Goal: Task Accomplishment & Management: Manage account settings

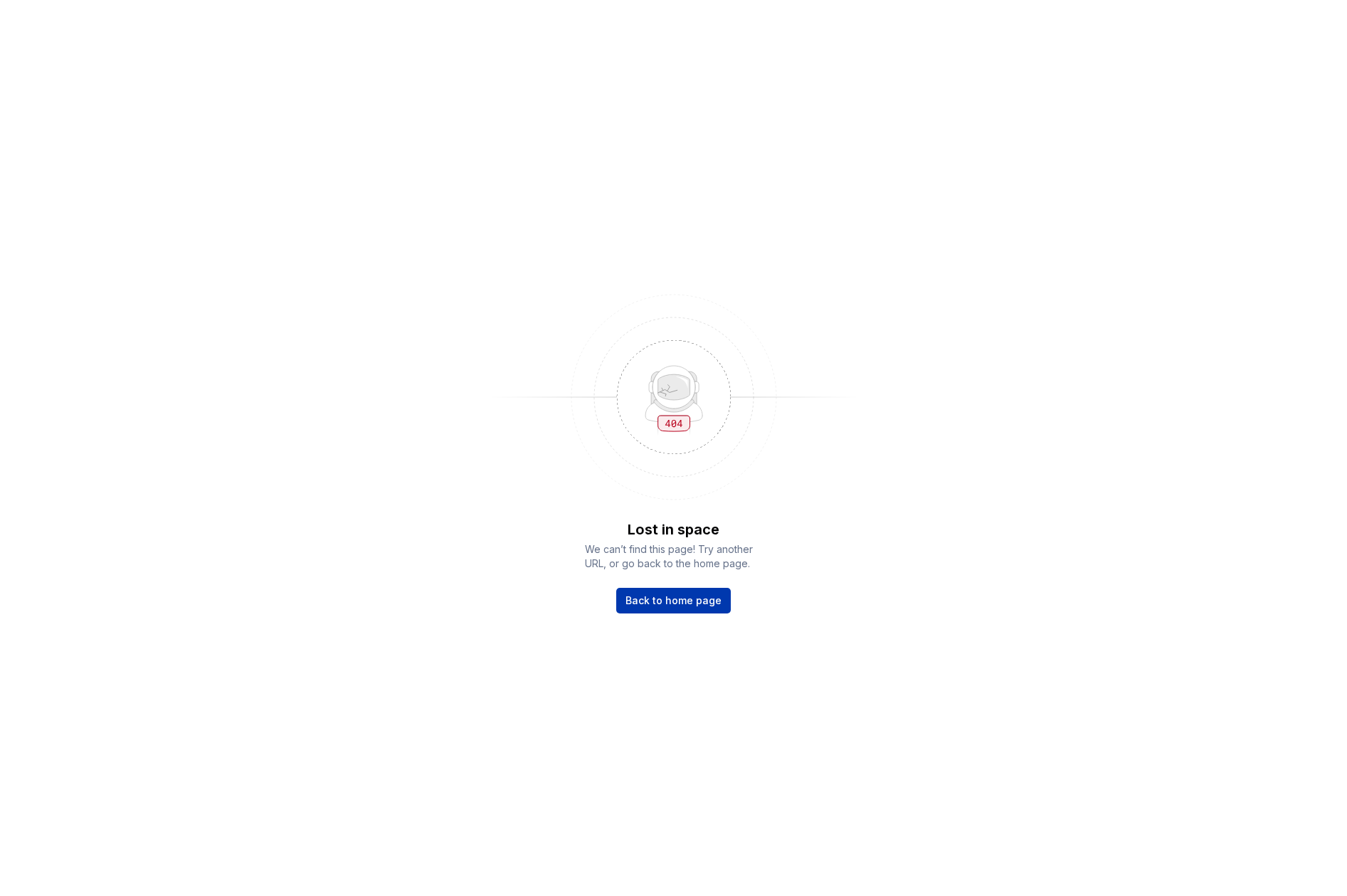
click at [667, 591] on link "Back to home page" at bounding box center [673, 600] width 115 height 26
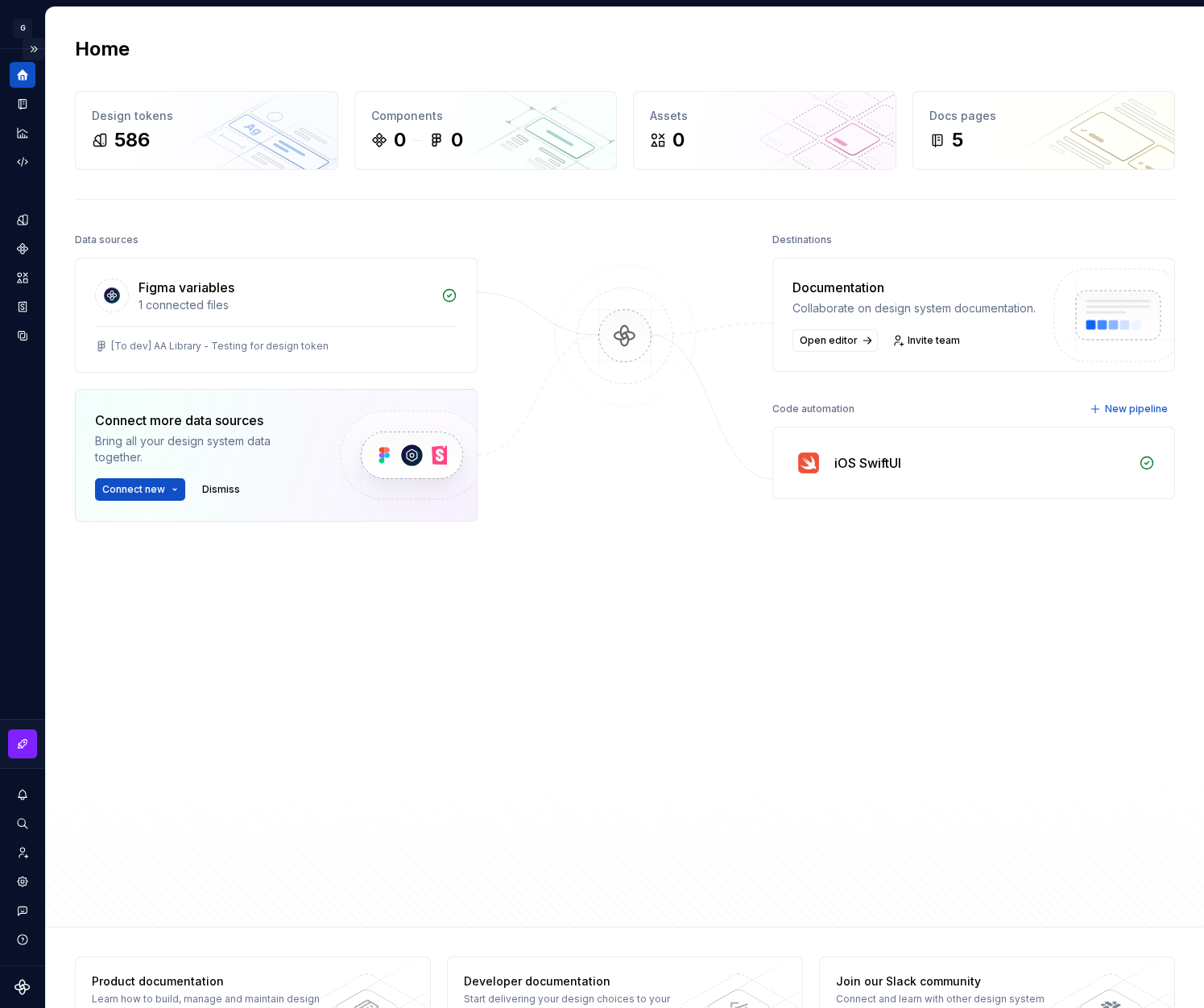
click at [34, 46] on button "Expand sidebar" at bounding box center [34, 49] width 23 height 23
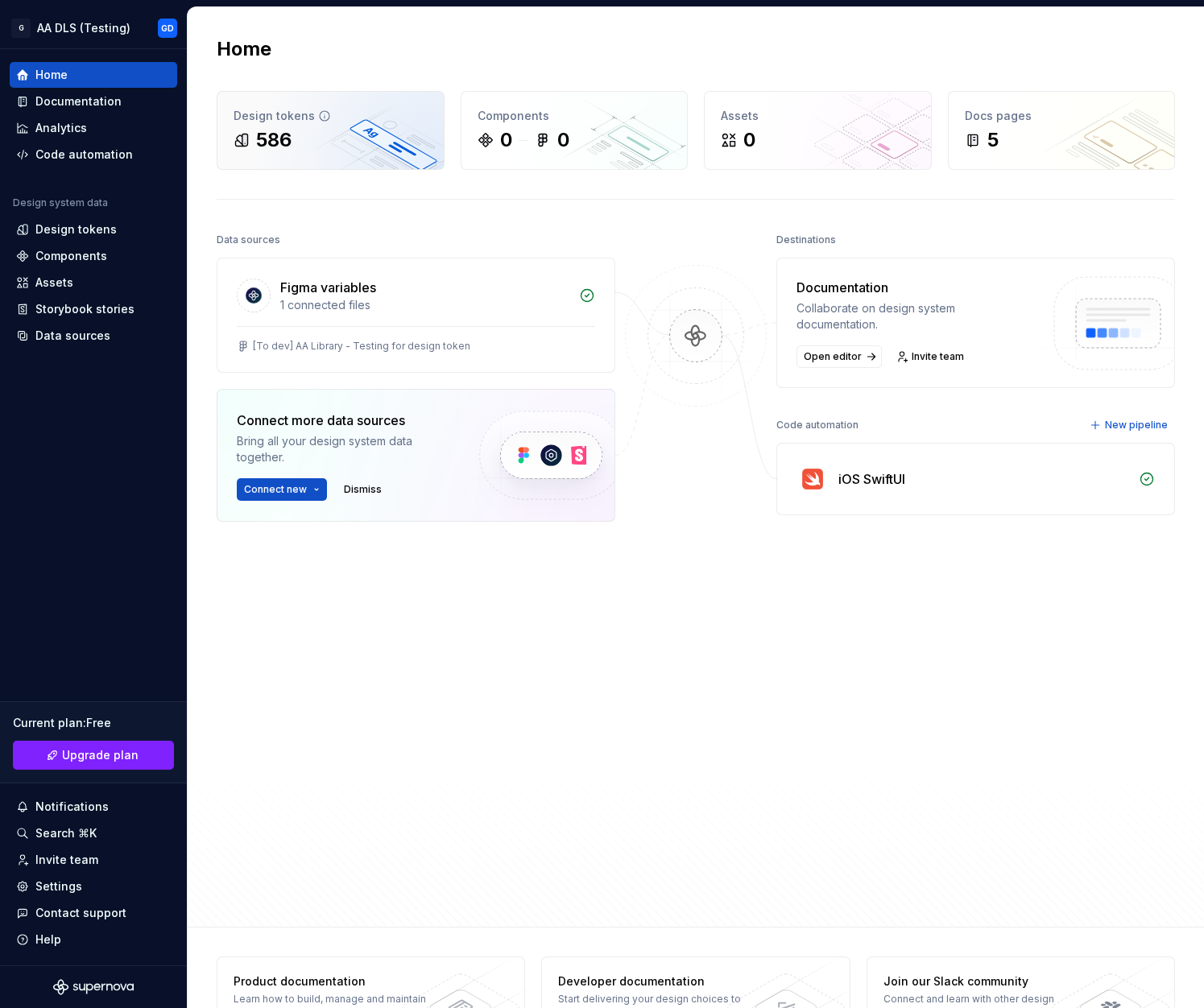
click at [318, 140] on div "586" at bounding box center [330, 139] width 194 height 26
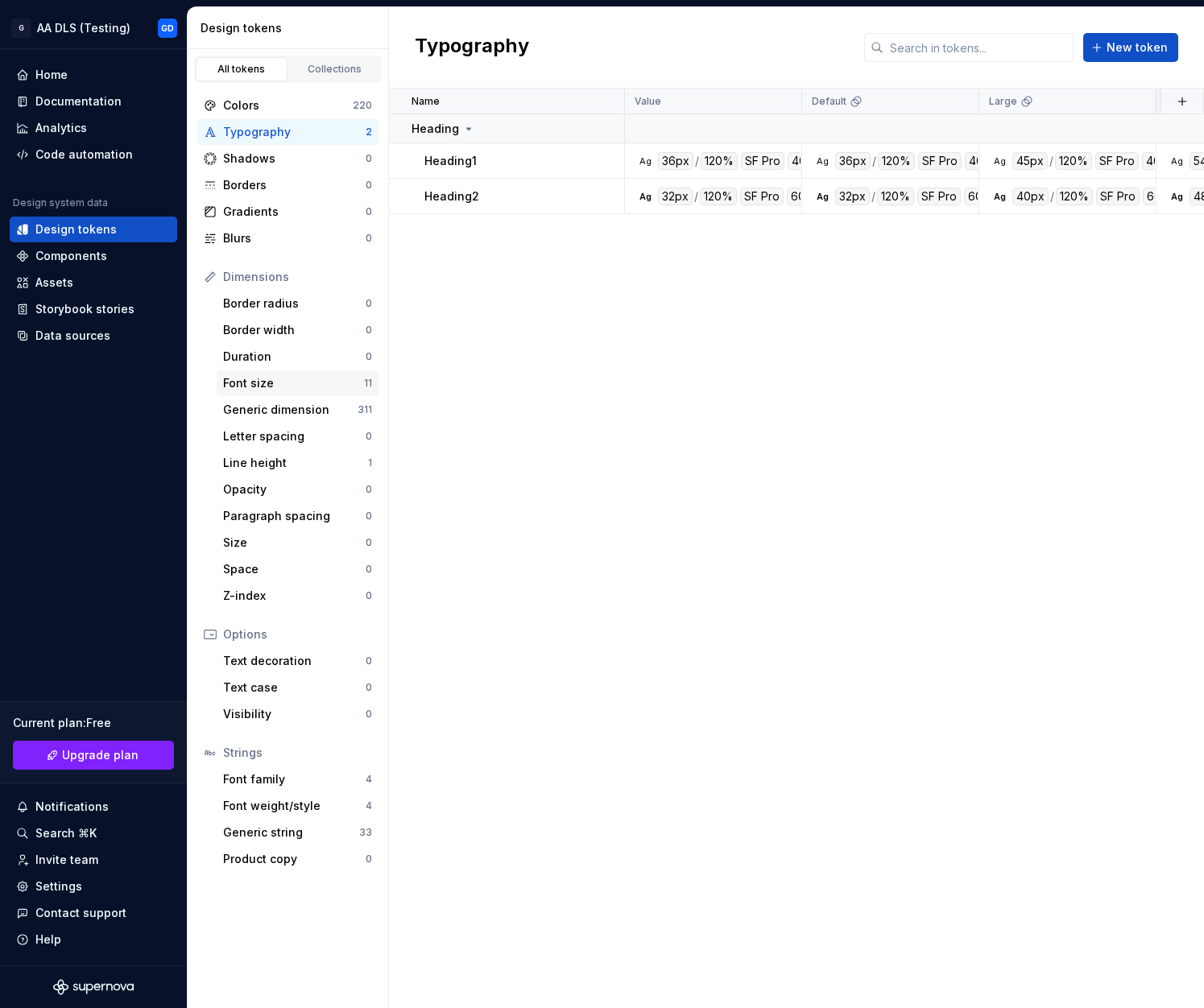
click at [289, 381] on div "Font size" at bounding box center [293, 383] width 141 height 16
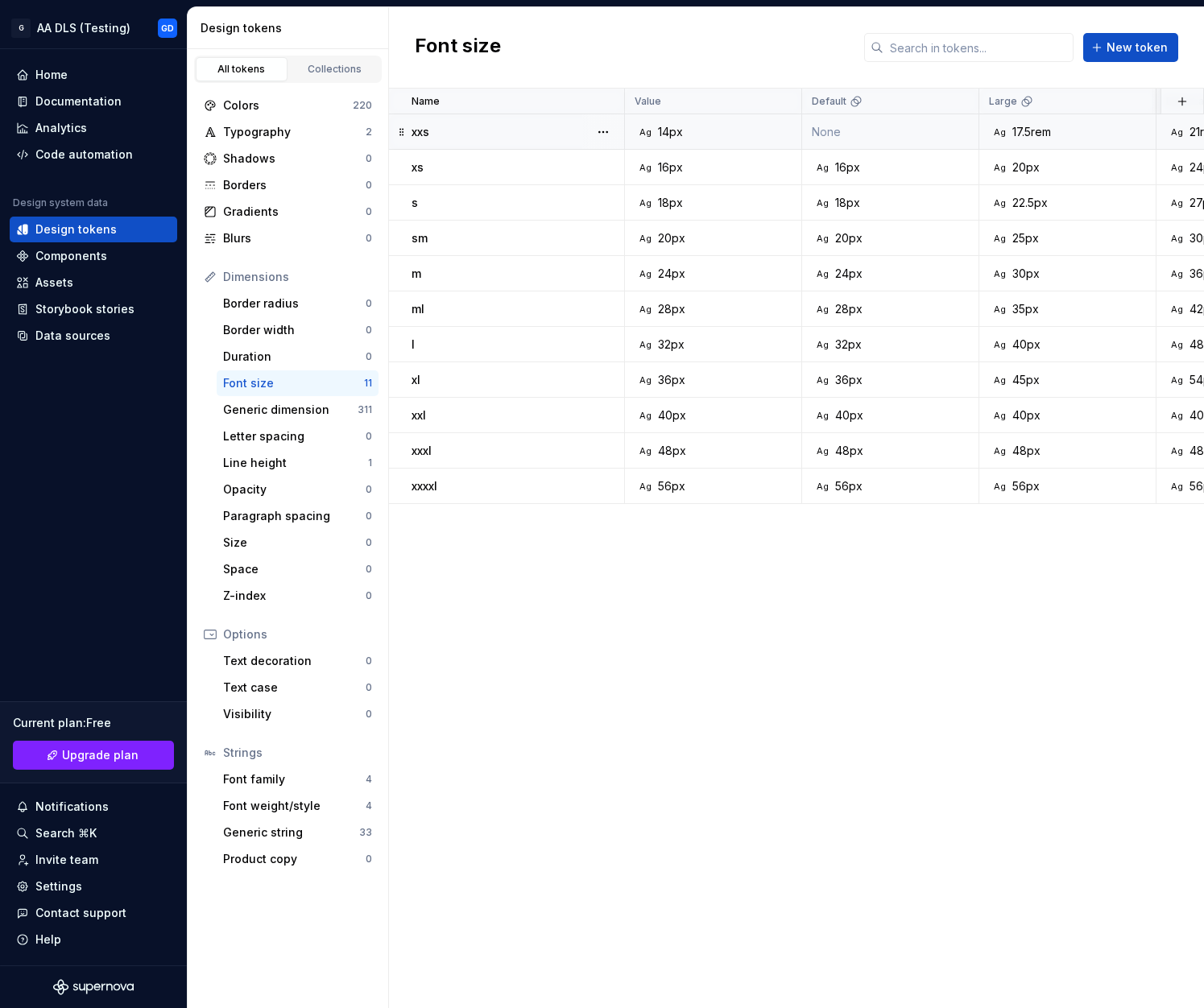
click at [483, 132] on div "xxs" at bounding box center [517, 131] width 212 height 16
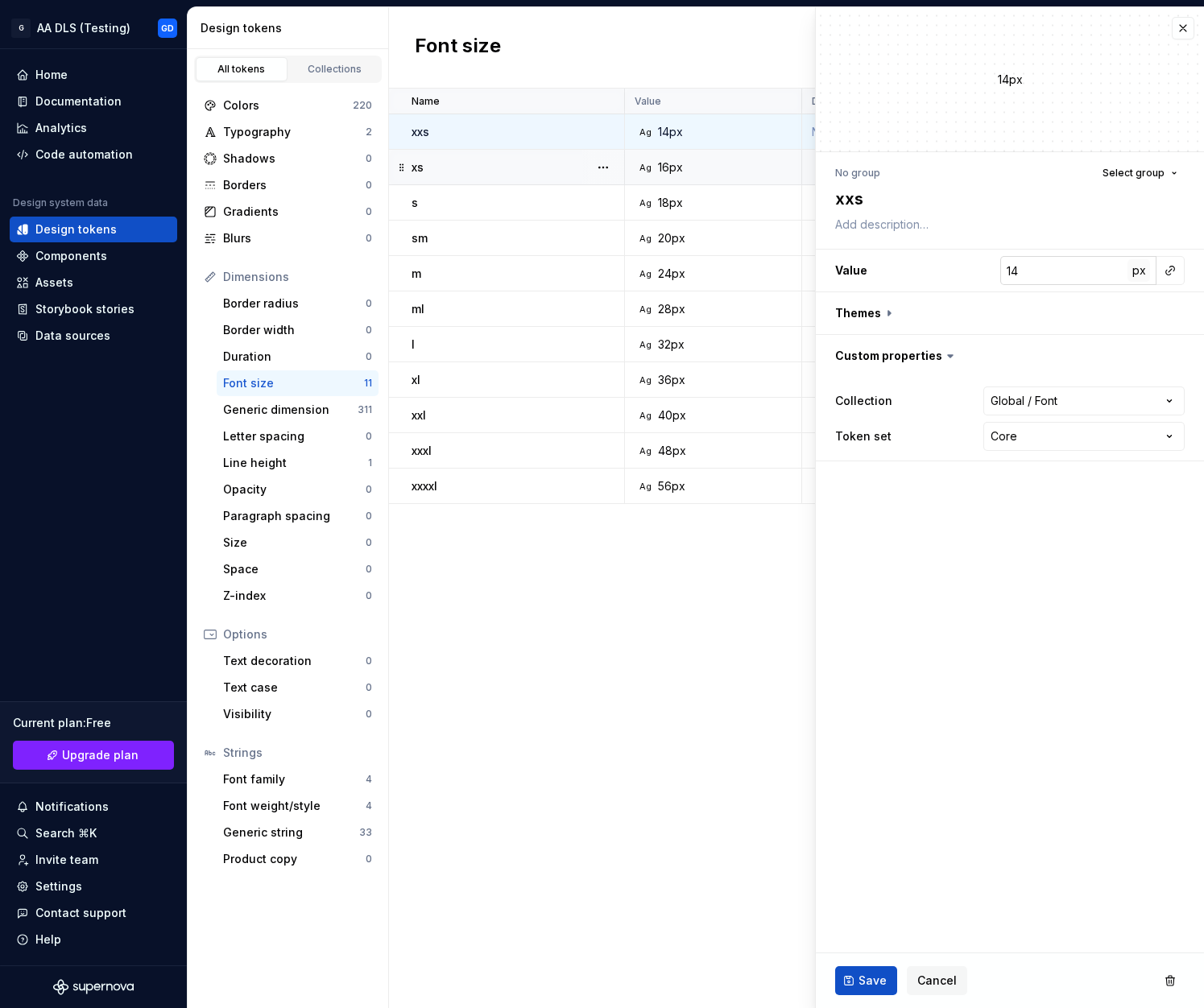
click at [1136, 276] on span "px" at bounding box center [1139, 269] width 13 height 13
click at [1136, 276] on span "rem" at bounding box center [1138, 269] width 20 height 13
click at [1137, 276] on span "%" at bounding box center [1139, 269] width 11 height 13
click at [1137, 276] on span "px" at bounding box center [1139, 269] width 13 height 13
click at [1137, 276] on span "rem" at bounding box center [1138, 269] width 20 height 13
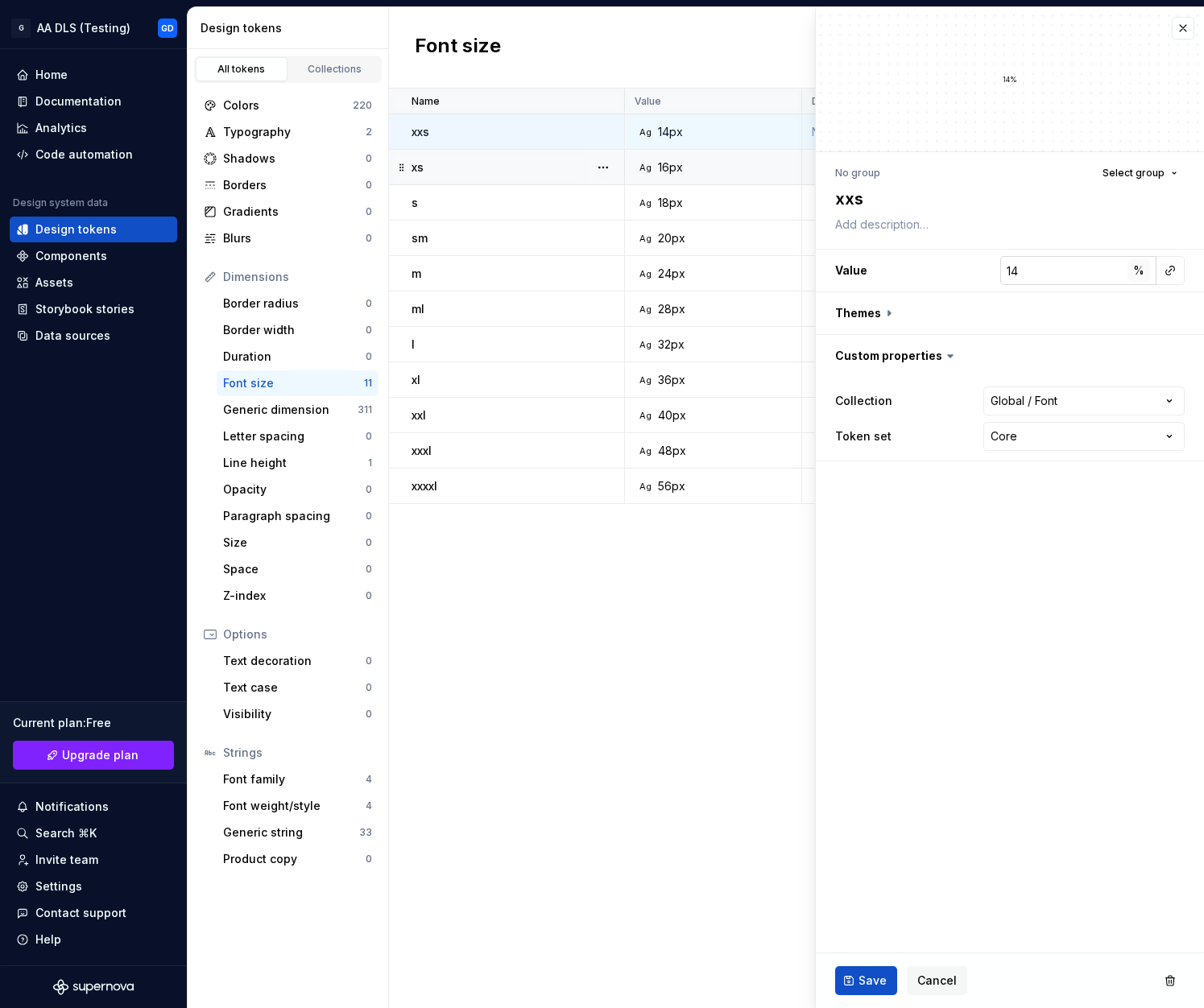
click at [1137, 276] on span "%" at bounding box center [1139, 269] width 11 height 13
click at [1179, 41] on div "14px" at bounding box center [1009, 79] width 388 height 144
click at [1178, 24] on button "button" at bounding box center [1183, 28] width 23 height 23
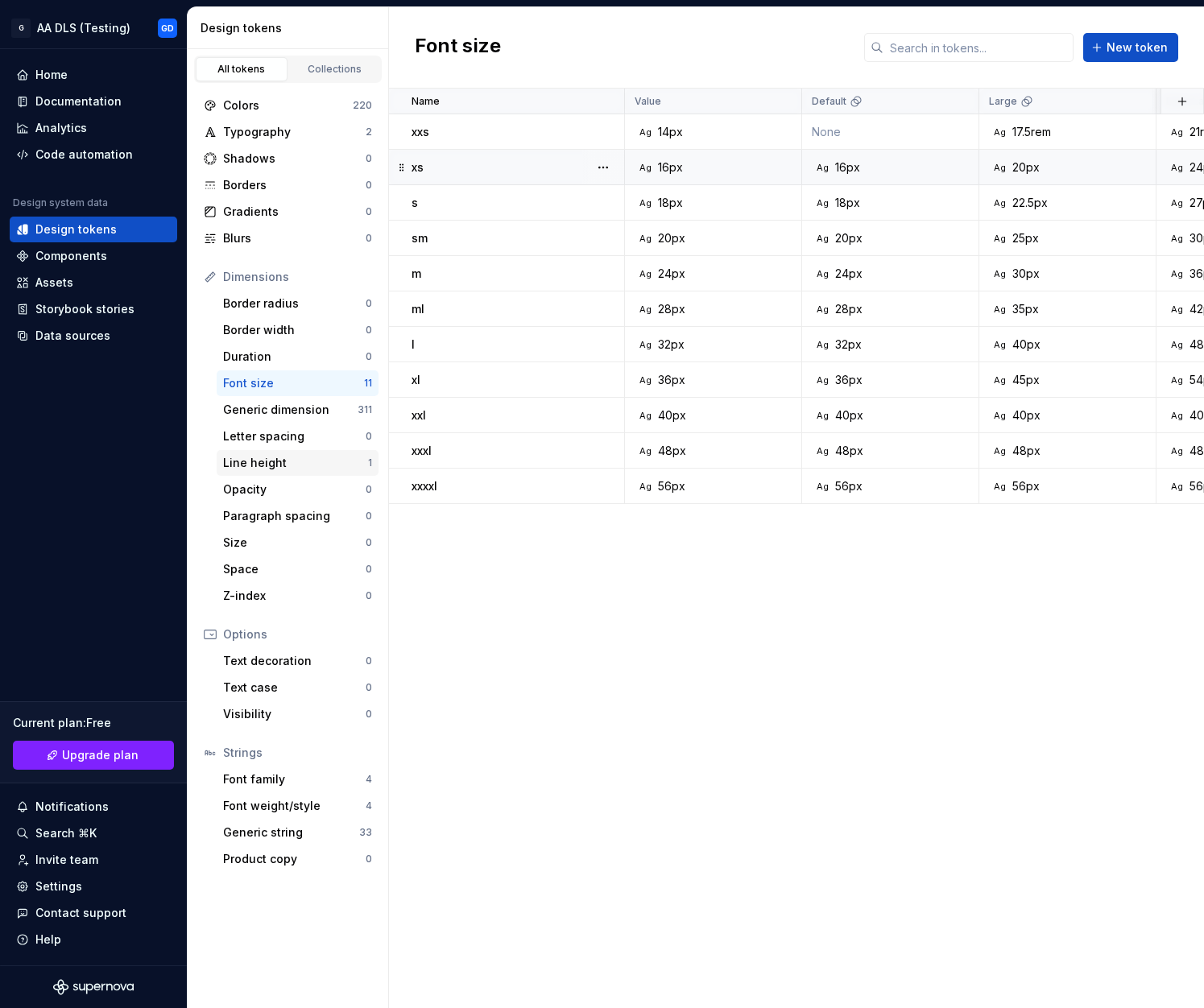
click at [290, 461] on div "Line height" at bounding box center [295, 462] width 145 height 16
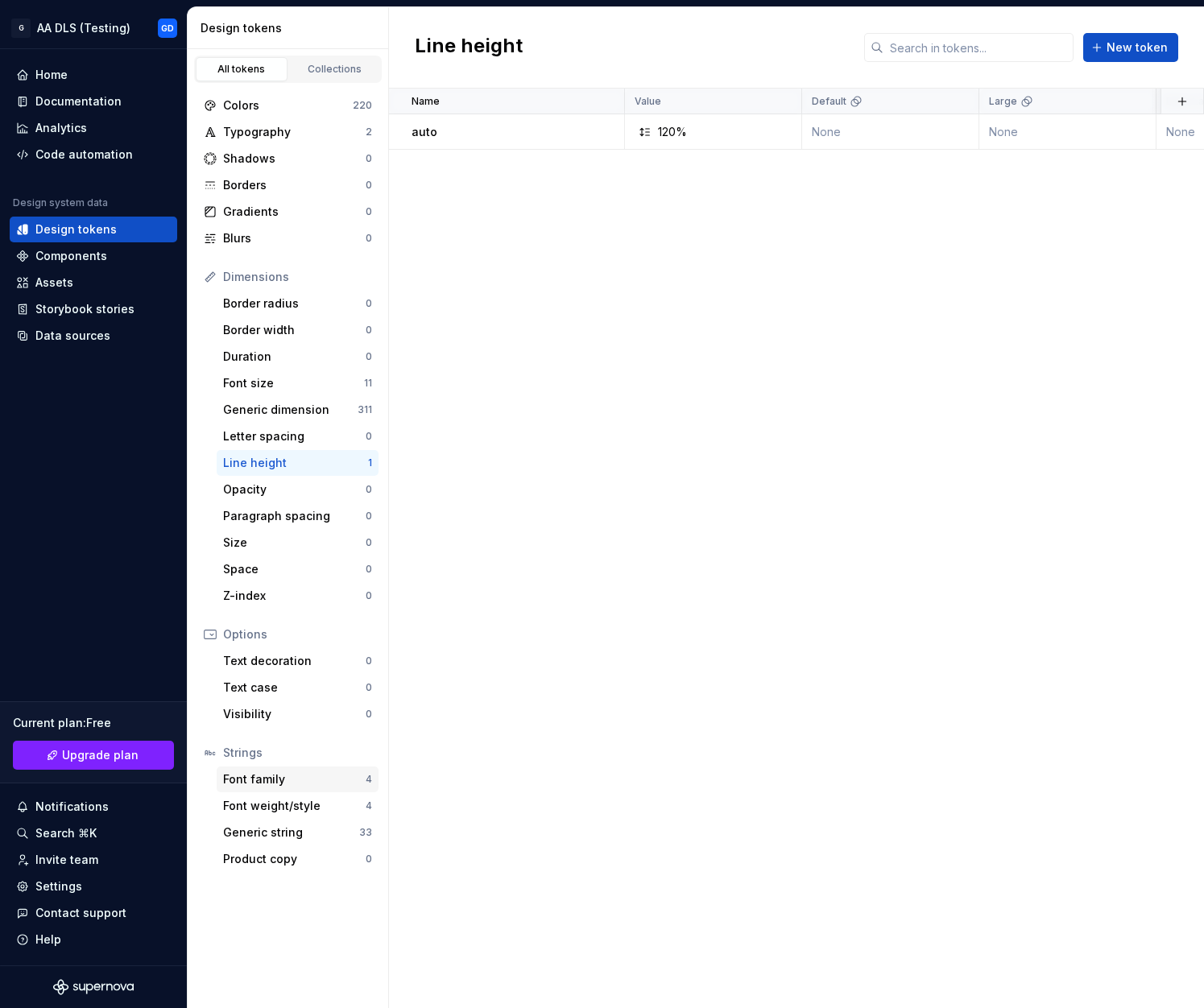
click at [284, 784] on div "Font family" at bounding box center [294, 778] width 143 height 16
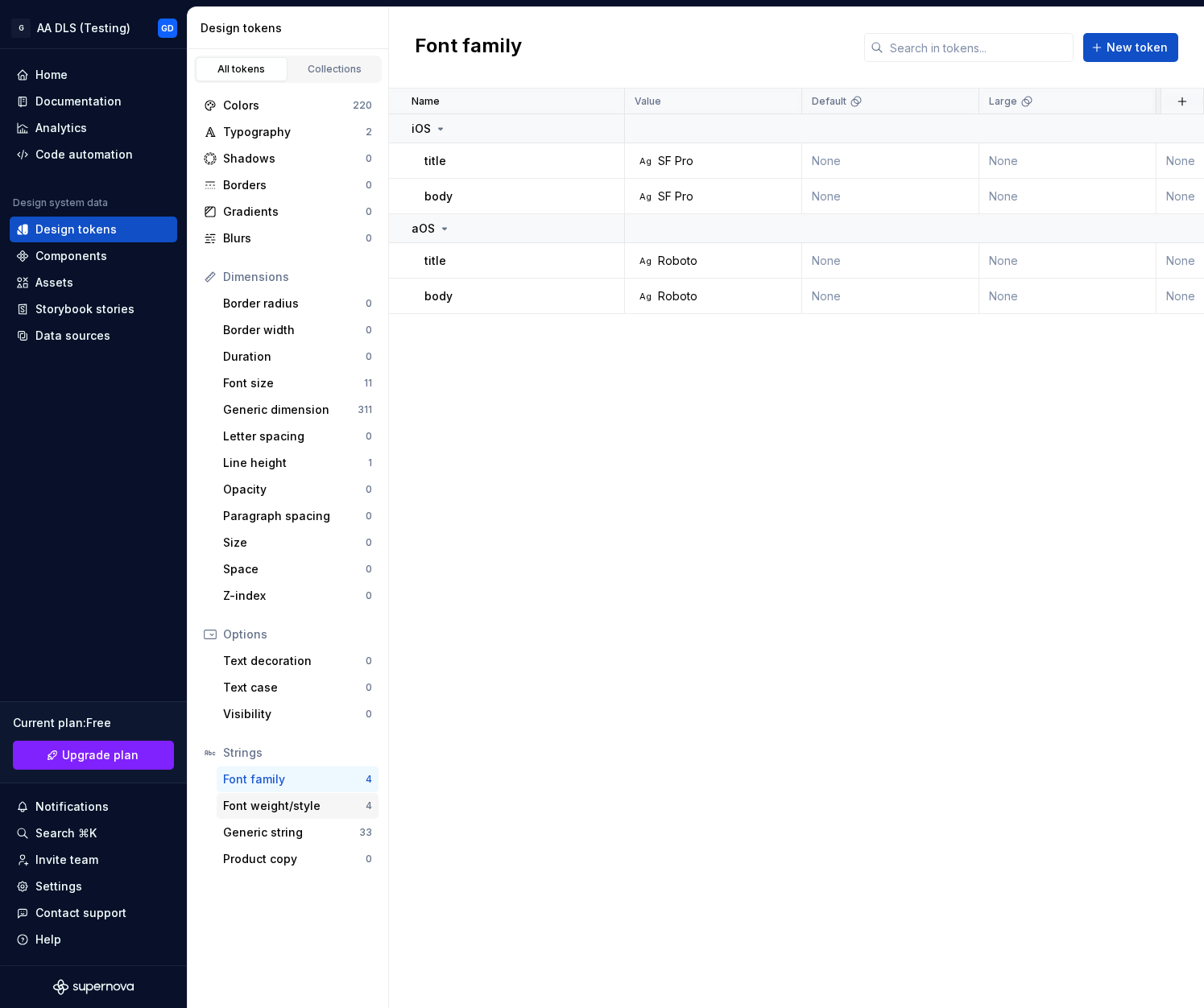
click at [309, 808] on div "Font weight/style" at bounding box center [294, 806] width 143 height 16
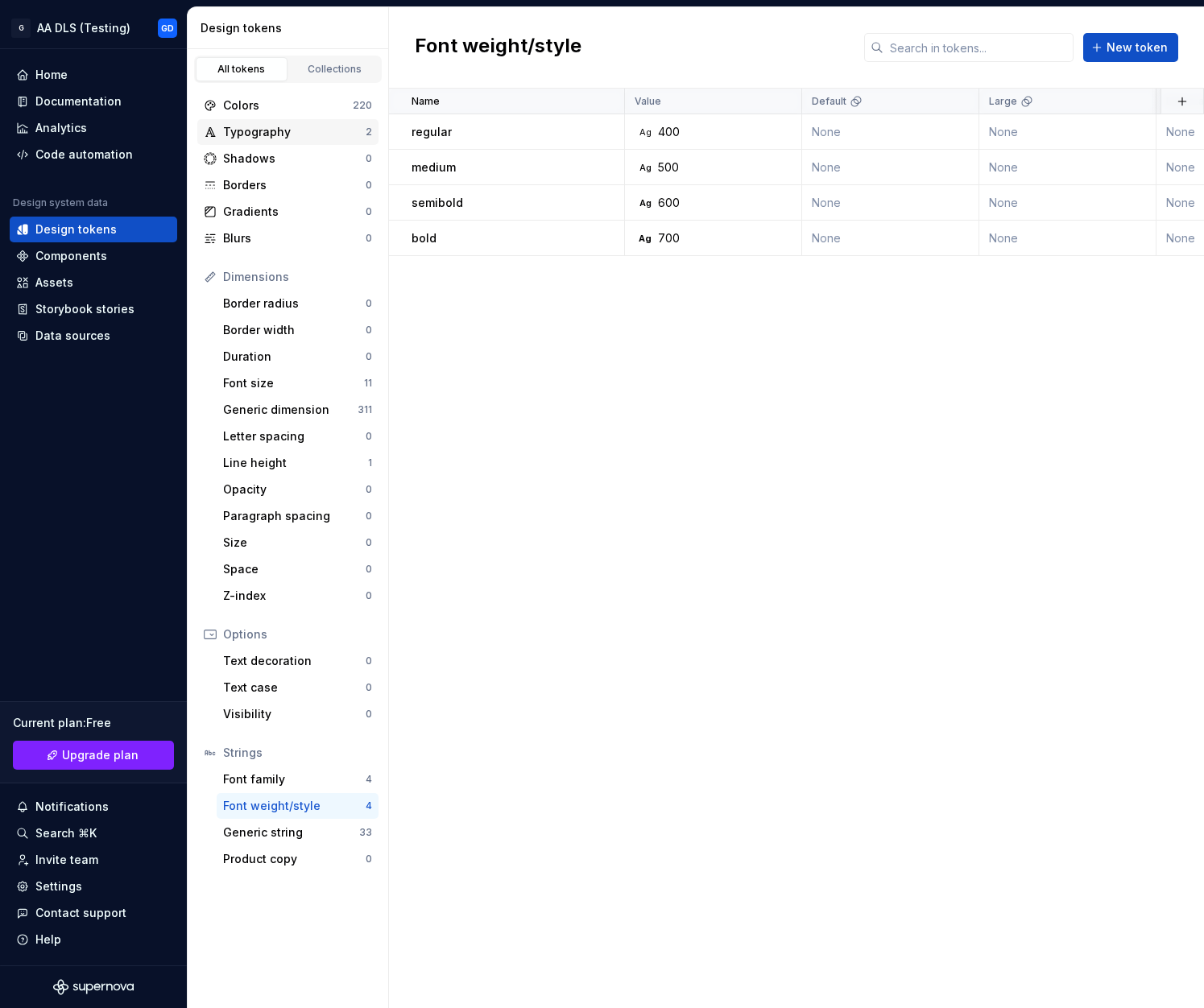
click at [273, 129] on div "Typography" at bounding box center [294, 131] width 143 height 16
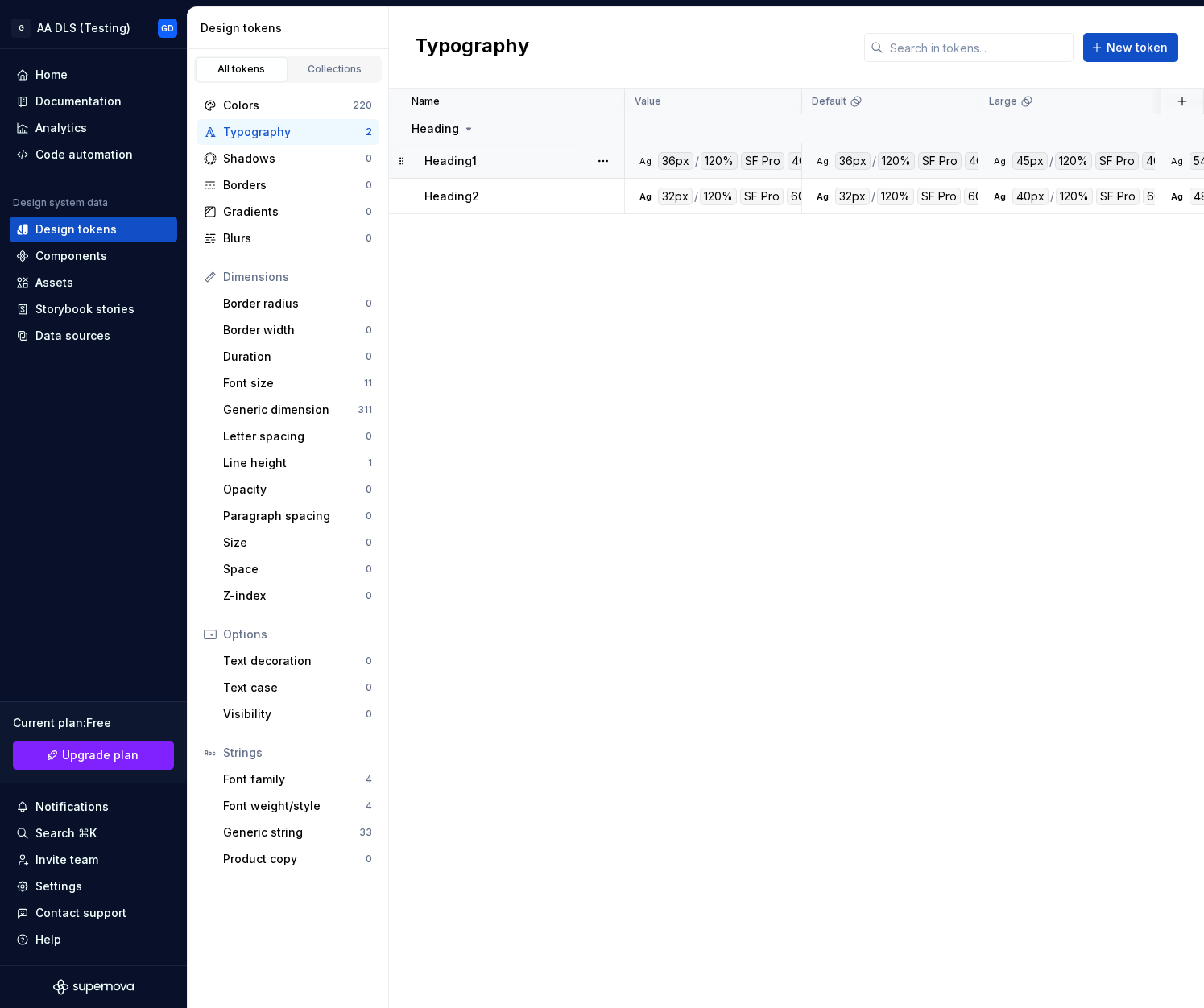
click at [551, 160] on div "Heading1" at bounding box center [524, 161] width 199 height 16
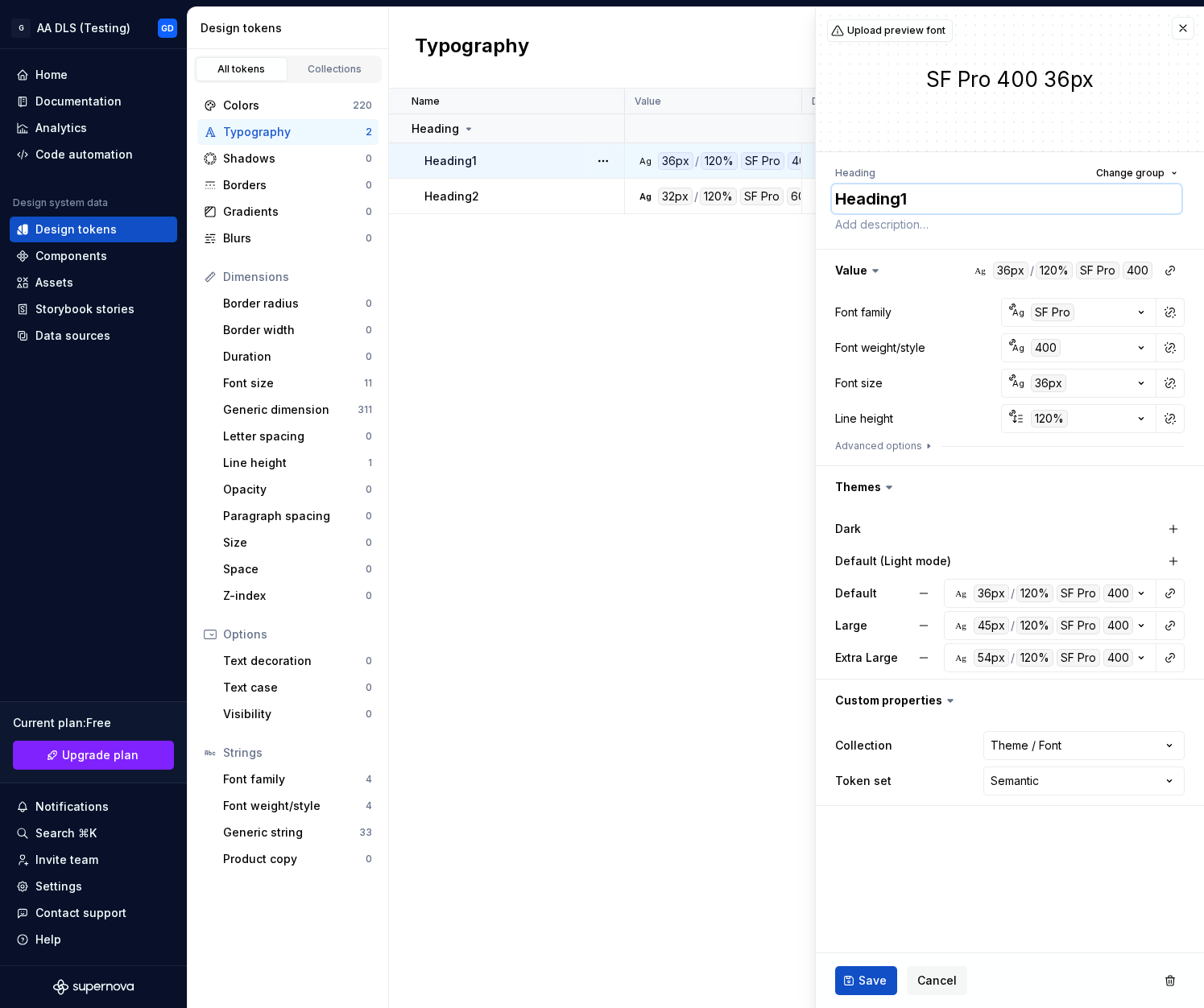
drag, startPoint x: 921, startPoint y: 199, endPoint x: 819, endPoint y: 199, distance: 102.0
click at [819, 199] on div "**********" at bounding box center [1009, 483] width 388 height 663
click at [1143, 316] on icon "button" at bounding box center [1141, 312] width 16 height 16
click at [853, 398] on html "G AA DLS (Testing) GD Home Documentation Analytics Code automation Design syste…" at bounding box center [602, 504] width 1204 height 1008
click at [1149, 348] on button "Ag 400" at bounding box center [1078, 347] width 155 height 29
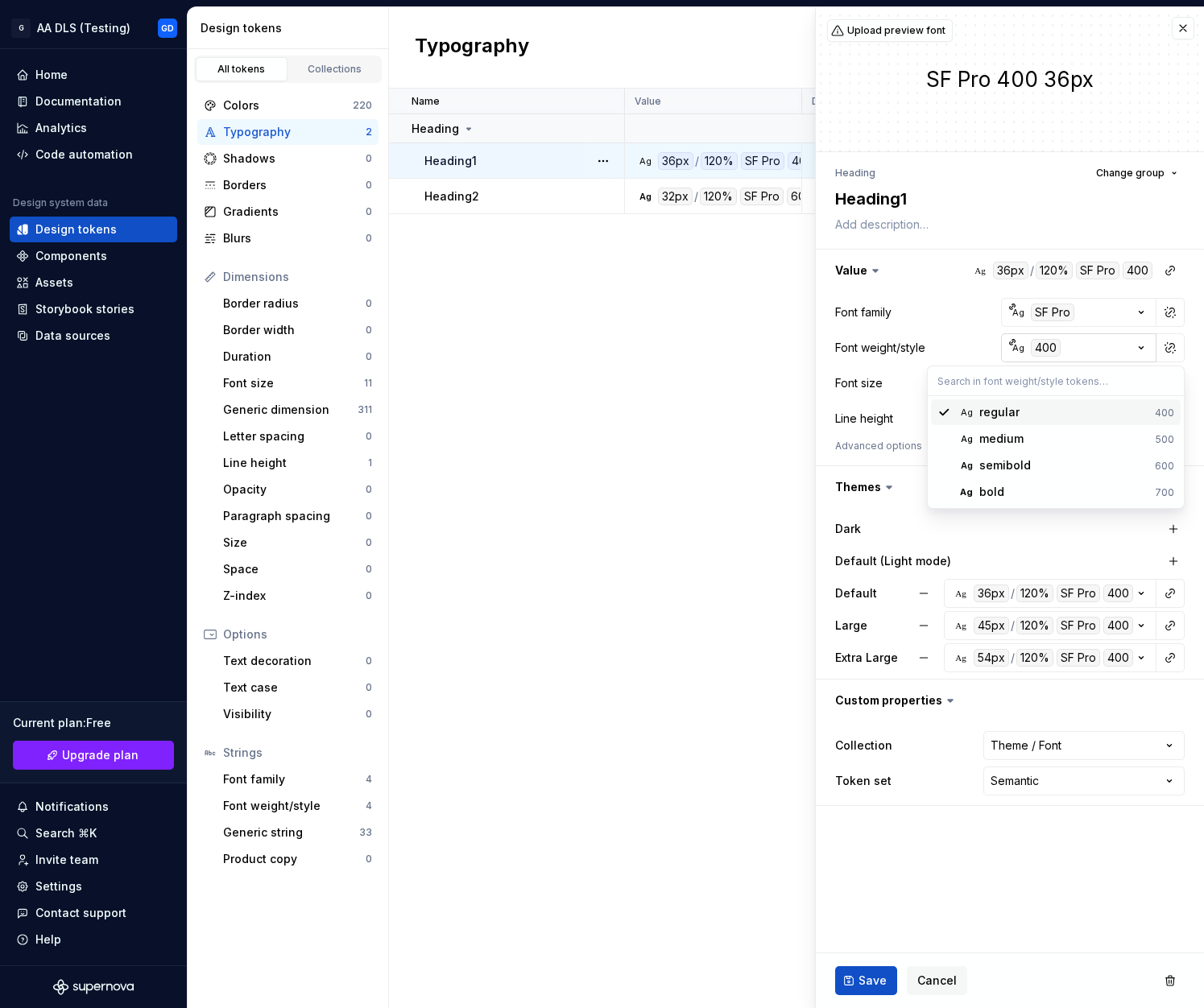
click at [1149, 348] on html "G AA DLS (Testing) GD Home Documentation Analytics Code automation Design syste…" at bounding box center [602, 504] width 1204 height 1008
click at [1187, 26] on button "button" at bounding box center [1183, 28] width 23 height 23
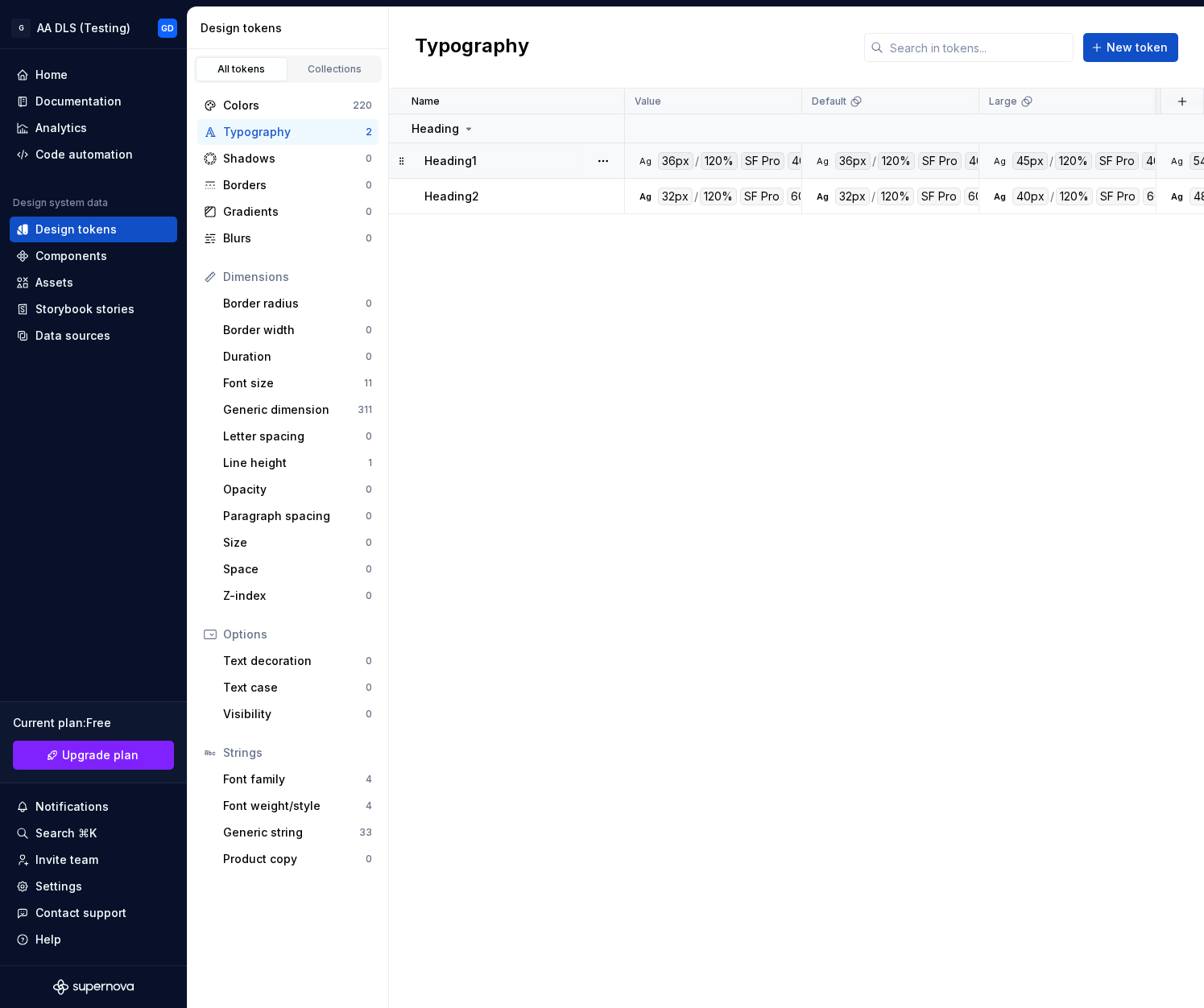
click at [566, 280] on div "Name Value Default Large Extra Large Default (Light mode) Collection Dark Token…" at bounding box center [795, 548] width 814 height 919
click at [280, 307] on div "Border radius" at bounding box center [294, 303] width 143 height 16
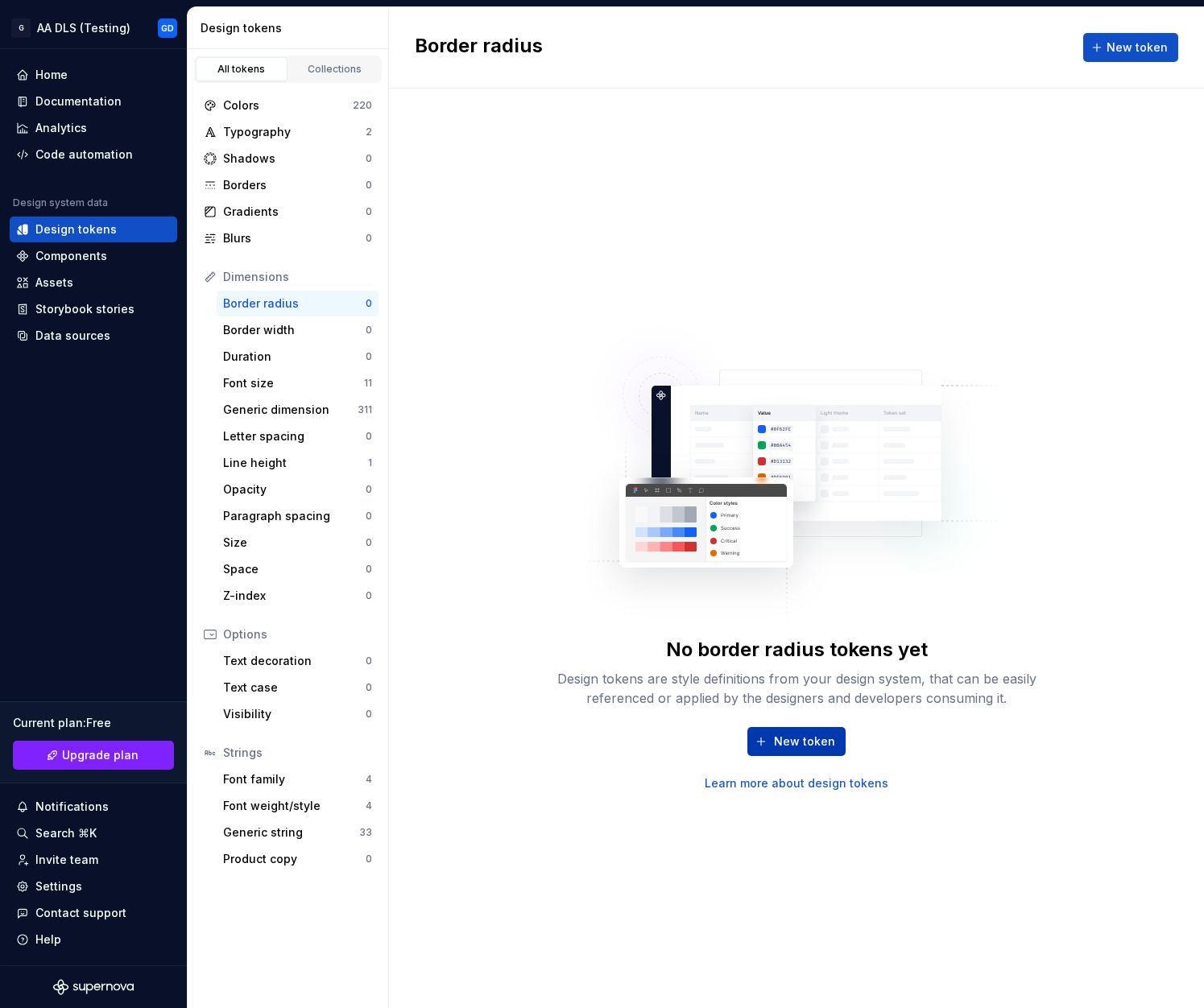
click at [795, 754] on button "New token" at bounding box center [796, 741] width 98 height 29
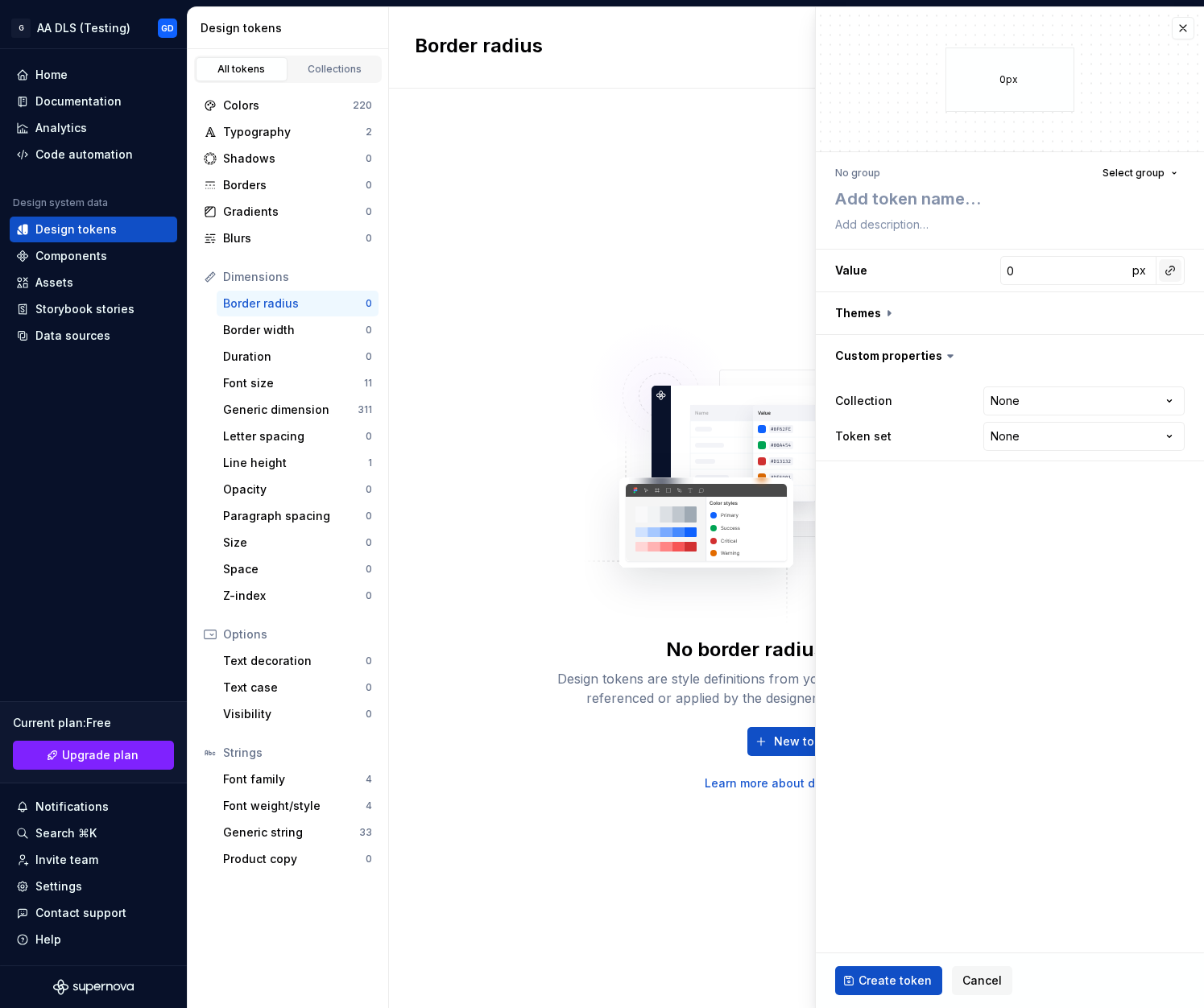
click at [1174, 271] on button "button" at bounding box center [1170, 270] width 23 height 23
click at [878, 311] on html "**********" at bounding box center [602, 504] width 1204 height 1008
click at [878, 311] on button "button" at bounding box center [1009, 313] width 388 height 42
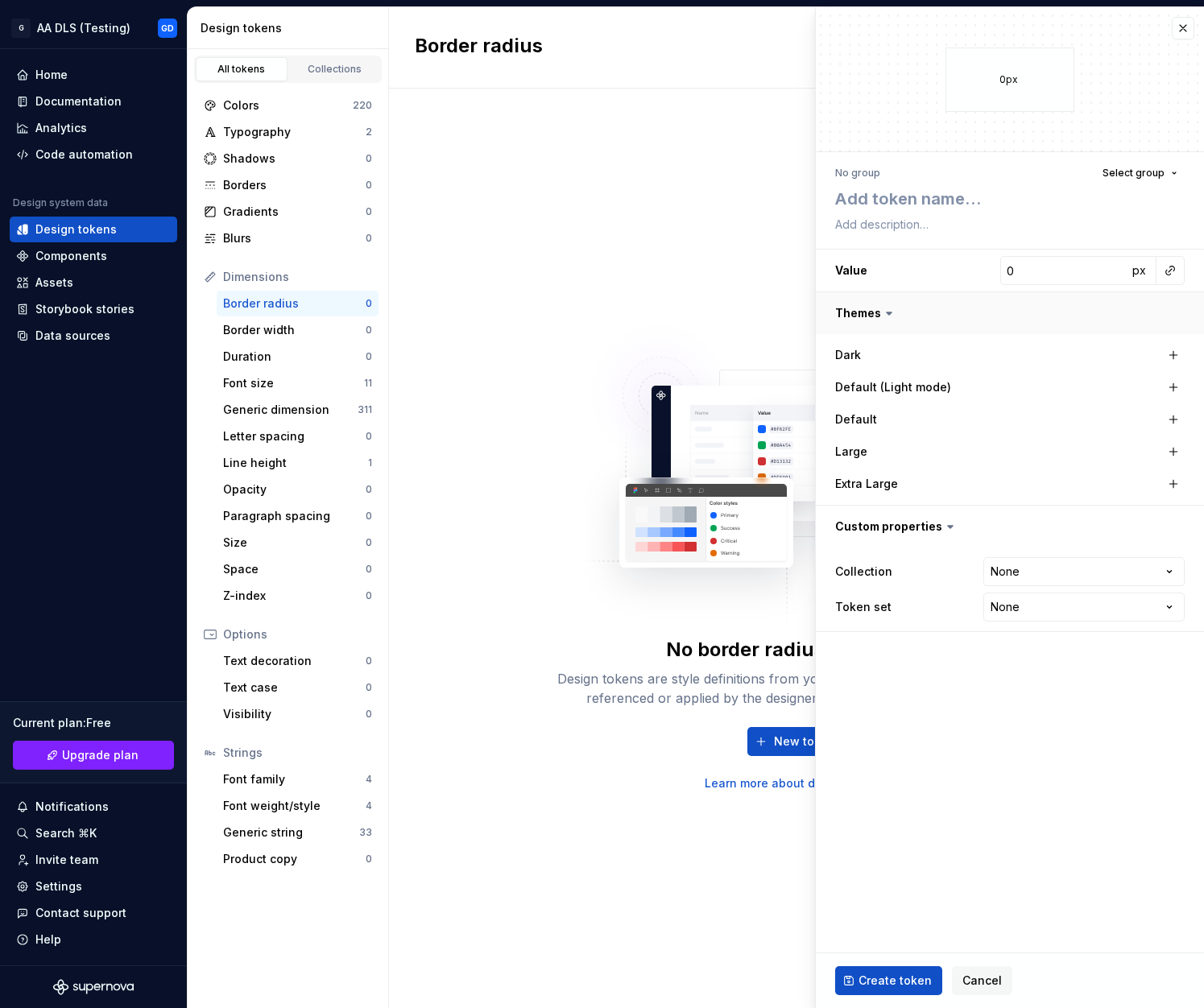
click at [878, 311] on button "button" at bounding box center [1009, 313] width 388 height 42
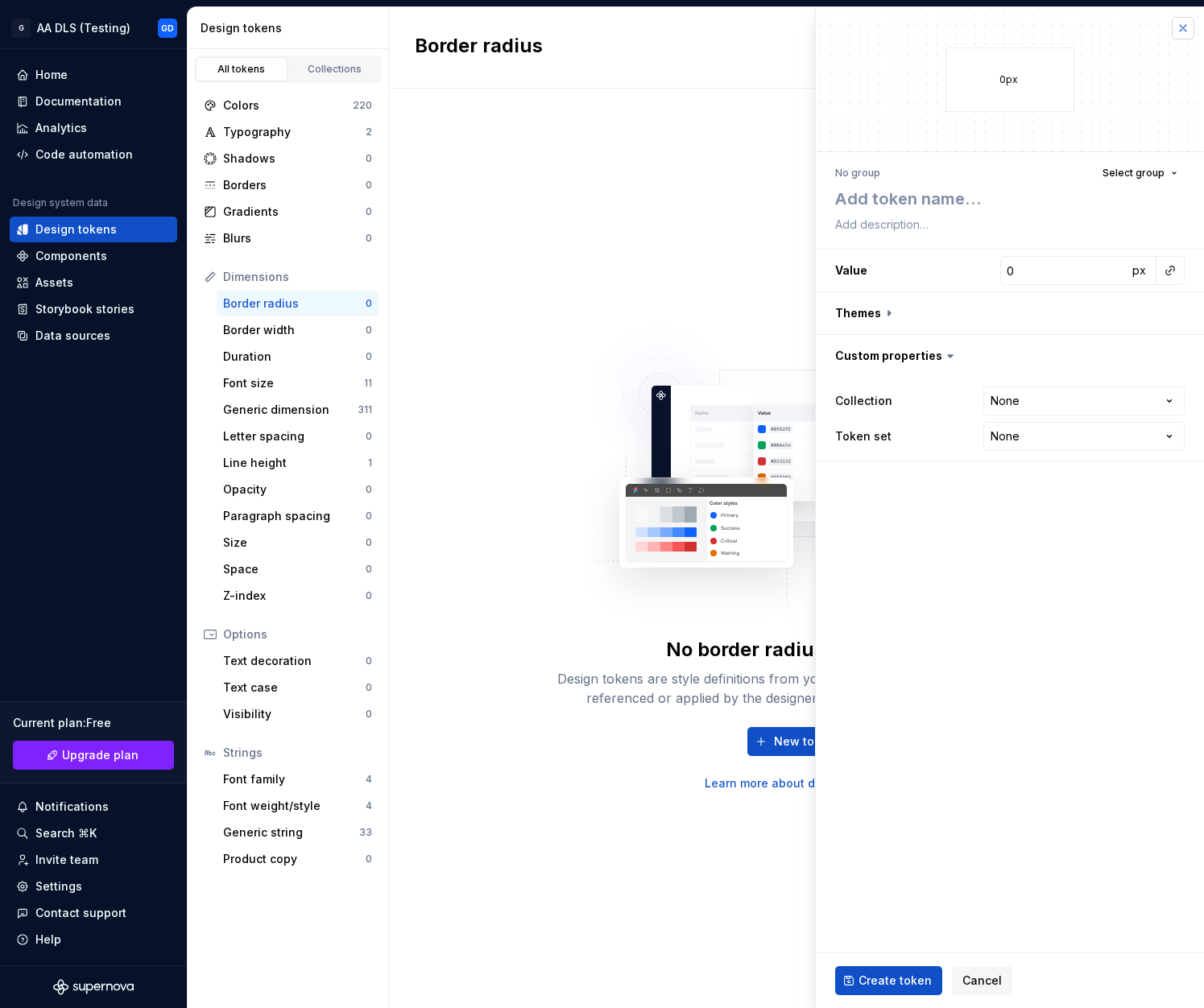
click at [1182, 30] on button "button" at bounding box center [1183, 28] width 23 height 23
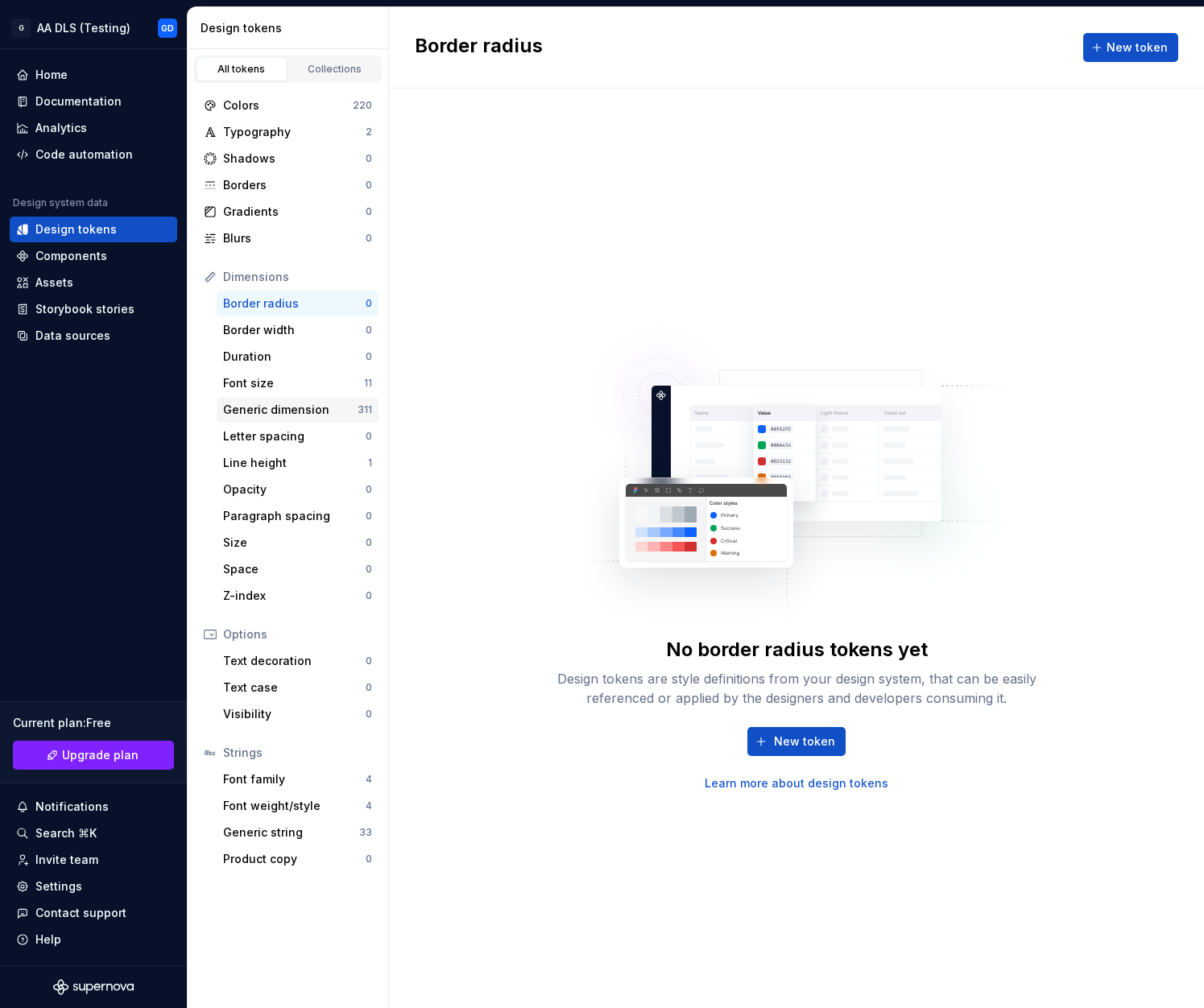
click at [299, 405] on div "Generic dimension" at bounding box center [290, 409] width 134 height 16
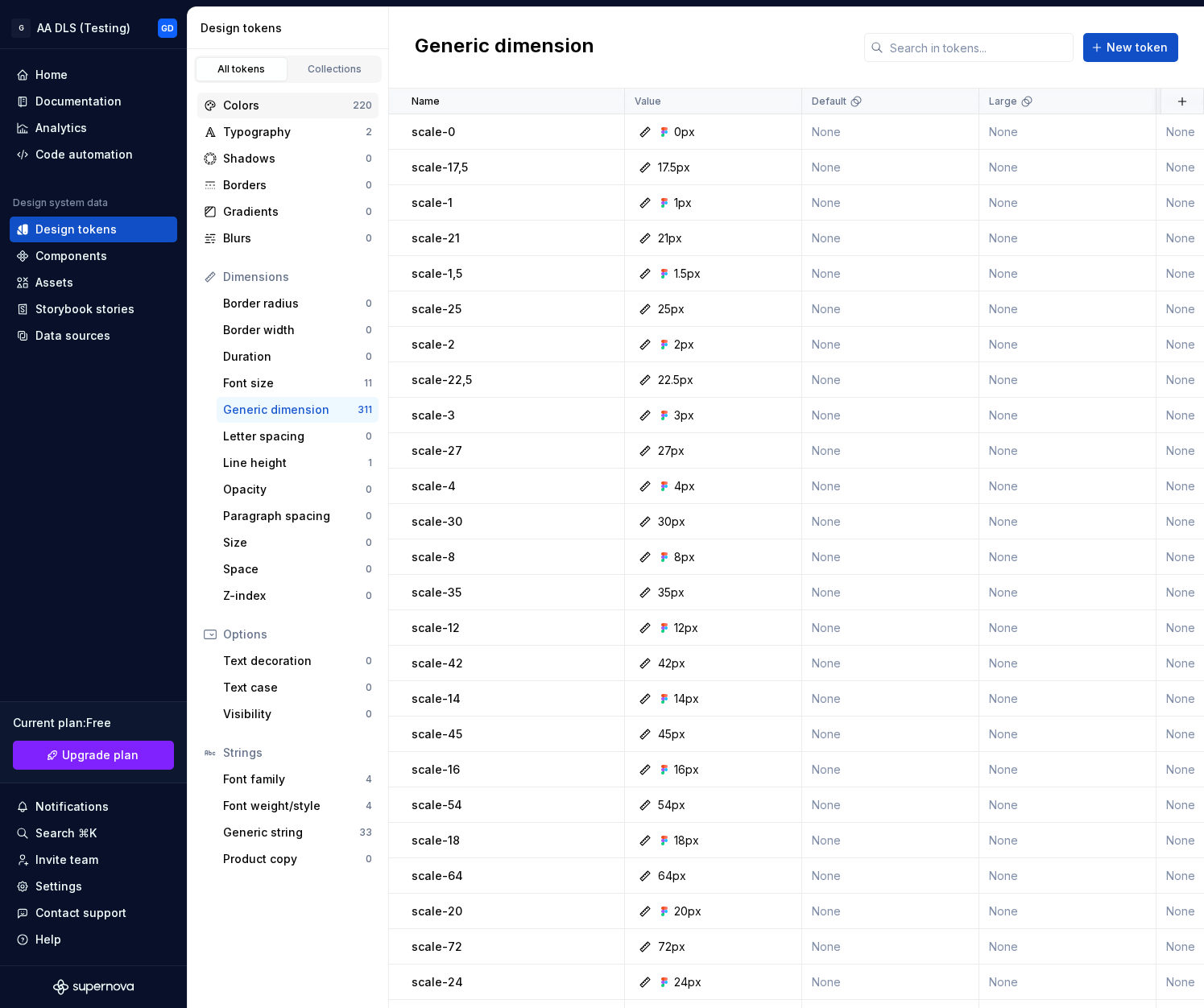
click at [267, 100] on div "Colors" at bounding box center [288, 105] width 130 height 16
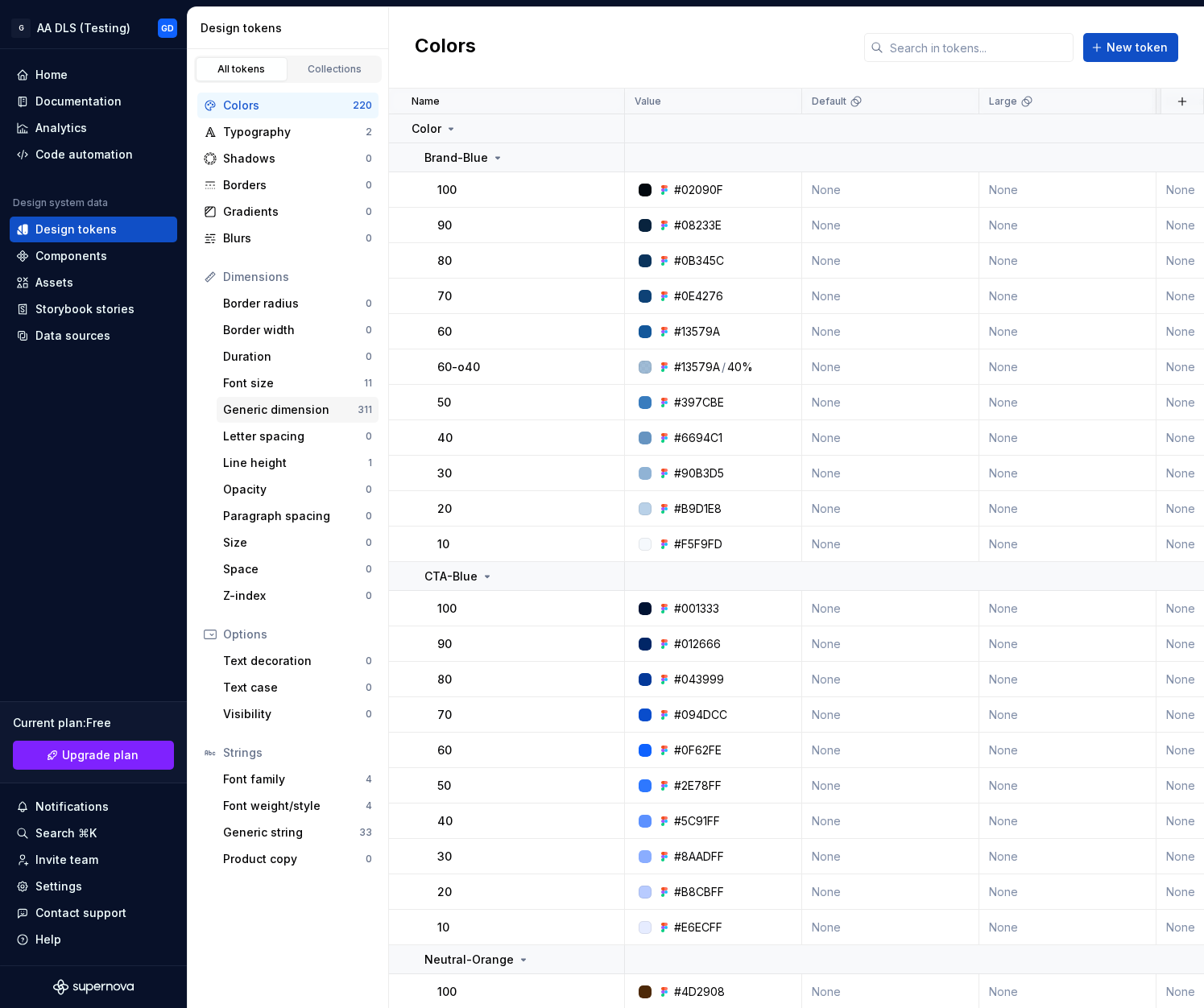
click at [278, 414] on div "Generic dimension" at bounding box center [290, 409] width 134 height 16
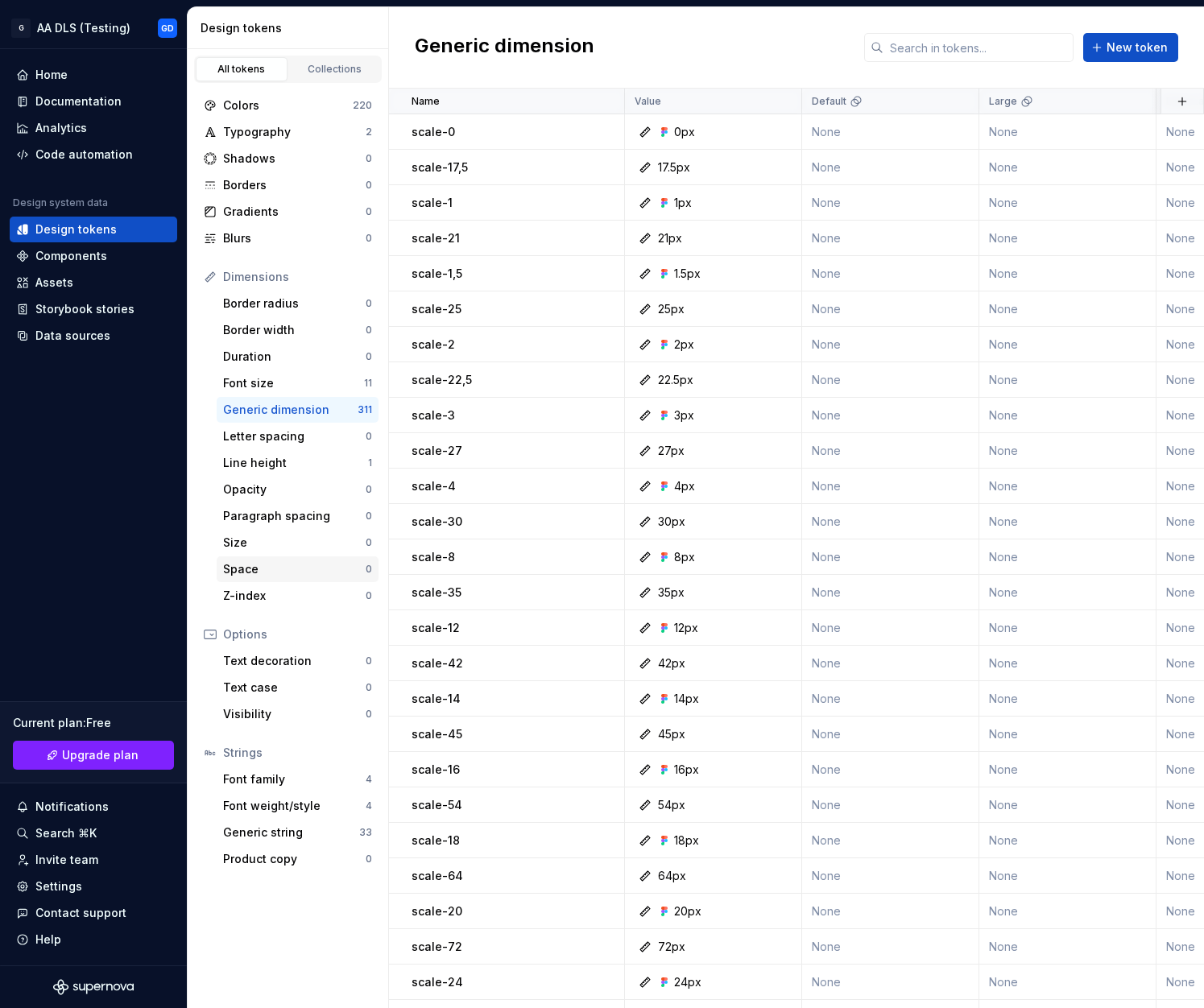
click at [302, 565] on div "Space" at bounding box center [294, 568] width 143 height 16
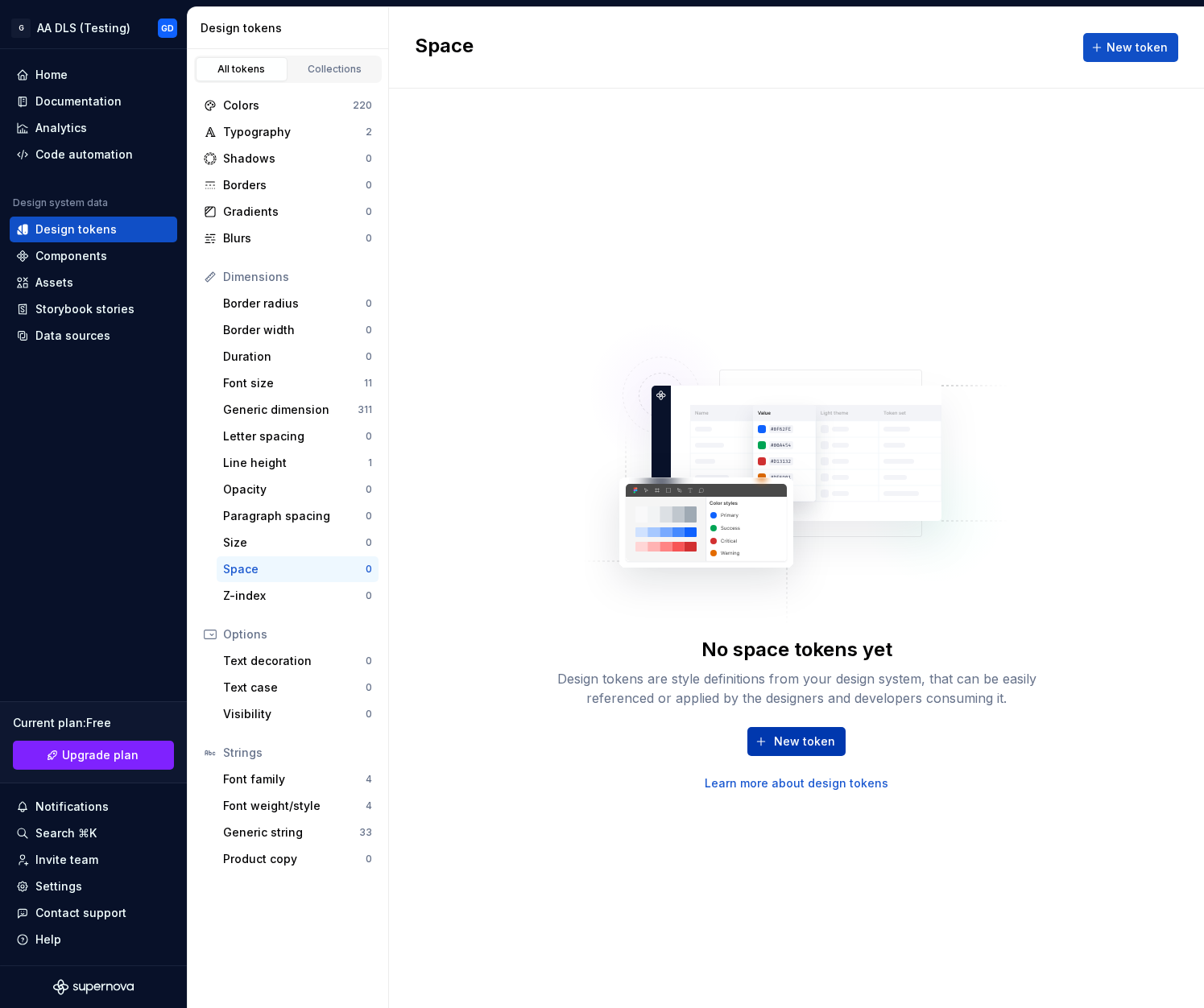
click at [802, 734] on span "New token" at bounding box center [804, 740] width 61 height 16
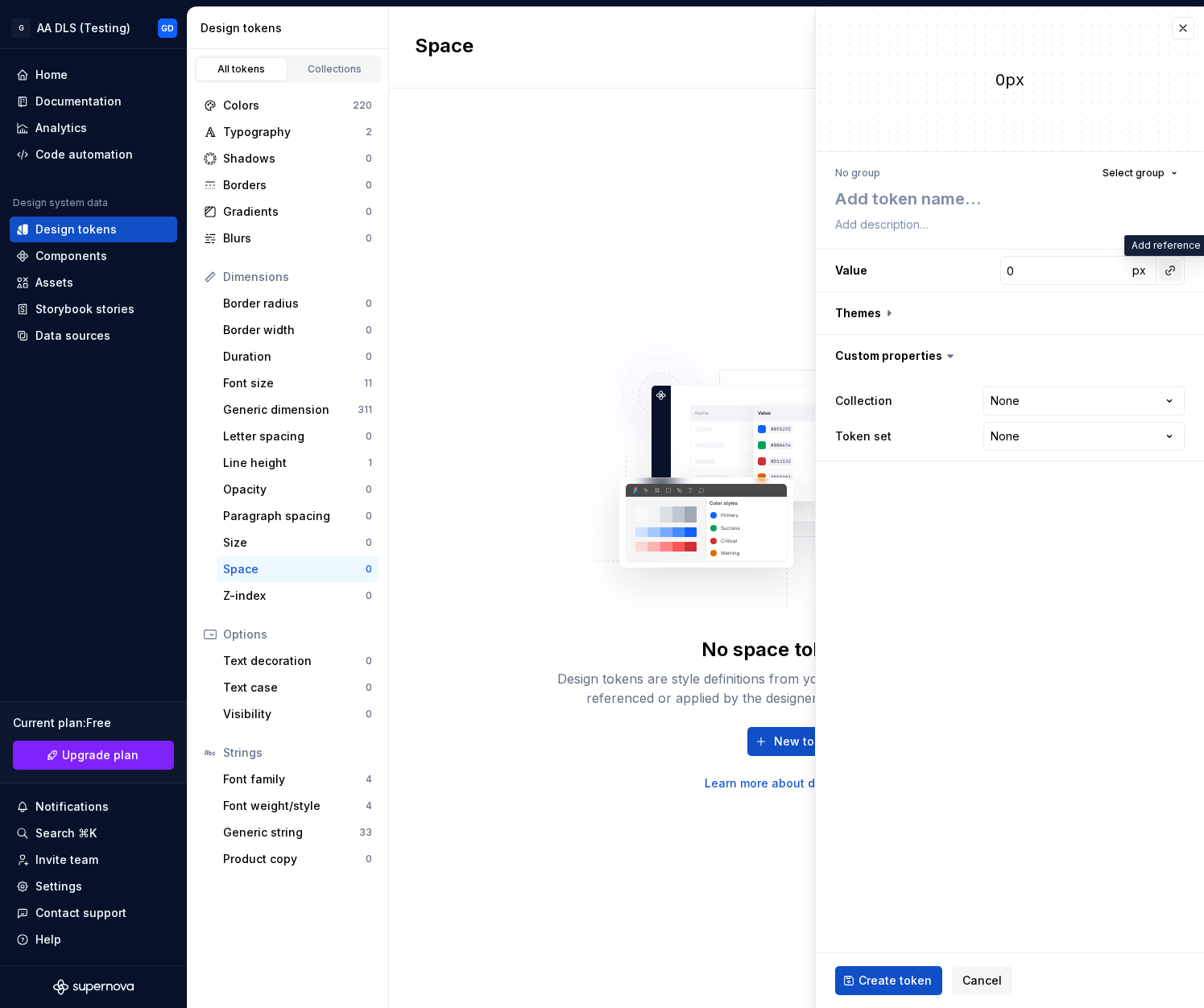
click at [1161, 272] on button "button" at bounding box center [1170, 270] width 23 height 23
click at [1119, 272] on html "**********" at bounding box center [602, 504] width 1204 height 1008
click at [1091, 269] on input "0" at bounding box center [1063, 270] width 127 height 29
click at [1171, 270] on button "button" at bounding box center [1170, 270] width 23 height 23
drag, startPoint x: 992, startPoint y: 304, endPoint x: 1080, endPoint y: 315, distance: 88.7
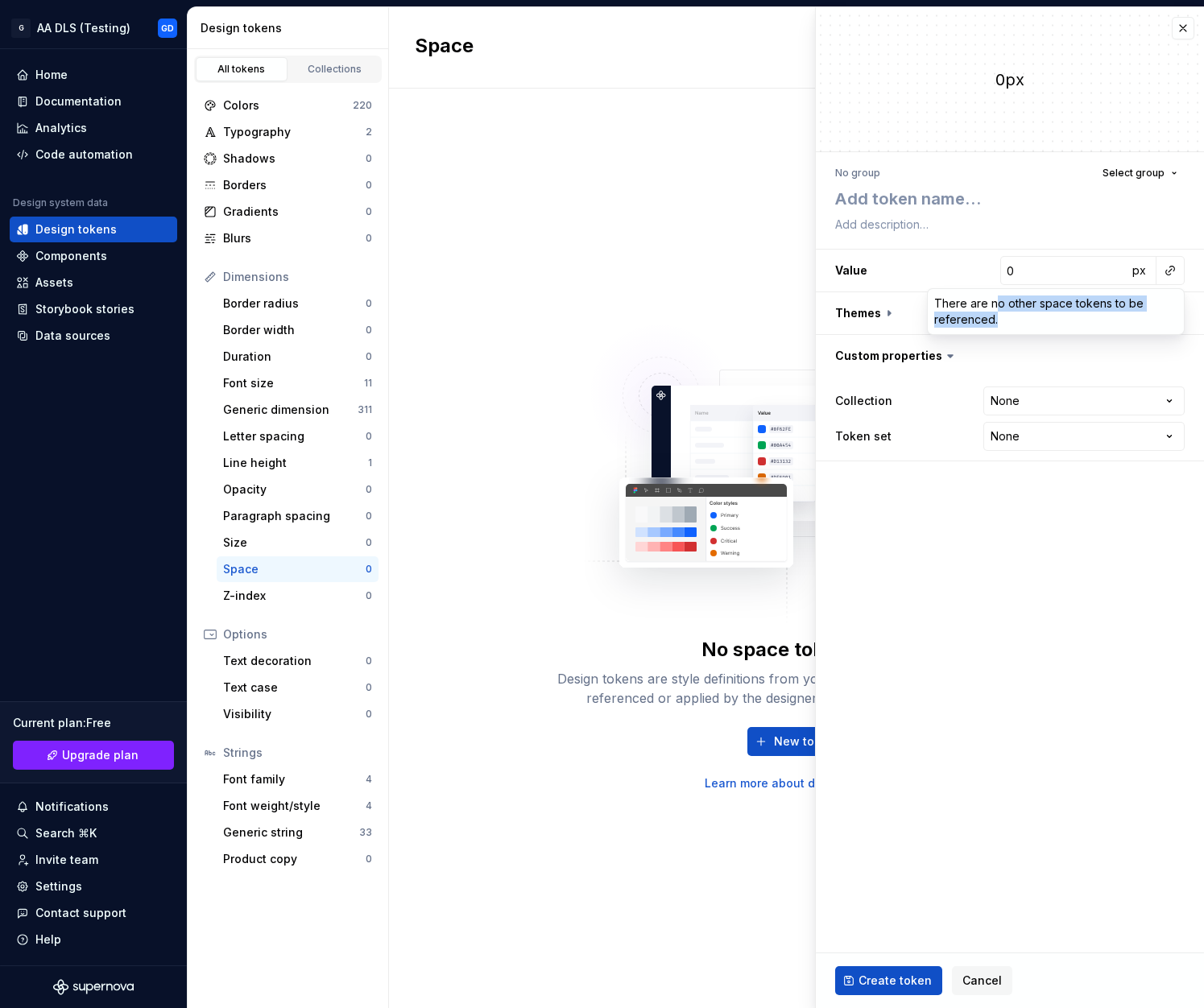
click at [1080, 317] on div "There are no other space tokens to be referenced." at bounding box center [1056, 312] width 256 height 45
click at [1038, 261] on html "**********" at bounding box center [602, 504] width 1204 height 1008
click at [1014, 269] on input "0" at bounding box center [1063, 270] width 127 height 29
click at [1170, 264] on button "button" at bounding box center [1170, 270] width 23 height 23
click at [970, 584] on html "**********" at bounding box center [602, 504] width 1204 height 1008
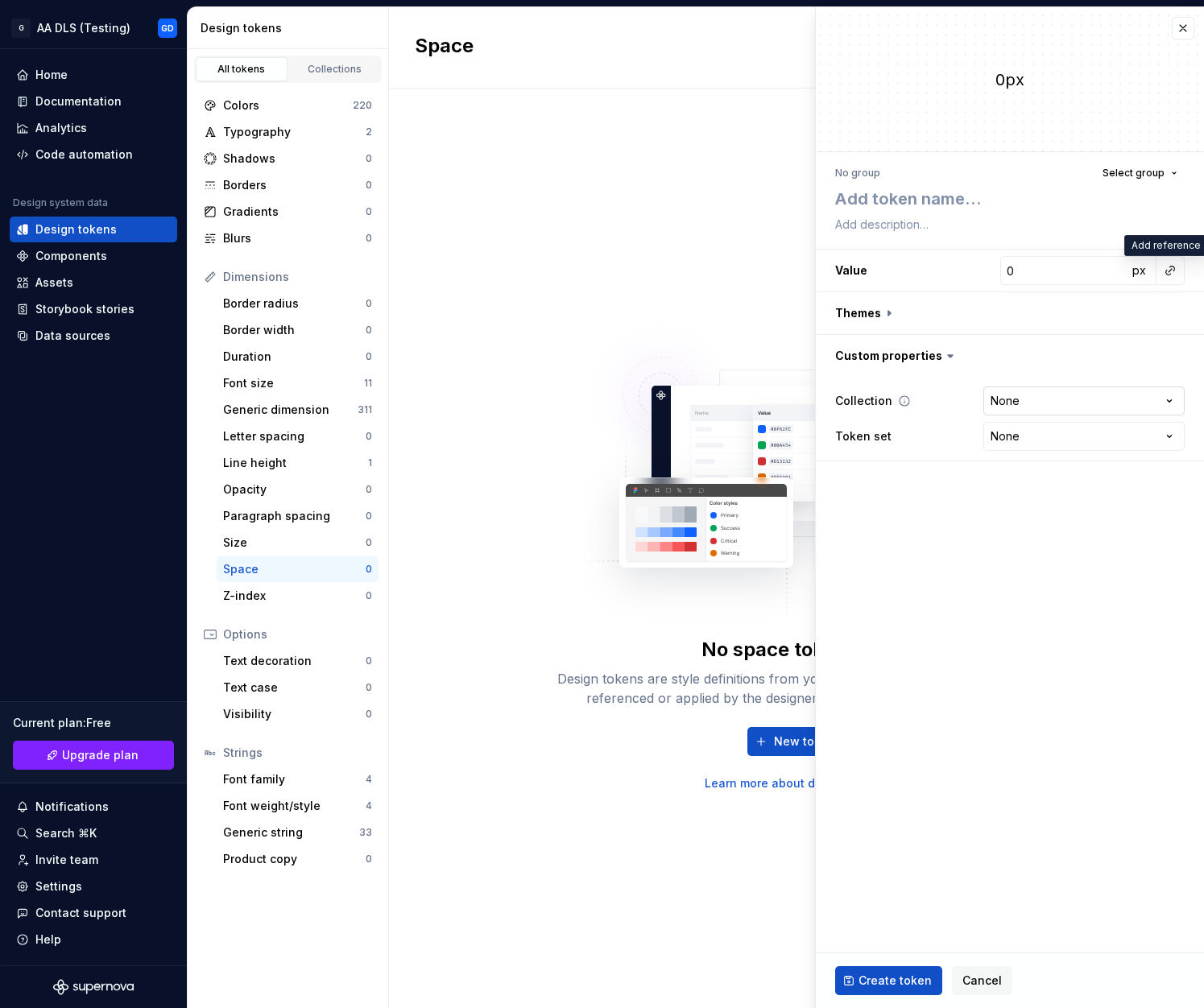
click at [1024, 398] on html "**********" at bounding box center [602, 504] width 1204 height 1008
click at [938, 483] on html "**********" at bounding box center [602, 504] width 1204 height 1008
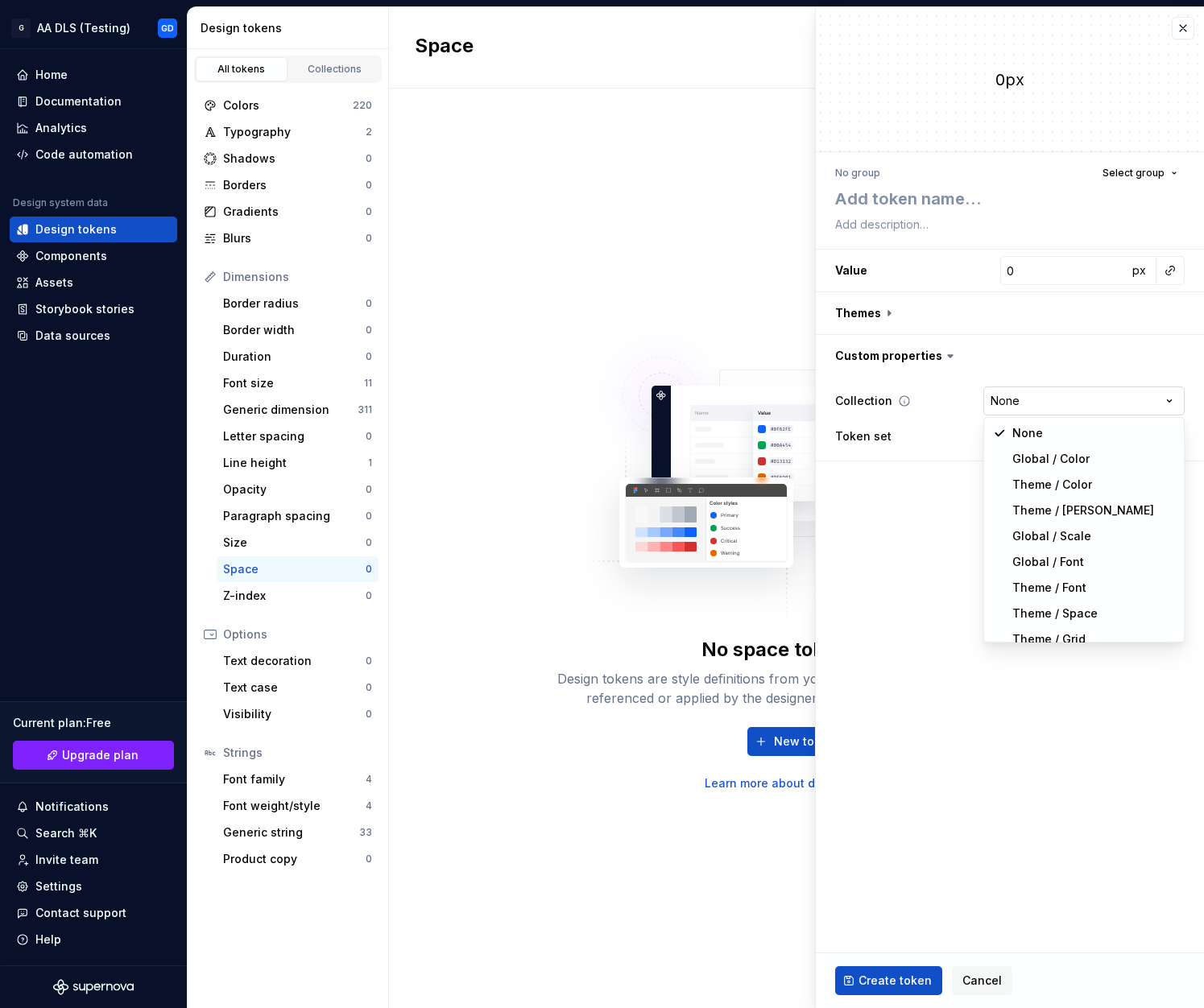
click at [1037, 403] on html "**********" at bounding box center [602, 504] width 1204 height 1008
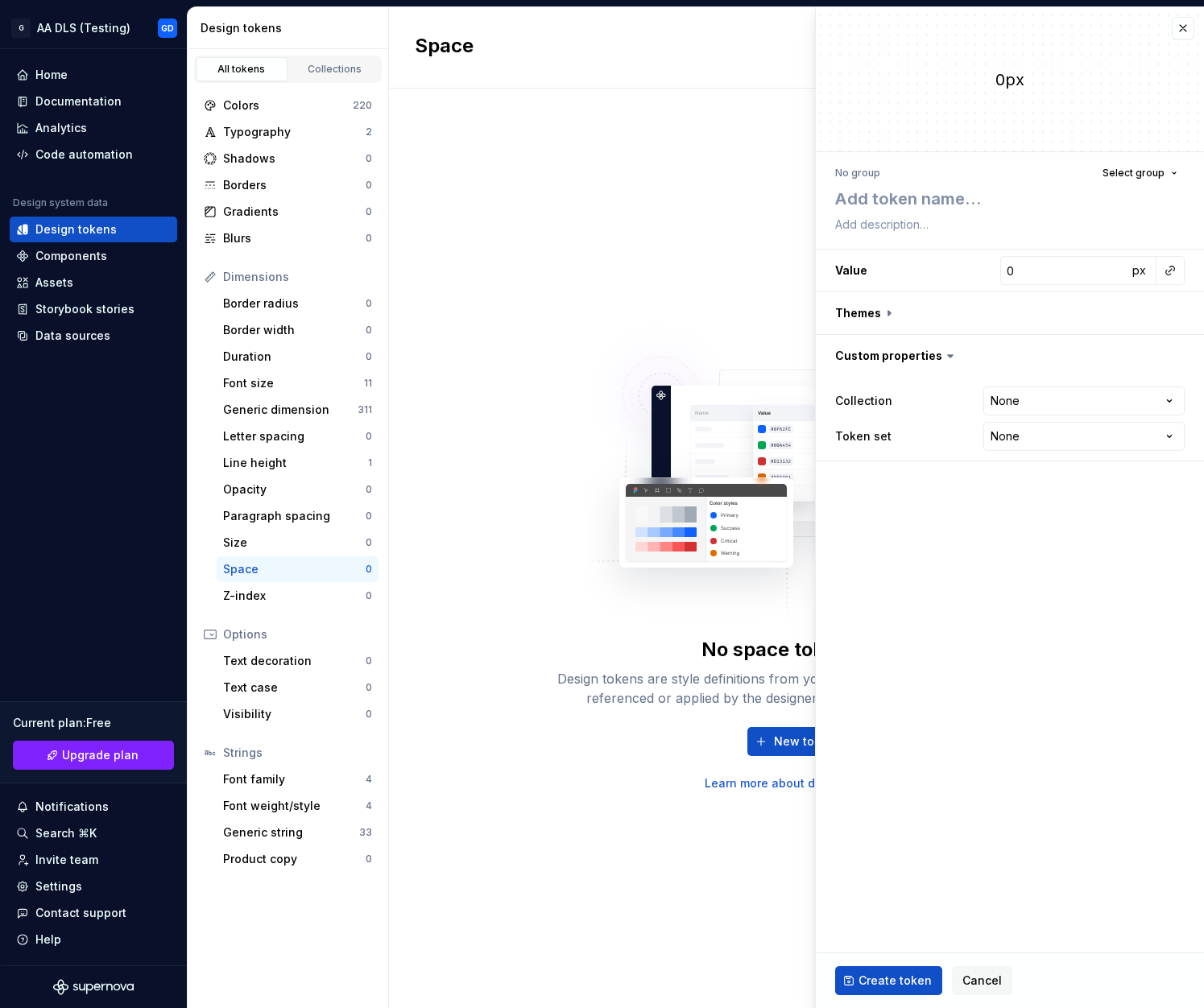
click at [933, 525] on html "**********" at bounding box center [602, 504] width 1204 height 1008
click at [1043, 445] on html "**********" at bounding box center [602, 504] width 1204 height 1008
click at [1043, 401] on html "**********" at bounding box center [602, 504] width 1204 height 1008
click at [1041, 405] on html "**********" at bounding box center [602, 504] width 1204 height 1008
click at [922, 495] on html "**********" at bounding box center [602, 504] width 1204 height 1008
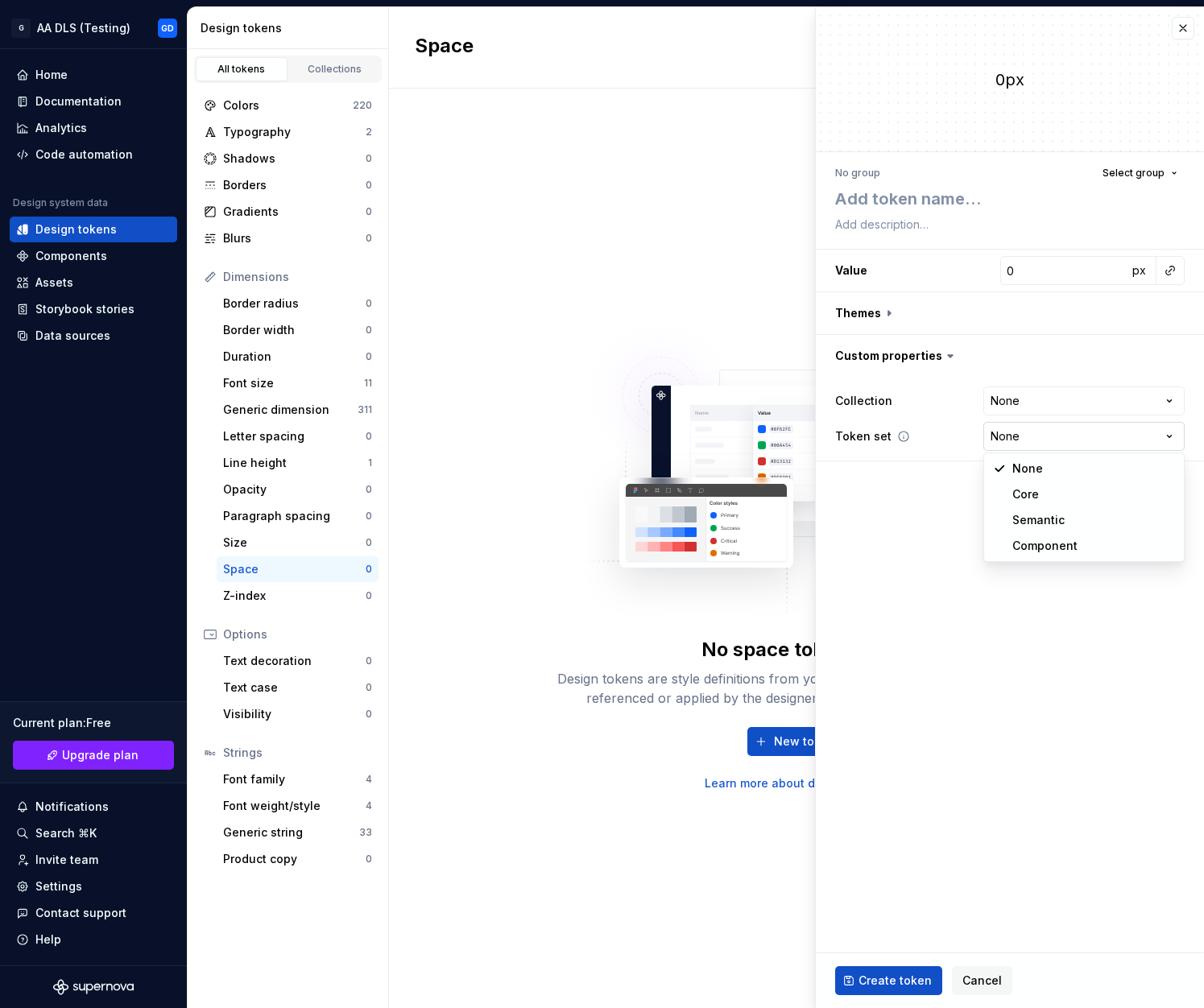
click at [1042, 426] on html "**********" at bounding box center [602, 504] width 1204 height 1008
click at [881, 537] on html "**********" at bounding box center [602, 504] width 1204 height 1008
click at [917, 318] on button "button" at bounding box center [1009, 313] width 388 height 42
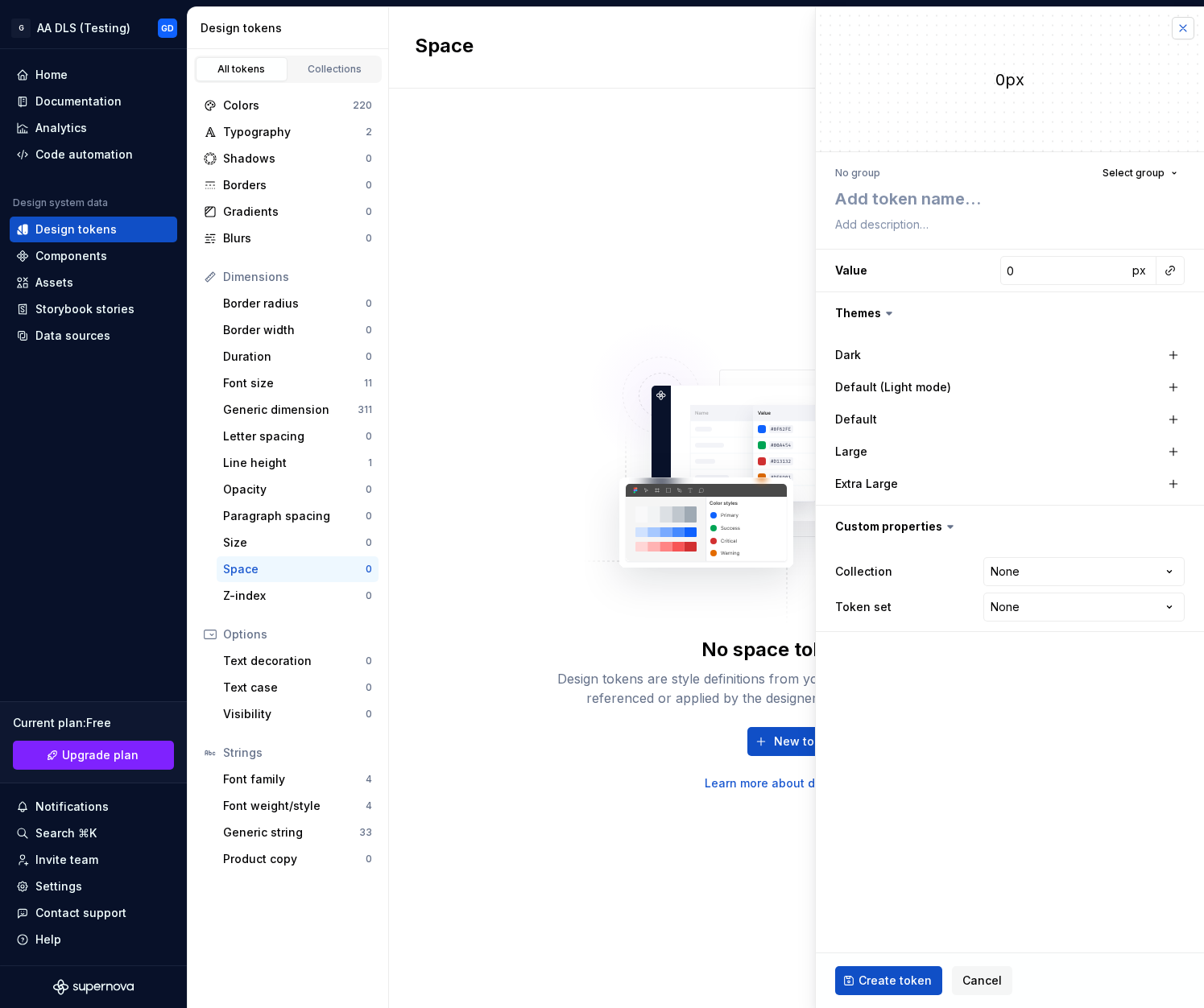
click at [1183, 29] on button "button" at bounding box center [1183, 28] width 23 height 23
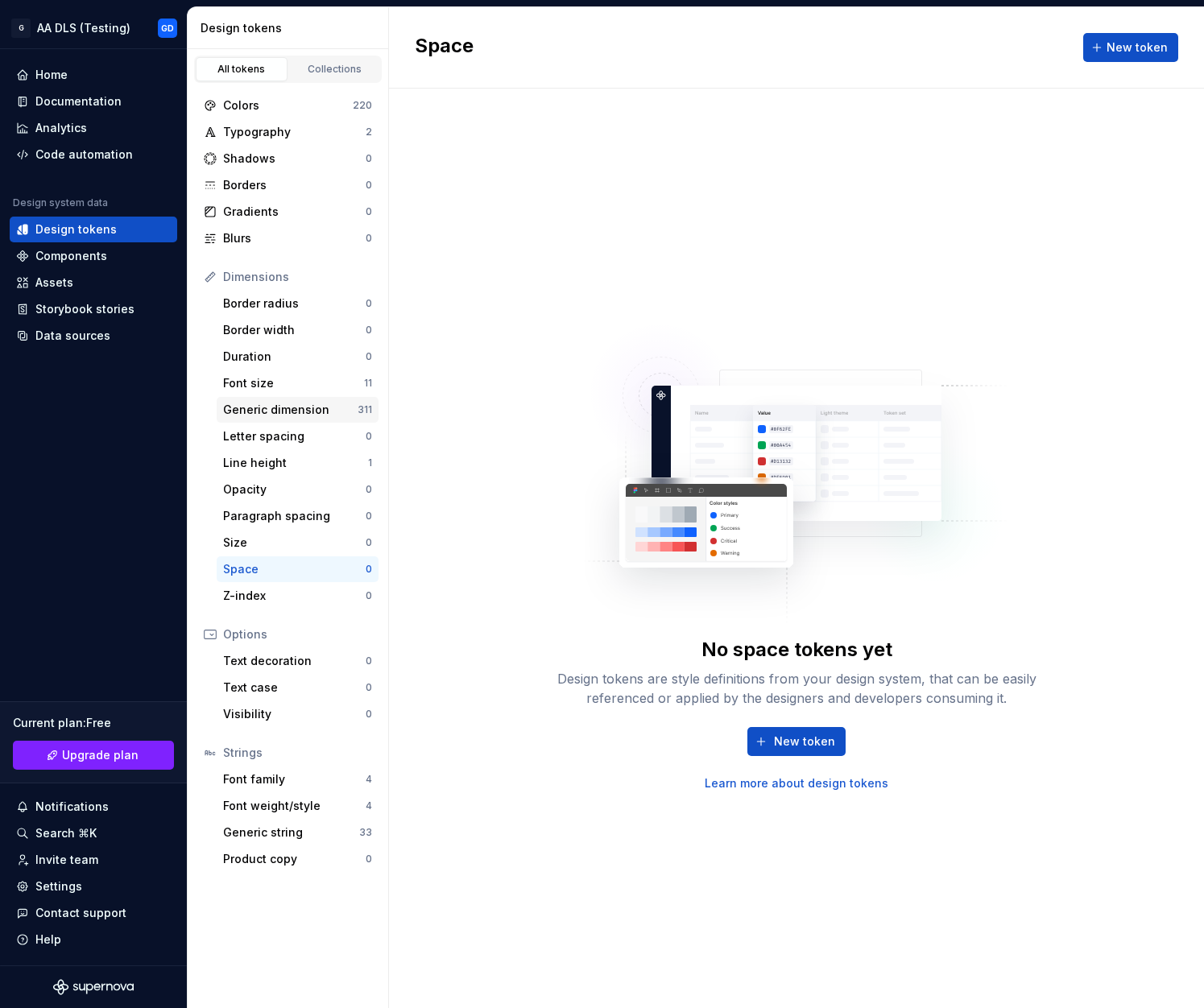
click at [292, 414] on div "Generic dimension" at bounding box center [290, 409] width 134 height 16
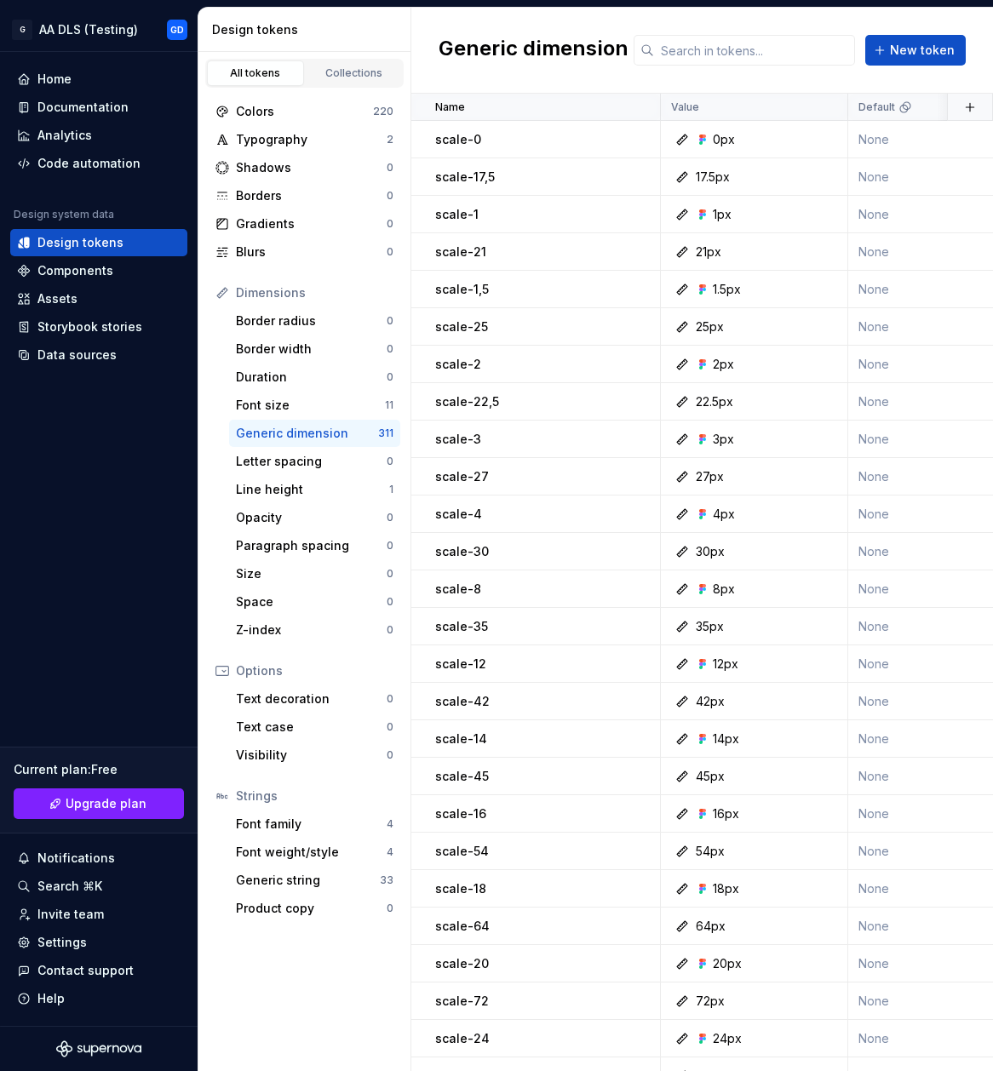
click at [350, 431] on div "Generic dimension" at bounding box center [307, 433] width 142 height 17
click at [636, 138] on button "button" at bounding box center [638, 140] width 24 height 24
click at [697, 243] on span "Delete token" at bounding box center [685, 234] width 111 height 27
click at [485, 148] on html "G AA DLS (Testing) GD Home Documentation Analytics Code automation Design syste…" at bounding box center [496, 535] width 993 height 1071
click at [140, 31] on html "G AA DLS (Testing) GD Home Documentation Analytics Code automation Design syste…" at bounding box center [496, 535] width 993 height 1071
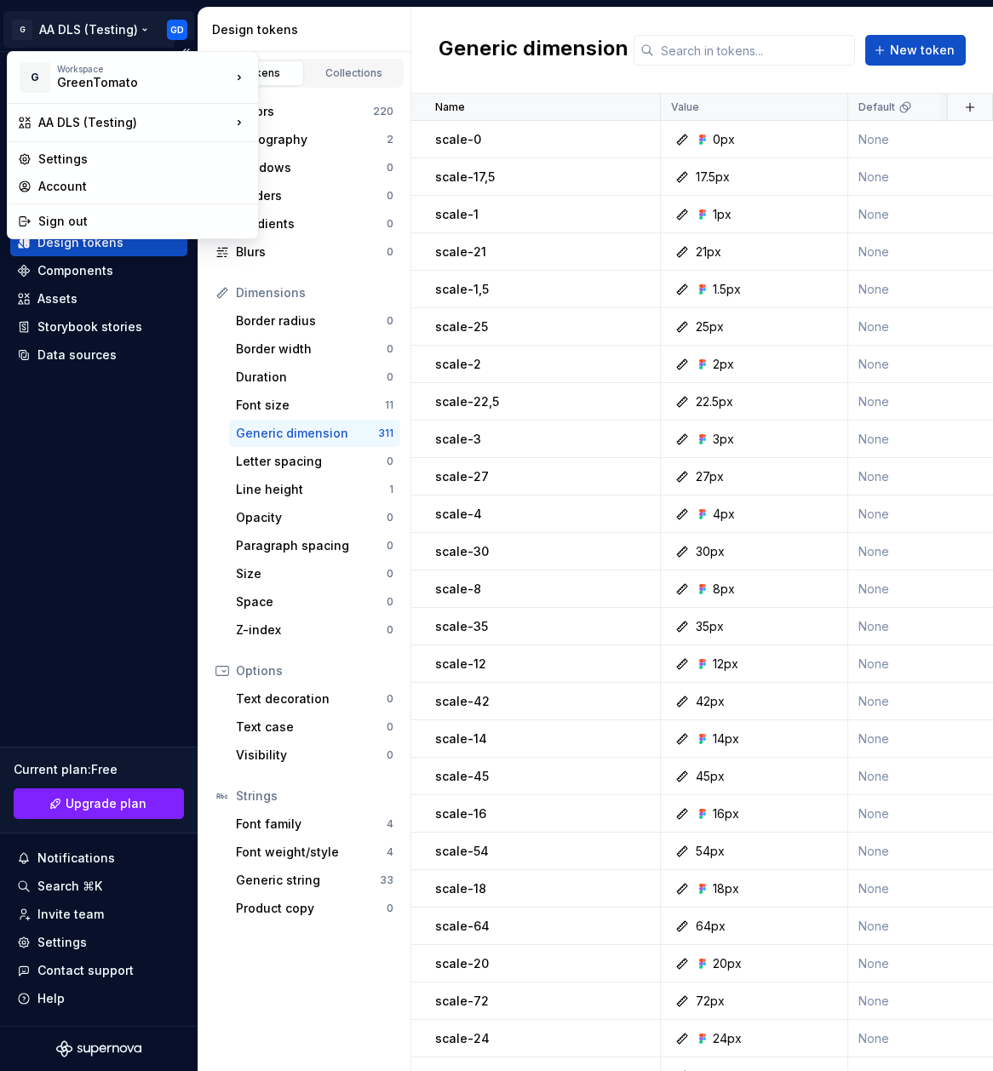
click at [140, 31] on html "G AA DLS (Testing) GD Home Documentation Analytics Code automation Design syste…" at bounding box center [496, 535] width 993 height 1071
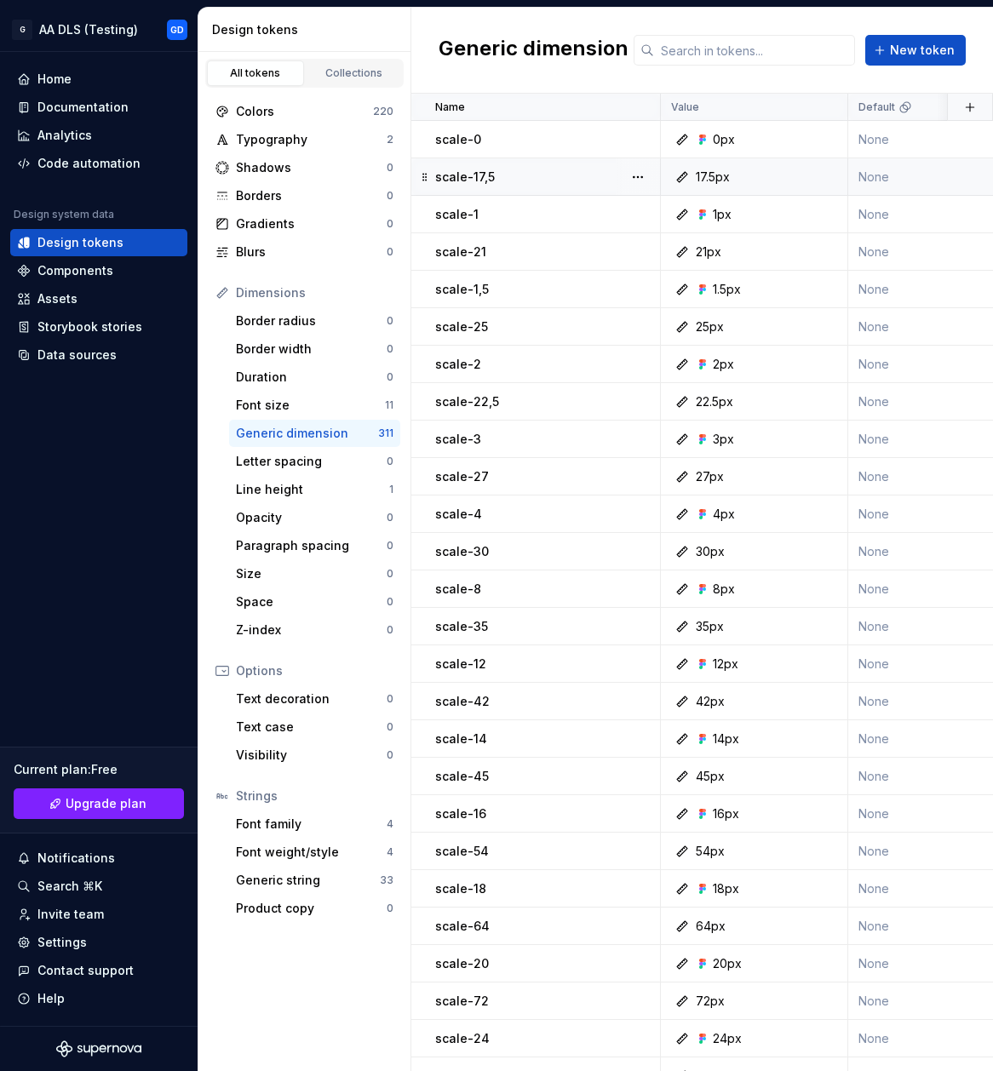
click at [516, 178] on div "scale-17,5" at bounding box center [547, 177] width 224 height 17
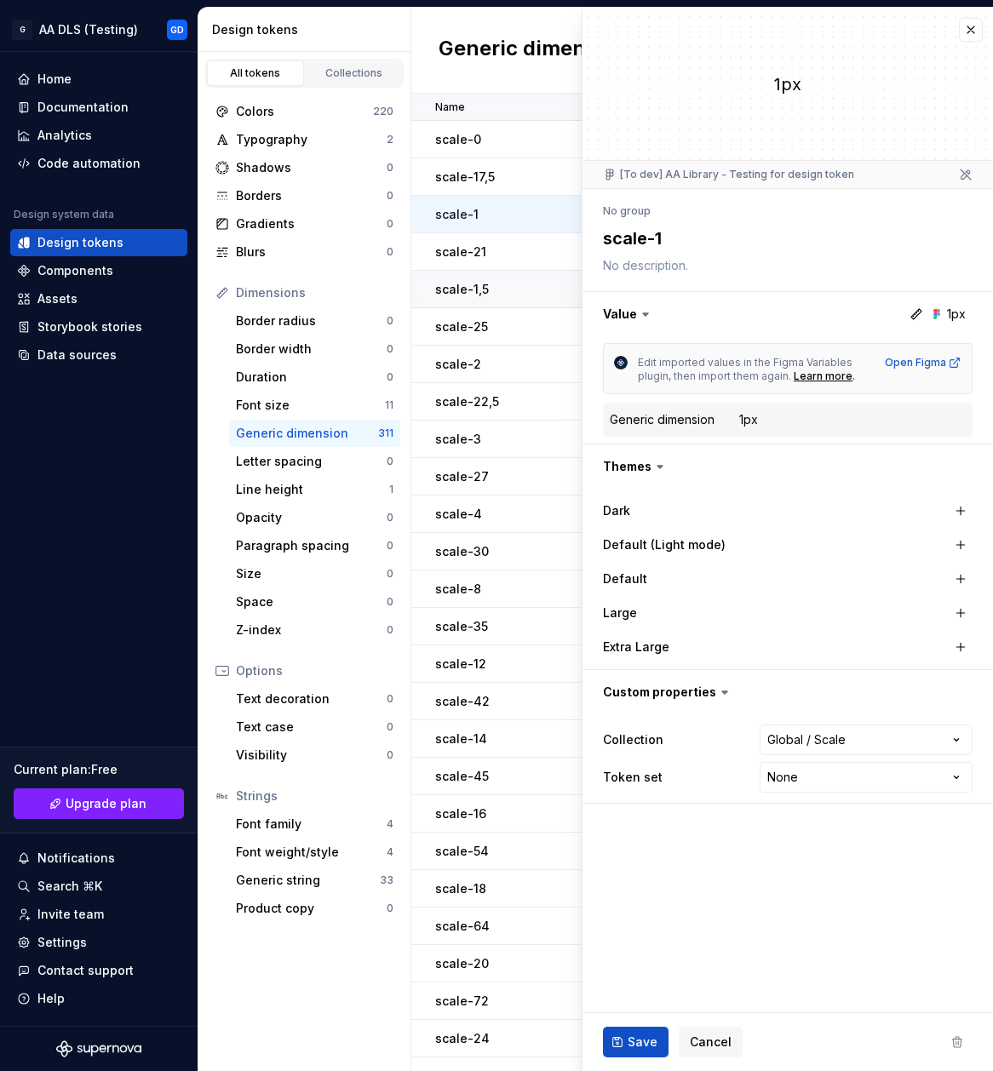
click at [492, 283] on div "scale-1,5" at bounding box center [547, 289] width 224 height 17
click at [968, 32] on button "button" at bounding box center [970, 30] width 24 height 24
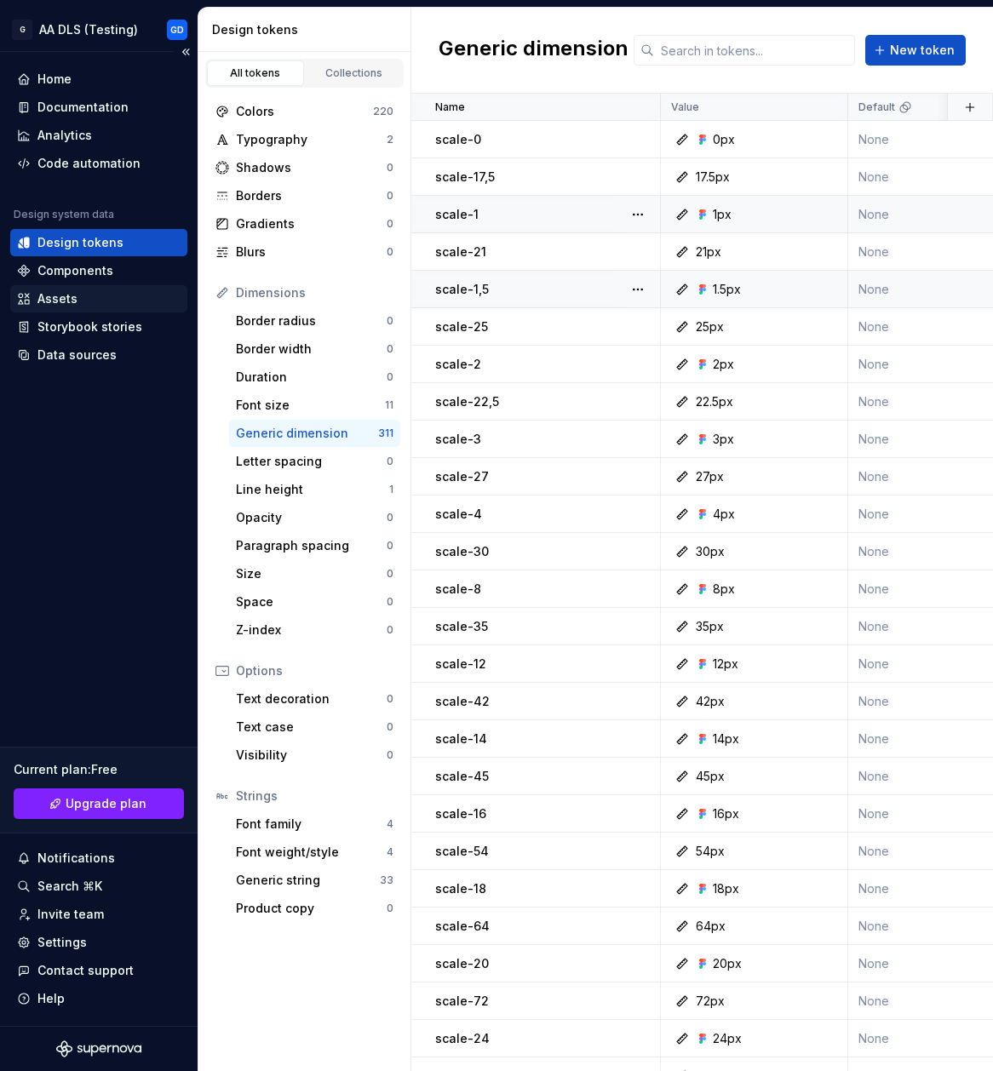
click at [89, 300] on div "Assets" at bounding box center [98, 298] width 163 height 17
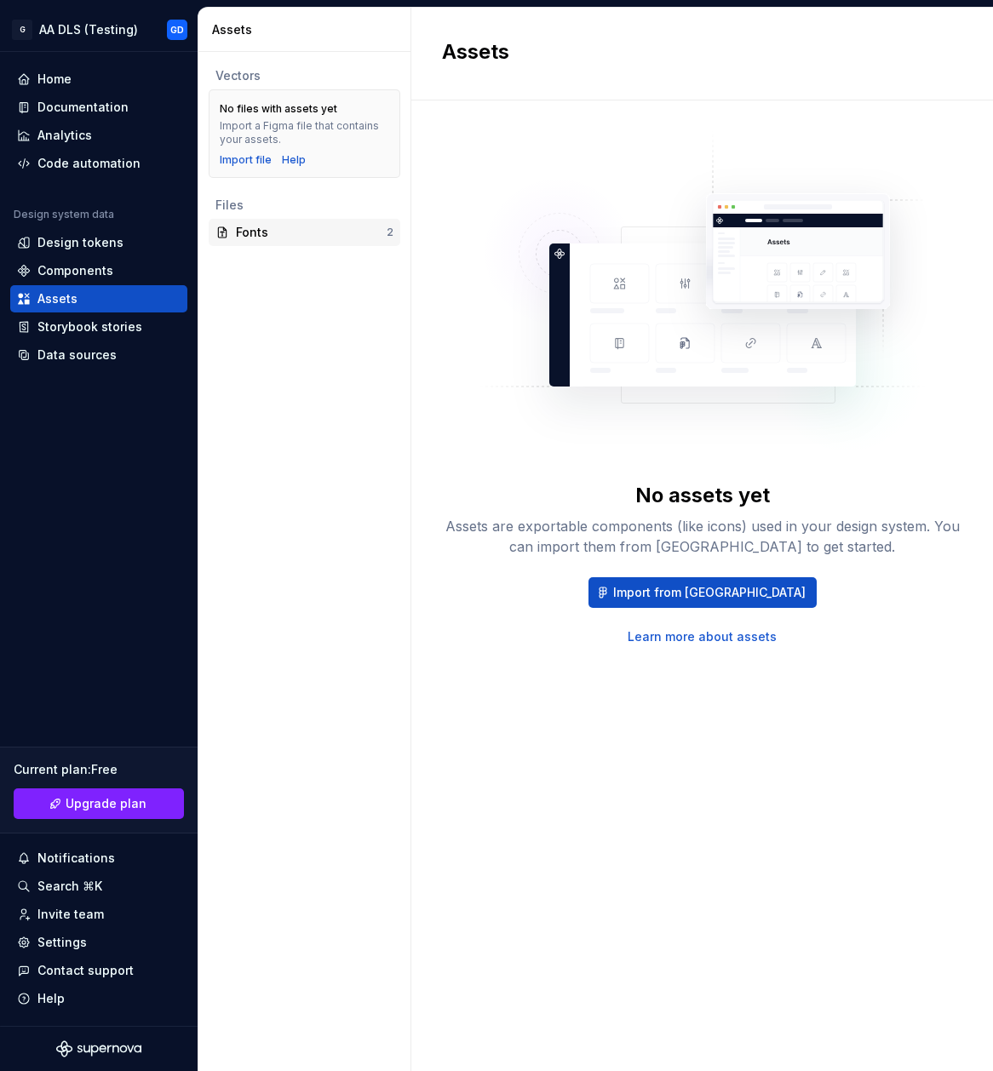
click at [278, 228] on div "Fonts" at bounding box center [311, 232] width 151 height 17
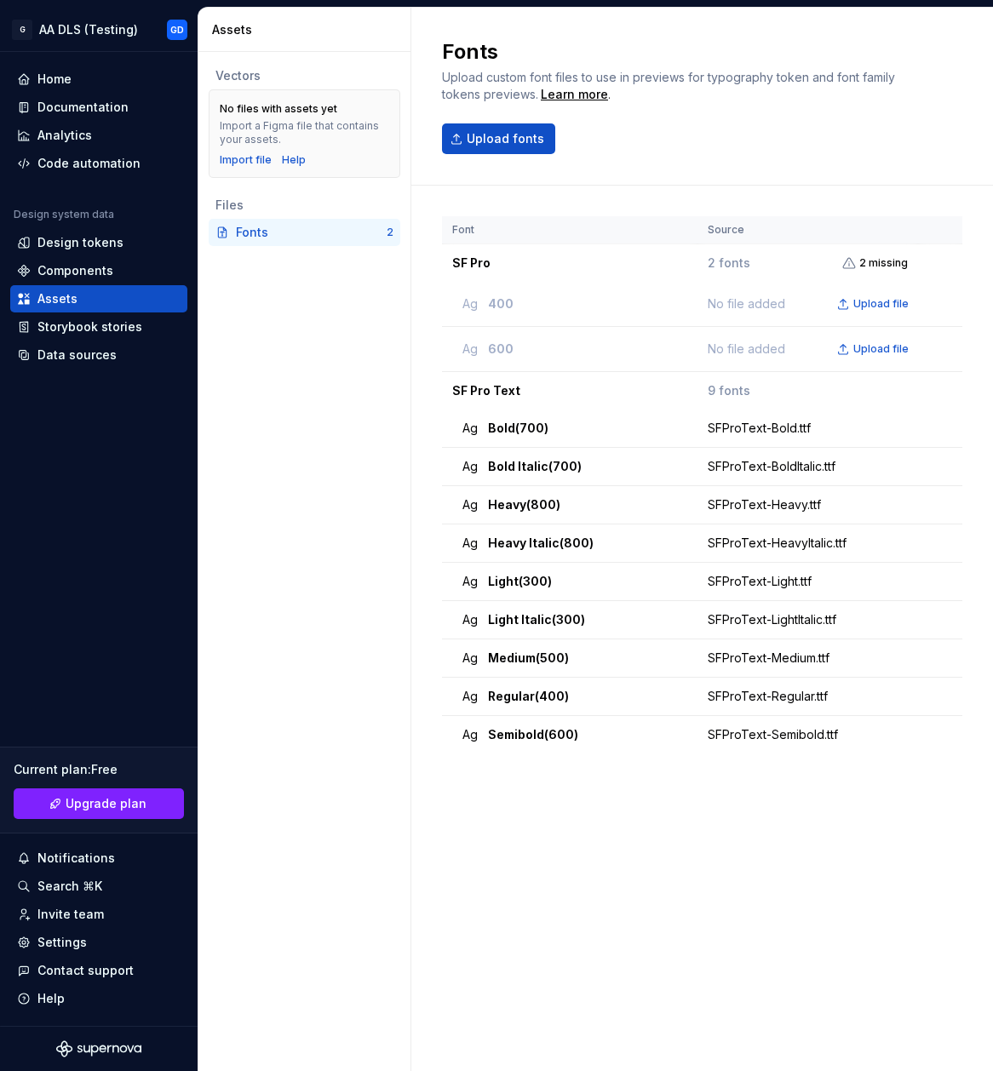
click at [290, 289] on div "Vectors No files with assets yet Import a Figma file that contains your assets.…" at bounding box center [304, 561] width 212 height 1019
click at [586, 44] on h2 "Fonts" at bounding box center [668, 51] width 453 height 27
click at [675, 41] on h2 "Fonts" at bounding box center [668, 51] width 453 height 27
click at [752, 867] on div "Font Source SF Pro 2 fonts 2 missing Ag 400 No file added Upload file Ag 600 No…" at bounding box center [702, 611] width 520 height 790
click at [90, 240] on div "Design tokens" at bounding box center [80, 242] width 86 height 17
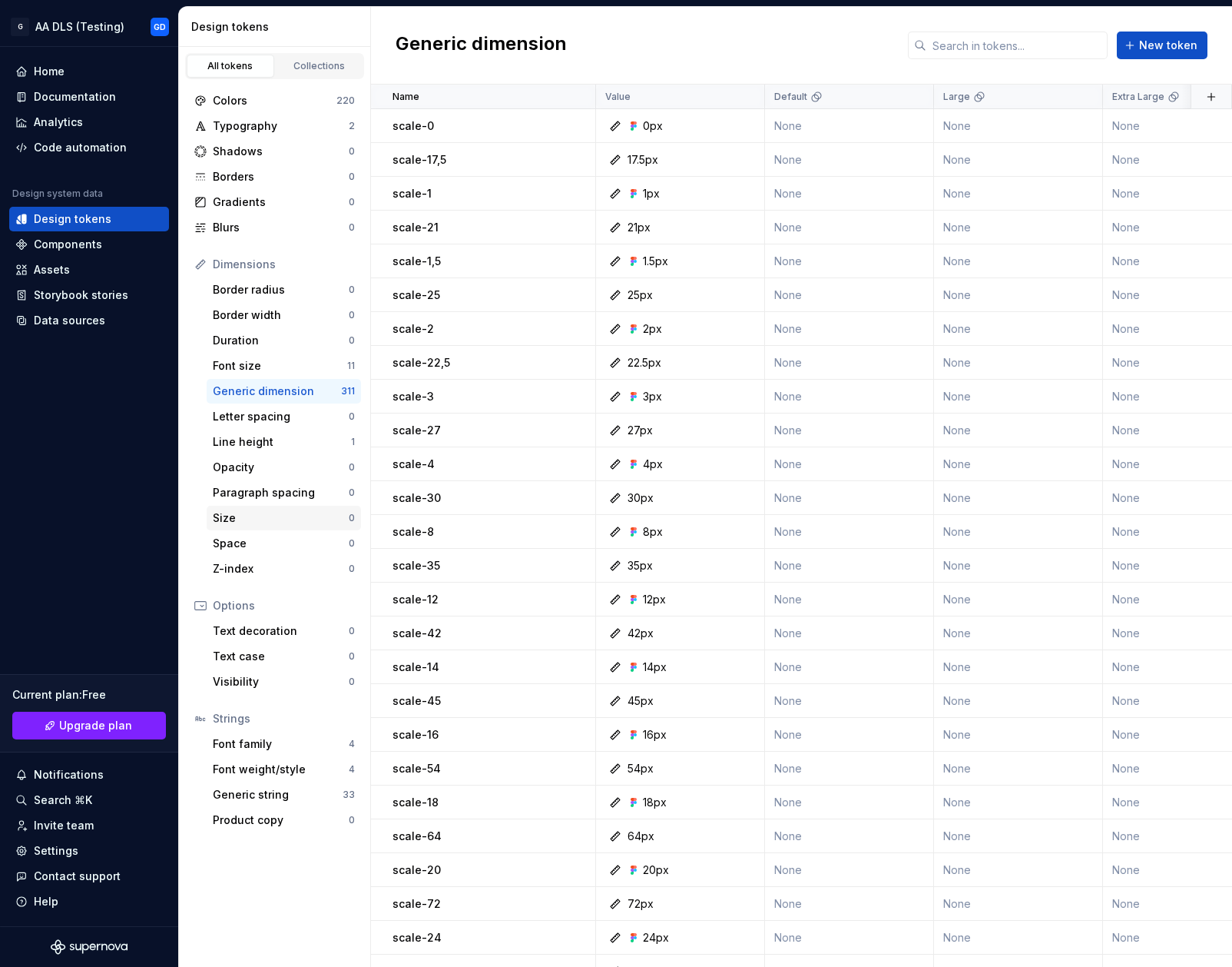
click at [246, 511] on div "Size" at bounding box center [281, 517] width 136 height 15
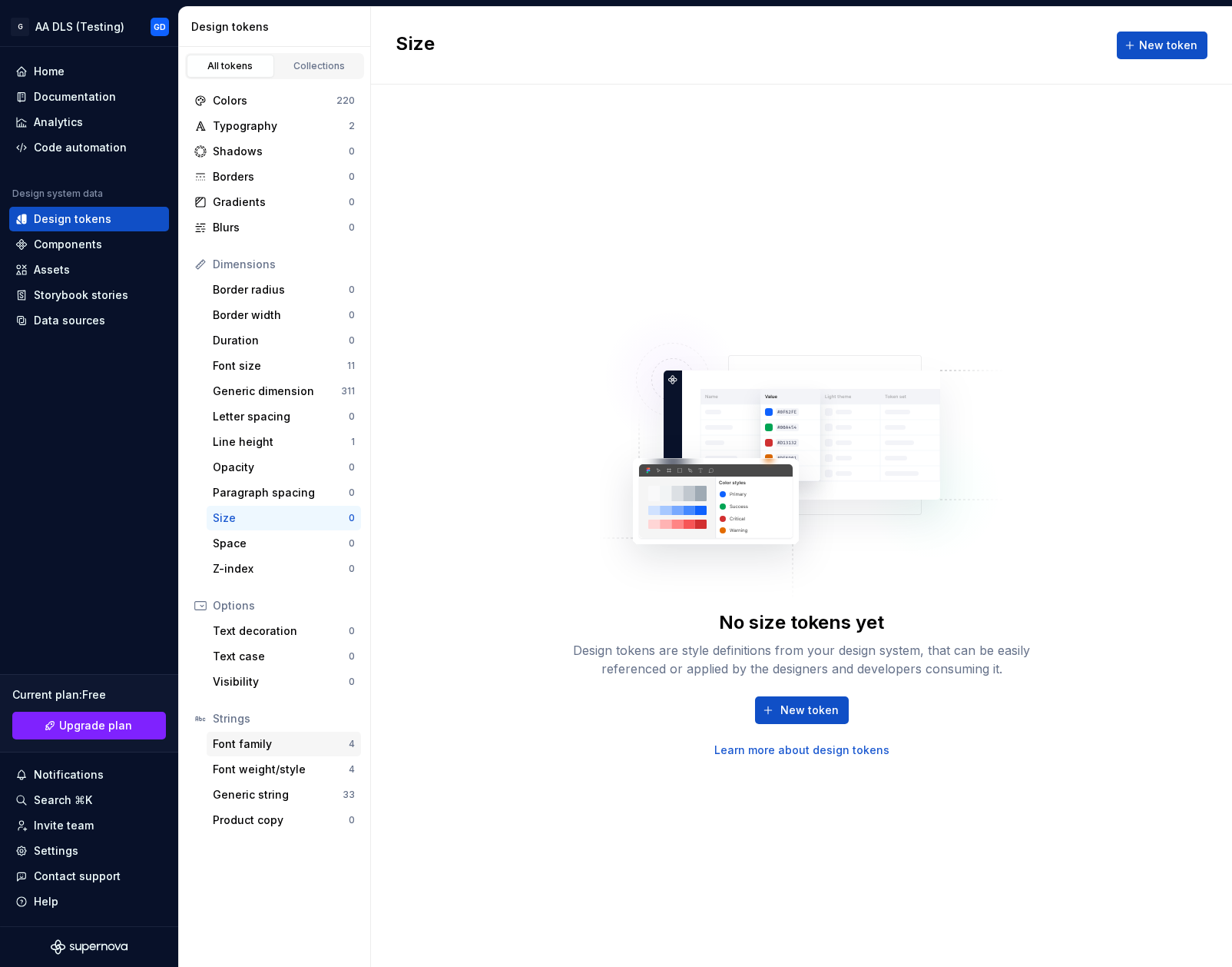
click at [274, 739] on div "Font family" at bounding box center [281, 743] width 136 height 15
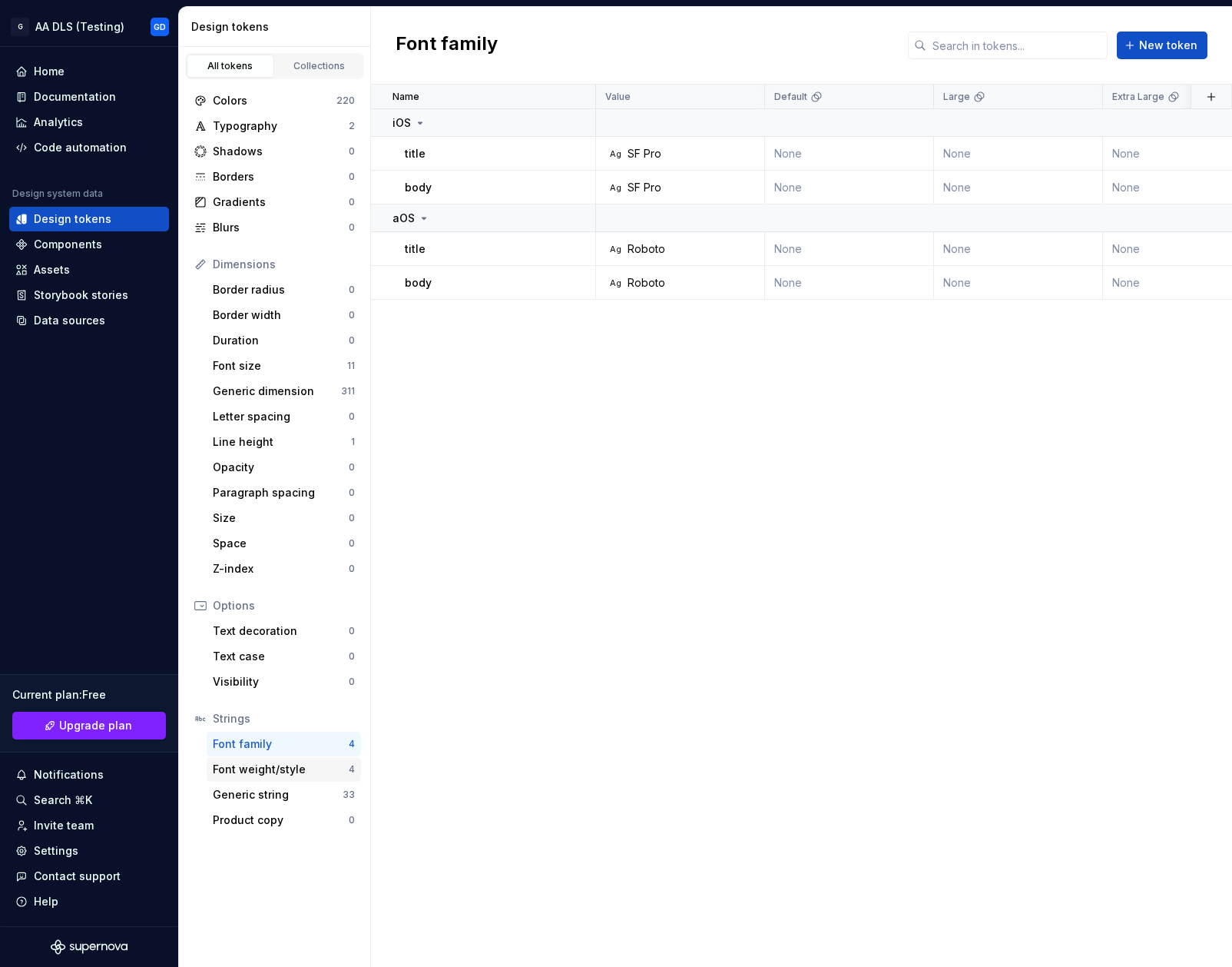
click at [295, 767] on div "Font weight/style" at bounding box center [281, 769] width 136 height 15
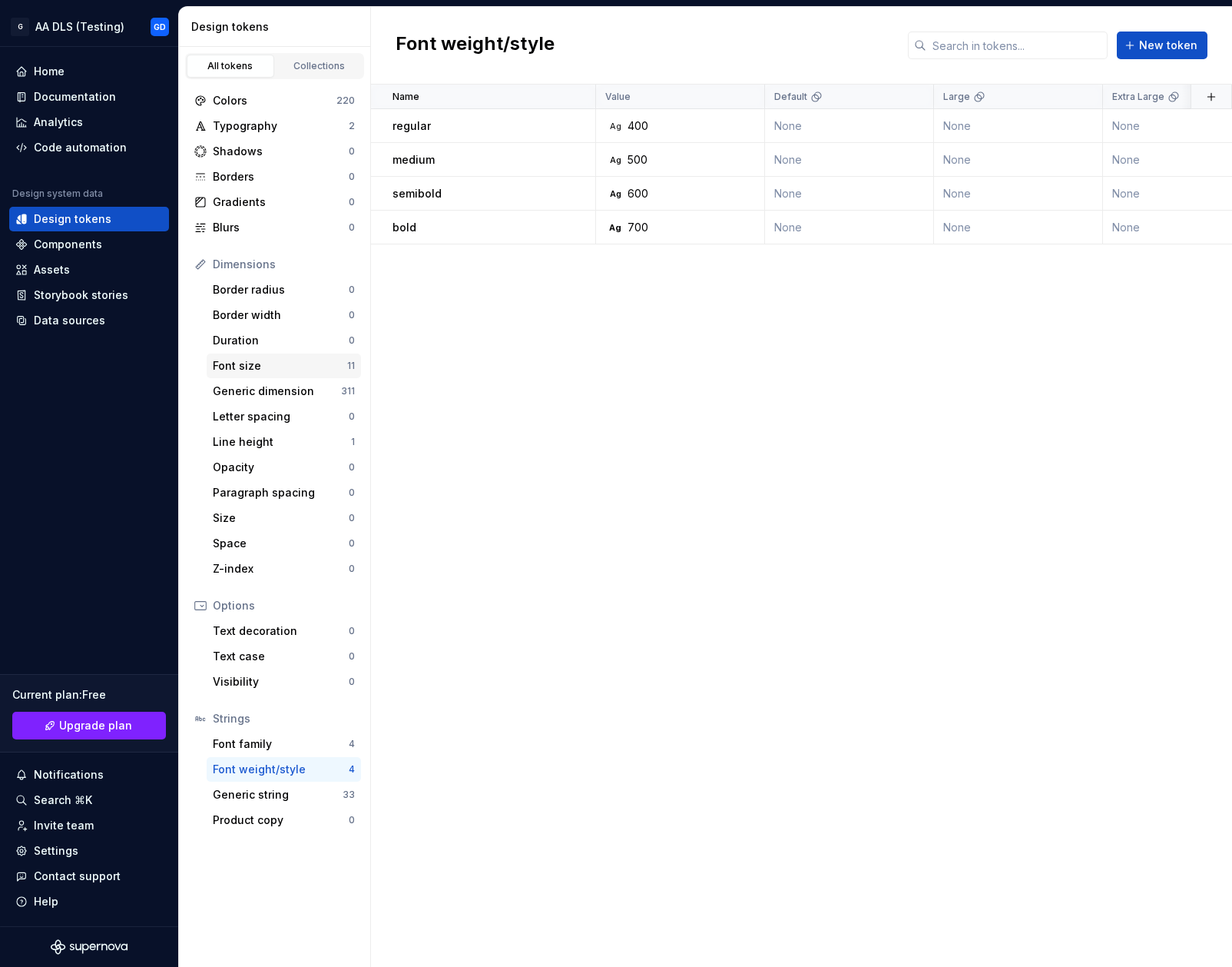
click at [279, 370] on div "Font size" at bounding box center [280, 366] width 134 height 15
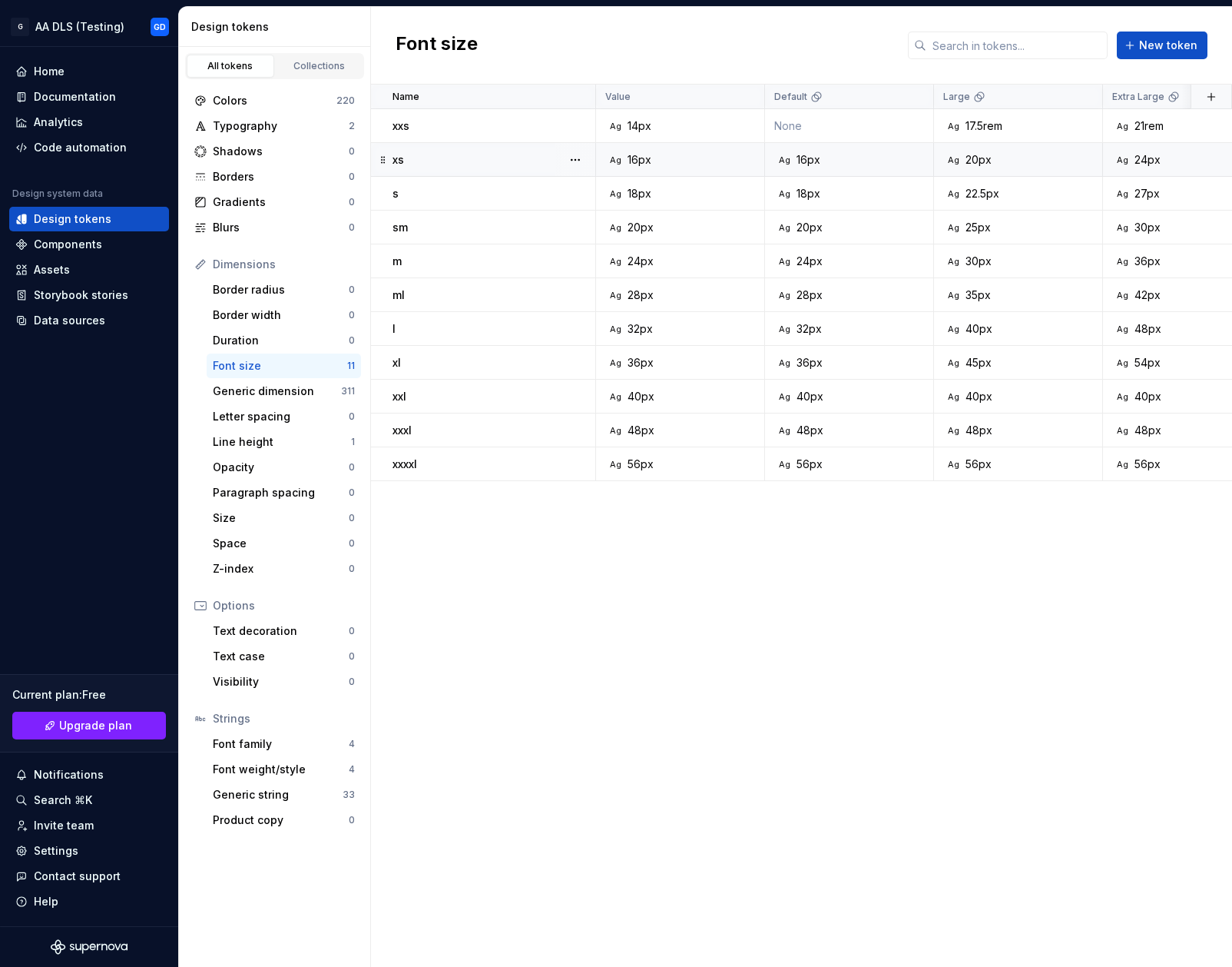
click at [505, 166] on div "xs" at bounding box center [494, 160] width 202 height 15
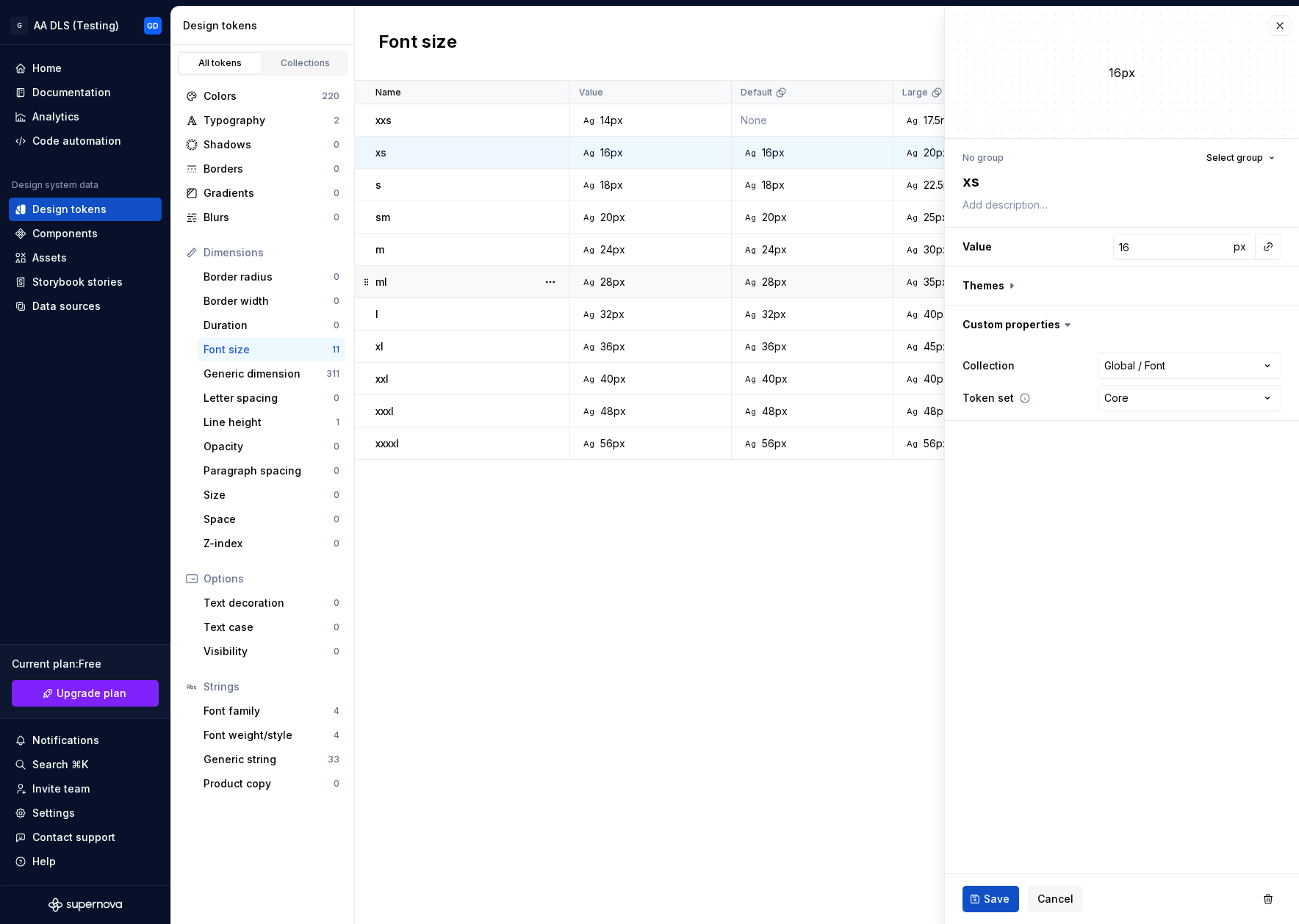
click at [1019, 397] on icon at bounding box center [1025, 399] width 12 height 12
click at [1174, 399] on html "G AA DLS (Testing) GD Home Documentation Analytics Code automation Design syste…" at bounding box center [649, 462] width 1299 height 924
click at [649, 570] on html "G AA DLS (Testing) GD Home Documentation Analytics Code automation Design syste…" at bounding box center [649, 462] width 1299 height 924
click at [287, 398] on div "Letter spacing" at bounding box center [268, 398] width 130 height 15
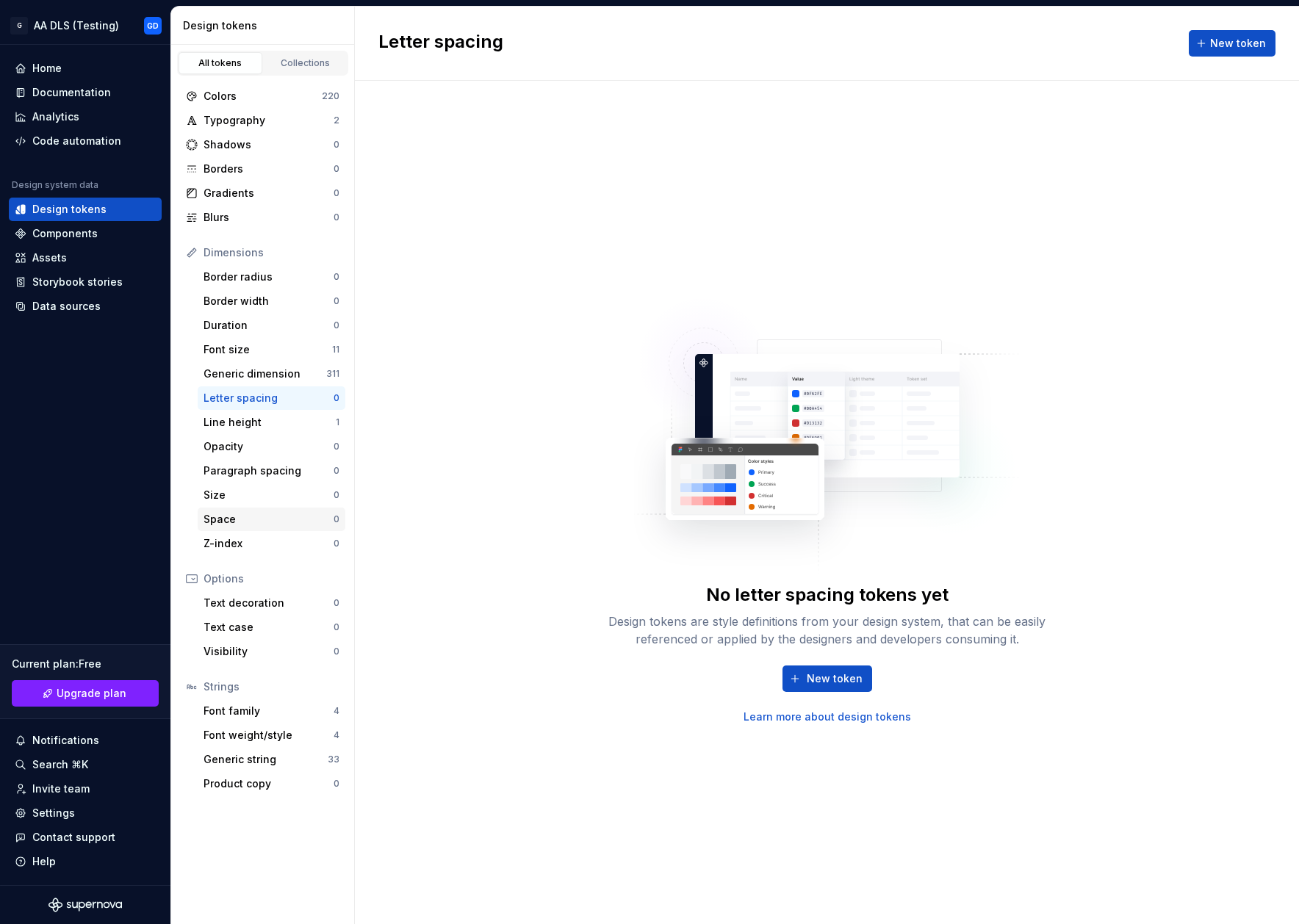
click at [278, 513] on div "Space" at bounding box center [268, 519] width 130 height 15
click at [279, 374] on div "Generic dimension" at bounding box center [265, 374] width 123 height 15
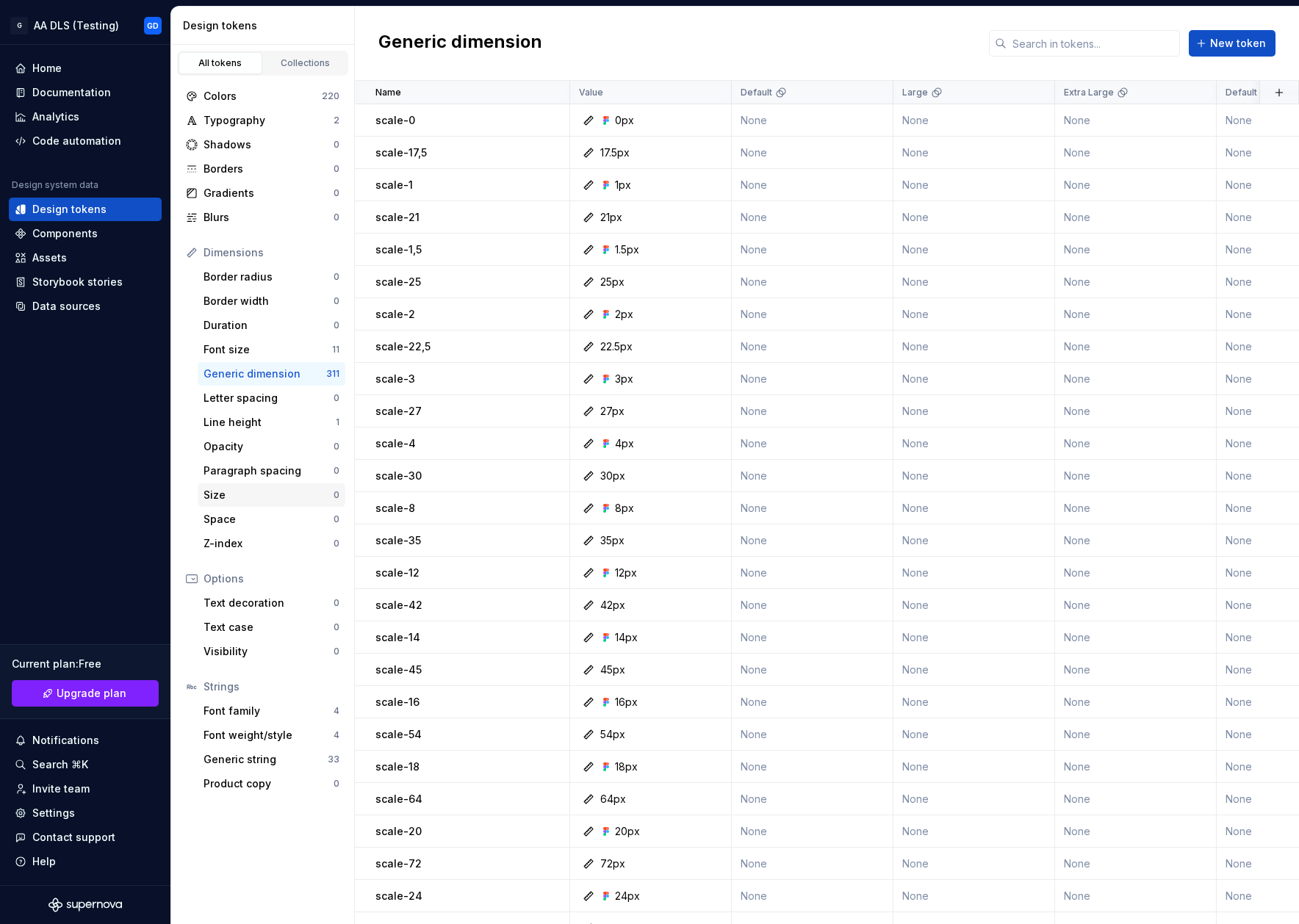
click at [255, 494] on div "Size" at bounding box center [268, 494] width 130 height 15
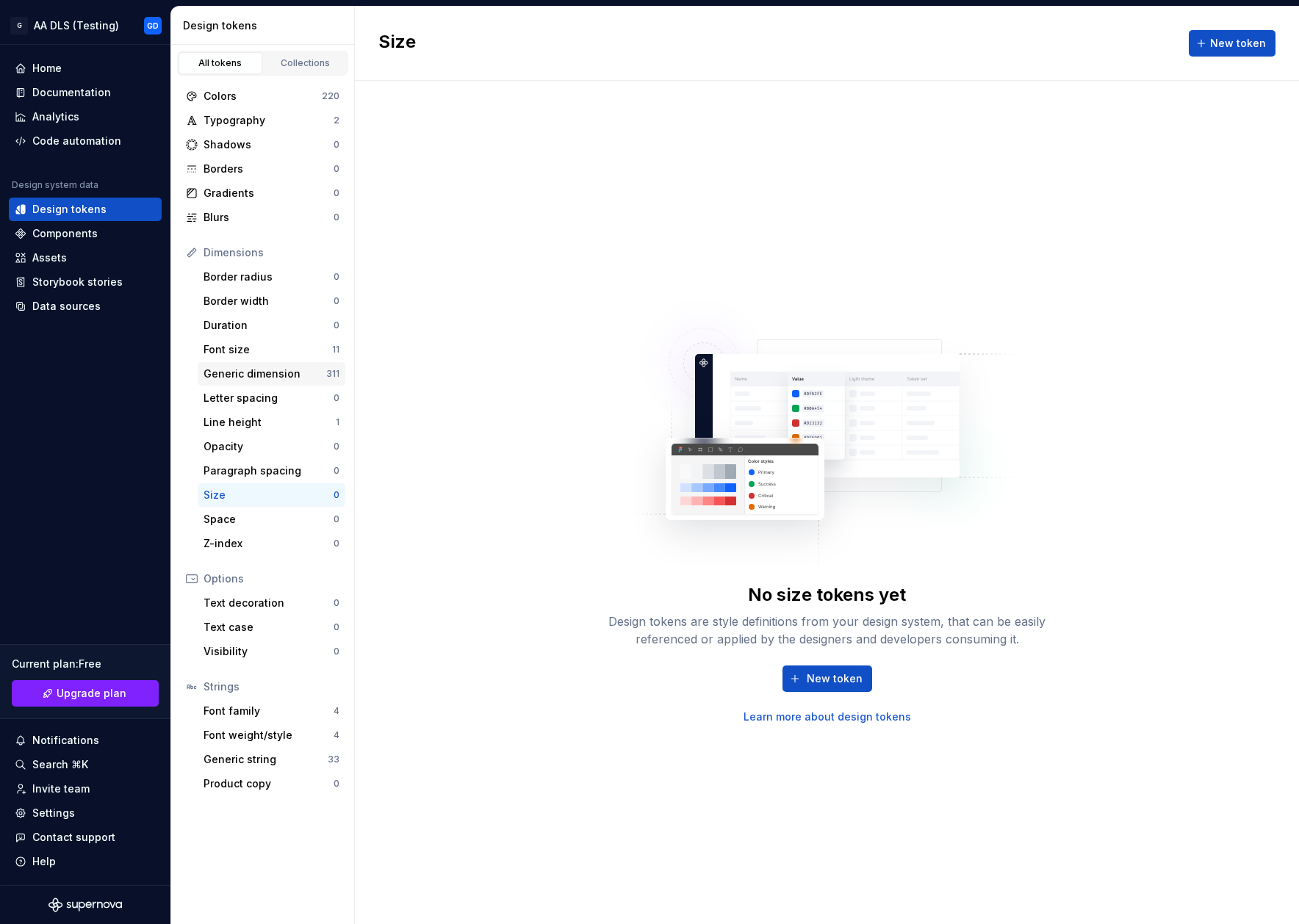
click at [282, 376] on div "Generic dimension" at bounding box center [265, 374] width 123 height 15
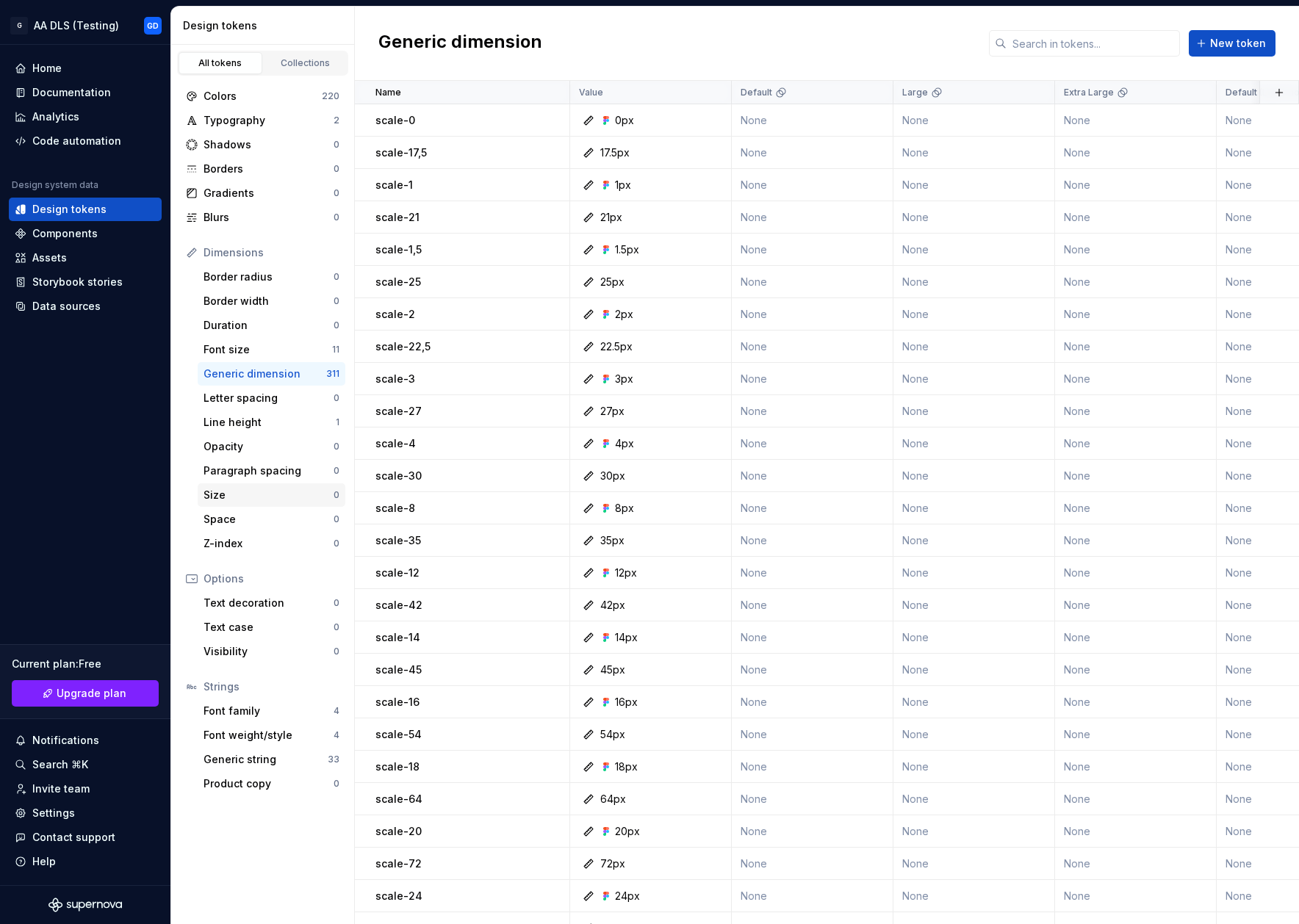
click at [274, 496] on div "Size" at bounding box center [268, 494] width 130 height 15
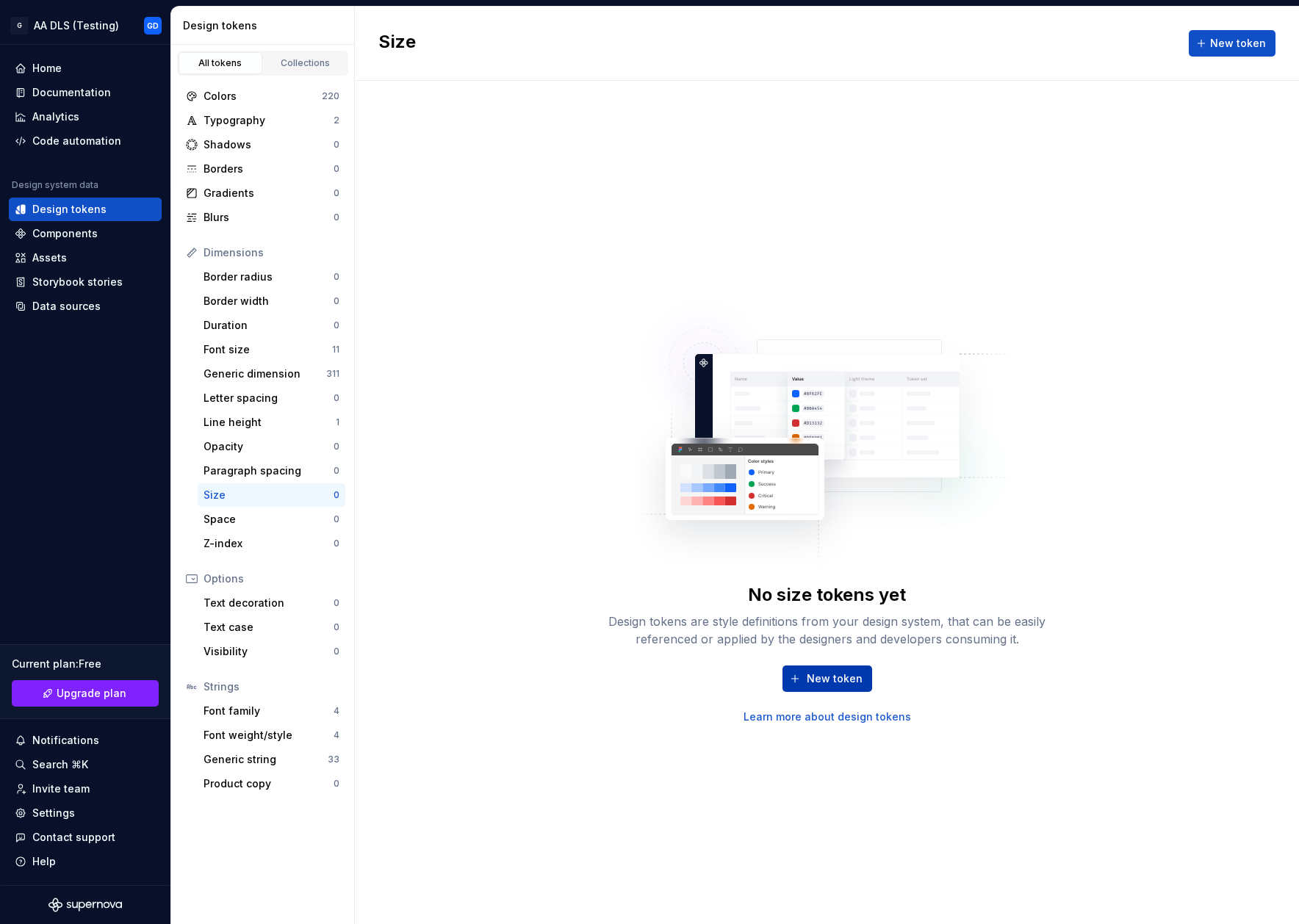
click at [842, 673] on span "New token" at bounding box center [835, 678] width 56 height 15
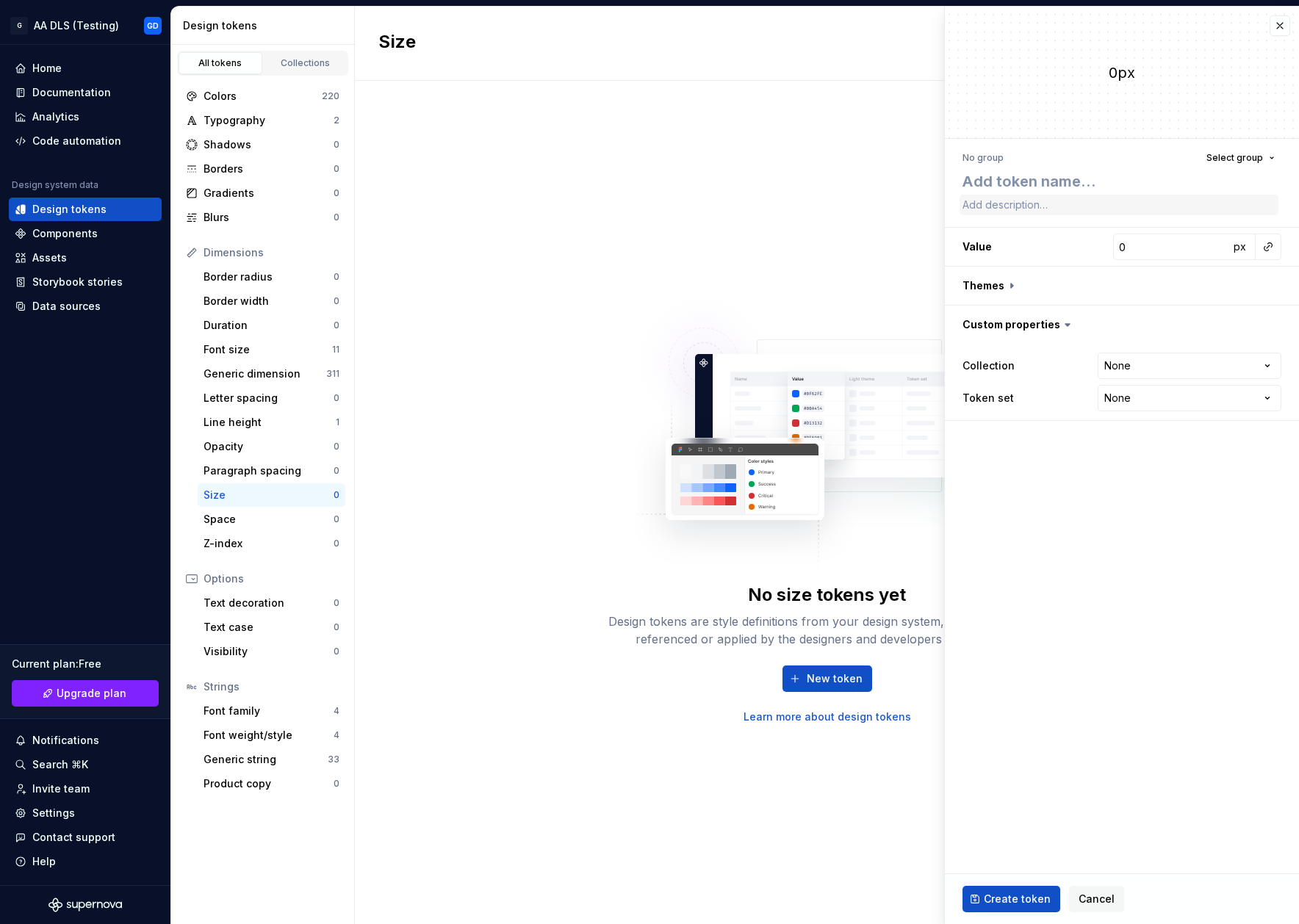
type textarea "*"
type textarea "s"
type textarea "*"
type textarea "sc"
type textarea "*"
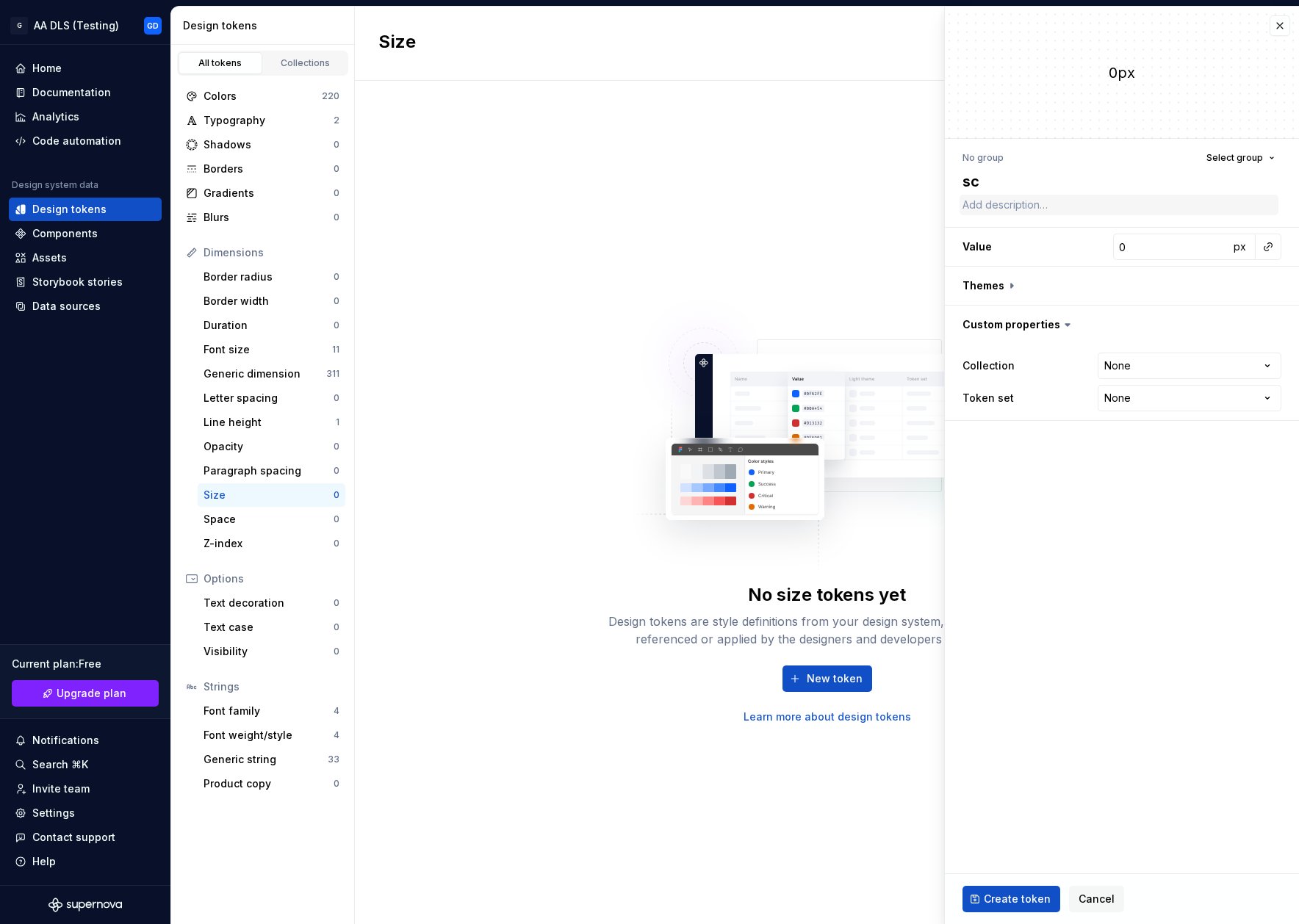
type textarea "sca"
type textarea "*"
type textarea "sc"
type textarea "*"
type textarea "s"
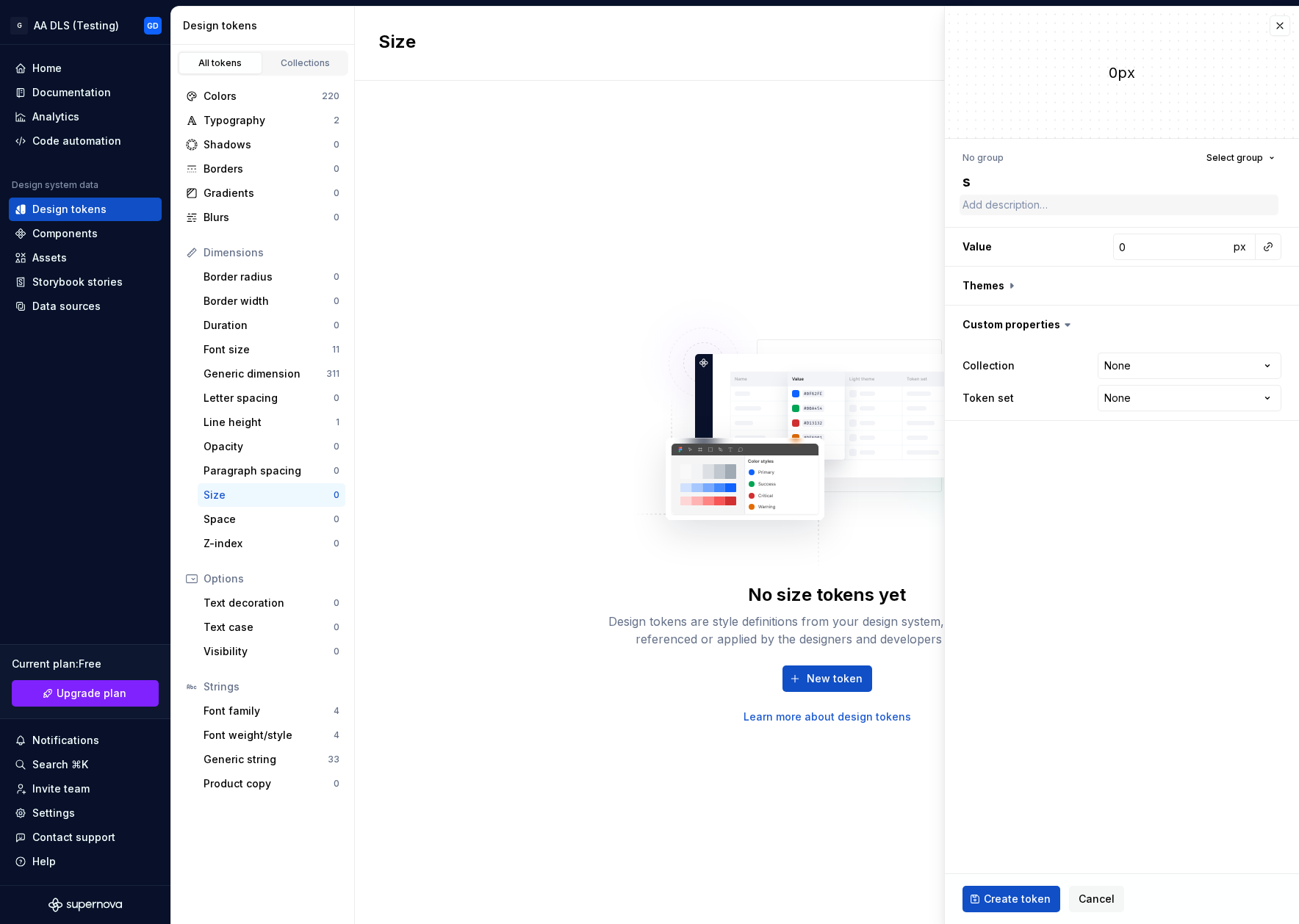
type textarea "*"
type textarea "si"
type textarea "*"
type textarea "siz"
type textarea "*"
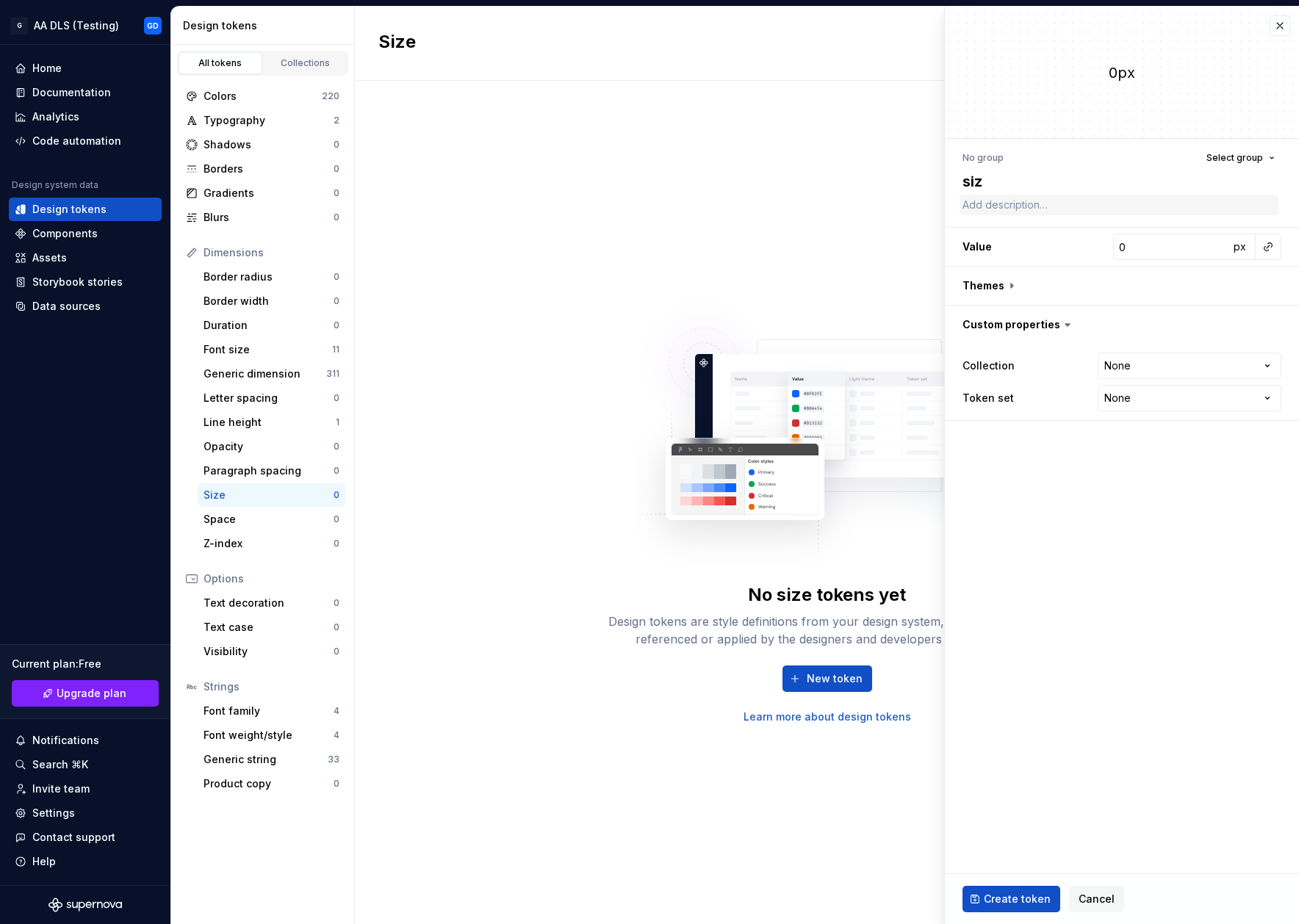
type textarea "size"
type textarea "*"
type textarea "size-"
type textarea "*"
type textarea "size-0"
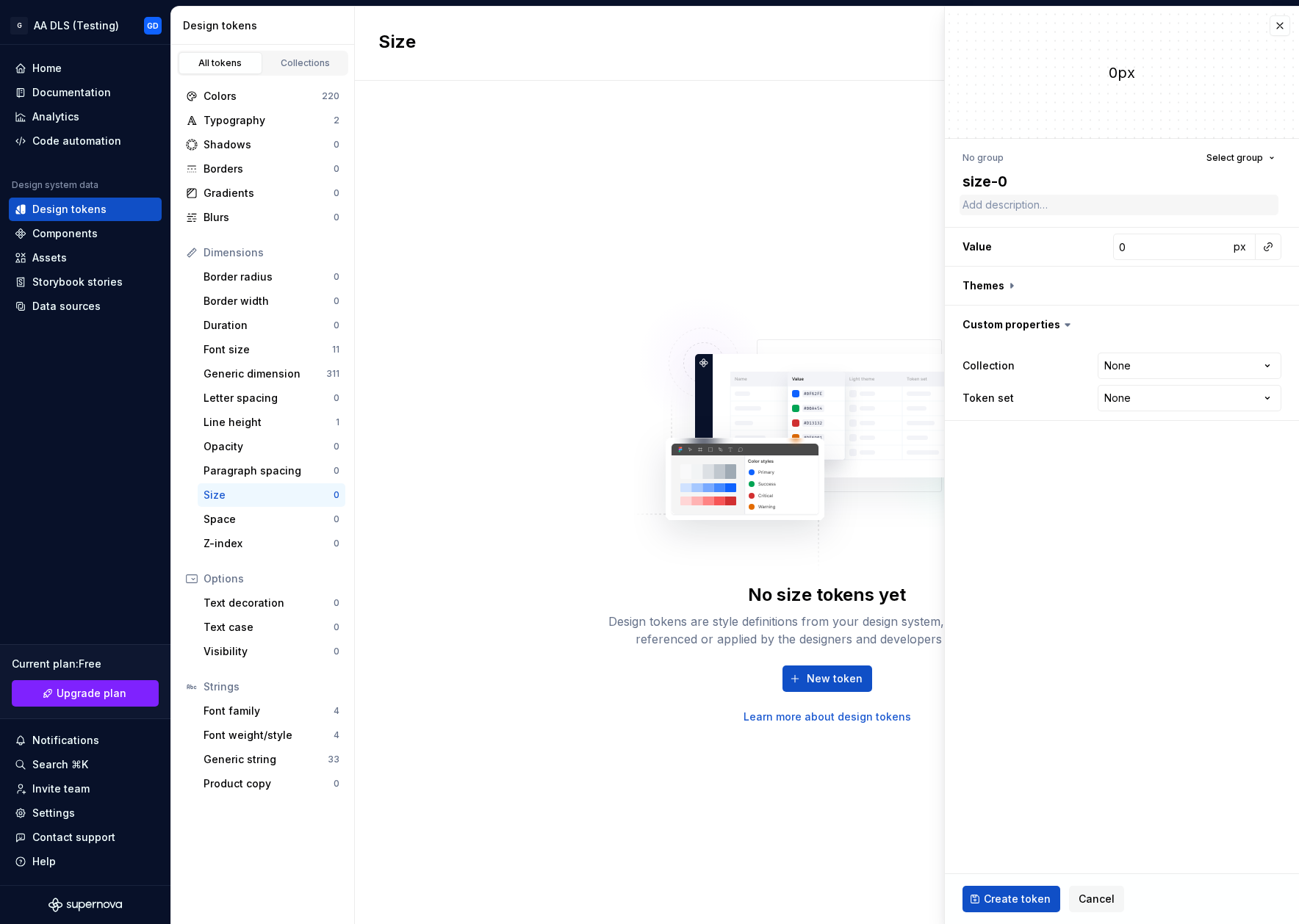
type textarea "*"
type textarea "size-"
type textarea "*"
type textarea "size-"
type textarea "*"
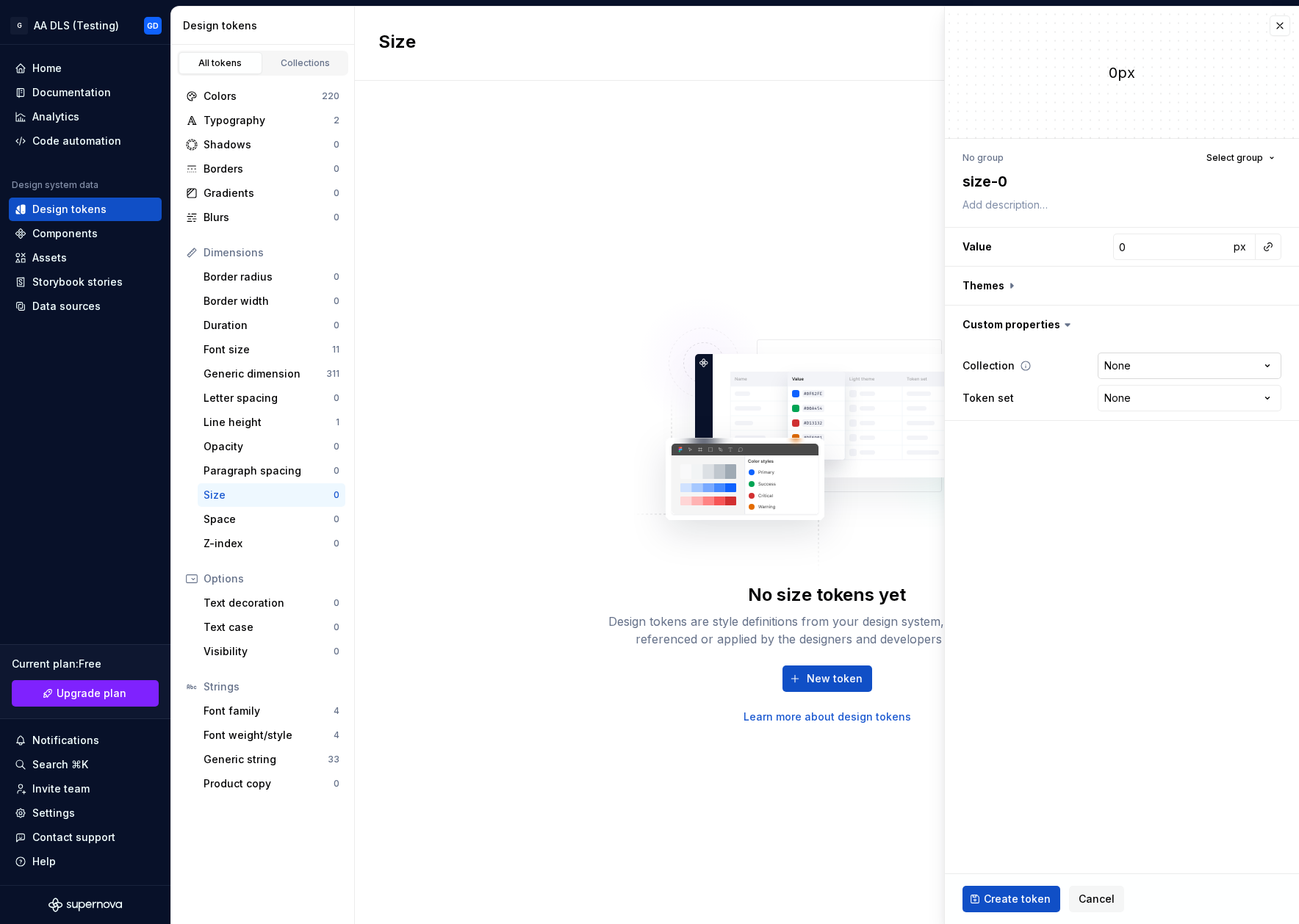
type textarea "size-0"
click at [1206, 372] on html "**********" at bounding box center [649, 462] width 1299 height 924
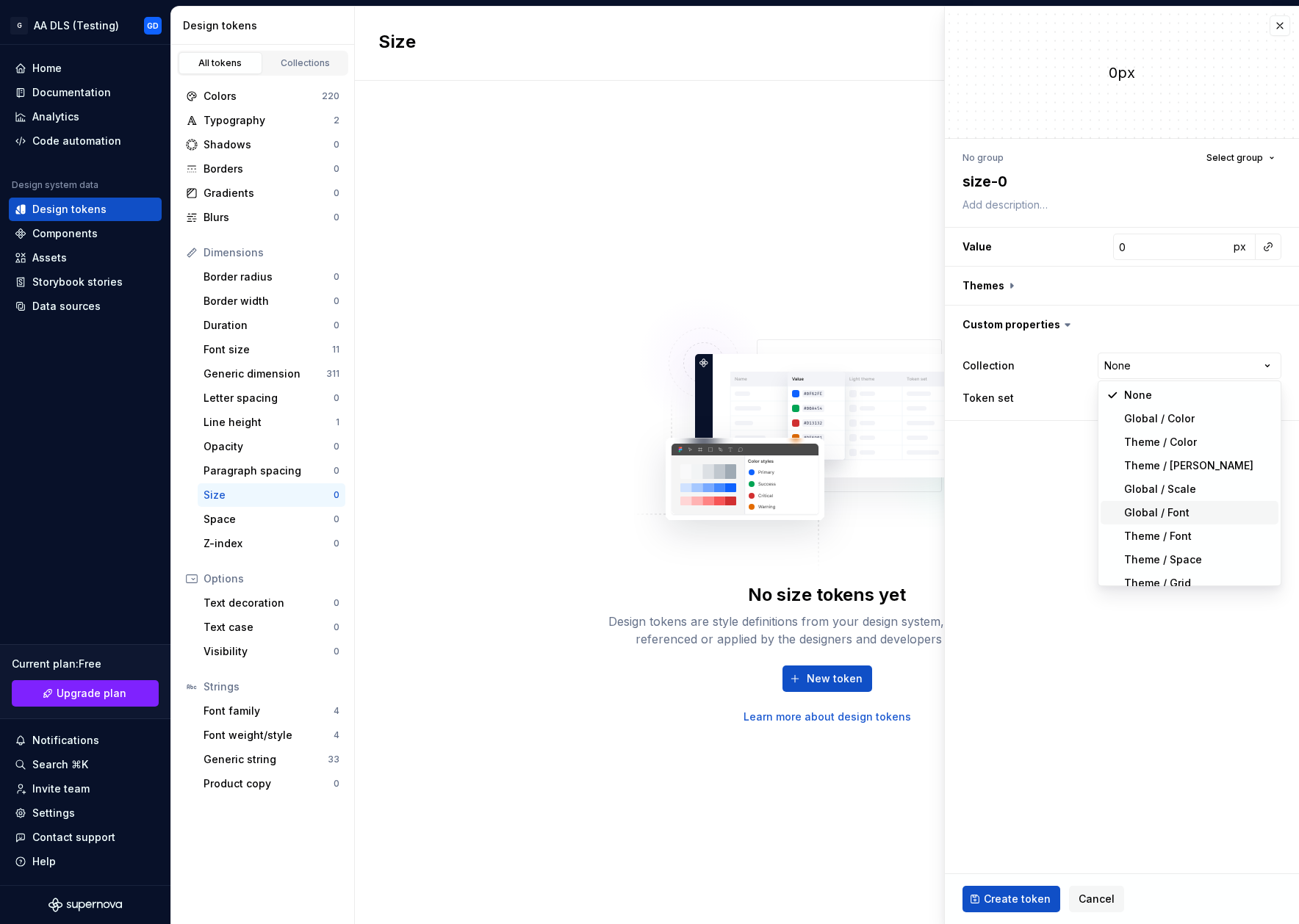
scroll to position [35, 0]
click at [1151, 408] on html "**********" at bounding box center [649, 462] width 1299 height 924
select select "**********"
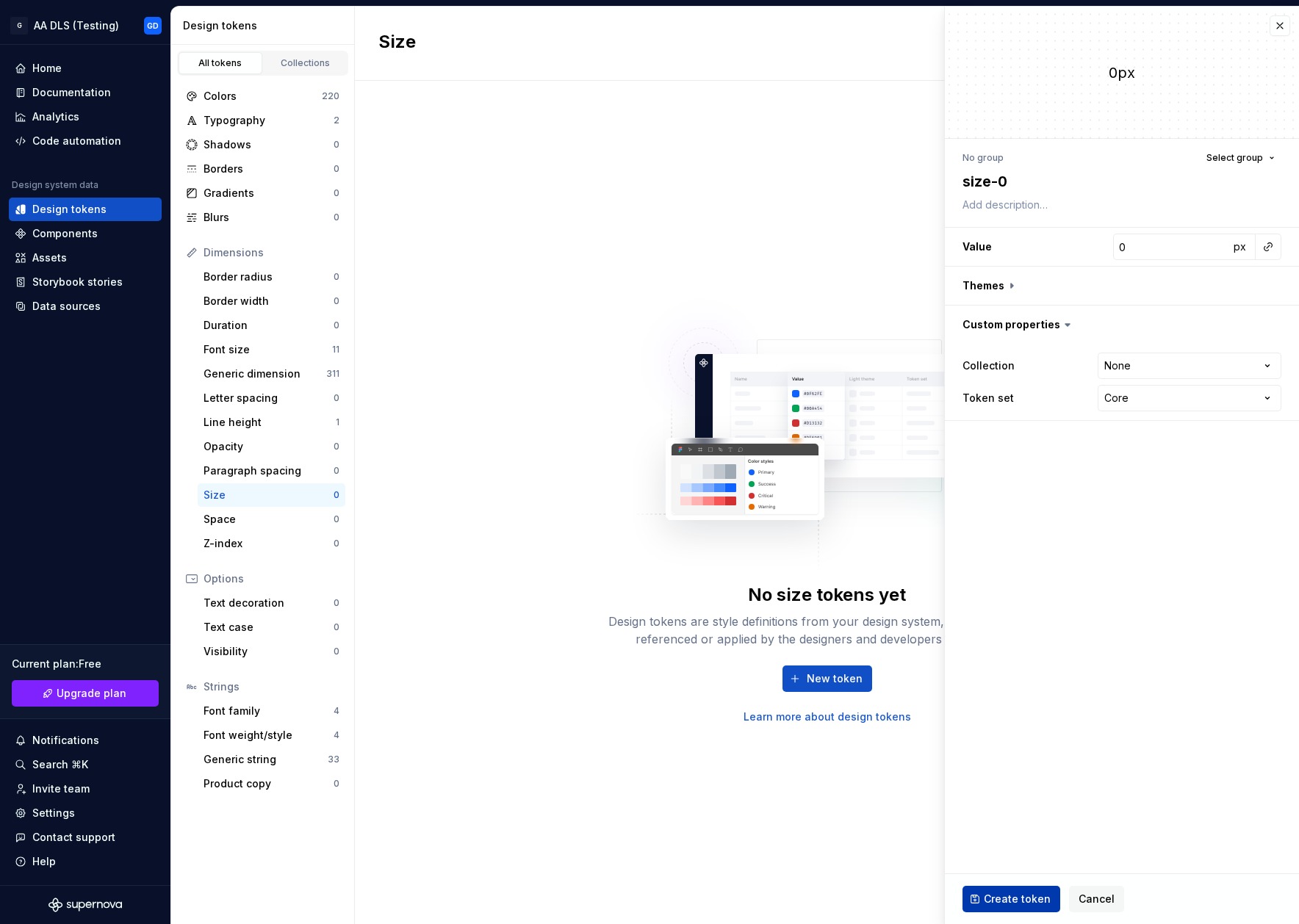
click at [986, 905] on span "Create token" at bounding box center [1017, 898] width 66 height 15
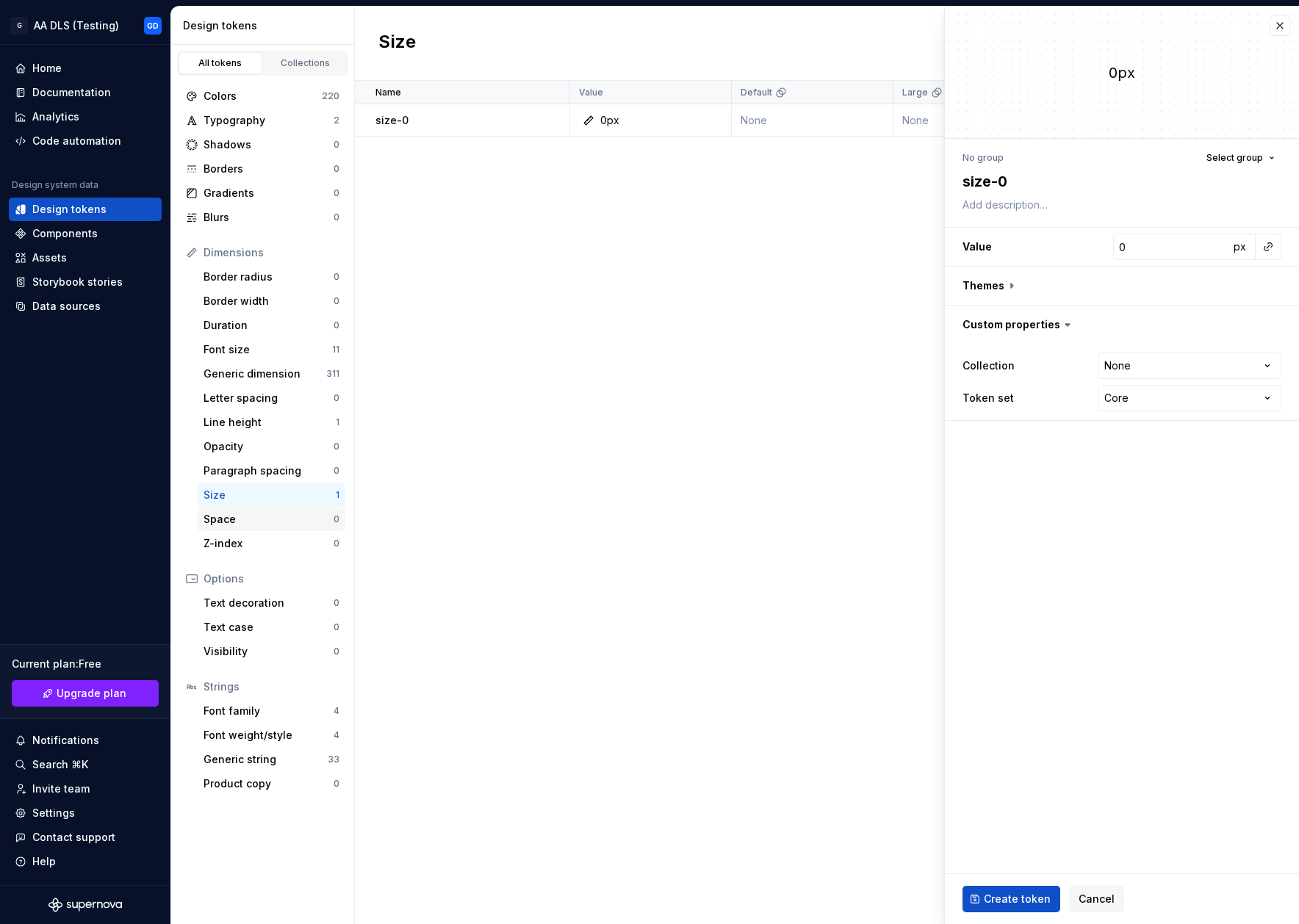
type textarea "*"
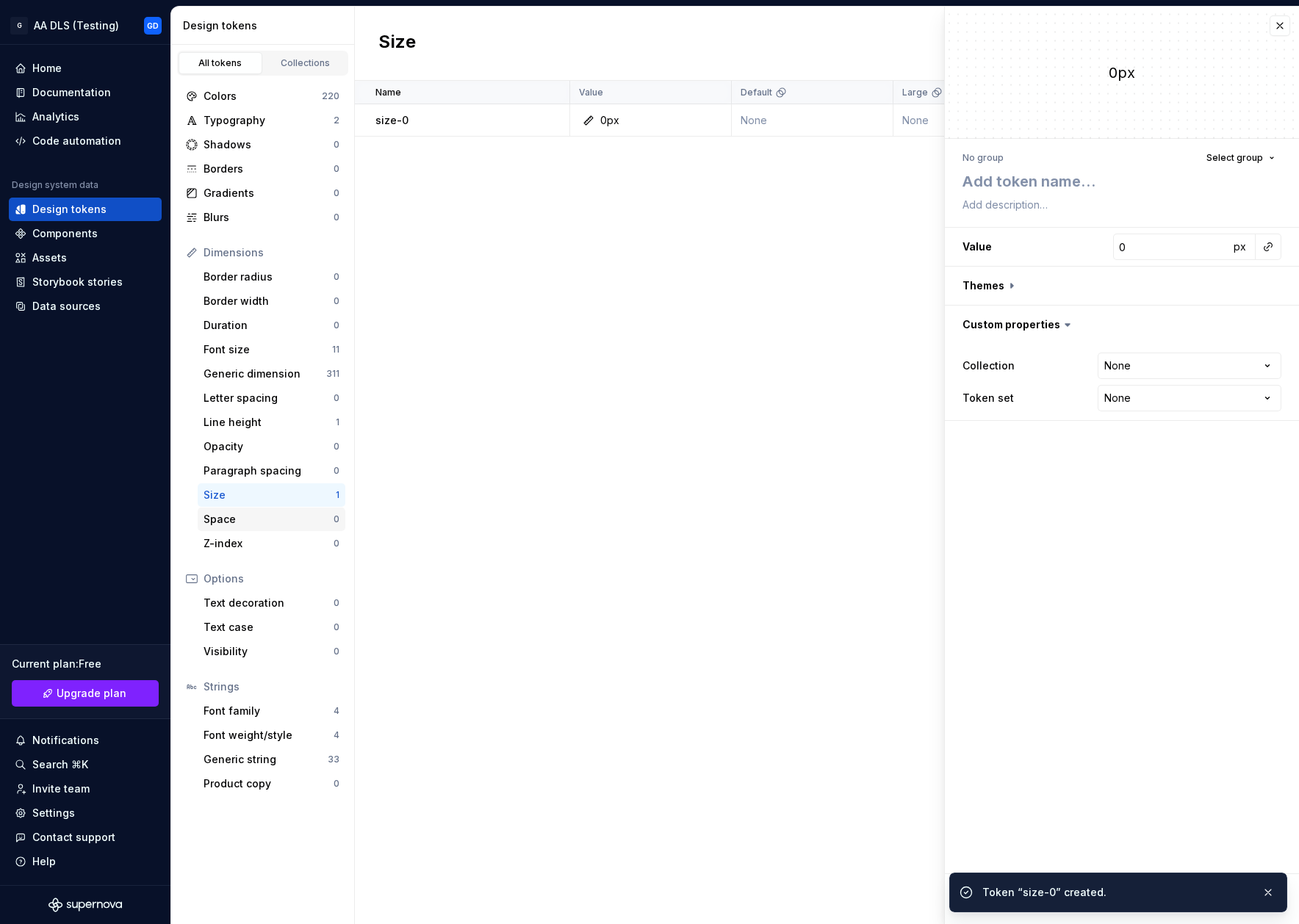
click at [288, 521] on div "Space" at bounding box center [268, 519] width 130 height 15
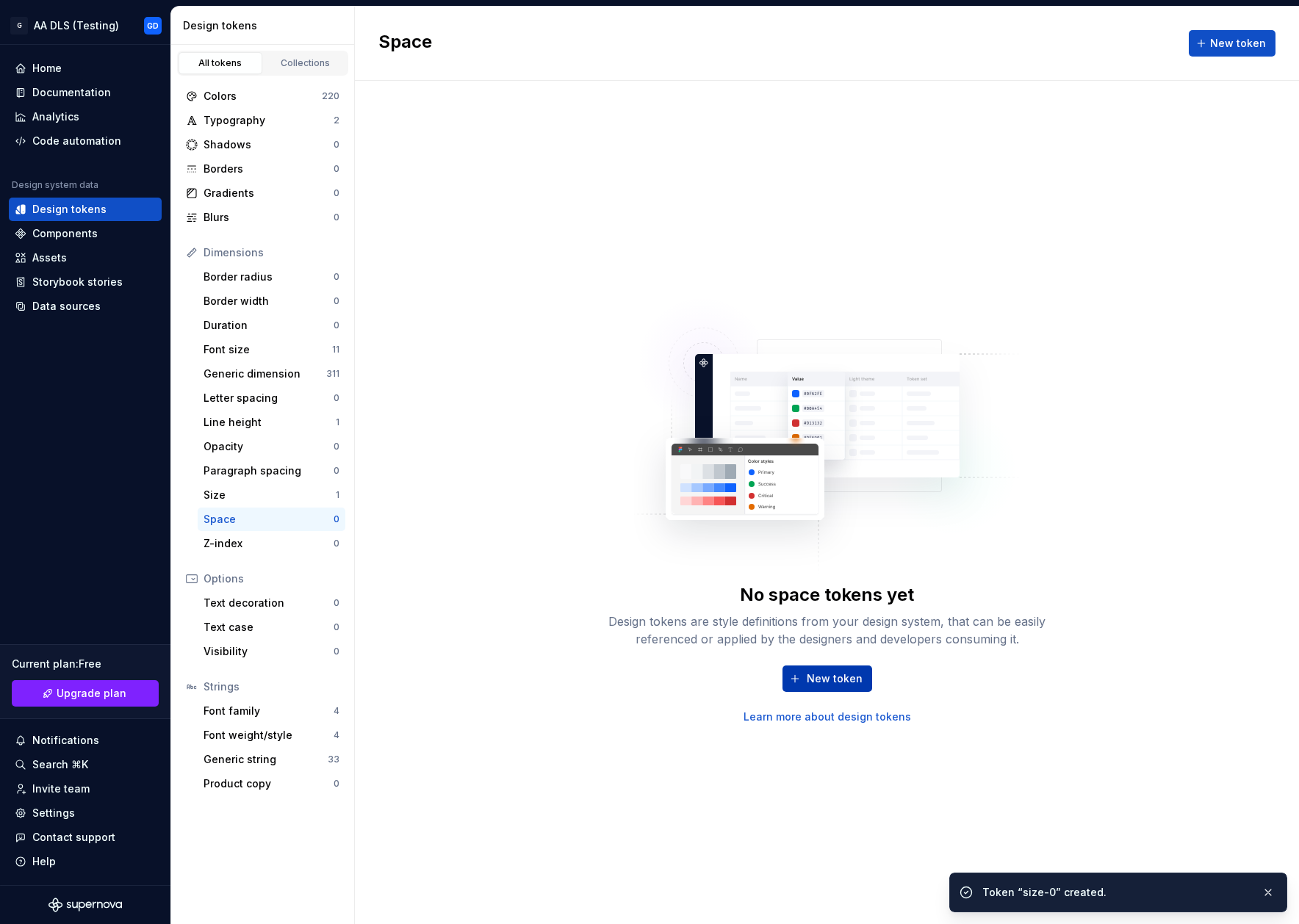
click at [842, 676] on span "New token" at bounding box center [835, 678] width 56 height 15
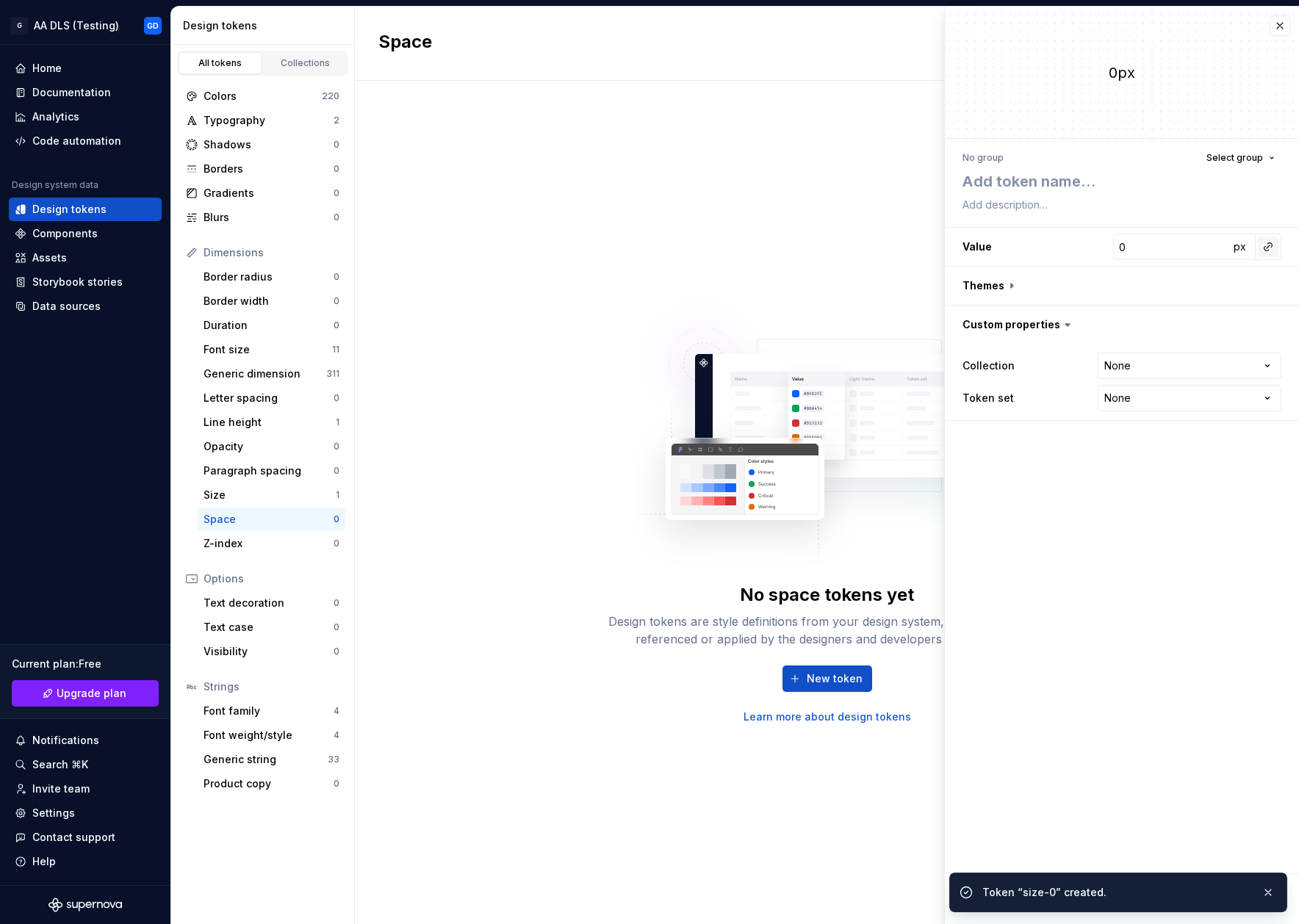
click at [1275, 245] on button "button" at bounding box center [1268, 247] width 21 height 21
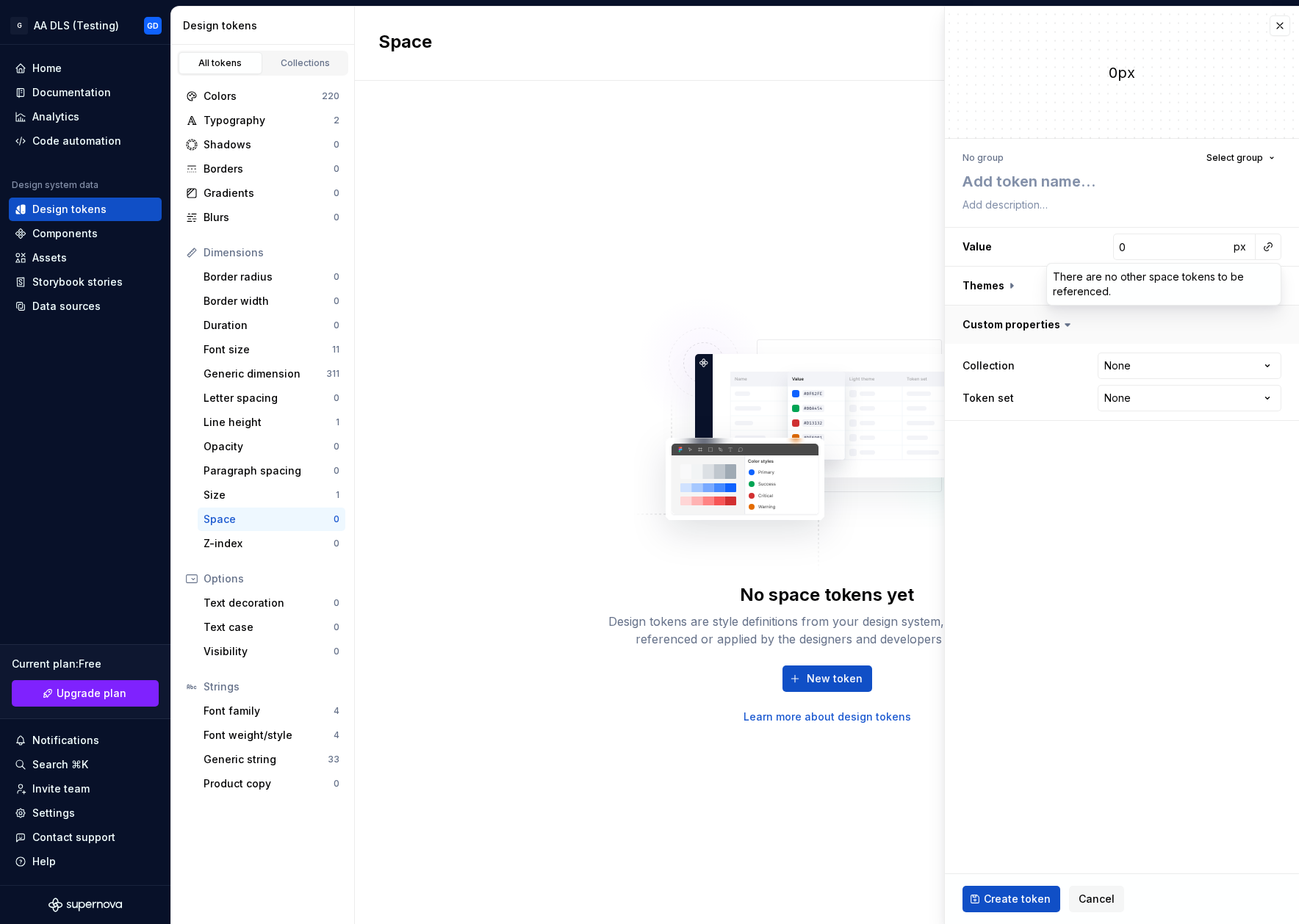
click at [1160, 315] on html "**********" at bounding box center [649, 462] width 1299 height 924
click at [1264, 244] on button "button" at bounding box center [1268, 247] width 21 height 21
click at [1222, 328] on html "**********" at bounding box center [649, 462] width 1299 height 924
click at [1281, 22] on button "button" at bounding box center [1280, 26] width 21 height 21
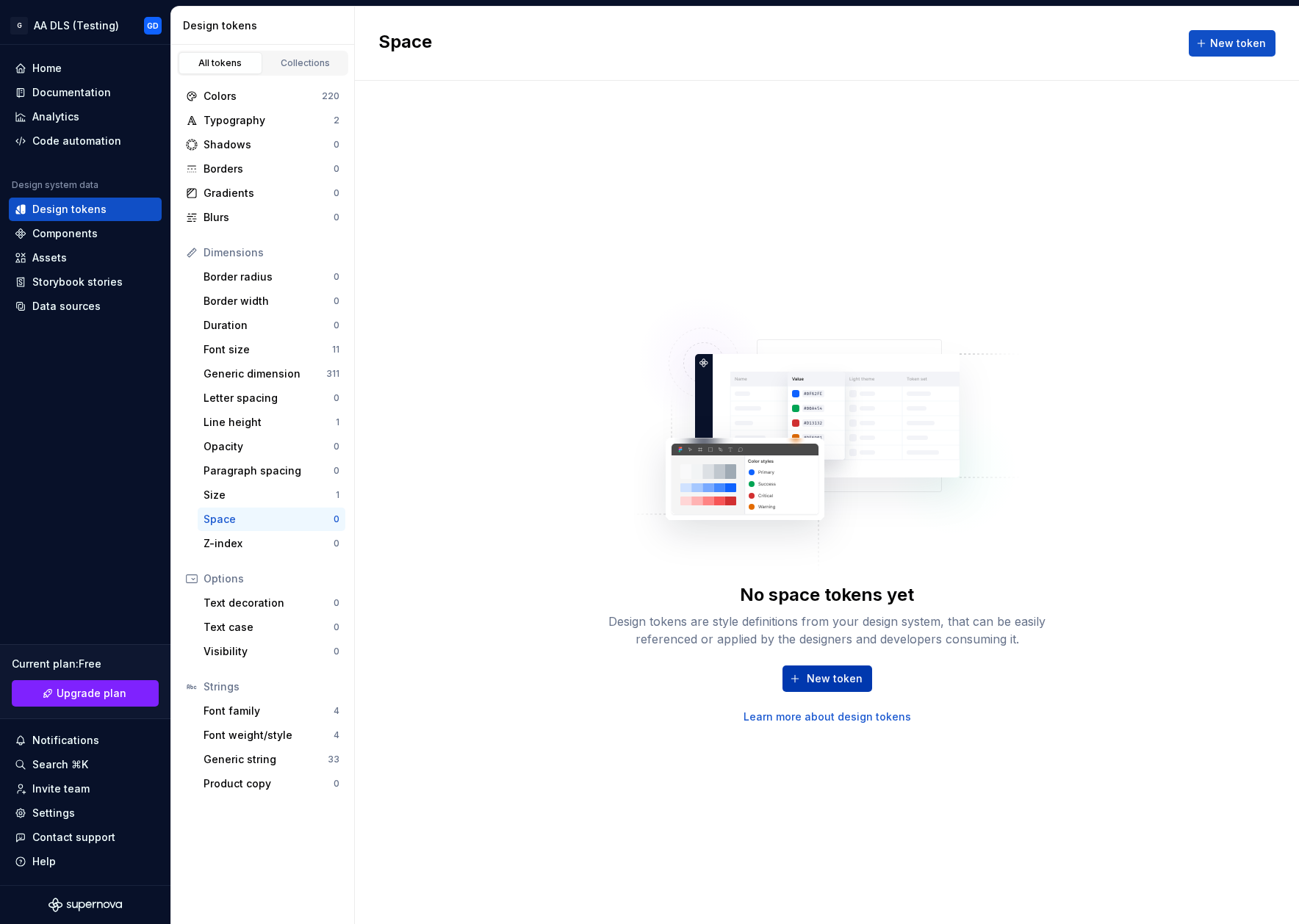
click at [826, 670] on button "New token" at bounding box center [828, 678] width 90 height 27
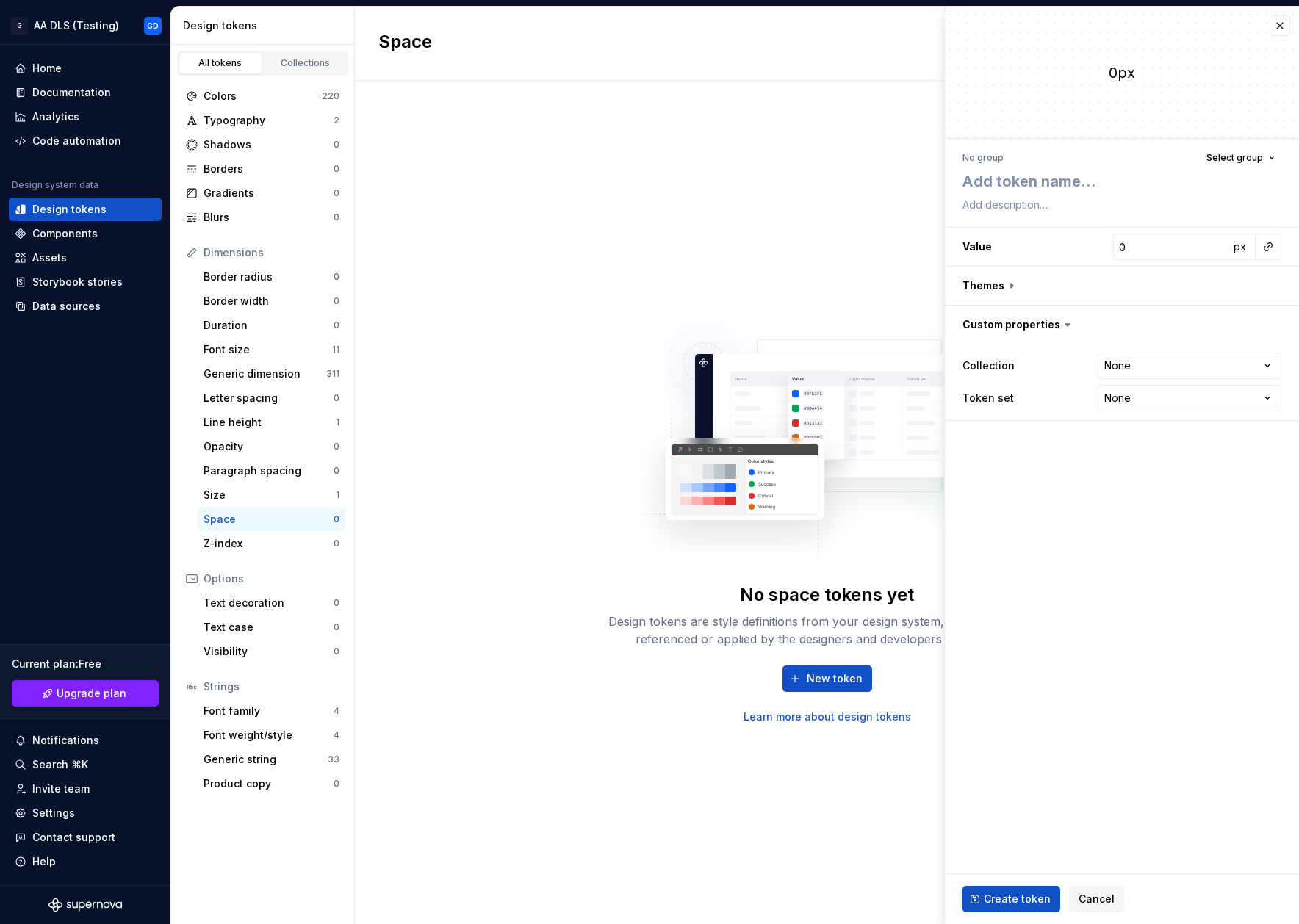
click at [558, 674] on div "No space tokens yet Design tokens are style definitions from your design system…" at bounding box center [827, 502] width 944 height 843
click at [302, 59] on div "Collections" at bounding box center [306, 63] width 73 height 12
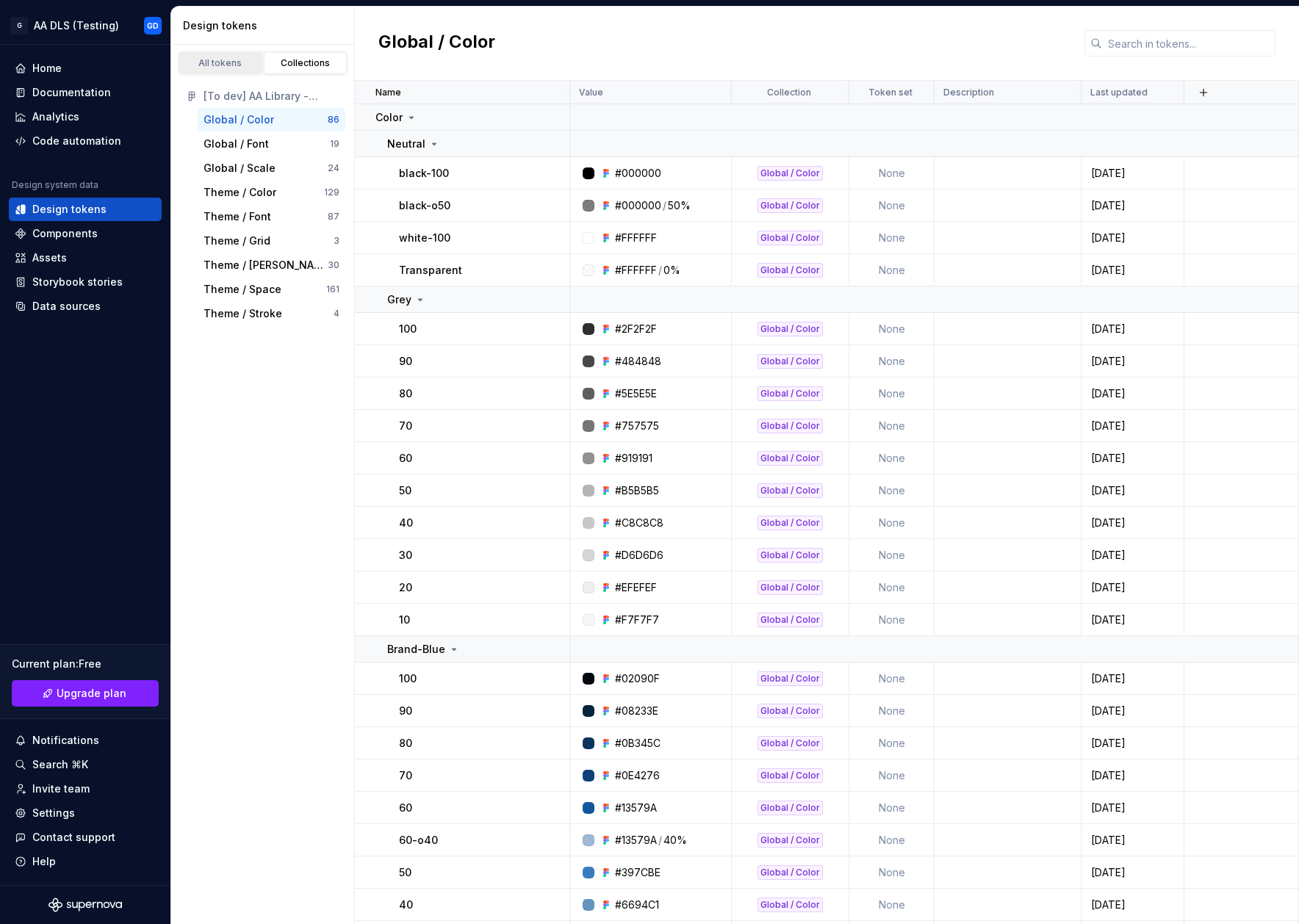
click at [224, 60] on div "All tokens" at bounding box center [220, 63] width 73 height 12
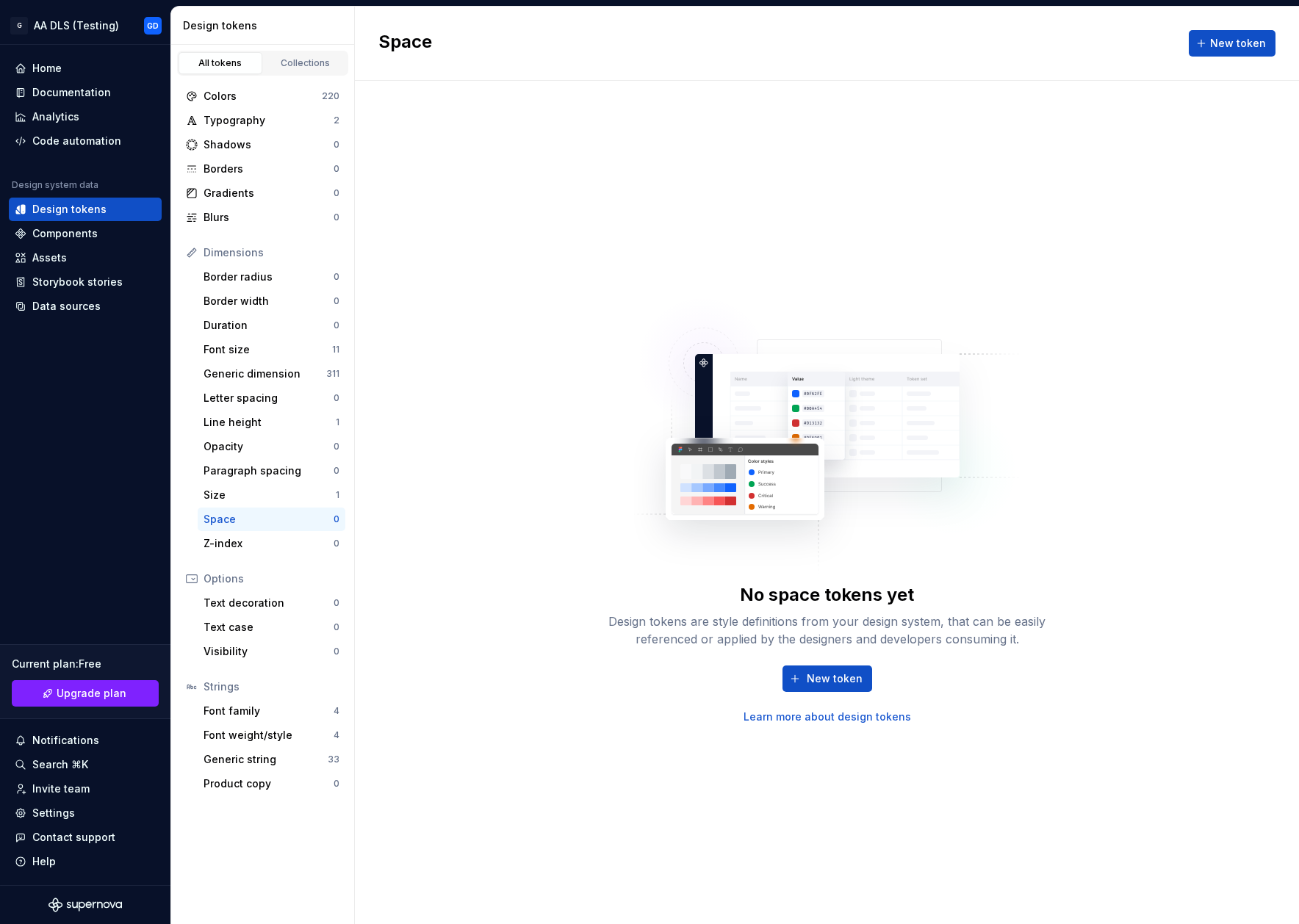
click at [240, 520] on div "Space" at bounding box center [268, 519] width 130 height 15
click at [260, 761] on div "Generic string" at bounding box center [266, 759] width 124 height 15
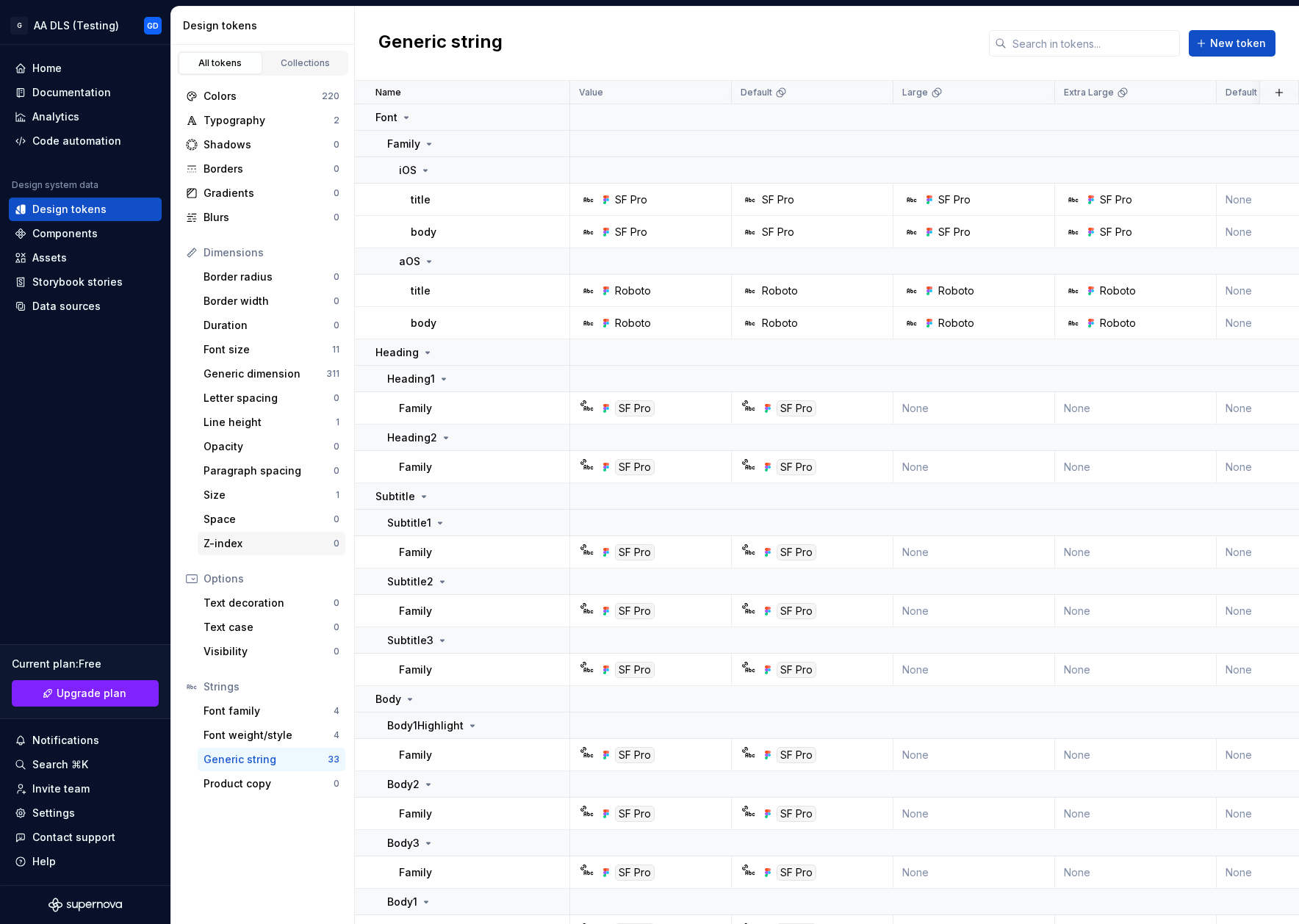
click at [265, 537] on div "Z-index" at bounding box center [268, 543] width 130 height 15
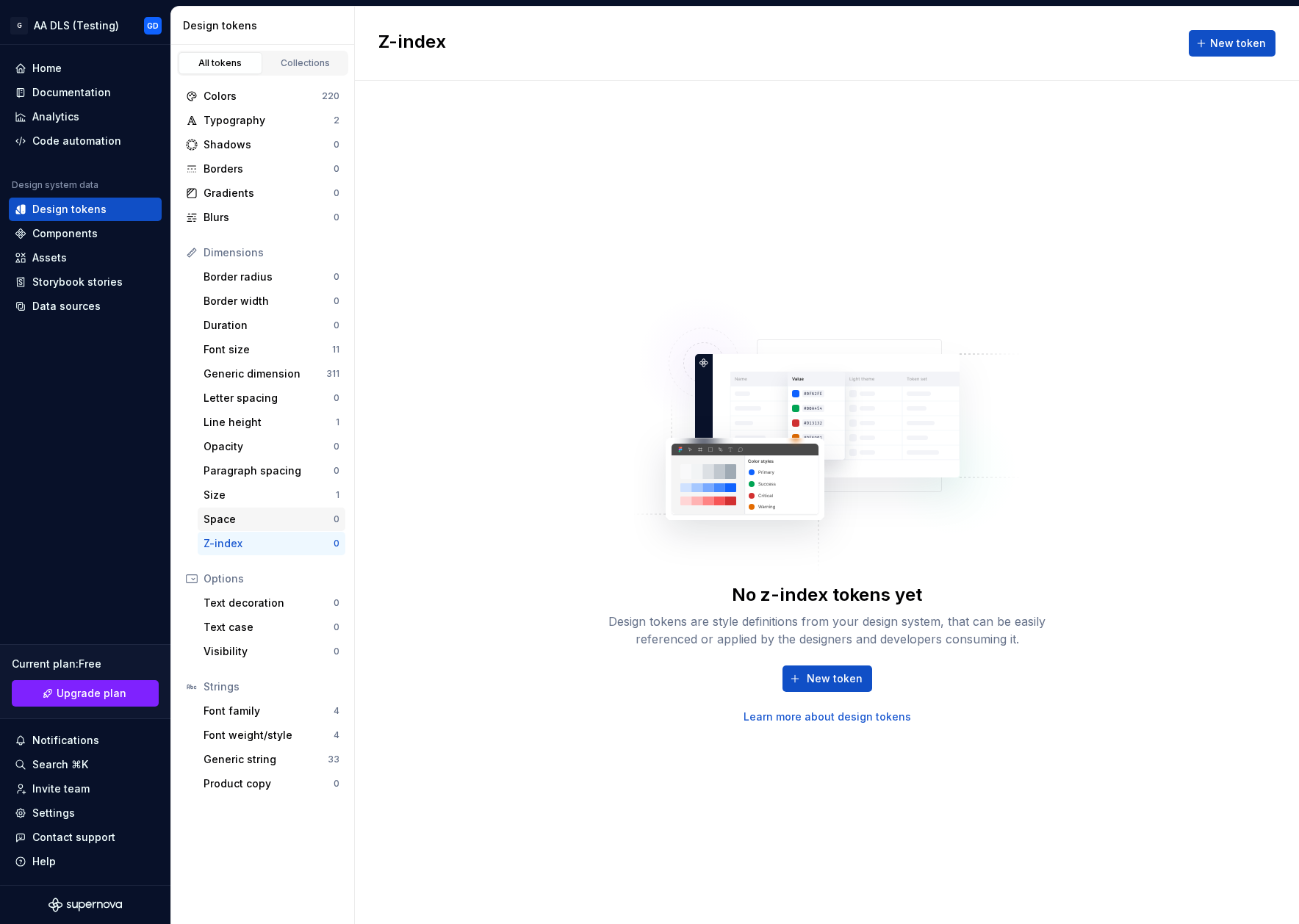
click at [266, 515] on div "Space" at bounding box center [268, 519] width 130 height 15
click at [264, 496] on div "Size" at bounding box center [269, 494] width 132 height 15
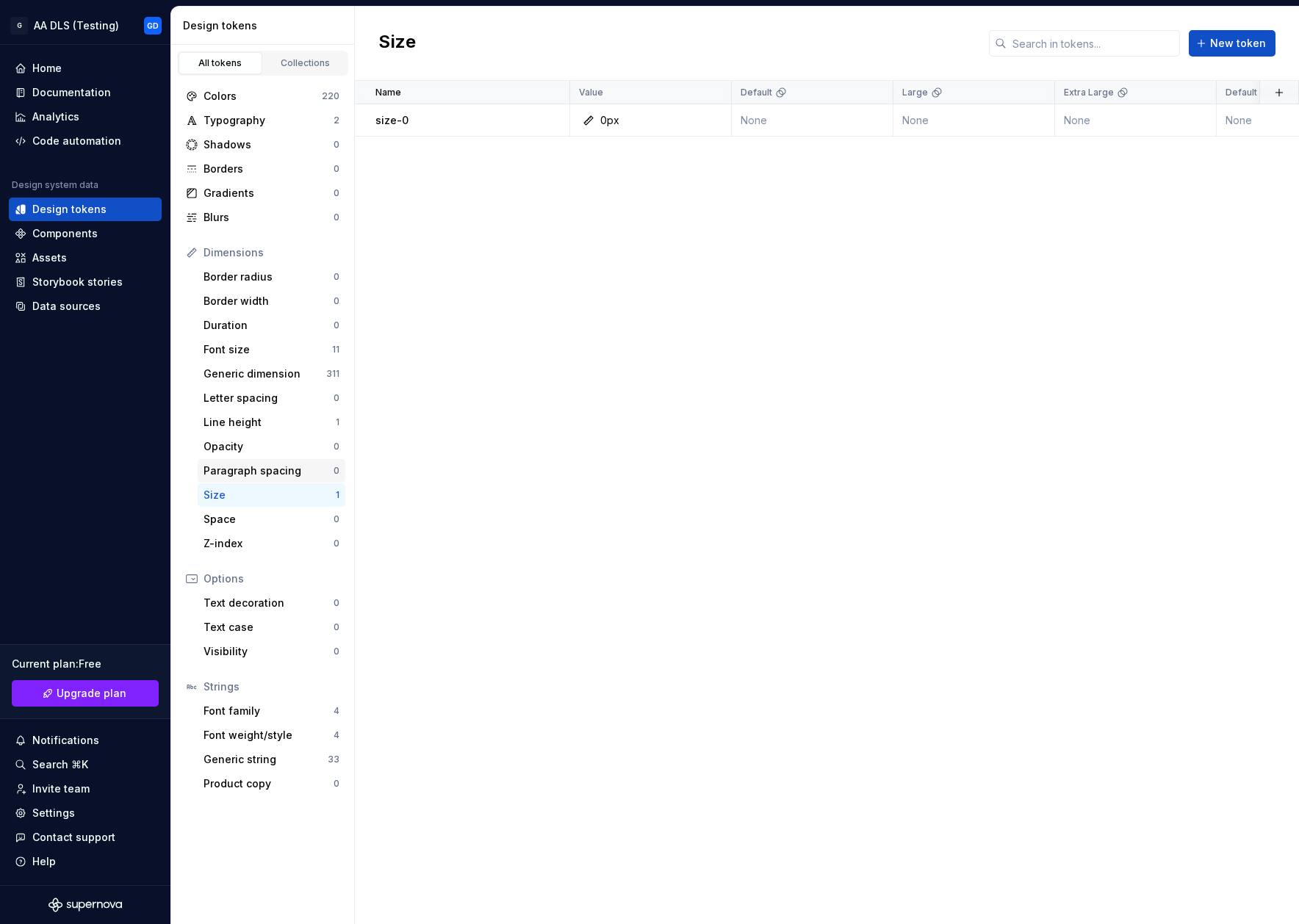
click at [268, 477] on div "Paragraph spacing" at bounding box center [268, 470] width 130 height 15
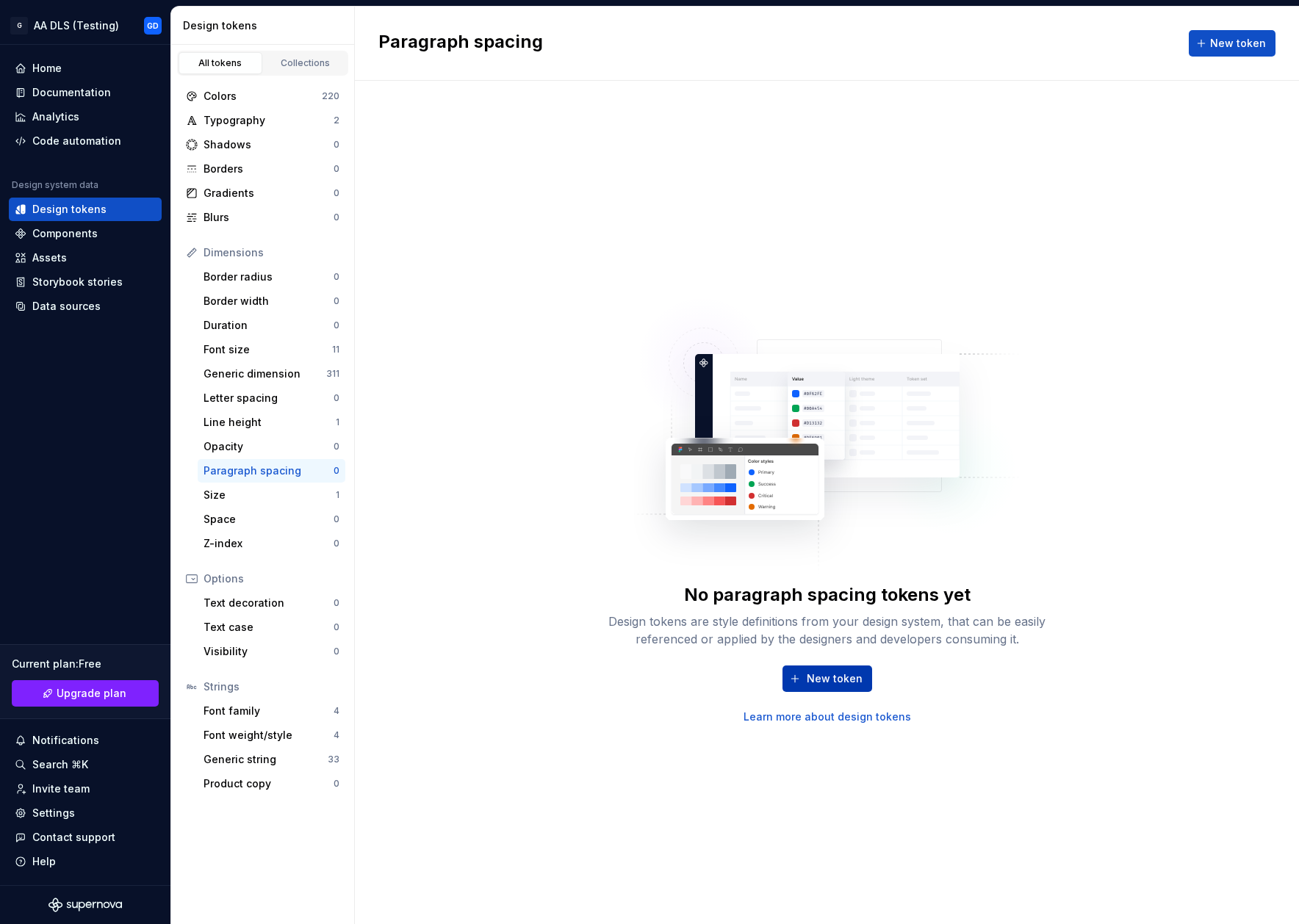
click at [845, 674] on span "New token" at bounding box center [835, 678] width 56 height 15
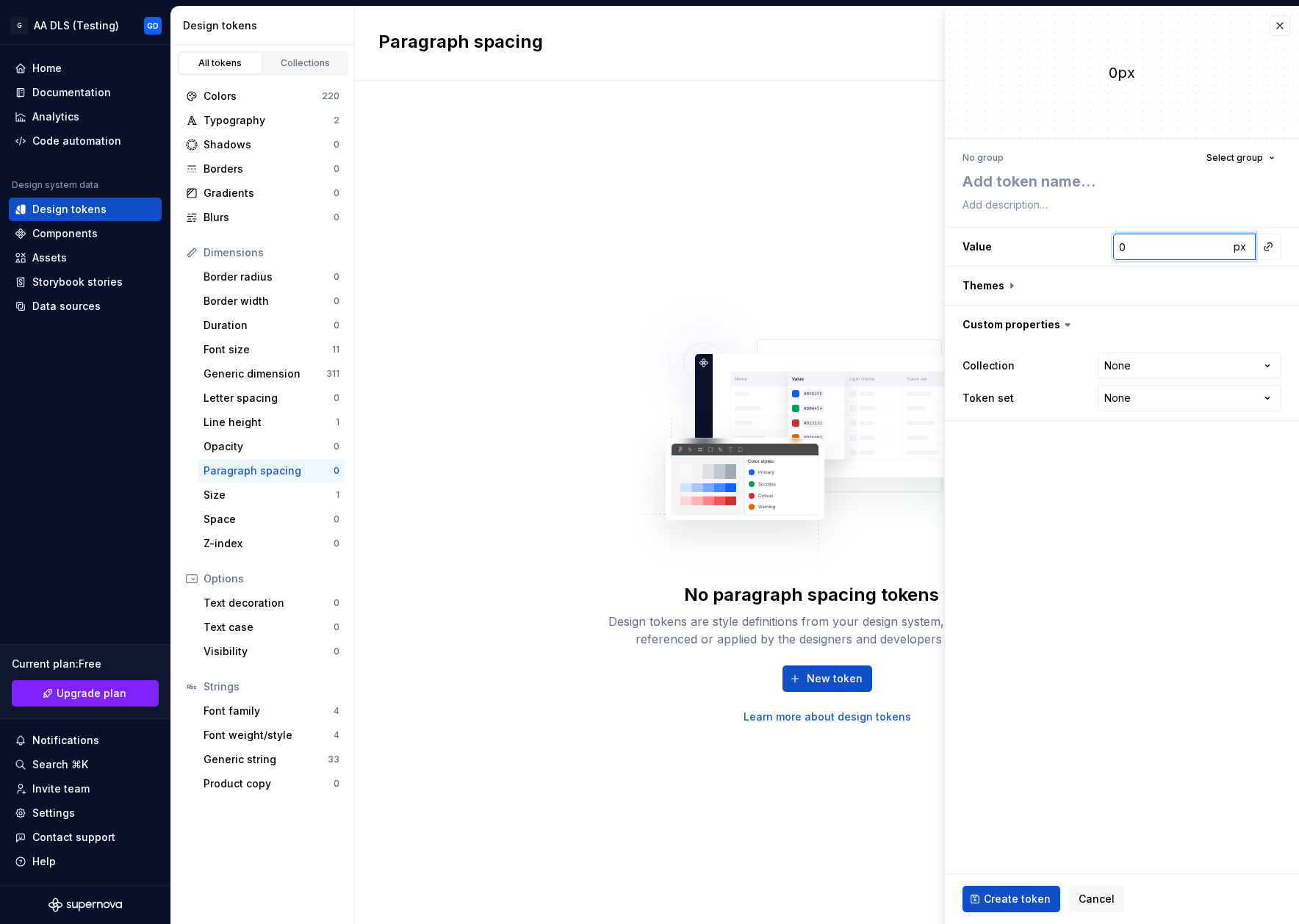
click at [1195, 248] on input "0" at bounding box center [1171, 247] width 116 height 27
click at [1262, 246] on button "button" at bounding box center [1268, 247] width 21 height 21
click at [1285, 22] on html "G AA DLS (Testing) GD Home Documentation Analytics Code automation Design syste…" at bounding box center [649, 462] width 1299 height 924
click at [232, 496] on div "Size" at bounding box center [269, 494] width 132 height 15
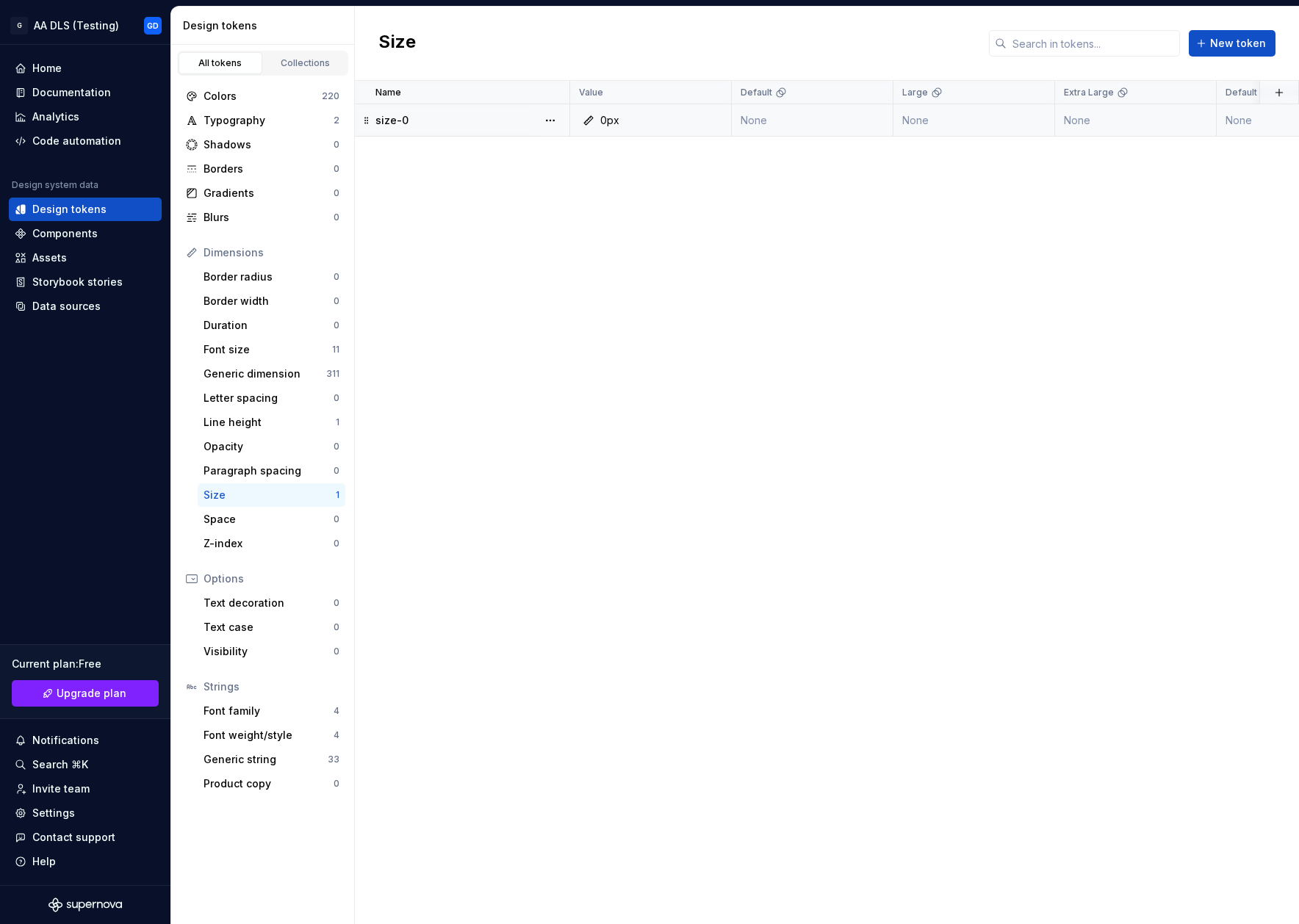
click at [526, 133] on td "size-0" at bounding box center [462, 120] width 215 height 32
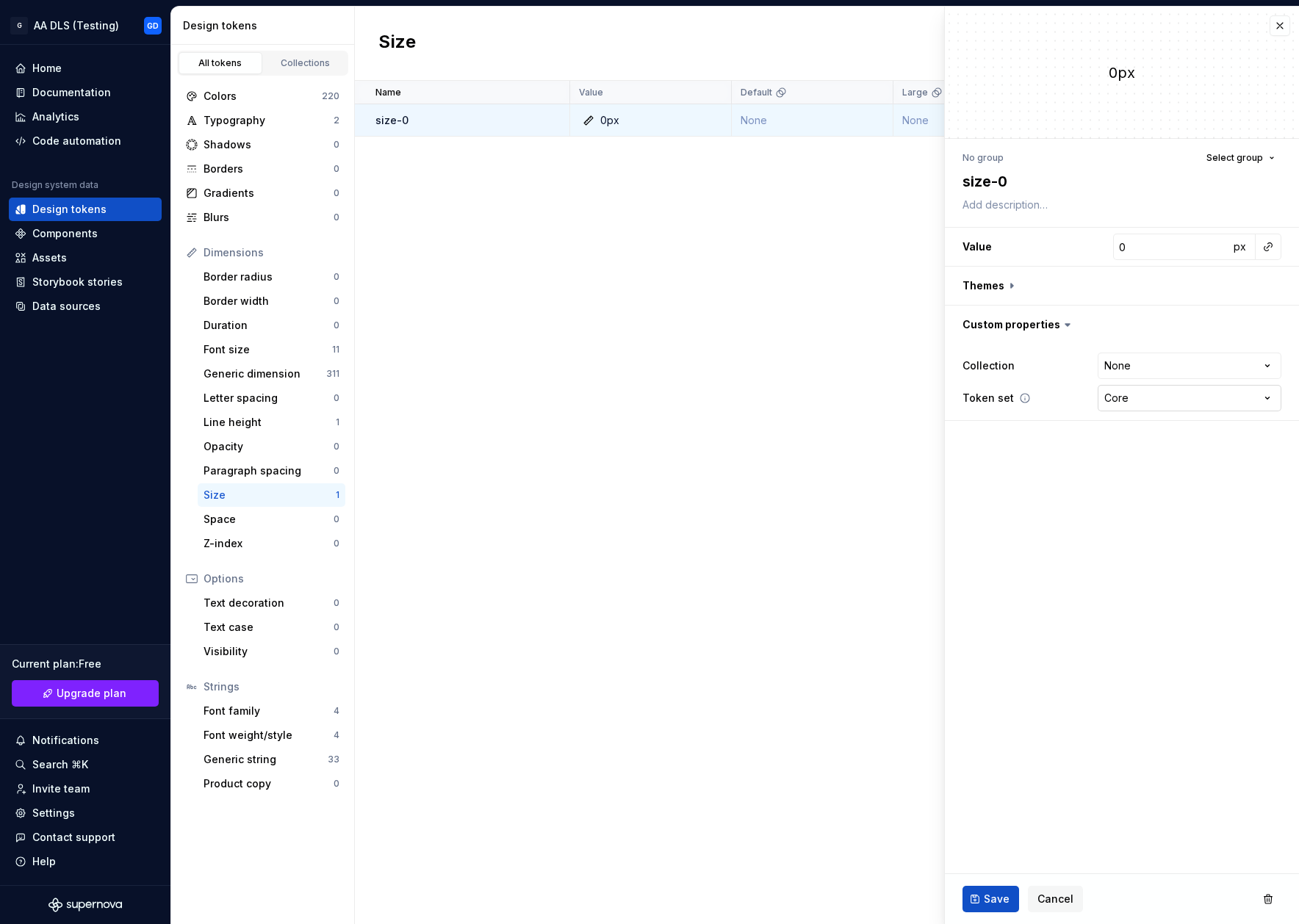
click at [1163, 391] on html "**********" at bounding box center [649, 462] width 1299 height 924
click at [1170, 359] on html "**********" at bounding box center [649, 462] width 1299 height 924
click at [1165, 359] on html "**********" at bounding box center [649, 462] width 1299 height 924
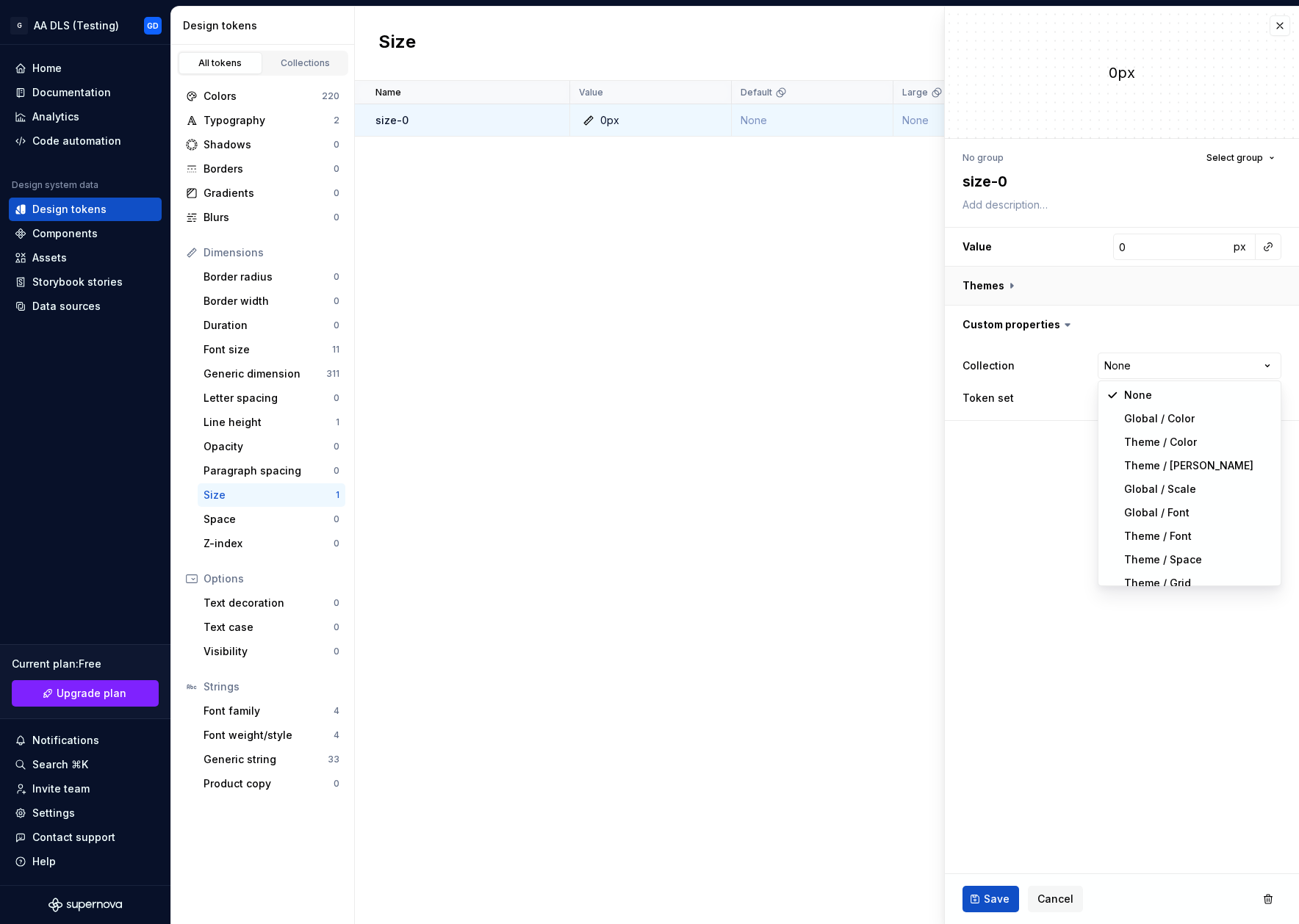
click at [1022, 269] on html "**********" at bounding box center [649, 462] width 1299 height 924
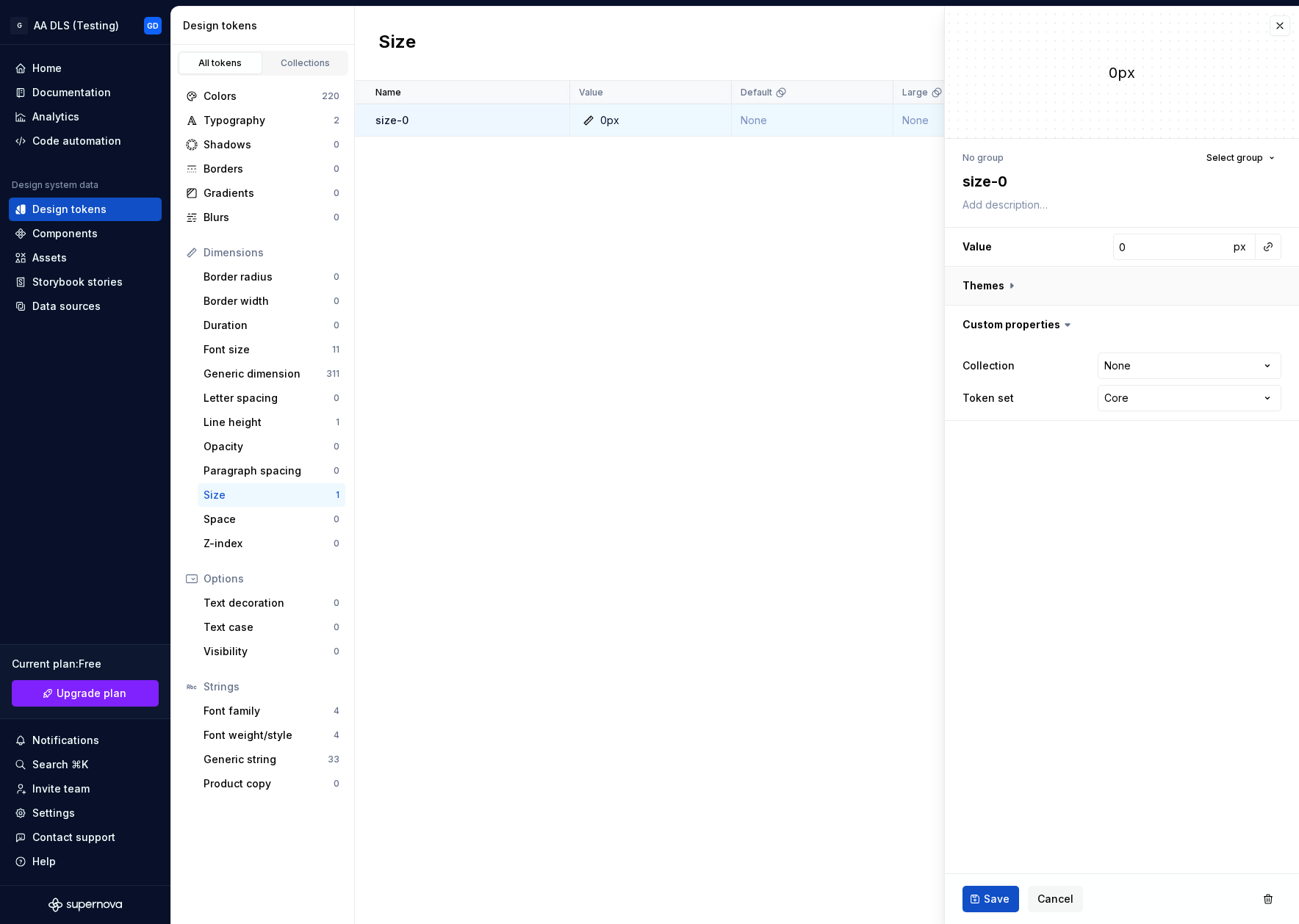
click at [1005, 279] on button "button" at bounding box center [1122, 286] width 354 height 38
type textarea "*"
click at [1138, 534] on html "**********" at bounding box center [649, 462] width 1299 height 924
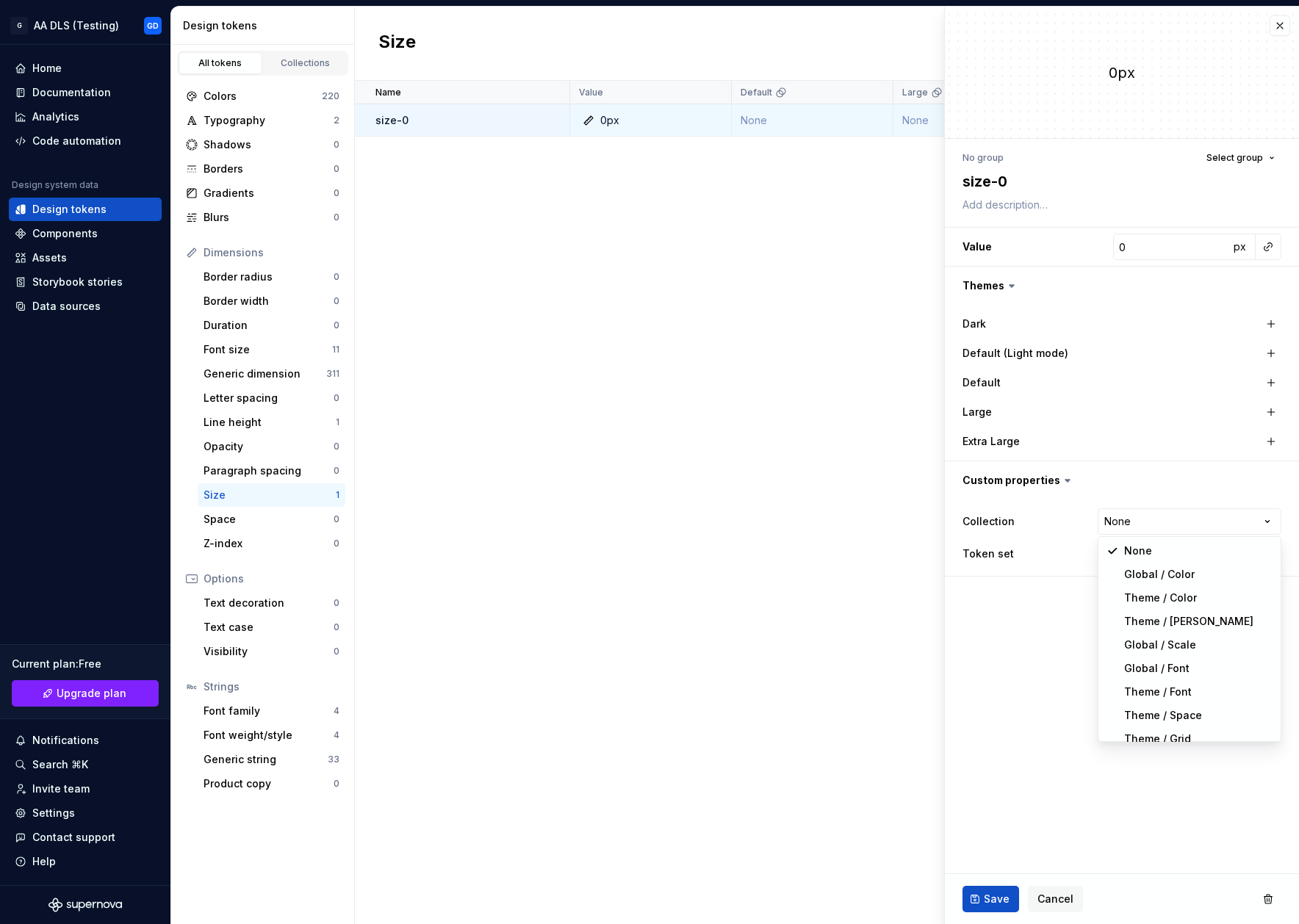
select select "**********"
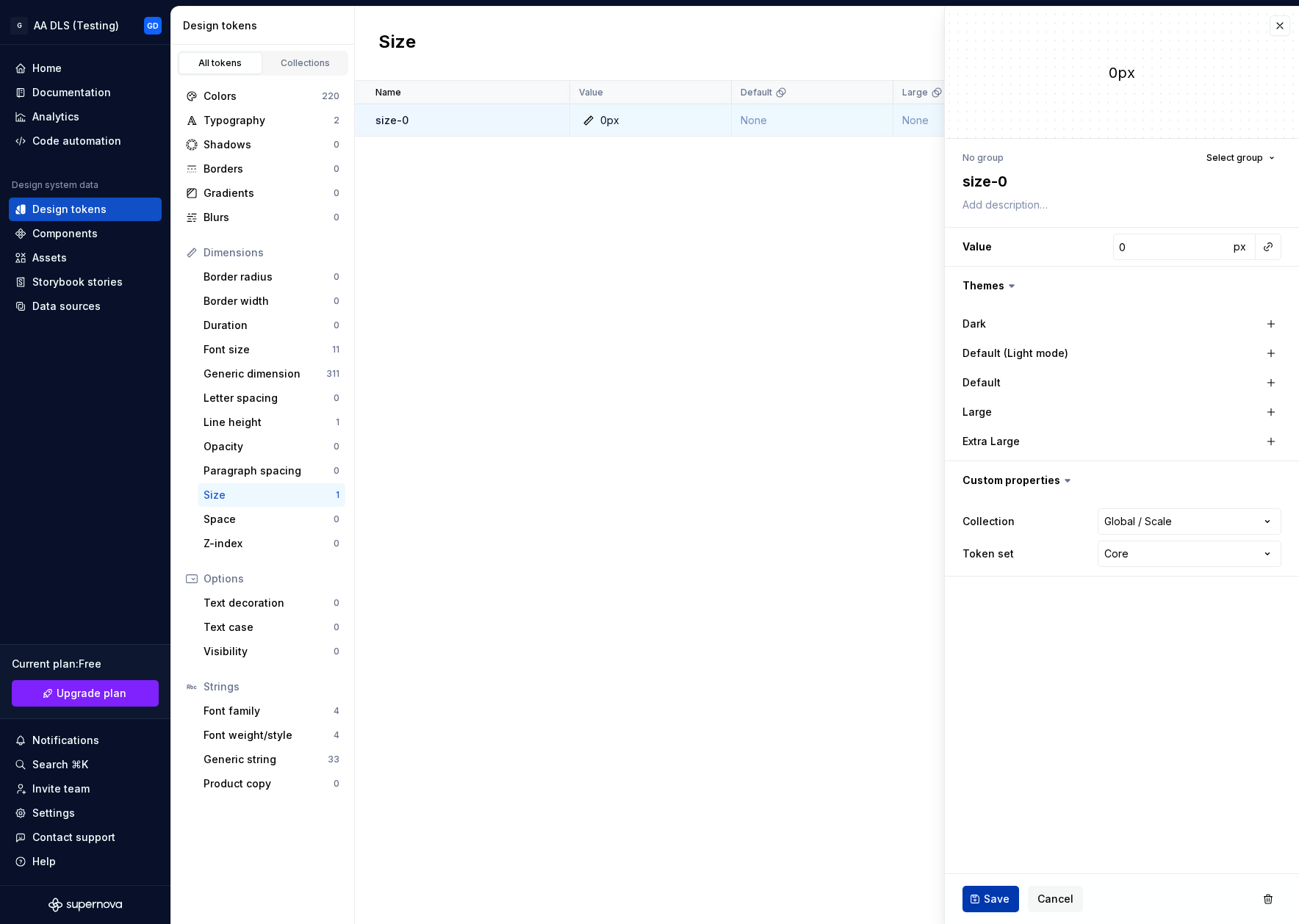
click at [985, 893] on span "Save" at bounding box center [997, 898] width 26 height 15
click at [273, 459] on div "Paragraph spacing 0" at bounding box center [271, 470] width 148 height 23
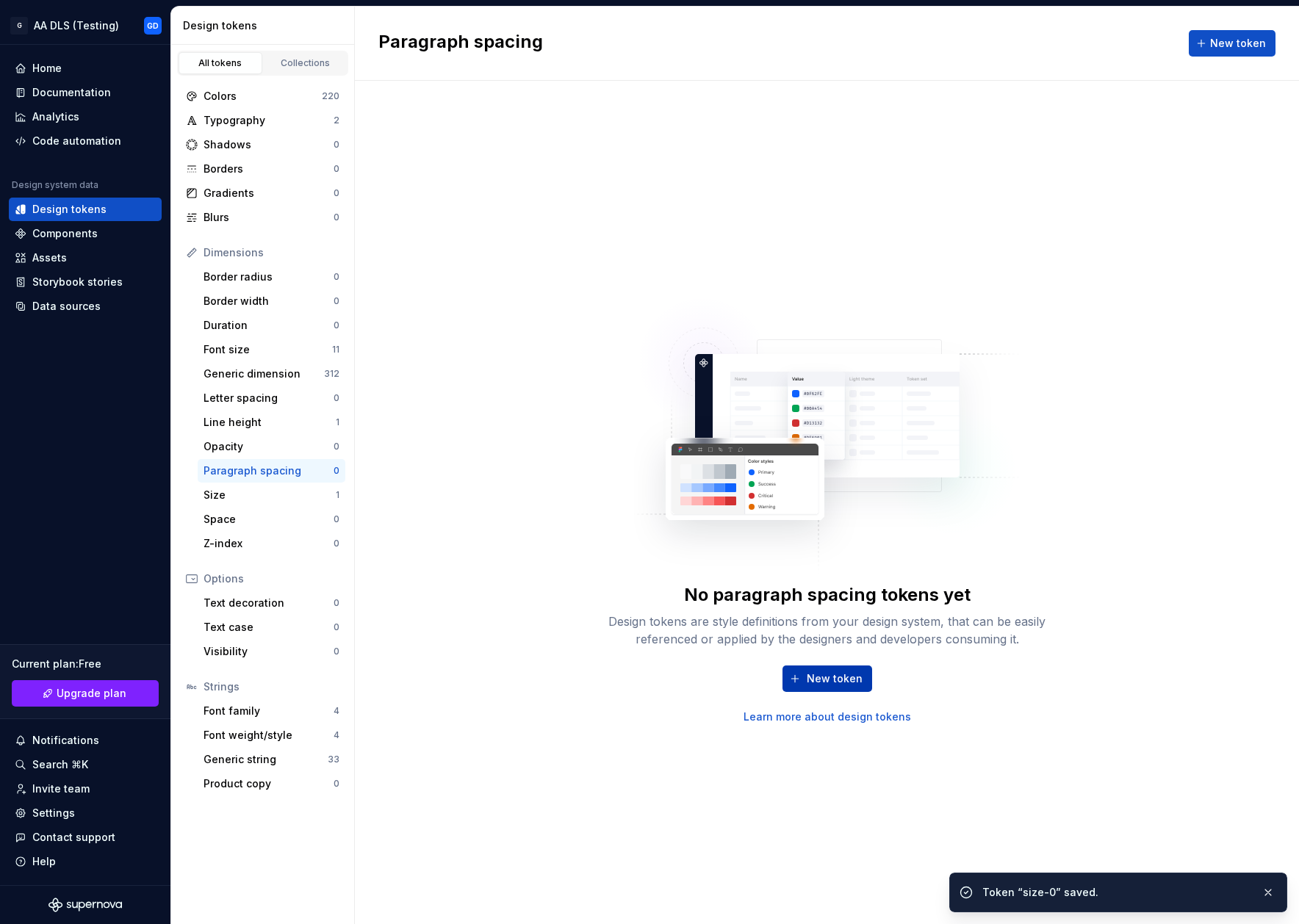
click at [840, 675] on span "New token" at bounding box center [835, 678] width 56 height 15
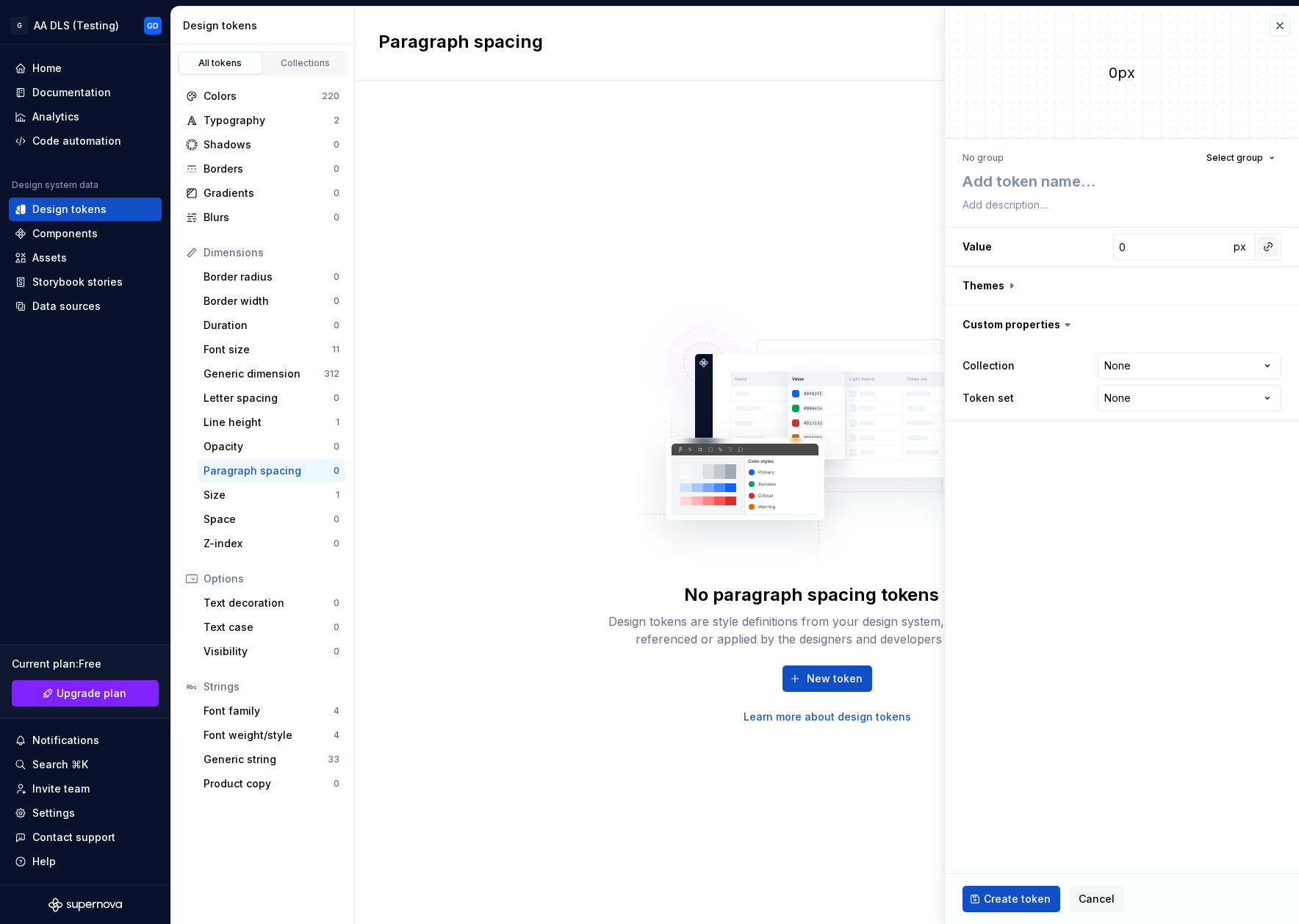
click at [1262, 244] on button "button" at bounding box center [1268, 247] width 21 height 21
click at [1269, 160] on html "G AA DLS (Testing) GD Home Documentation Analytics Code automation Design syste…" at bounding box center [649, 462] width 1299 height 924
click at [1269, 160] on button "Select group" at bounding box center [1240, 158] width 81 height 21
click at [1243, 52] on div "0px" at bounding box center [1122, 72] width 354 height 131
click at [1280, 28] on button "button" at bounding box center [1280, 26] width 21 height 21
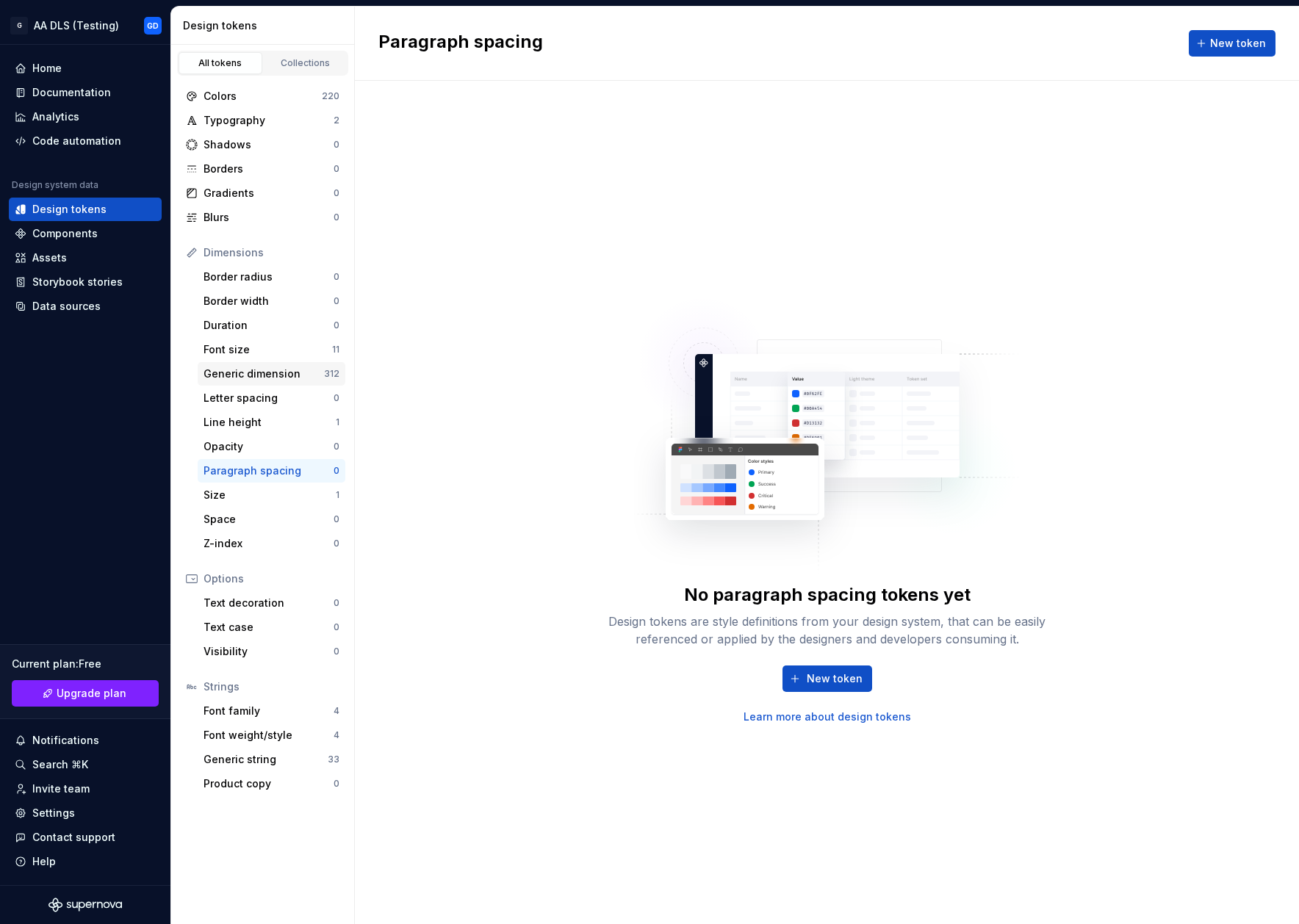
click at [301, 377] on div "Generic dimension" at bounding box center [264, 374] width 121 height 15
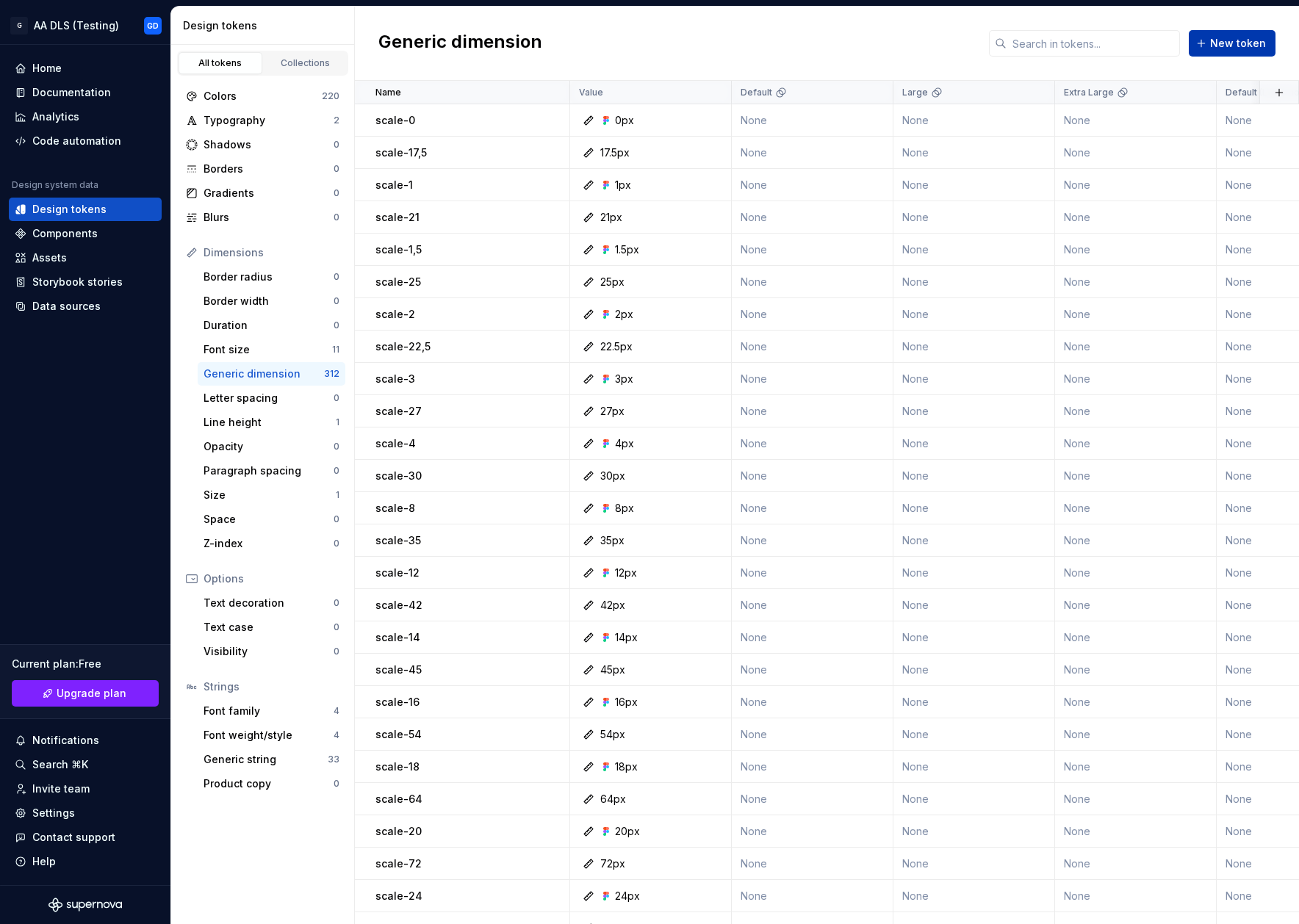
click at [1245, 47] on span "New token" at bounding box center [1238, 43] width 56 height 15
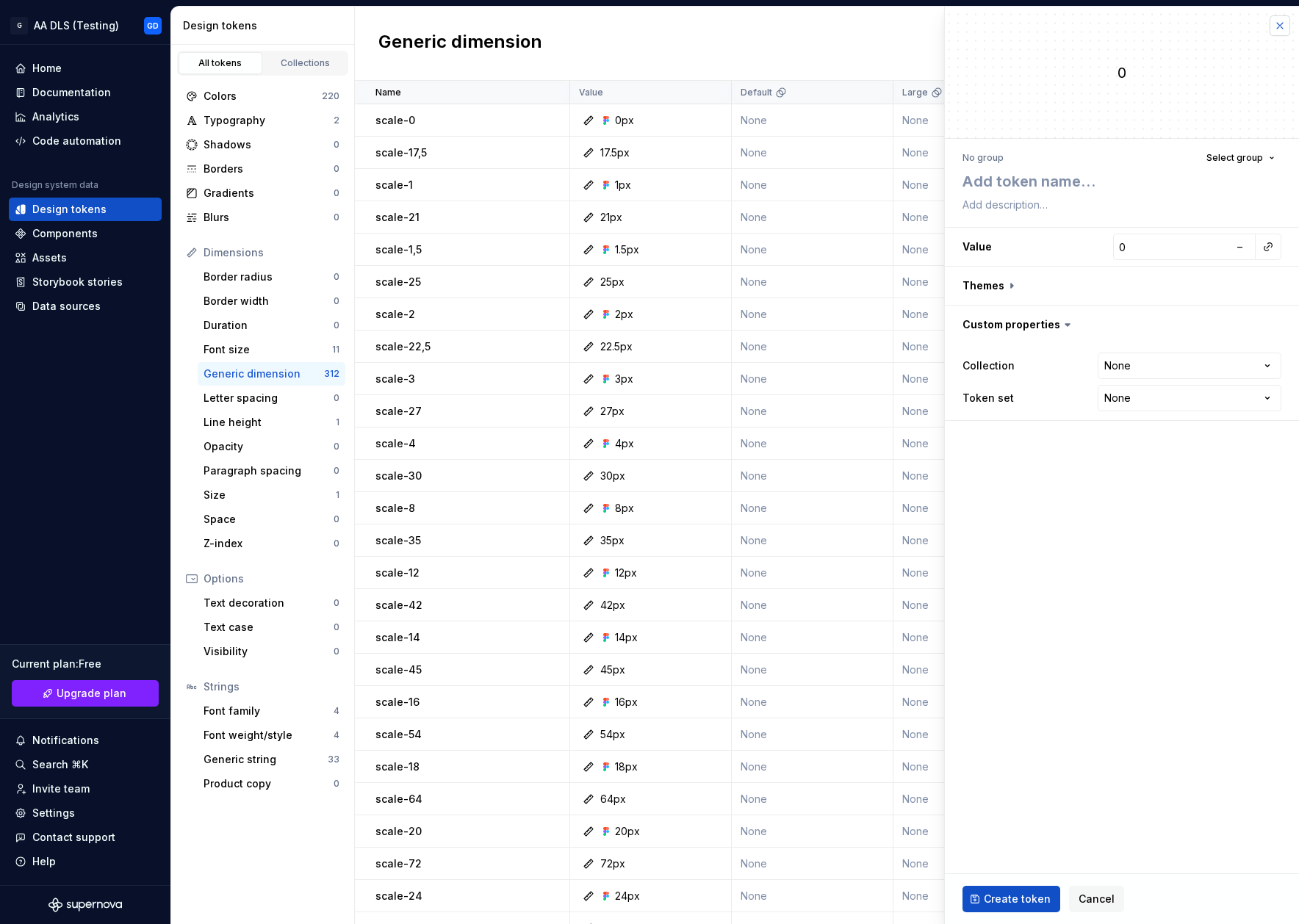
click at [1275, 23] on button "button" at bounding box center [1280, 26] width 21 height 21
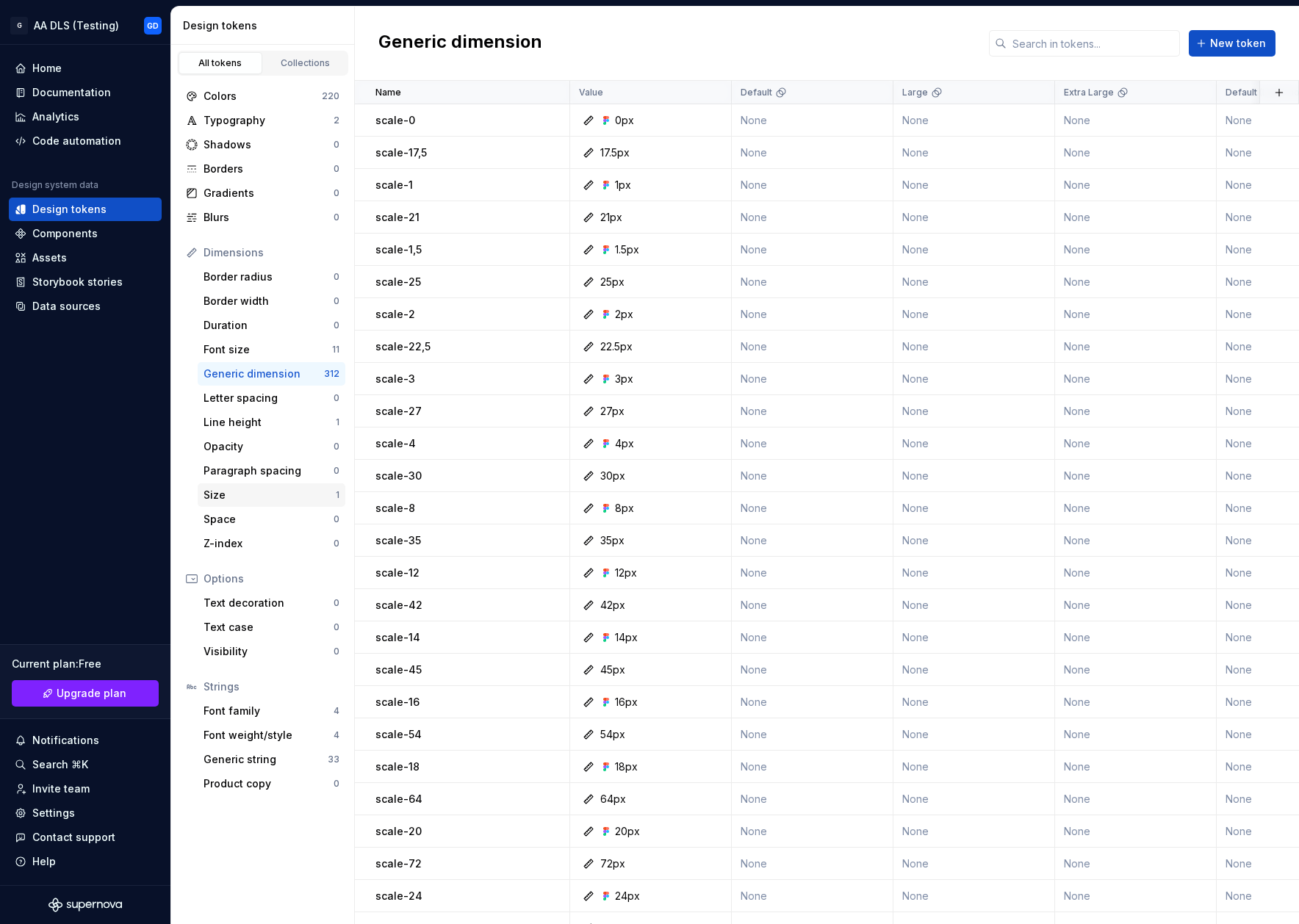
click at [243, 494] on div "Size" at bounding box center [269, 494] width 132 height 15
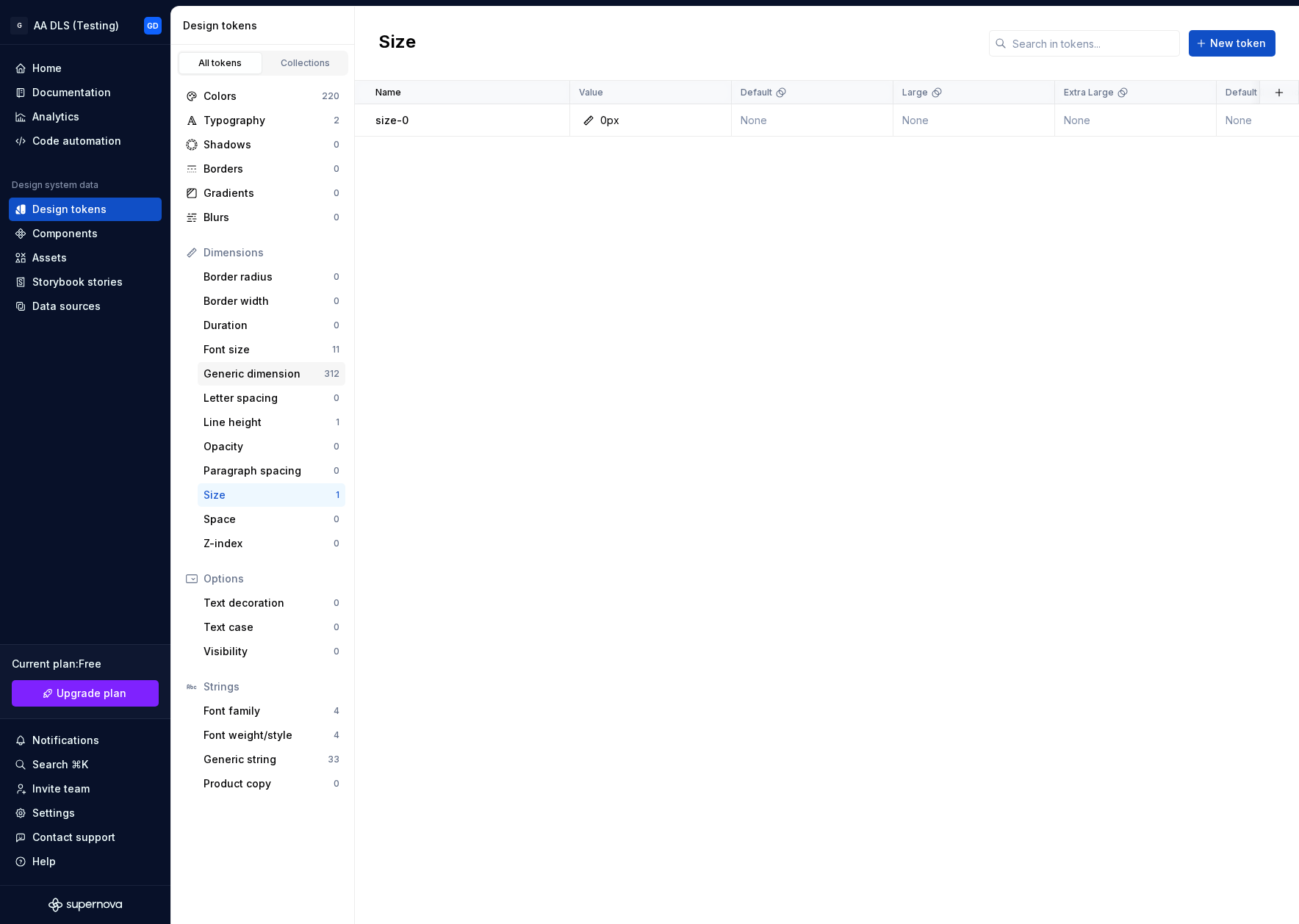
click at [304, 370] on div "Generic dimension" at bounding box center [264, 374] width 121 height 15
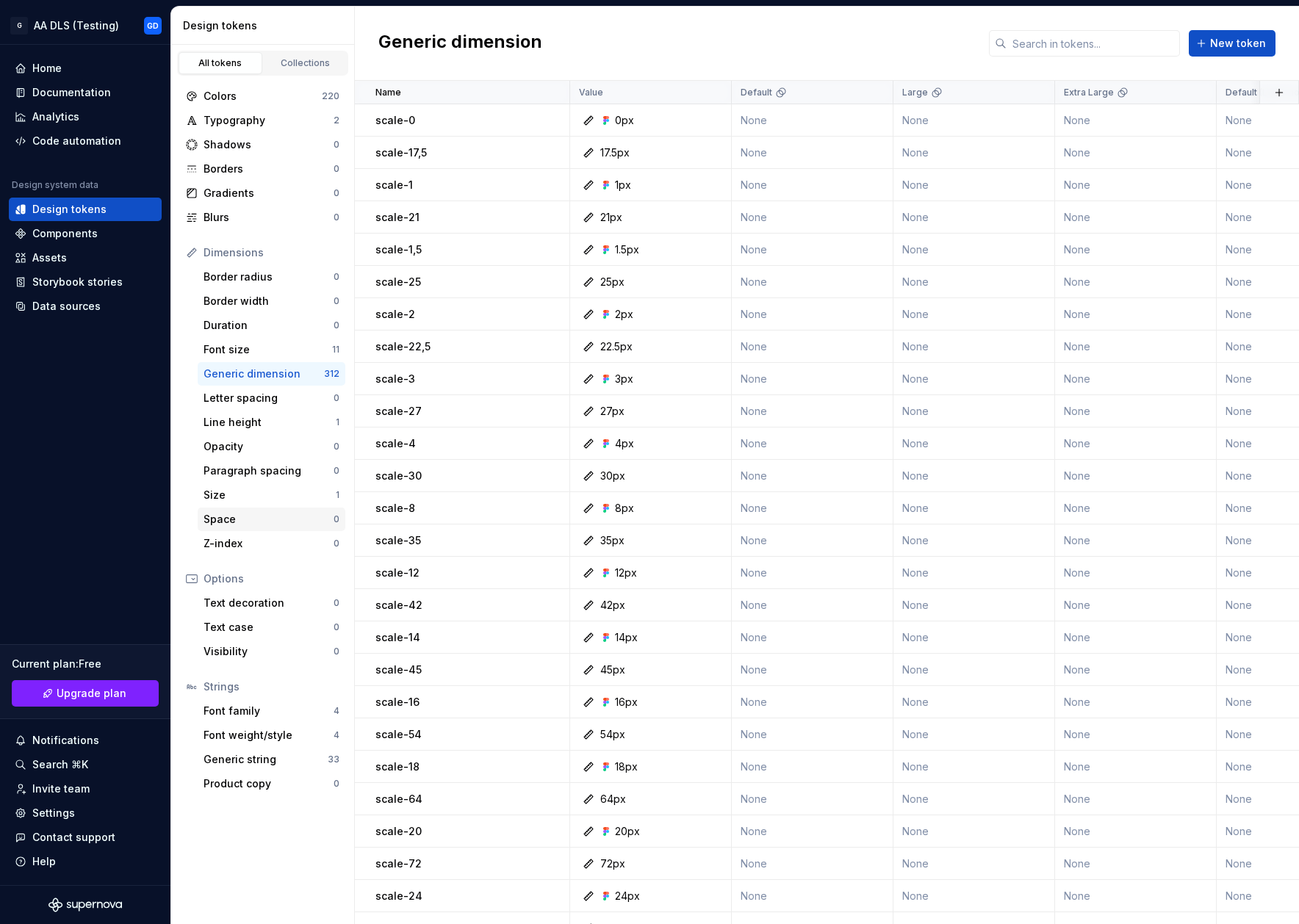
click at [253, 521] on div "Space" at bounding box center [268, 519] width 130 height 15
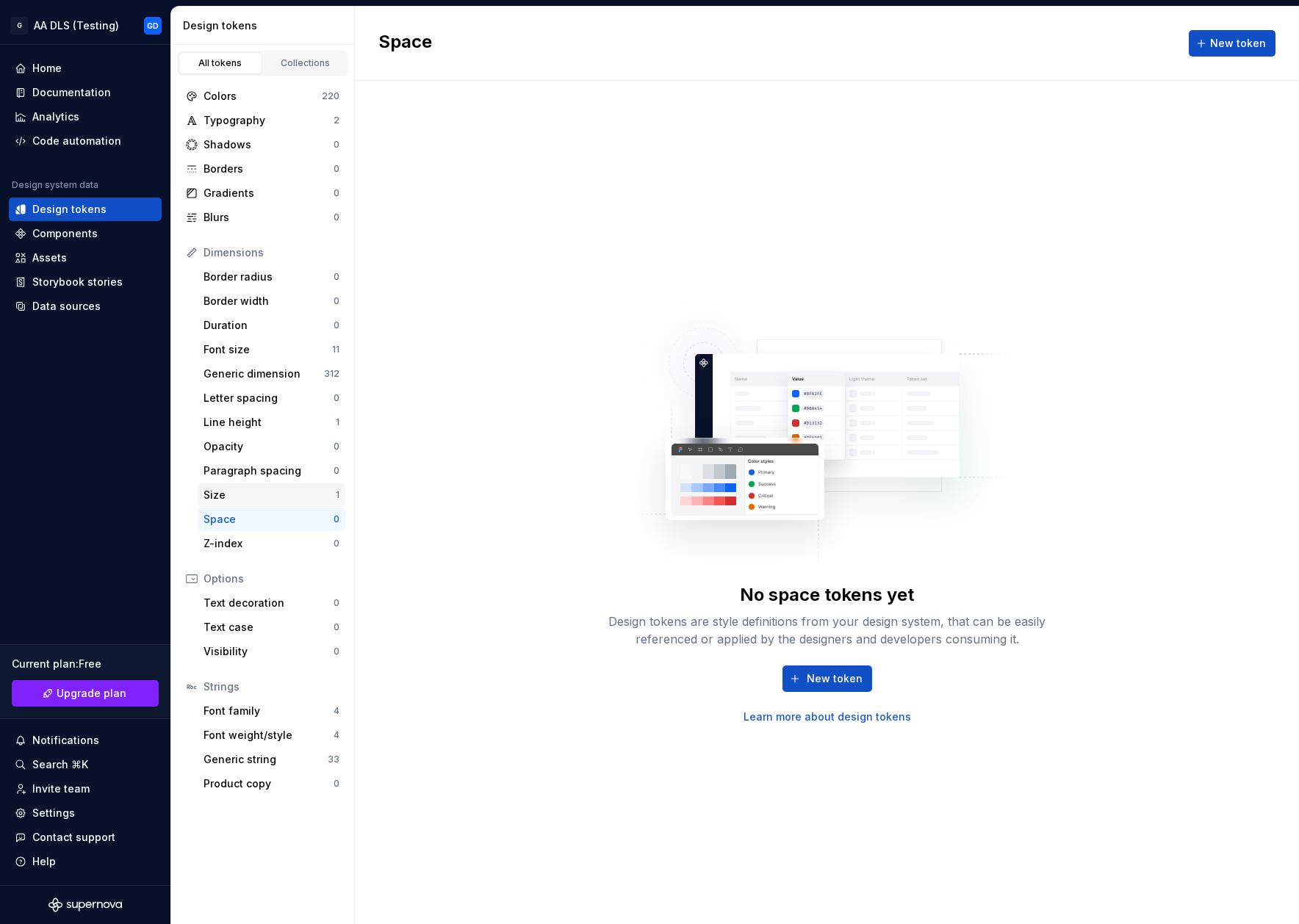
click at [268, 493] on div "Size" at bounding box center [269, 494] width 132 height 15
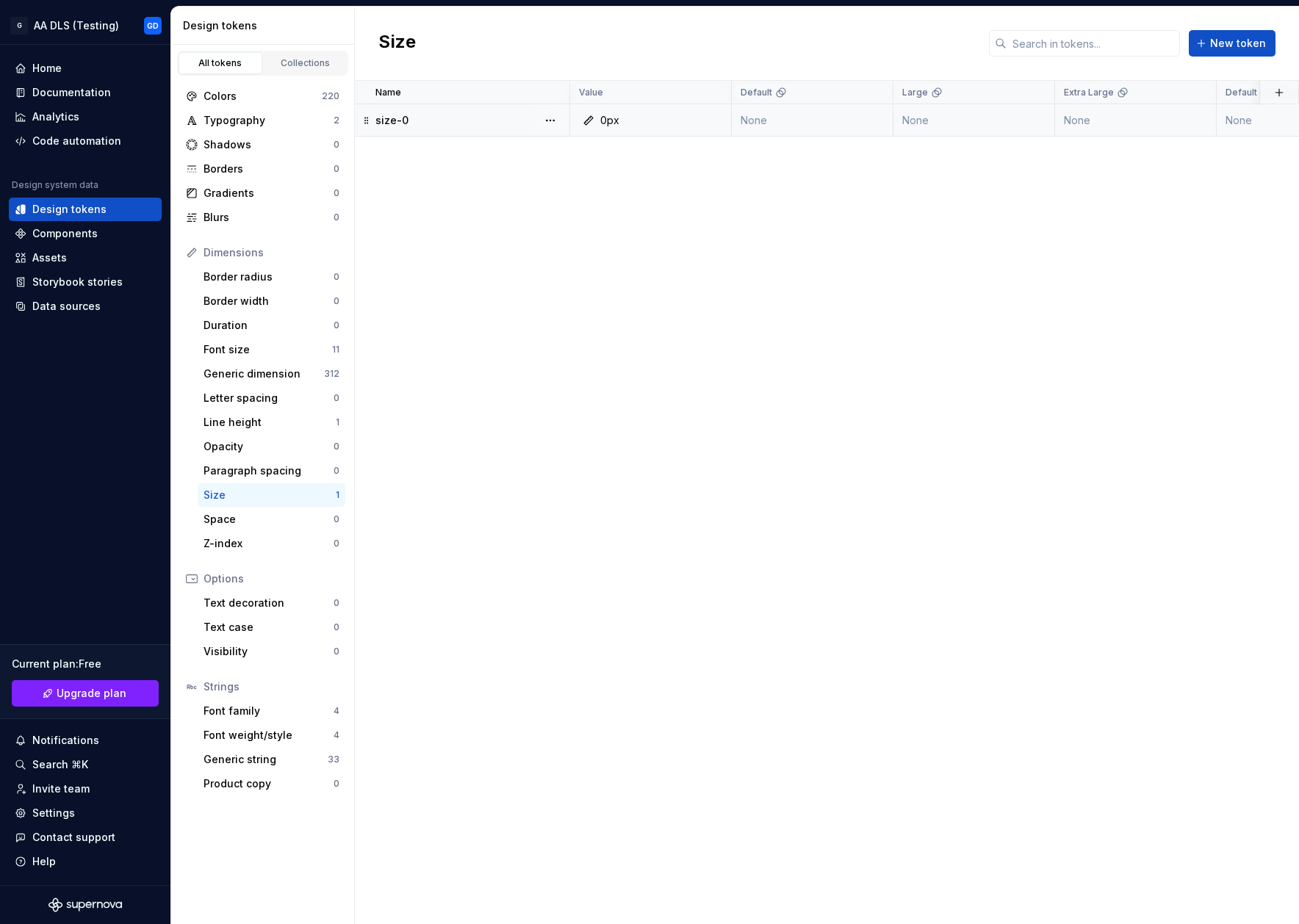
click at [455, 116] on div "size-0" at bounding box center [472, 120] width 193 height 15
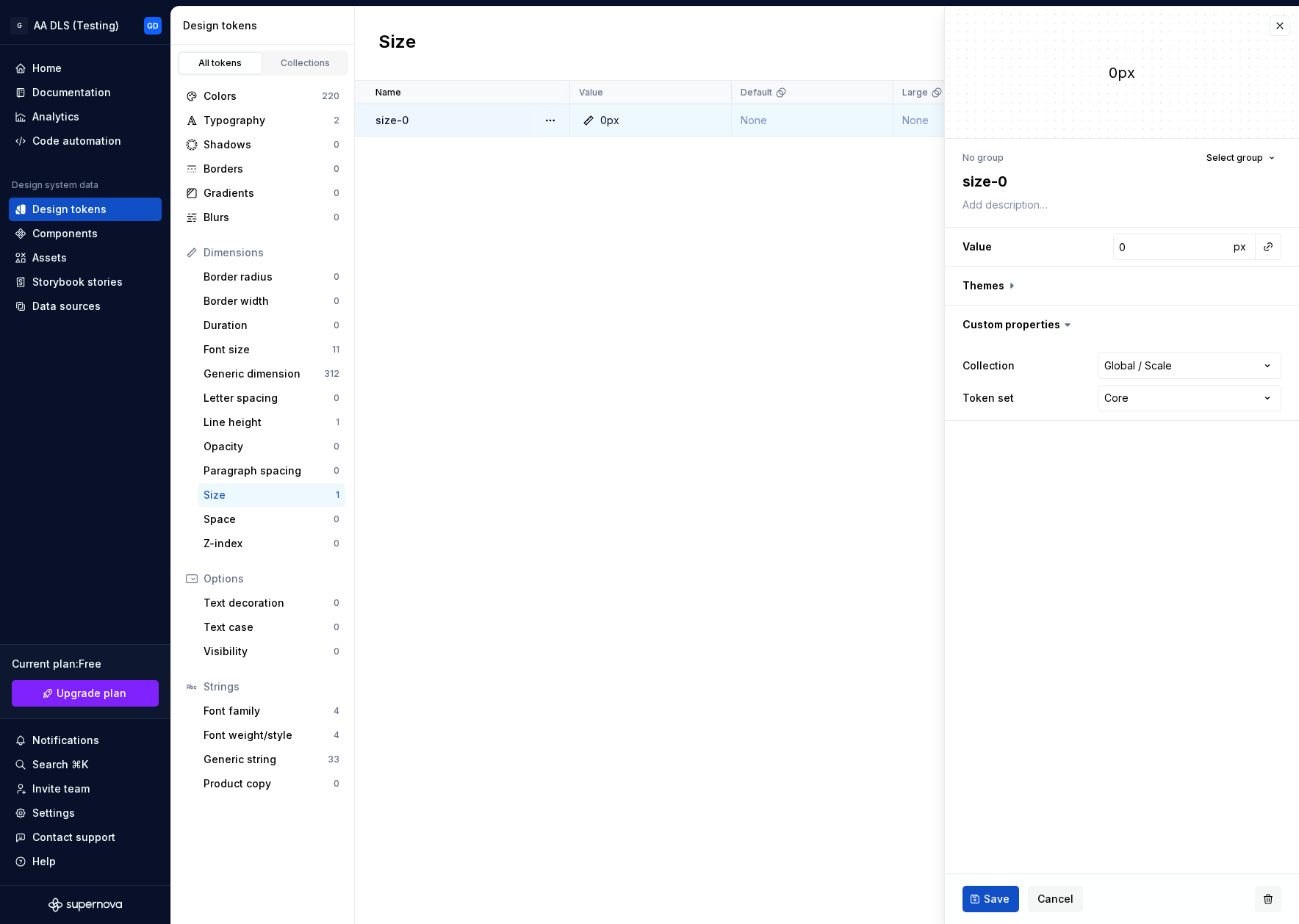
click at [1274, 892] on button "button" at bounding box center [1268, 899] width 27 height 27
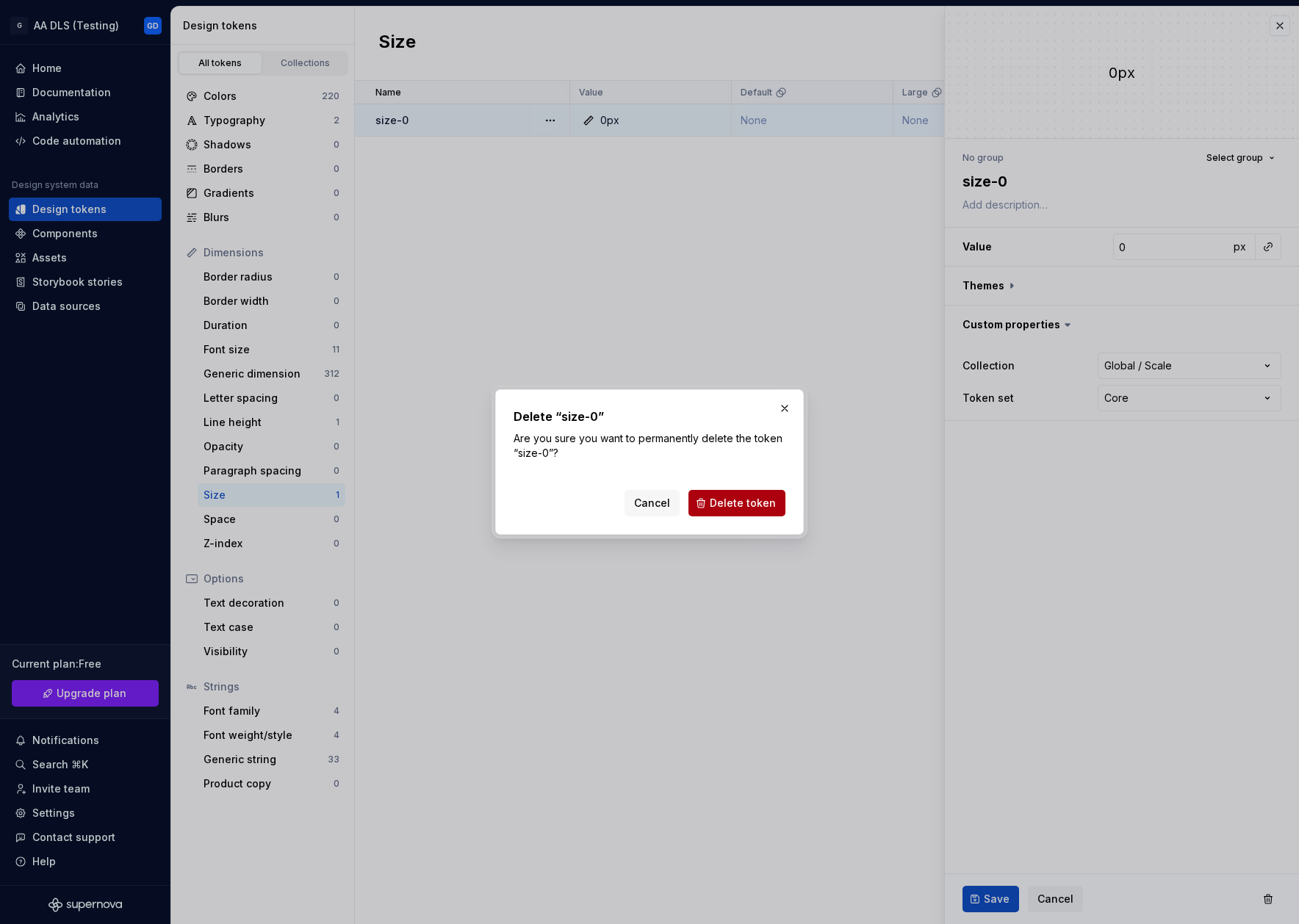
click at [777, 498] on button "Delete token" at bounding box center [737, 503] width 97 height 27
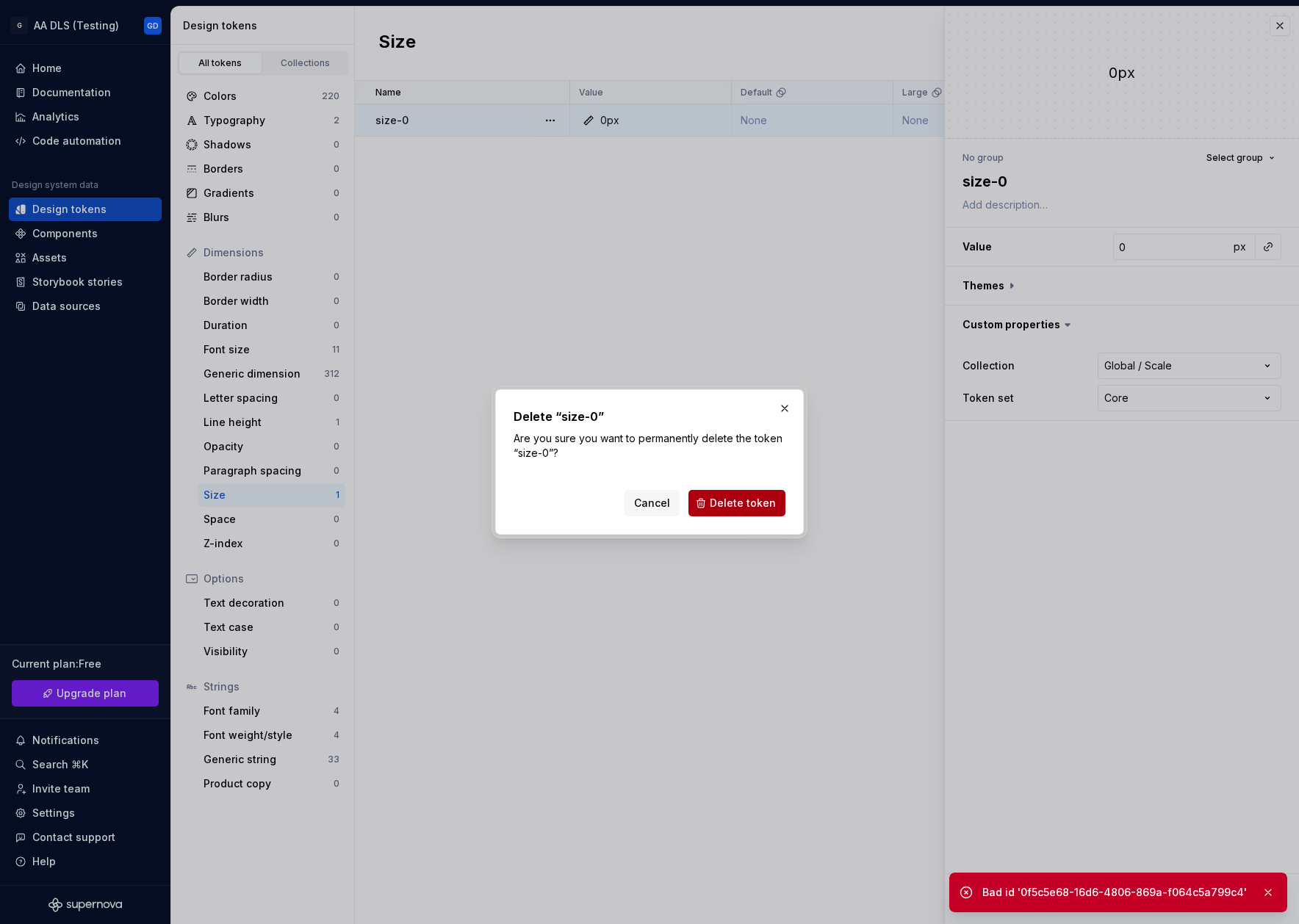
click at [761, 501] on span "Delete token" at bounding box center [742, 503] width 66 height 15
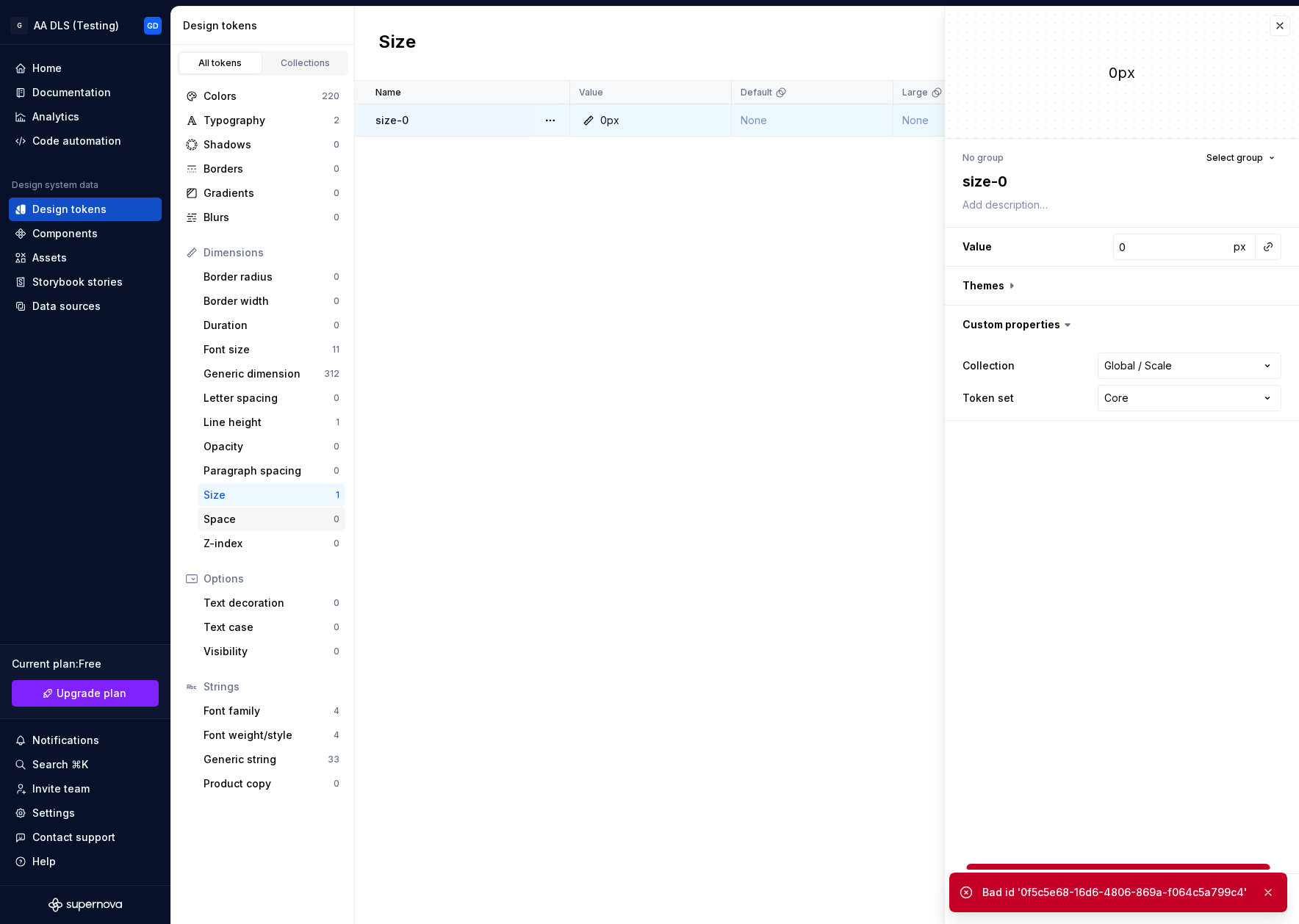
click at [255, 515] on div "Space" at bounding box center [268, 519] width 130 height 15
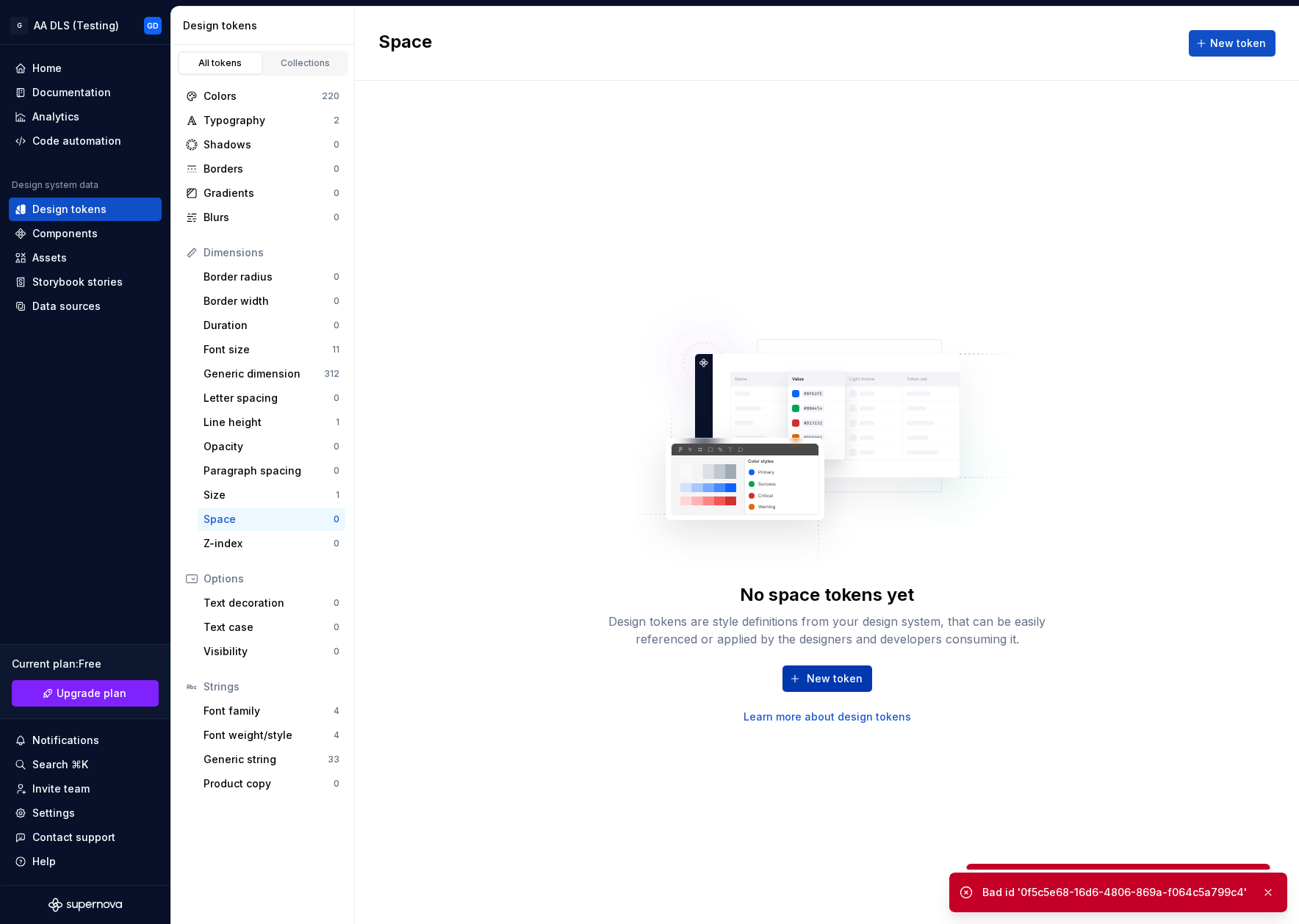
click at [835, 680] on span "New token" at bounding box center [835, 678] width 56 height 15
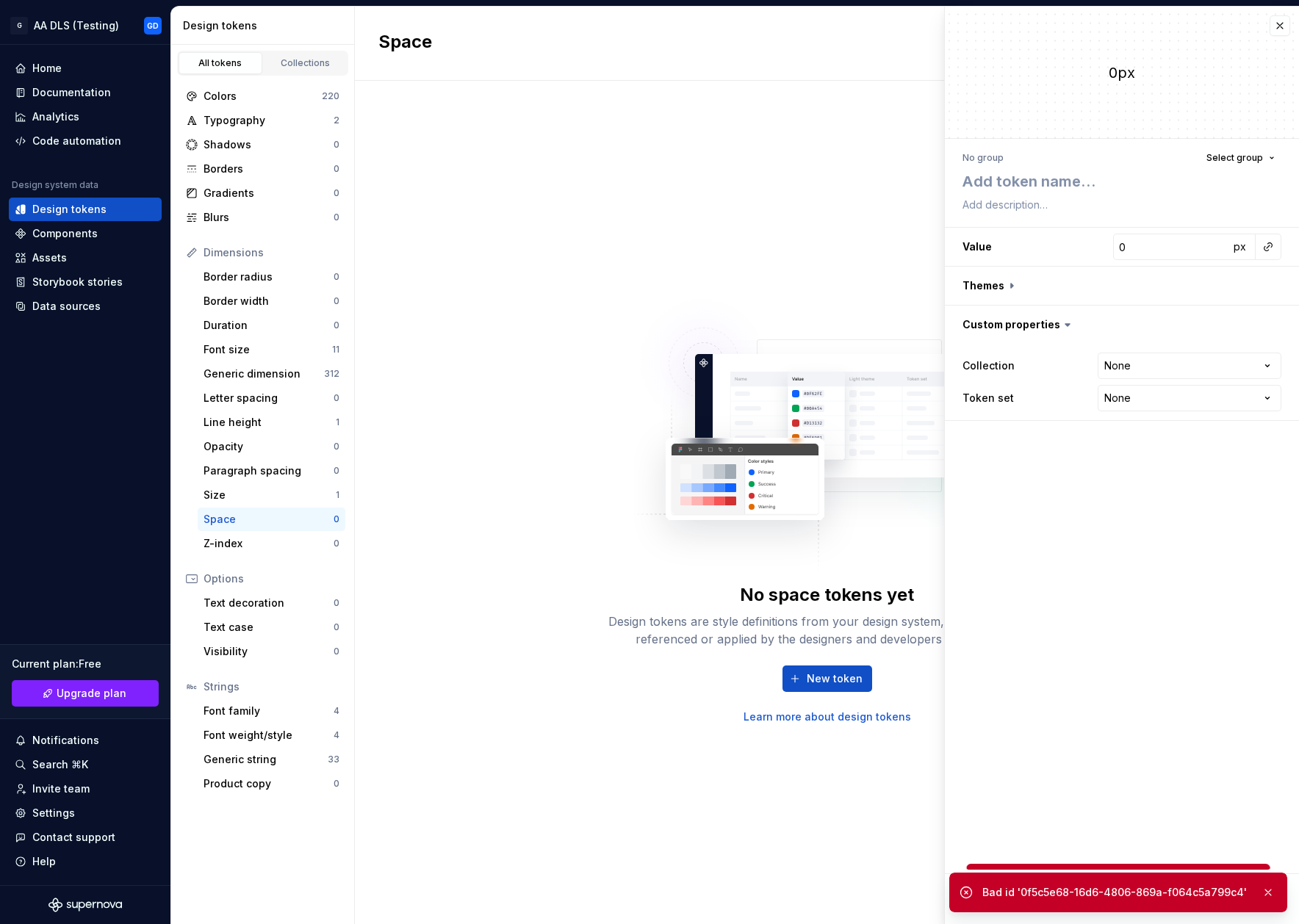
type textarea "*"
type textarea "尸"
type textarea "*"
type textarea "尸金"
type textarea "*"
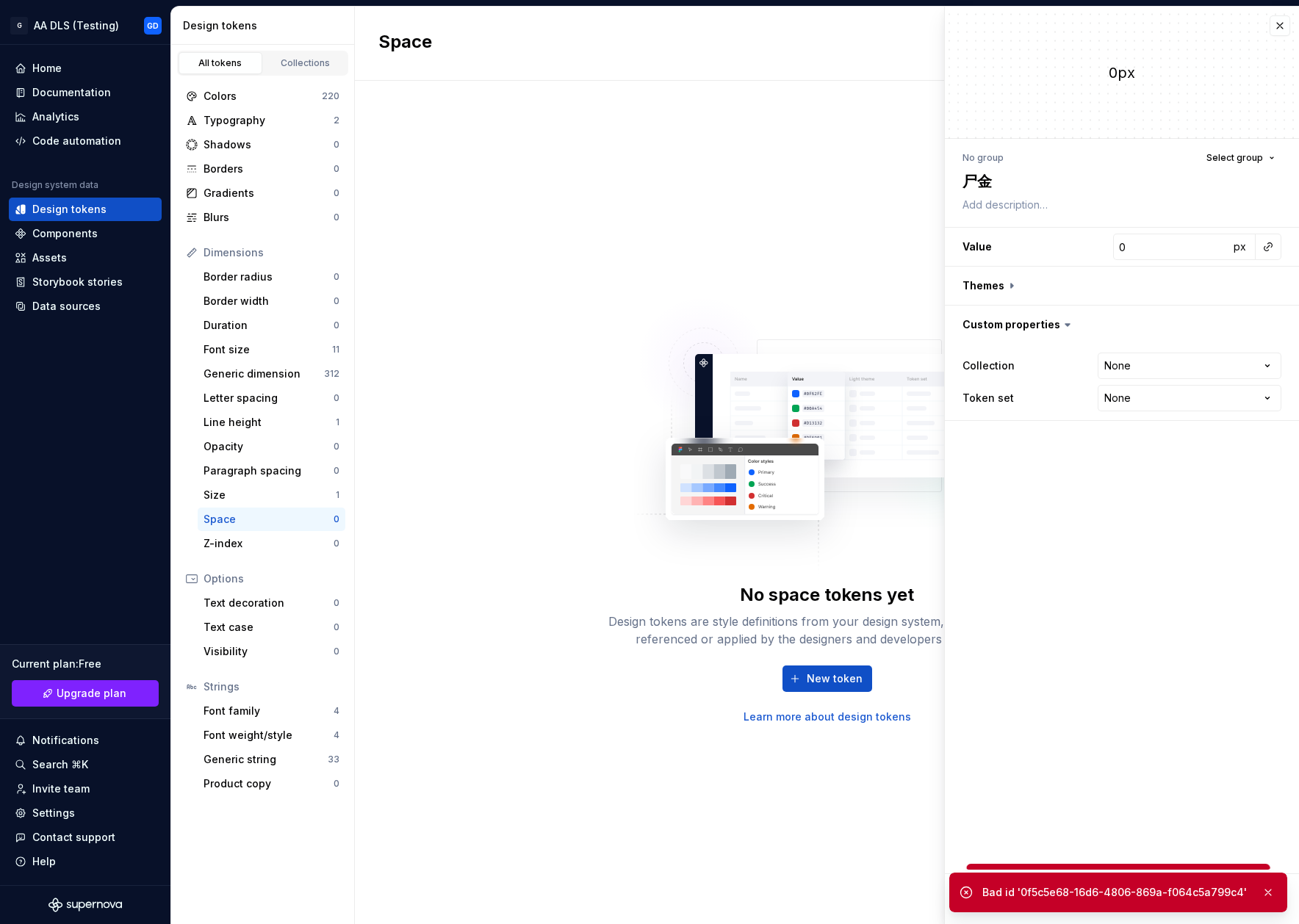
type textarea "sca"
type textarea "*"
type textarea "scal"
type textarea "*"
type textarea "scale"
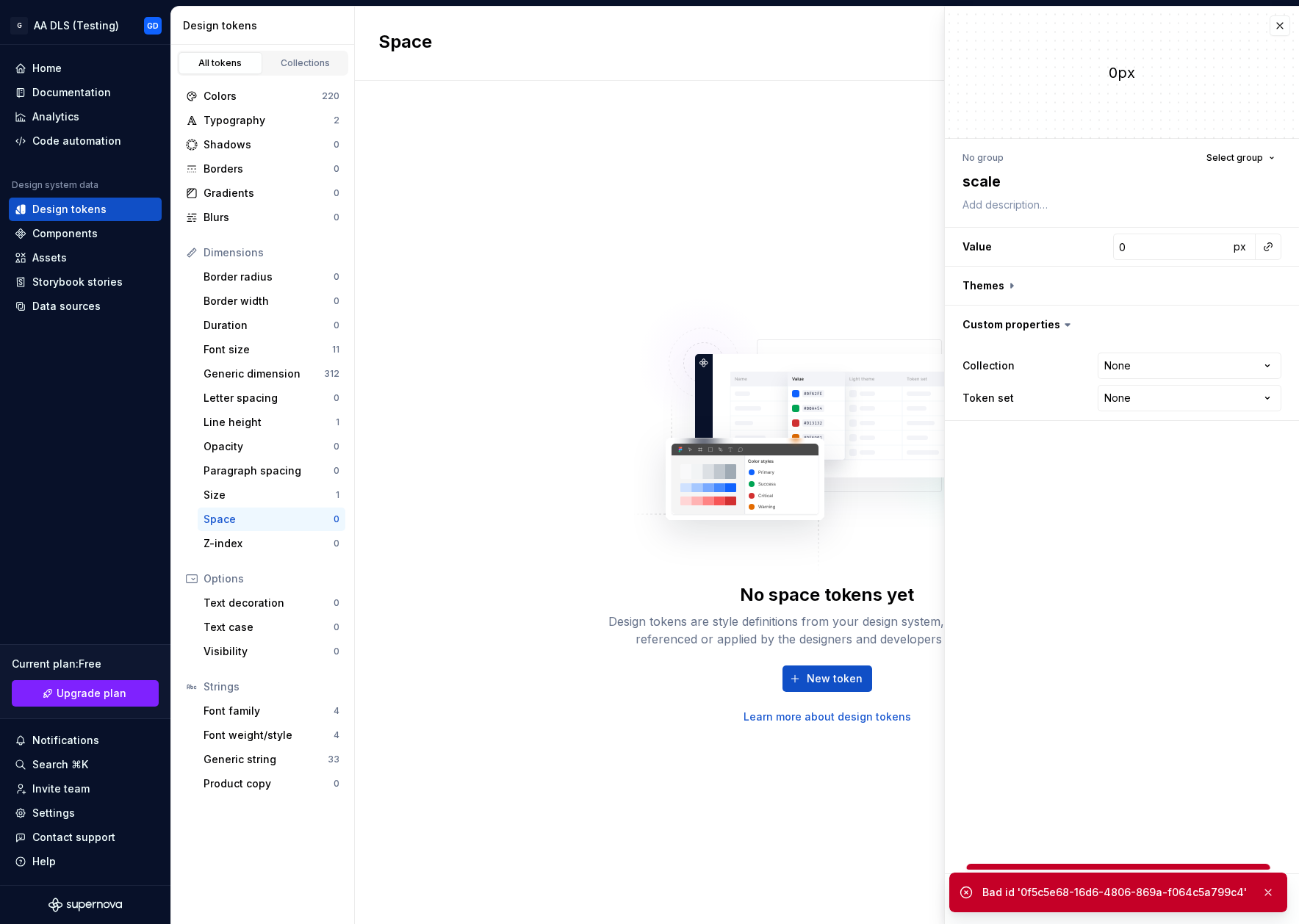
type textarea "*"
type textarea "scale-"
type textarea "*"
type textarea "scale-1"
type textarea "*"
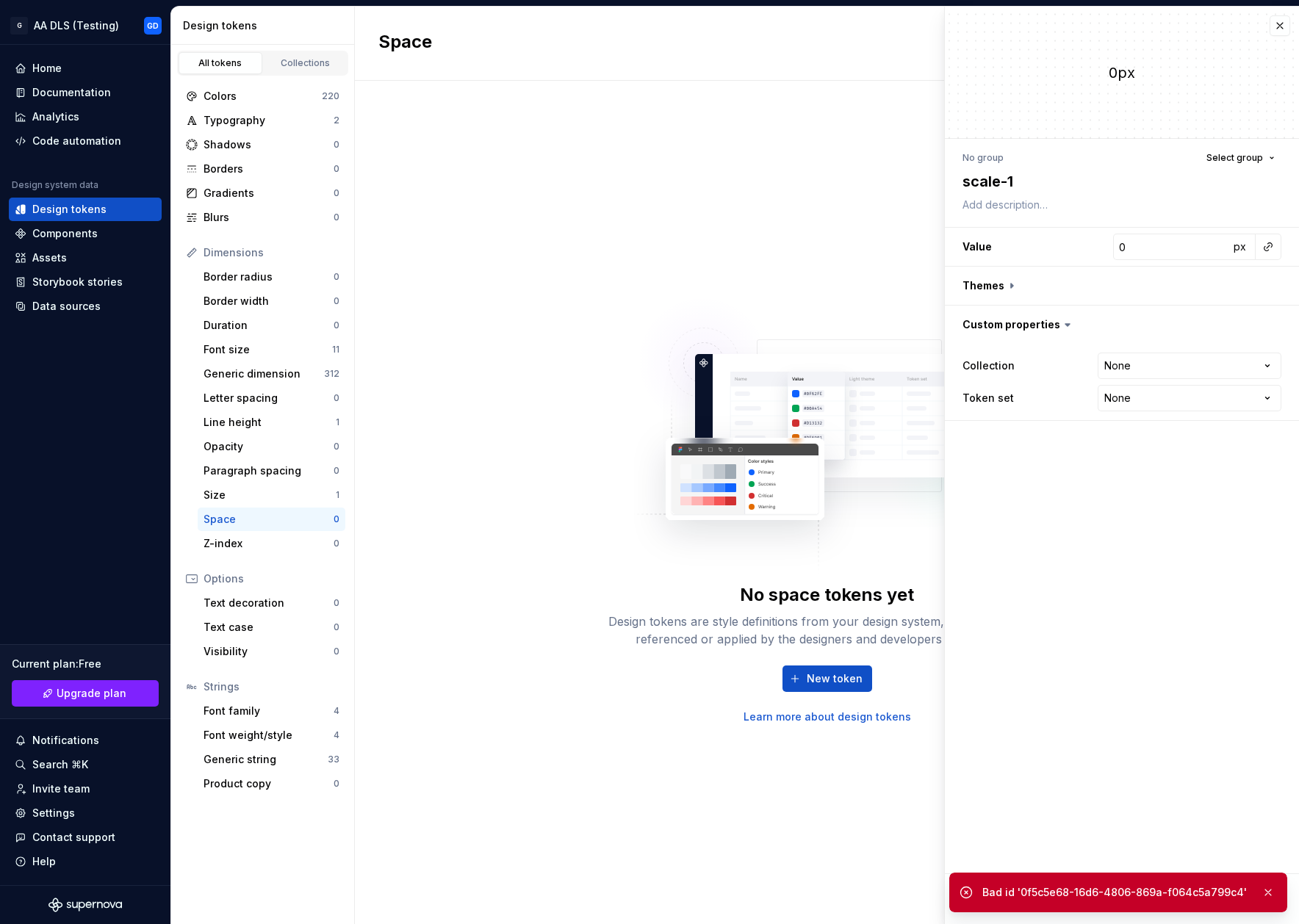
type textarea "scale-16"
type textarea "*"
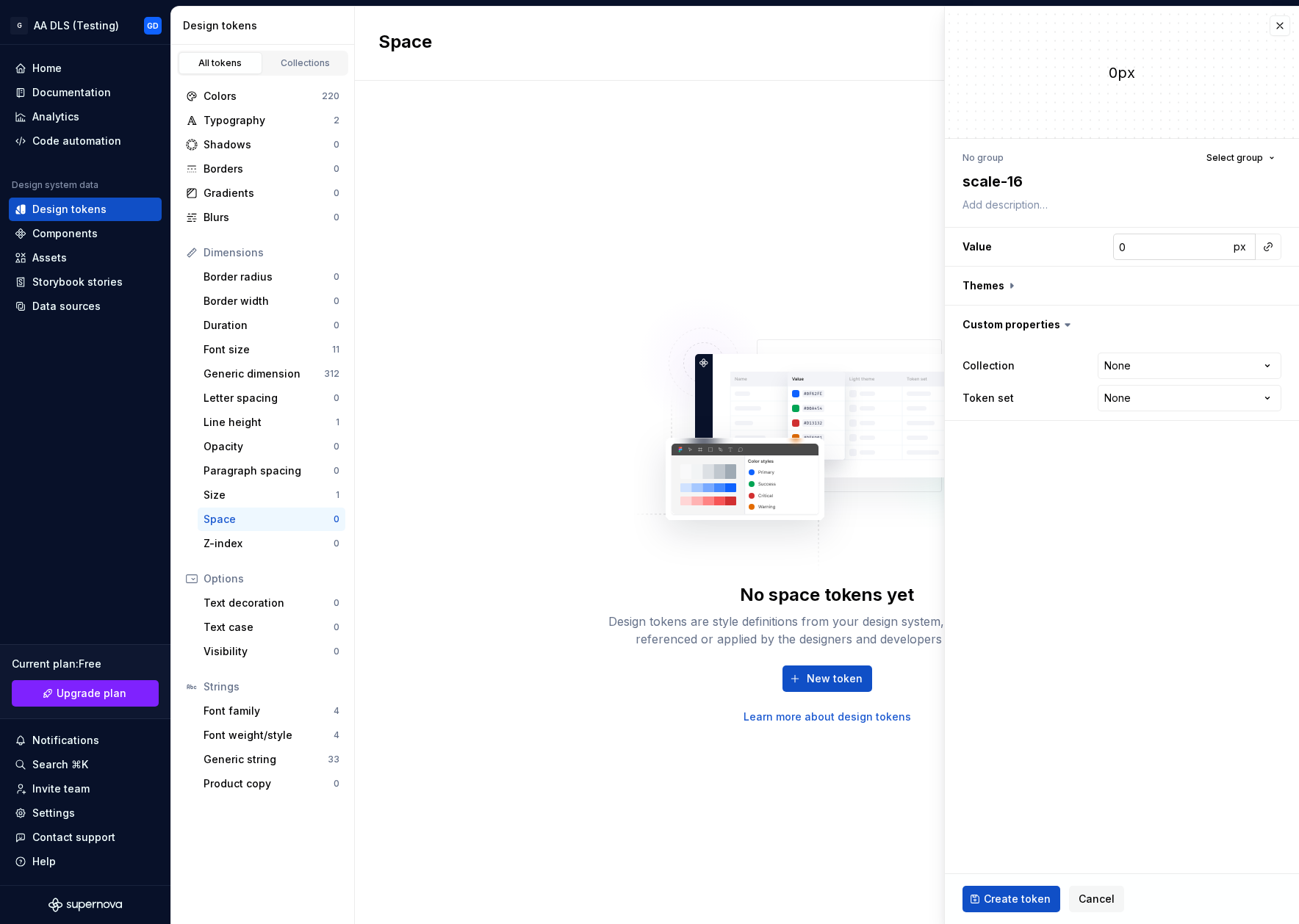
type textarea "scale-16"
click at [1188, 247] on input "0" at bounding box center [1171, 247] width 116 height 27
type textarea "*"
type input "1"
type textarea "*"
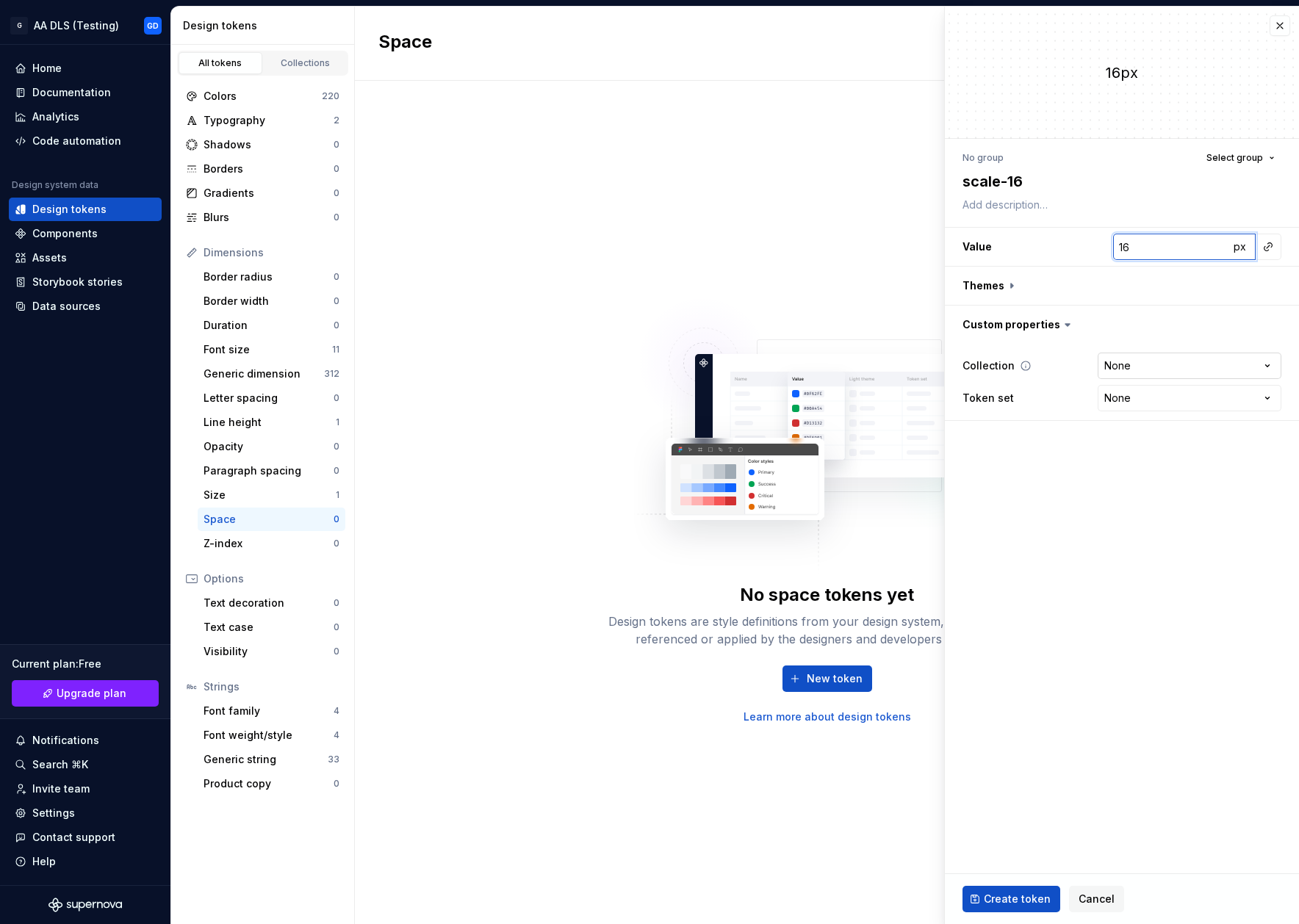
type input "16"
click at [1222, 367] on html "**********" at bounding box center [649, 462] width 1299 height 924
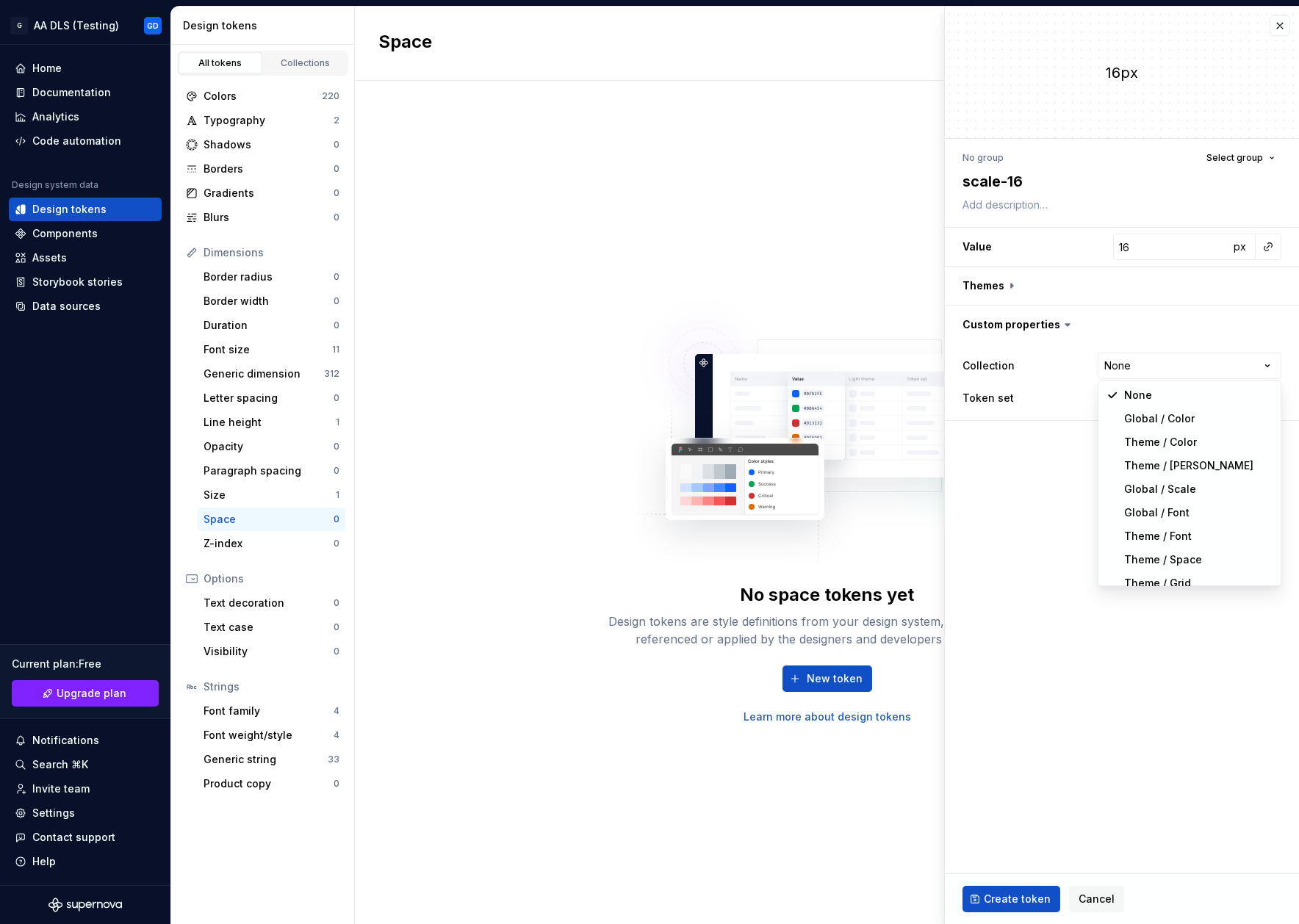
select select "**********"
type textarea "*"
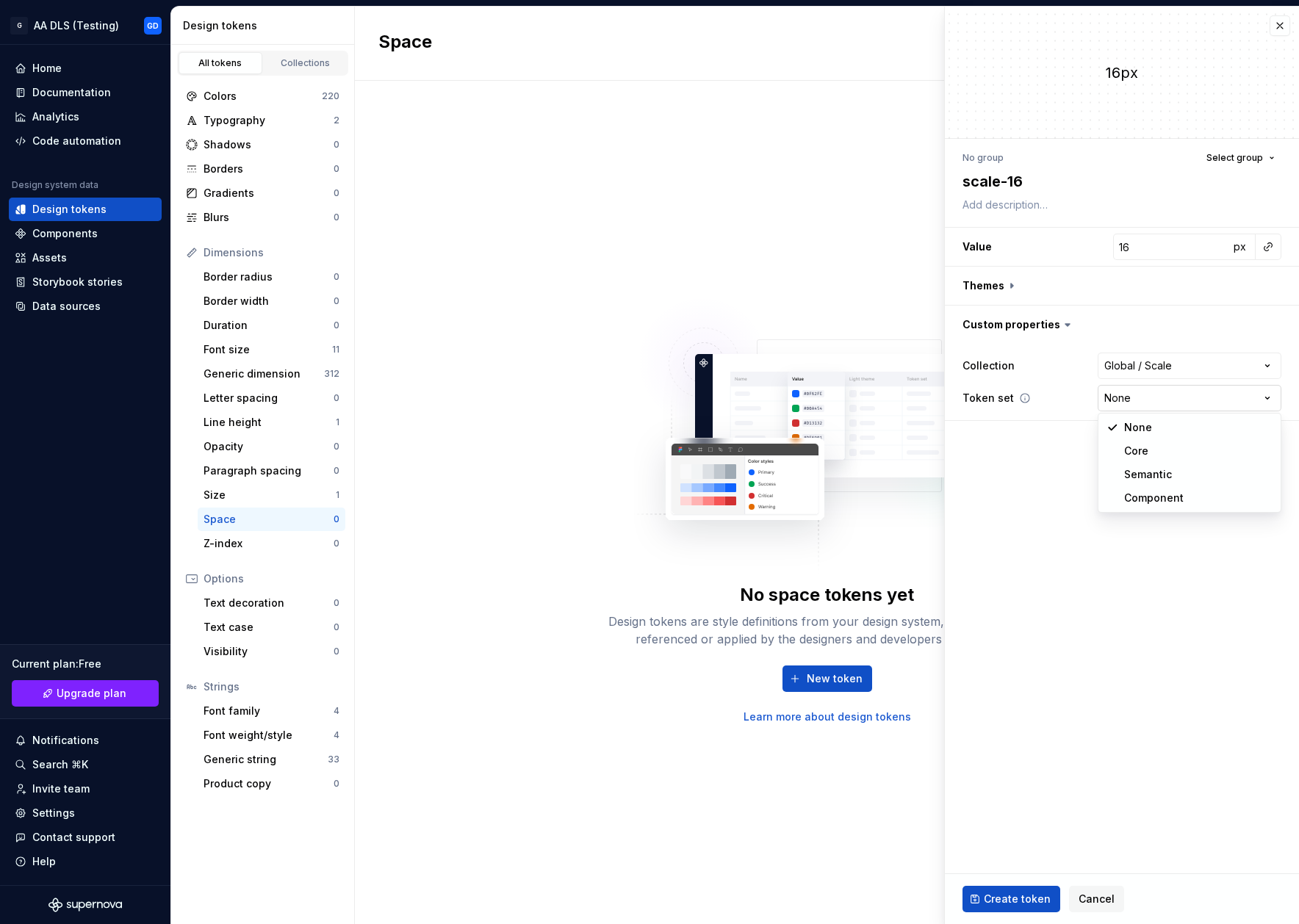
click at [1163, 407] on html "**********" at bounding box center [649, 462] width 1299 height 924
select select "**********"
click at [1030, 896] on span "Create token" at bounding box center [1017, 898] width 66 height 15
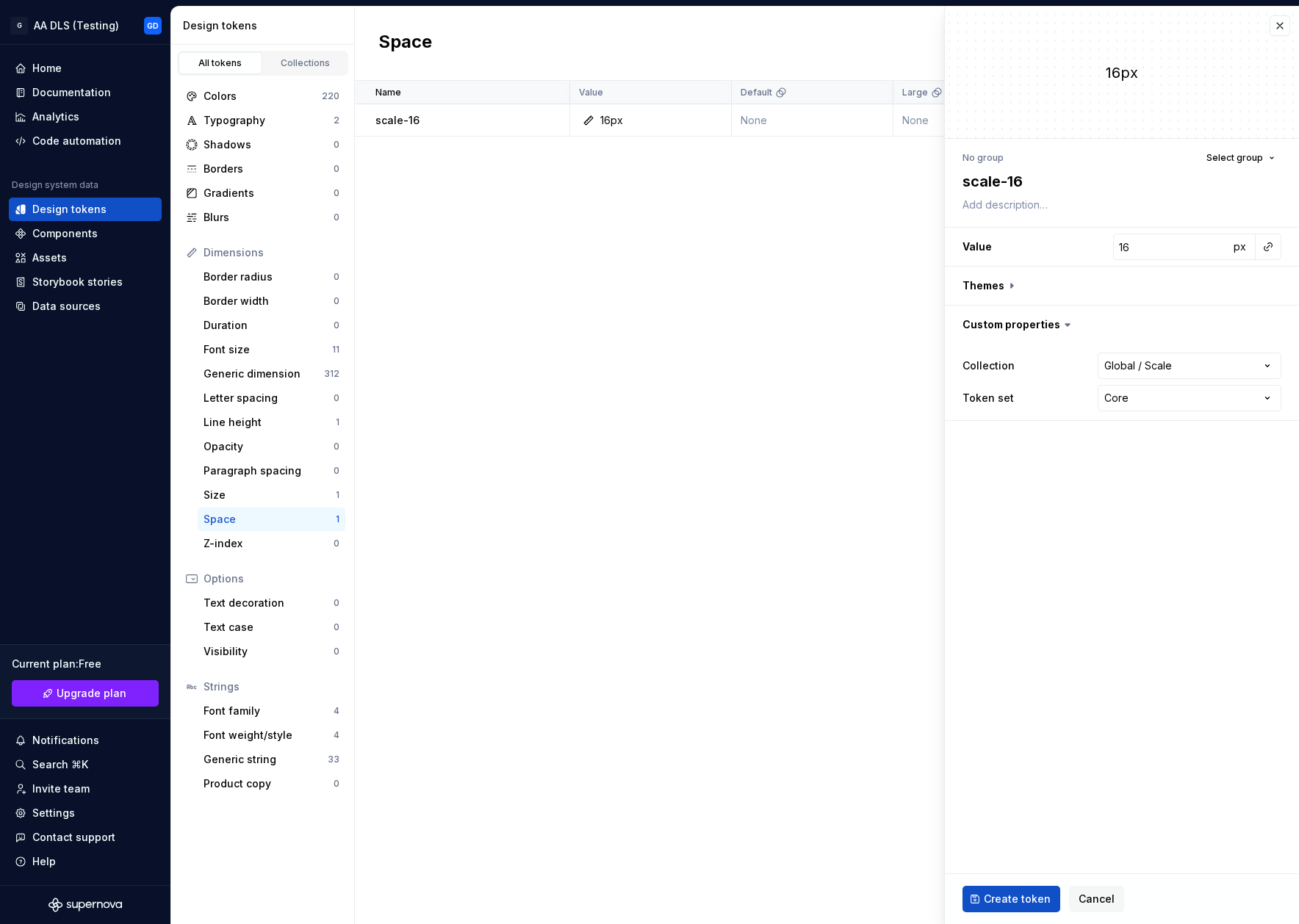
type textarea "*"
type input "0"
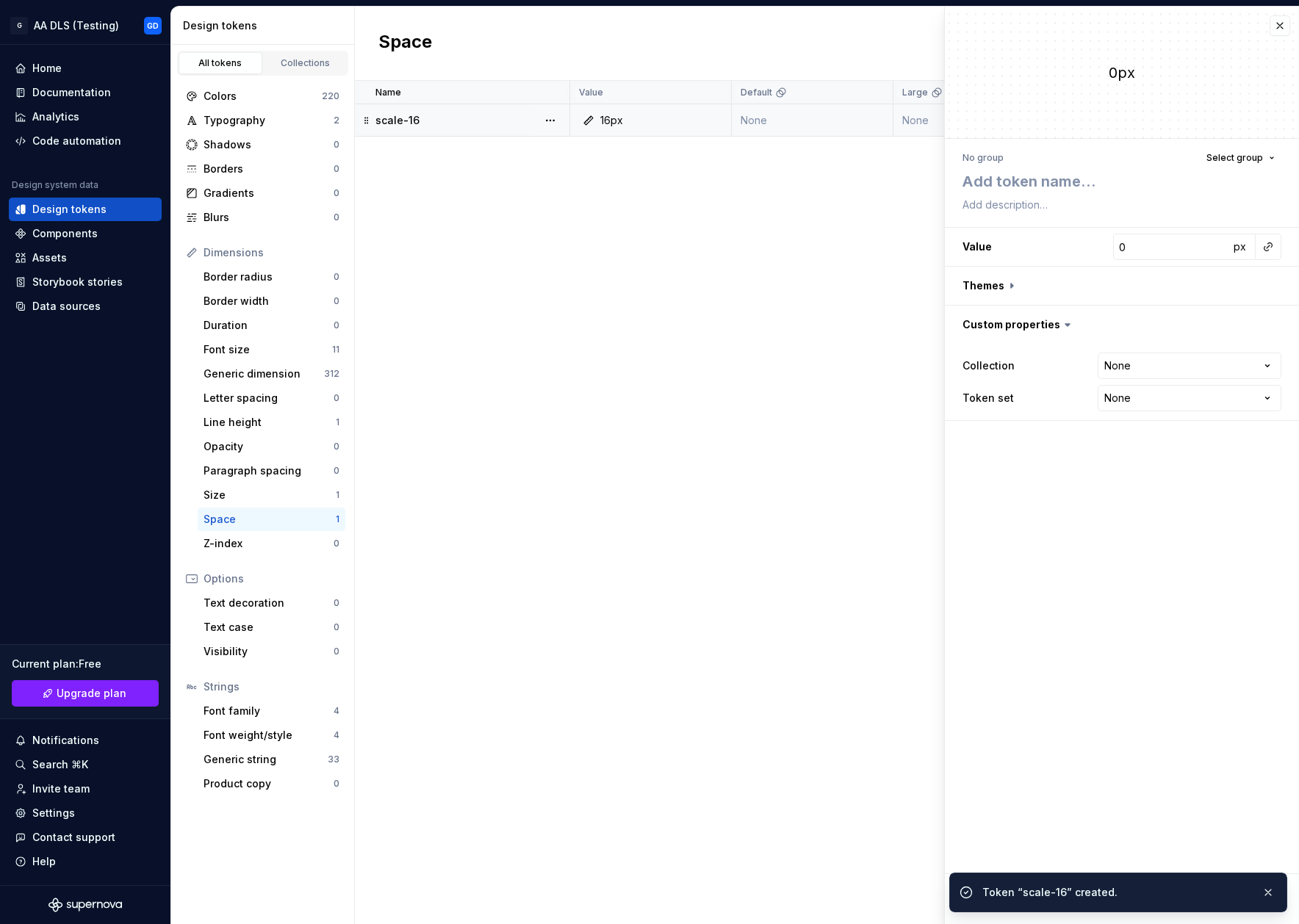
click at [503, 110] on td "scale-16" at bounding box center [462, 120] width 215 height 32
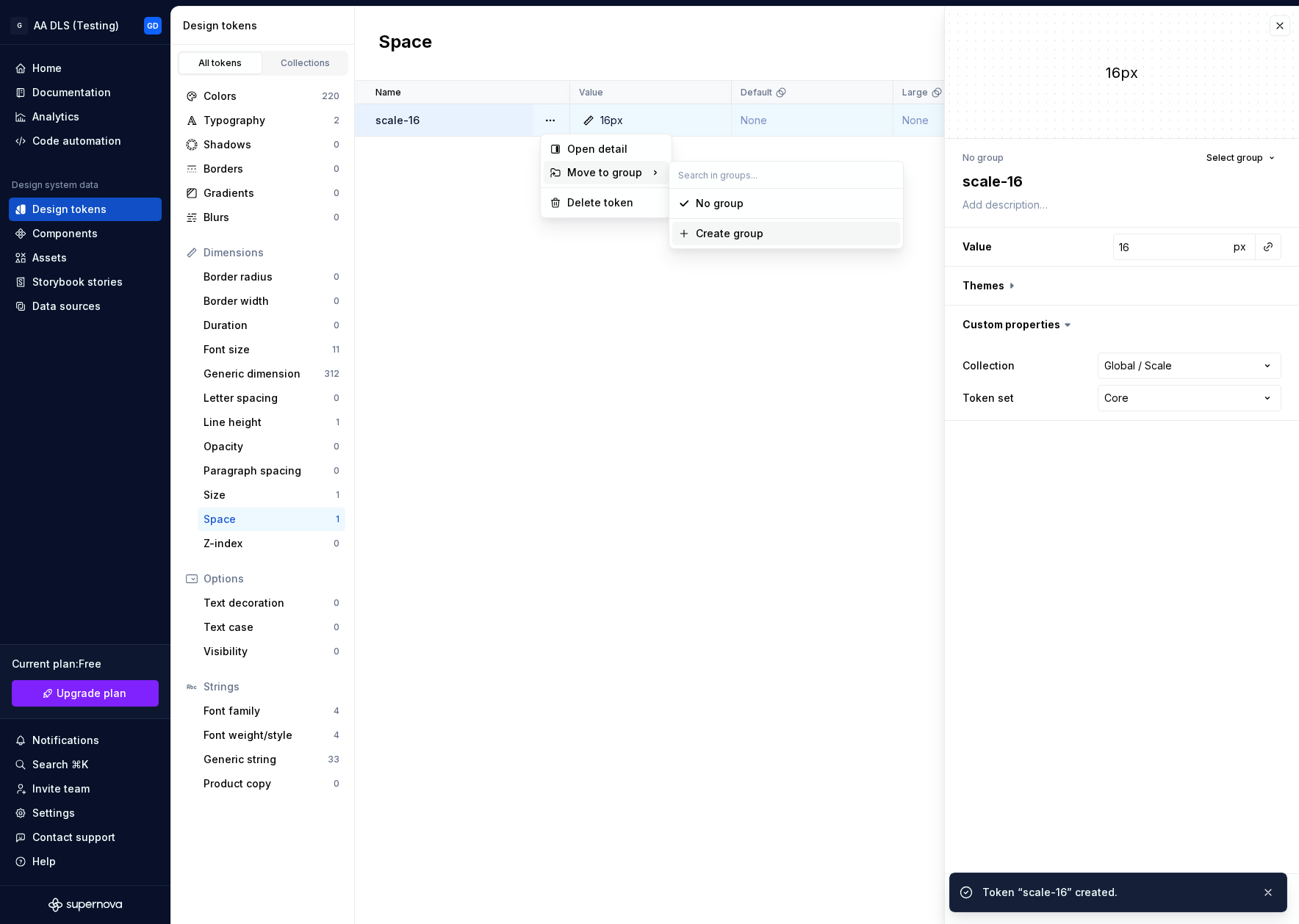
click at [728, 236] on div "Create group" at bounding box center [729, 233] width 67 height 15
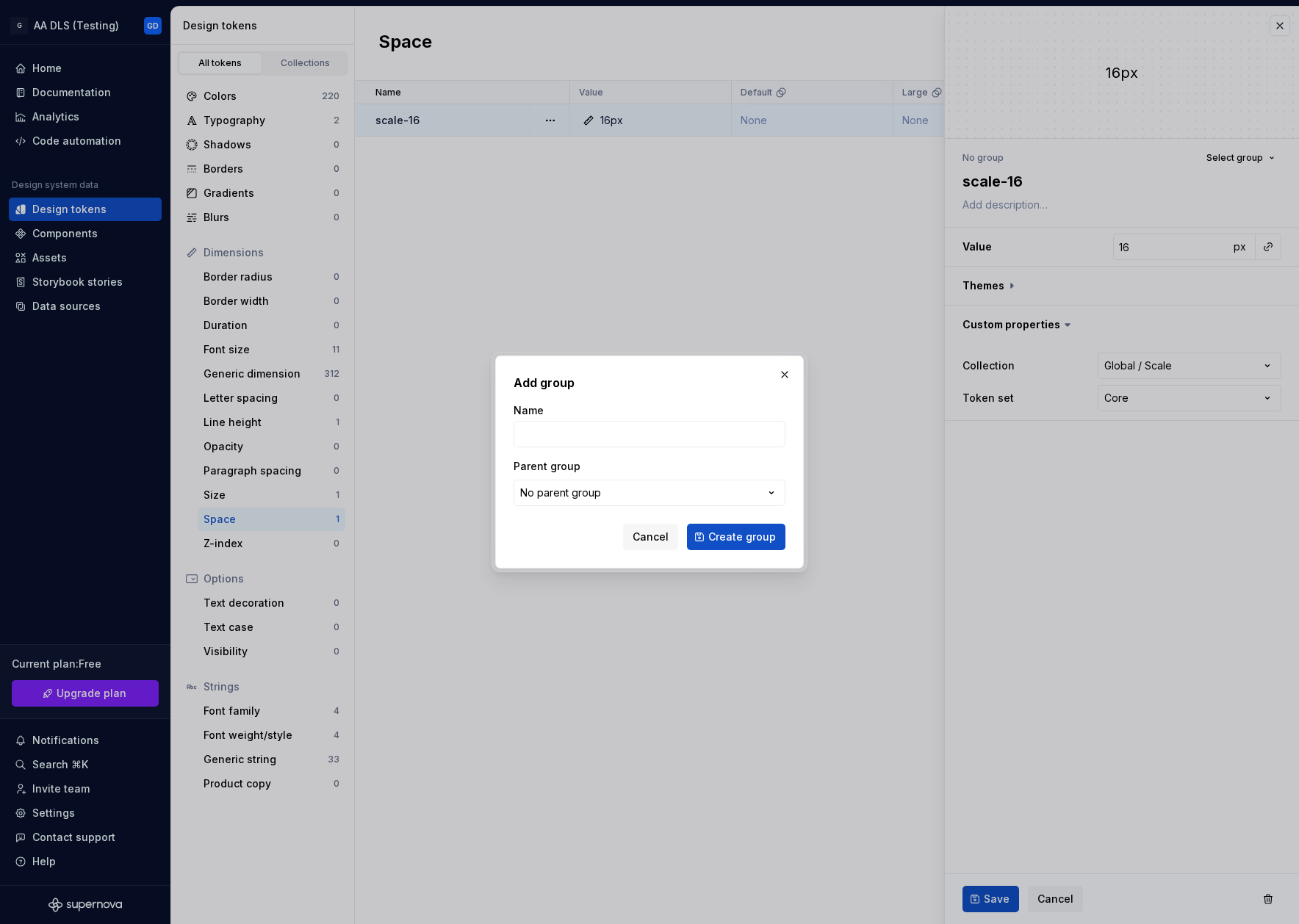
type textarea "*"
type input "Scale"
click at [748, 544] on button "Create group" at bounding box center [736, 537] width 98 height 27
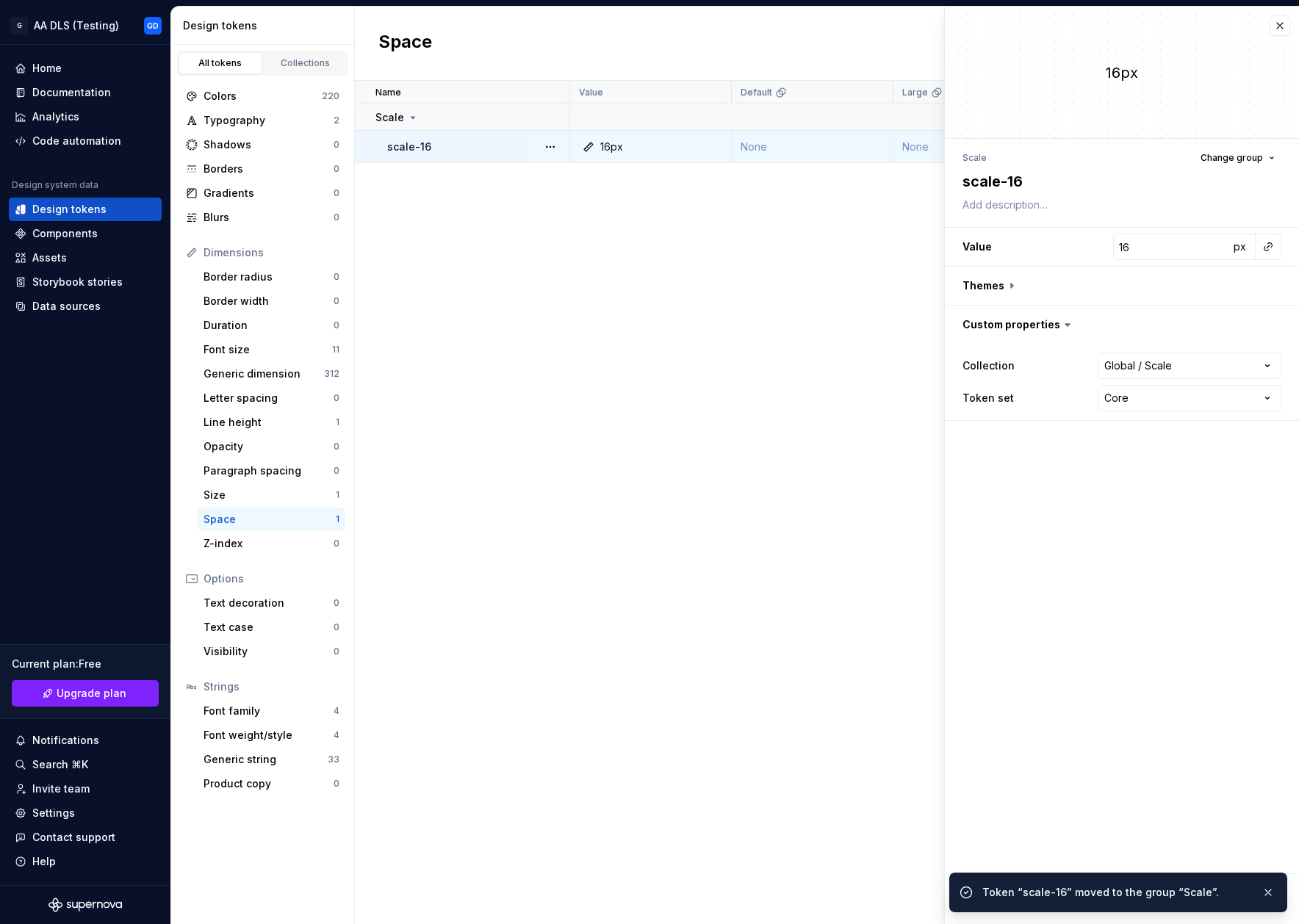
click at [711, 262] on div "Name Value Default Large Extra Large Default (Light mode) Collection Dark Token…" at bounding box center [827, 502] width 944 height 843
click at [569, 403] on div "Name Value Default Large Extra Large Default (Light mode) Collection Dark Token…" at bounding box center [827, 502] width 944 height 843
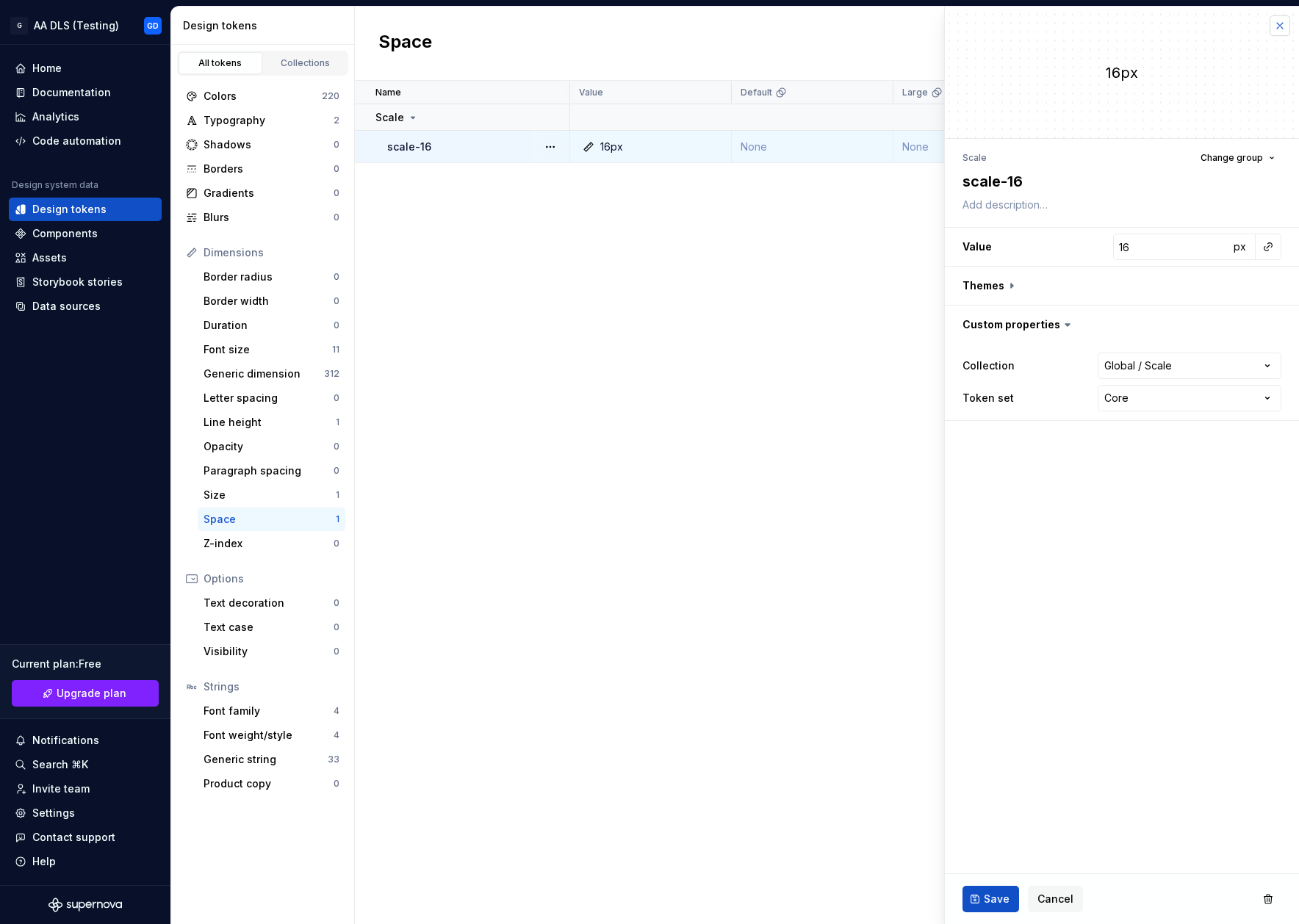
click at [1287, 19] on button "button" at bounding box center [1280, 26] width 21 height 21
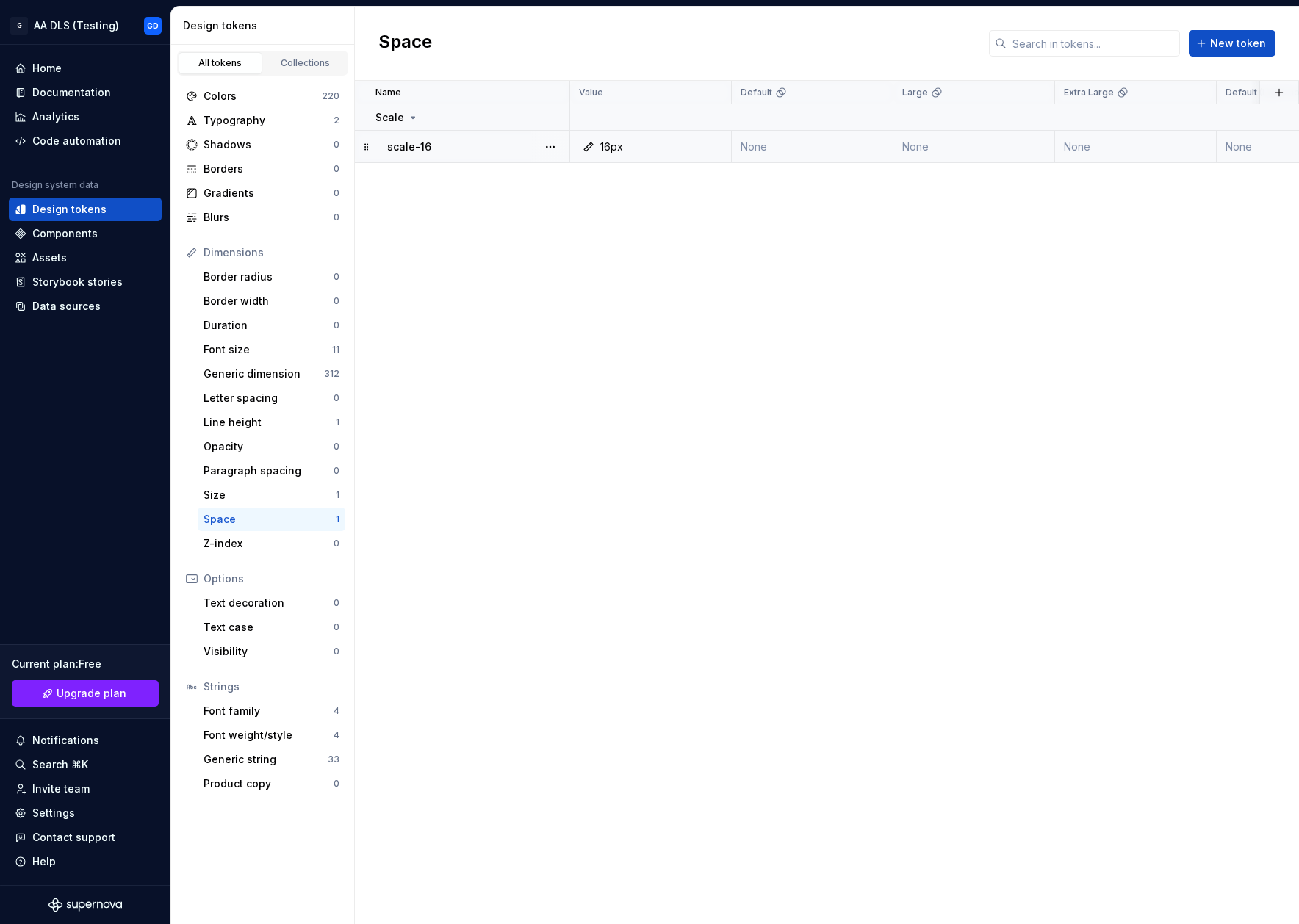
click at [1000, 355] on div "Name Value Default Large Extra Large Default (Light mode) Collection Dark Token…" at bounding box center [827, 502] width 944 height 843
click at [1228, 41] on span "New token" at bounding box center [1238, 43] width 56 height 15
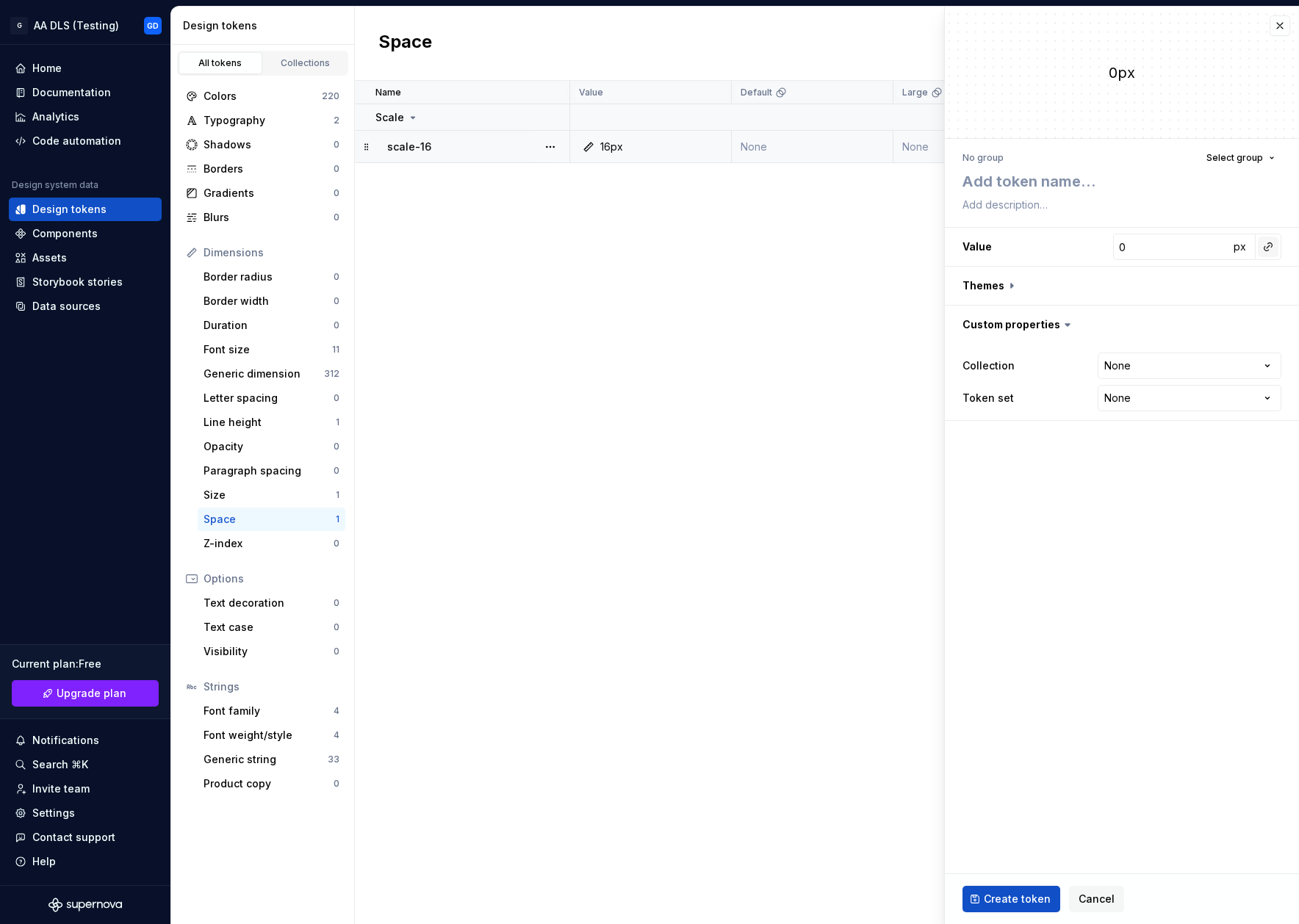
type textarea "*"
type textarea "m"
click at [1257, 162] on span "Select group" at bounding box center [1235, 158] width 57 height 12
click at [1158, 273] on div "Create group" at bounding box center [1173, 273] width 199 height 15
type textarea "*"
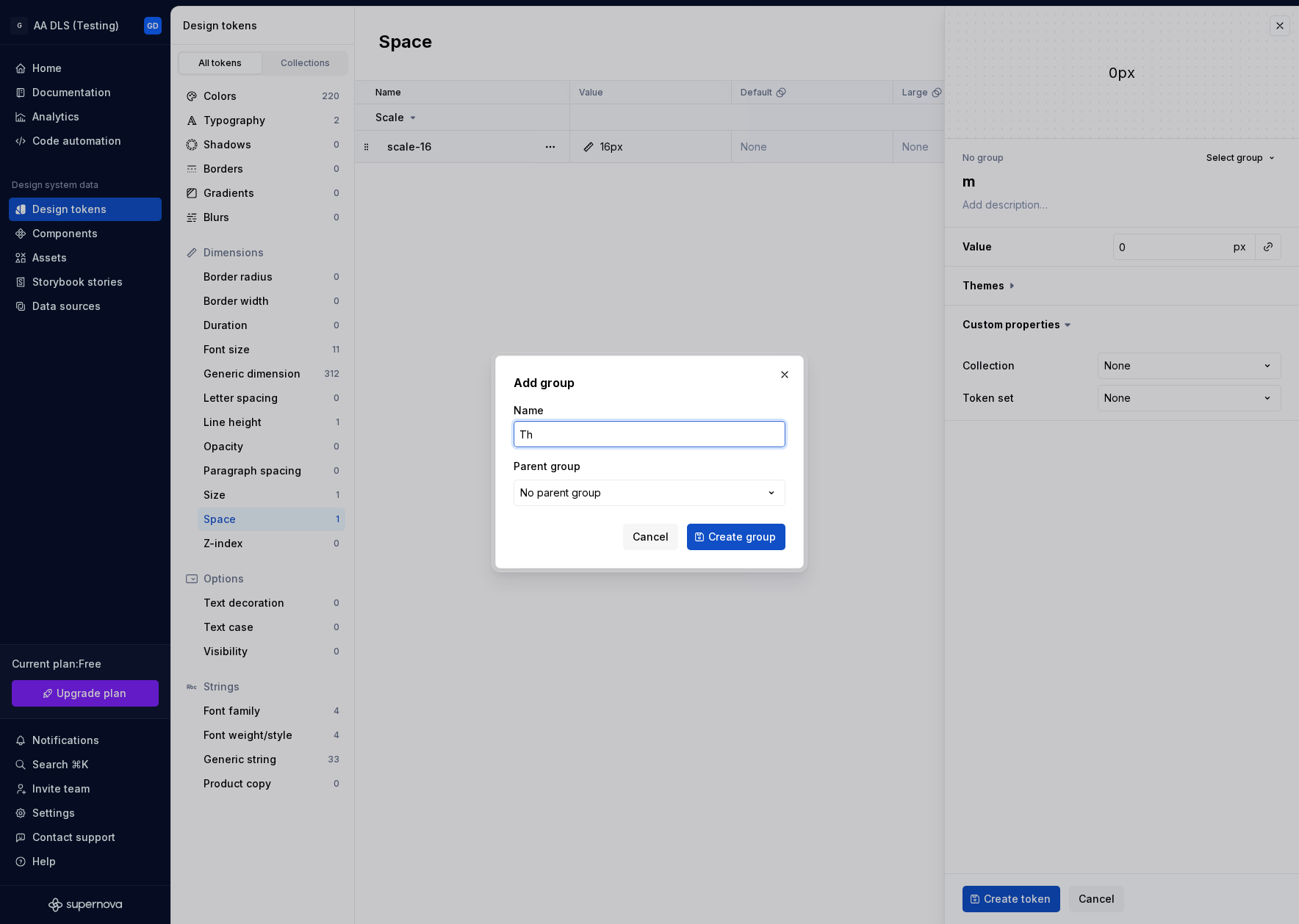
type input "T"
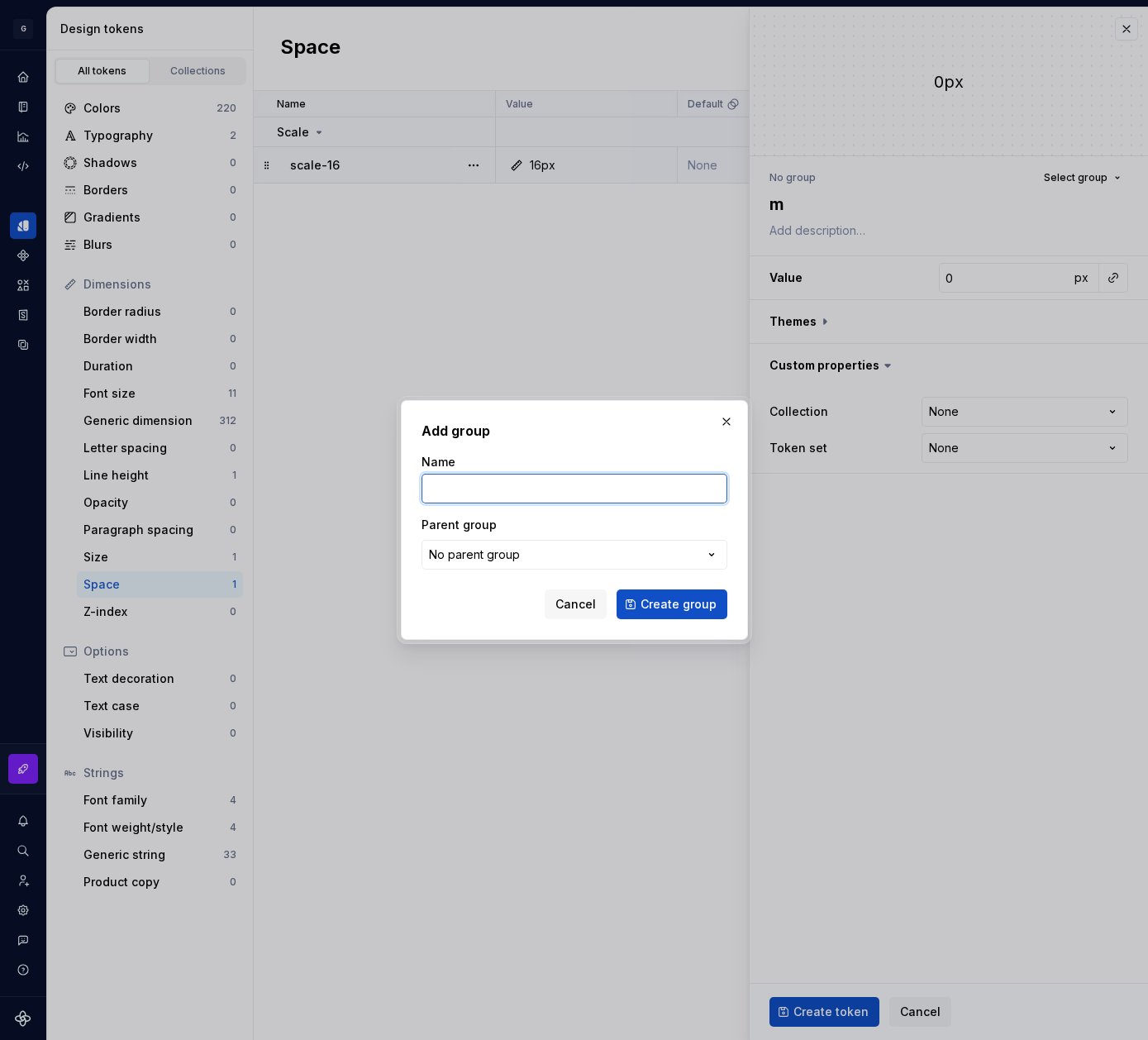
type textarea "*"
click at [579, 497] on input "Name" at bounding box center [574, 488] width 306 height 30
type input "Gerna"
click at [530, 548] on button "No parent group" at bounding box center [574, 554] width 306 height 30
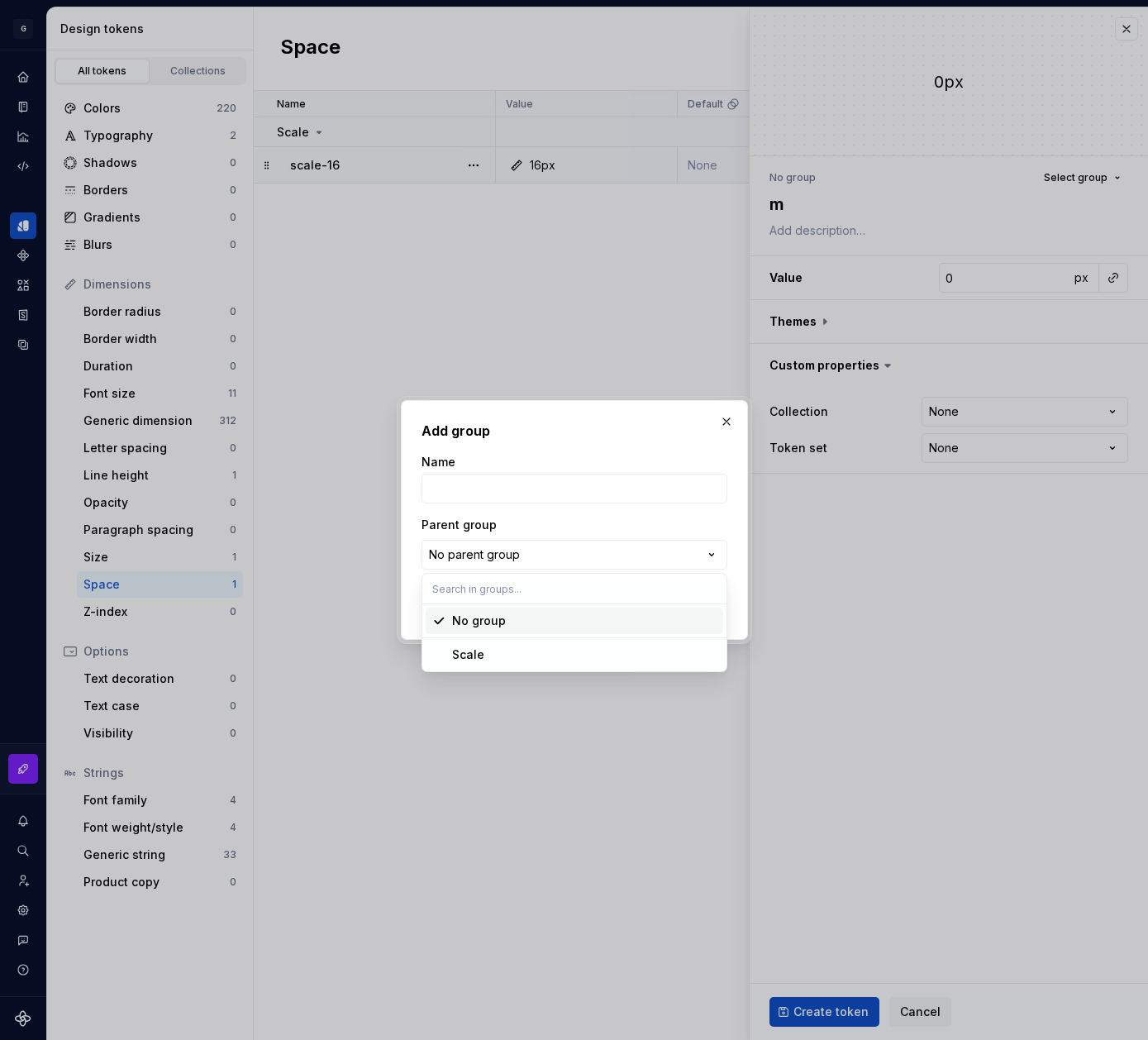
click at [516, 500] on div "Add group Name Parent group No parent group Cancel Create group" at bounding box center [574, 520] width 1148 height 1040
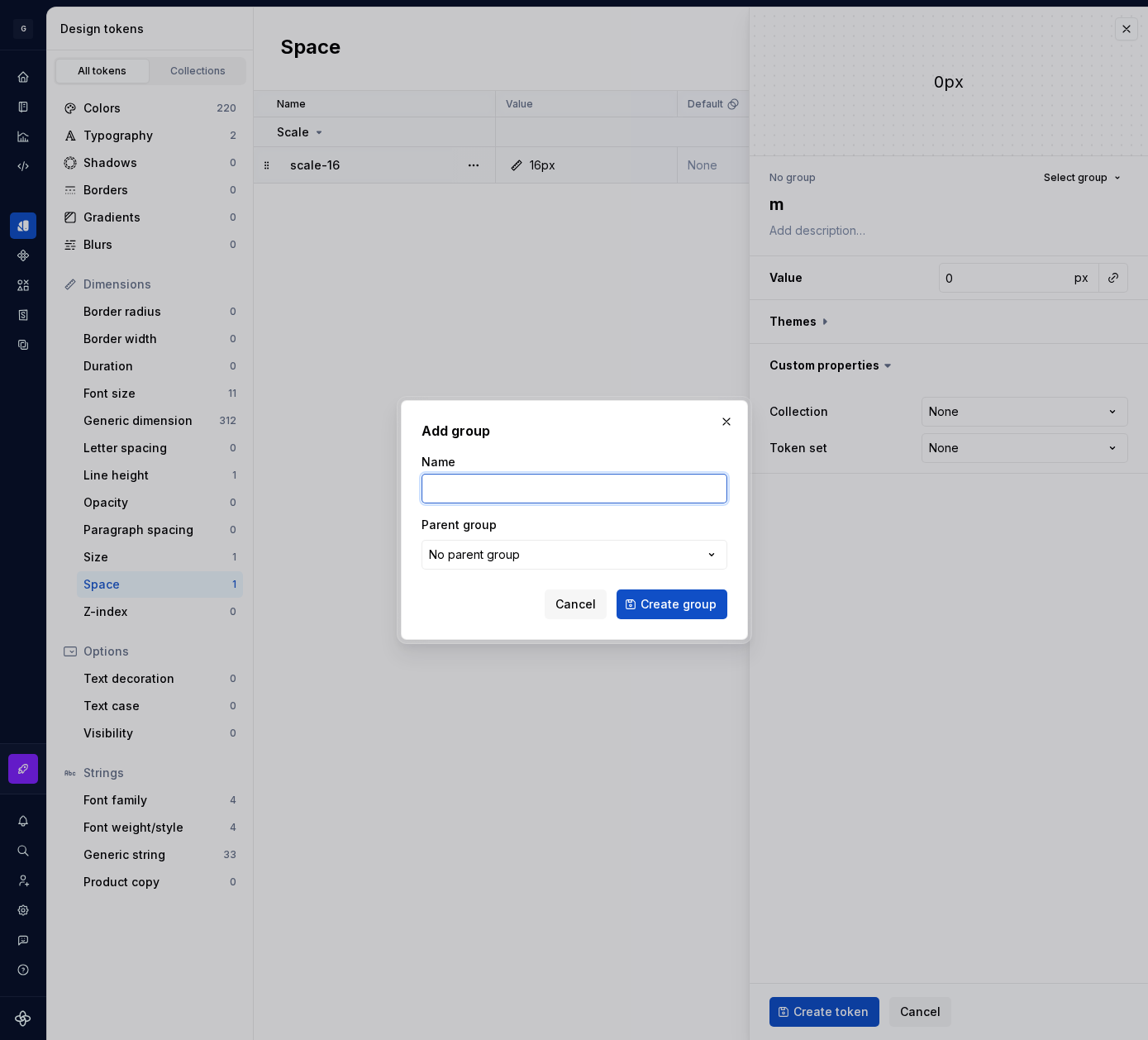
click at [524, 489] on input "Name" at bounding box center [574, 488] width 306 height 30
drag, startPoint x: 481, startPoint y: 557, endPoint x: 492, endPoint y: 557, distance: 11.0
click at [481, 557] on div "No parent group" at bounding box center [475, 554] width 91 height 17
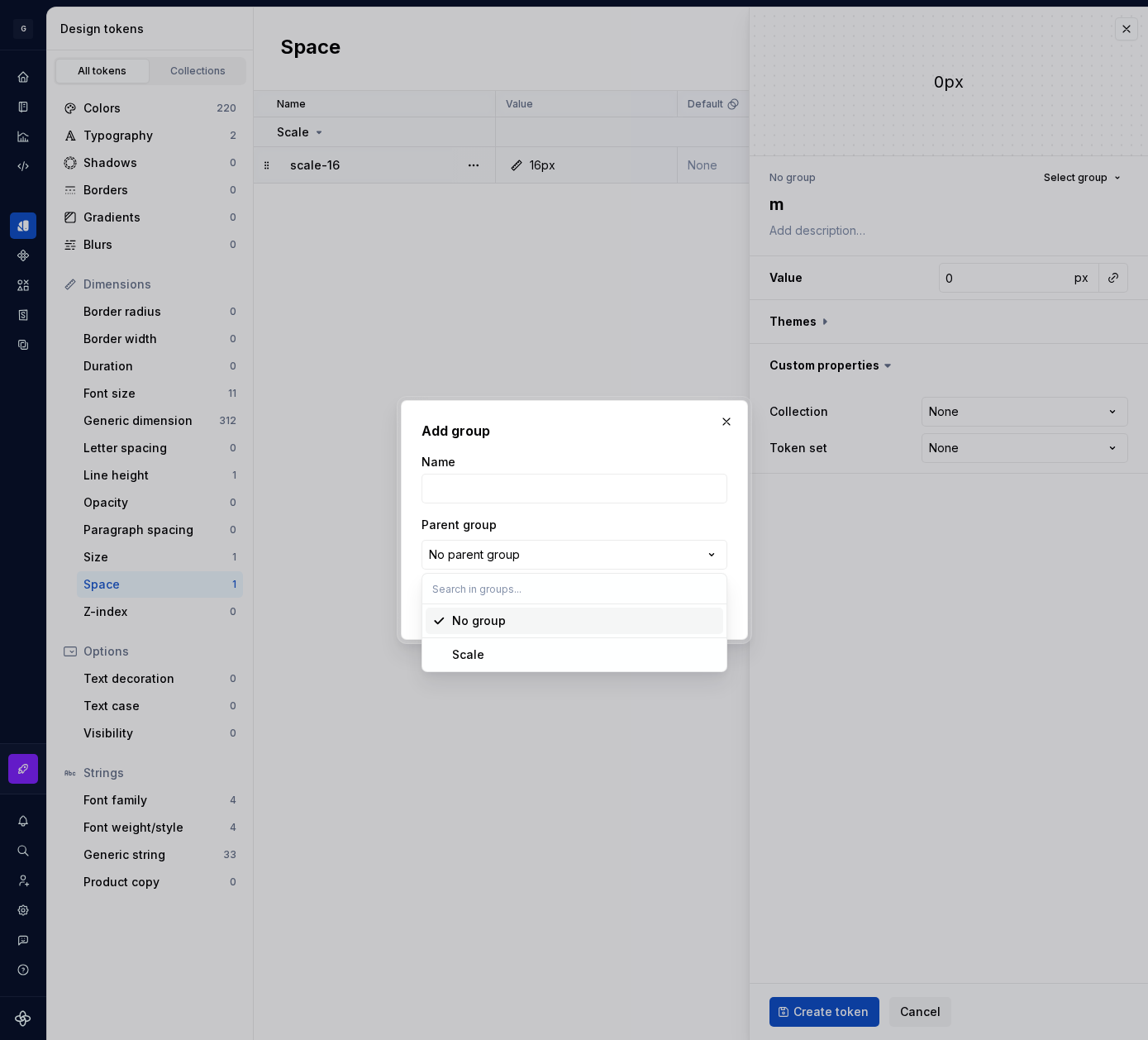
click at [492, 557] on div at bounding box center [574, 520] width 1148 height 1040
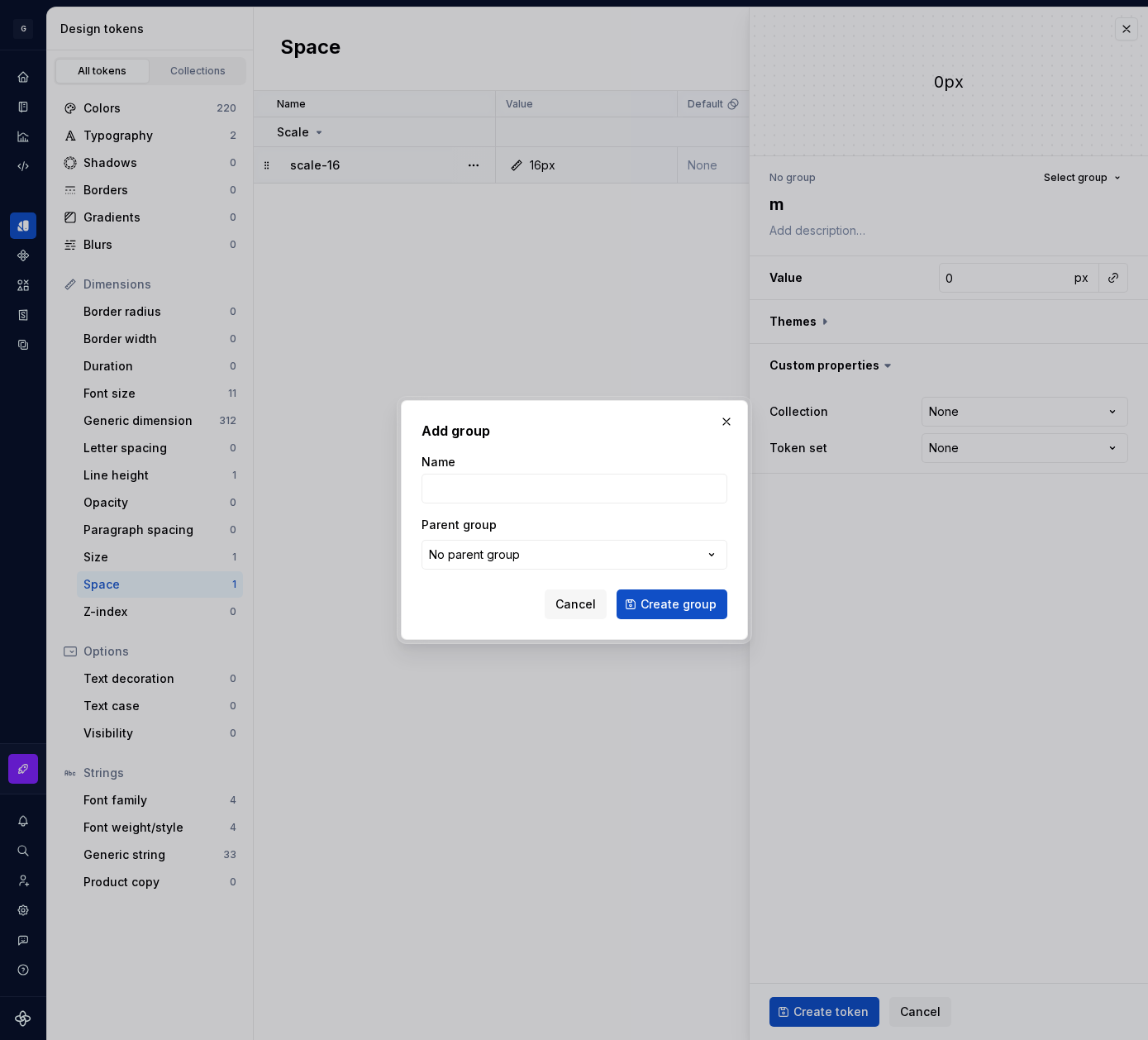
click at [525, 553] on div "Add group Name Parent group No parent group Cancel Create group" at bounding box center [574, 520] width 1148 height 1040
click at [510, 475] on input "Name" at bounding box center [574, 488] width 306 height 30
click at [448, 526] on label "Parent group" at bounding box center [458, 524] width 75 height 17
click at [490, 484] on input "Name" at bounding box center [574, 488] width 306 height 30
type input "Theme spacing"
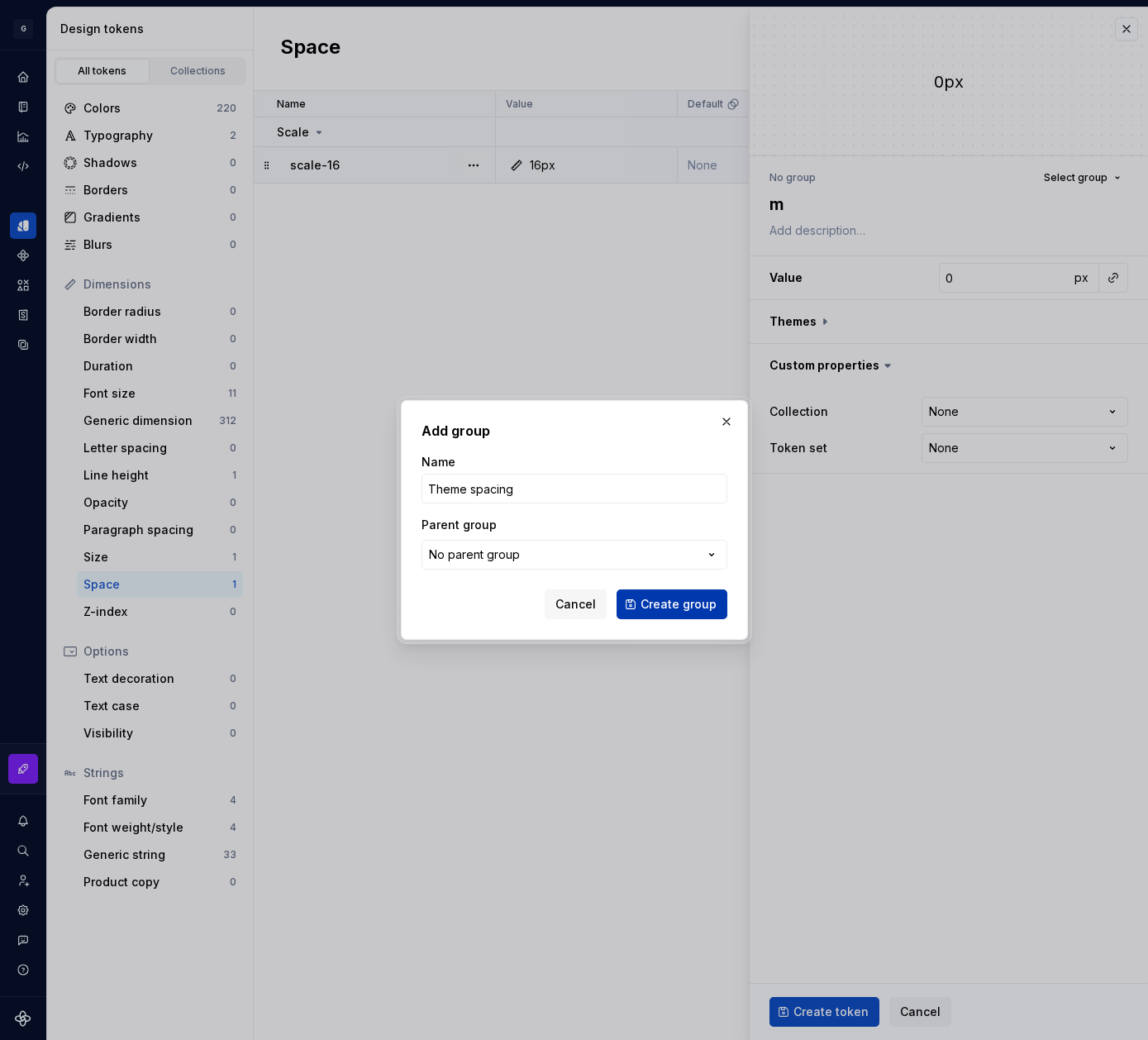
click at [697, 613] on button "Create group" at bounding box center [672, 604] width 111 height 30
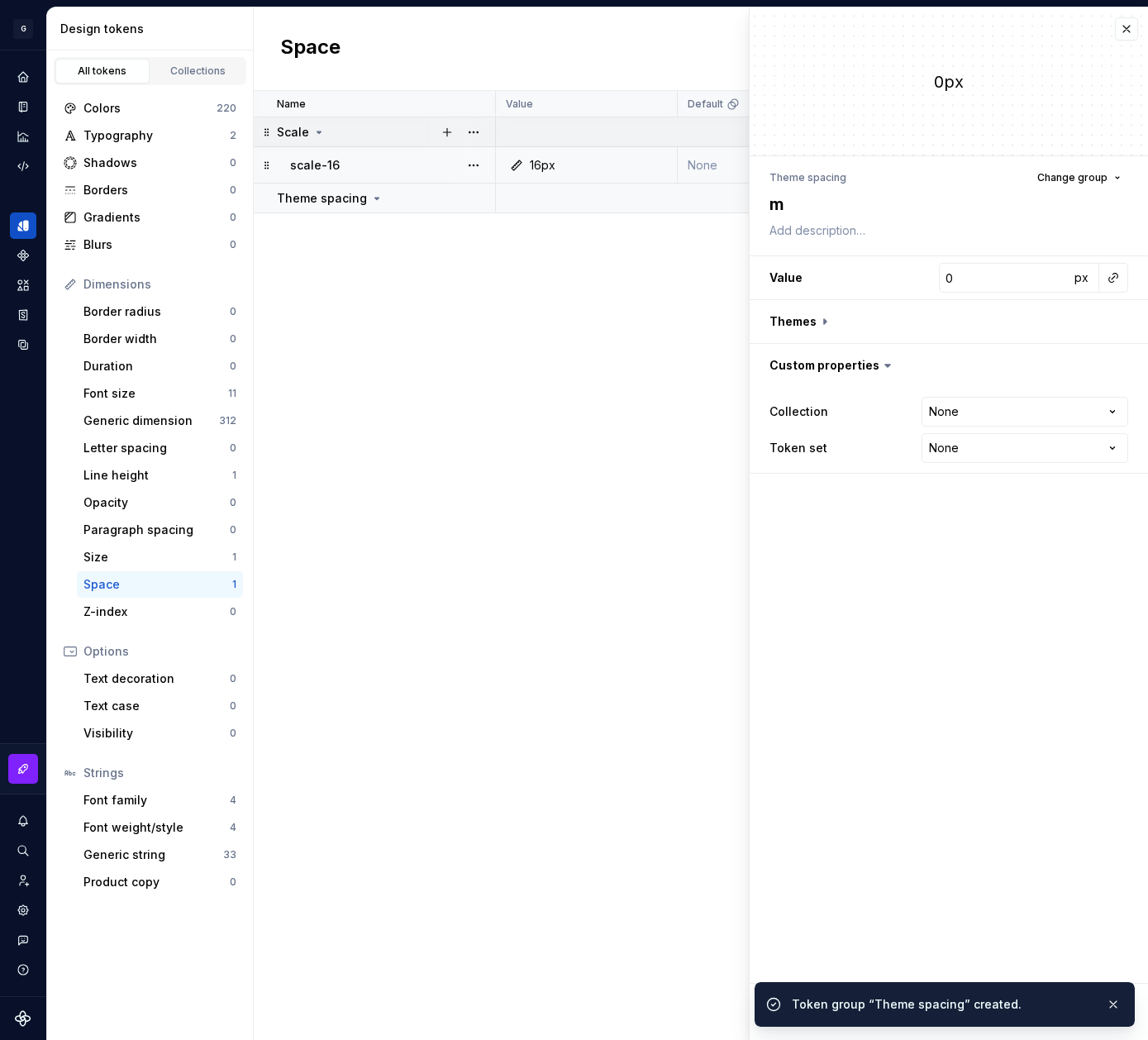
click at [319, 132] on icon at bounding box center [320, 132] width 4 height 2
click at [320, 133] on icon at bounding box center [320, 132] width 14 height 14
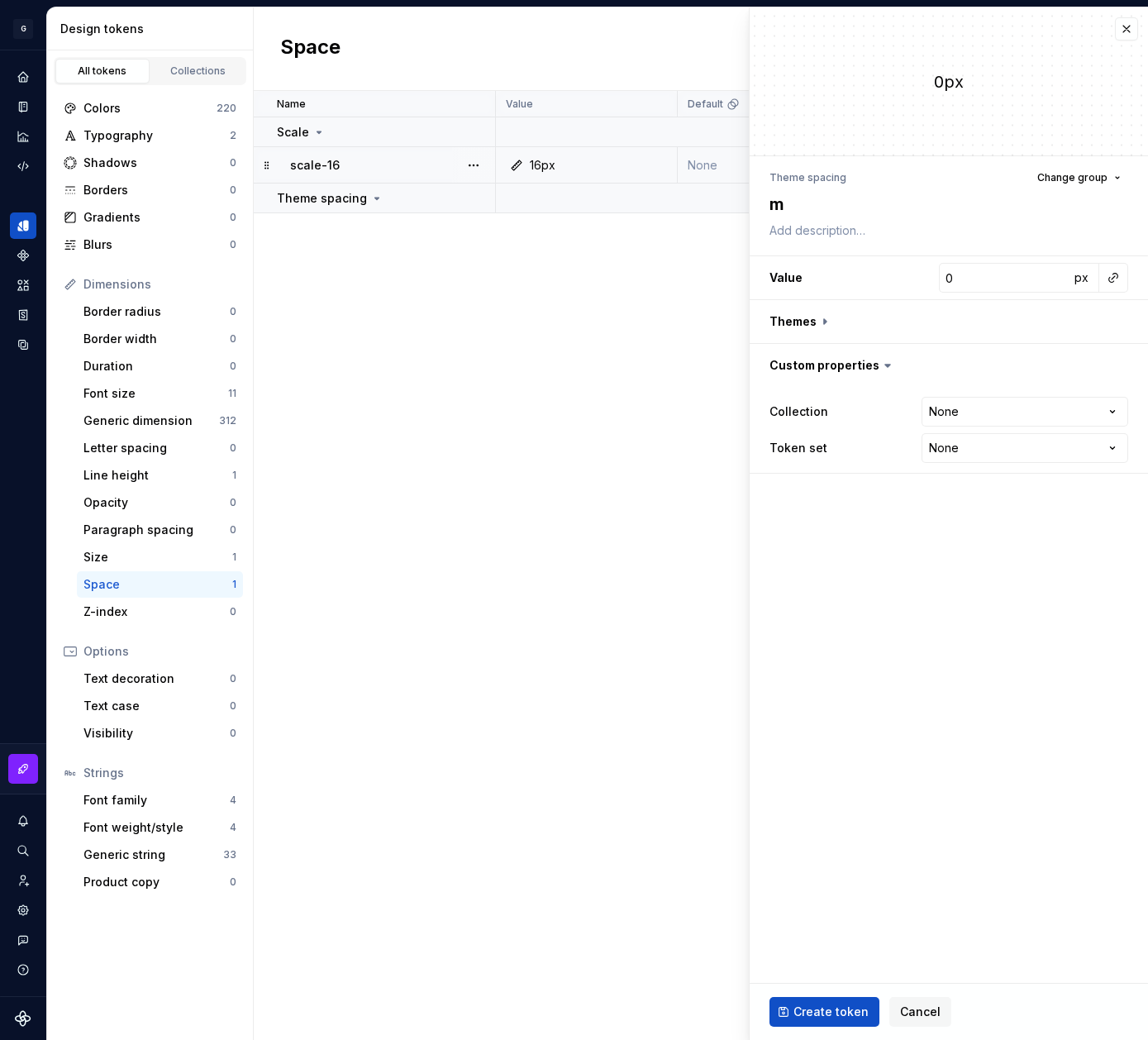
type textarea "*"
click at [480, 130] on button "button" at bounding box center [474, 132] width 23 height 23
click at [546, 164] on div "Rename" at bounding box center [546, 164] width 108 height 17
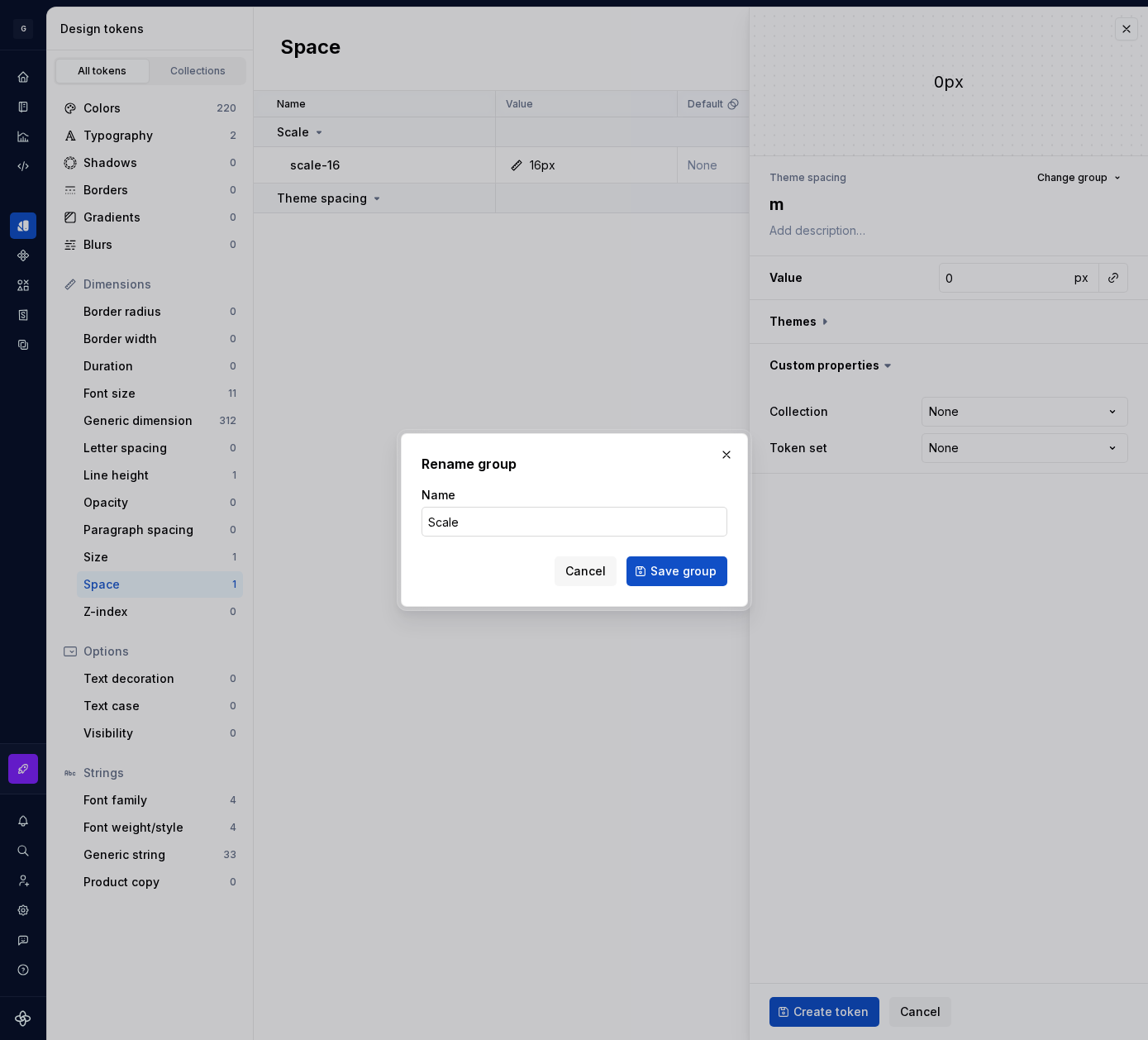
click at [484, 526] on input "Scale" at bounding box center [574, 521] width 306 height 30
type input "Core Scale"
click at [655, 567] on span "Save group" at bounding box center [684, 571] width 66 height 17
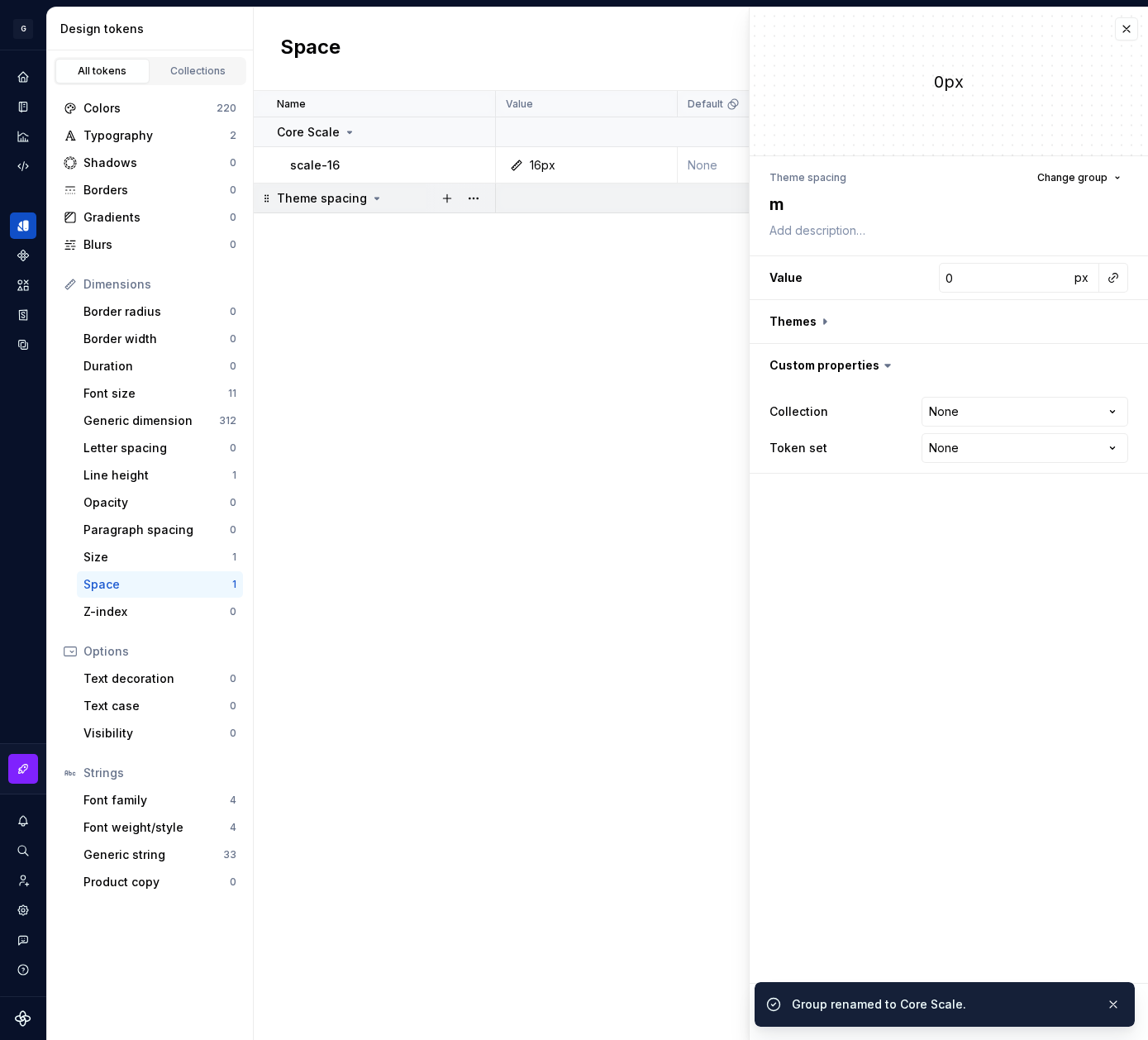
click at [419, 204] on div "Theme spacing" at bounding box center [386, 198] width 218 height 17
click at [443, 197] on button "button" at bounding box center [448, 198] width 23 height 23
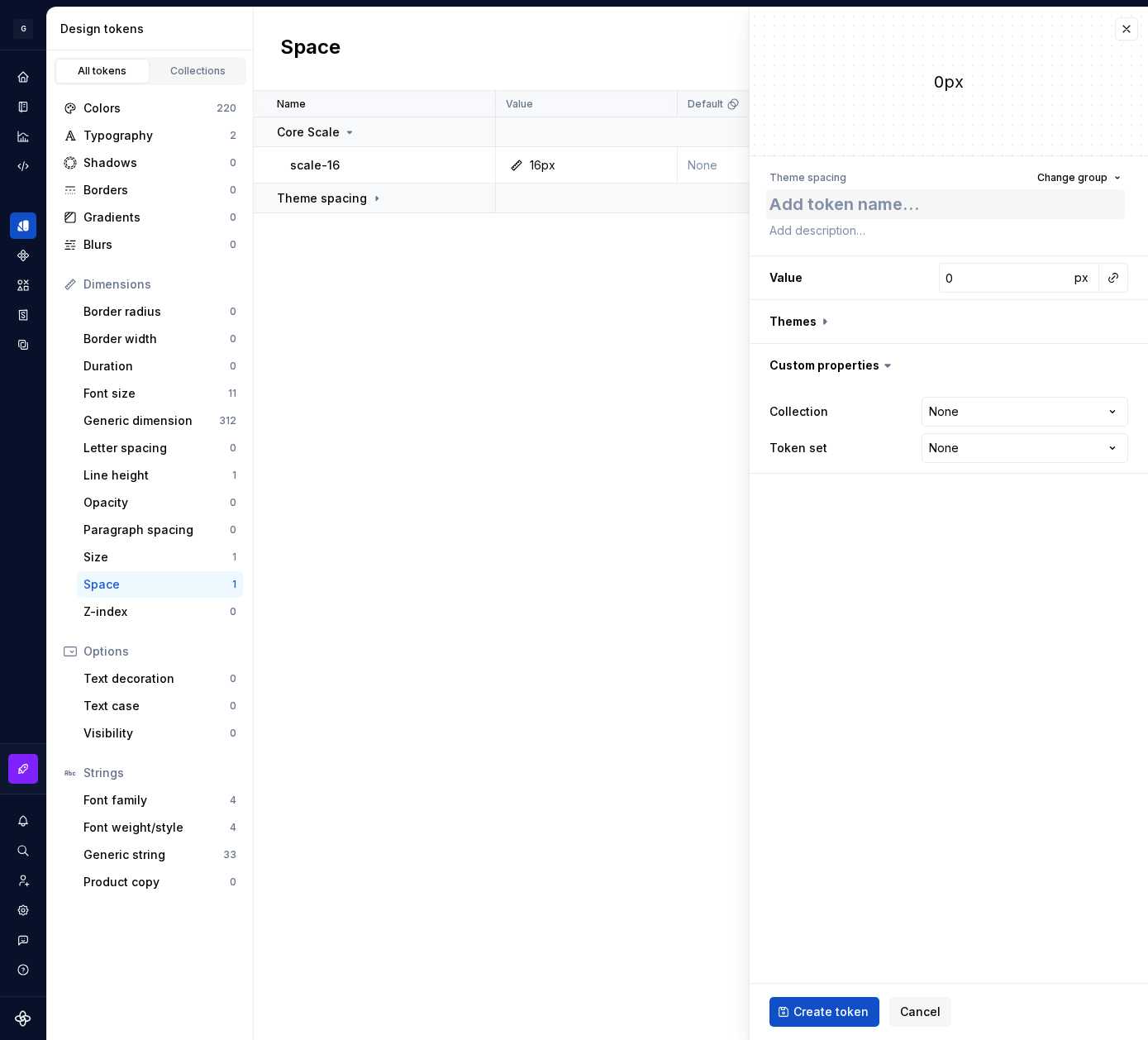
click at [886, 203] on textarea at bounding box center [945, 204] width 358 height 30
type textarea "*"
type textarea "m"
type textarea "*"
type textarea "l"
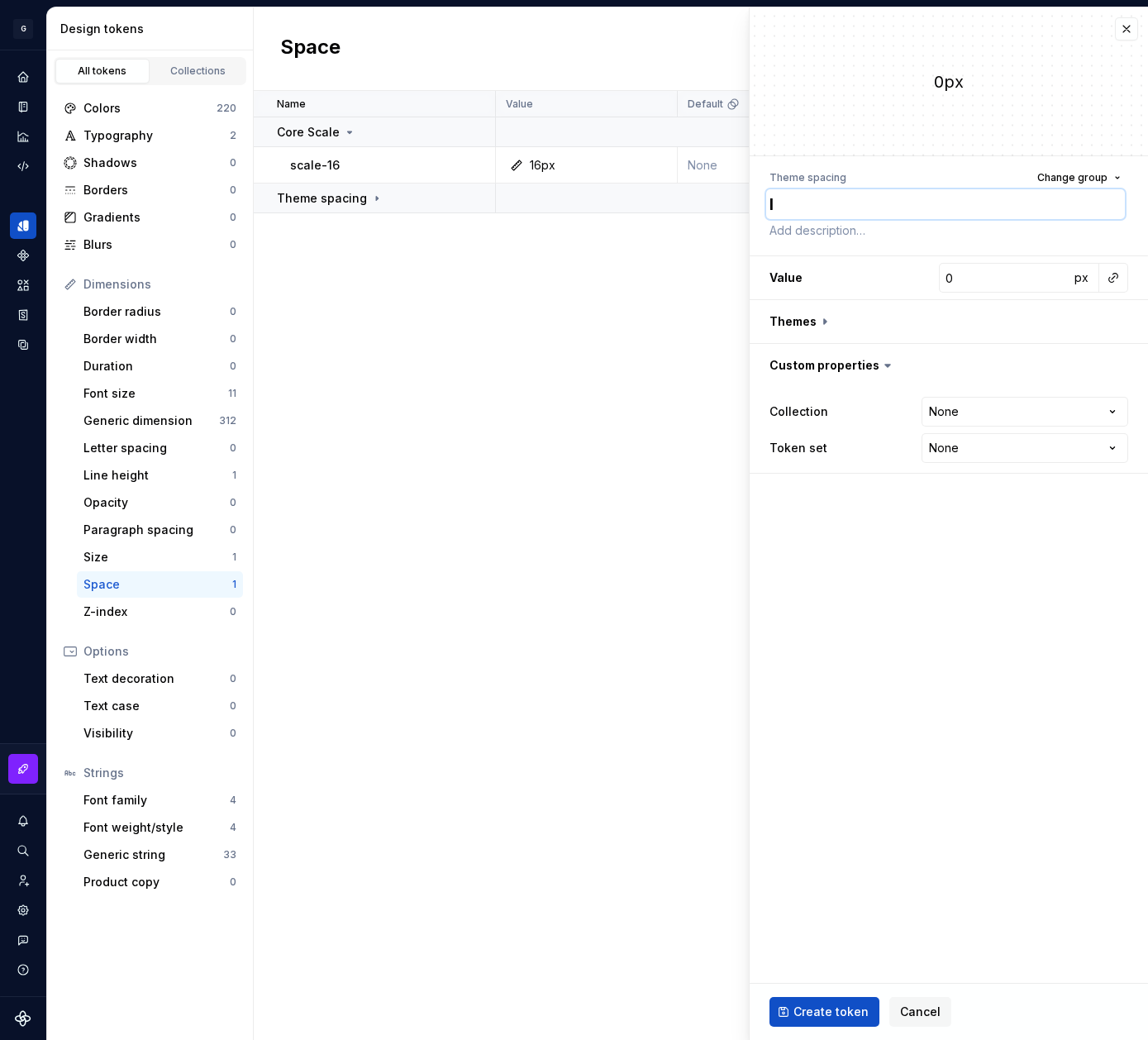
type textarea "*"
type textarea "l"
click at [1120, 272] on button "button" at bounding box center [1114, 278] width 23 height 23
click at [947, 352] on div "scale-16" at bounding box center [942, 344] width 50 height 17
type textarea "*"
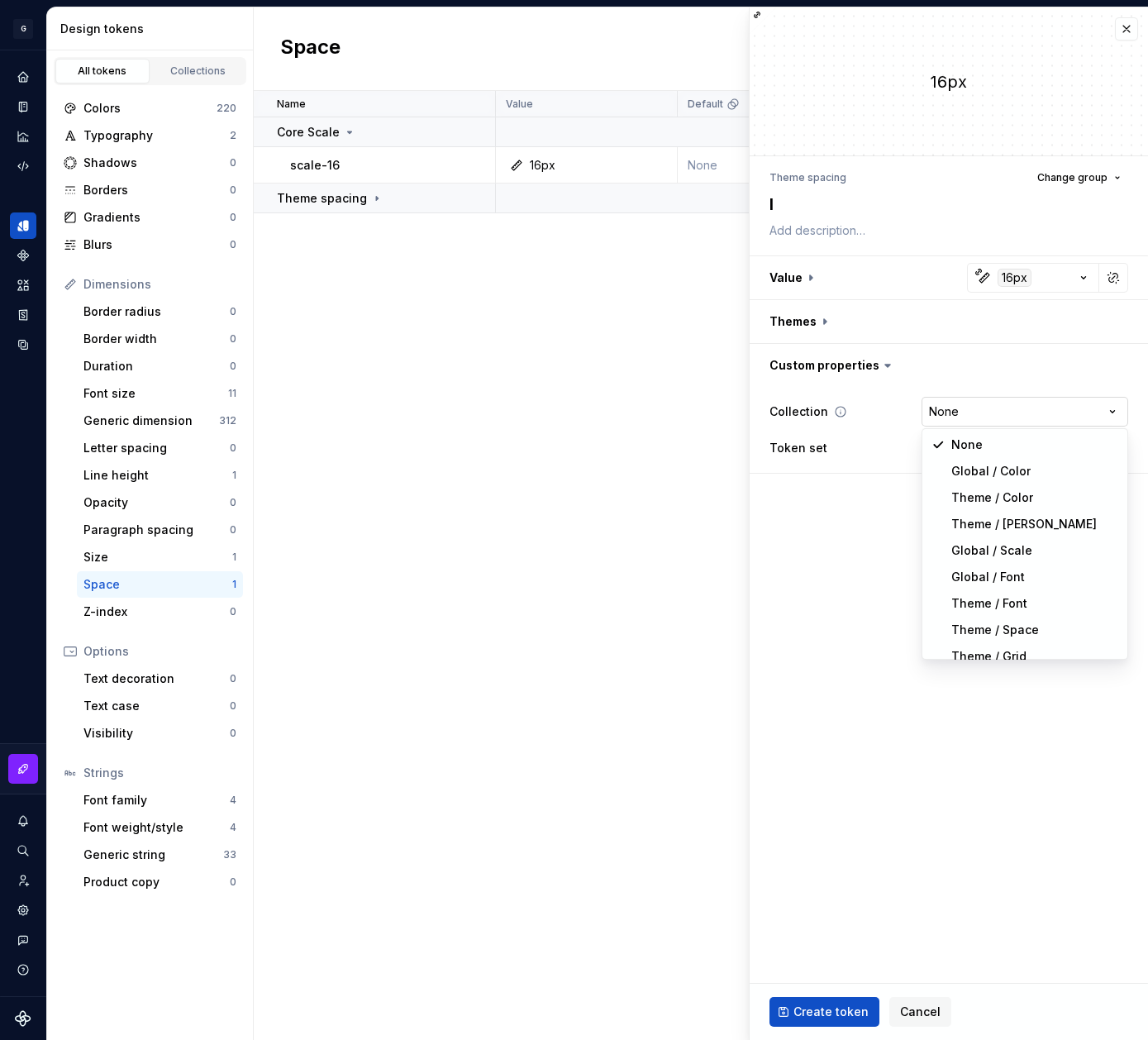
click at [1037, 403] on html "**********" at bounding box center [574, 520] width 1148 height 1040
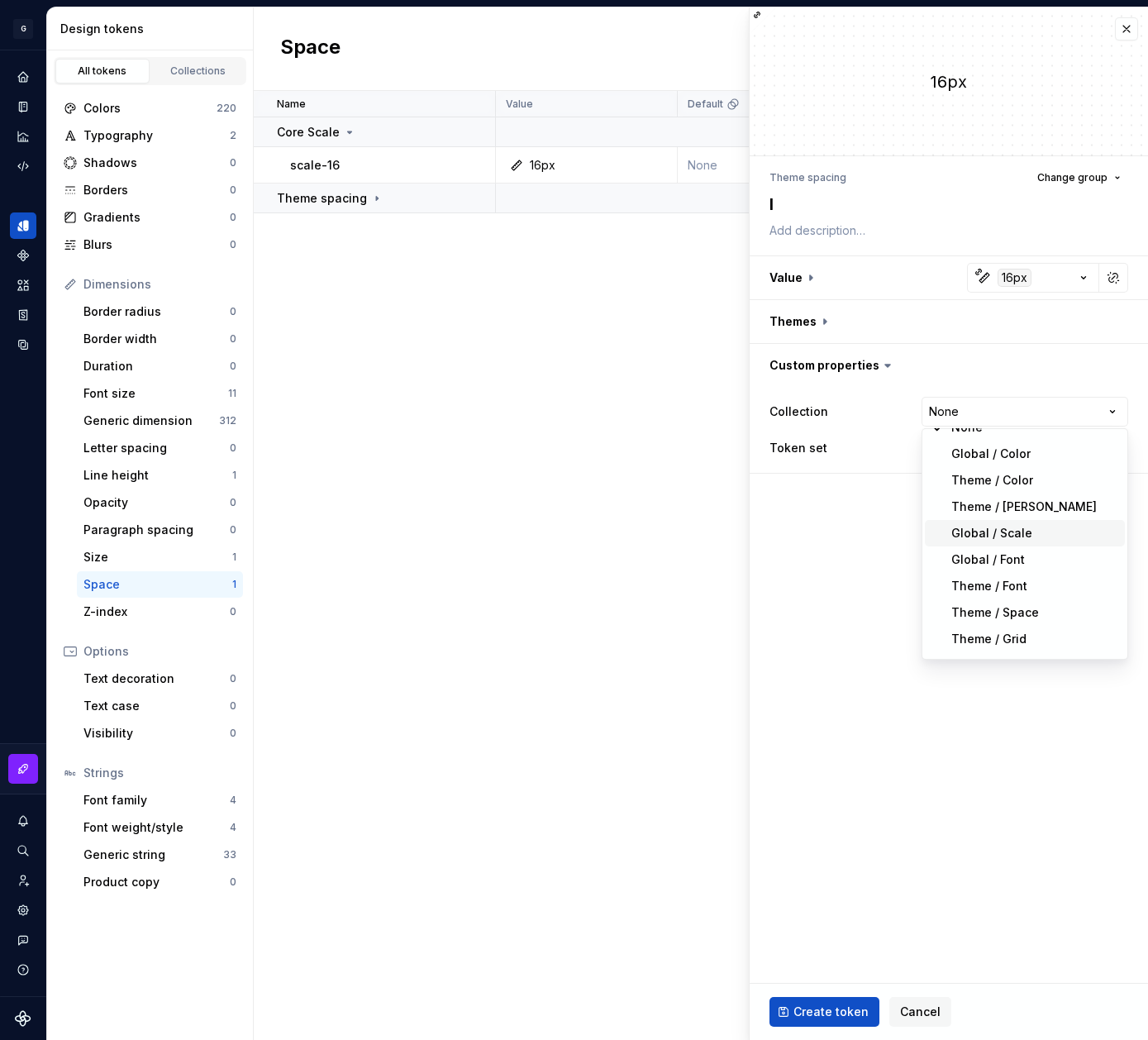
scroll to position [19, 0]
select select "**********"
type textarea "*"
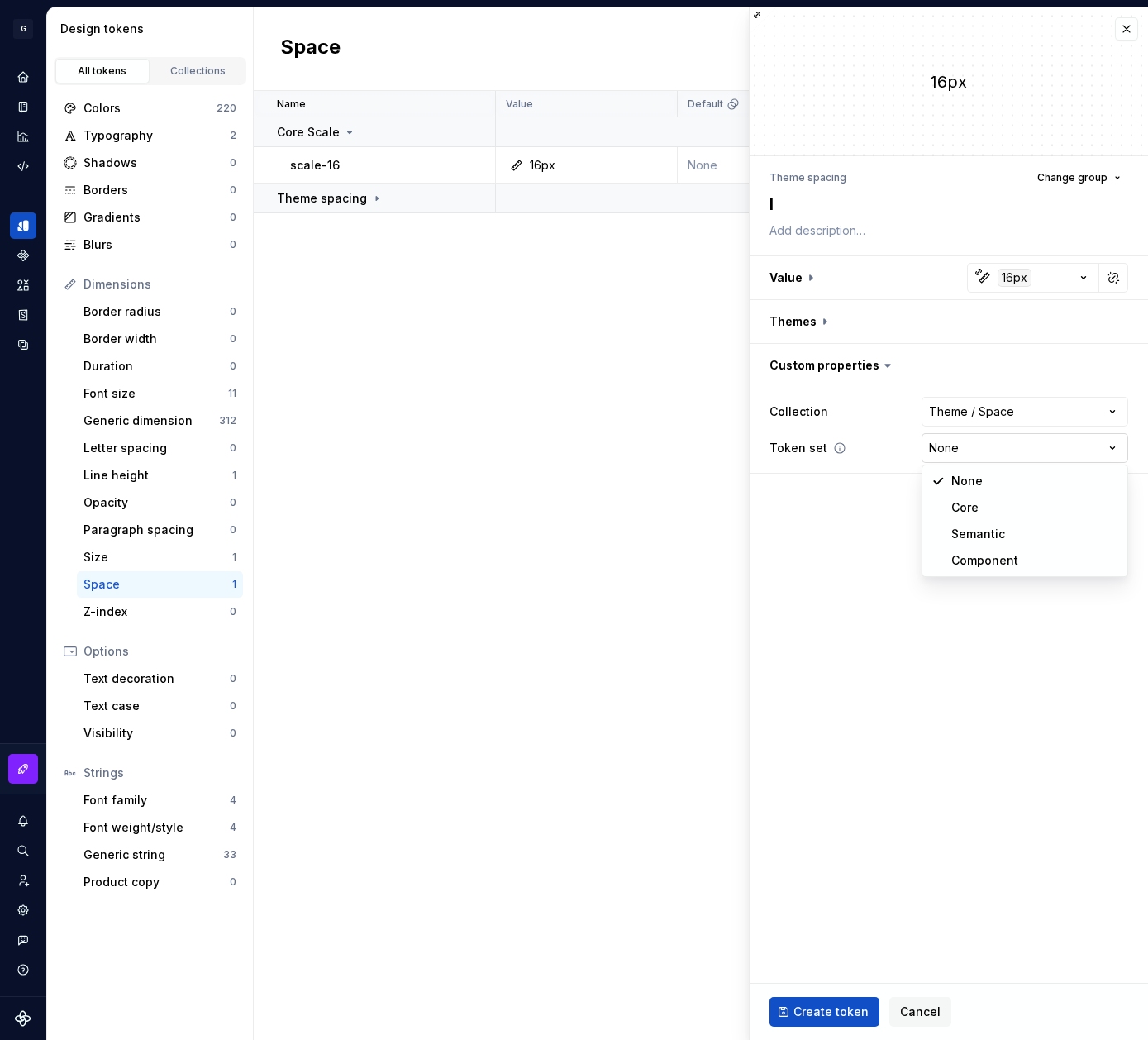
click at [1005, 454] on html "**********" at bounding box center [574, 520] width 1148 height 1040
select select "**********"
click at [808, 1006] on span "Create token" at bounding box center [830, 1011] width 75 height 17
type textarea "*"
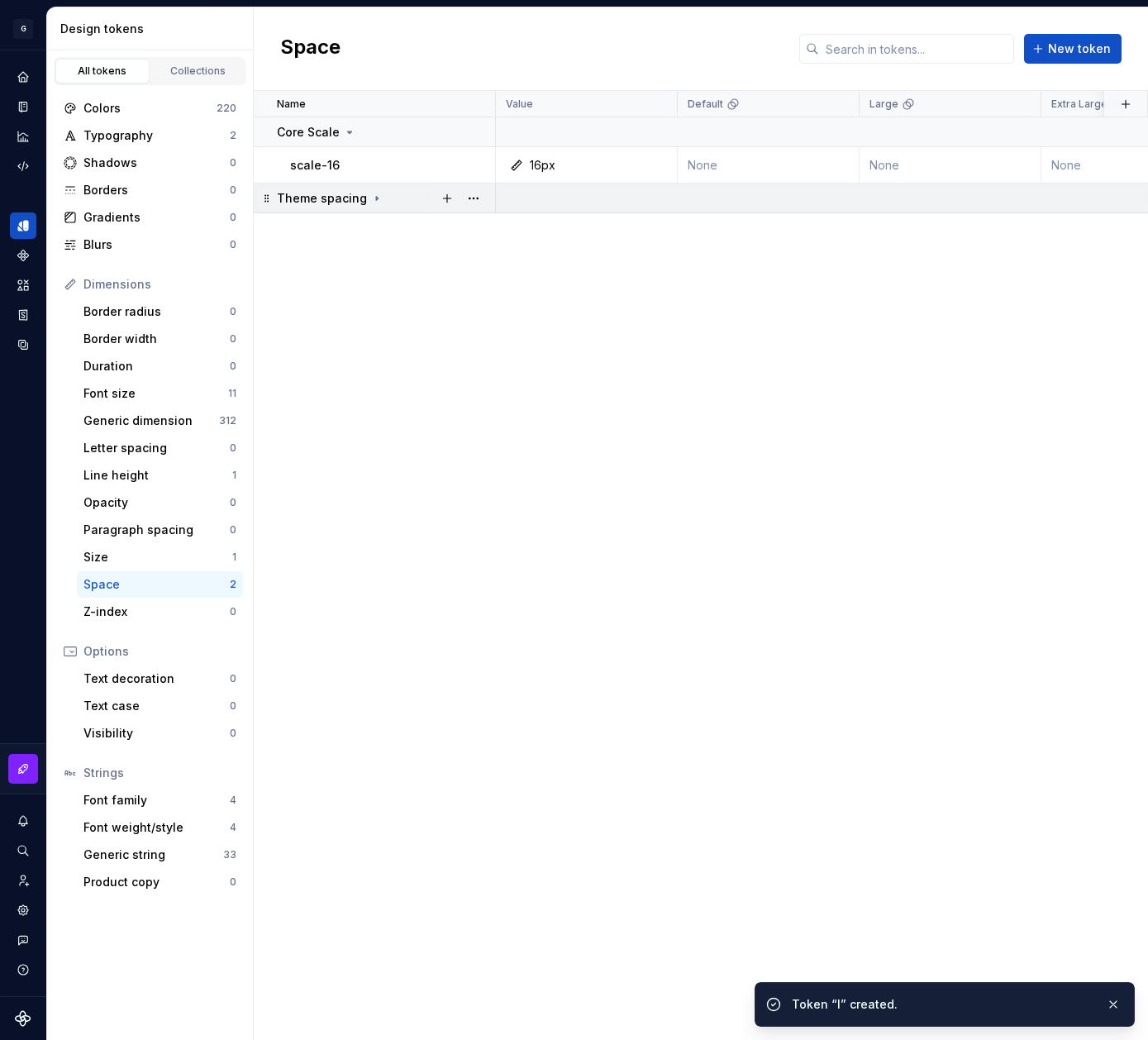
click at [376, 198] on icon at bounding box center [377, 198] width 2 height 4
click at [1073, 50] on span "New token" at bounding box center [1079, 49] width 63 height 17
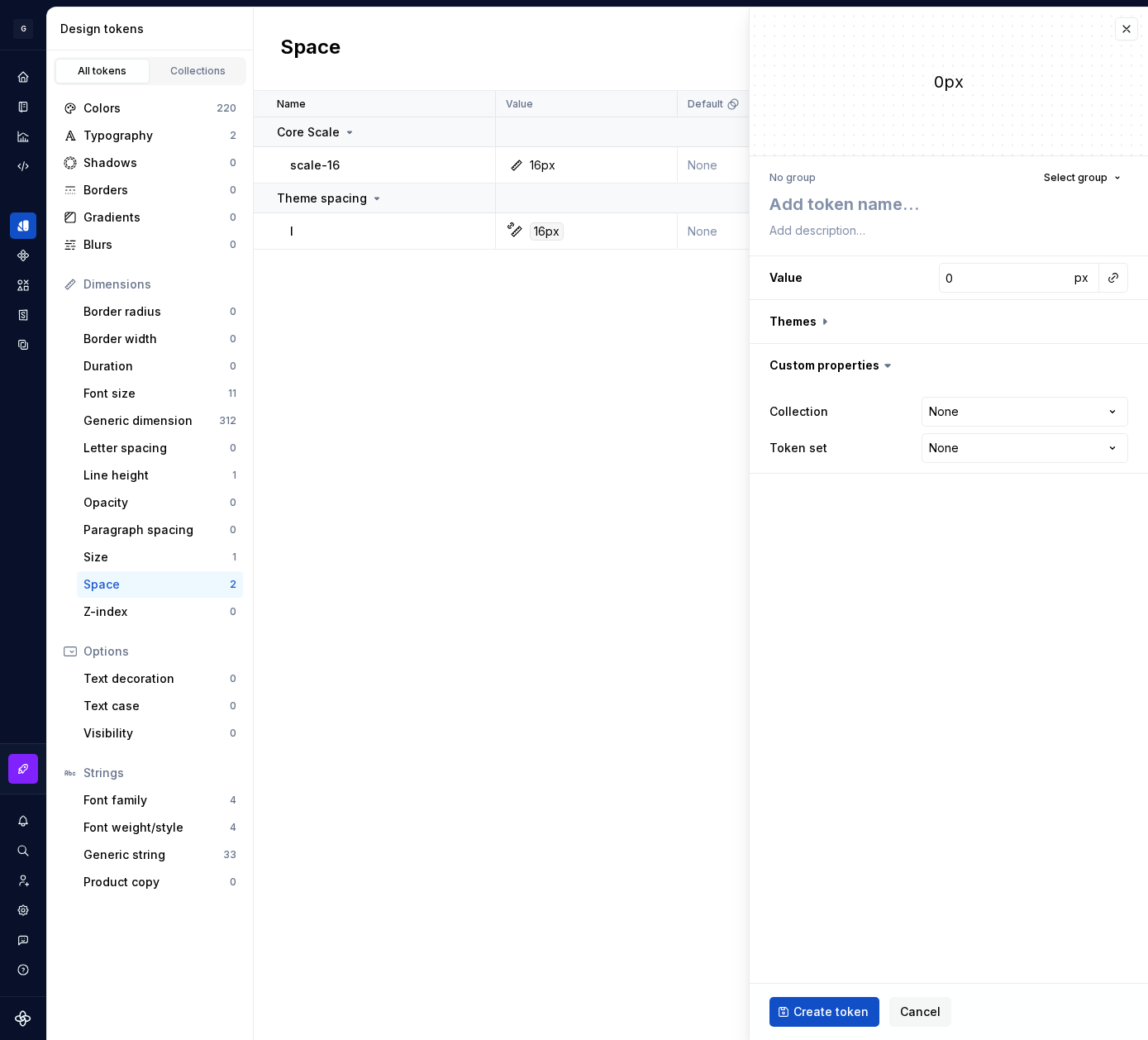
type textarea "*"
type textarea "C"
type textarea "*"
type textarea "Co"
type textarea "*"
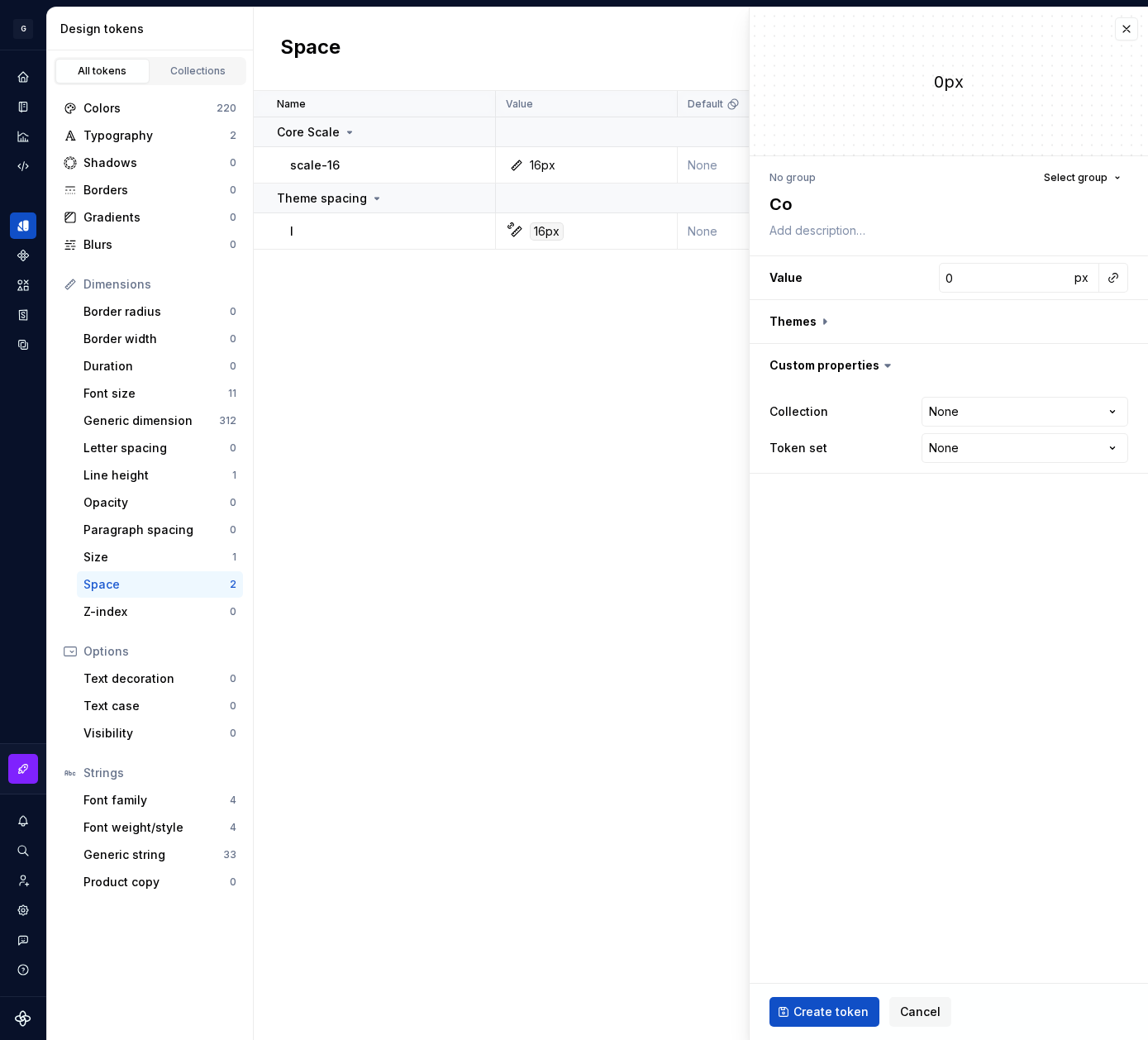
type textarea "Com"
type textarea "*"
type textarea "Comp"
type textarea "*"
type textarea "Compo"
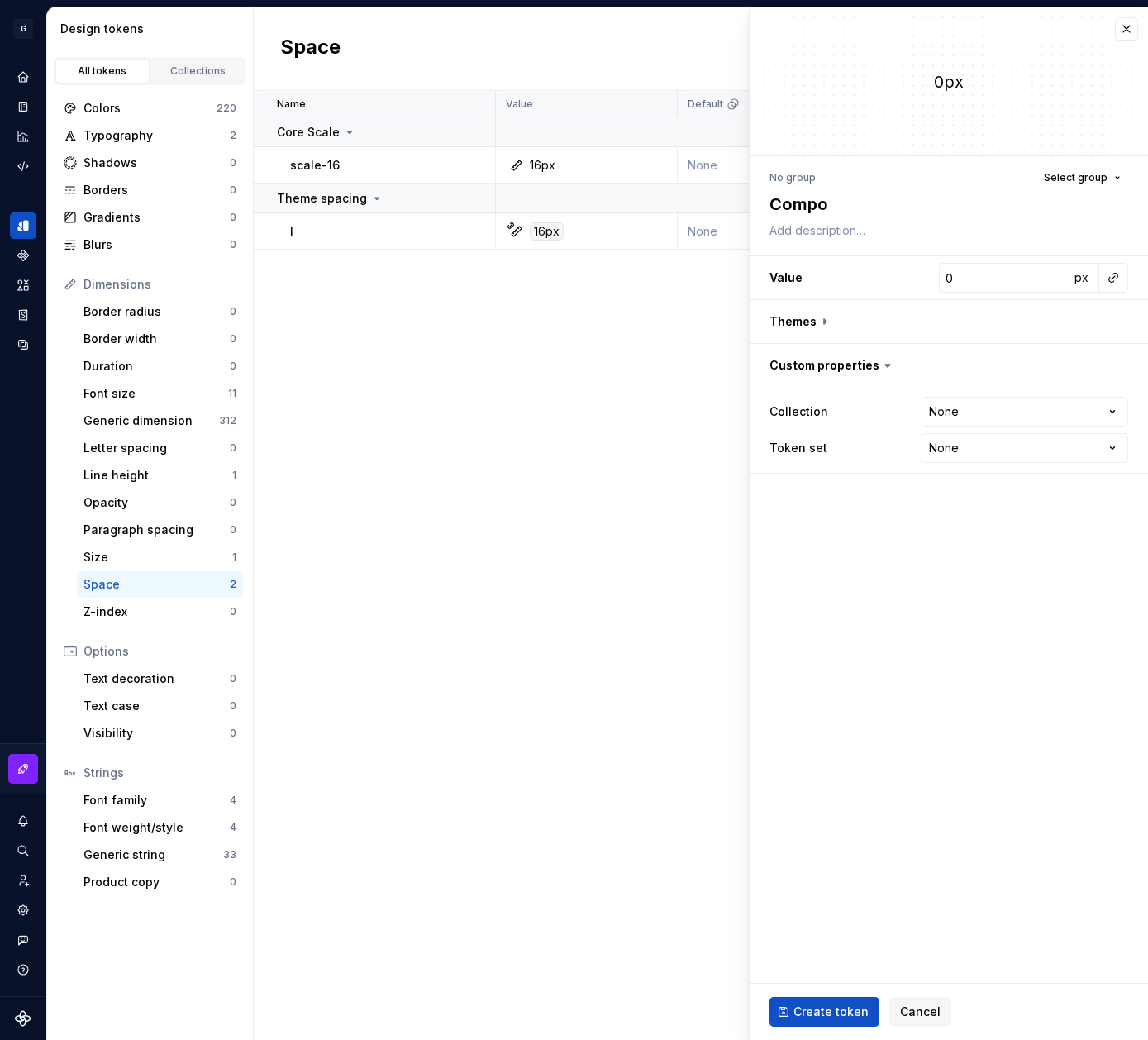
type textarea "*"
type textarea "Compon"
type textarea "*"
type textarea "Compone"
type textarea "*"
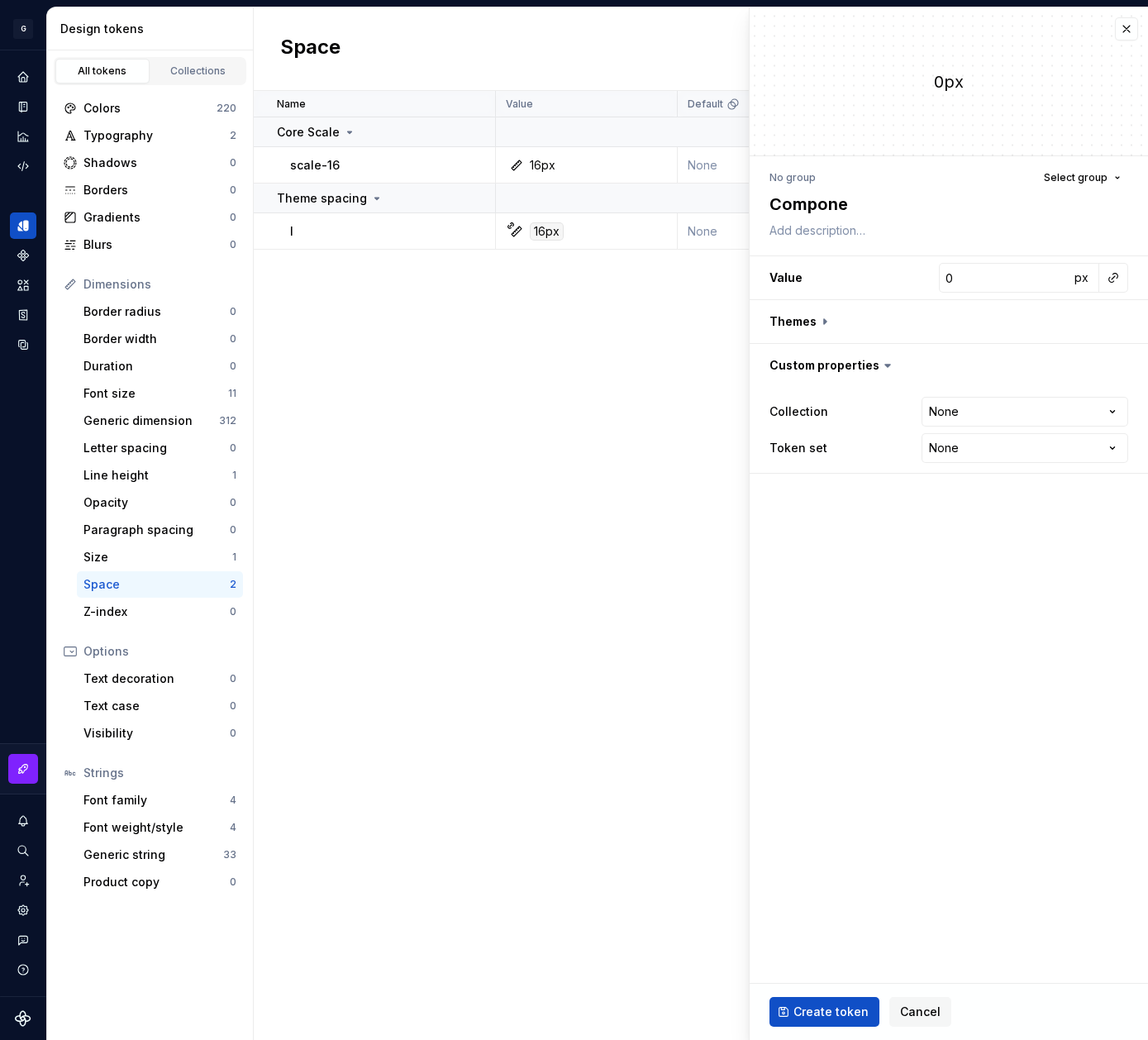
type textarea "Componen"
type textarea "*"
type textarea "Component"
type textarea "*"
click at [1111, 177] on button "Select group" at bounding box center [1082, 178] width 91 height 23
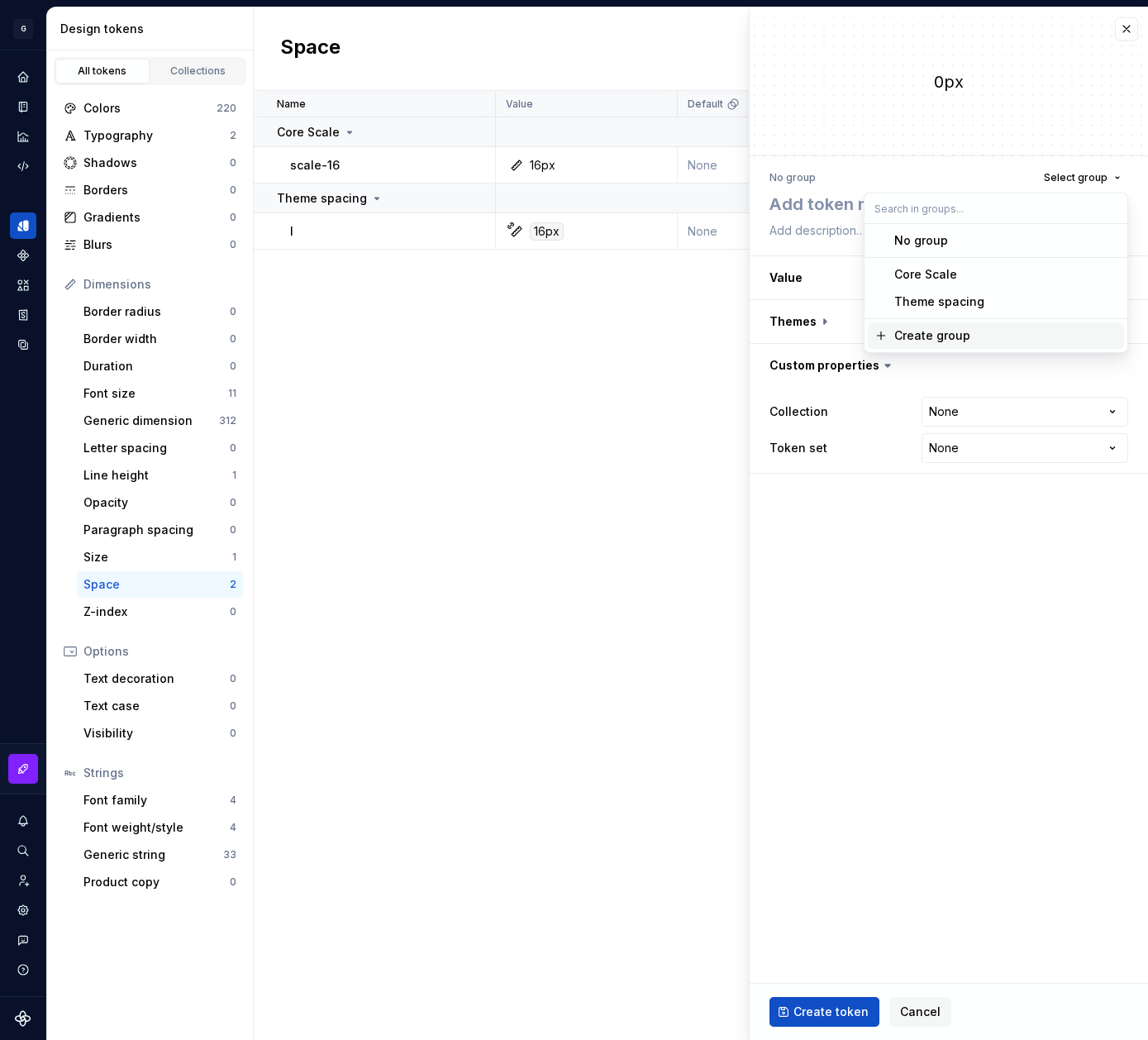
click at [992, 336] on div "Create group" at bounding box center [1006, 335] width 223 height 17
type textarea "*"
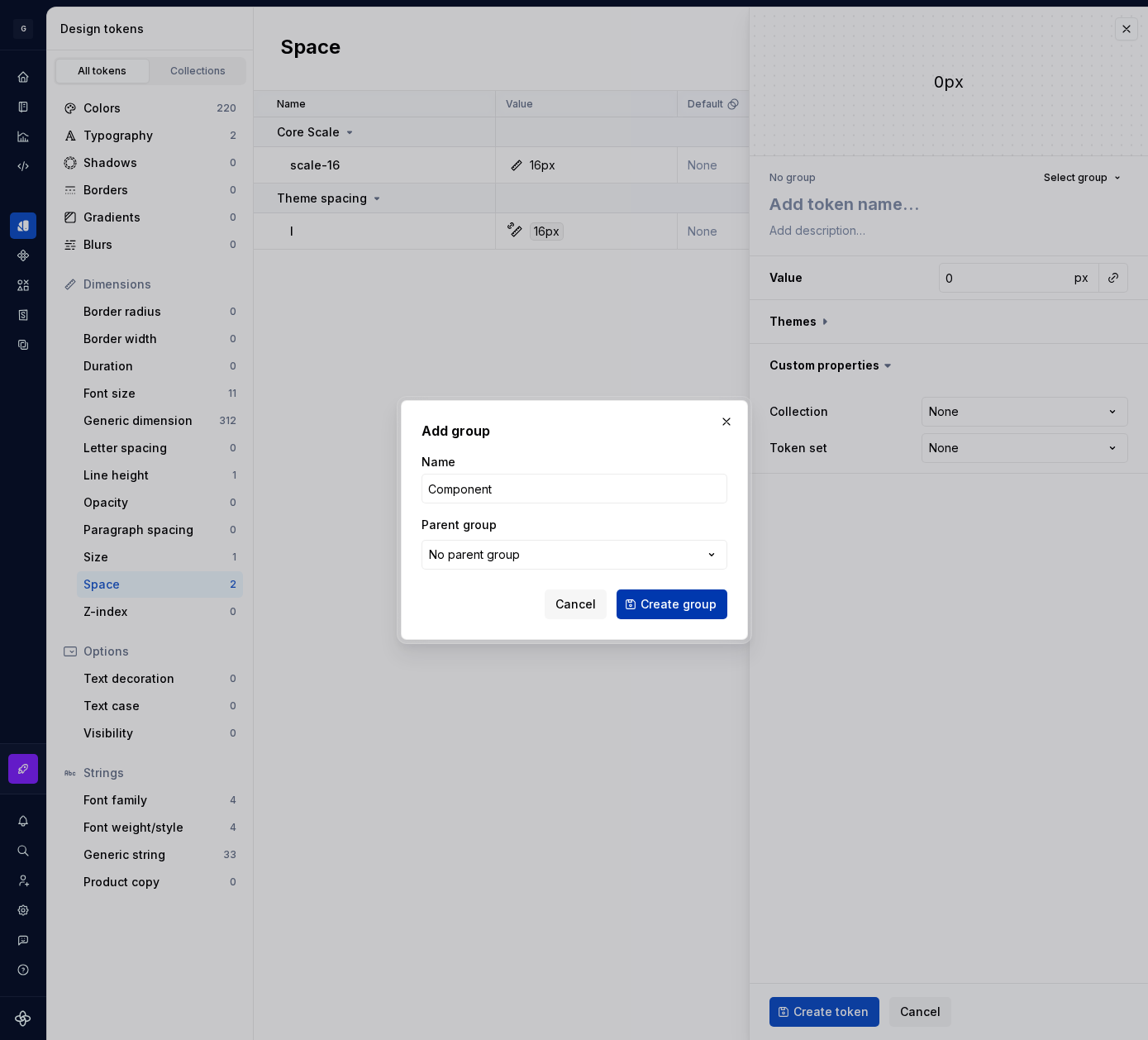
type input "Component"
click at [699, 609] on span "Create group" at bounding box center [679, 604] width 76 height 17
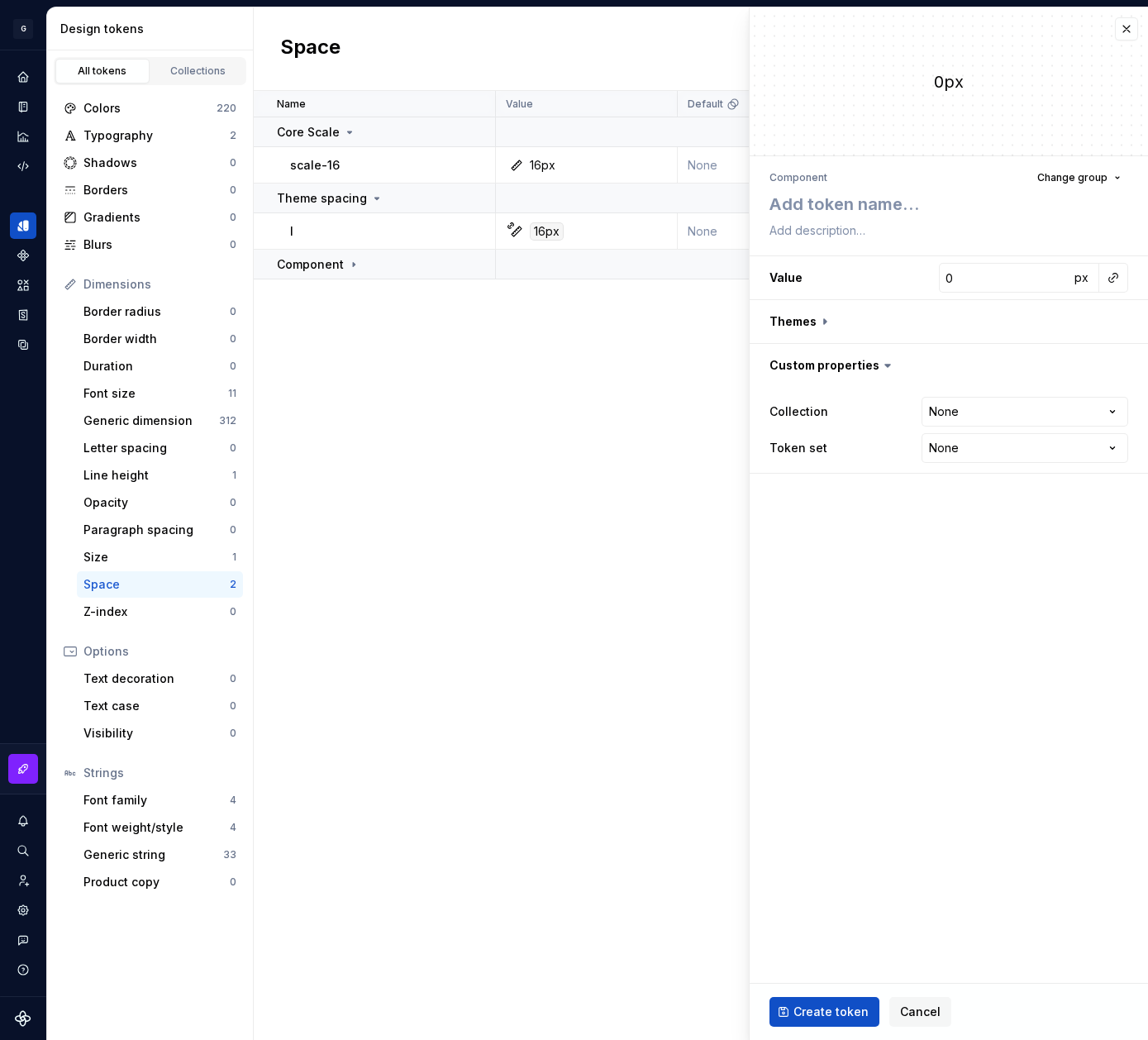
click at [612, 648] on div "Name Value Default Large Extra Large Default (Light mode) Collection Dark Token…" at bounding box center [700, 565] width 895 height 949
click at [1127, 26] on button "button" at bounding box center [1127, 29] width 23 height 23
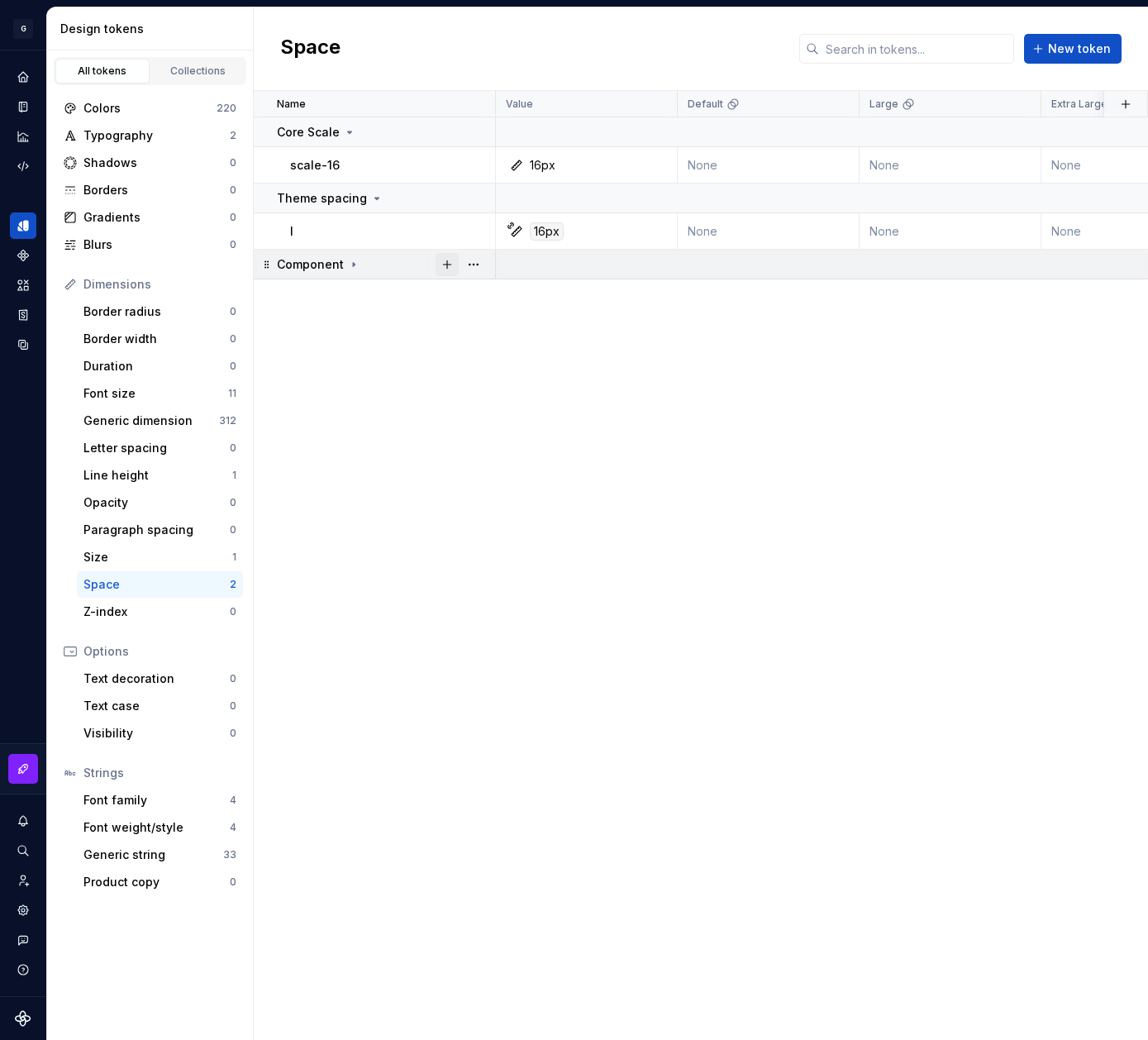
click at [448, 268] on button "button" at bounding box center [448, 264] width 23 height 23
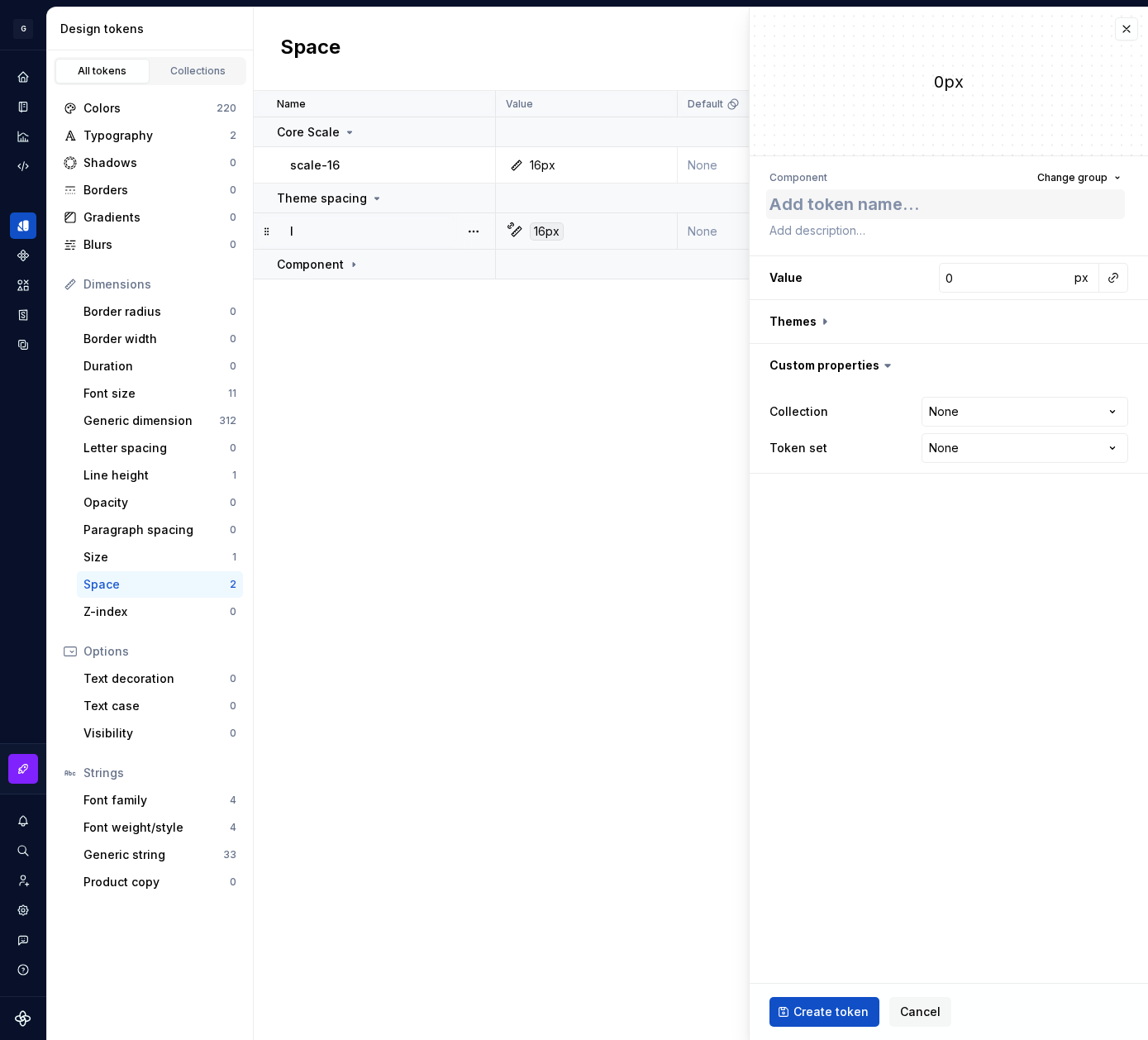
click at [904, 200] on textarea at bounding box center [945, 204] width 358 height 30
type textarea "*"
type textarea "b"
type textarea "*"
type textarea "bu"
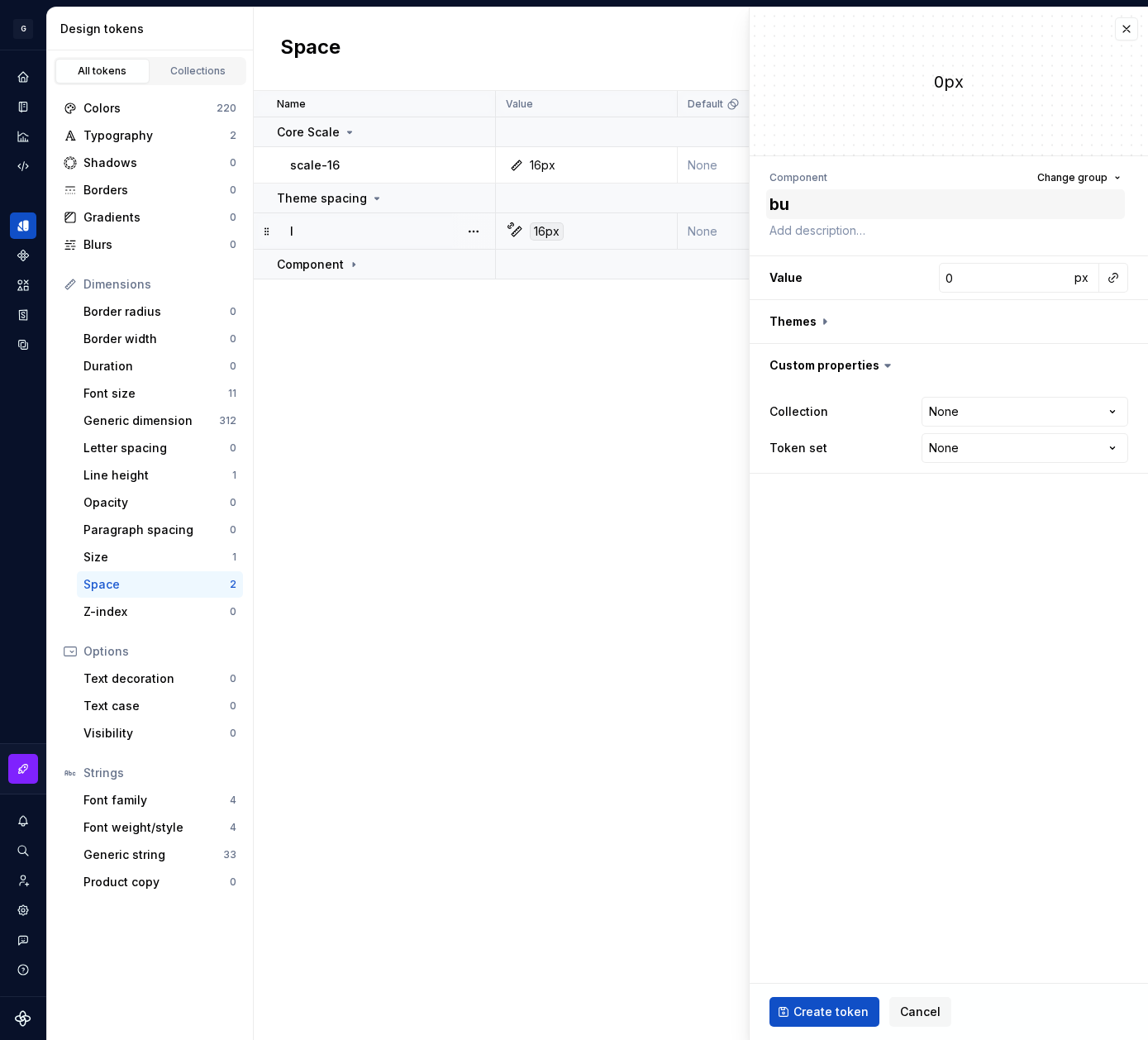
type textarea "*"
type textarea "but"
type textarea "*"
type textarea "butt"
type textarea "*"
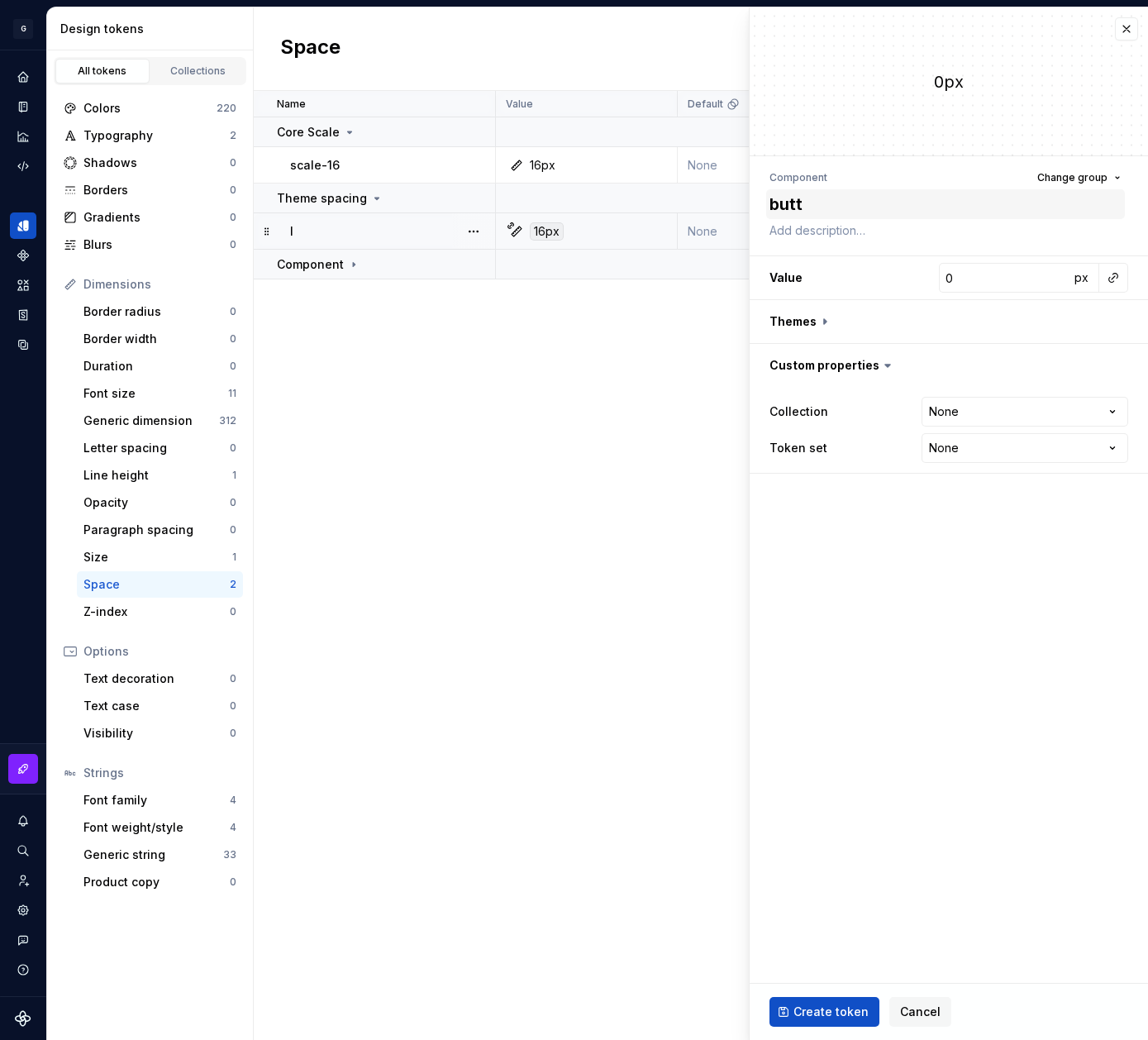
type textarea "butto"
type textarea "*"
type textarea "button"
type textarea "*"
click at [1120, 170] on button "Change group" at bounding box center [1079, 178] width 98 height 23
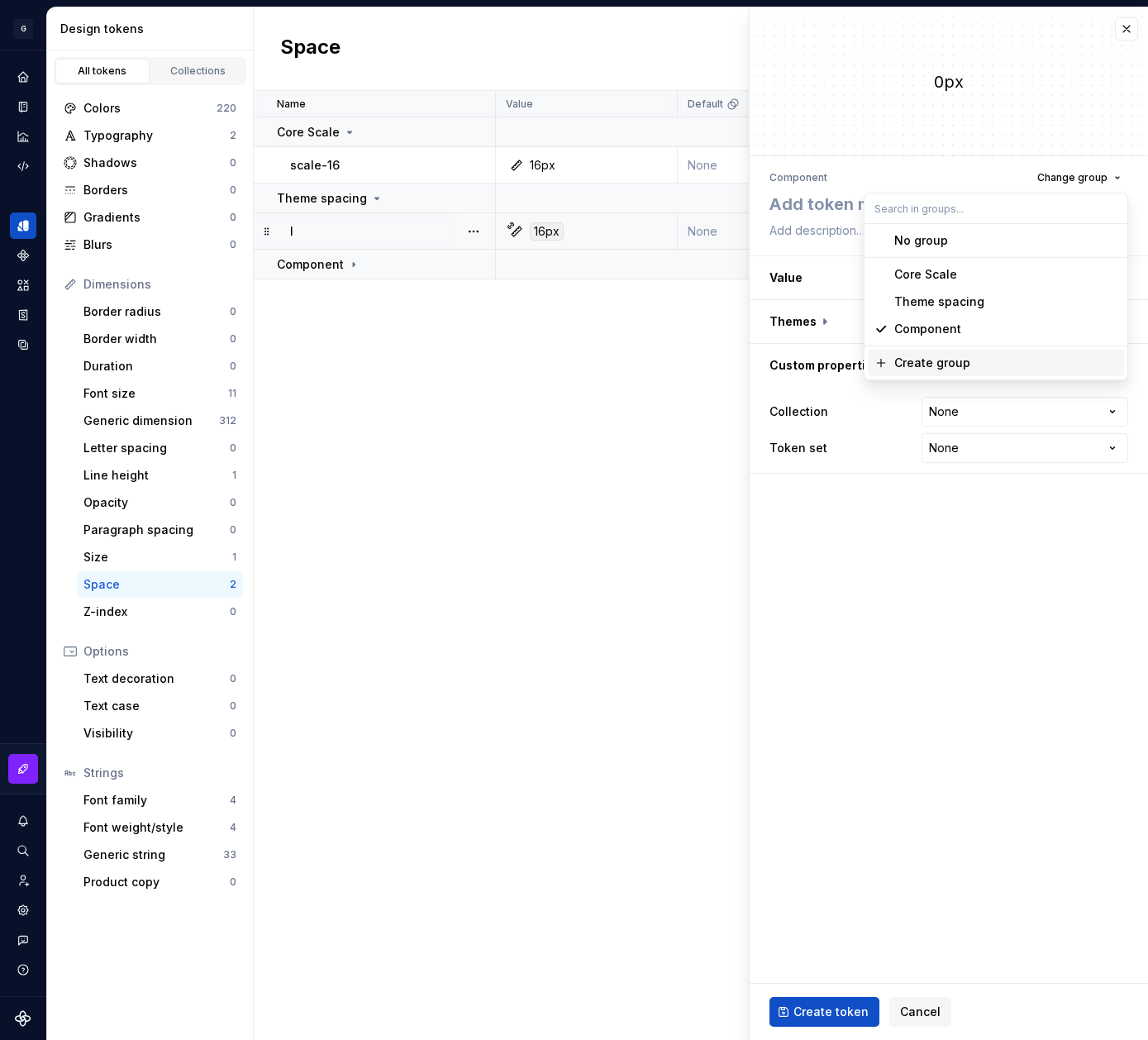
click at [987, 360] on div "Create group" at bounding box center [1006, 362] width 223 height 17
type textarea "*"
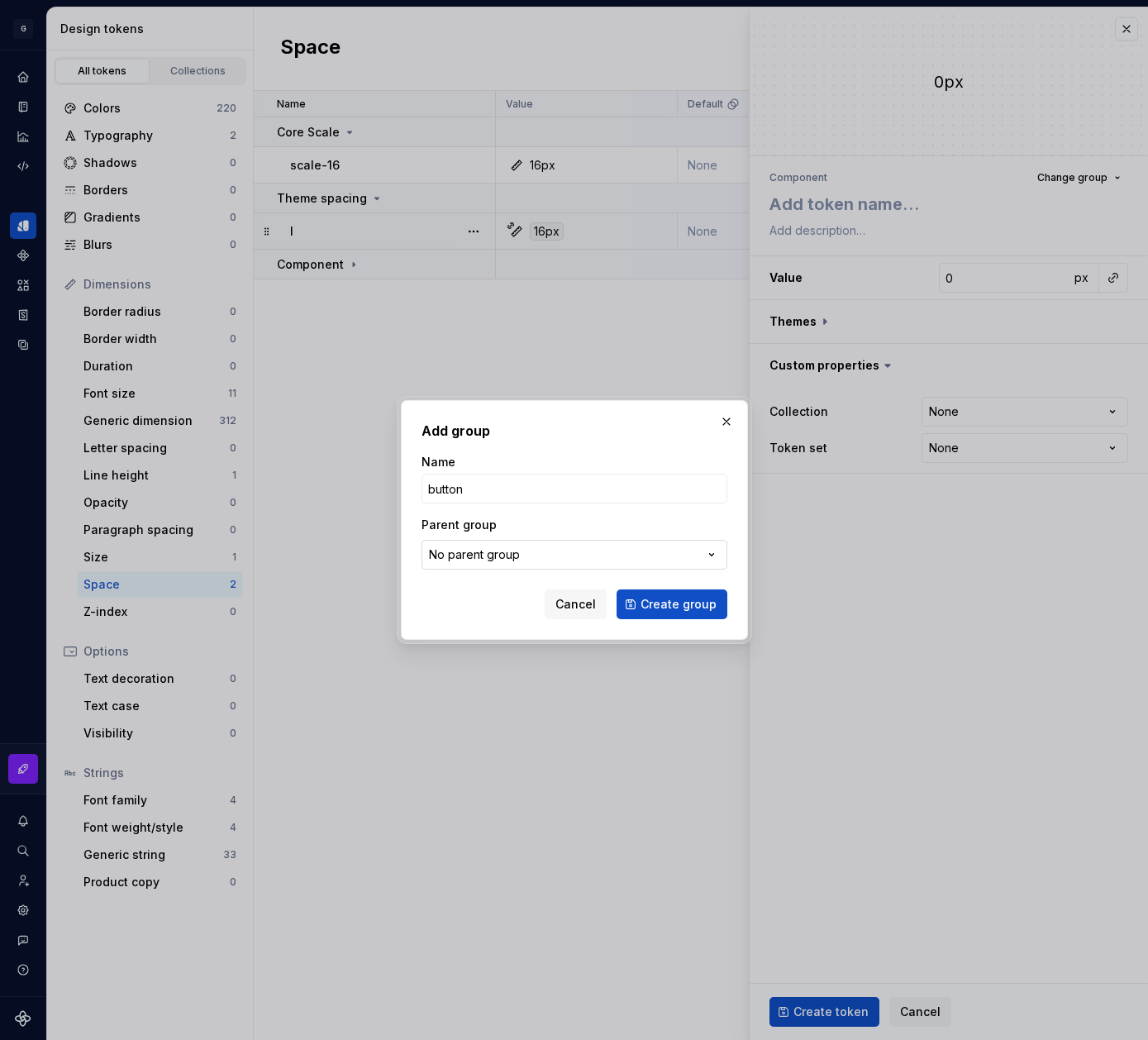
type input "button"
click at [584, 556] on button "No parent group" at bounding box center [574, 554] width 306 height 30
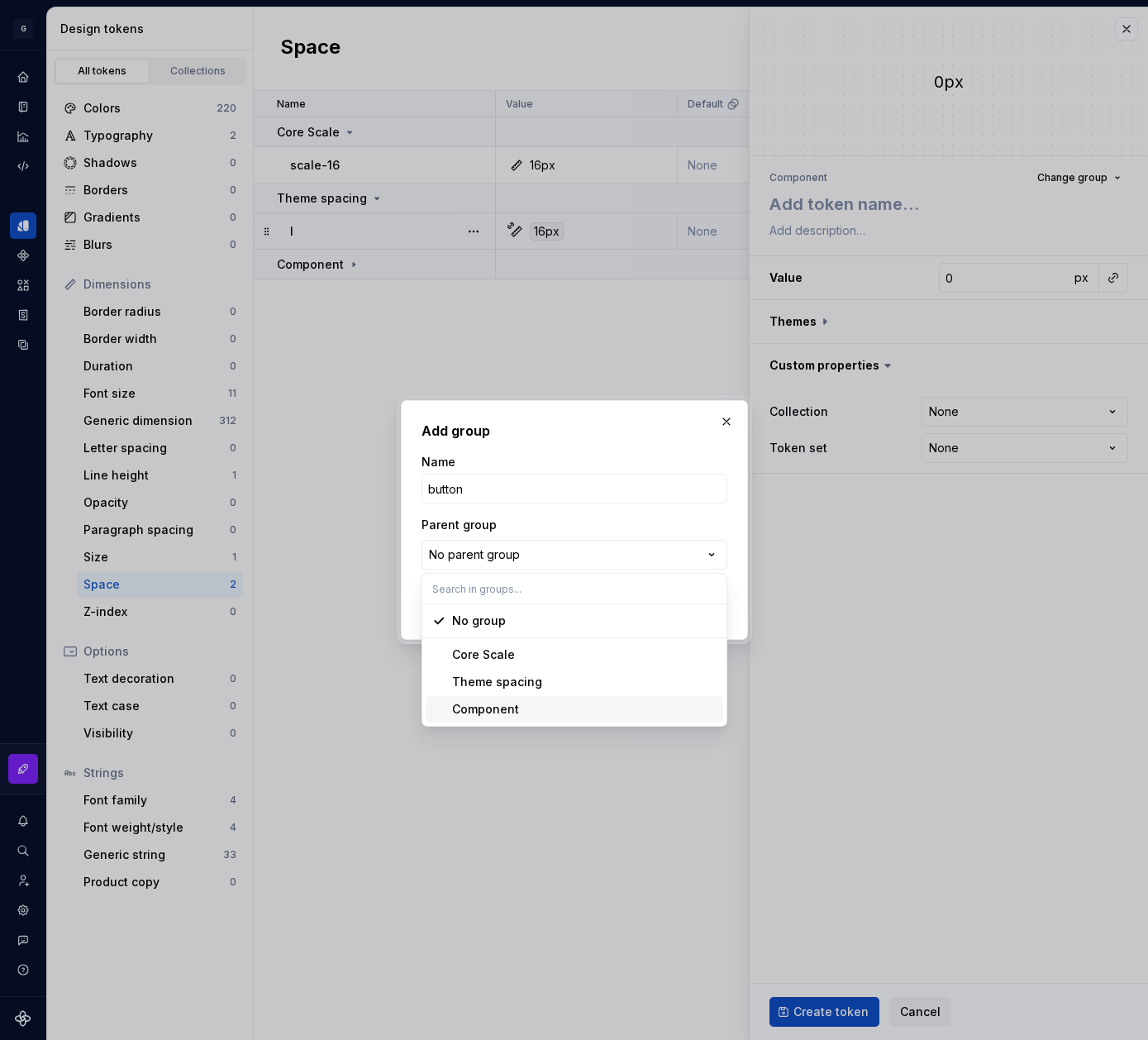
click at [526, 708] on div "Component" at bounding box center [585, 709] width 264 height 17
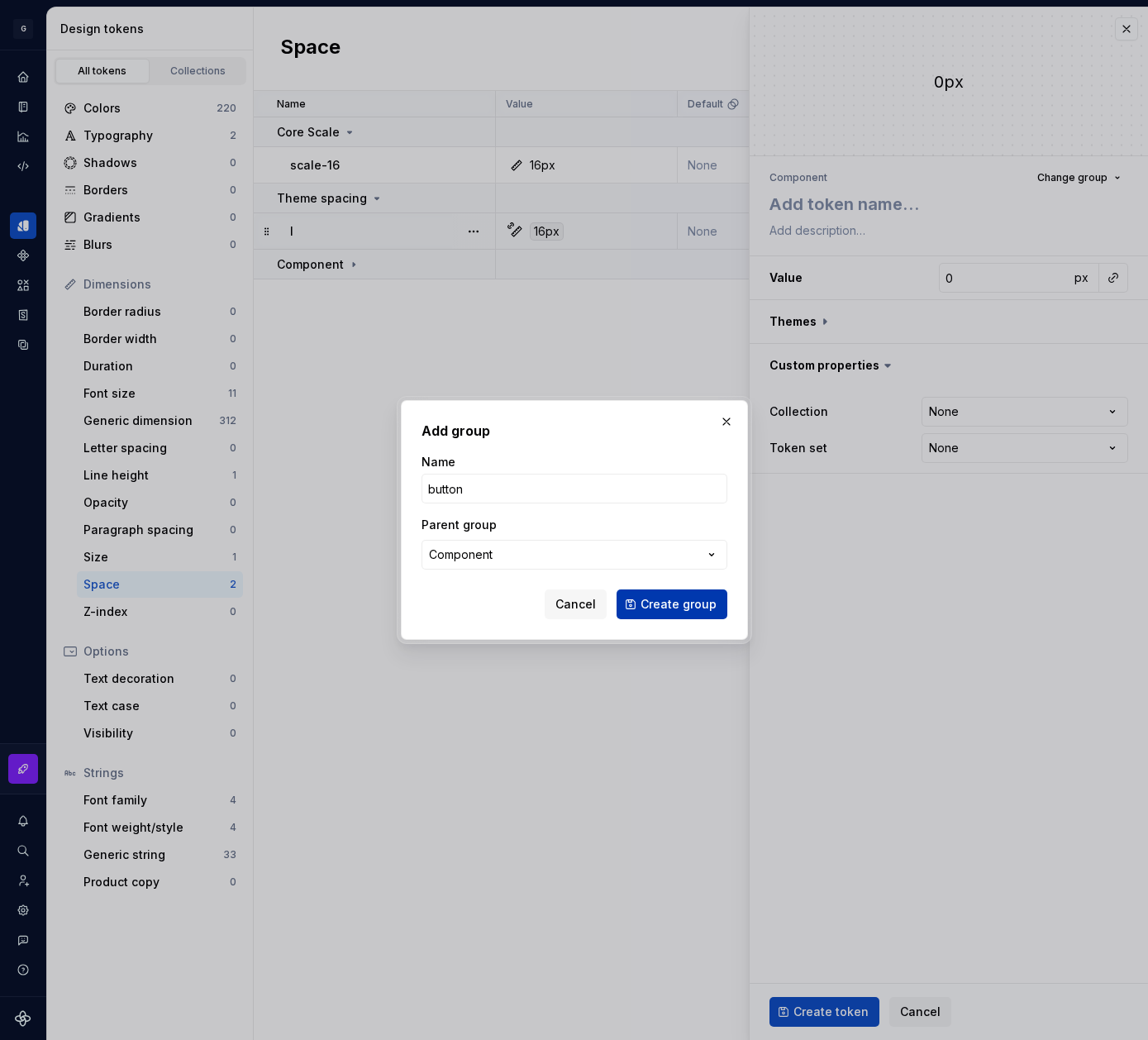
click at [711, 597] on span "Create group" at bounding box center [679, 604] width 76 height 17
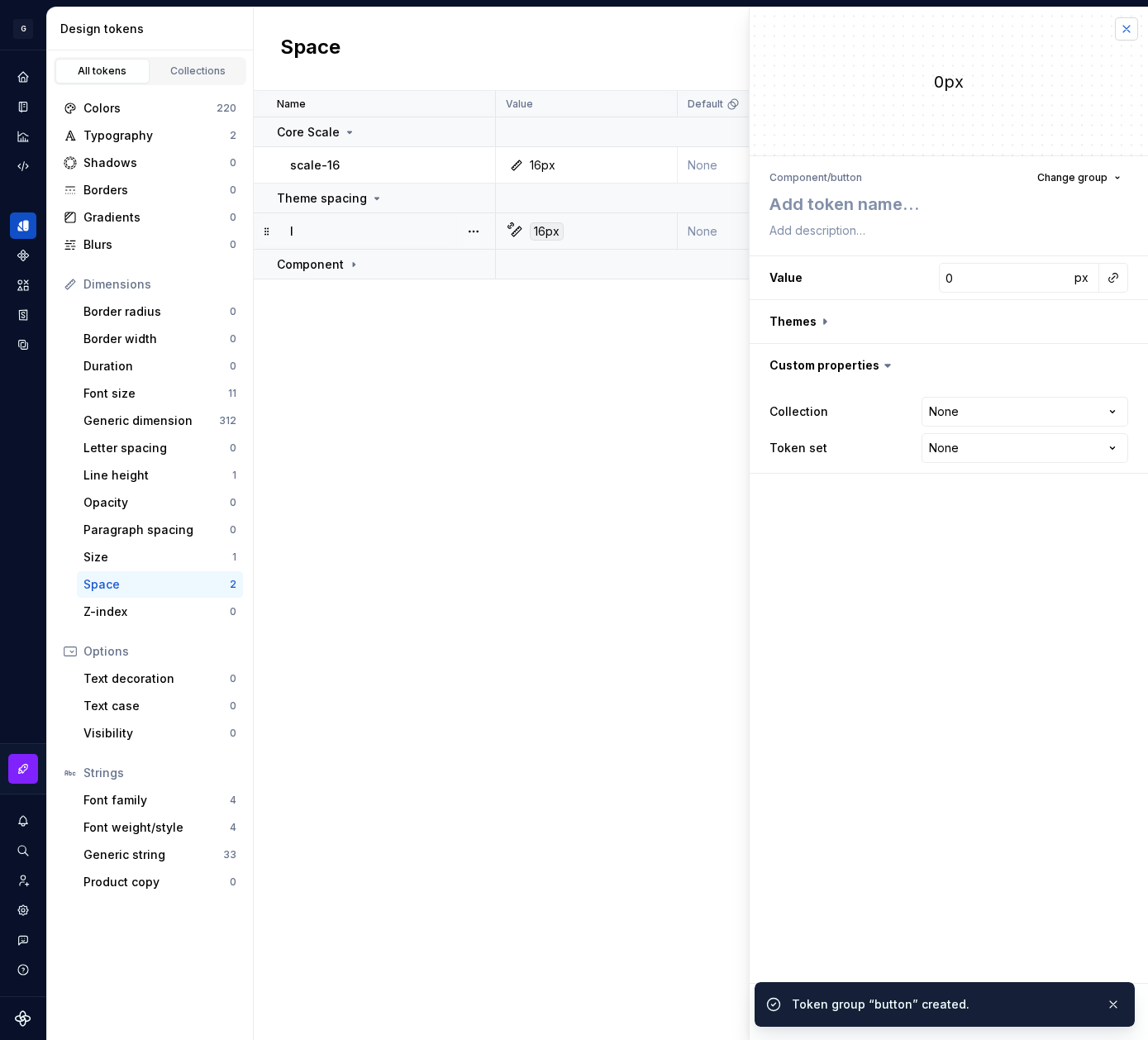
click at [1122, 30] on button "button" at bounding box center [1127, 29] width 23 height 23
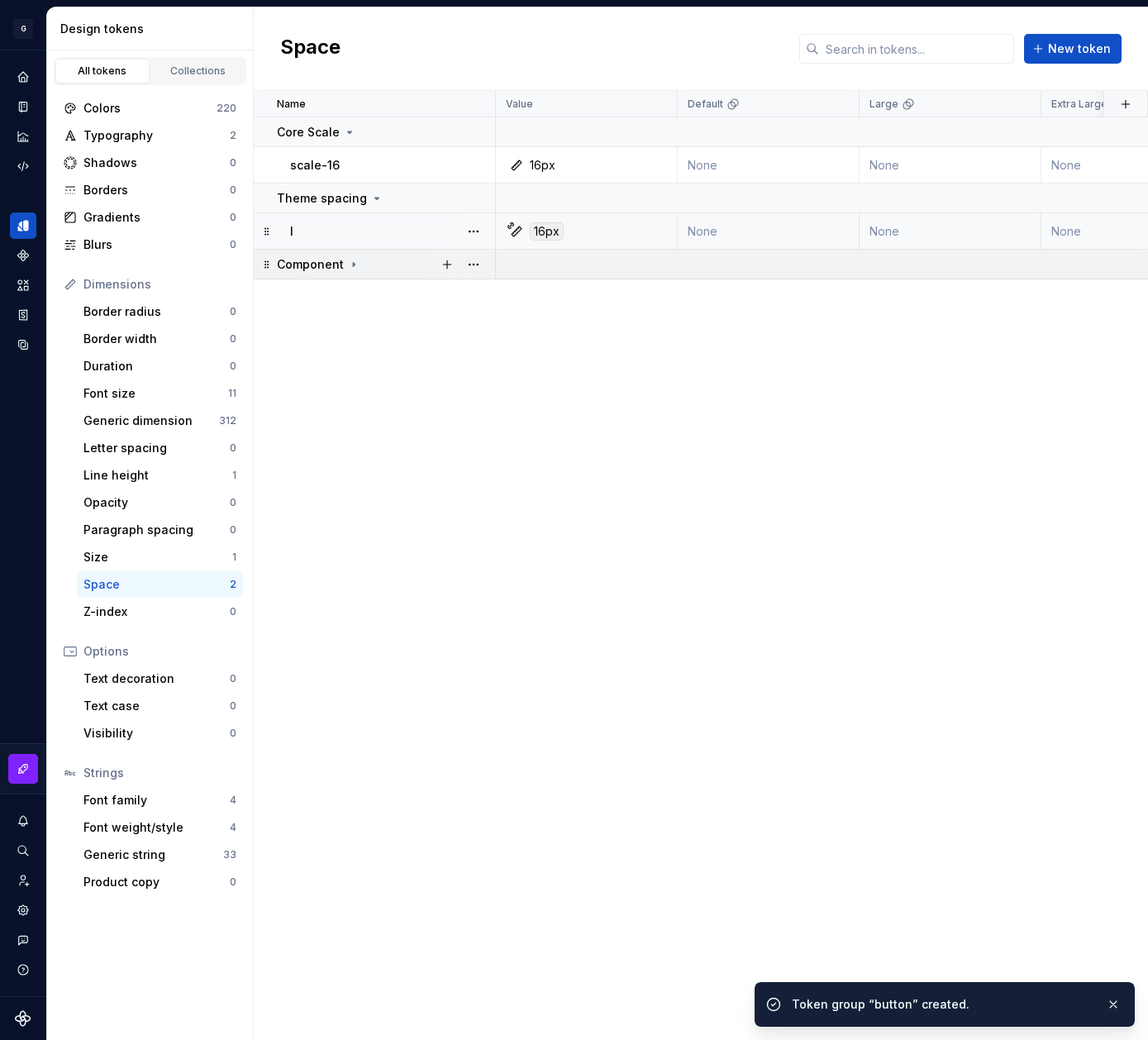
click at [266, 270] on td "Component" at bounding box center [374, 264] width 242 height 30
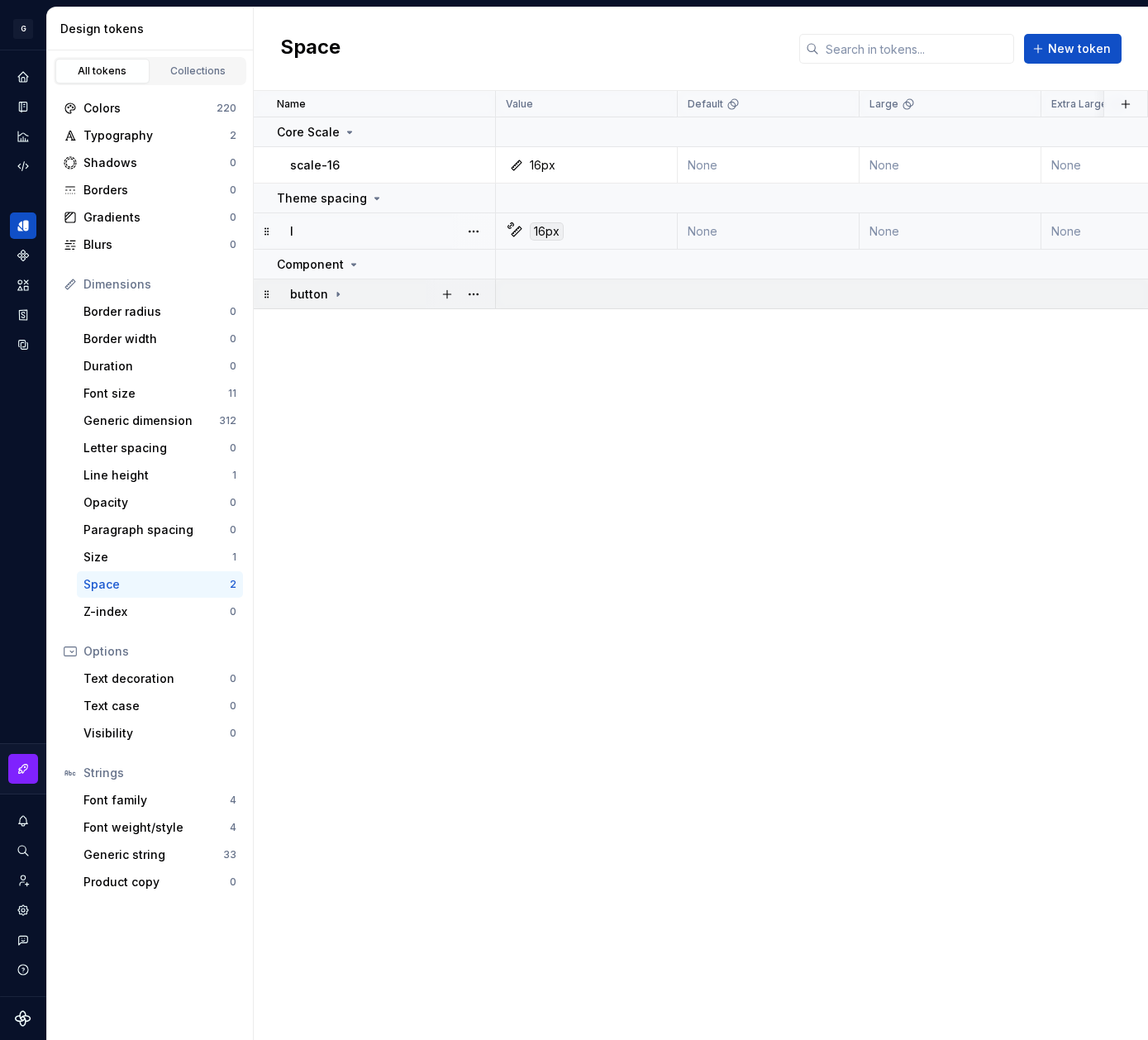
click at [339, 293] on icon at bounding box center [338, 294] width 14 height 14
click at [450, 297] on button "button" at bounding box center [448, 294] width 23 height 23
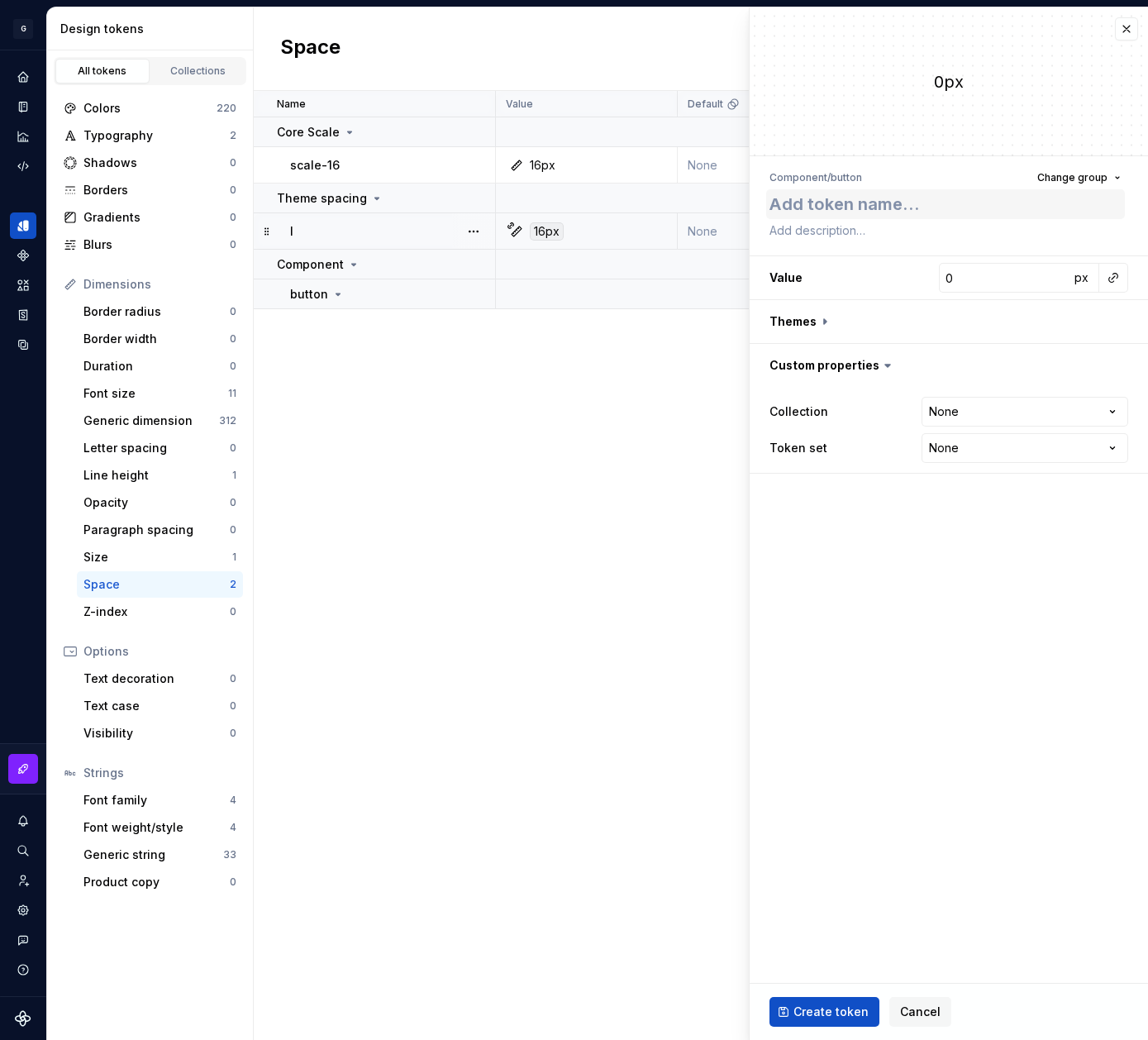
click at [948, 206] on textarea at bounding box center [945, 204] width 358 height 30
type textarea "*"
type textarea "x"
type textarea "*"
type textarea "x-"
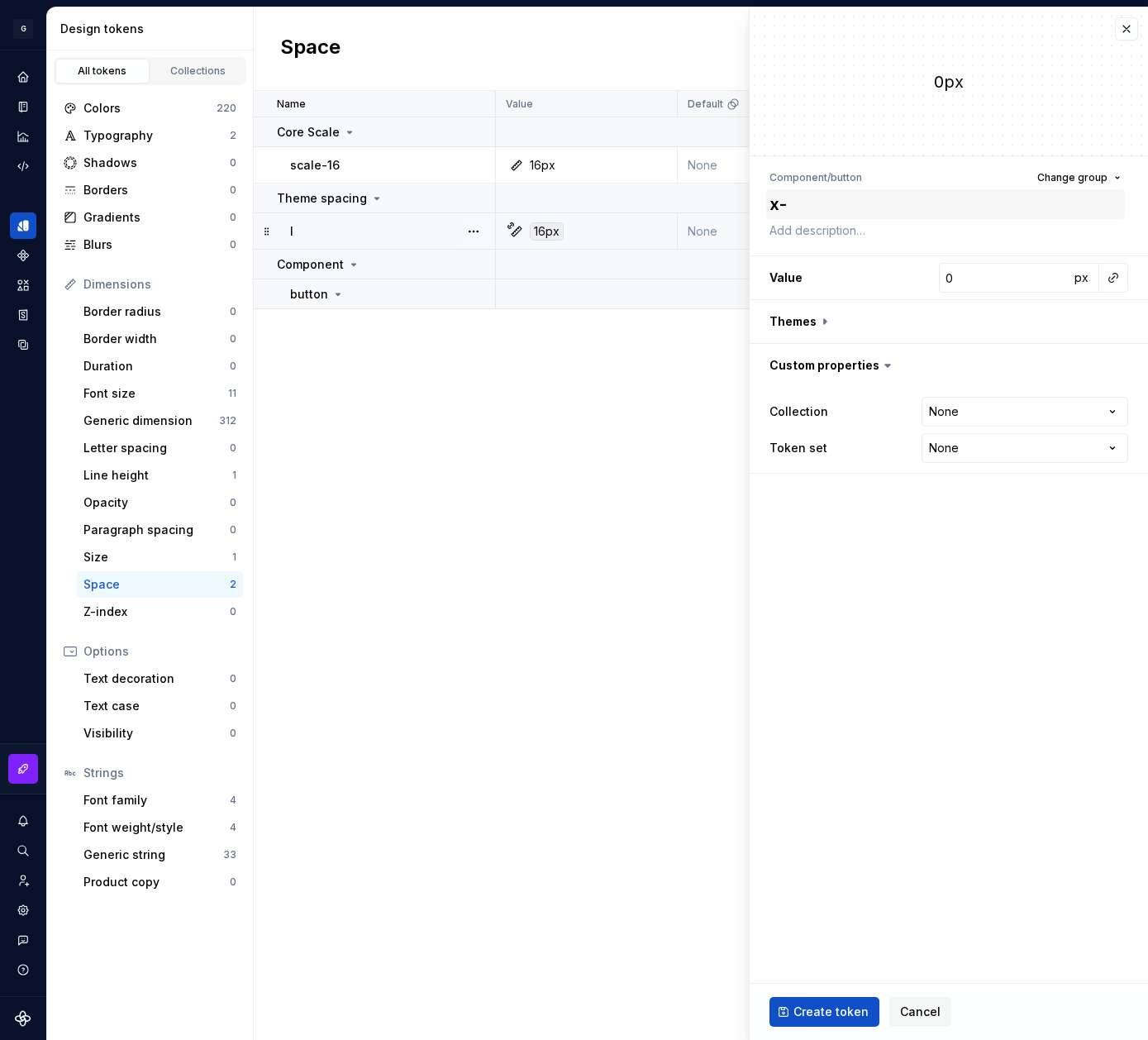
type textarea "*"
type textarea "x-d"
type textarea "*"
type textarea "x-de"
type textarea "*"
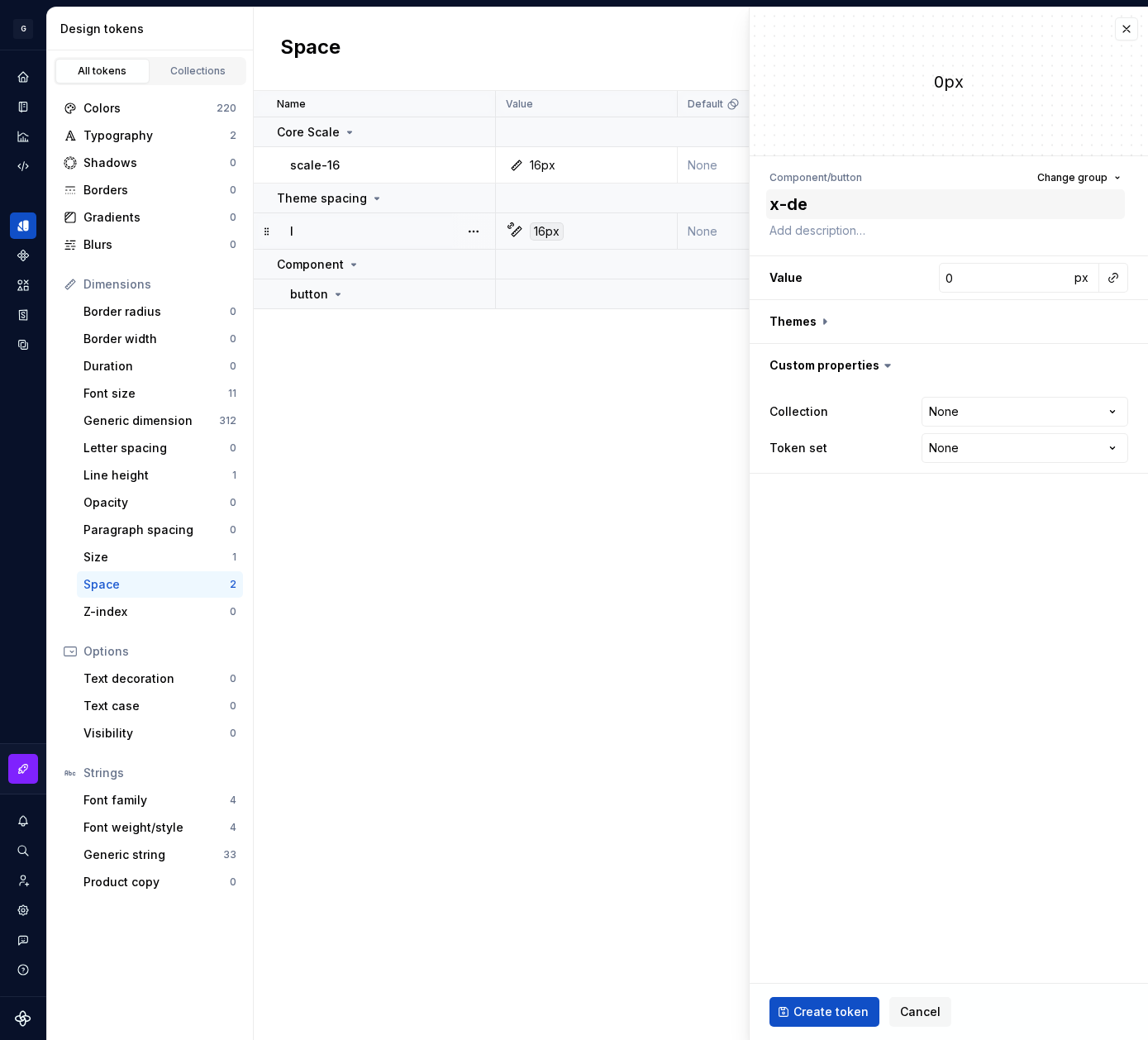
type textarea "x-def"
type textarea "*"
type textarea "x-defa"
type textarea "*"
type textarea "x-defau"
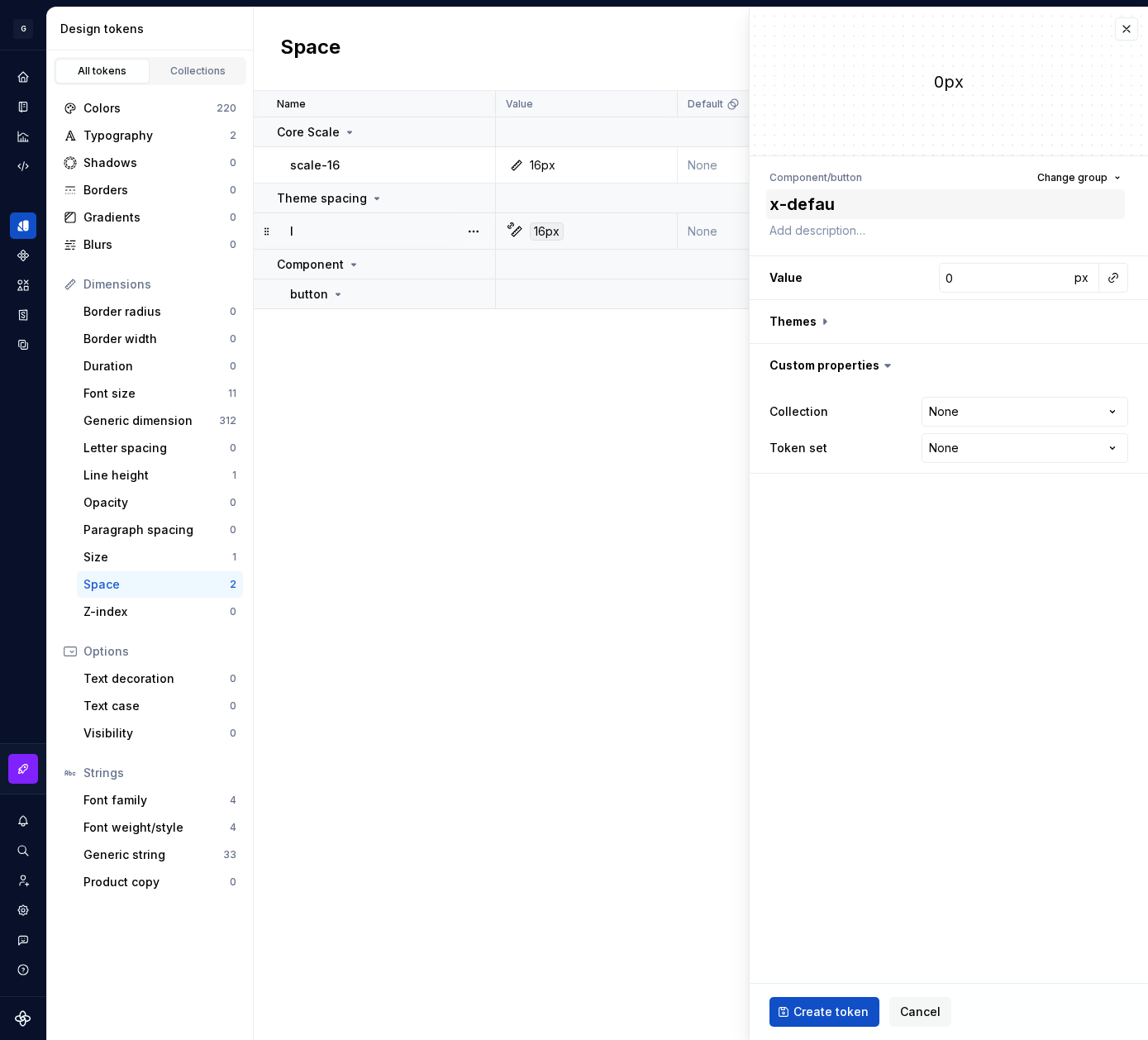
type textarea "*"
type textarea "x-defaul"
type textarea "*"
type textarea "x-default"
click at [1121, 277] on button "button" at bounding box center [1114, 278] width 23 height 23
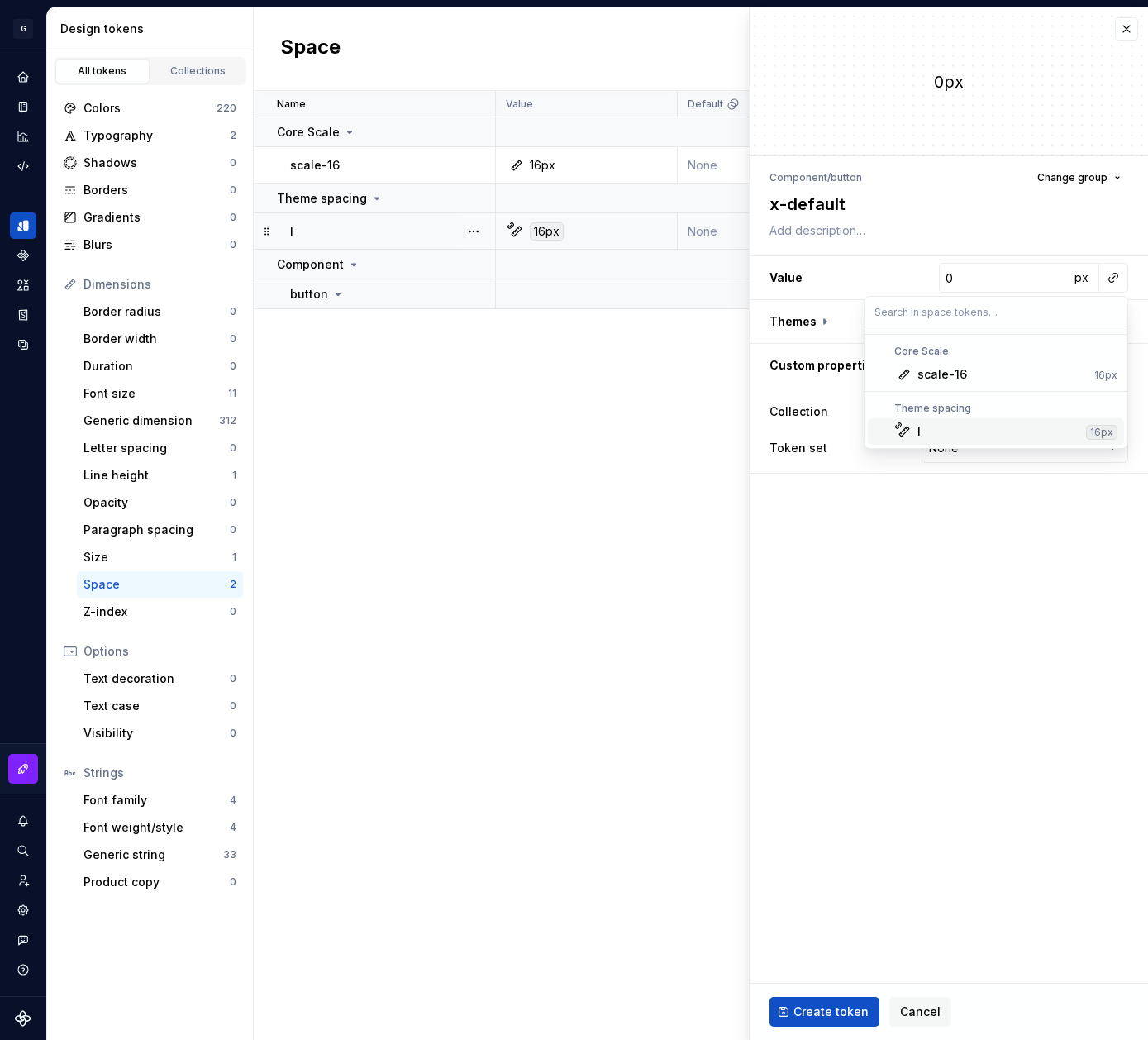
click at [948, 430] on div "l" at bounding box center [998, 431] width 162 height 17
type textarea "*"
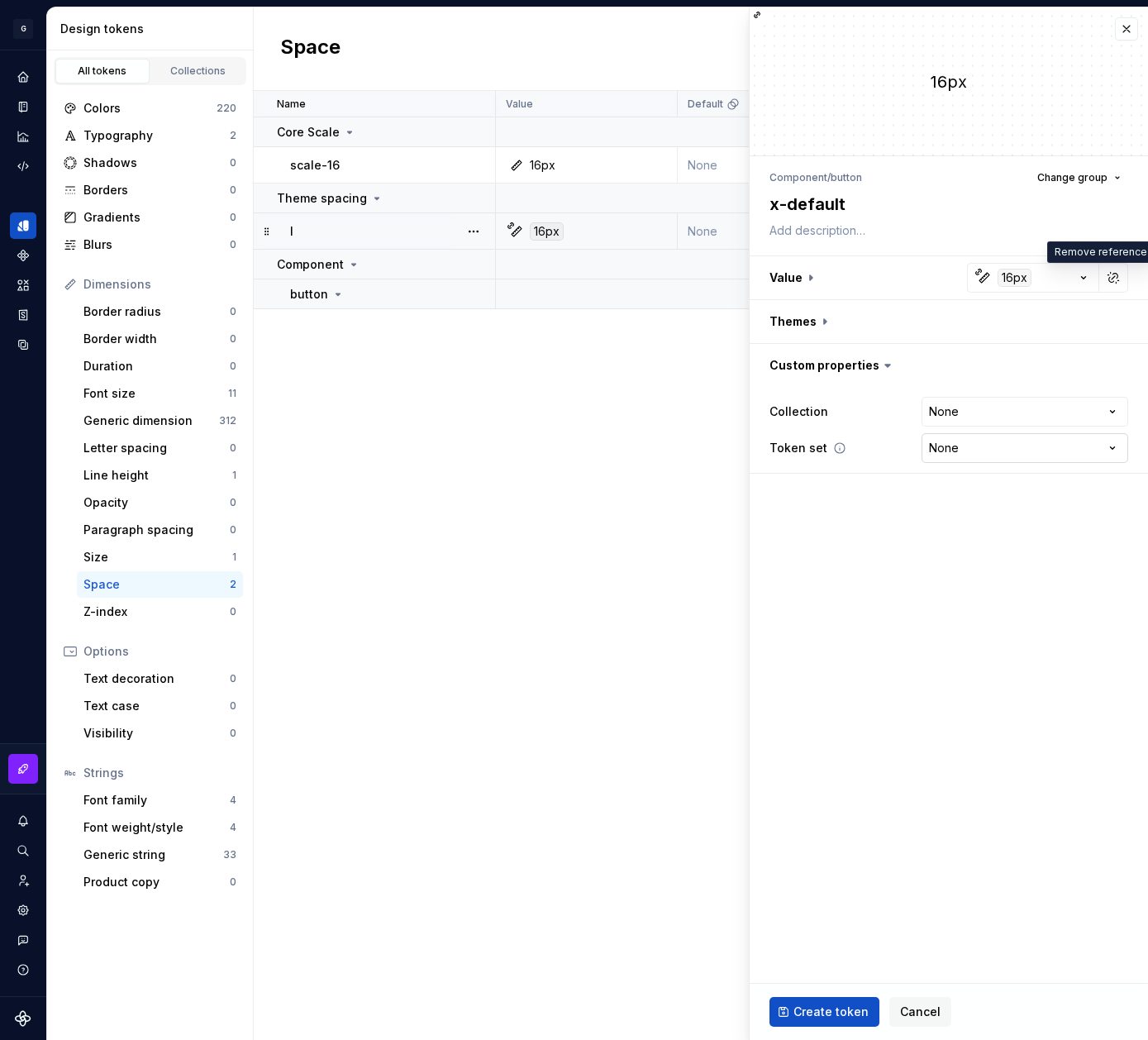
click at [1098, 444] on html "**********" at bounding box center [574, 520] width 1148 height 1040
select select "**********"
type textarea "*"
click at [1021, 403] on html "**********" at bounding box center [574, 520] width 1148 height 1040
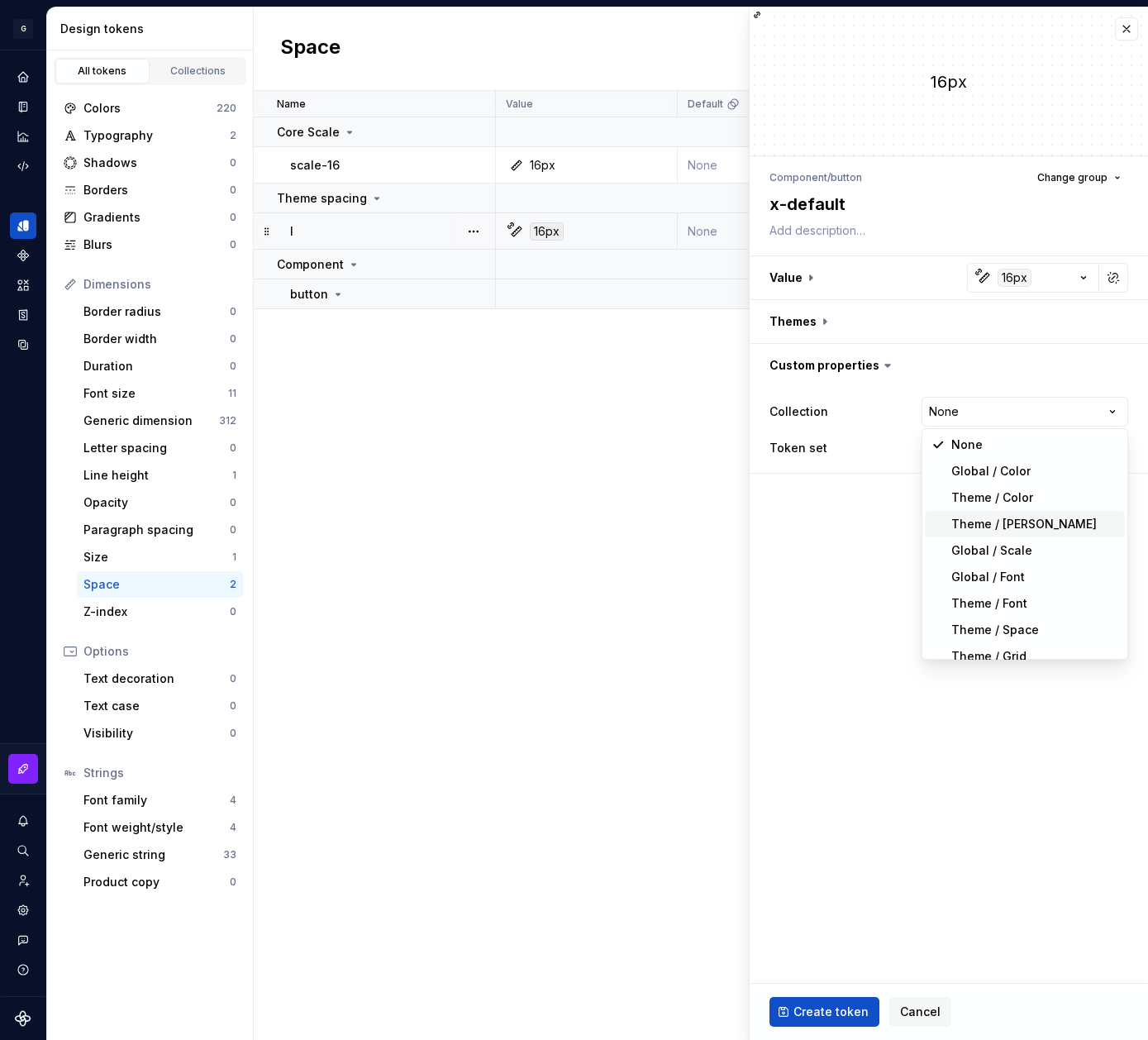
scroll to position [40, 0]
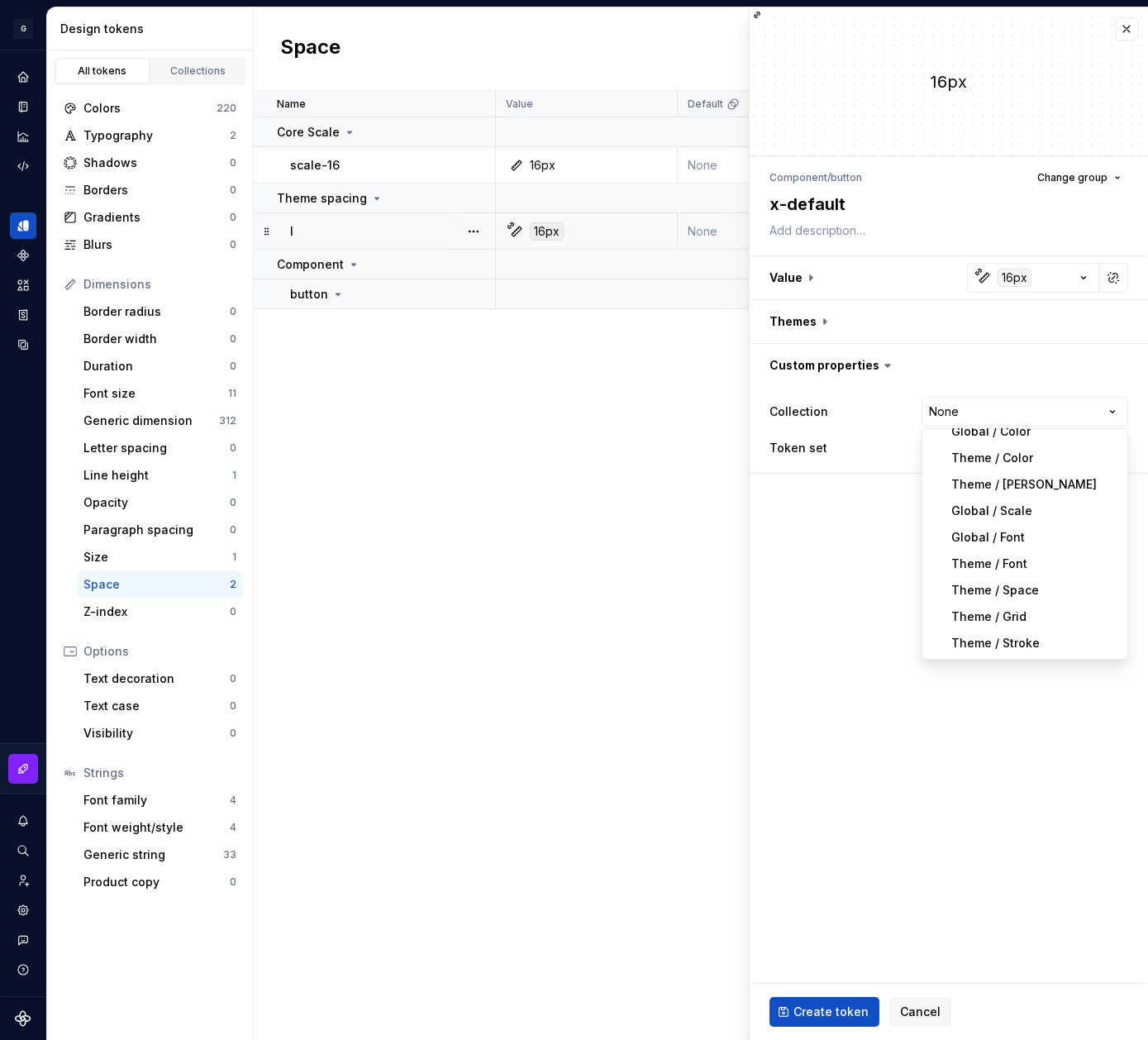
select select "**********"
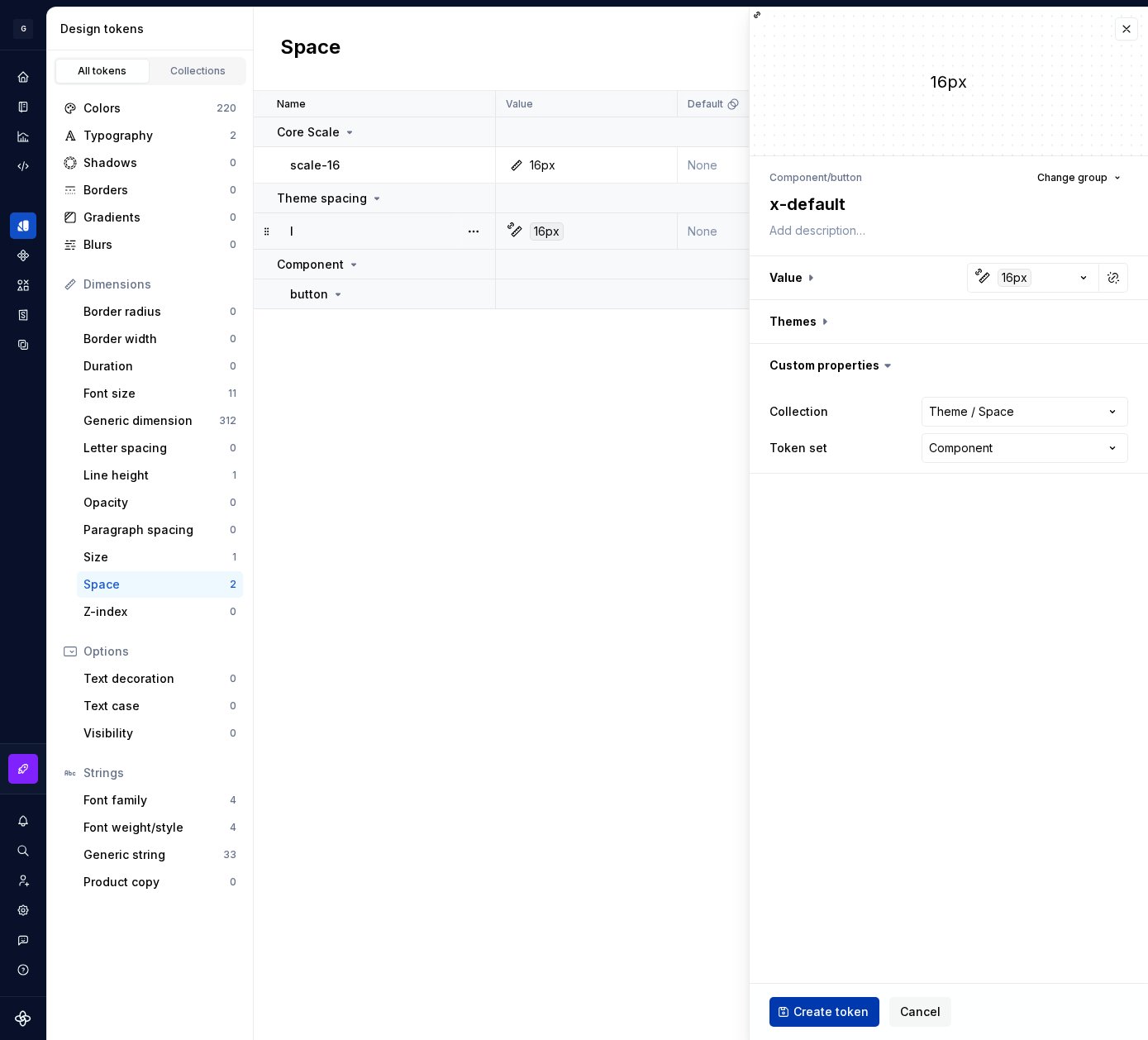
click at [829, 1004] on span "Create token" at bounding box center [830, 1011] width 75 height 17
type textarea "*"
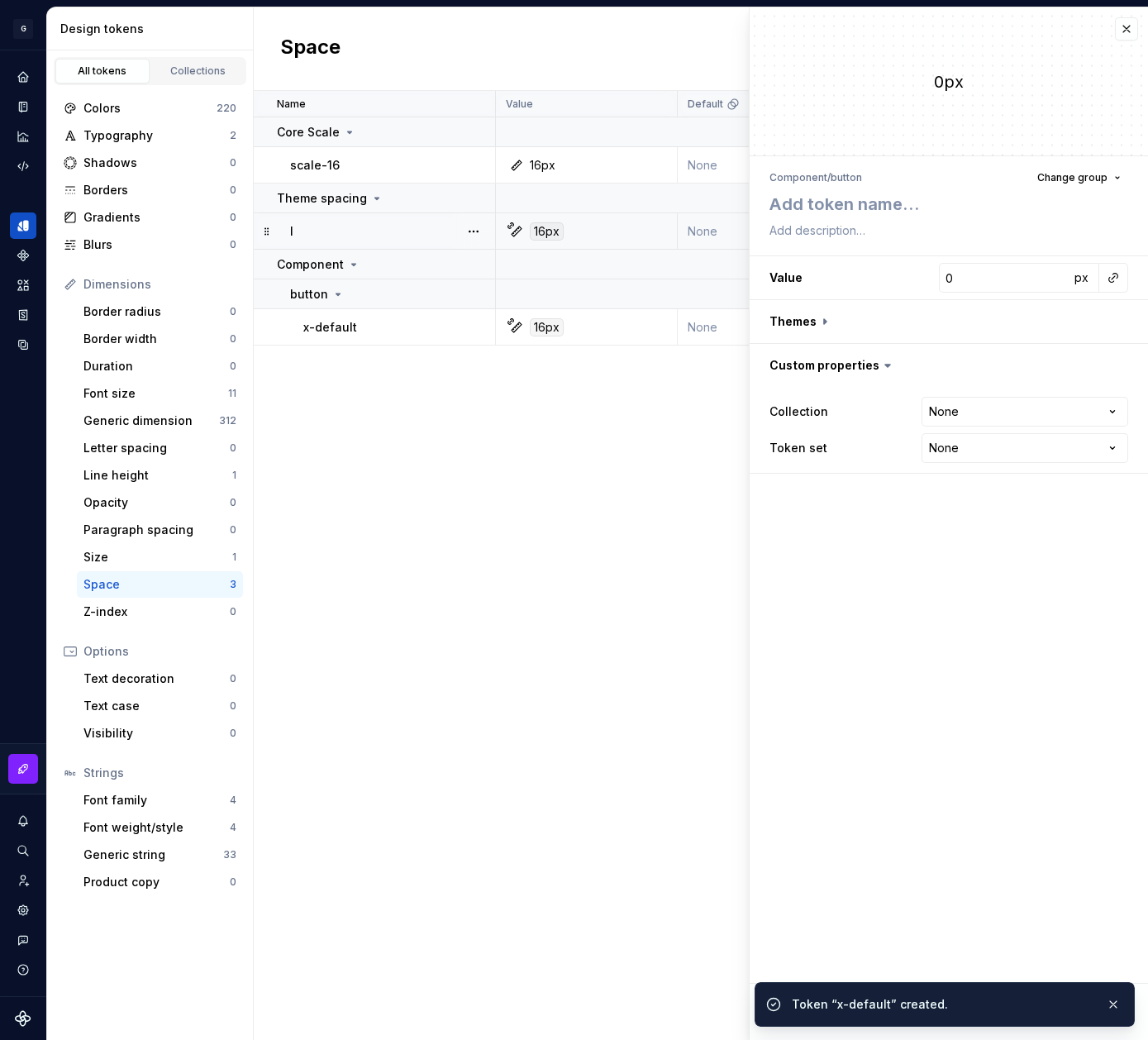
click at [1134, 30] on div "Space New token" at bounding box center [700, 50] width 895 height 84
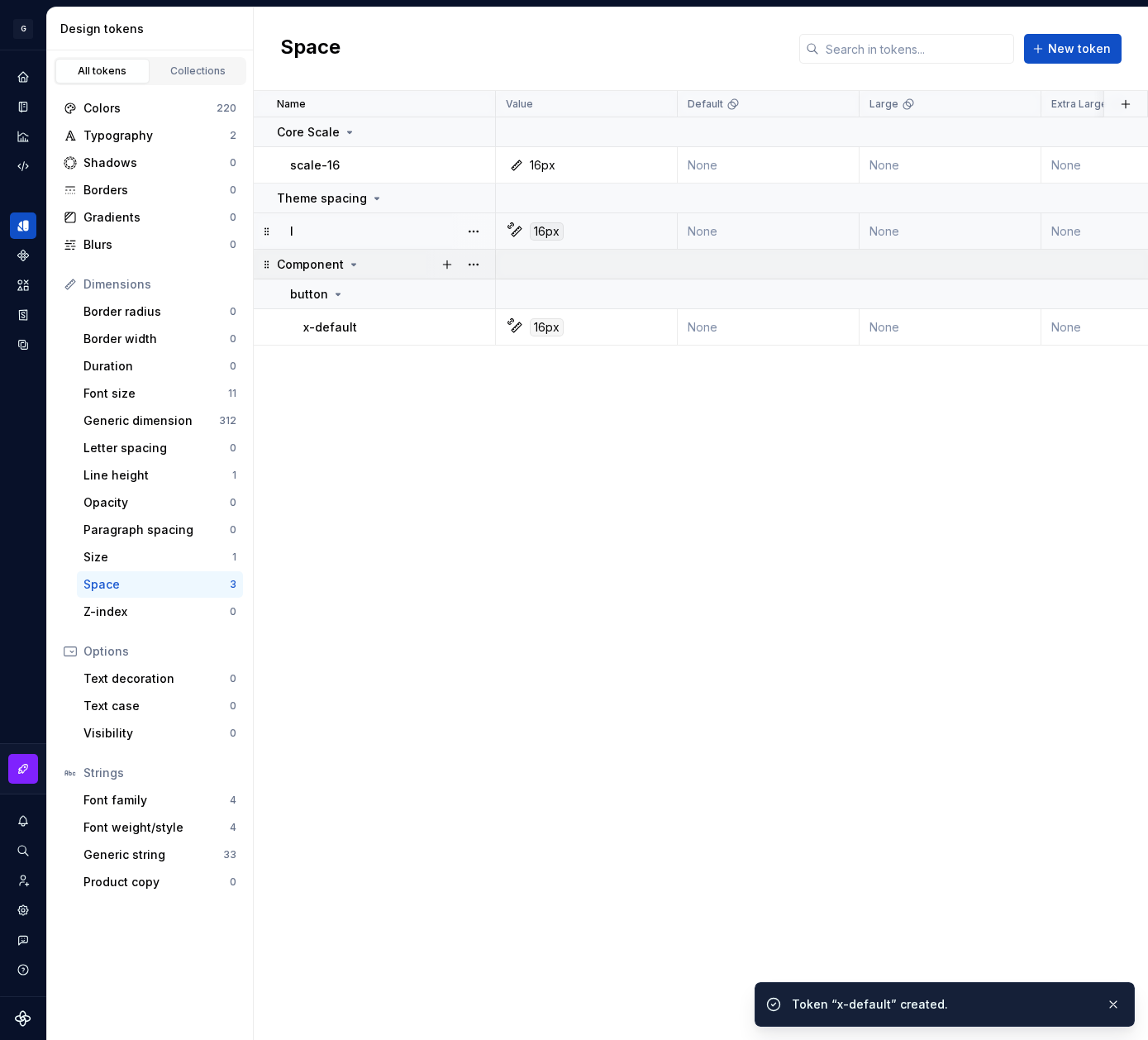
click at [355, 264] on icon at bounding box center [355, 265] width 14 height 14
click at [351, 270] on icon at bounding box center [355, 265] width 14 height 14
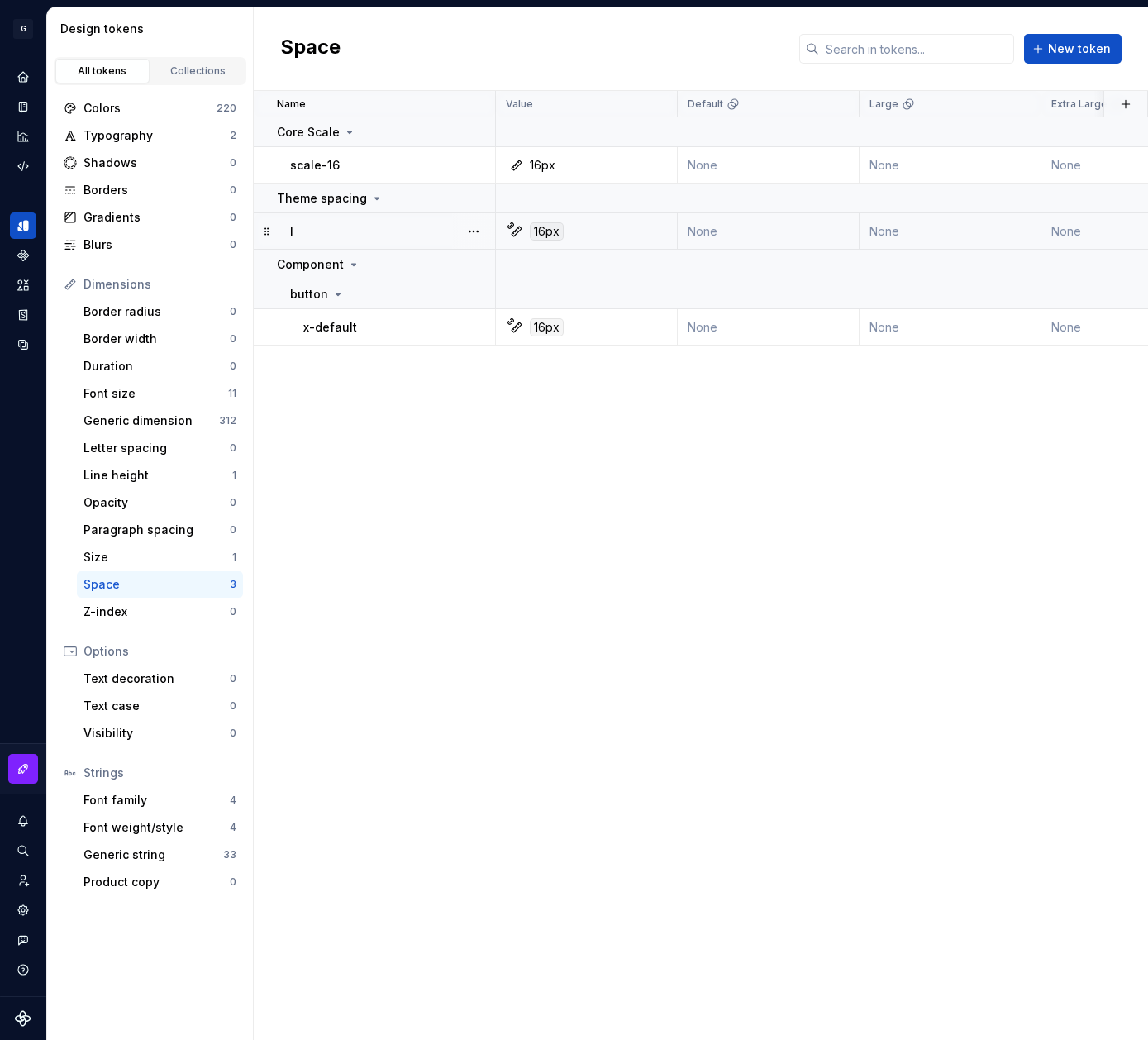
click at [453, 414] on div "Name Value Default Large Extra Large Default (Light mode) Collection Dark Token…" at bounding box center [700, 565] width 895 height 949
click at [657, 423] on div "Name Value Default Large Extra Large Default (Light mode) Collection Dark Token…" at bounding box center [700, 565] width 895 height 949
click at [473, 197] on button "button" at bounding box center [474, 198] width 23 height 23
click at [544, 228] on div "Rename" at bounding box center [546, 230] width 108 height 17
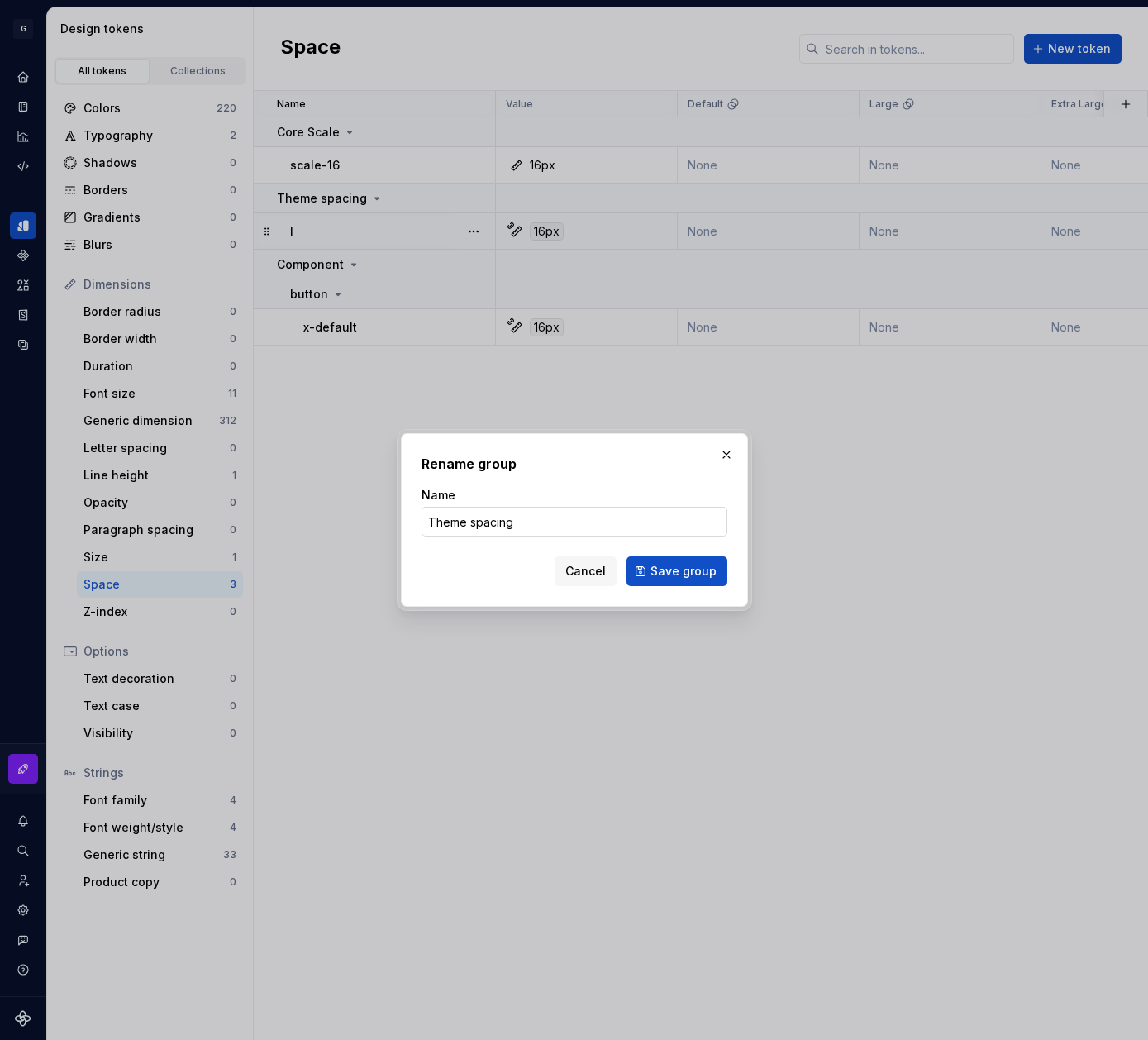
click at [471, 520] on input "Theme spacing" at bounding box center [574, 521] width 306 height 30
type input "Spacing"
click at [661, 568] on span "Save group" at bounding box center [684, 571] width 66 height 17
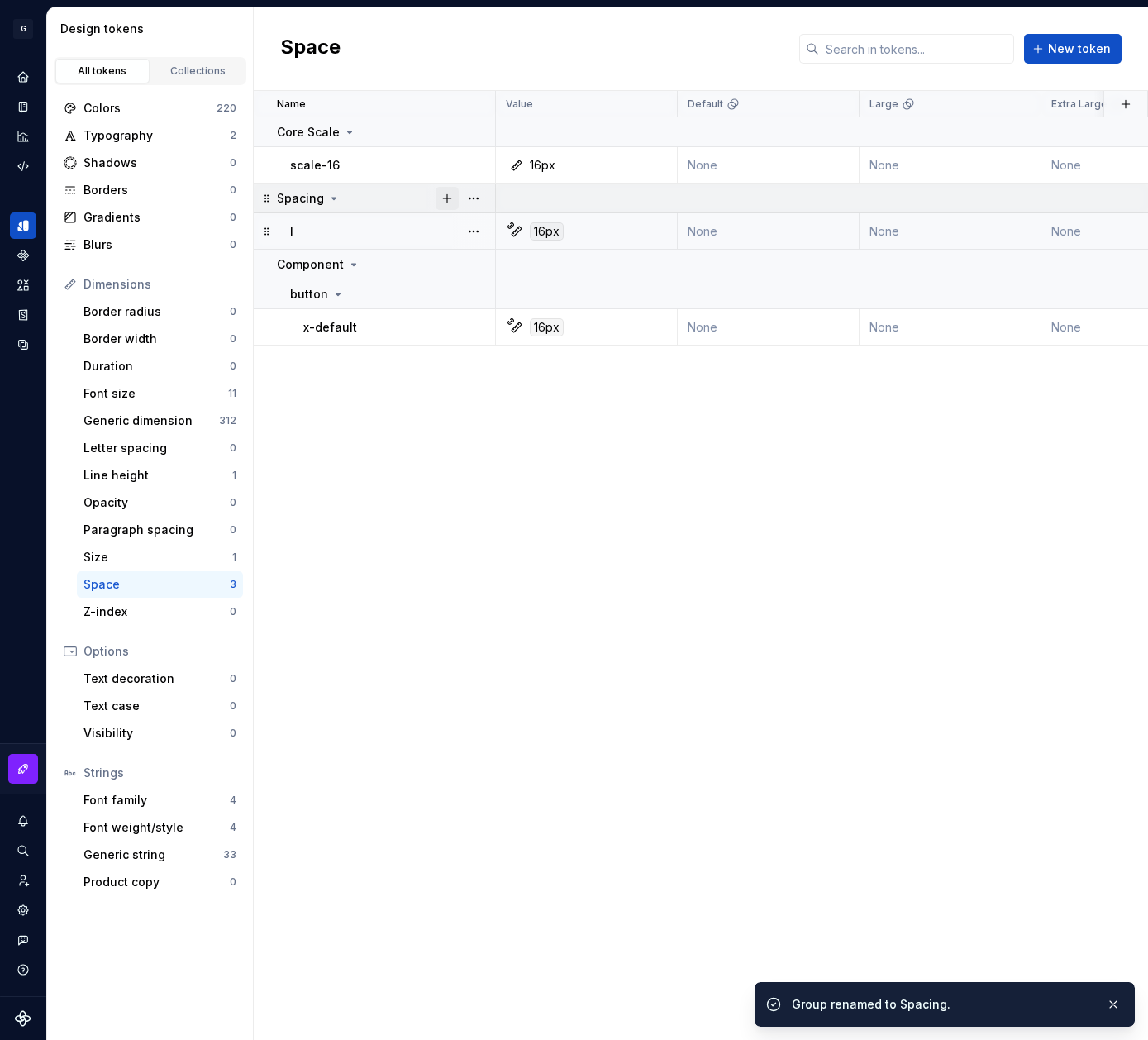
click at [453, 194] on button "button" at bounding box center [448, 198] width 23 height 23
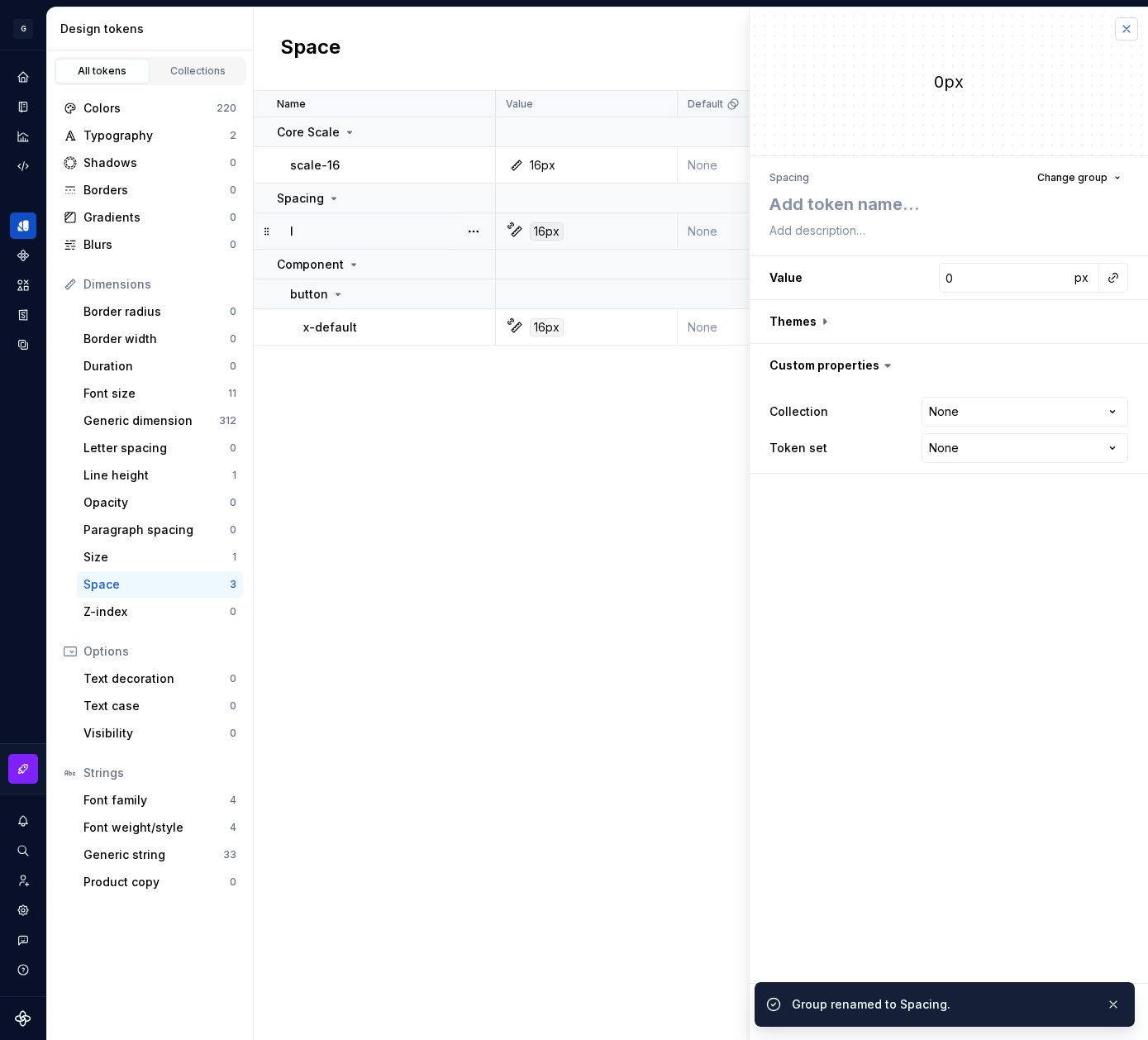
click at [1131, 24] on button "button" at bounding box center [1127, 29] width 23 height 23
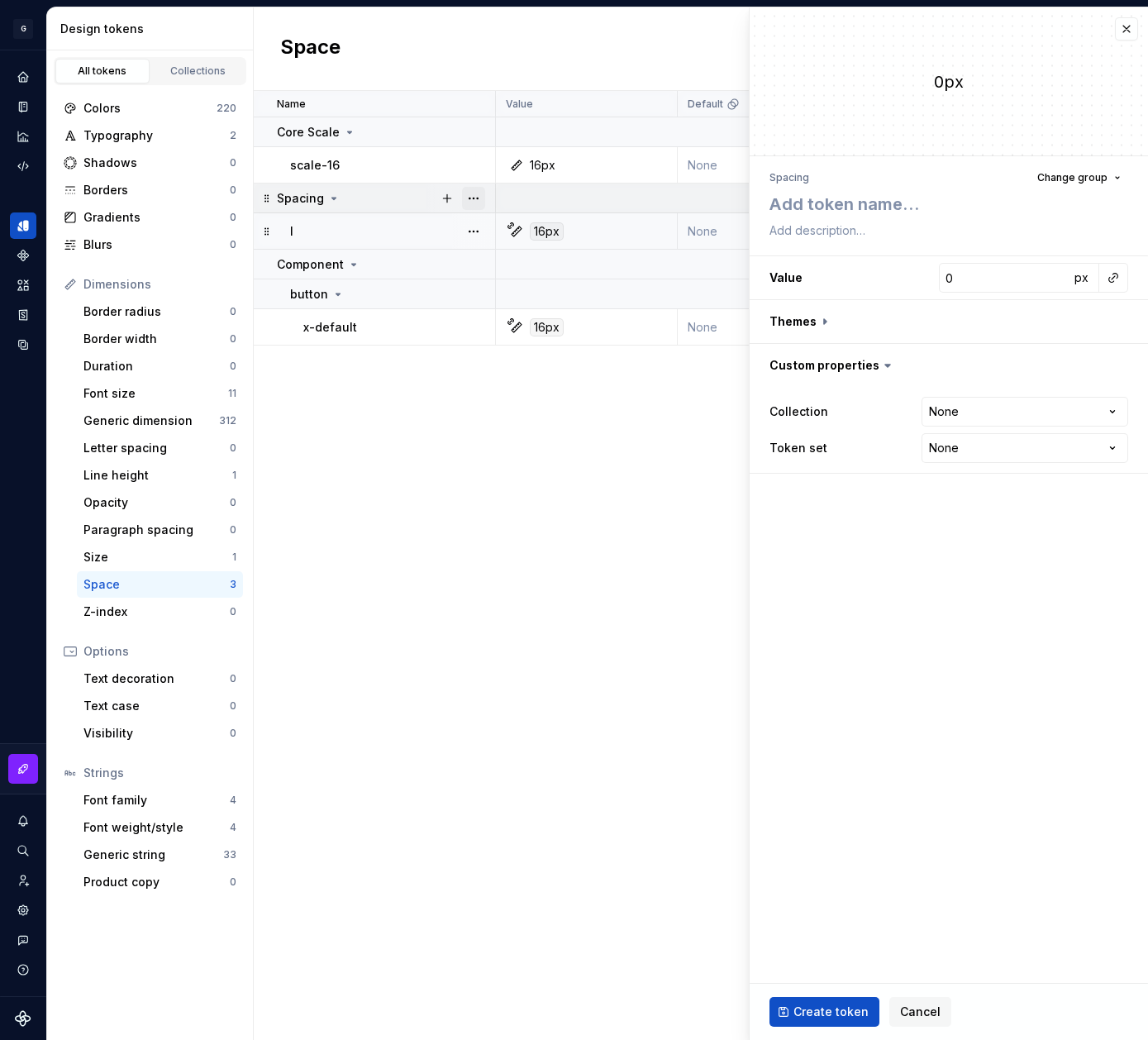
type textarea "*"
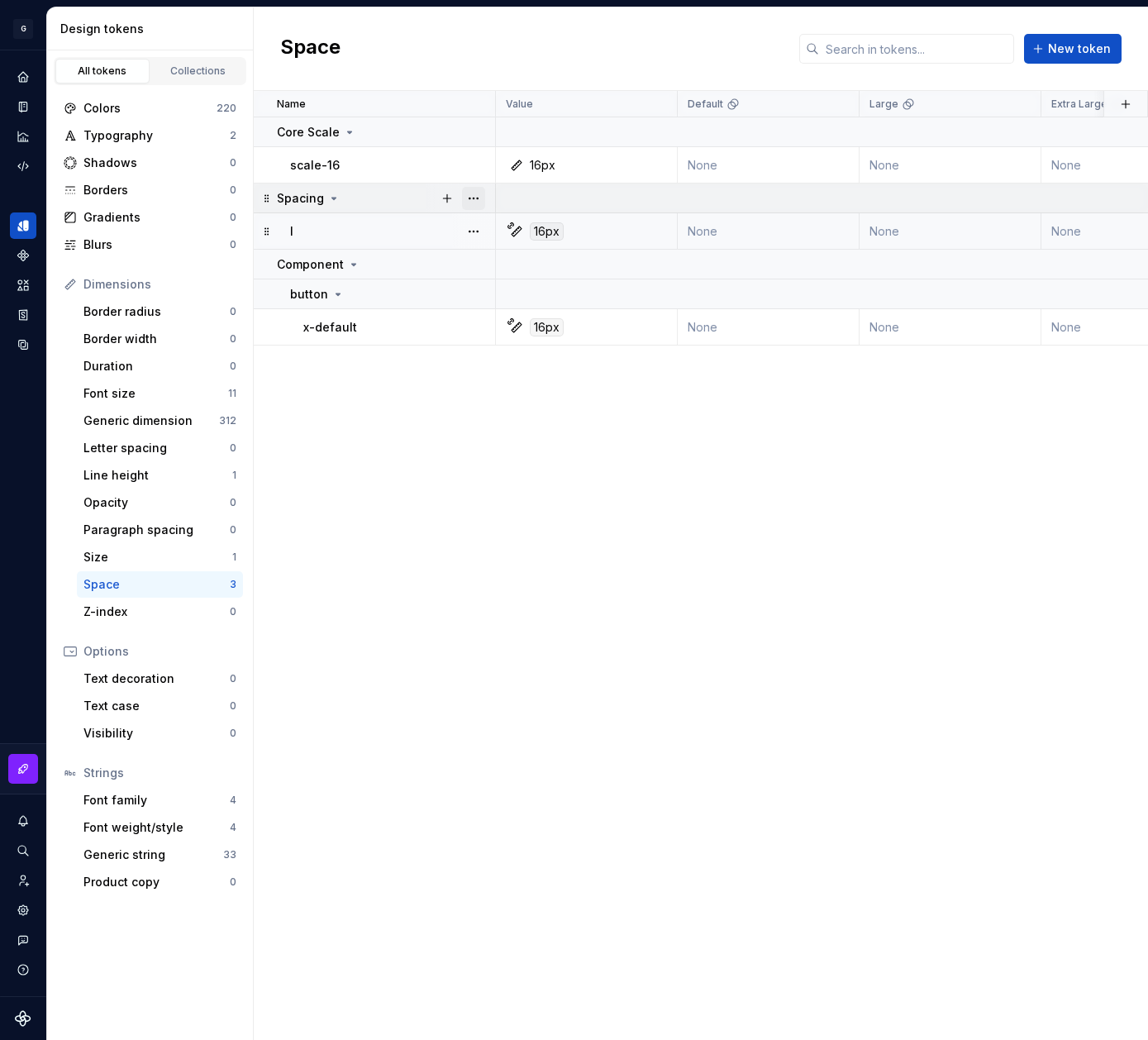
click at [464, 198] on button "button" at bounding box center [474, 198] width 23 height 23
click at [559, 317] on div "New group" at bounding box center [546, 317] width 108 height 17
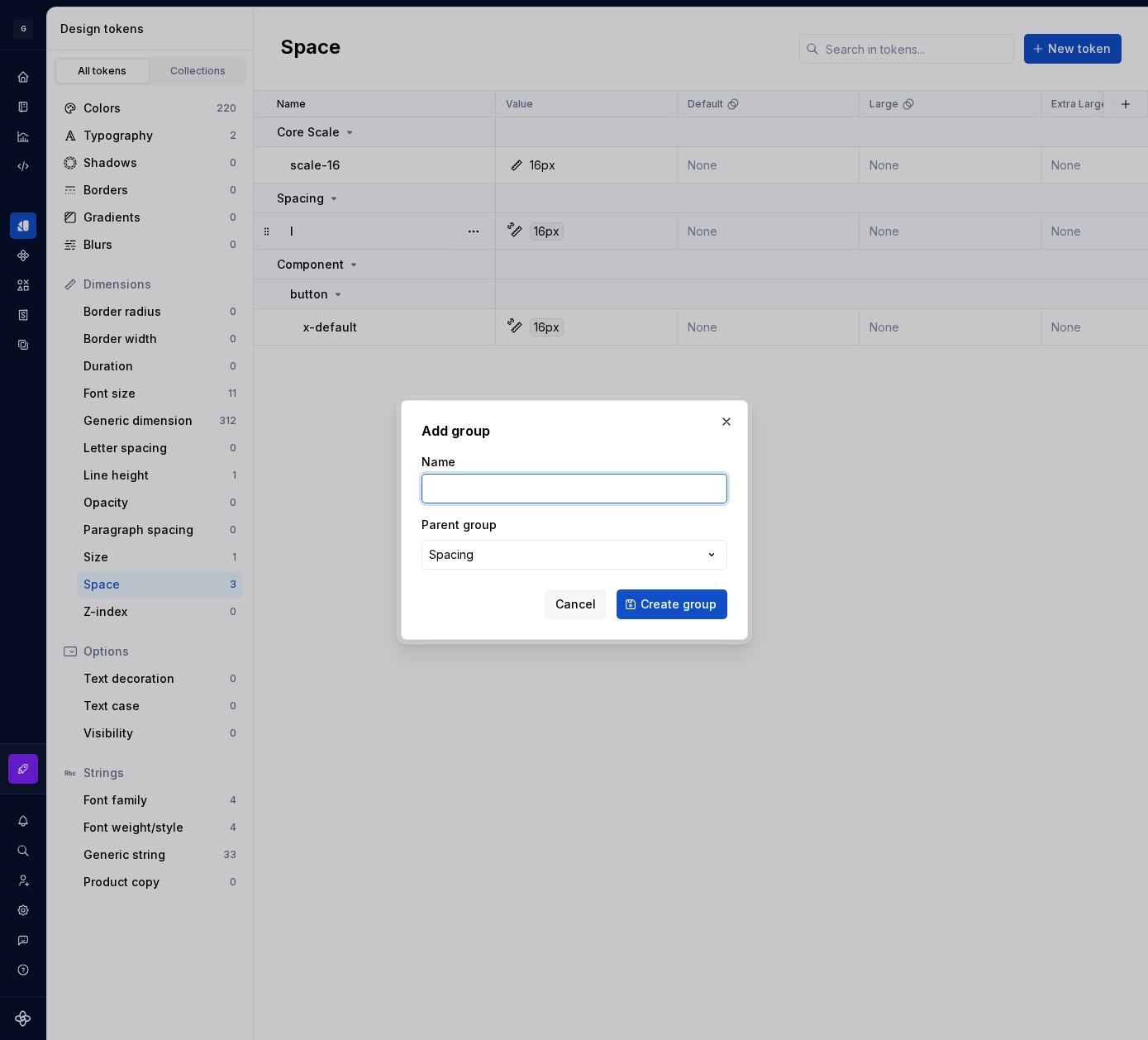
click at [588, 485] on input "Name" at bounding box center [574, 488] width 306 height 30
type input "Padding"
click at [687, 606] on span "Create group" at bounding box center [679, 604] width 76 height 17
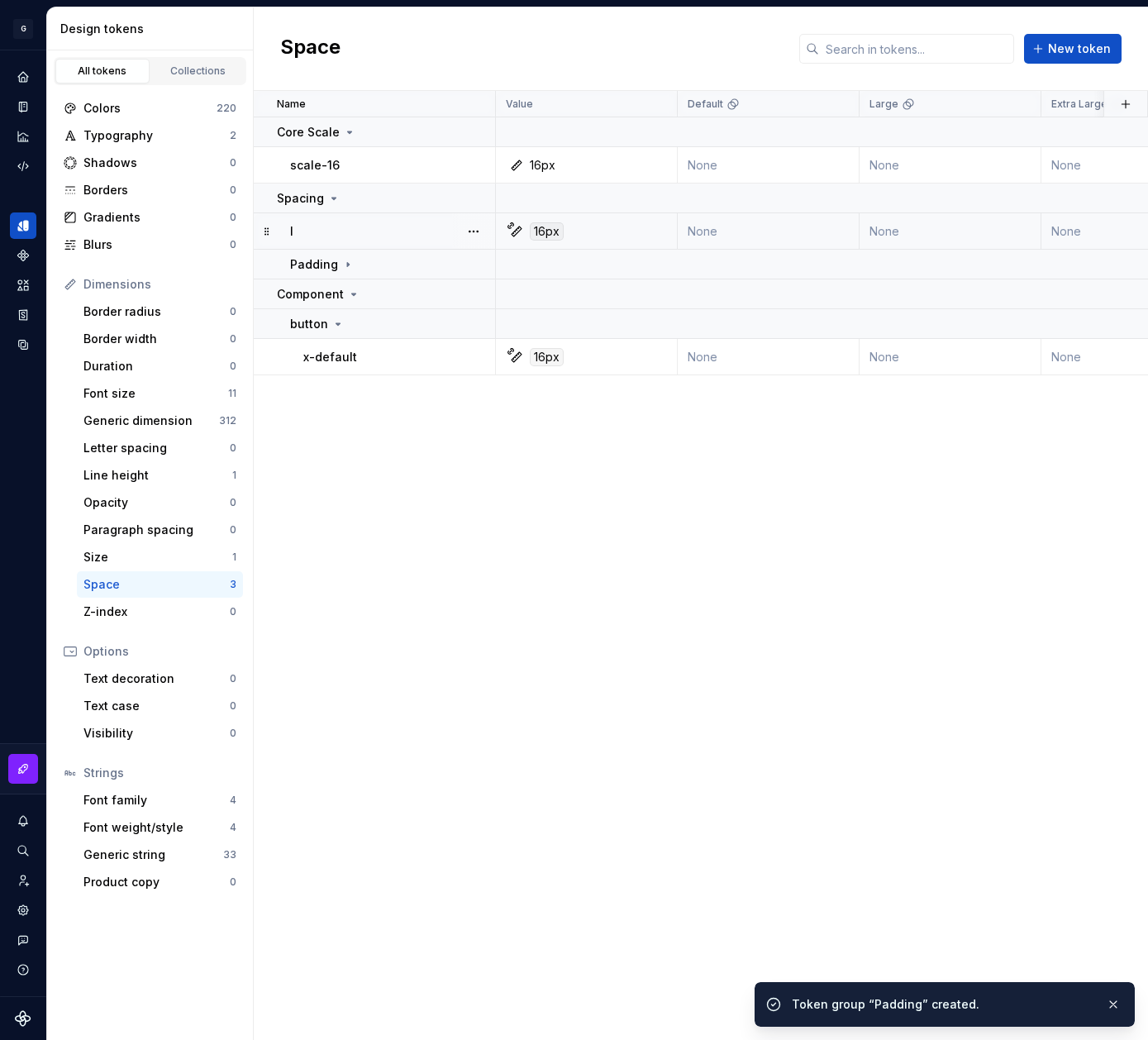
click at [308, 230] on div "l" at bounding box center [392, 231] width 204 height 17
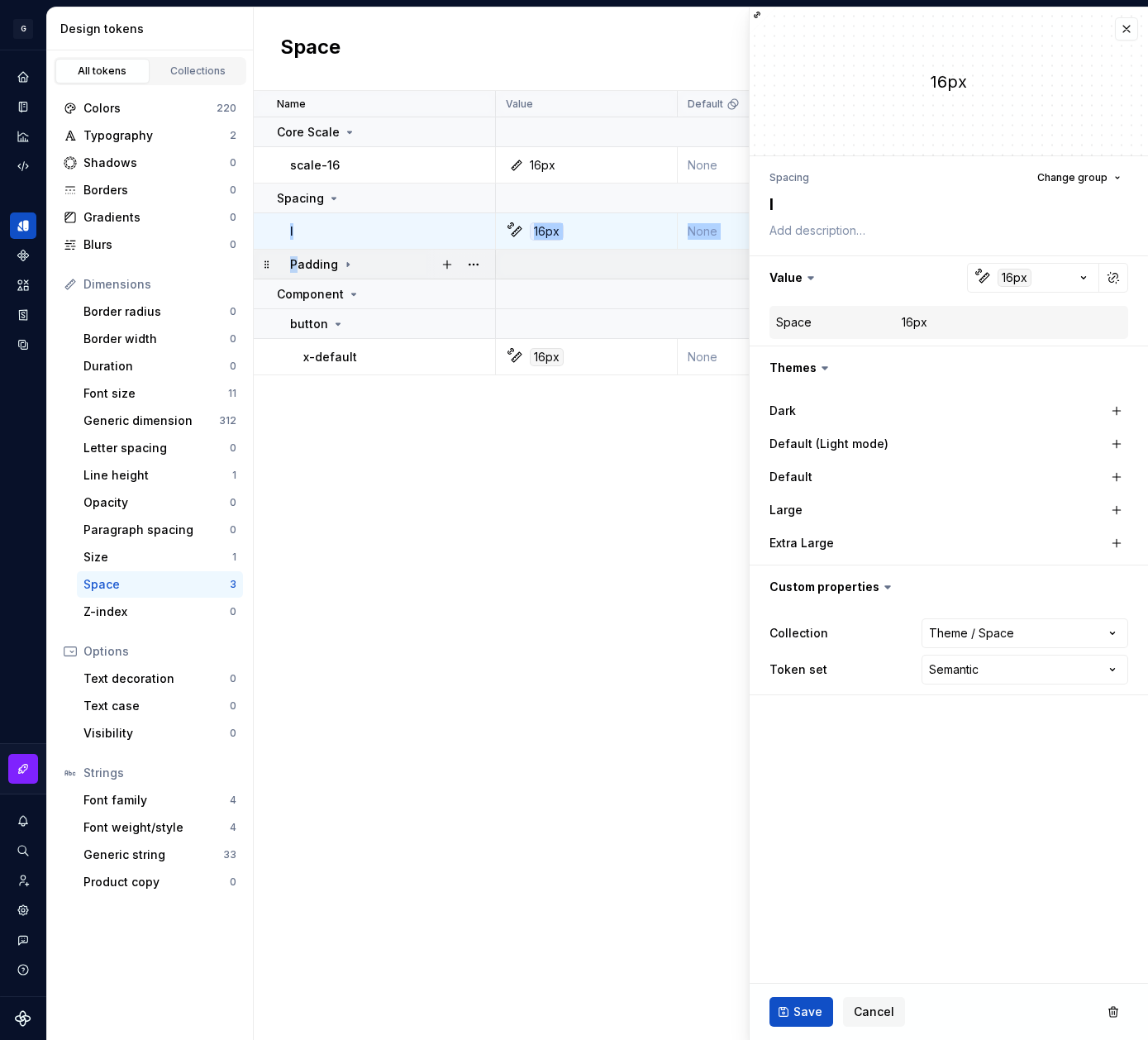
drag, startPoint x: 264, startPoint y: 230, endPoint x: 295, endPoint y: 267, distance: 48.3
click at [1116, 181] on button "Change group" at bounding box center [1079, 178] width 98 height 23
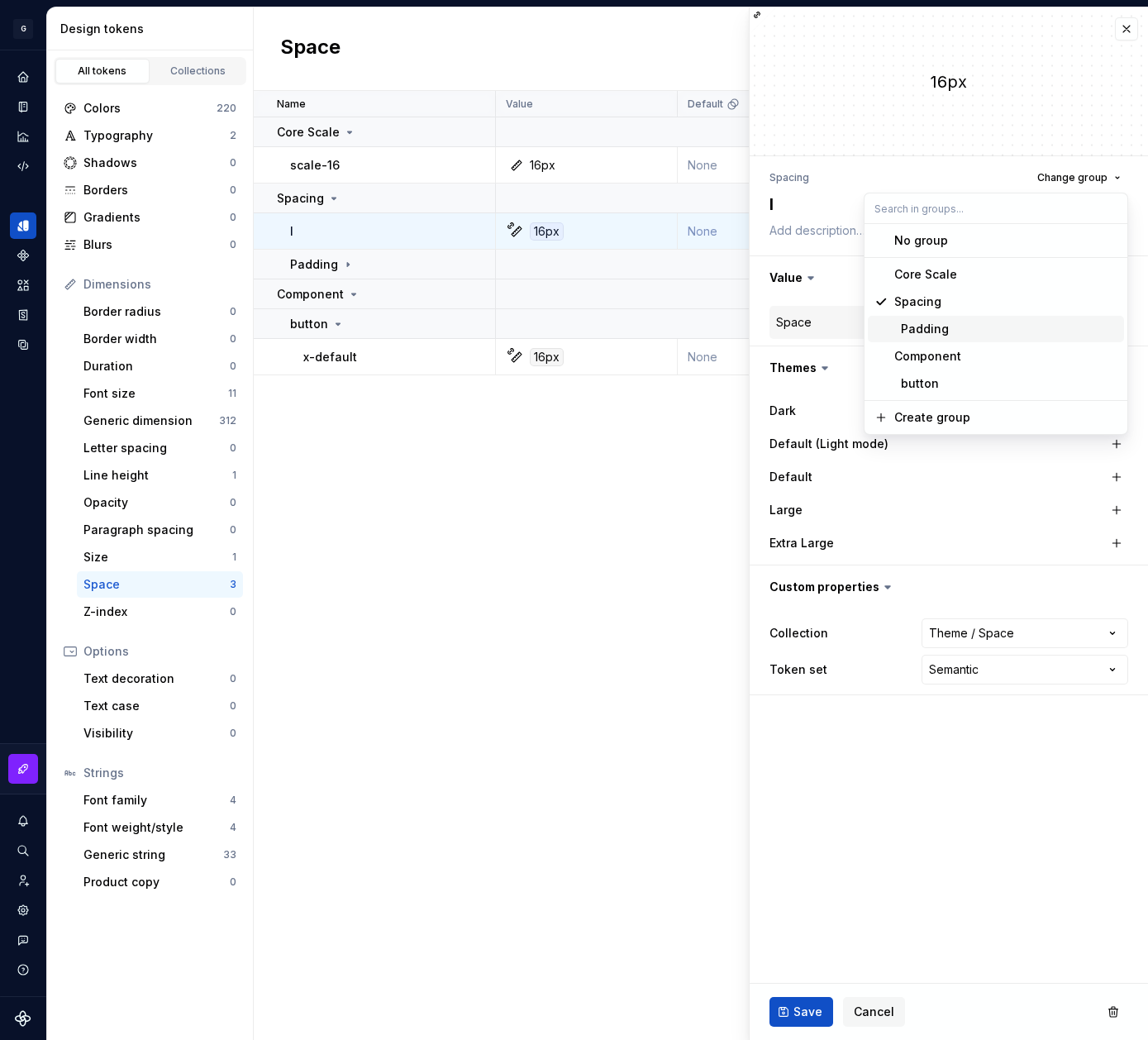
click at [964, 325] on div "Padding" at bounding box center [1006, 328] width 223 height 17
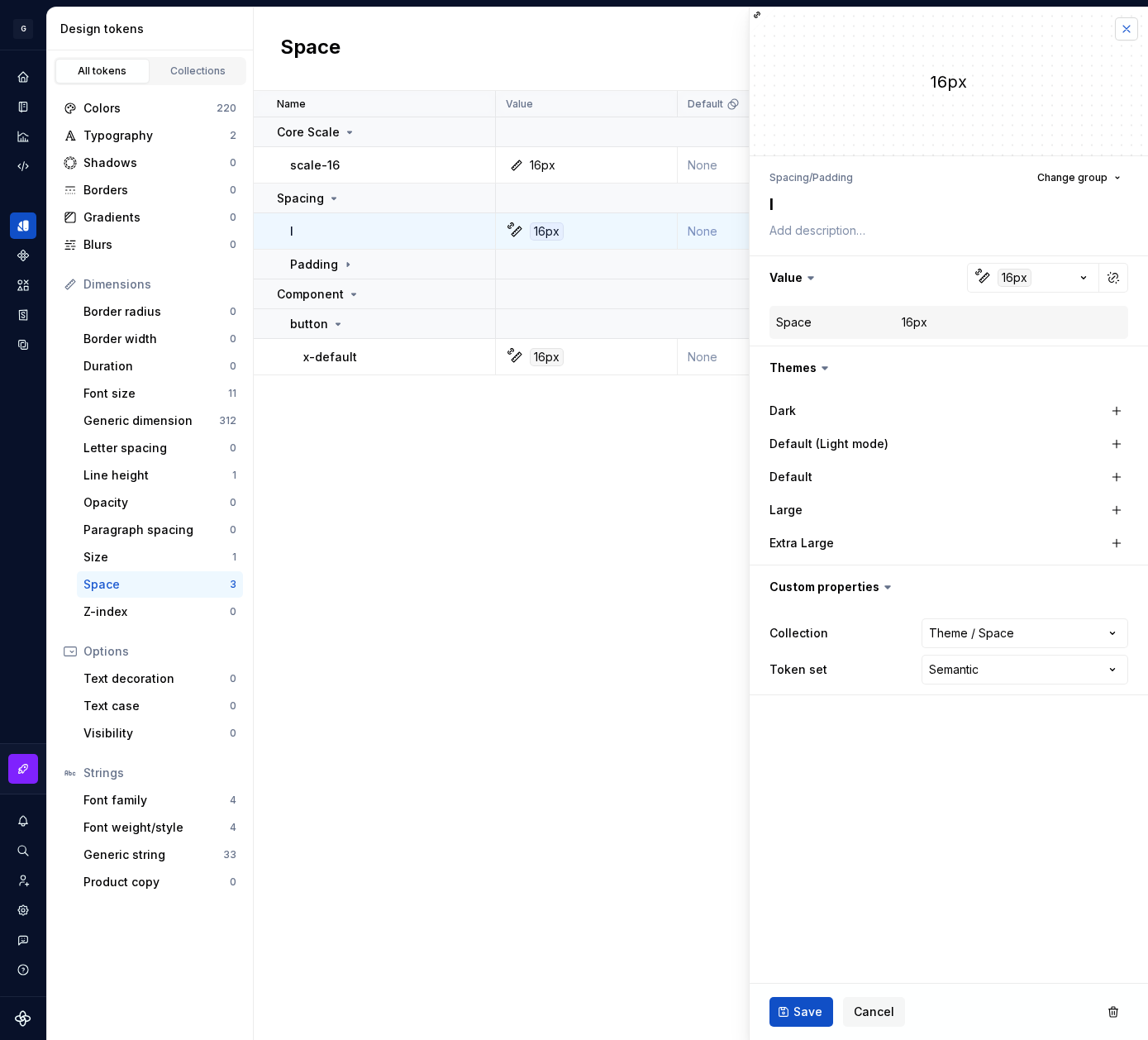
click at [1129, 30] on button "button" at bounding box center [1127, 29] width 23 height 23
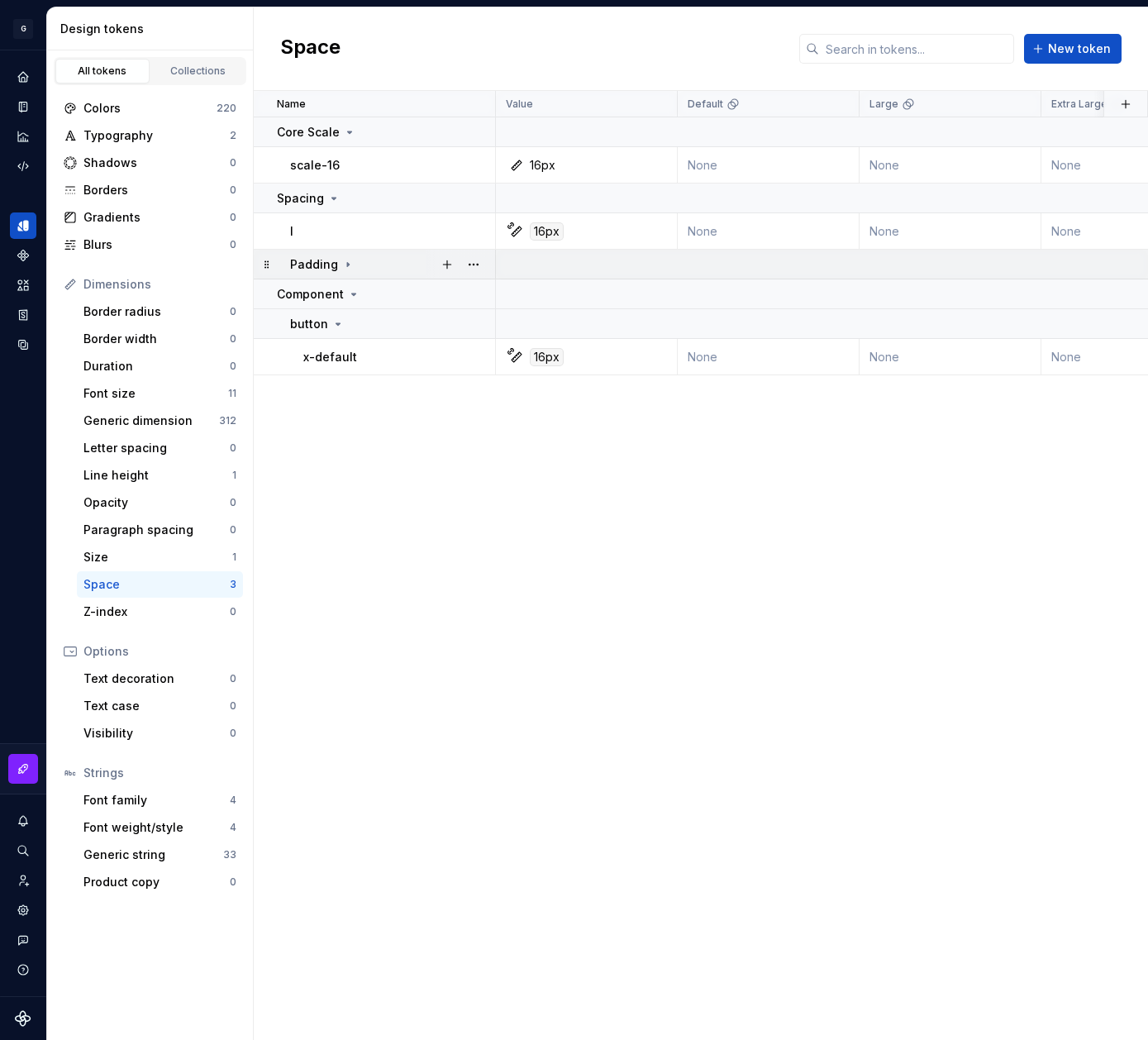
click at [343, 261] on icon at bounding box center [349, 265] width 14 height 14
click at [351, 237] on div "l" at bounding box center [392, 231] width 204 height 17
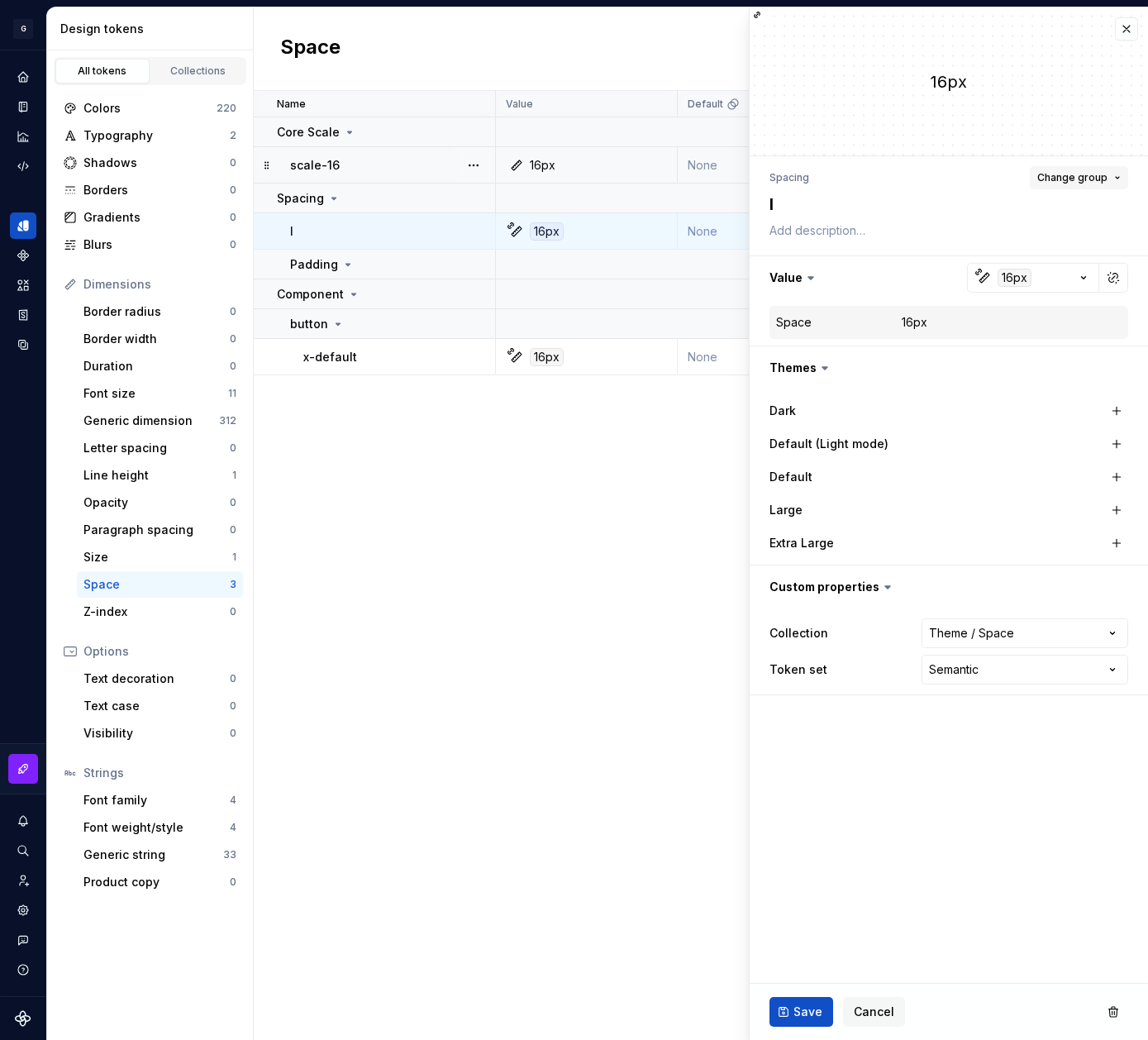
click at [1113, 184] on button "Change group" at bounding box center [1079, 178] width 98 height 23
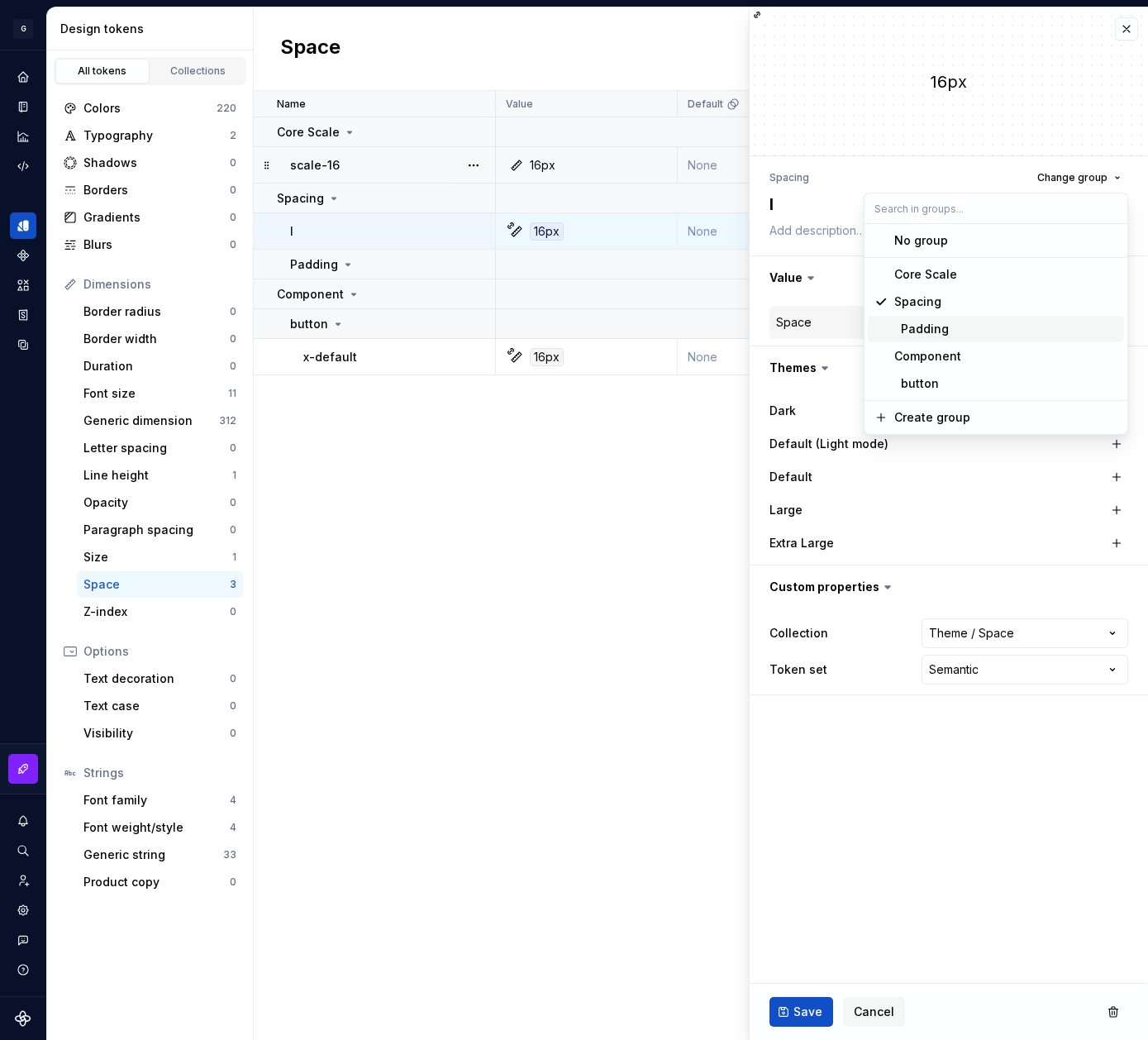
click at [939, 330] on div "Padding" at bounding box center [922, 328] width 54 height 17
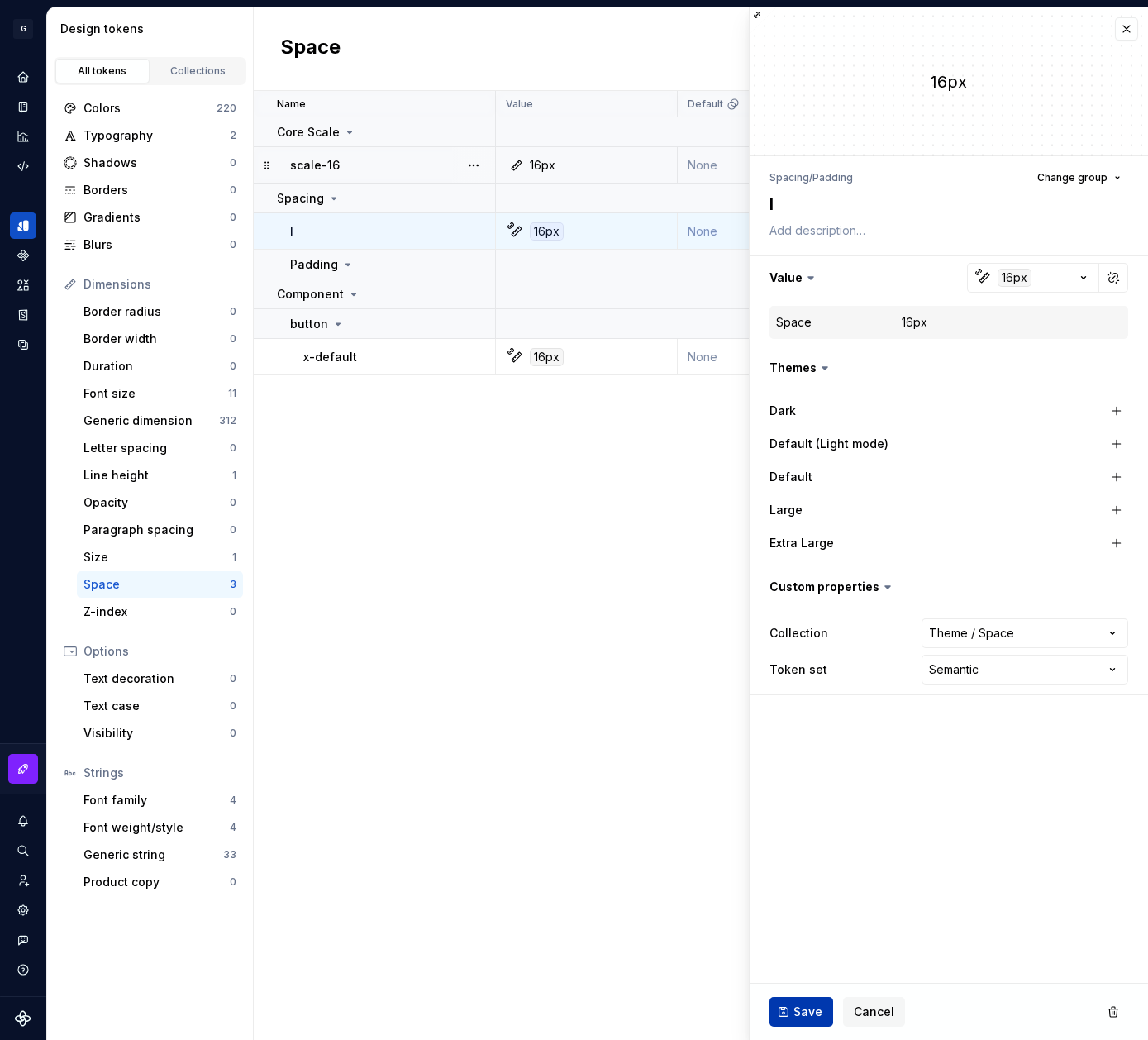
click at [804, 1014] on span "Save" at bounding box center [808, 1011] width 29 height 17
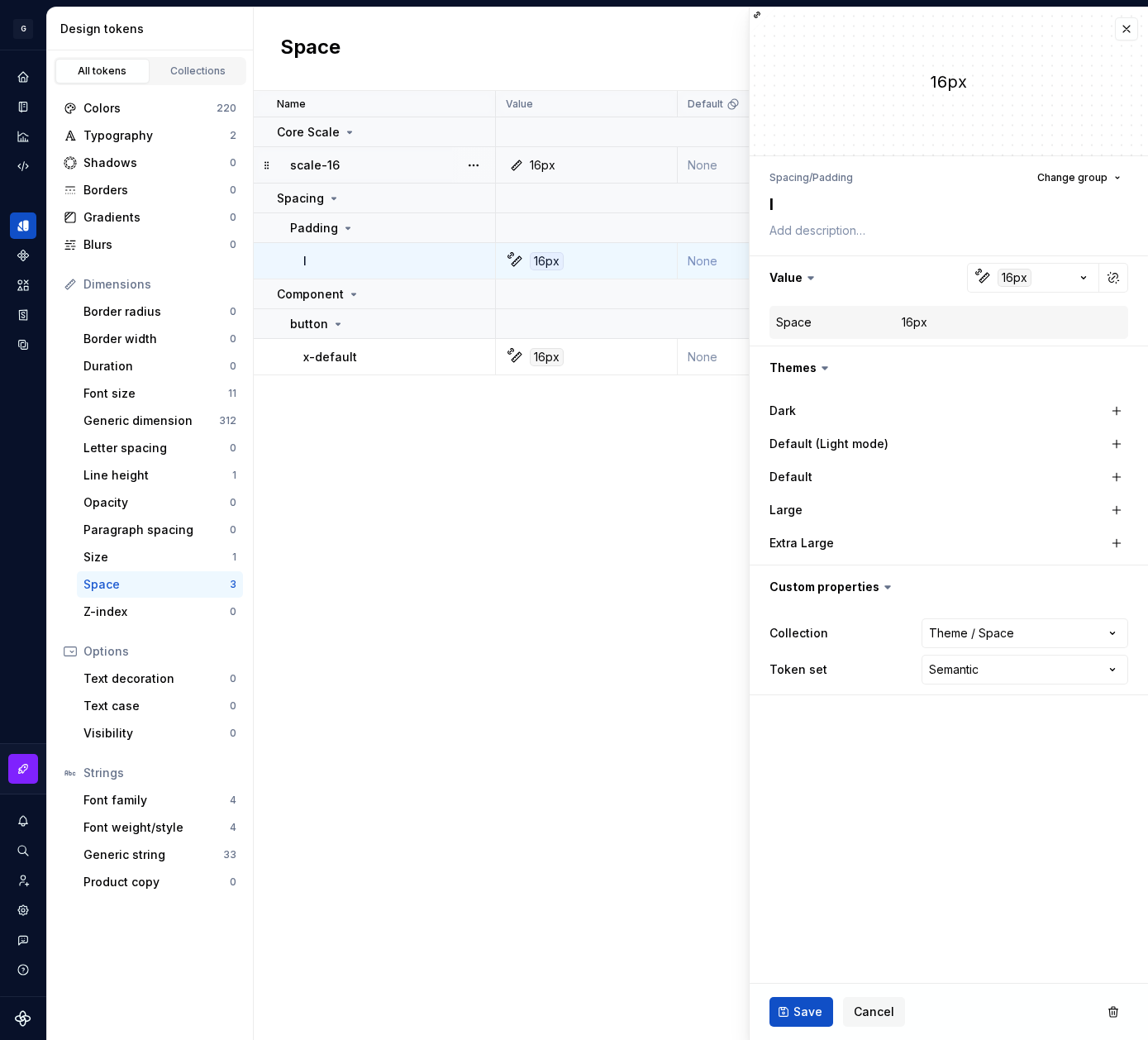
click at [523, 498] on div "Name Value Default Large Extra Large Default (Light mode) Collection Dark Token…" at bounding box center [700, 565] width 895 height 949
type textarea "*"
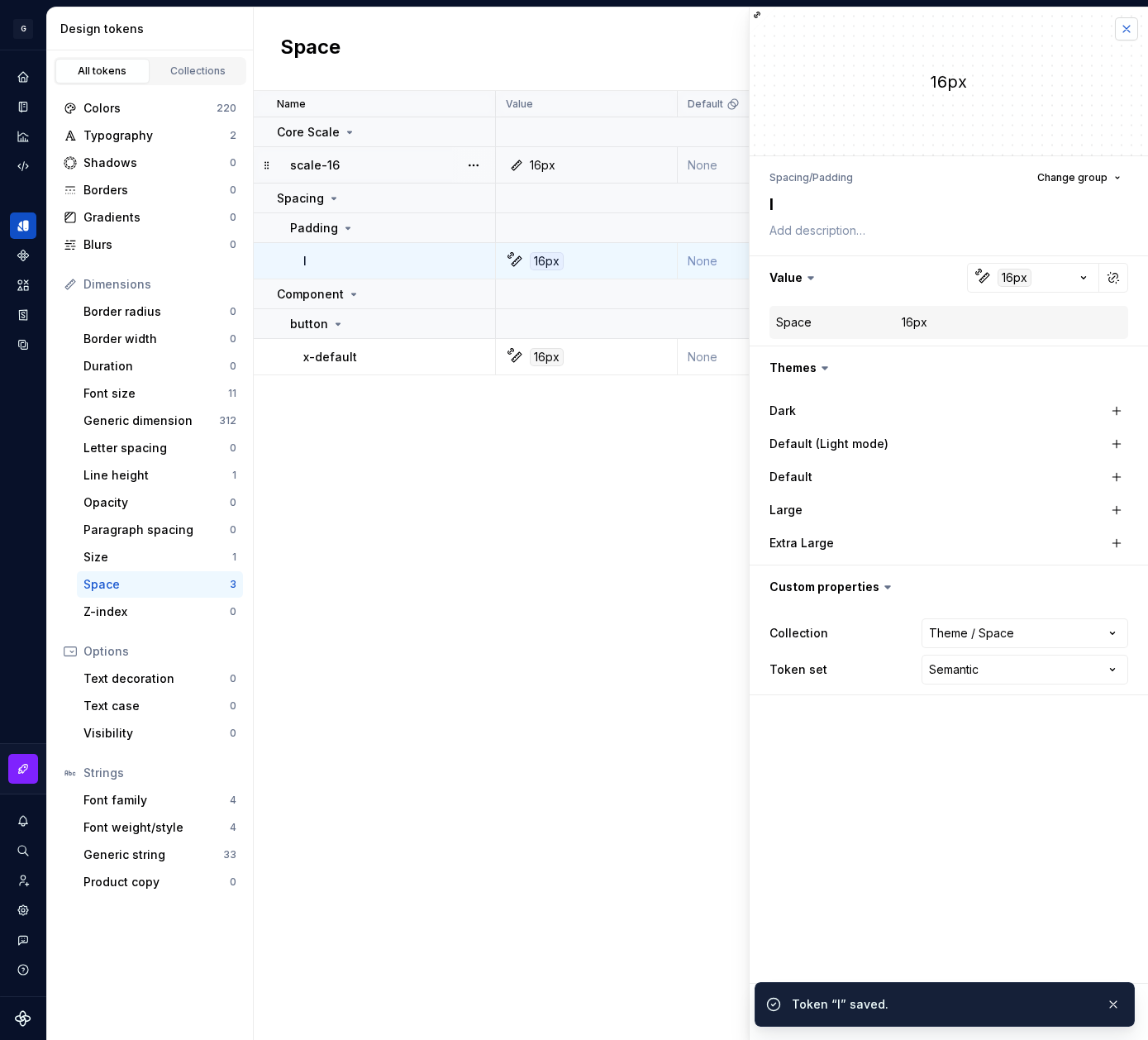
click at [1127, 23] on button "button" at bounding box center [1127, 29] width 23 height 23
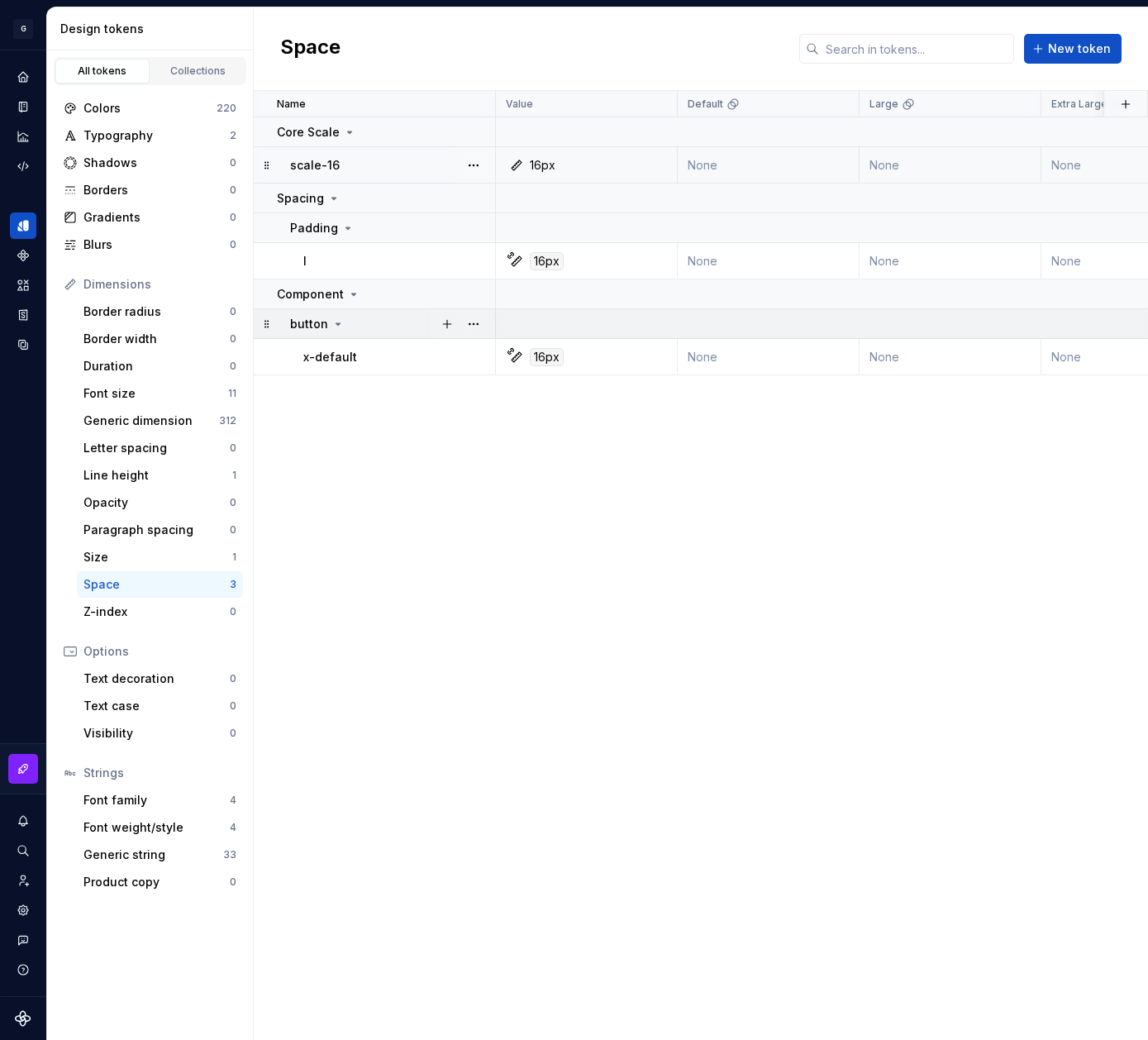
click at [343, 327] on div "button" at bounding box center [392, 323] width 204 height 17
click at [477, 321] on button "button" at bounding box center [474, 324] width 23 height 23
click at [552, 358] on div "Rename" at bounding box center [546, 355] width 108 height 17
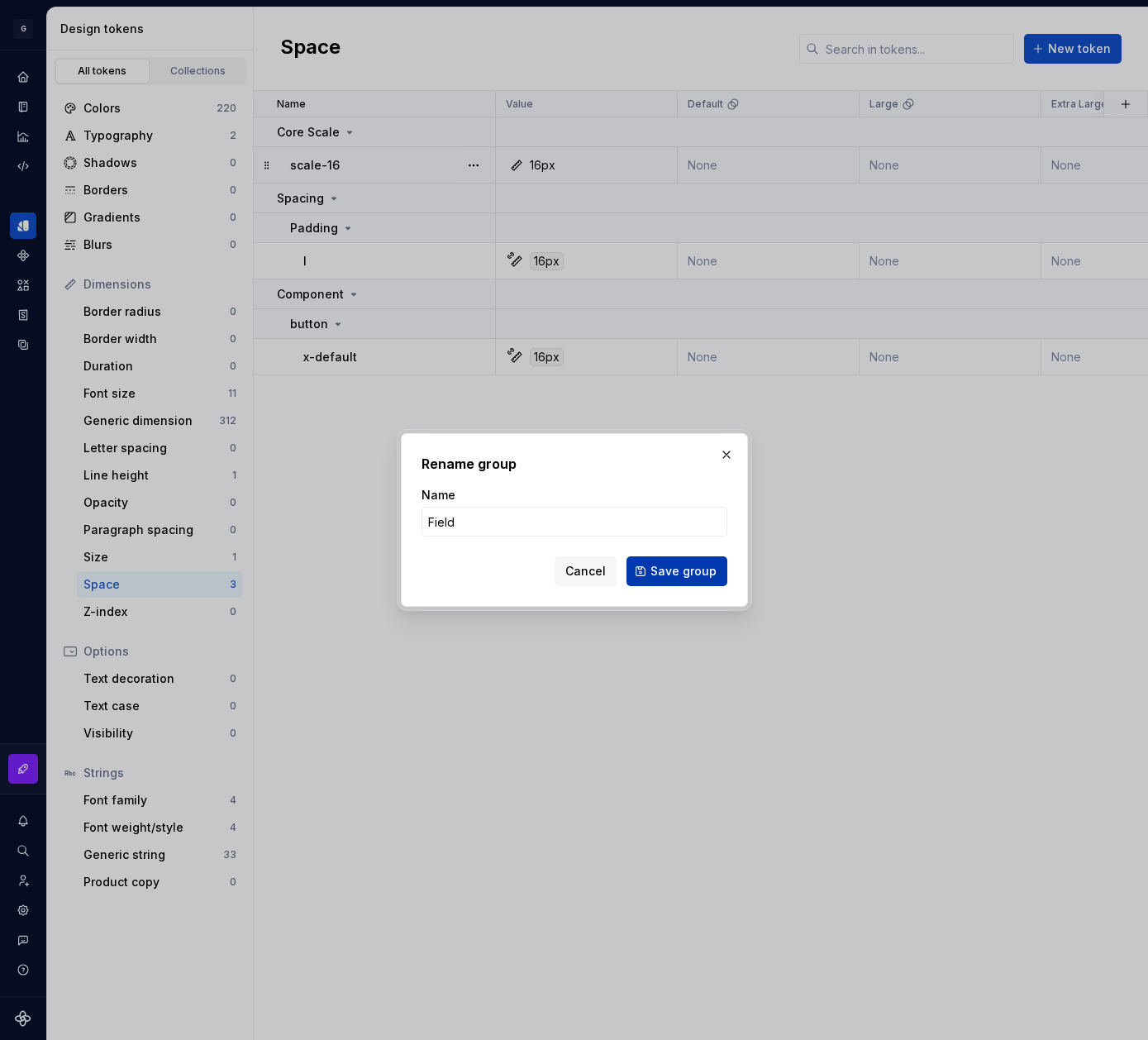
type input "Field"
click at [710, 574] on span "Save group" at bounding box center [684, 571] width 66 height 17
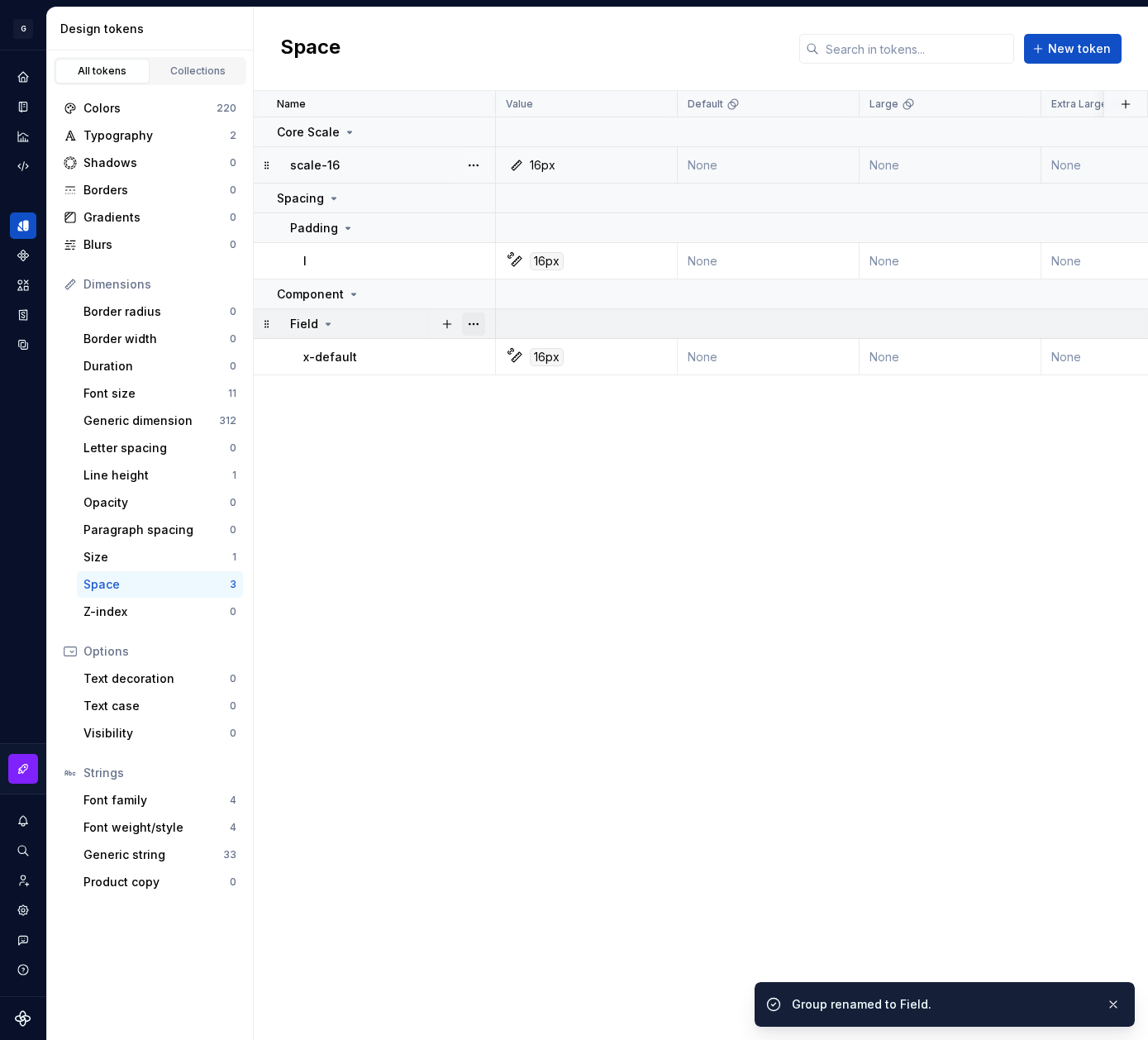
click at [472, 324] on button "button" at bounding box center [474, 324] width 23 height 23
click at [449, 324] on button "button" at bounding box center [448, 324] width 23 height 23
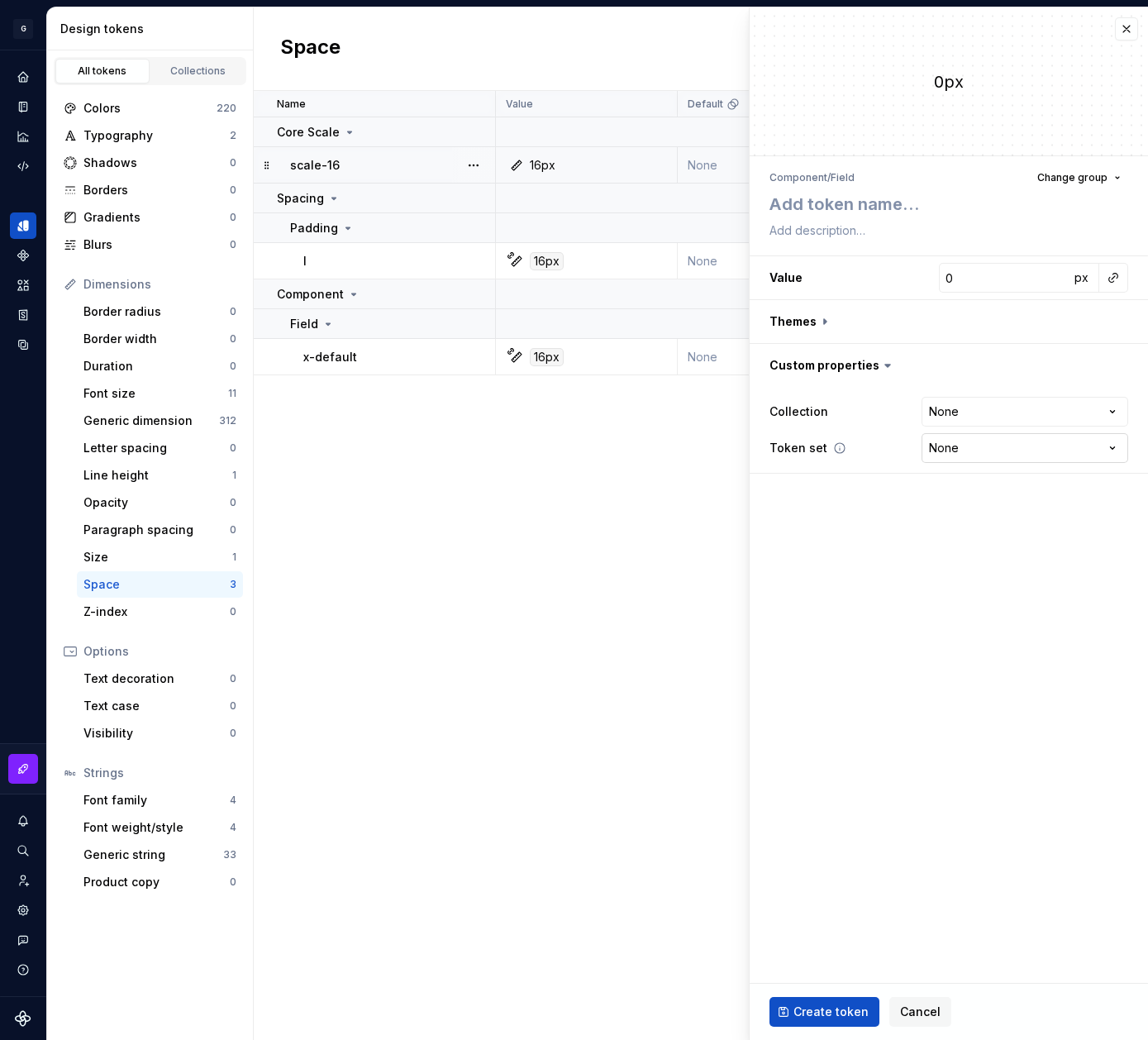
type textarea "*"
click at [1026, 201] on textarea at bounding box center [945, 204] width 358 height 30
click at [1131, 27] on button "button" at bounding box center [1127, 29] width 23 height 23
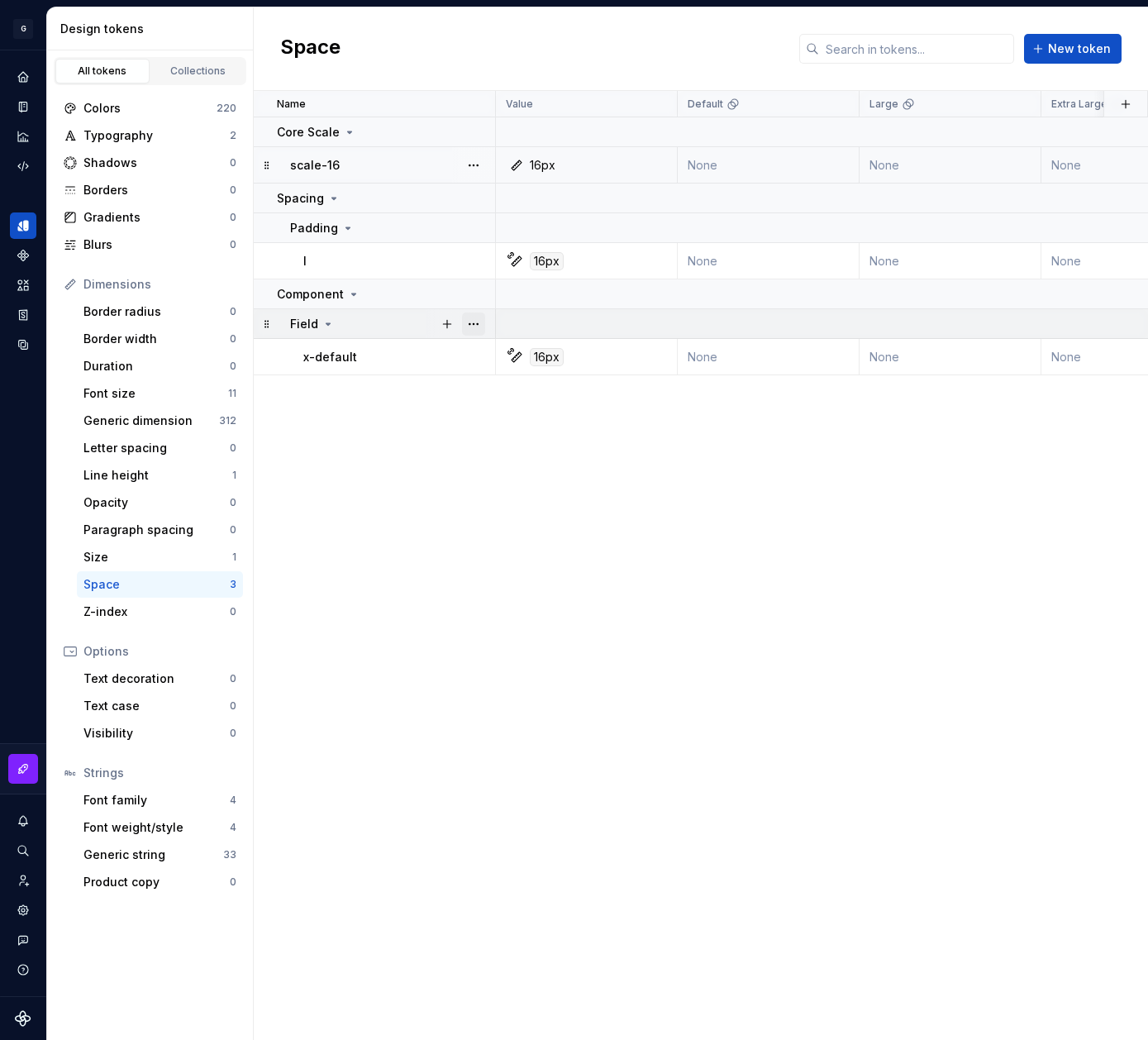
click at [468, 326] on button "button" at bounding box center [474, 324] width 23 height 23
click at [540, 446] on div "New group" at bounding box center [546, 443] width 108 height 17
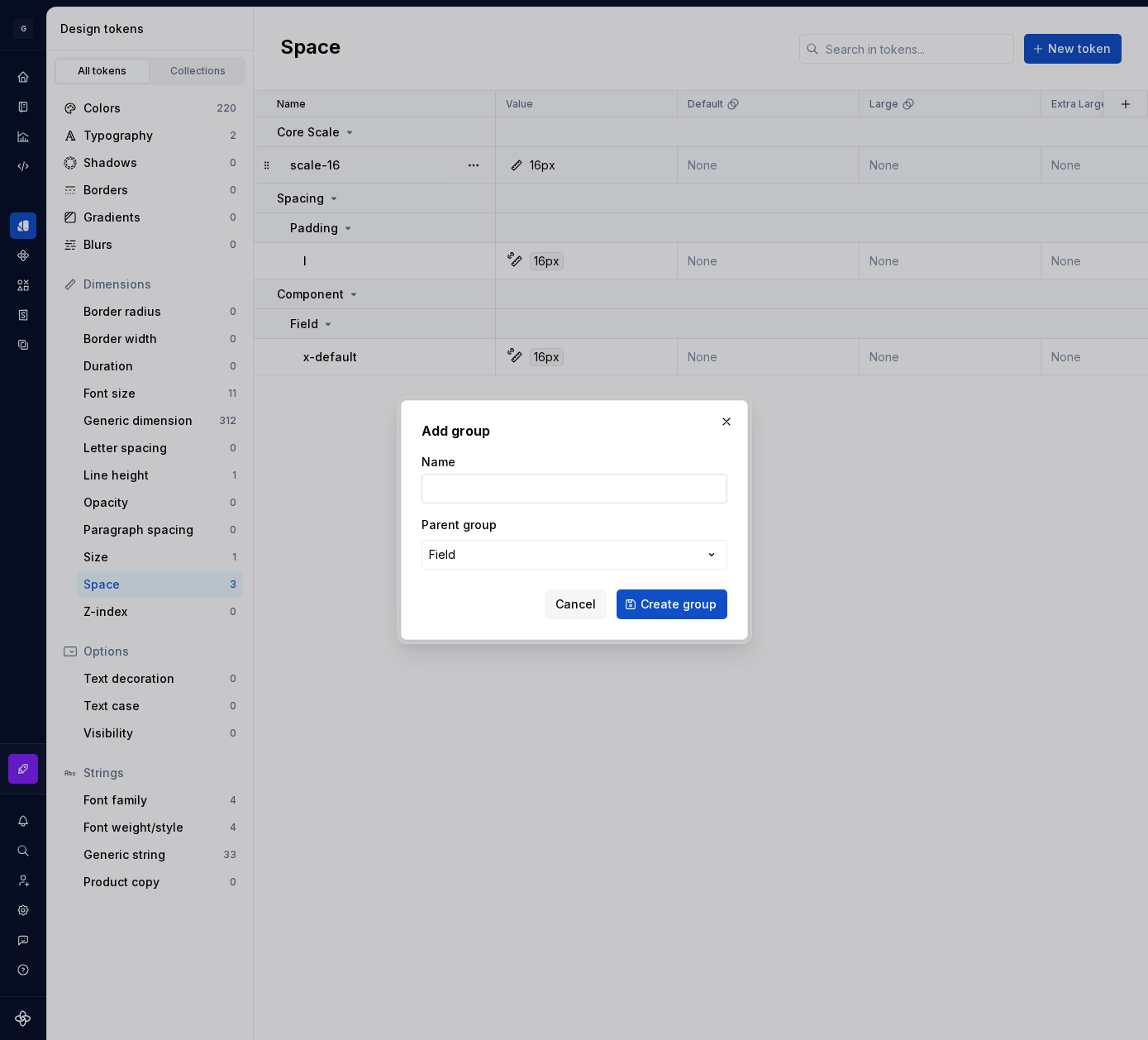
click at [540, 499] on input "Name" at bounding box center [574, 488] width 306 height 30
paste input "Margin"
type input "Margin"
drag, startPoint x: 705, startPoint y: 604, endPoint x: 787, endPoint y: 530, distance: 110.5
click at [705, 604] on span "Create group" at bounding box center [679, 604] width 76 height 17
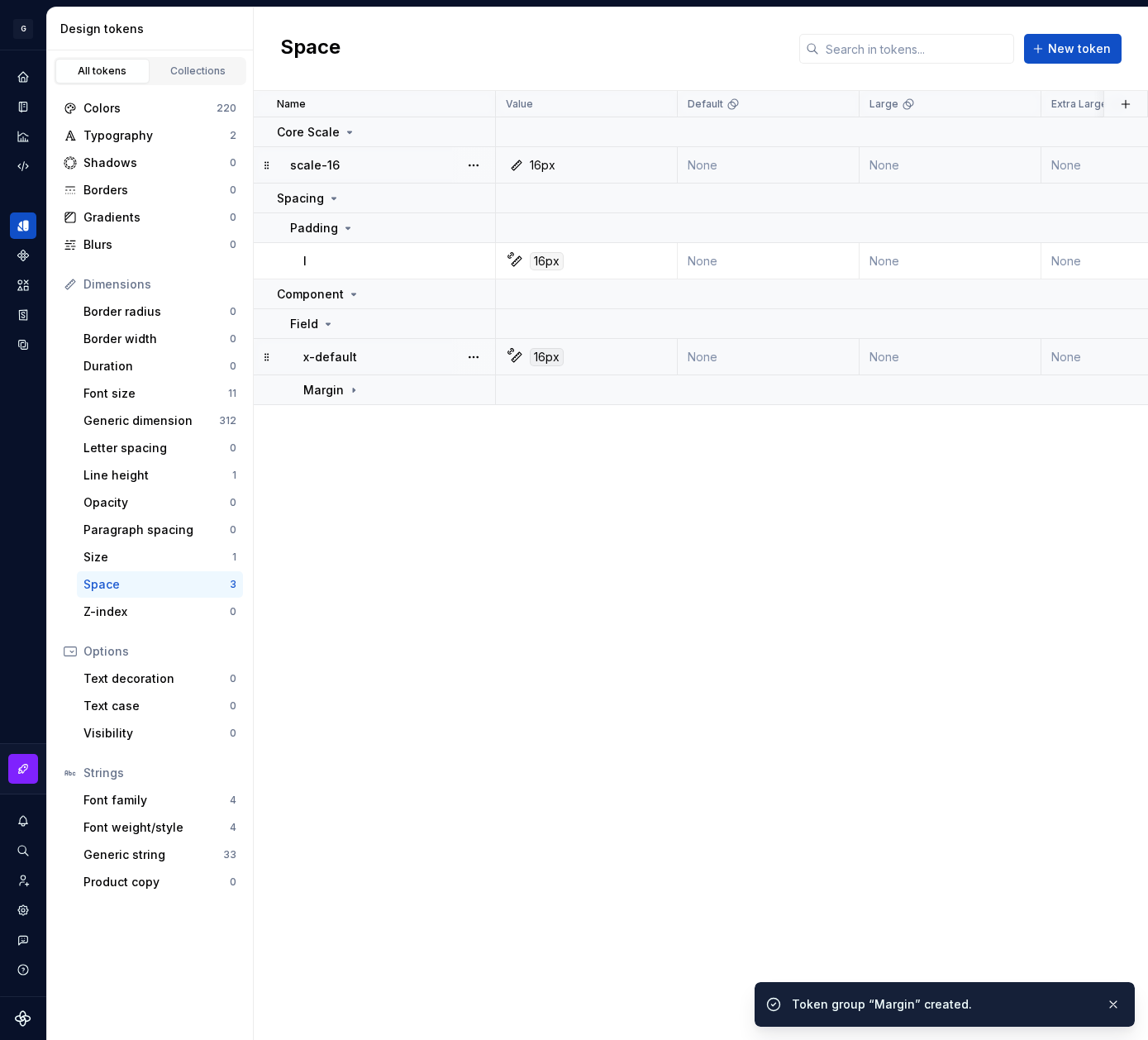
click at [358, 356] on div "x-default" at bounding box center [398, 356] width 191 height 17
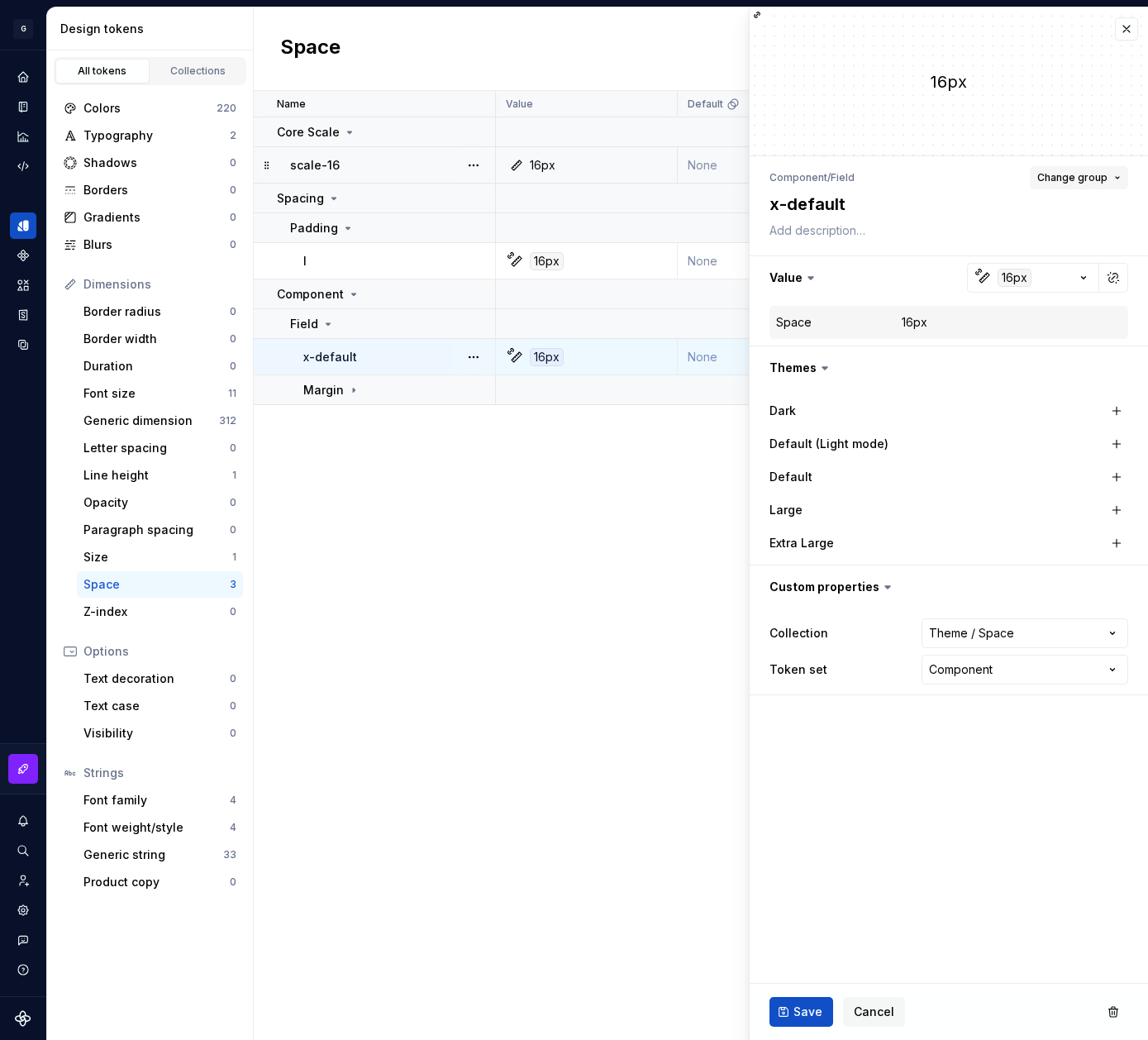
click at [1111, 175] on button "Change group" at bounding box center [1079, 178] width 98 height 23
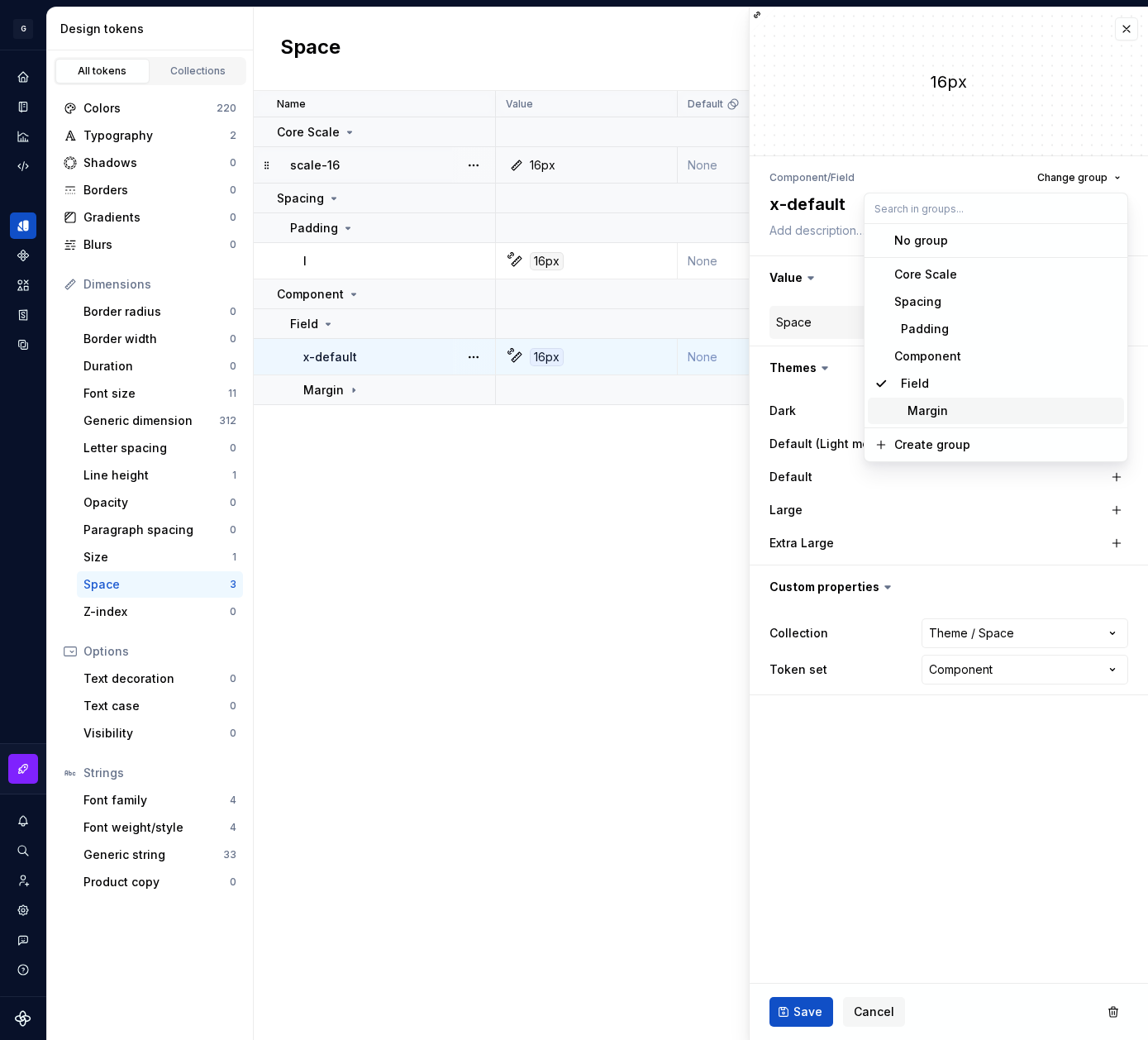
click at [935, 405] on div "Margin" at bounding box center [921, 411] width 53 height 17
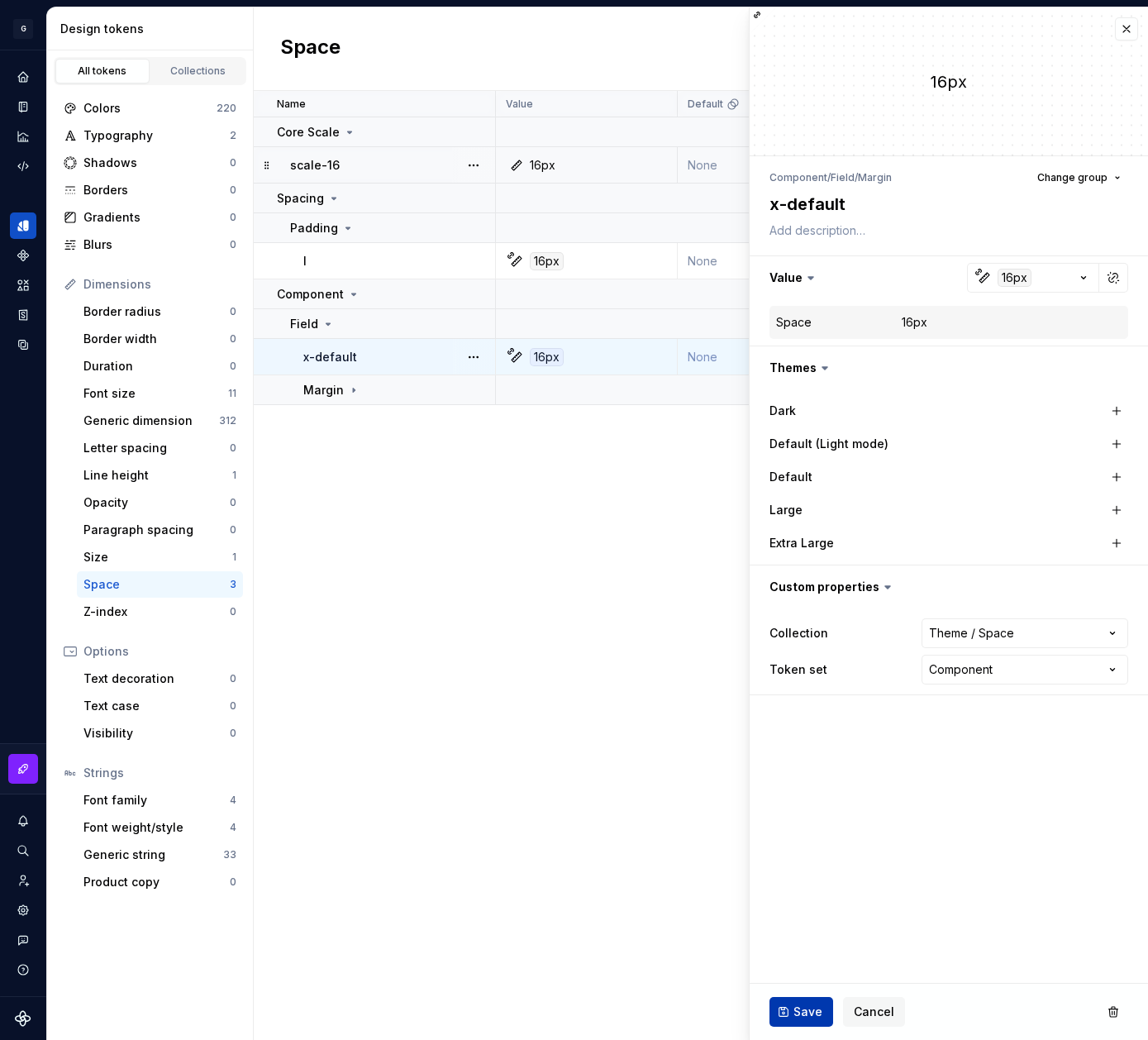
click at [792, 1014] on button "Save" at bounding box center [801, 1012] width 64 height 30
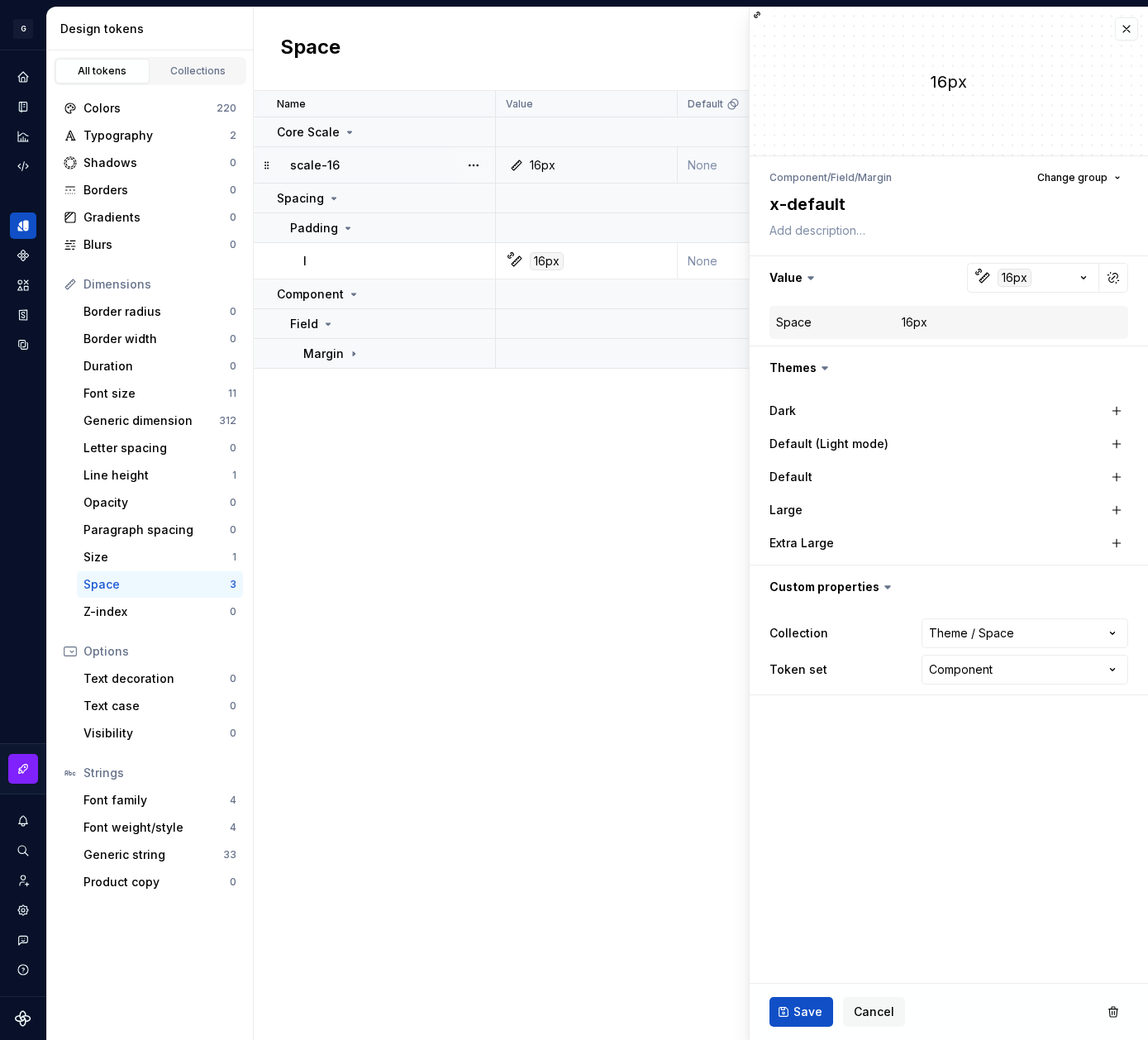
type textarea "*"
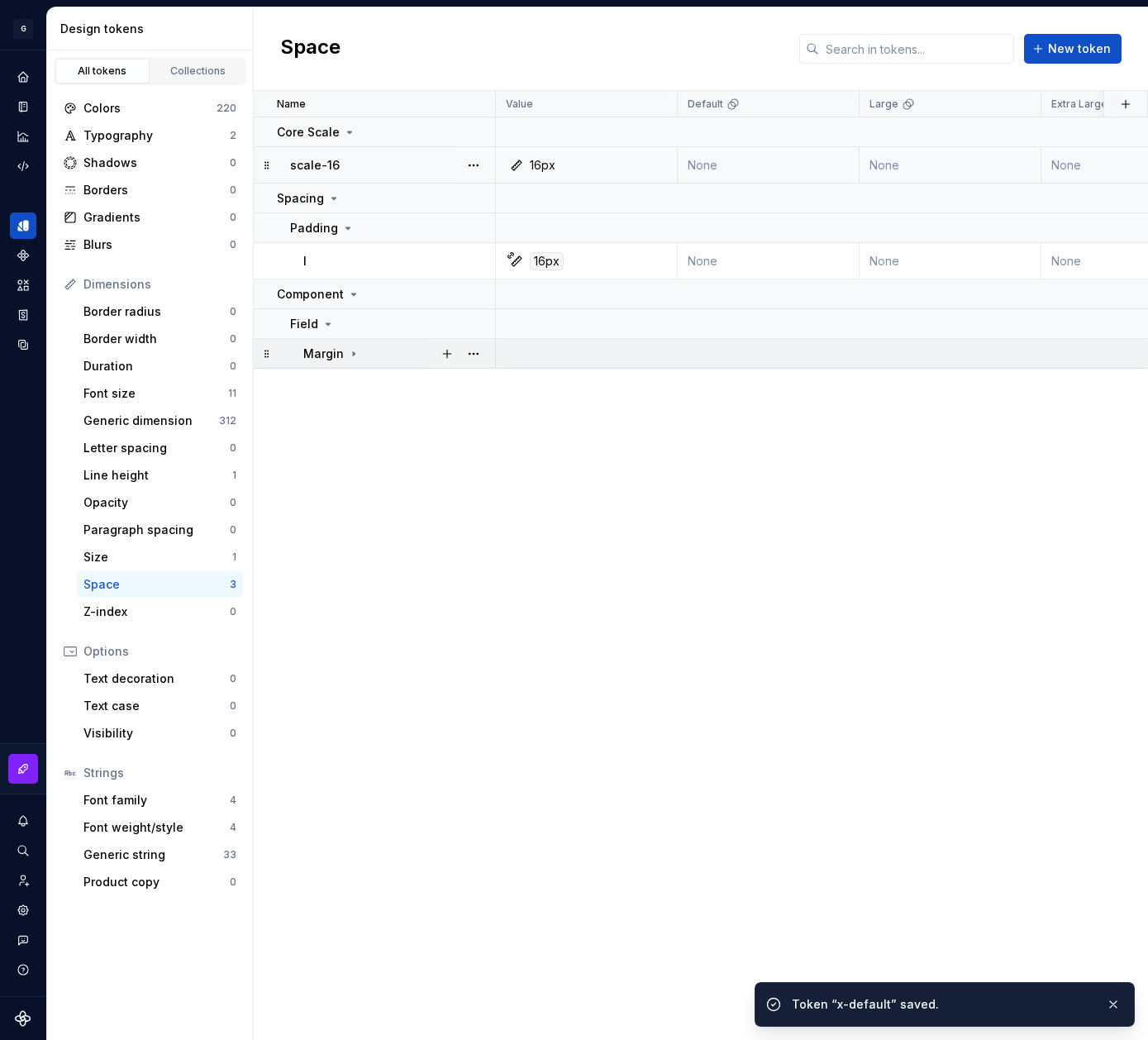
click at [356, 351] on icon at bounding box center [355, 354] width 14 height 14
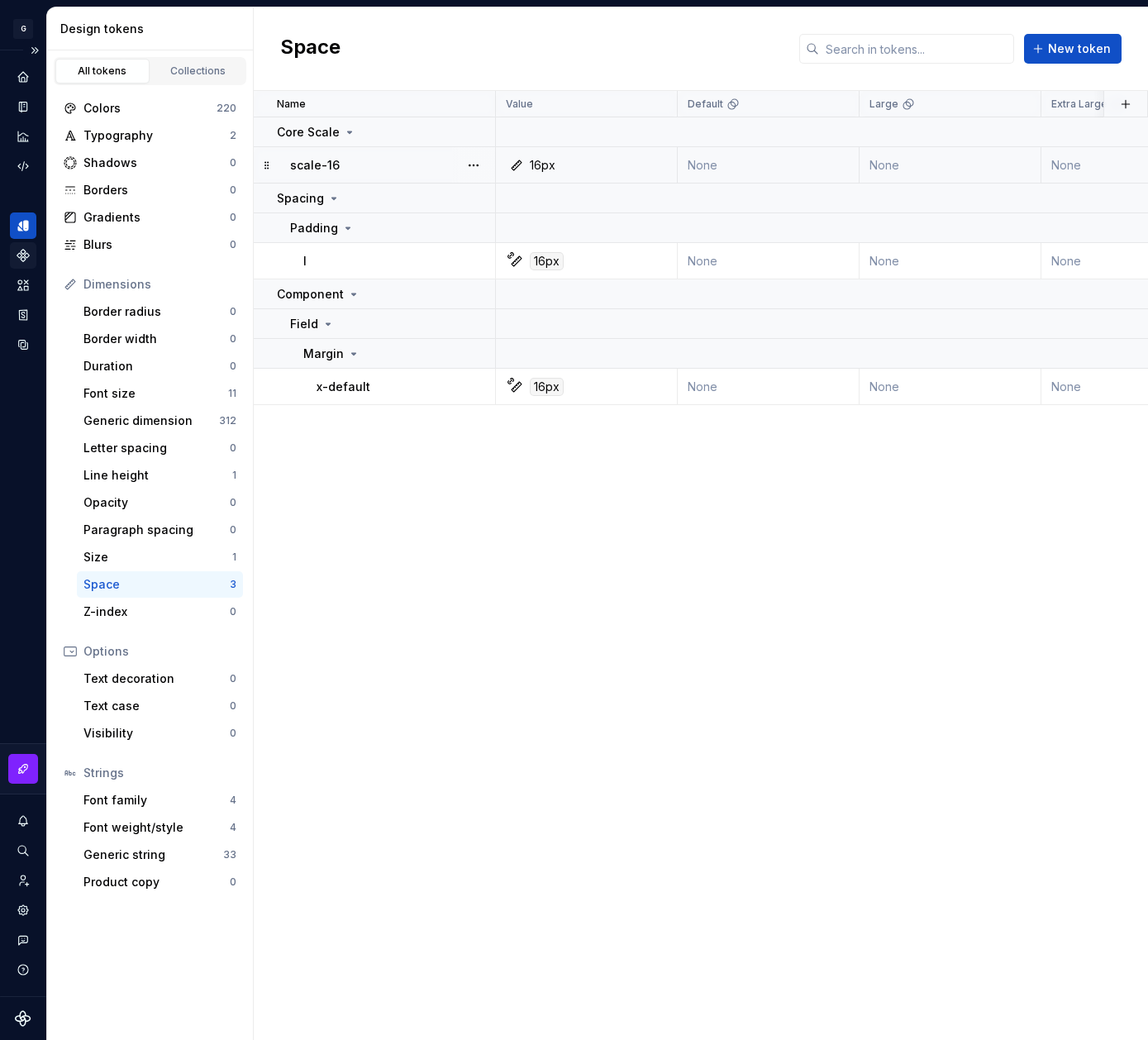
click at [21, 261] on icon "Components" at bounding box center [22, 254] width 15 height 15
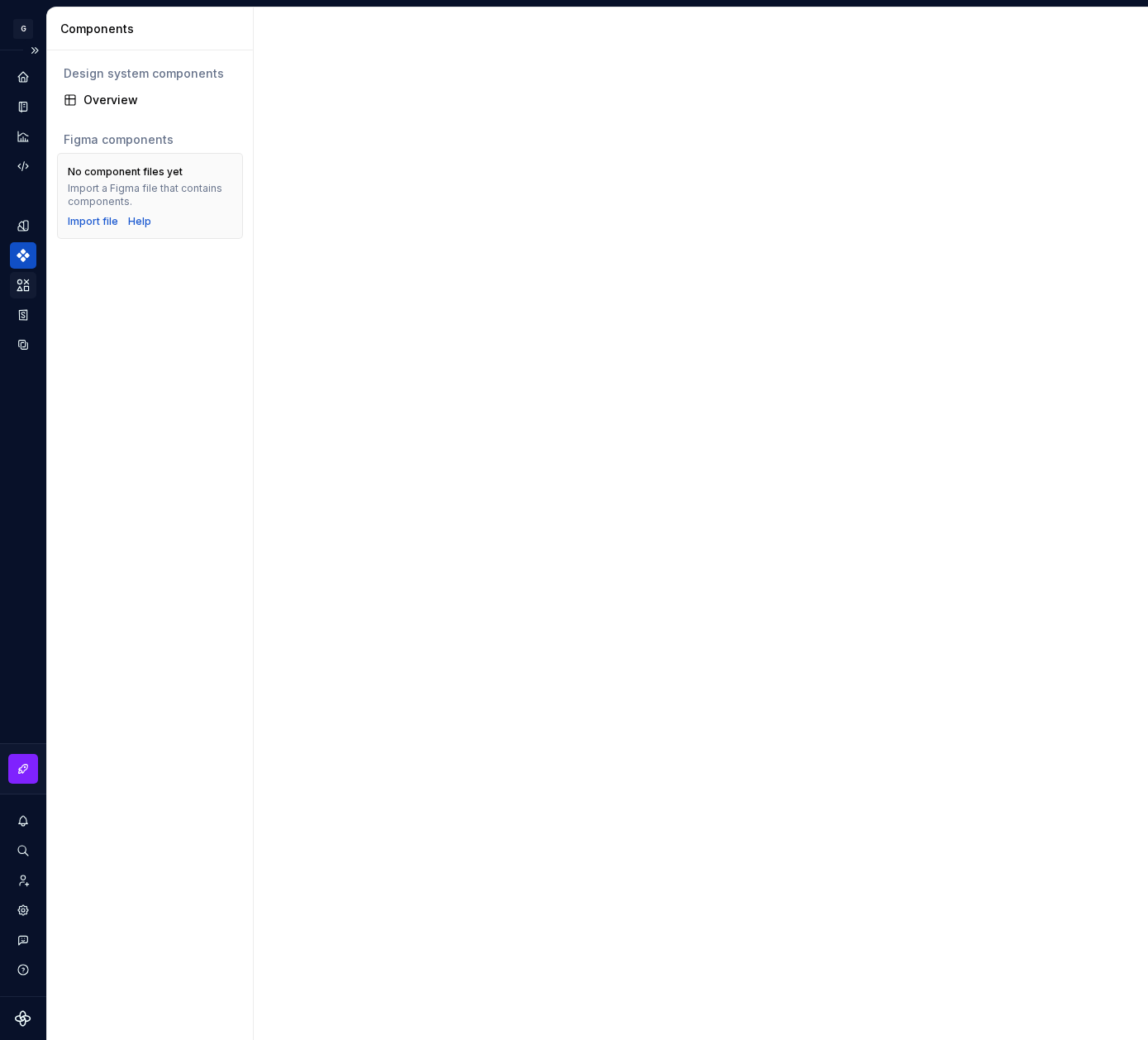
click at [22, 287] on icon "Assets" at bounding box center [22, 285] width 15 height 15
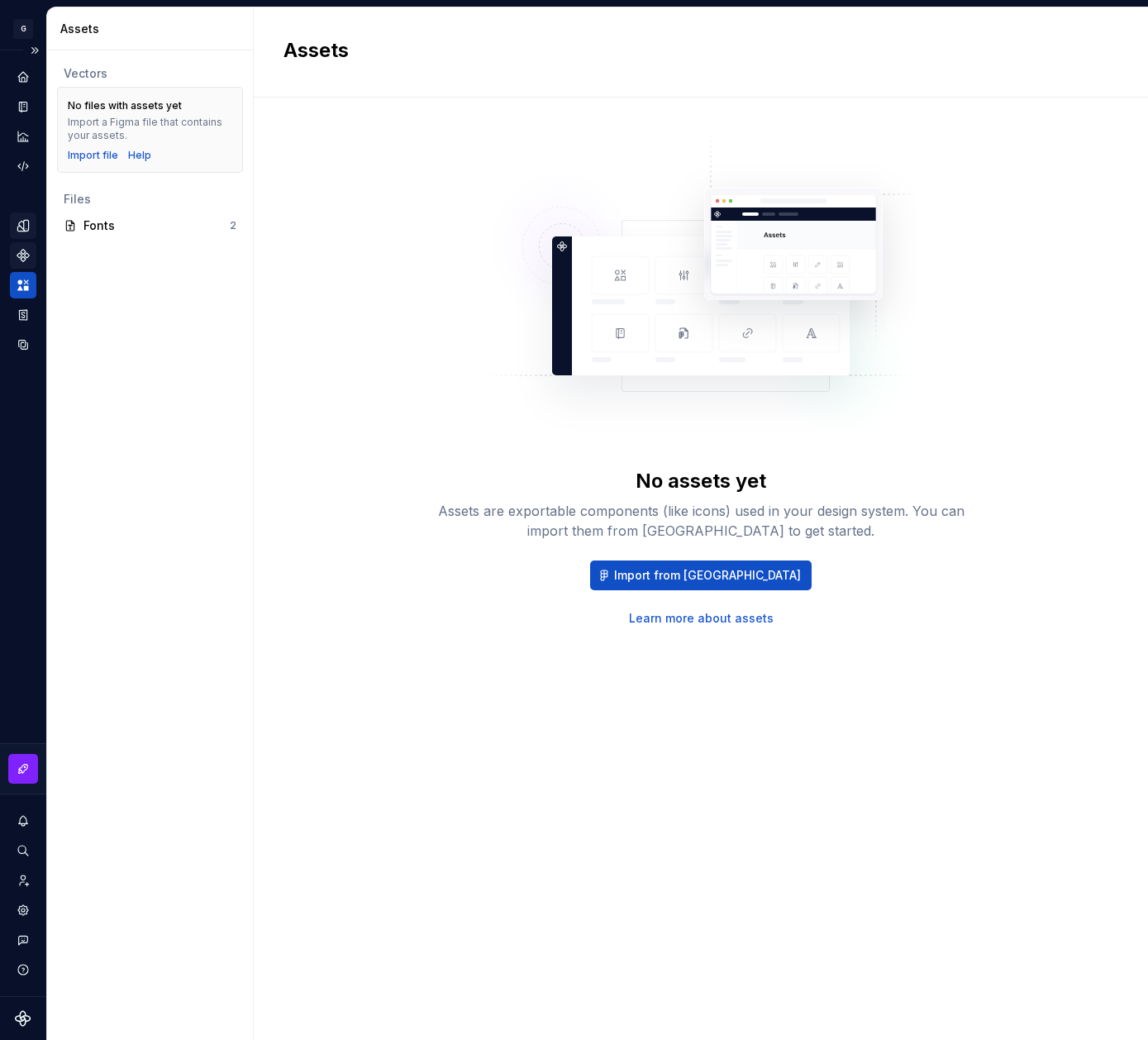
click at [25, 228] on icon "Design tokens" at bounding box center [22, 224] width 11 height 11
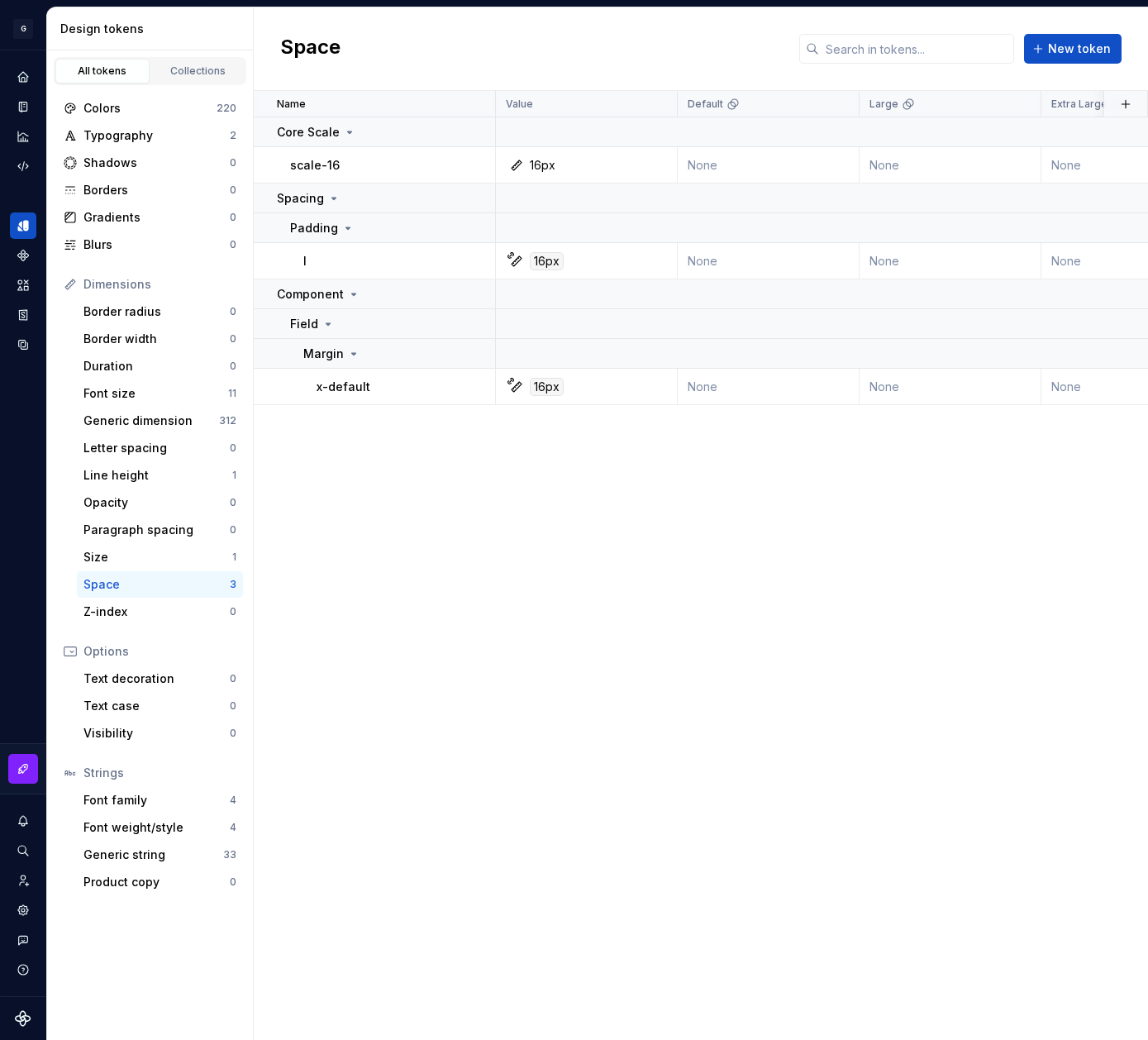
click at [0, 0] on button "Expand sidebar" at bounding box center [0, 0] width 0 height 0
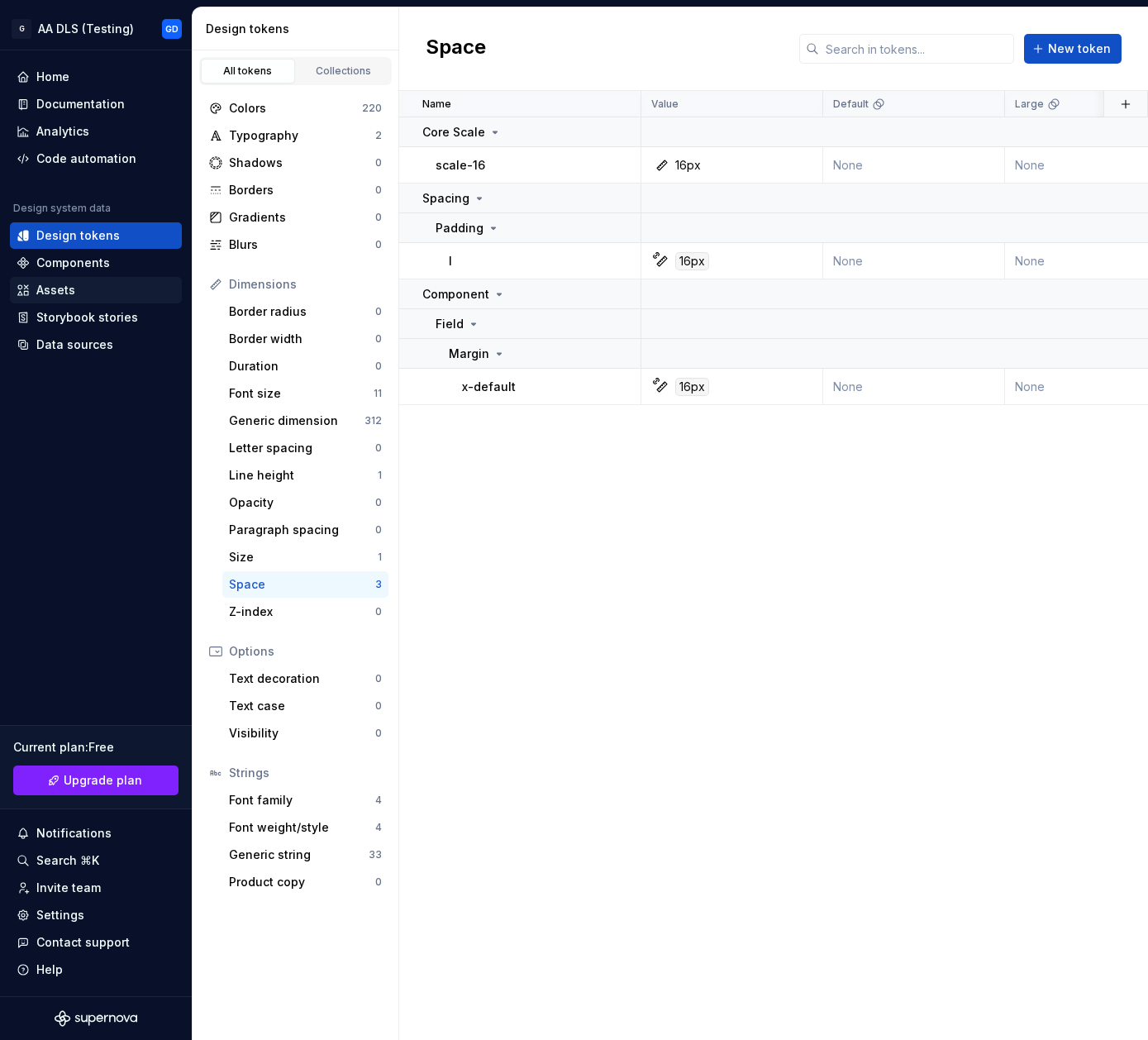
click at [65, 285] on div "Assets" at bounding box center [55, 289] width 39 height 17
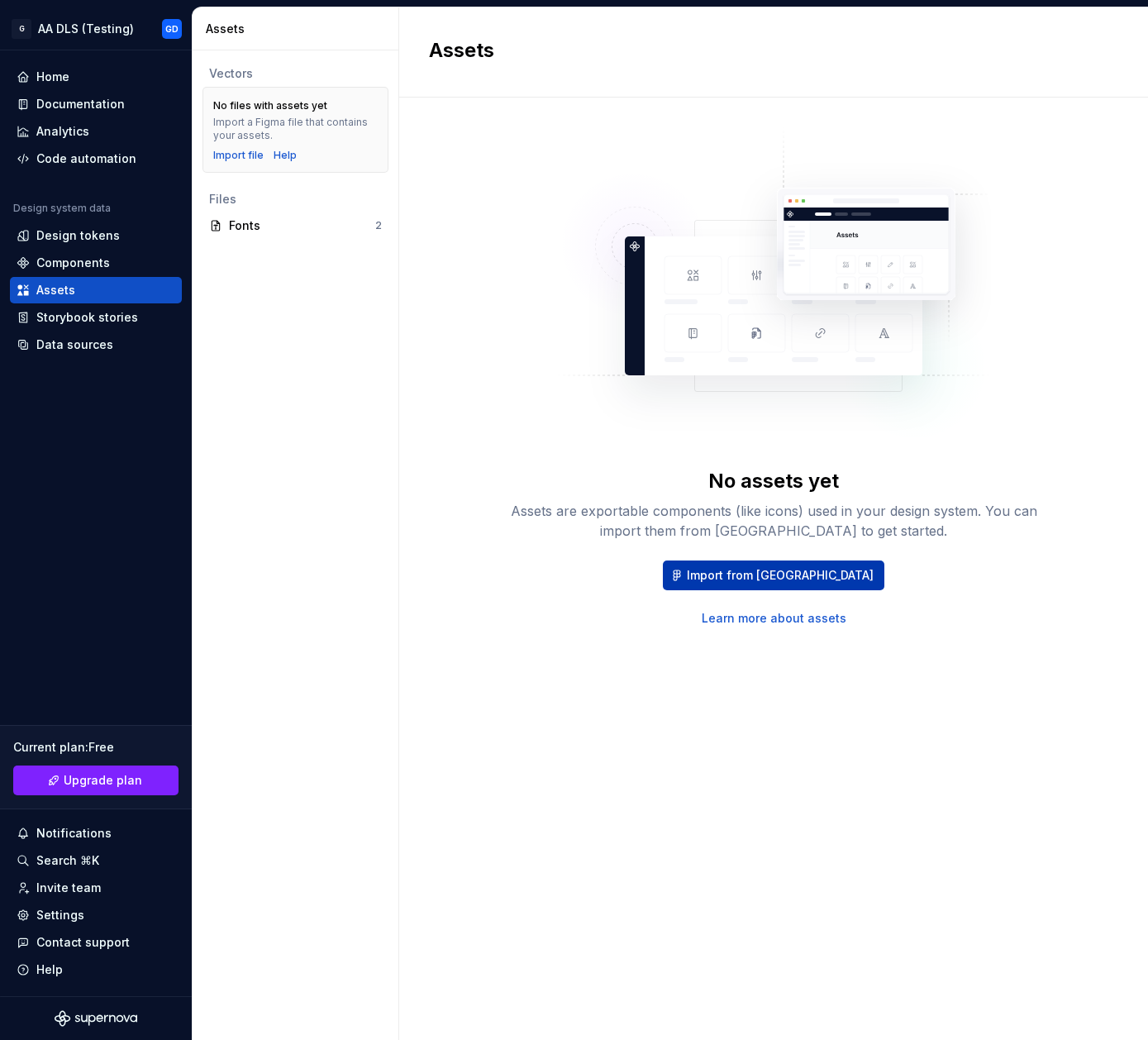
click at [745, 564] on button "Import from [GEOGRAPHIC_DATA]" at bounding box center [774, 575] width 221 height 30
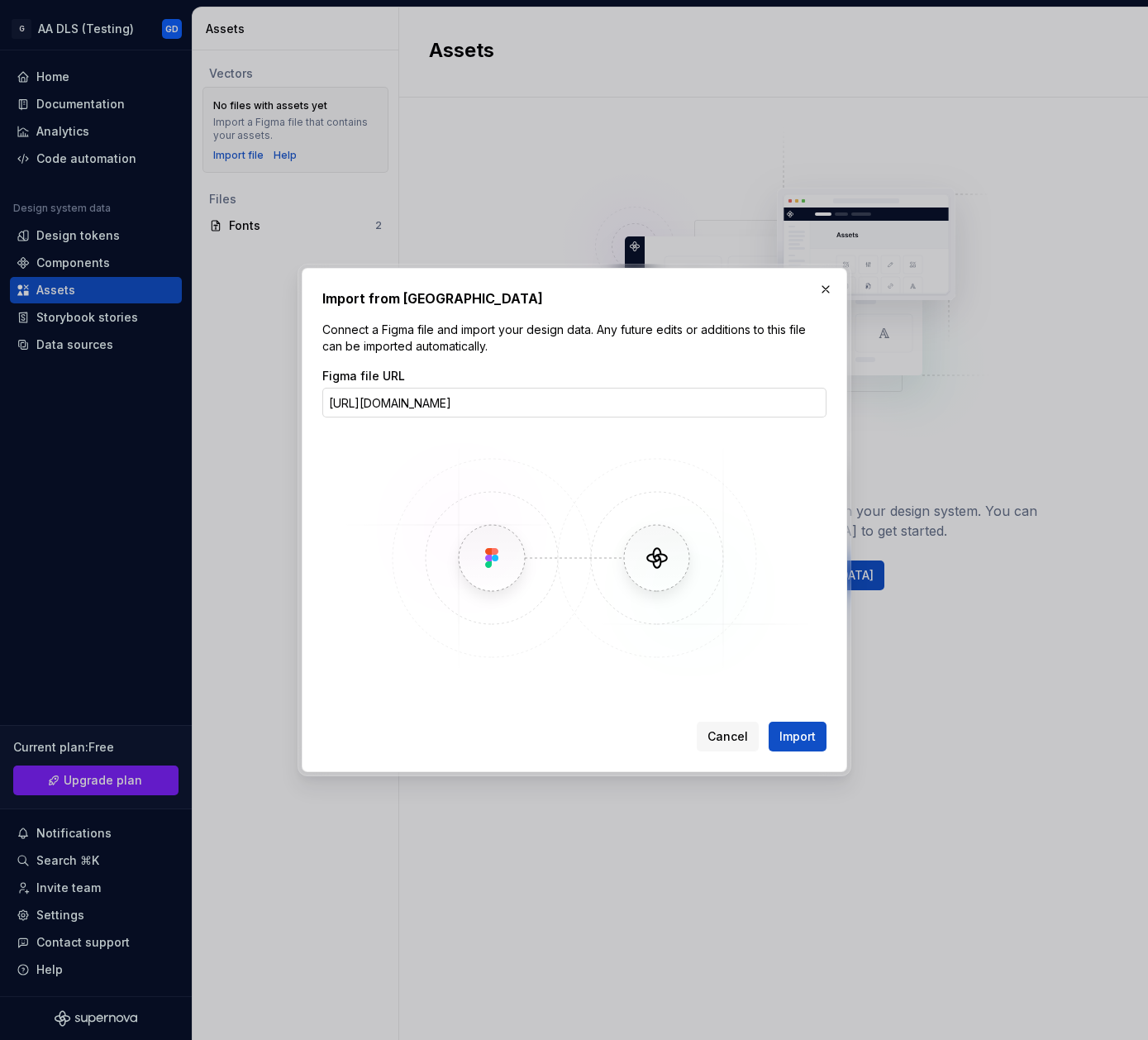
scroll to position [0, 372]
type input "[URL][DOMAIN_NAME]"
click at [809, 736] on span "Import" at bounding box center [797, 736] width 36 height 17
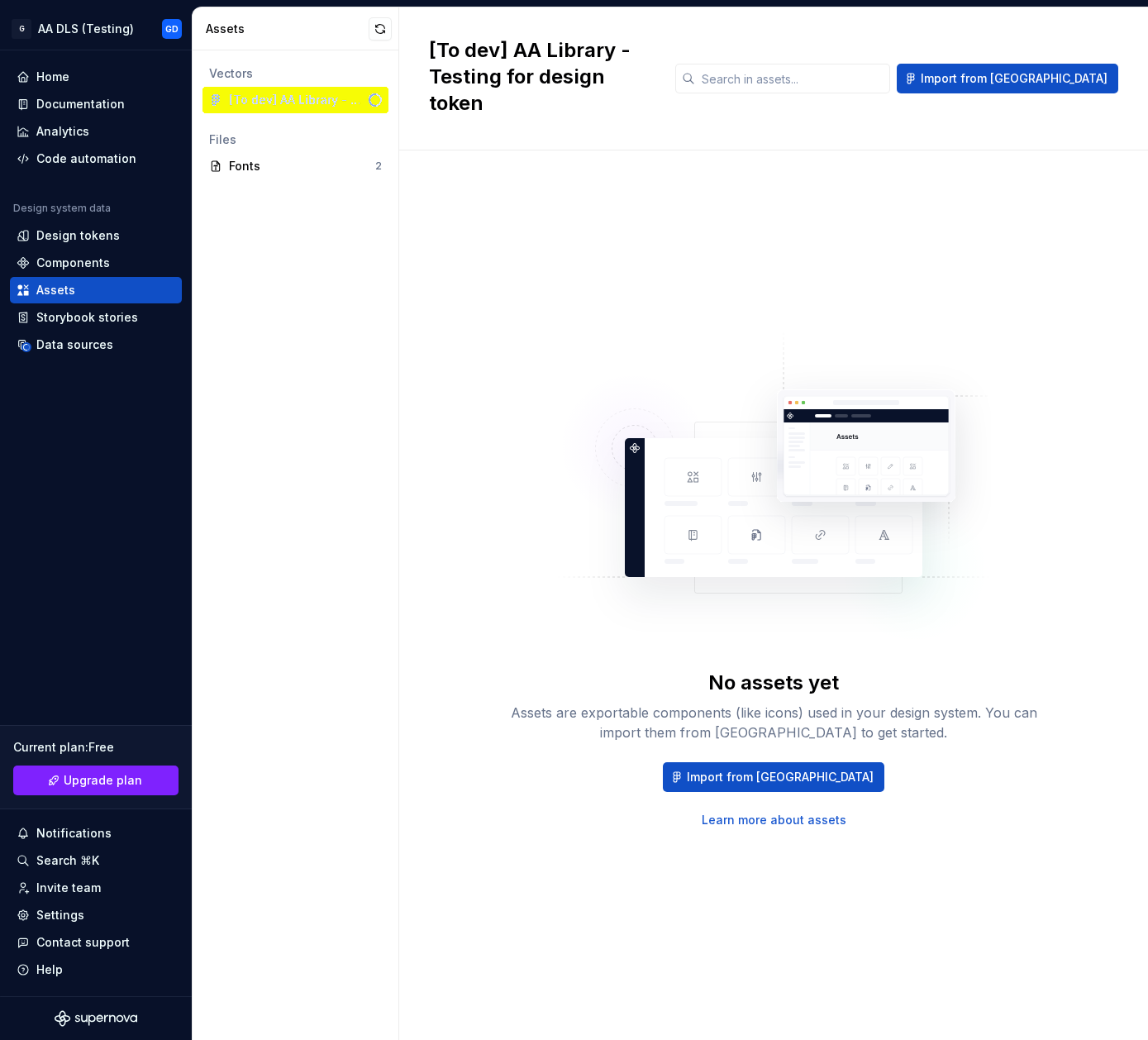
click at [509, 295] on div "No assets yet Assets are exportable components (like icons) used in your design…" at bounding box center [774, 579] width 690 height 797
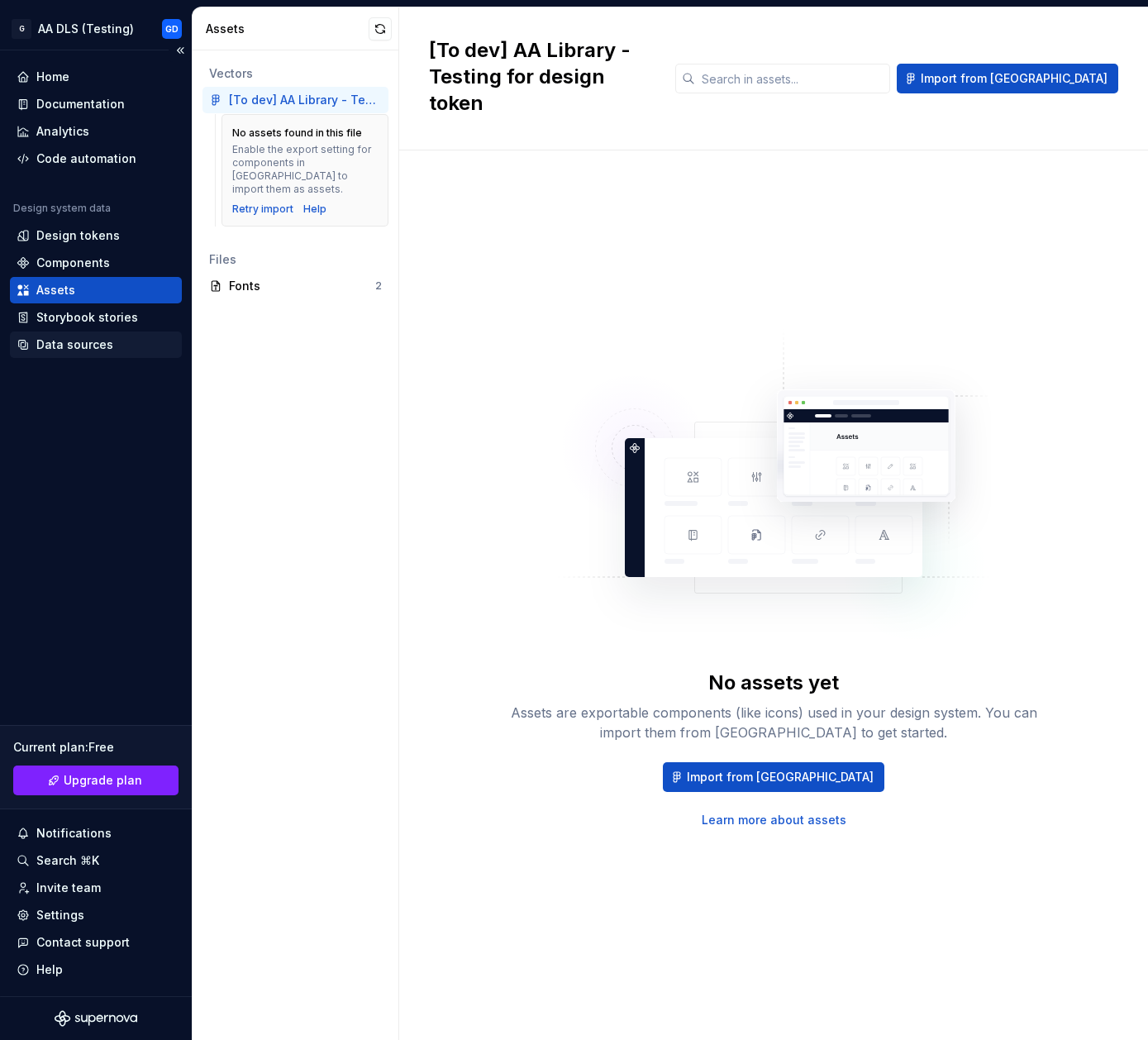
click at [61, 342] on div "Data sources" at bounding box center [74, 344] width 77 height 17
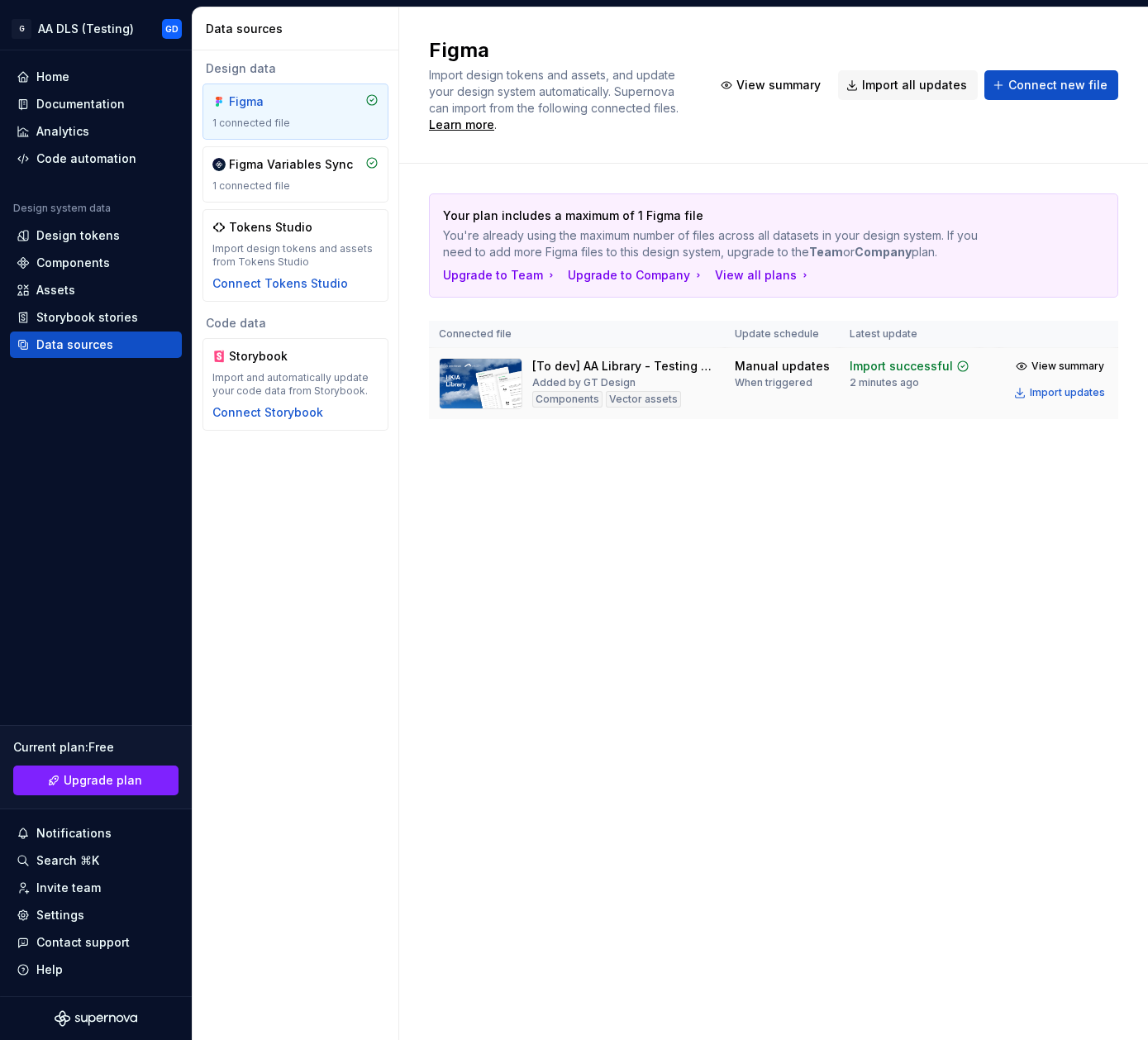
click at [1094, 366] on html "G AA DLS (Testing) GD Home Documentation Analytics Code automation Design syste…" at bounding box center [574, 520] width 1148 height 1040
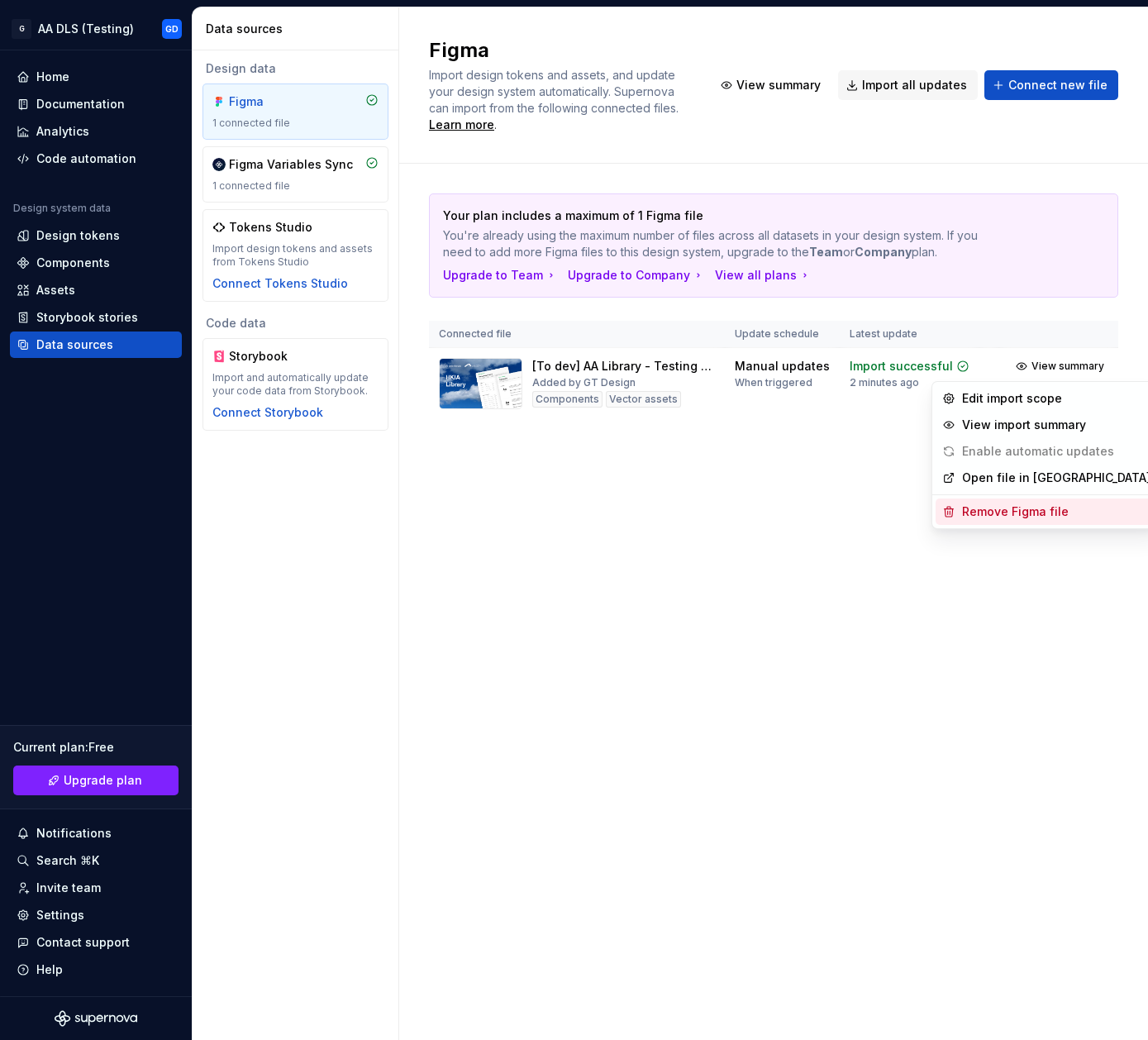
click at [1062, 516] on div "Remove Figma file" at bounding box center [1057, 511] width 188 height 17
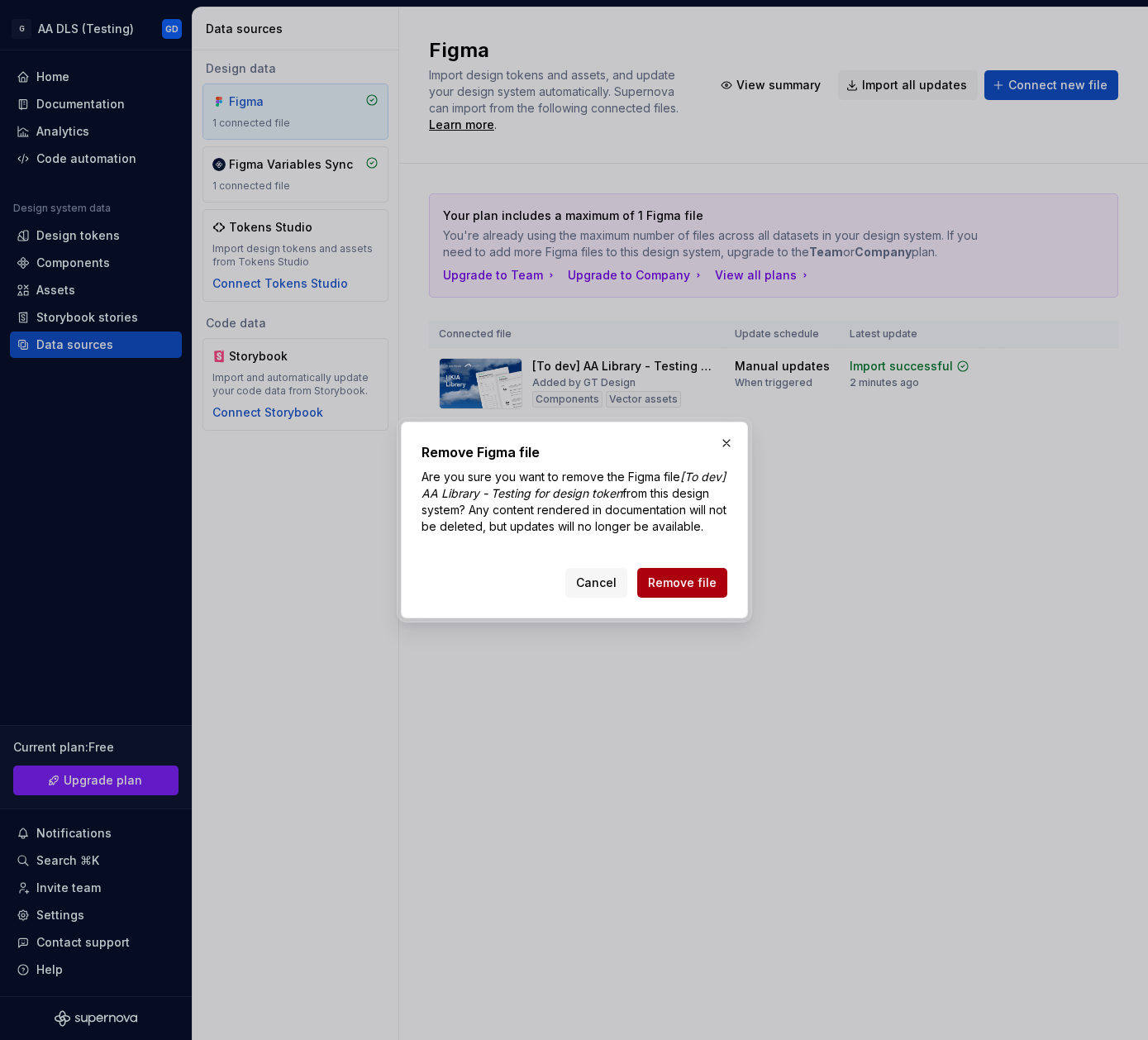
click at [682, 591] on span "Remove file" at bounding box center [682, 583] width 69 height 17
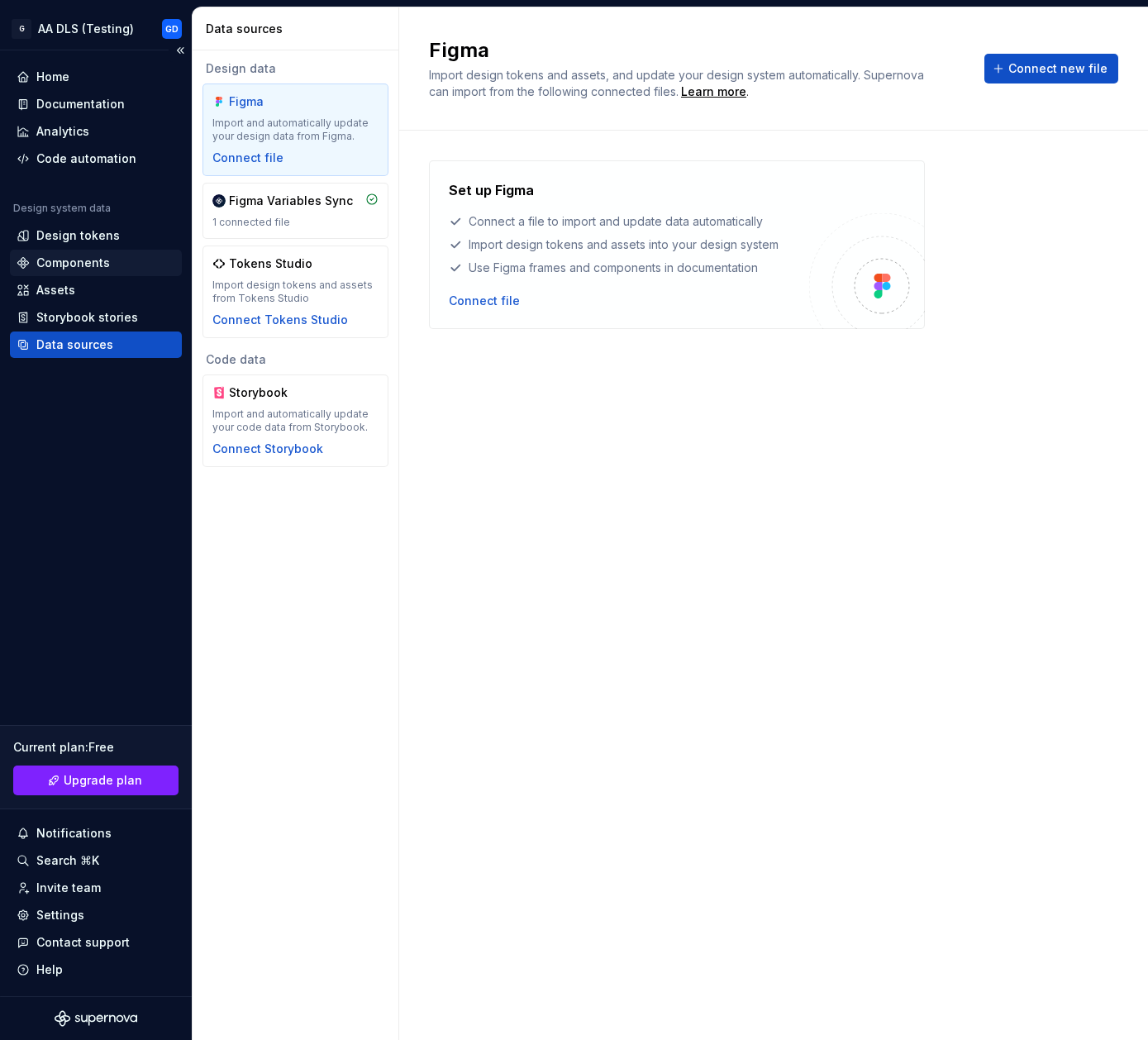
click at [84, 261] on div "Components" at bounding box center [73, 262] width 74 height 17
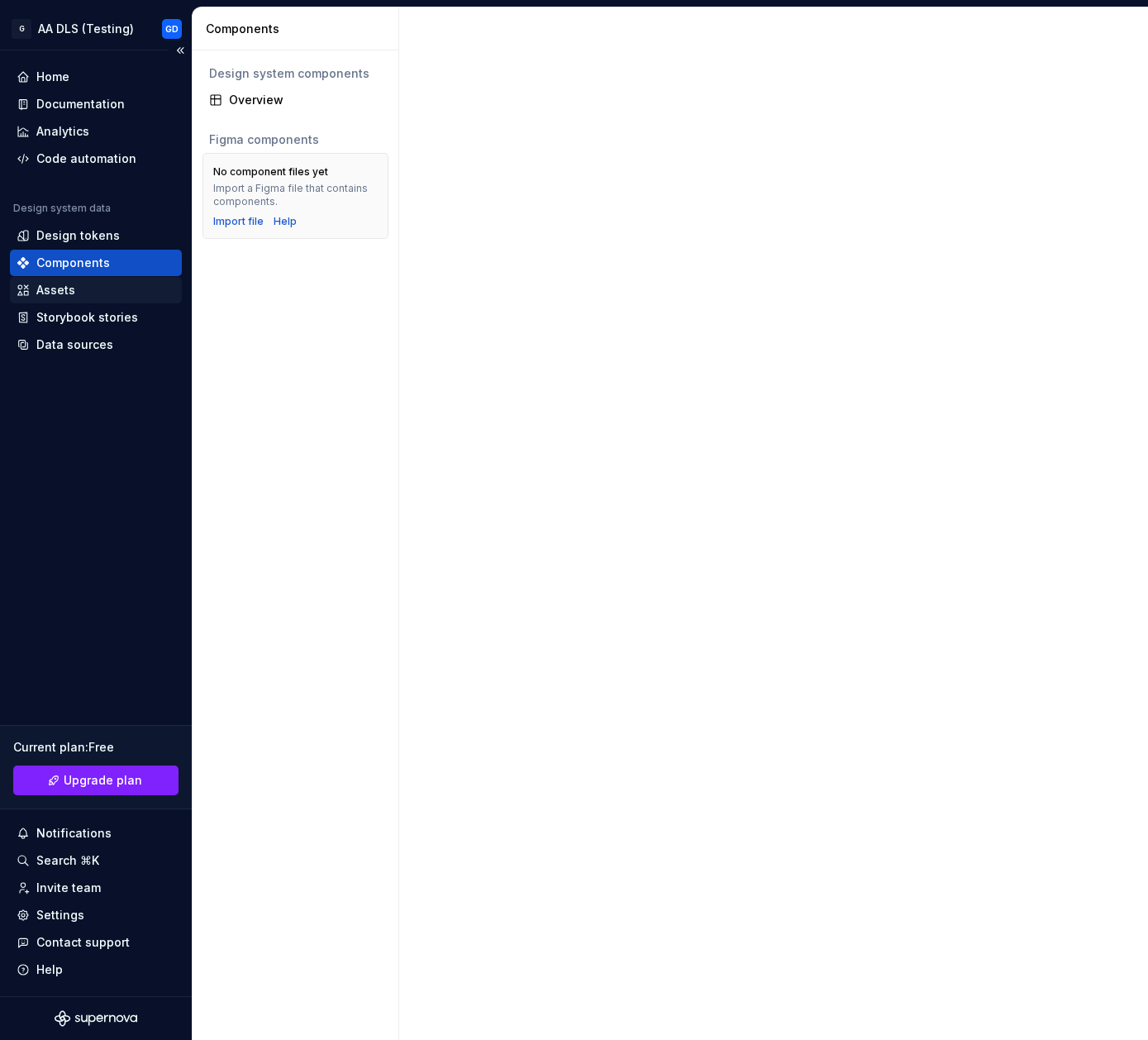
click at [64, 292] on div "Assets" at bounding box center [55, 289] width 39 height 17
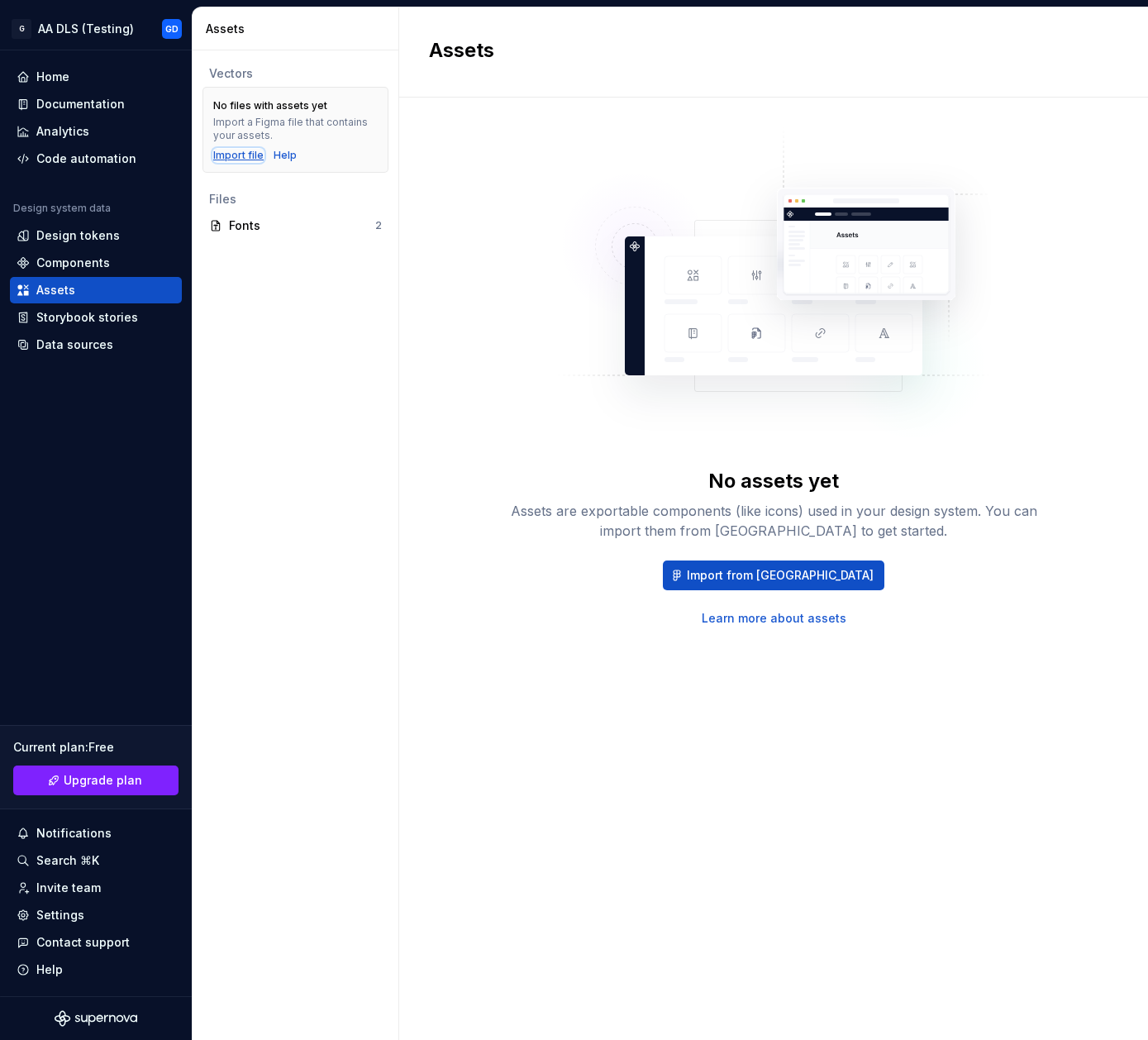
click at [232, 156] on div "Import file" at bounding box center [239, 155] width 51 height 14
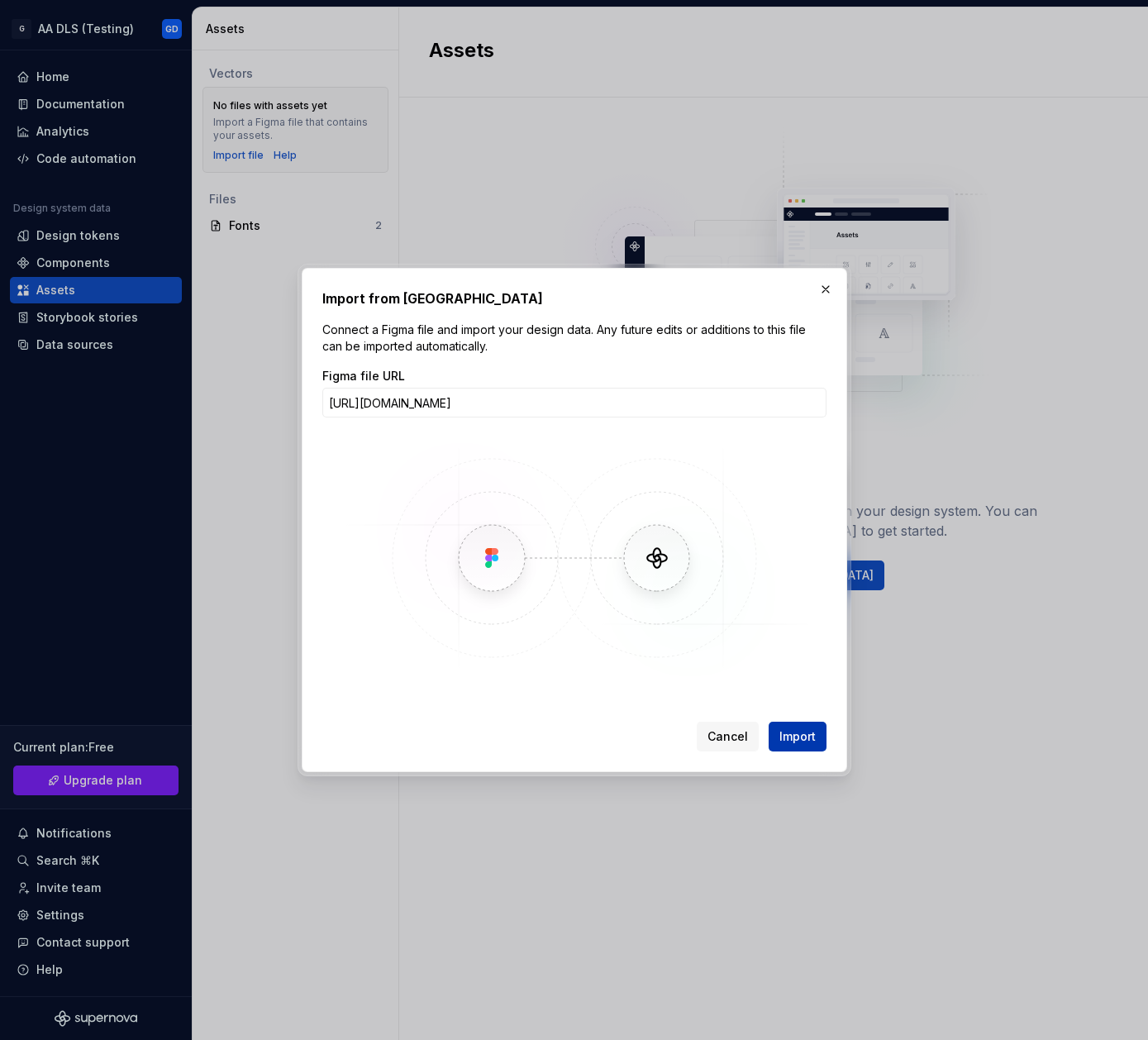
scroll to position [0, 186]
type input "[URL][DOMAIN_NAME]"
click at [802, 732] on span "Import" at bounding box center [797, 736] width 36 height 17
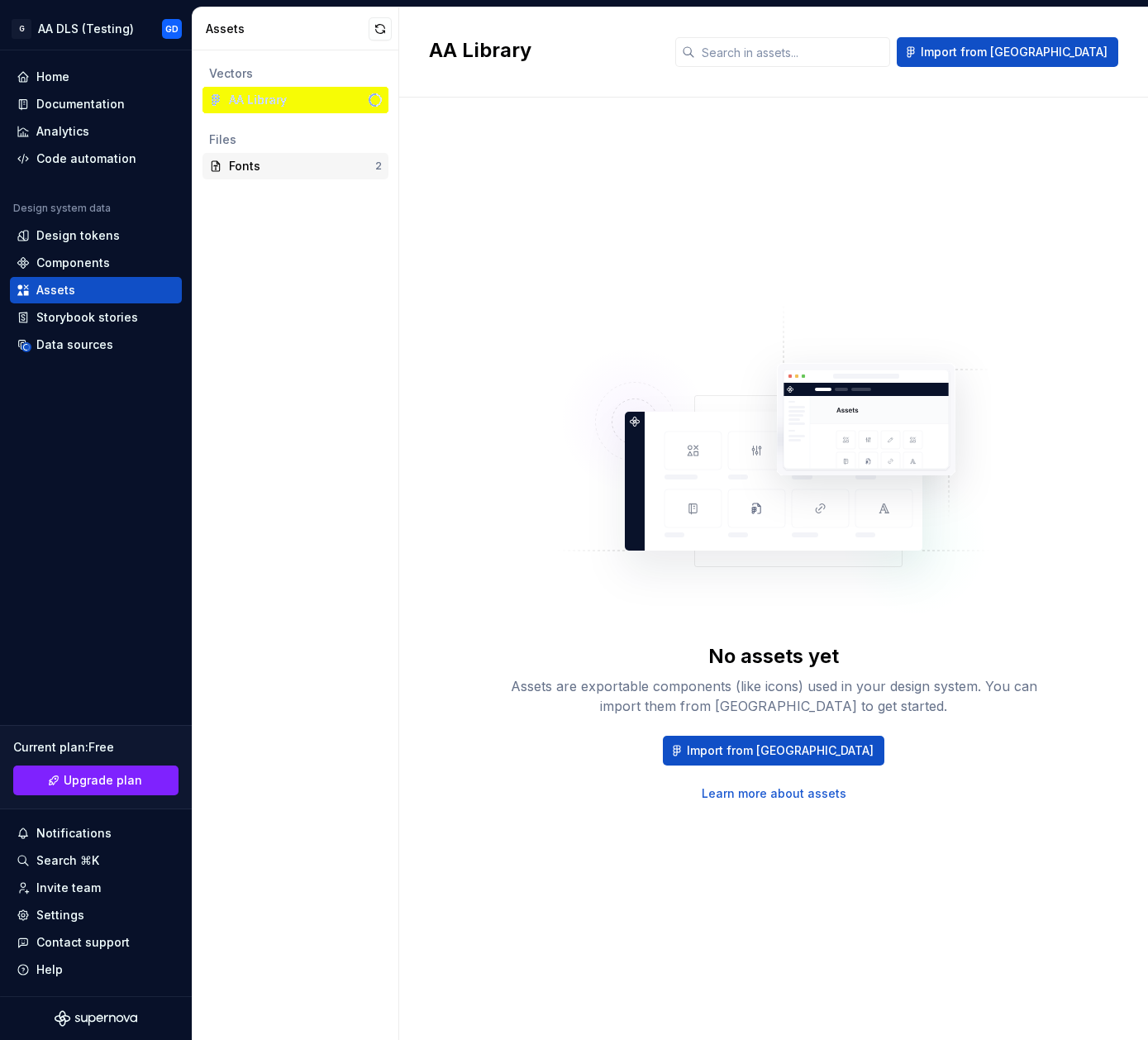
click at [291, 176] on div "Fonts 2" at bounding box center [296, 165] width 186 height 26
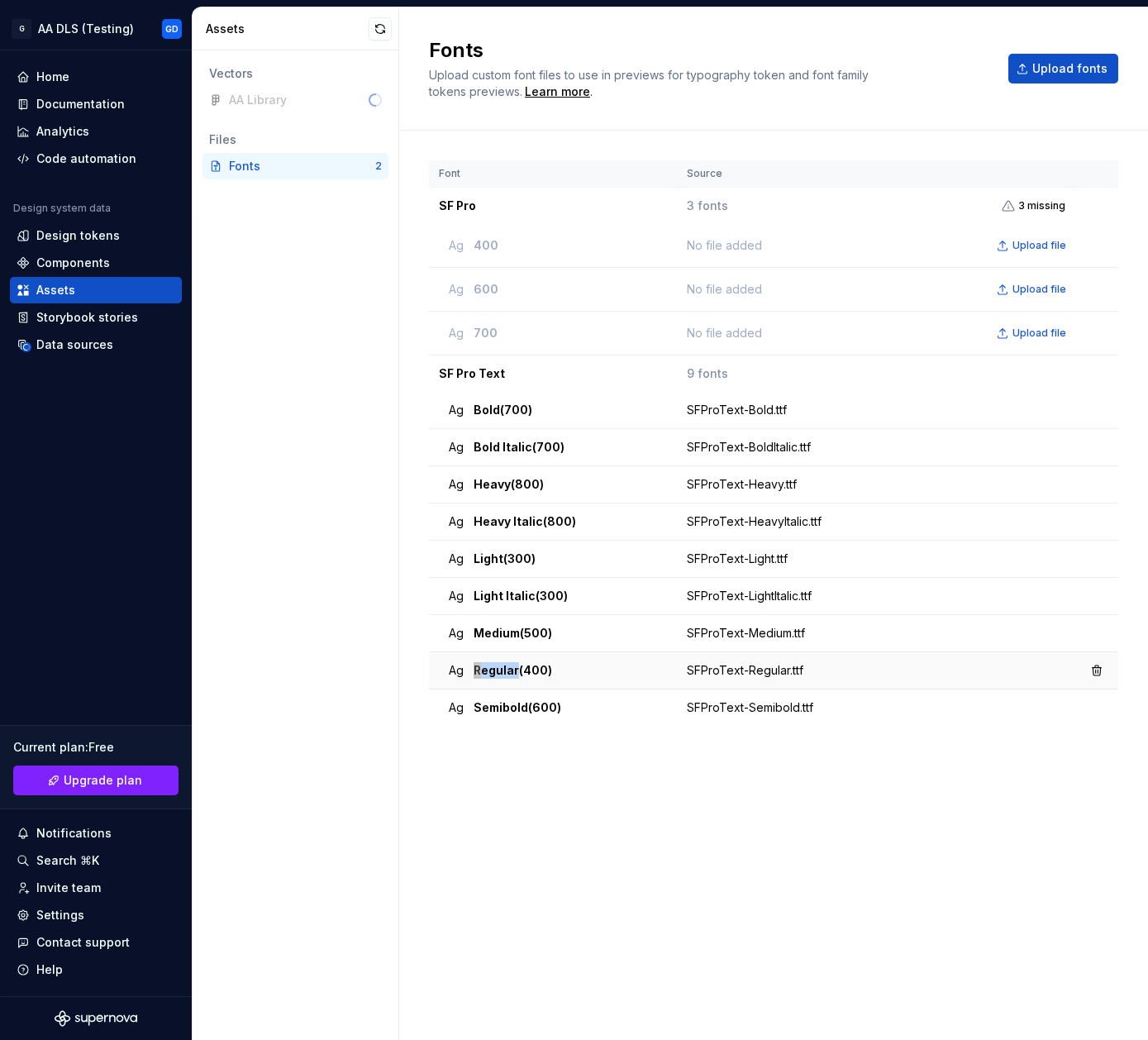
drag, startPoint x: 516, startPoint y: 664, endPoint x: 469, endPoint y: 671, distance: 47.5
click at [469, 671] on div "Ag Regular (400)" at bounding box center [557, 670] width 219 height 17
click at [65, 242] on div "Design tokens" at bounding box center [78, 235] width 84 height 17
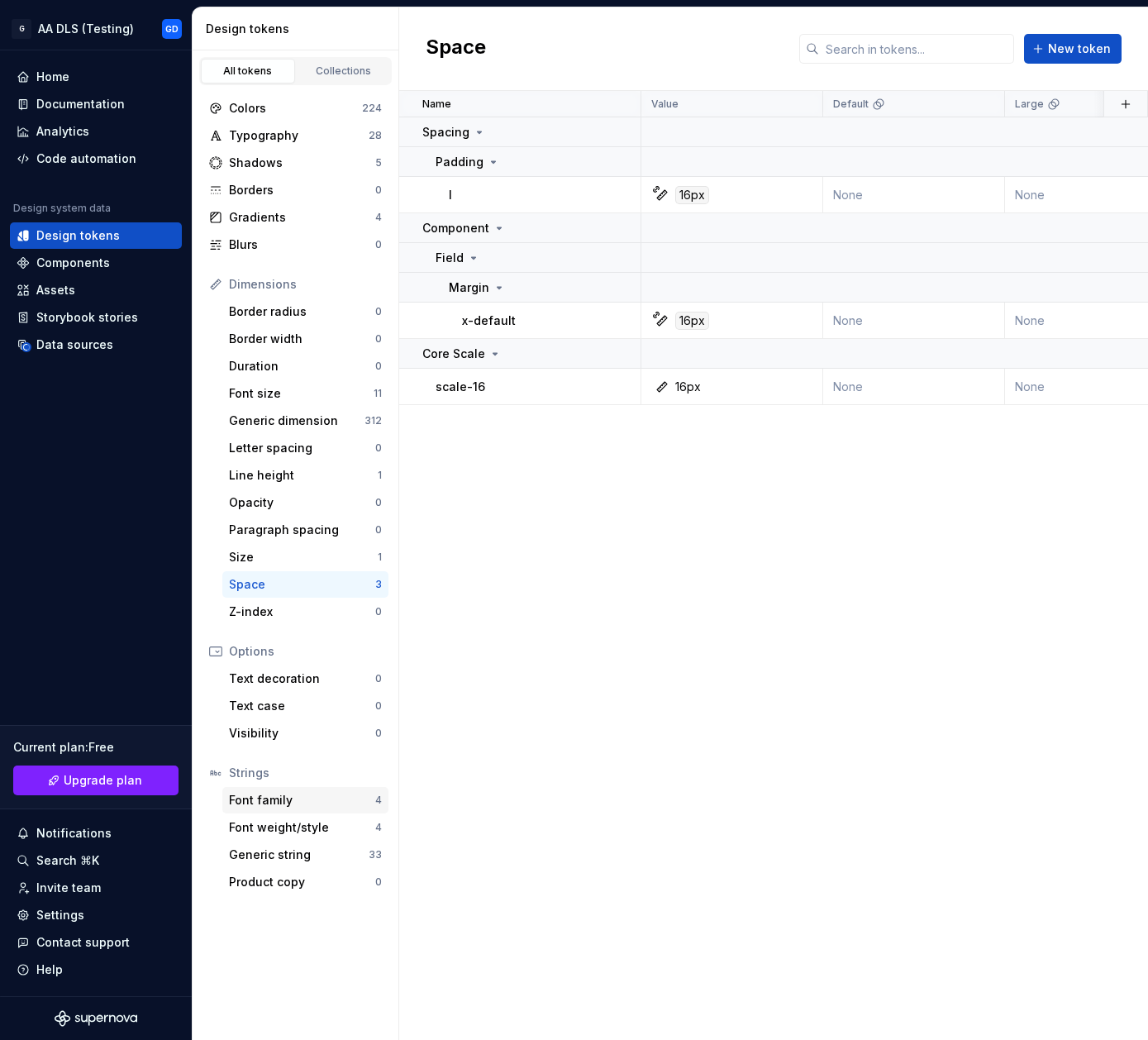
click at [291, 801] on div "Font family" at bounding box center [302, 799] width 147 height 17
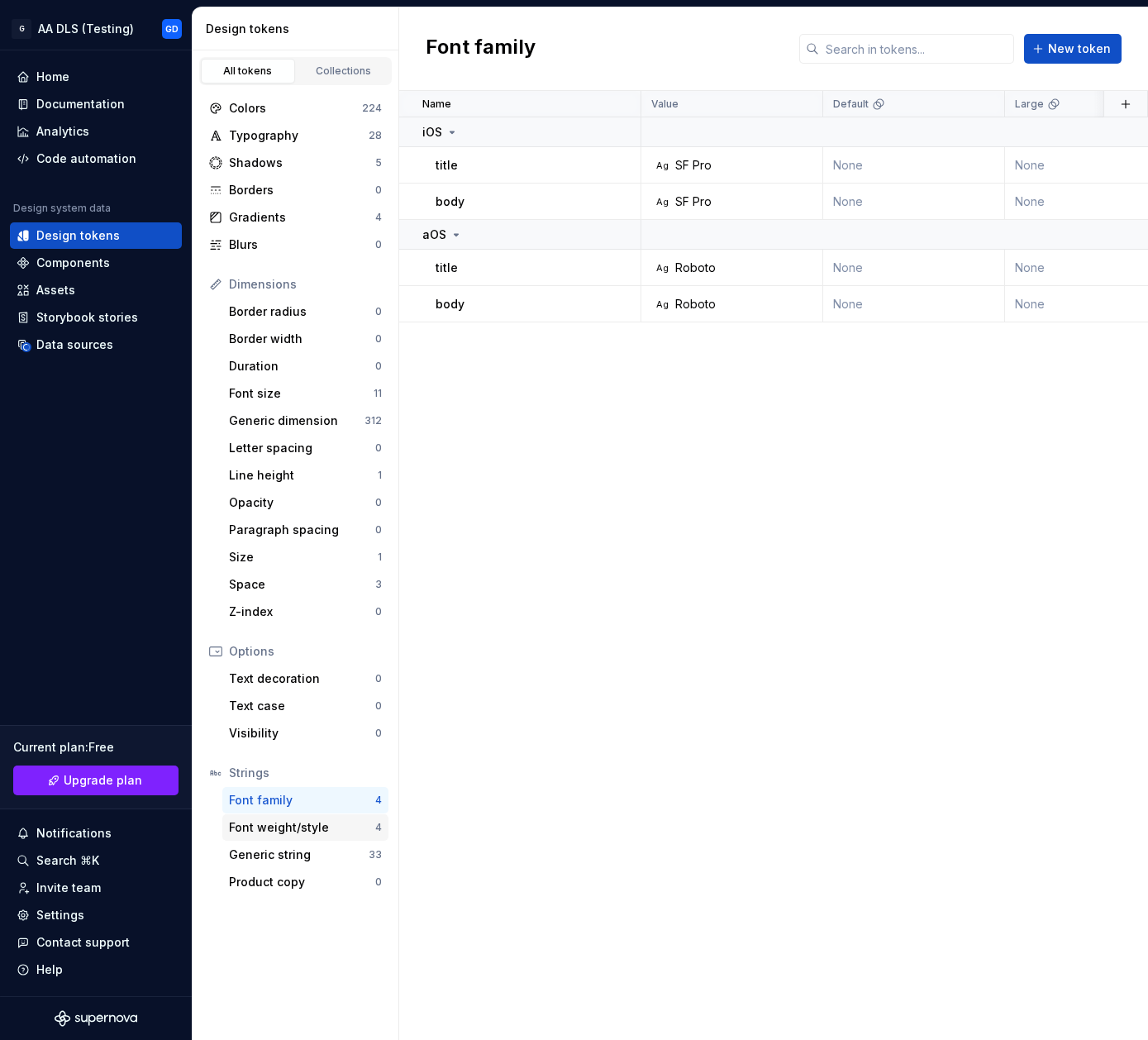
click at [299, 840] on div "Font weight/style 4" at bounding box center [305, 826] width 166 height 26
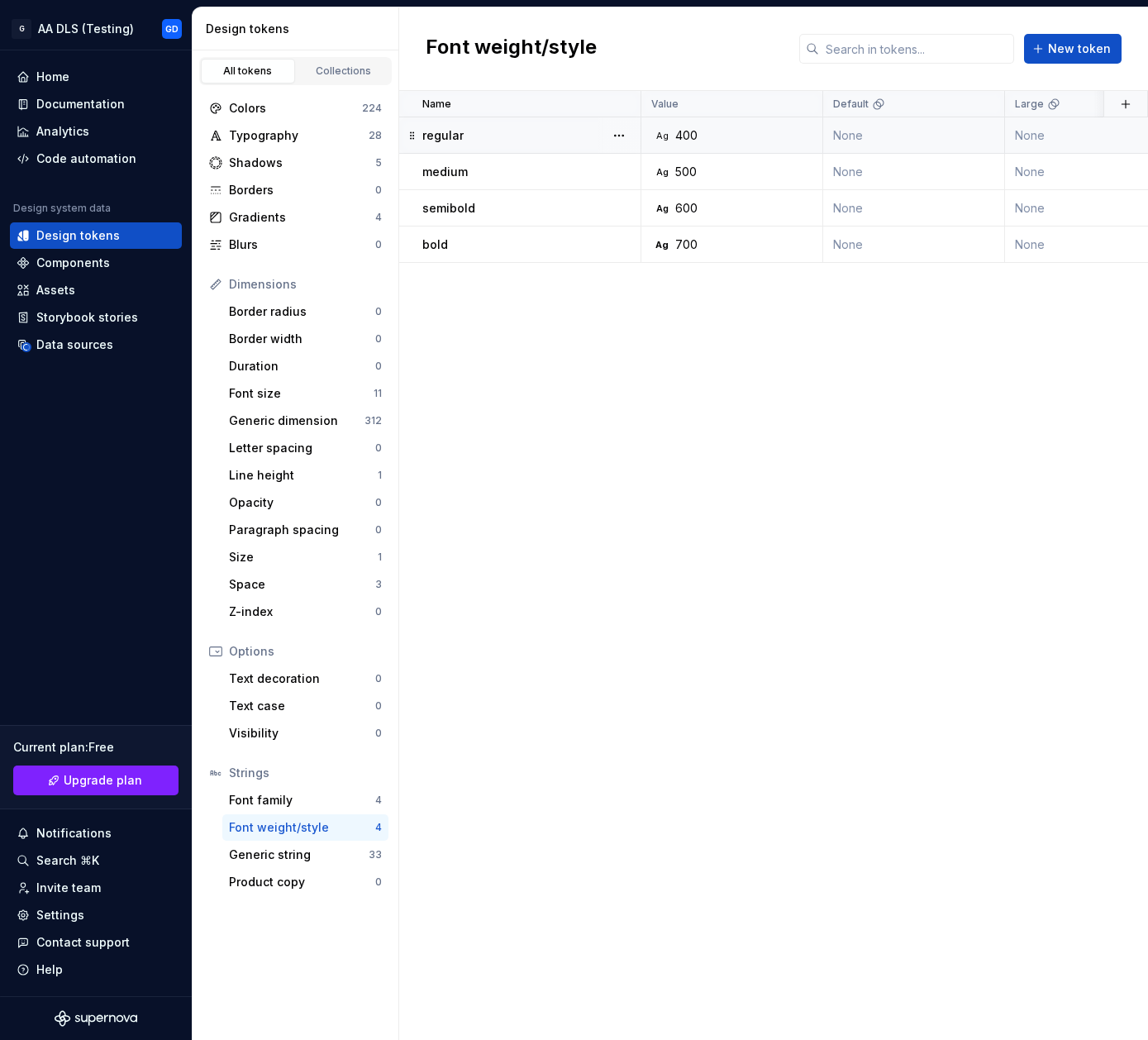
click at [471, 138] on div "regular" at bounding box center [531, 135] width 218 height 17
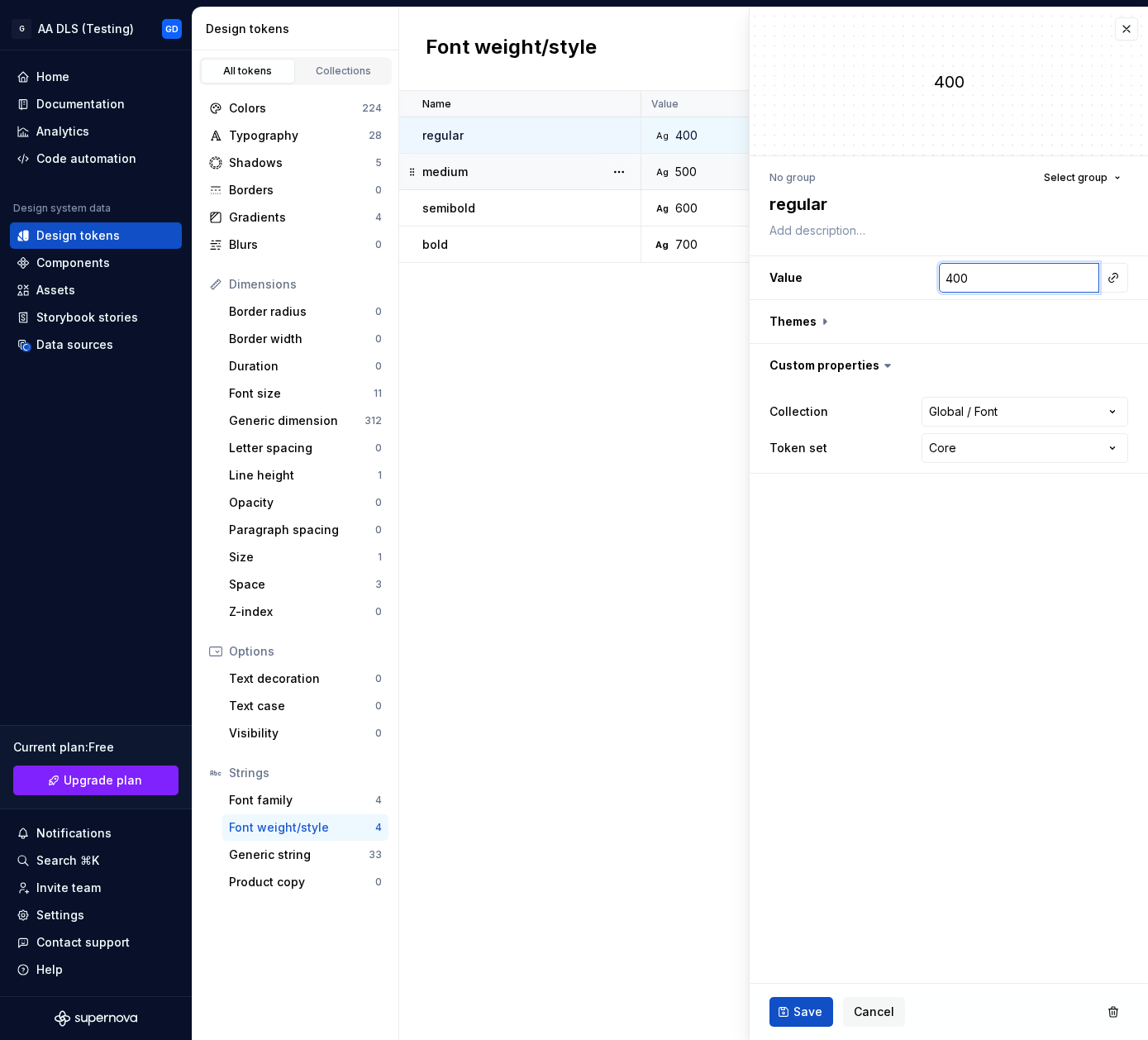
click at [1004, 276] on input "400" at bounding box center [1019, 278] width 160 height 30
paste input "Regular"
type textarea "*"
type input "Regular"
click at [1118, 270] on button "button" at bounding box center [1114, 278] width 23 height 23
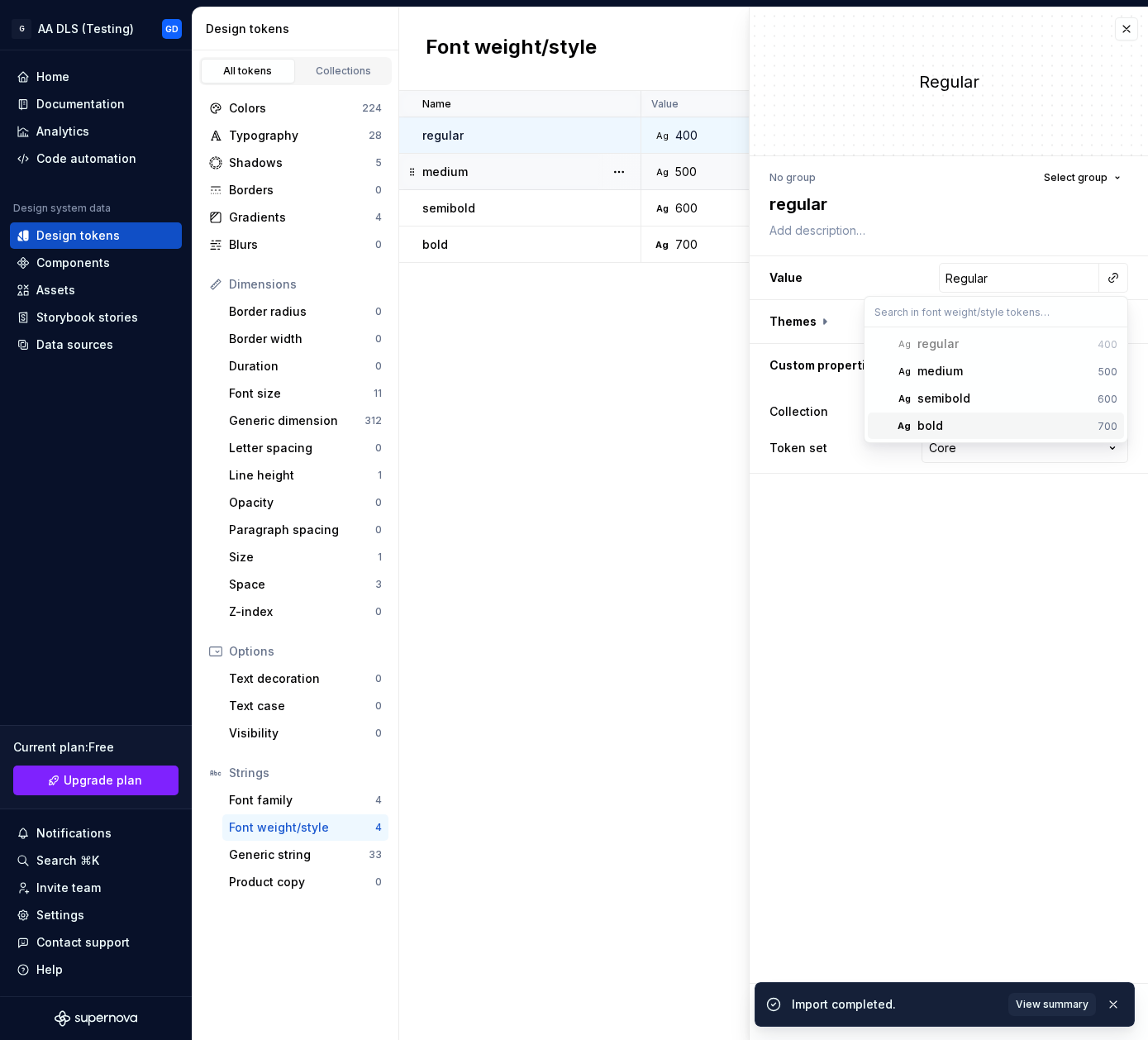
click at [647, 486] on html "G AA DLS (Testing) GD Home Documentation Analytics Code automation Design syste…" at bounding box center [574, 520] width 1148 height 1040
click at [647, 486] on div "Name Value Default Large Extra Large Default (Light mode) Collection Dark Token…" at bounding box center [773, 565] width 749 height 949
click at [1126, 30] on button "button" at bounding box center [1127, 29] width 23 height 23
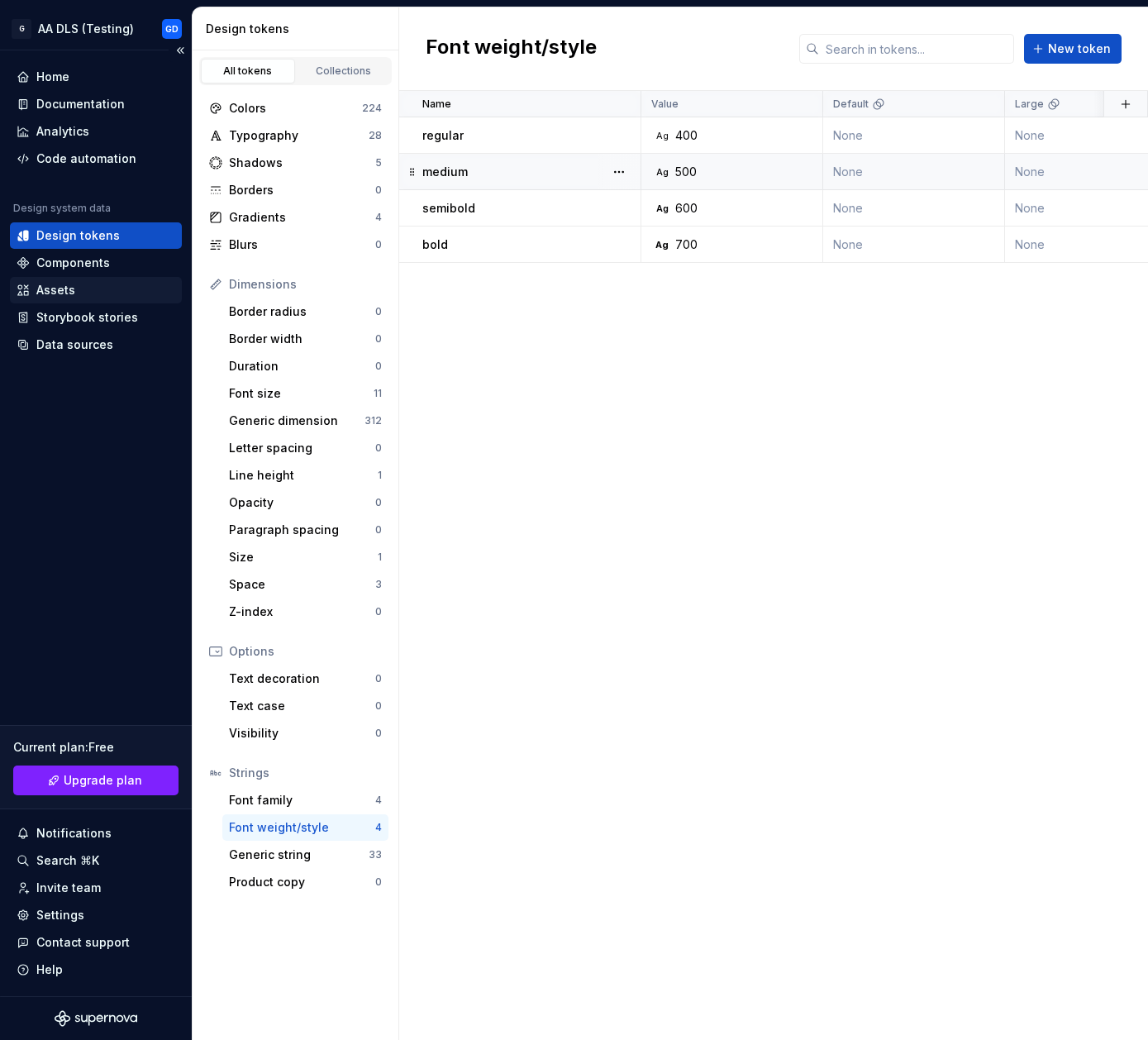
click at [68, 288] on div "Assets" at bounding box center [55, 289] width 39 height 17
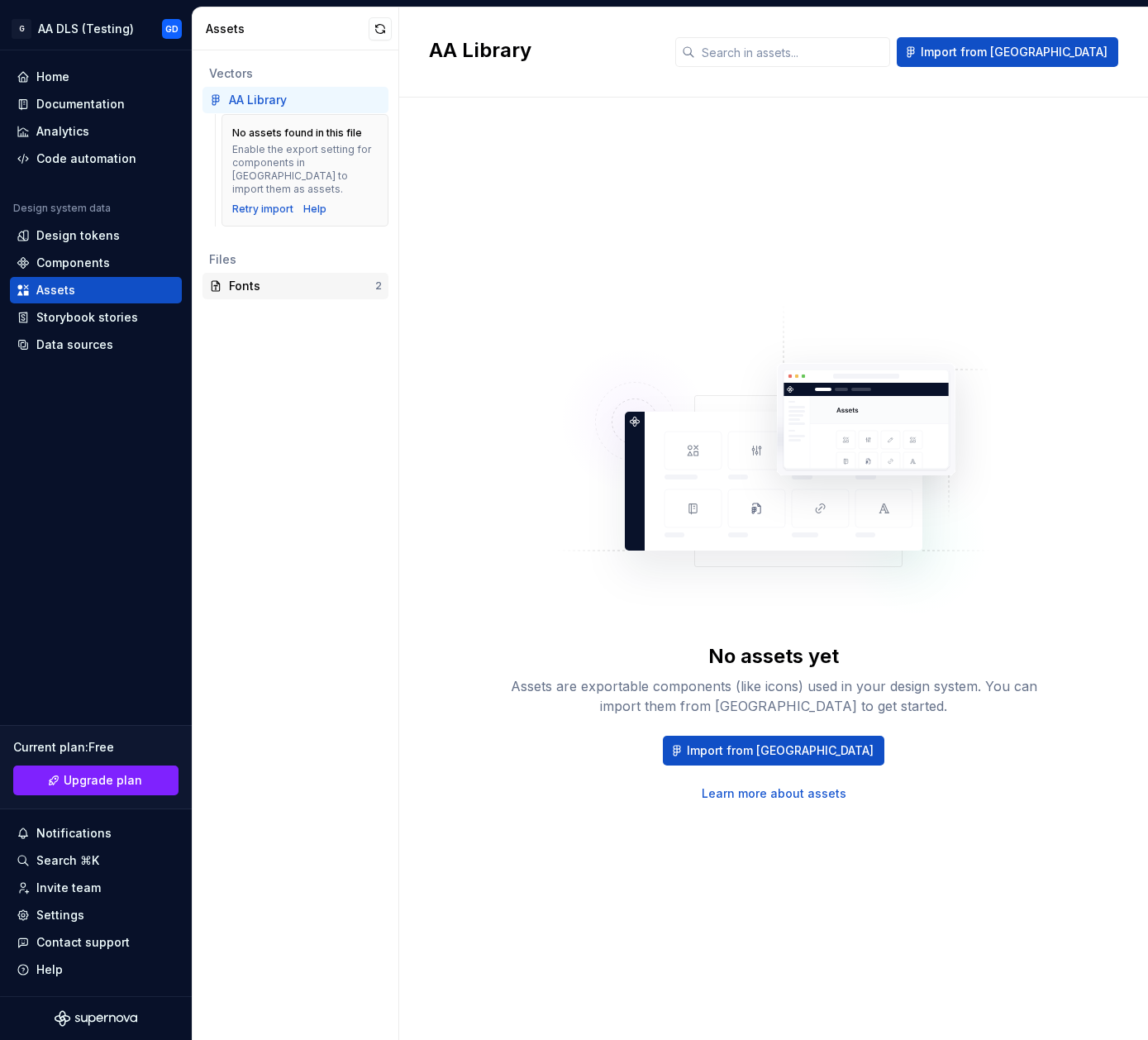
click at [267, 278] on div "Fonts" at bounding box center [302, 285] width 147 height 17
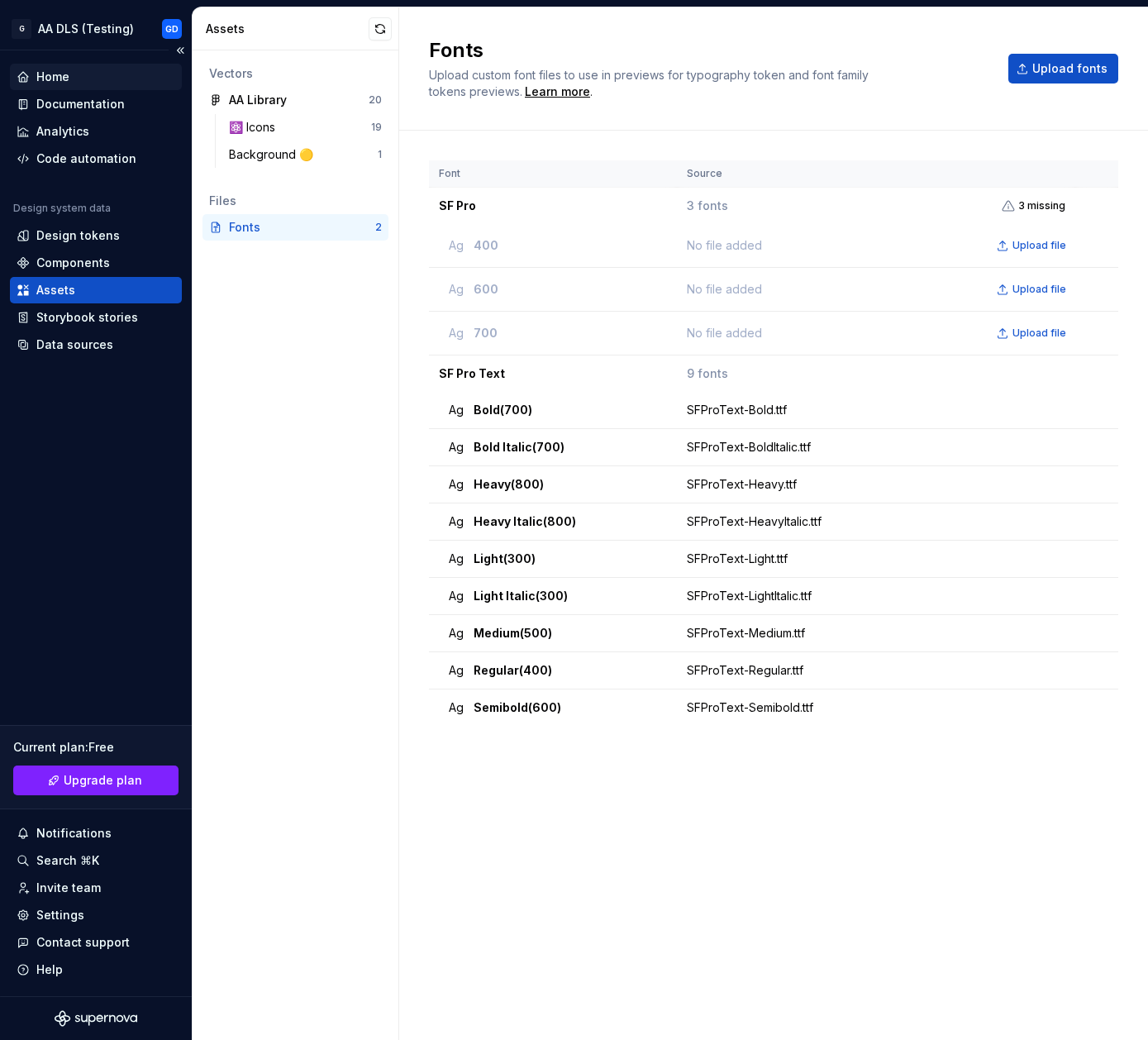
click at [61, 85] on div "Home" at bounding box center [95, 77] width 172 height 26
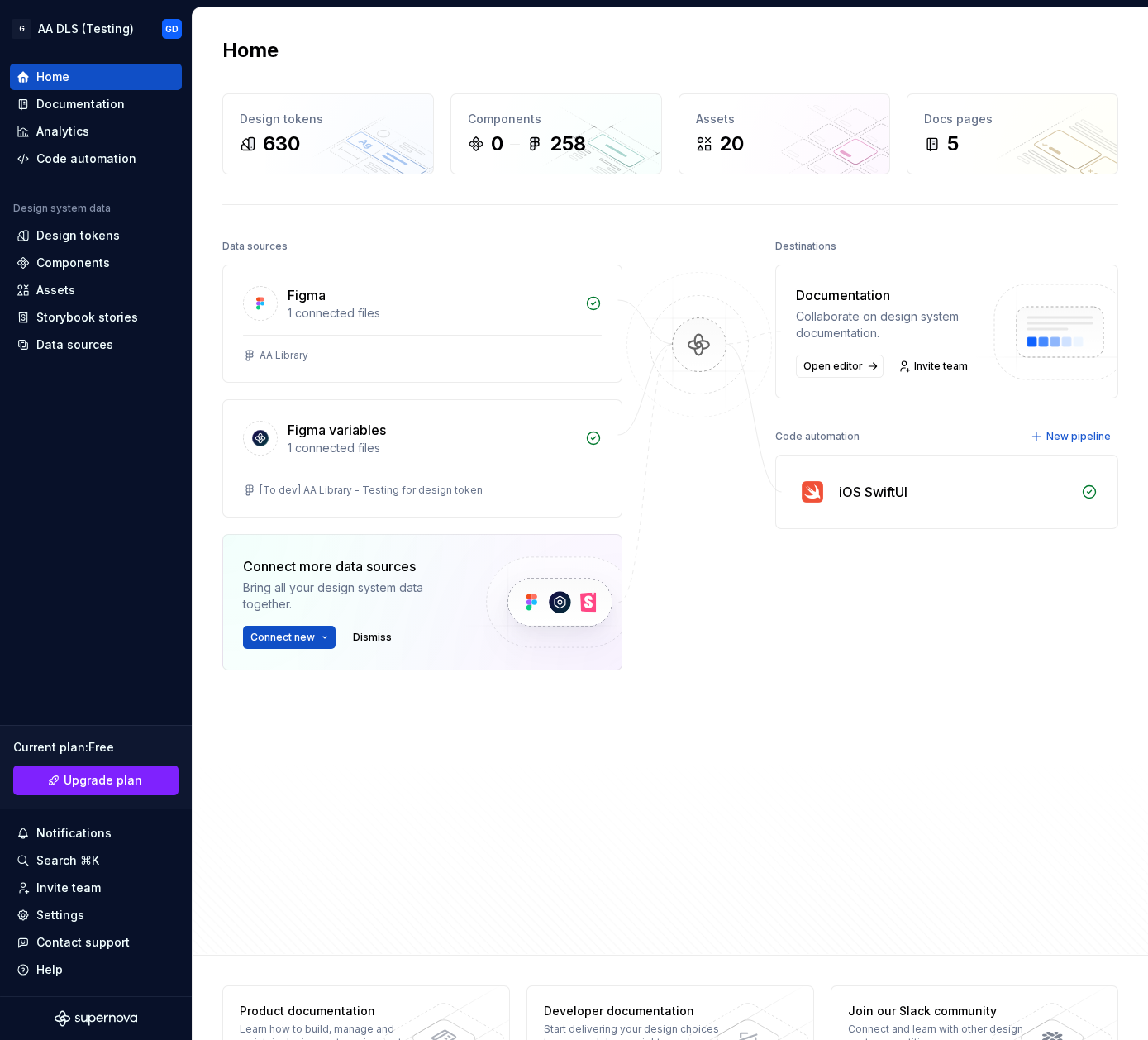
click at [389, 77] on div "Home Design tokens 630 Components 0 258 Assets 20 Docs pages 5 Data sources Fig…" at bounding box center [670, 482] width 956 height 948
click at [104, 222] on div "Design tokens" at bounding box center [95, 235] width 172 height 26
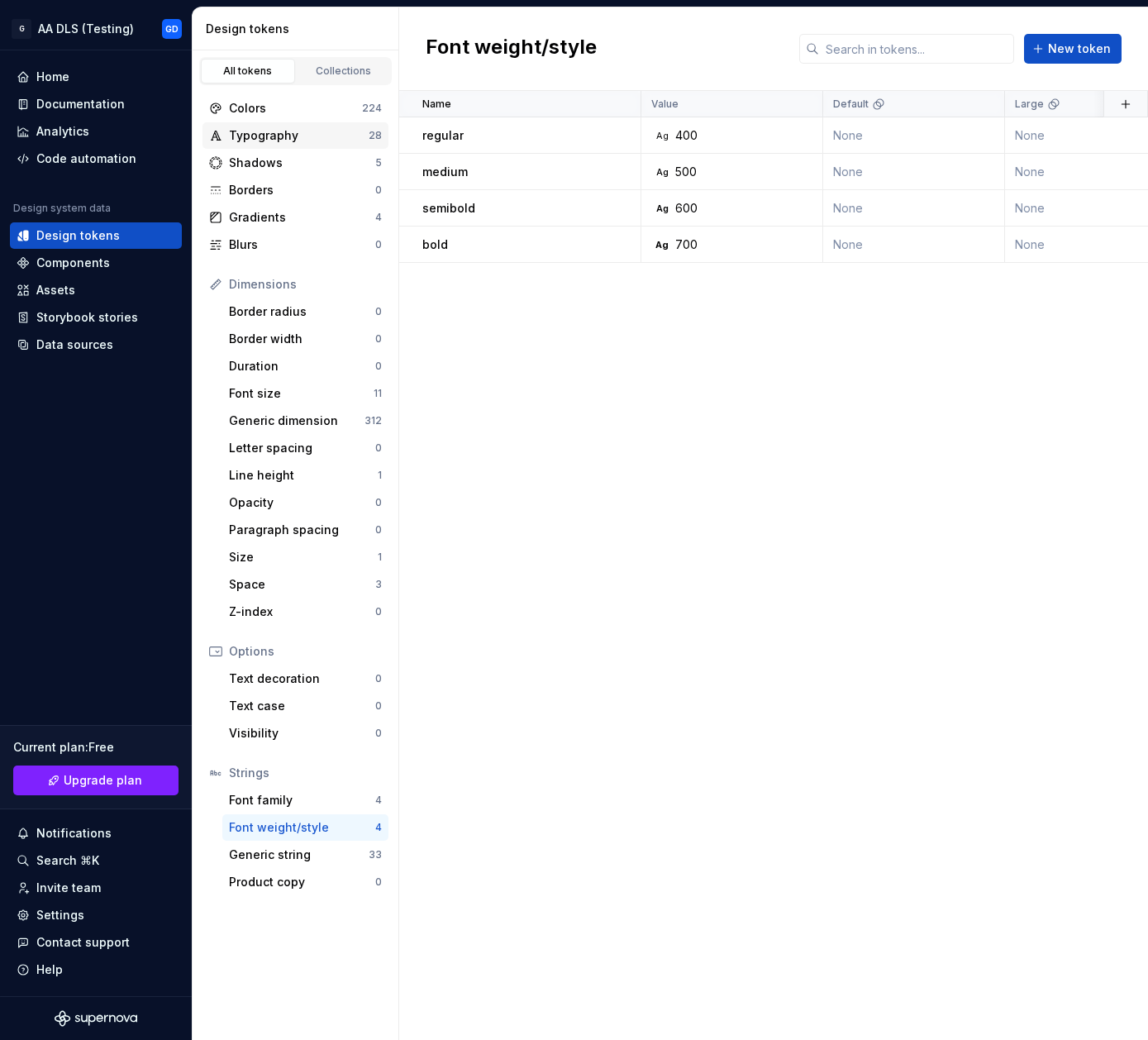
click at [291, 142] on div "Typography" at bounding box center [299, 135] width 140 height 17
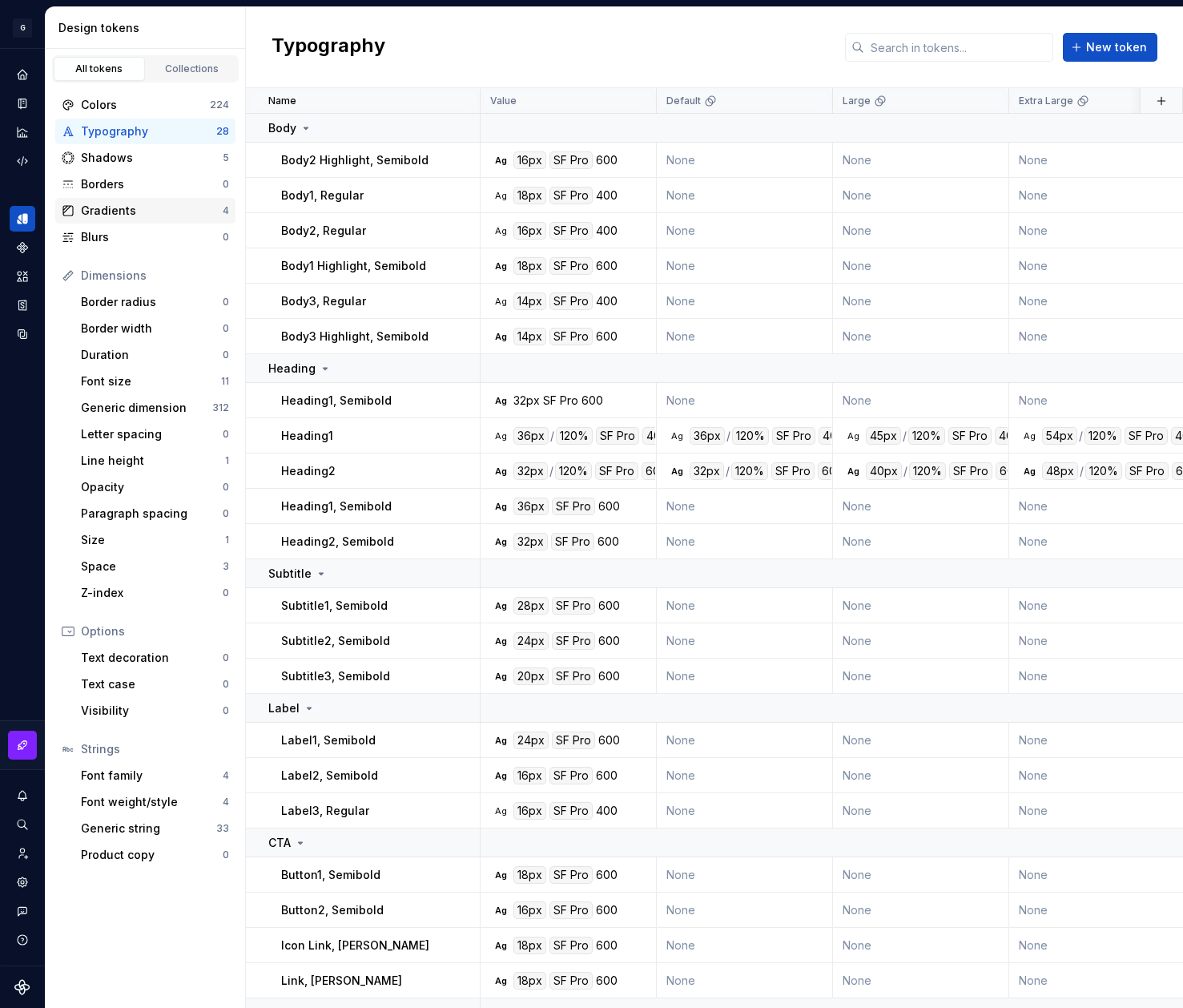
click at [150, 212] on div "Gradients" at bounding box center [152, 210] width 142 height 16
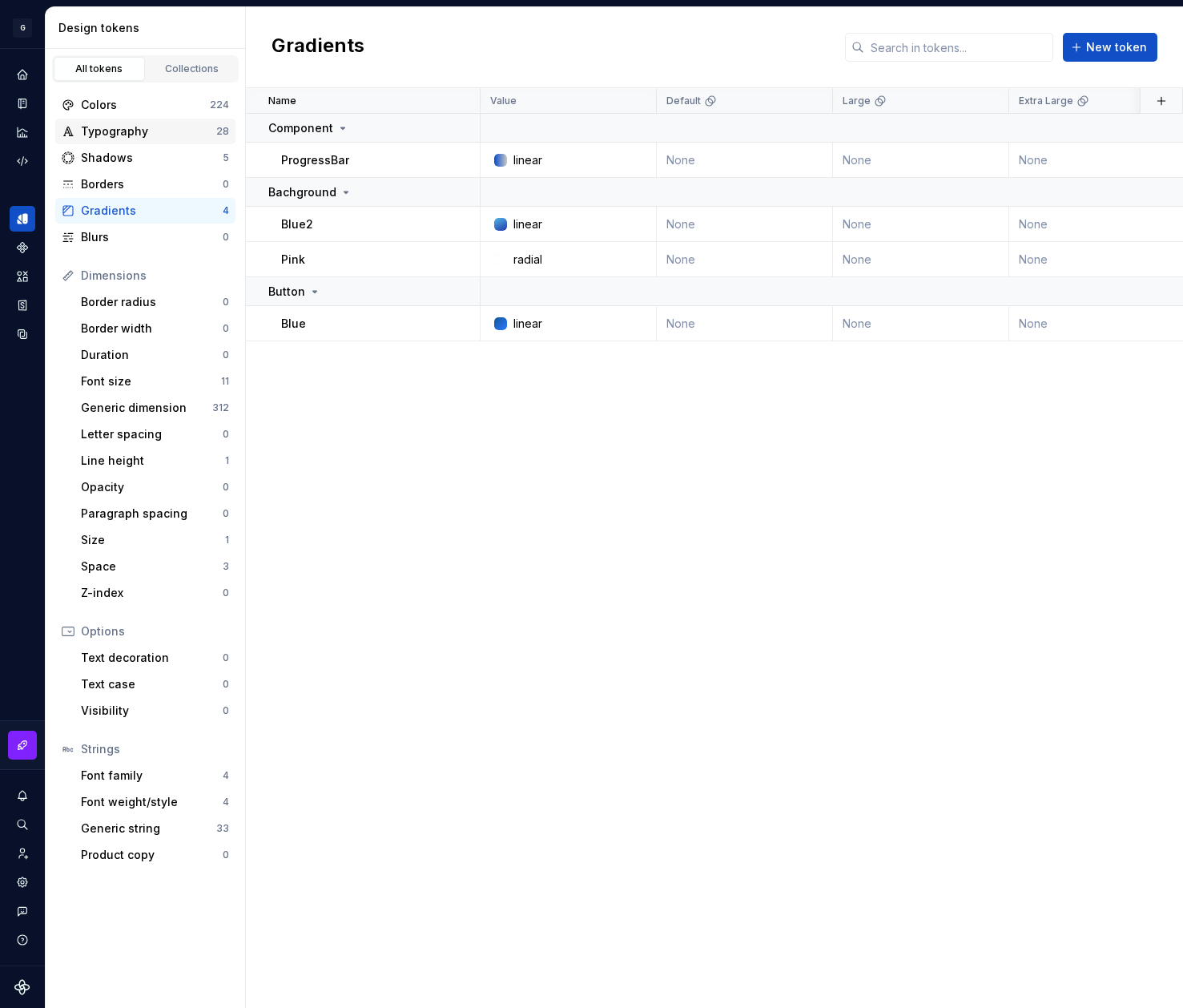
click at [120, 137] on div "Typography" at bounding box center [149, 131] width 136 height 16
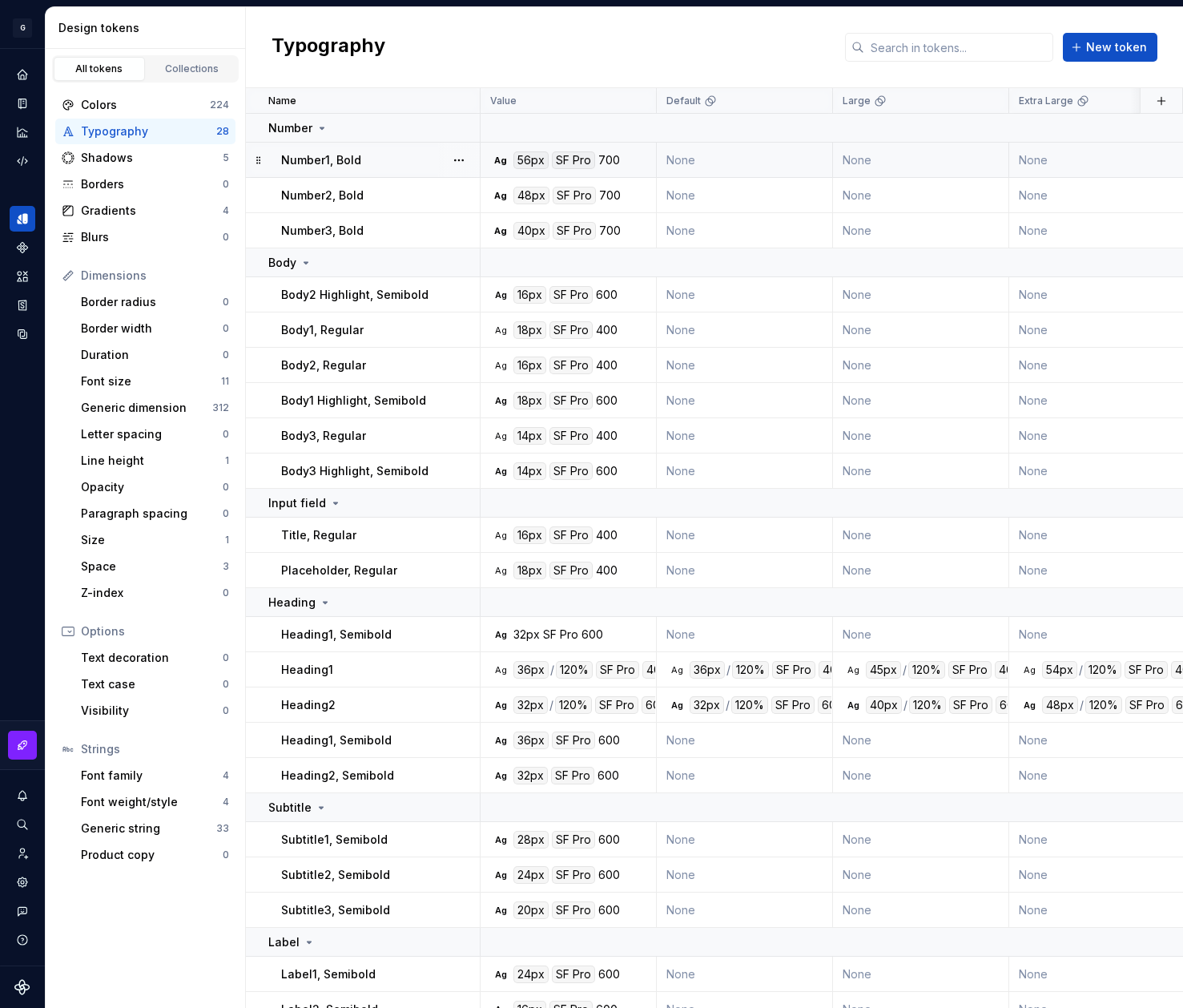
click at [327, 158] on p "Number1, Bold" at bounding box center [321, 160] width 80 height 16
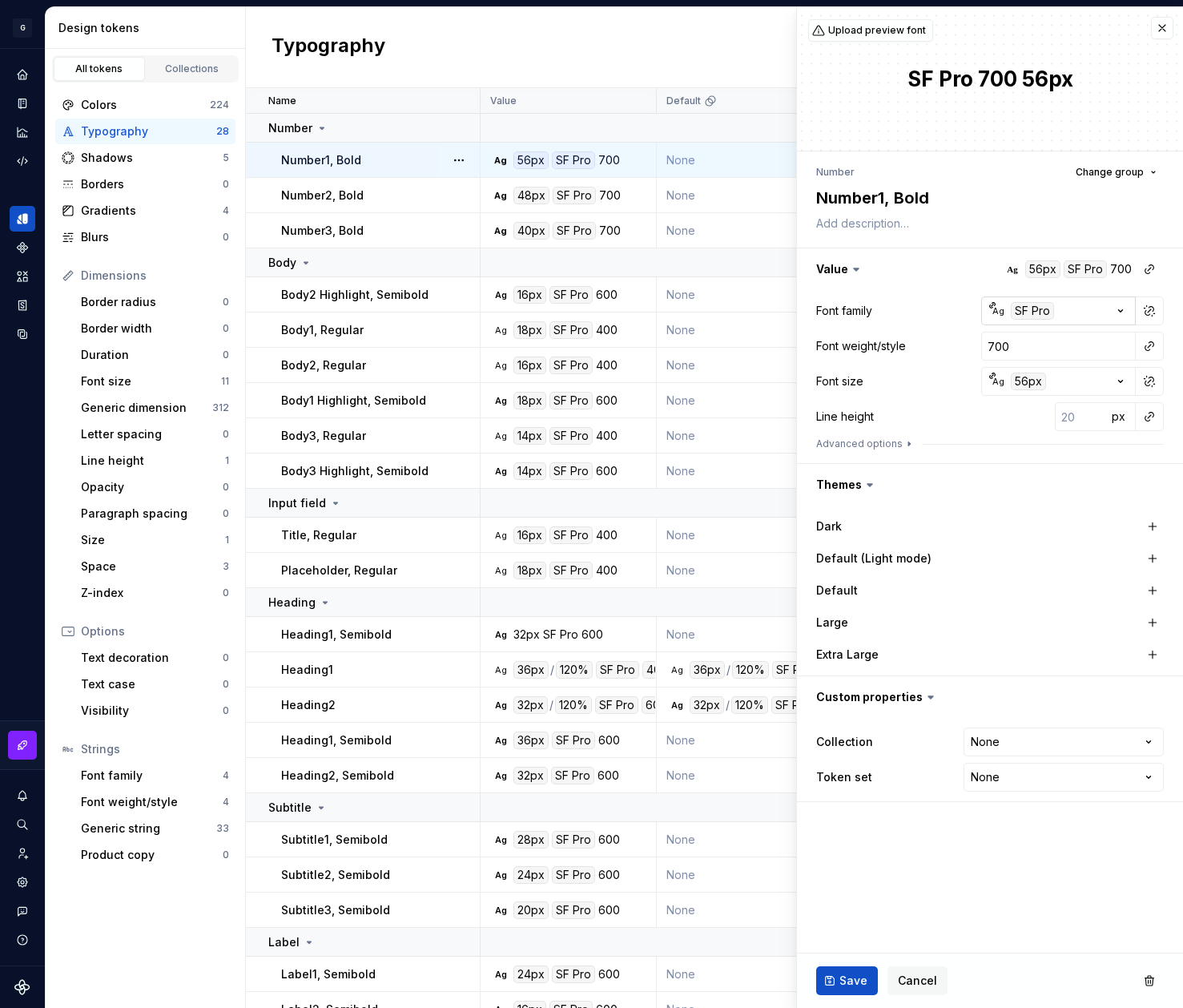
click at [1023, 312] on div "SF Pro" at bounding box center [1032, 311] width 43 height 18
click at [1023, 312] on html "G AA DLS (Testing) GD Design system data Design tokens All tokens Collections C…" at bounding box center [591, 504] width 1183 height 1008
click at [1029, 385] on div "56px" at bounding box center [1028, 381] width 35 height 18
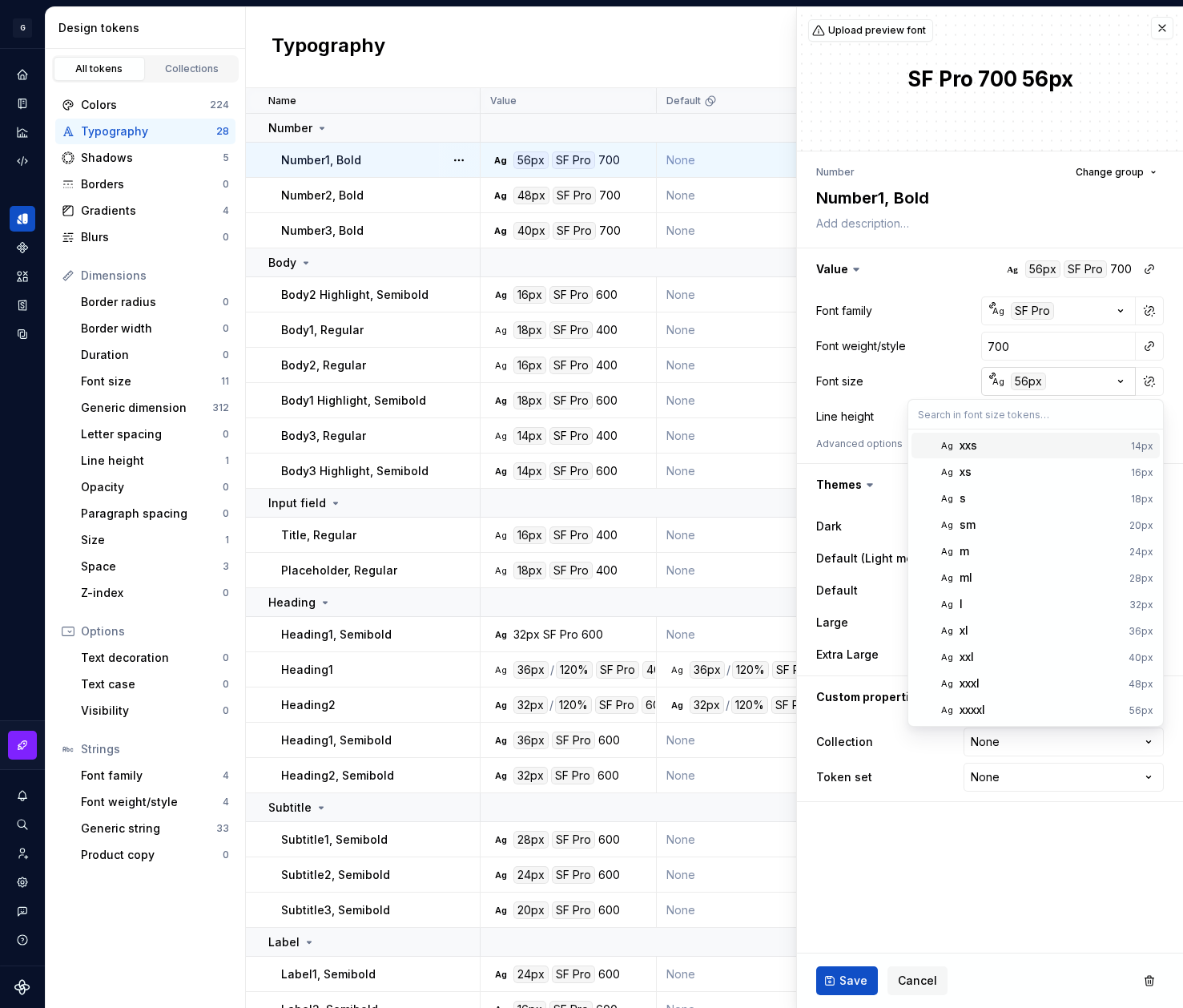
click at [1029, 385] on html "G AA DLS (Testing) GD Design system data Design tokens All tokens Collections C…" at bounding box center [591, 504] width 1183 height 1008
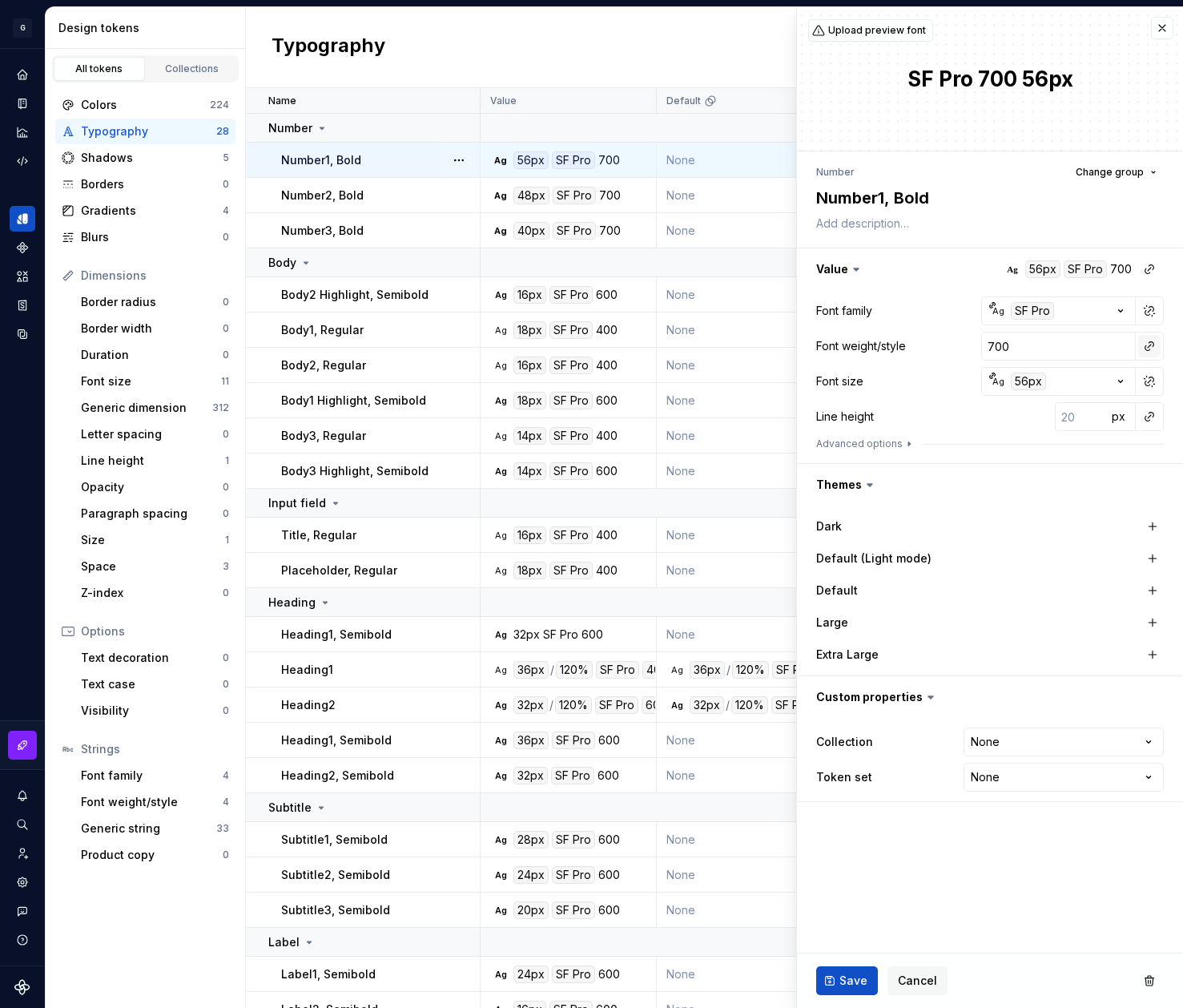
click at [1151, 344] on button "button" at bounding box center [1150, 346] width 23 height 23
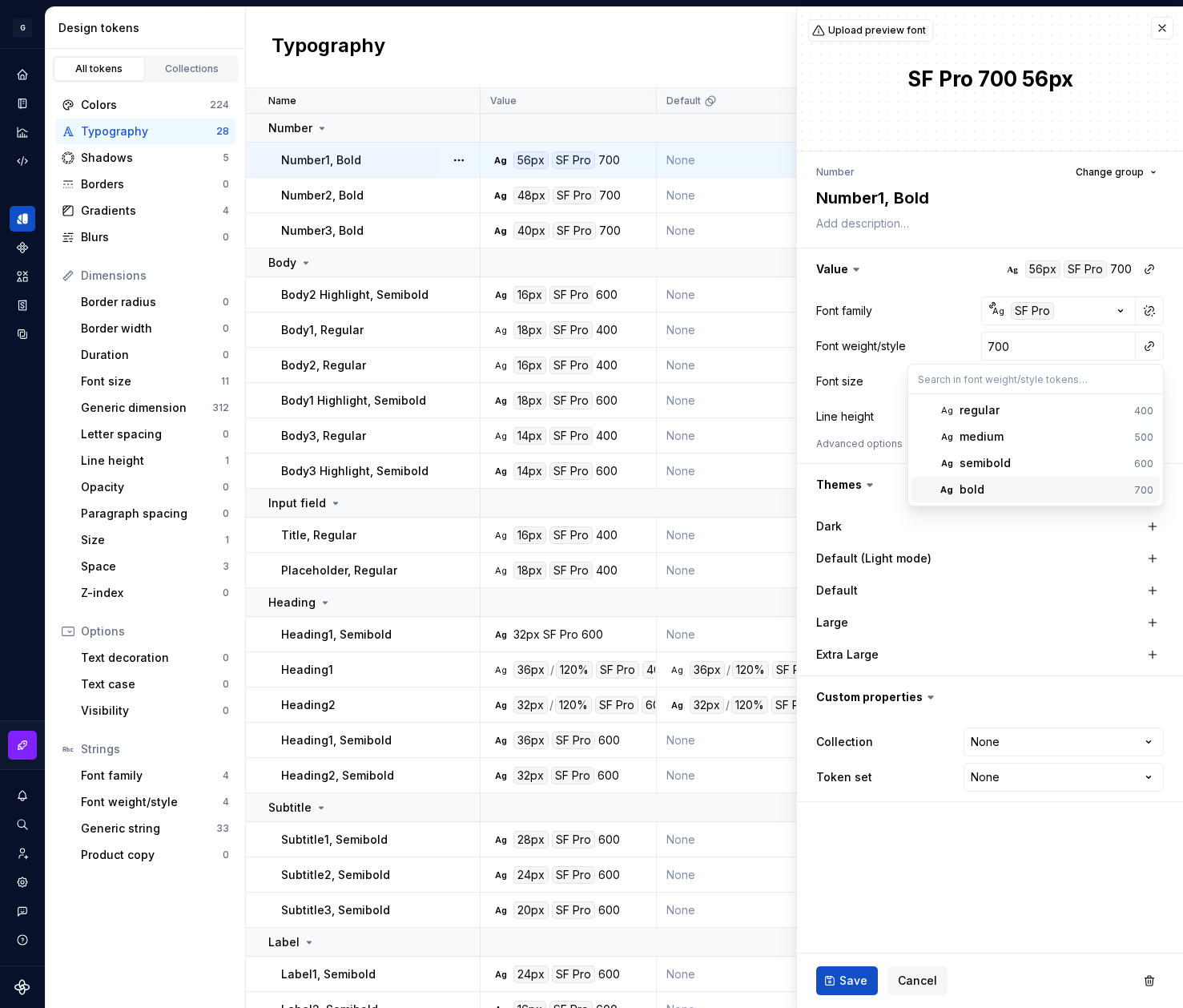
click at [1069, 482] on div "bold" at bounding box center [1044, 489] width 168 height 16
type textarea "*"
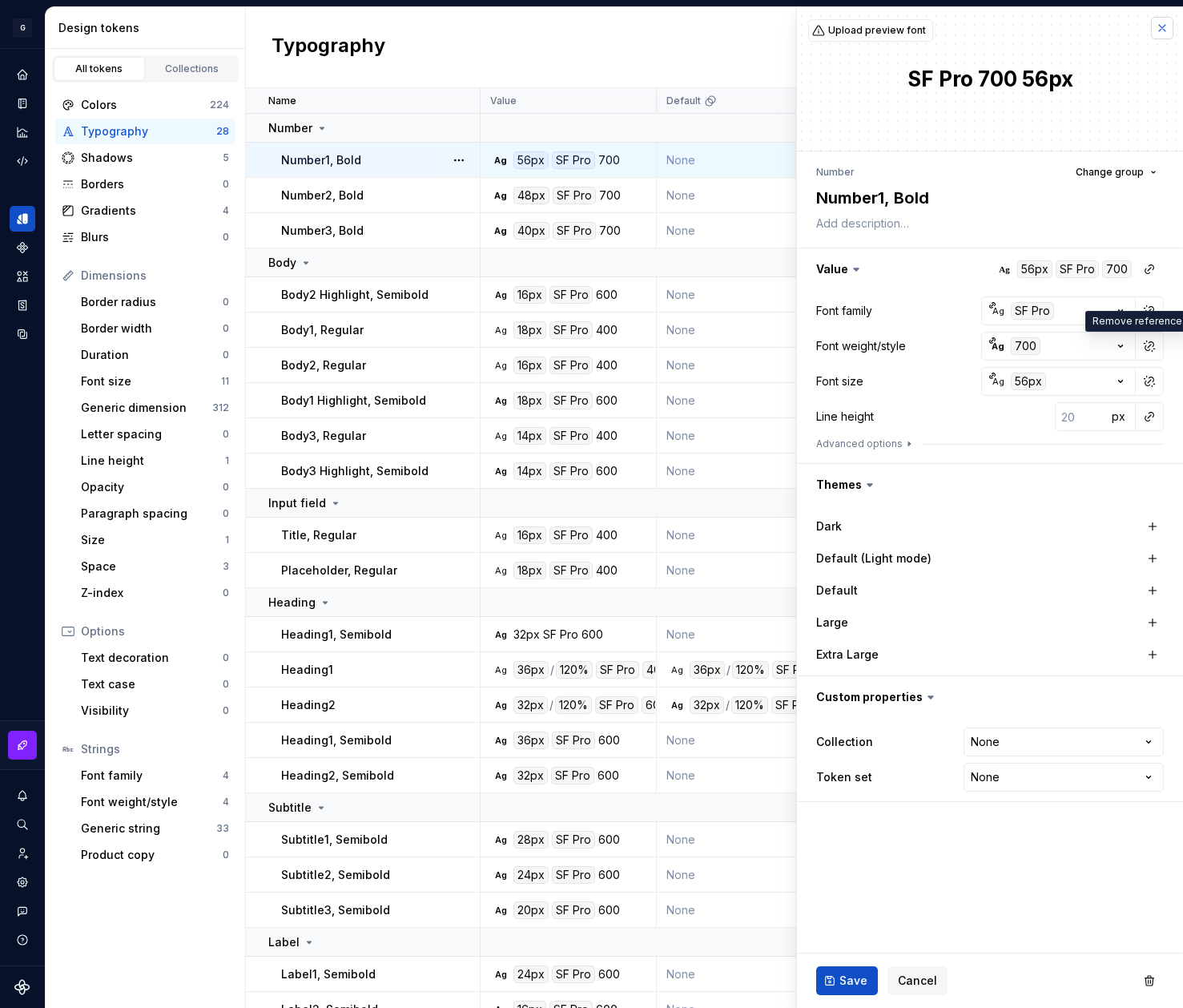
click at [1161, 20] on button "button" at bounding box center [1162, 28] width 23 height 23
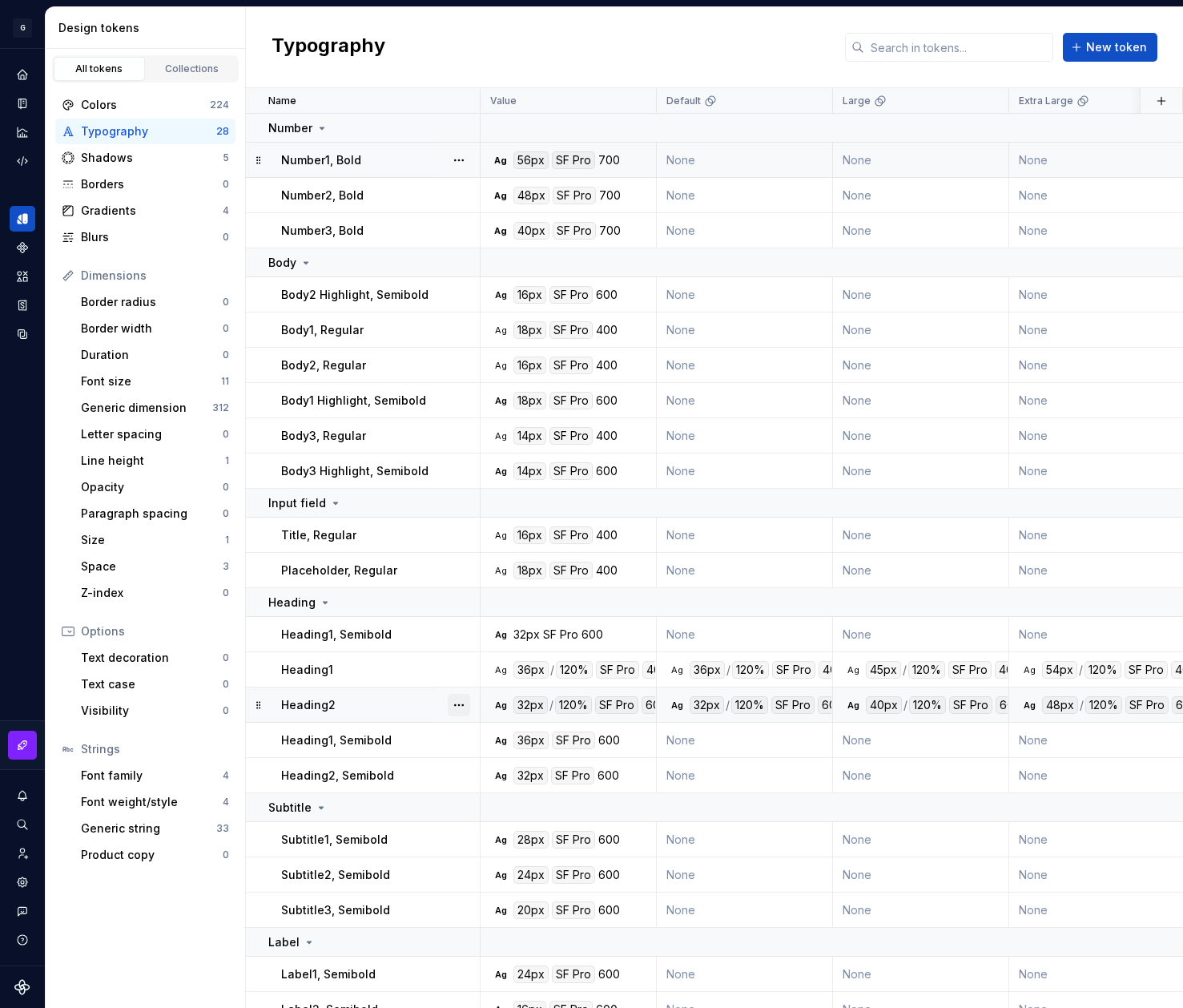
scroll to position [48, 0]
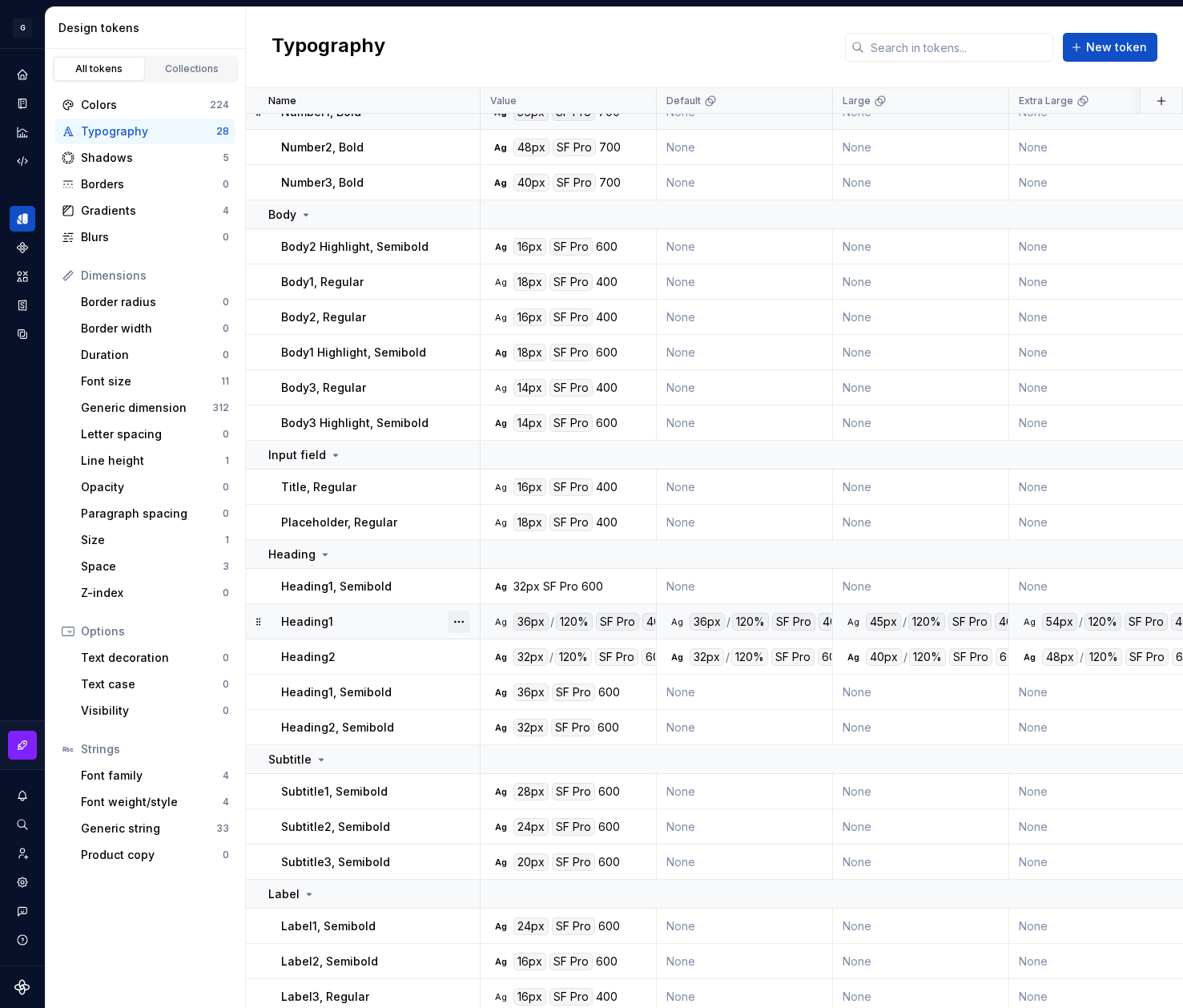
click at [459, 619] on button "button" at bounding box center [459, 622] width 23 height 23
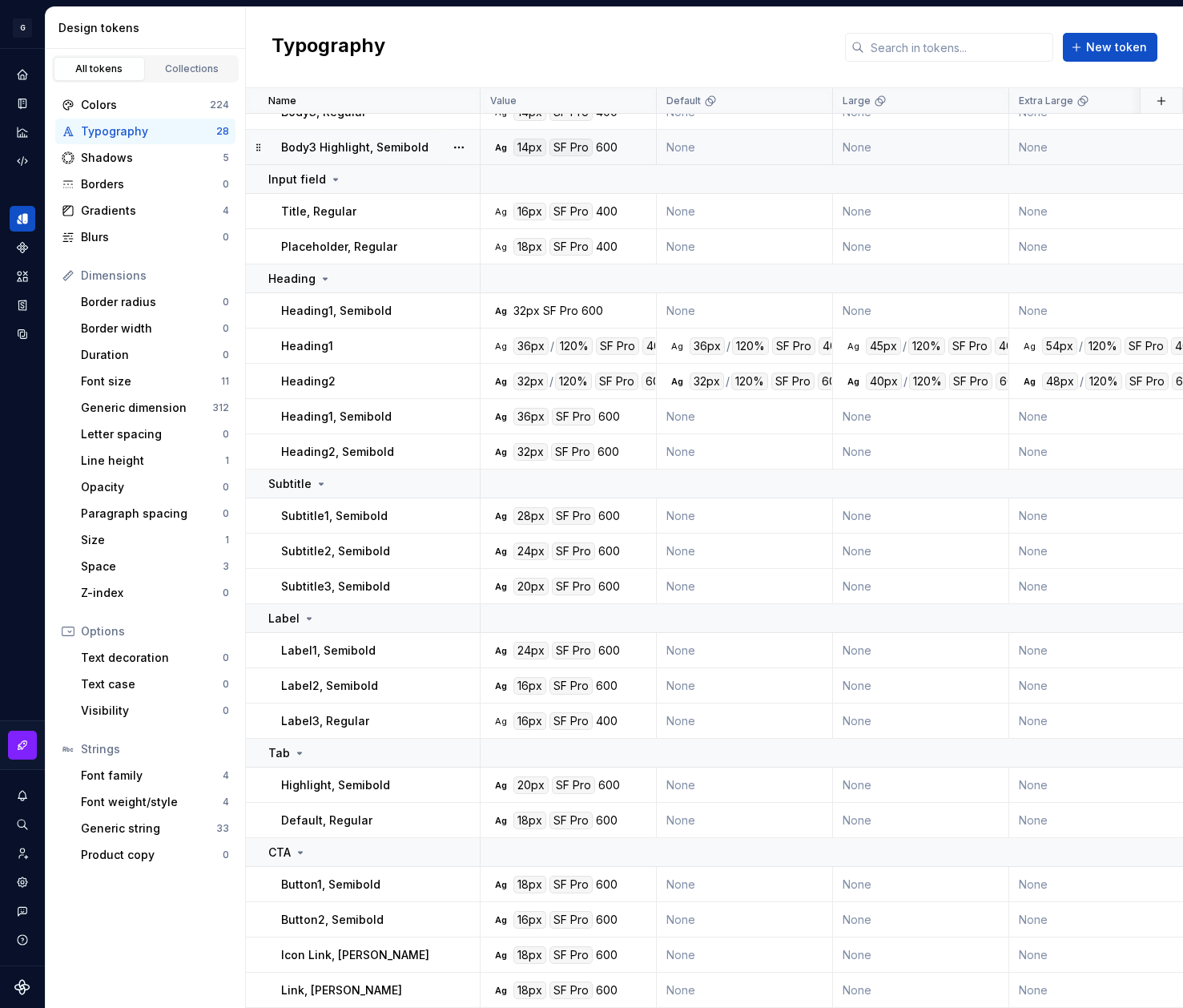
scroll to position [0, 0]
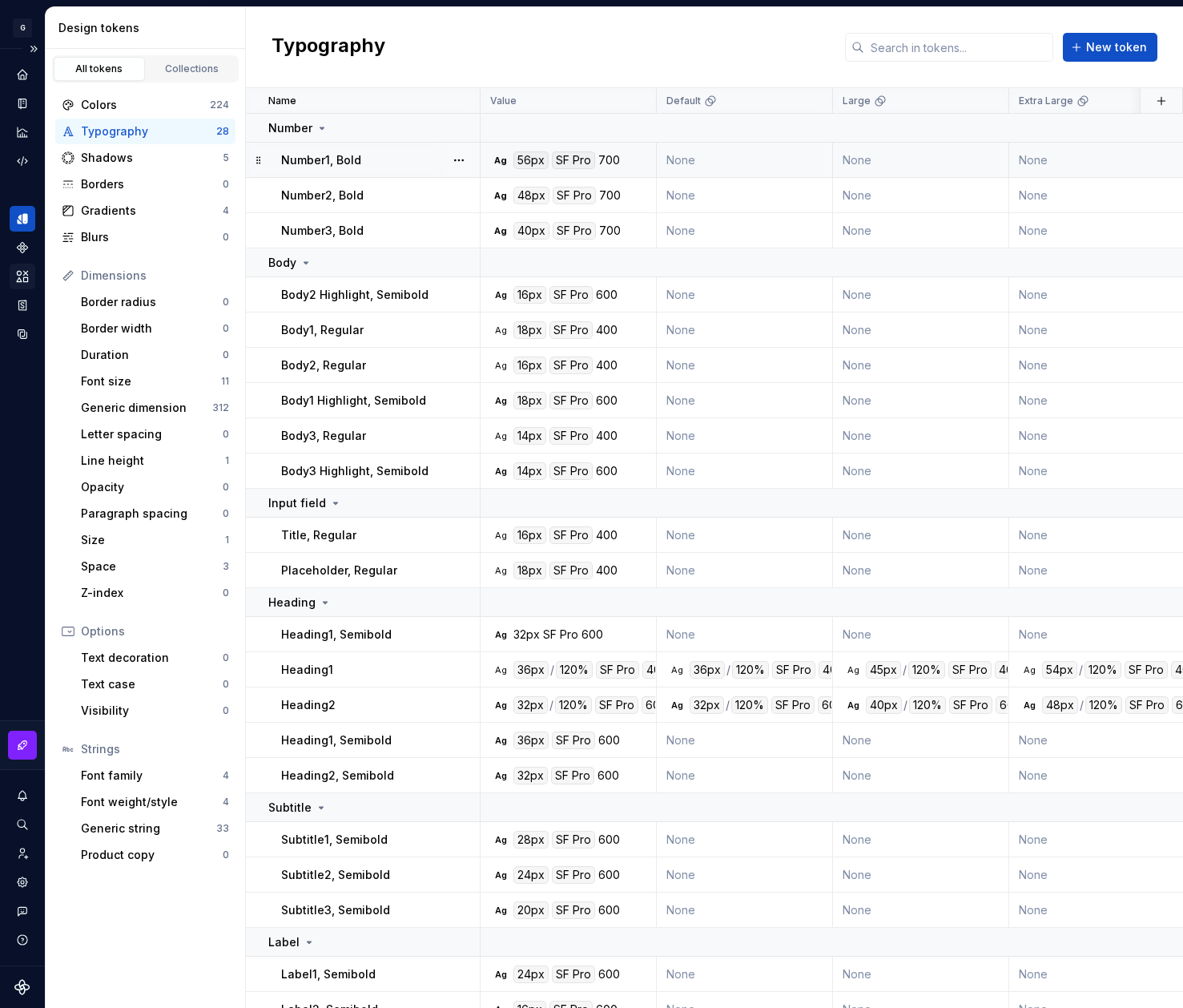
click at [19, 276] on icon "Assets" at bounding box center [22, 276] width 14 height 14
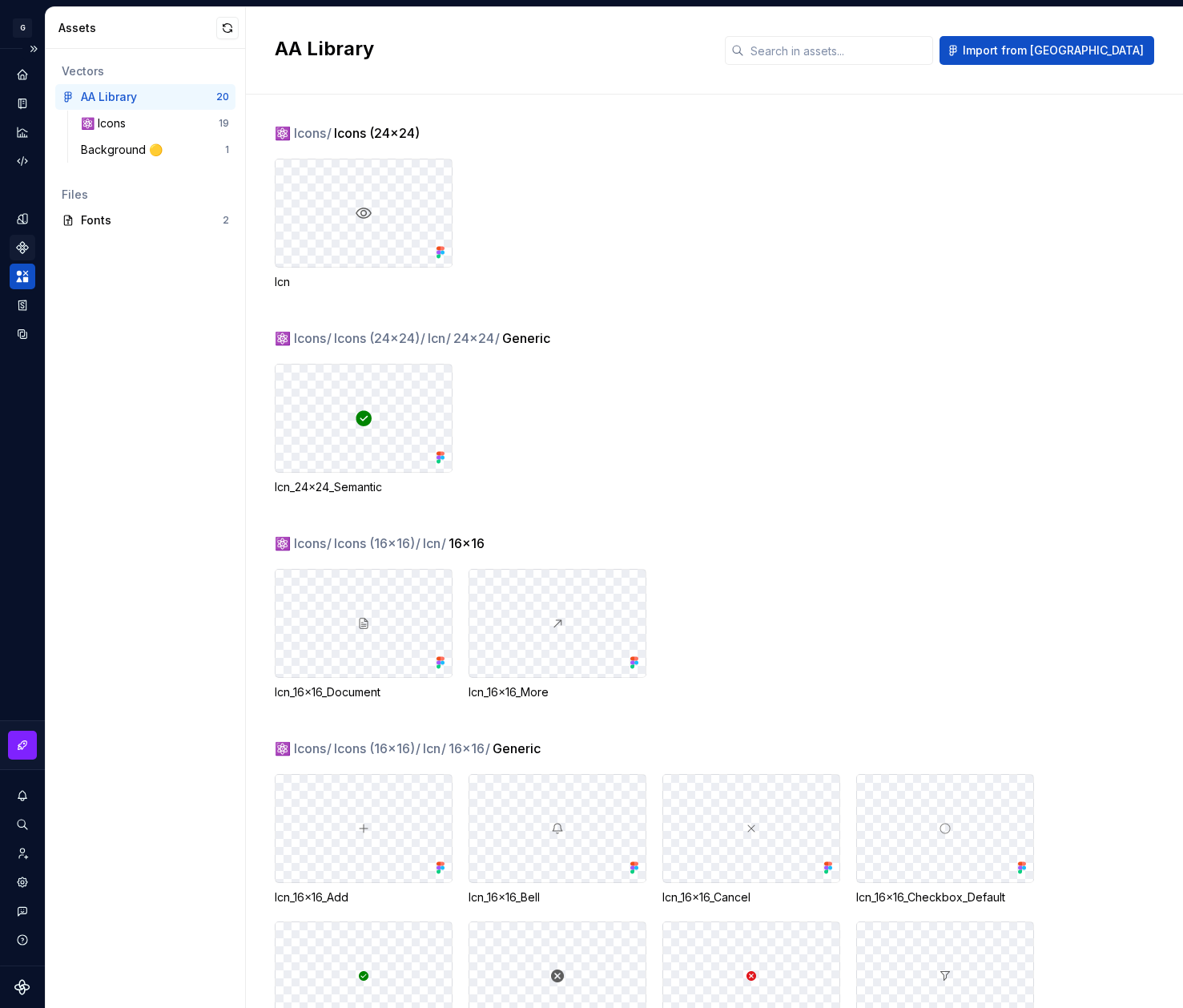
click at [24, 247] on icon "Components" at bounding box center [23, 248] width 11 height 11
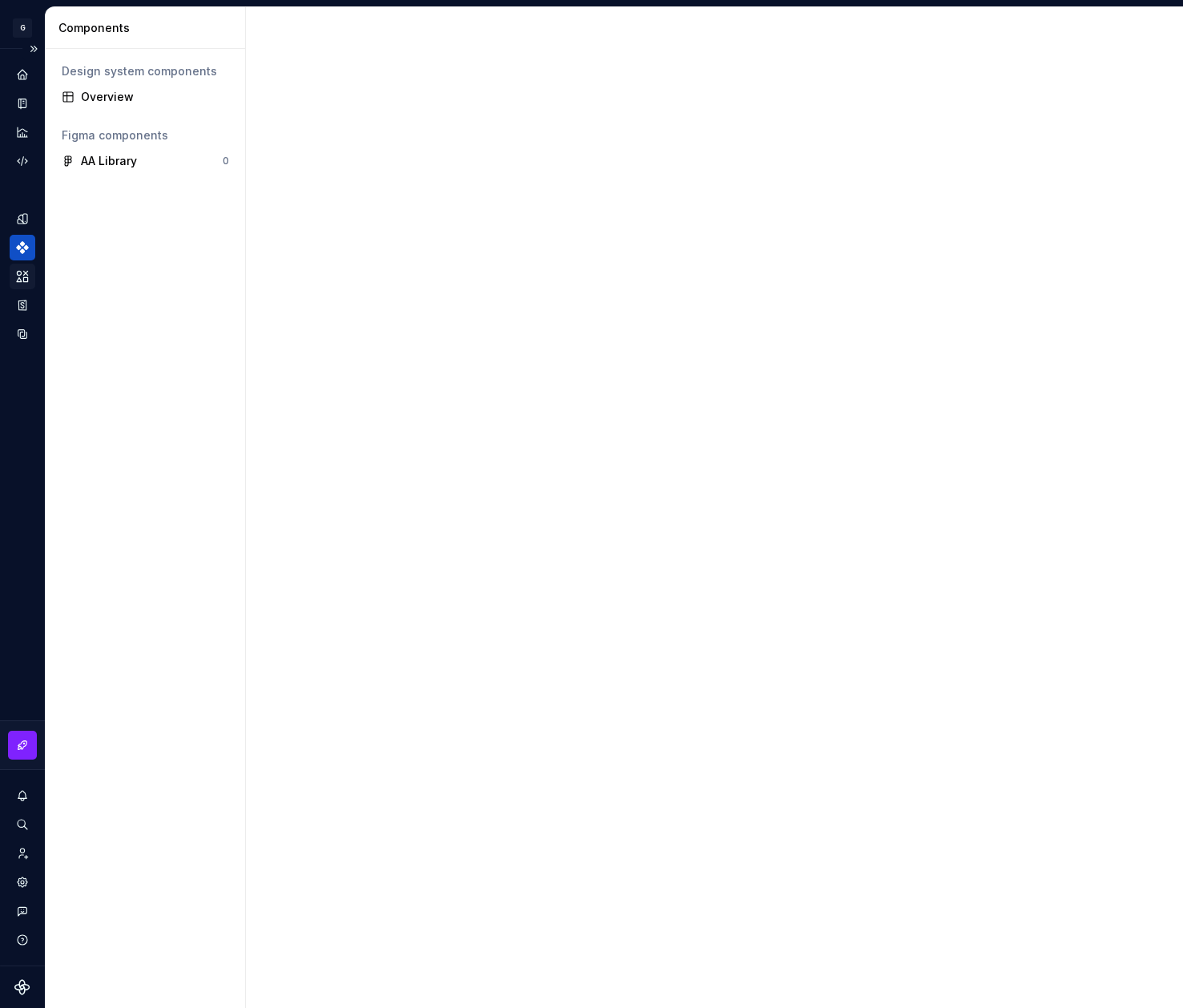
click at [19, 269] on icon "Assets" at bounding box center [22, 276] width 14 height 14
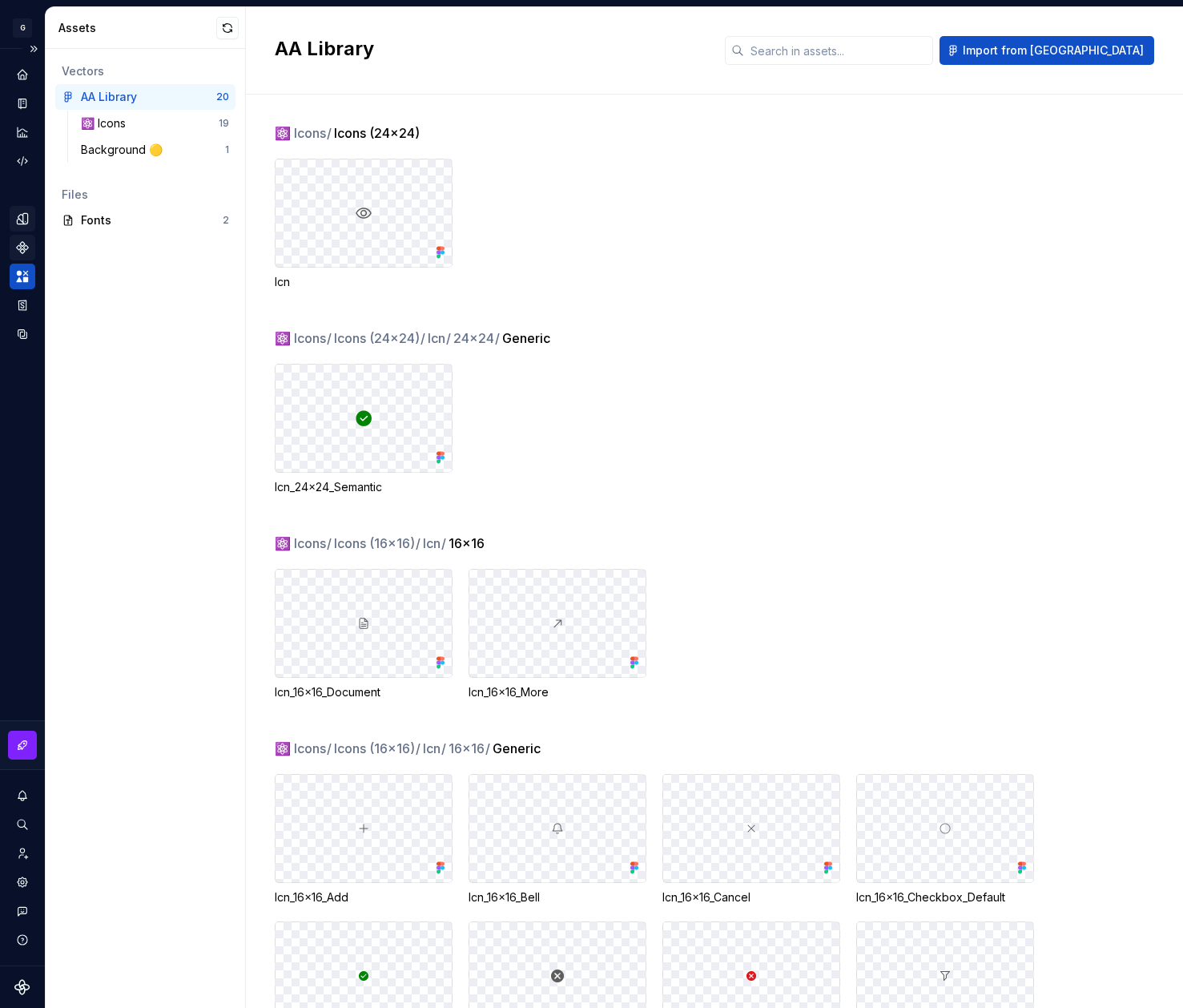
click at [25, 226] on div "Design tokens" at bounding box center [22, 218] width 25 height 25
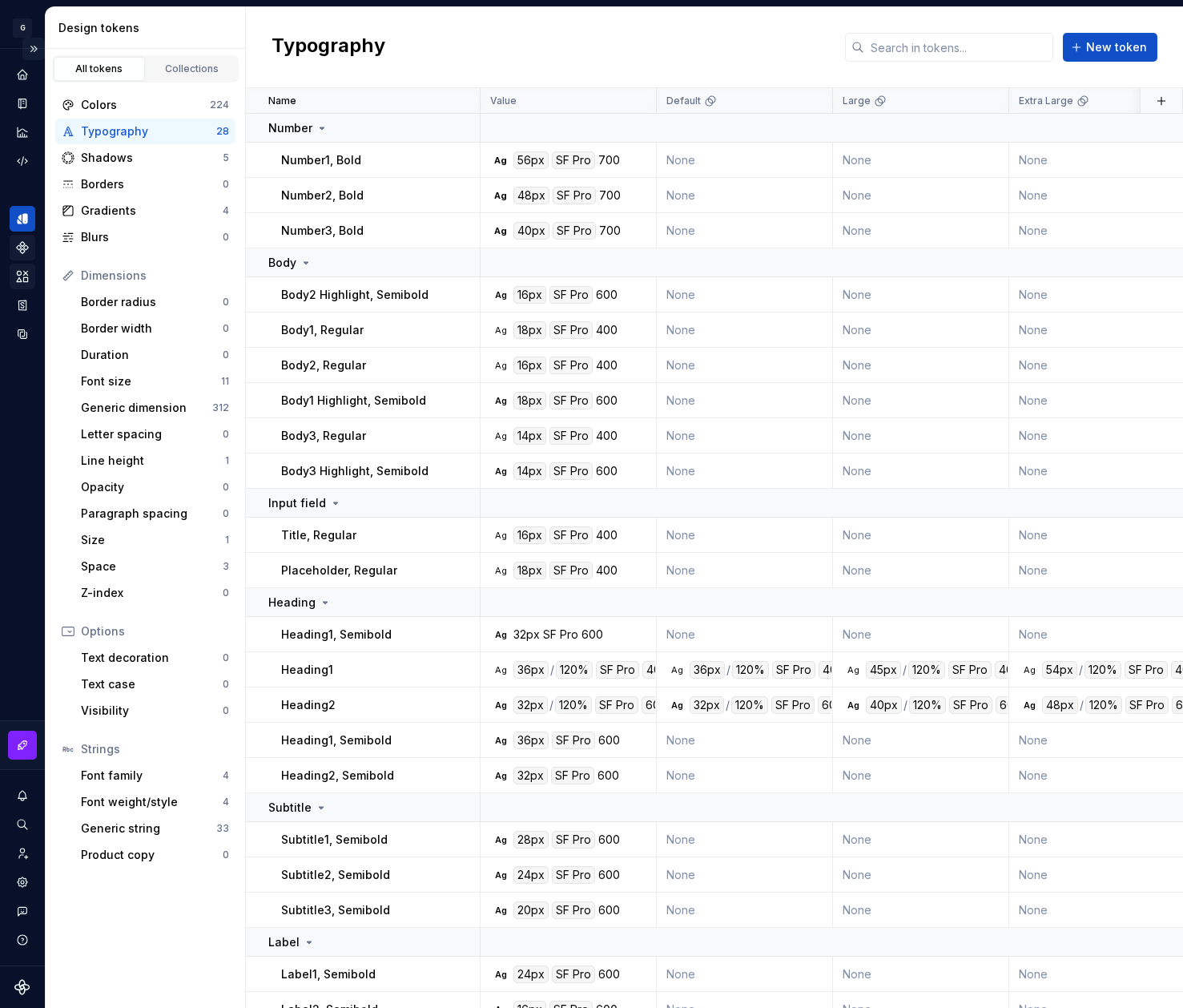
click at [29, 46] on button "Expand sidebar" at bounding box center [34, 49] width 23 height 23
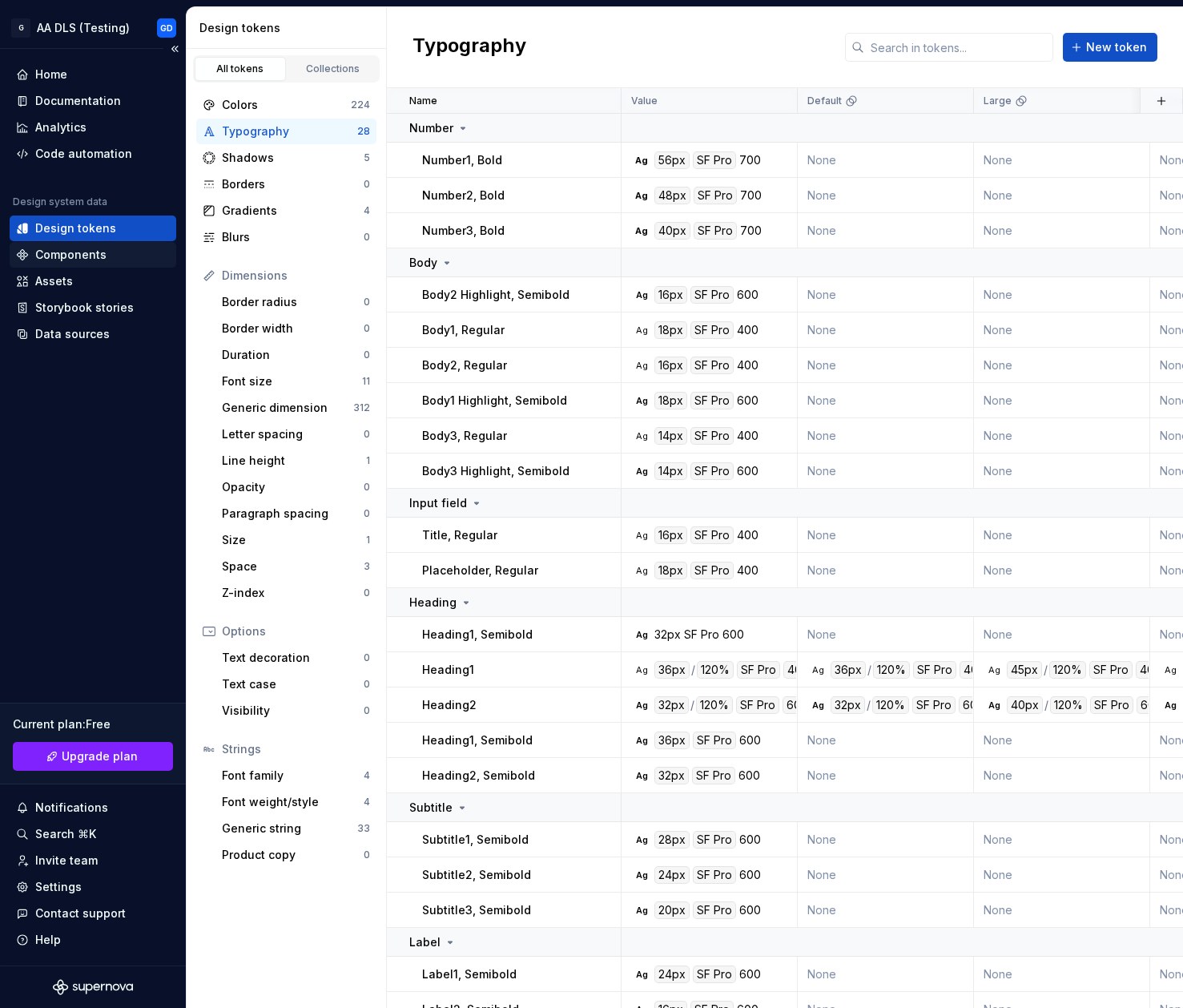
click at [90, 264] on div "Components" at bounding box center [92, 254] width 167 height 25
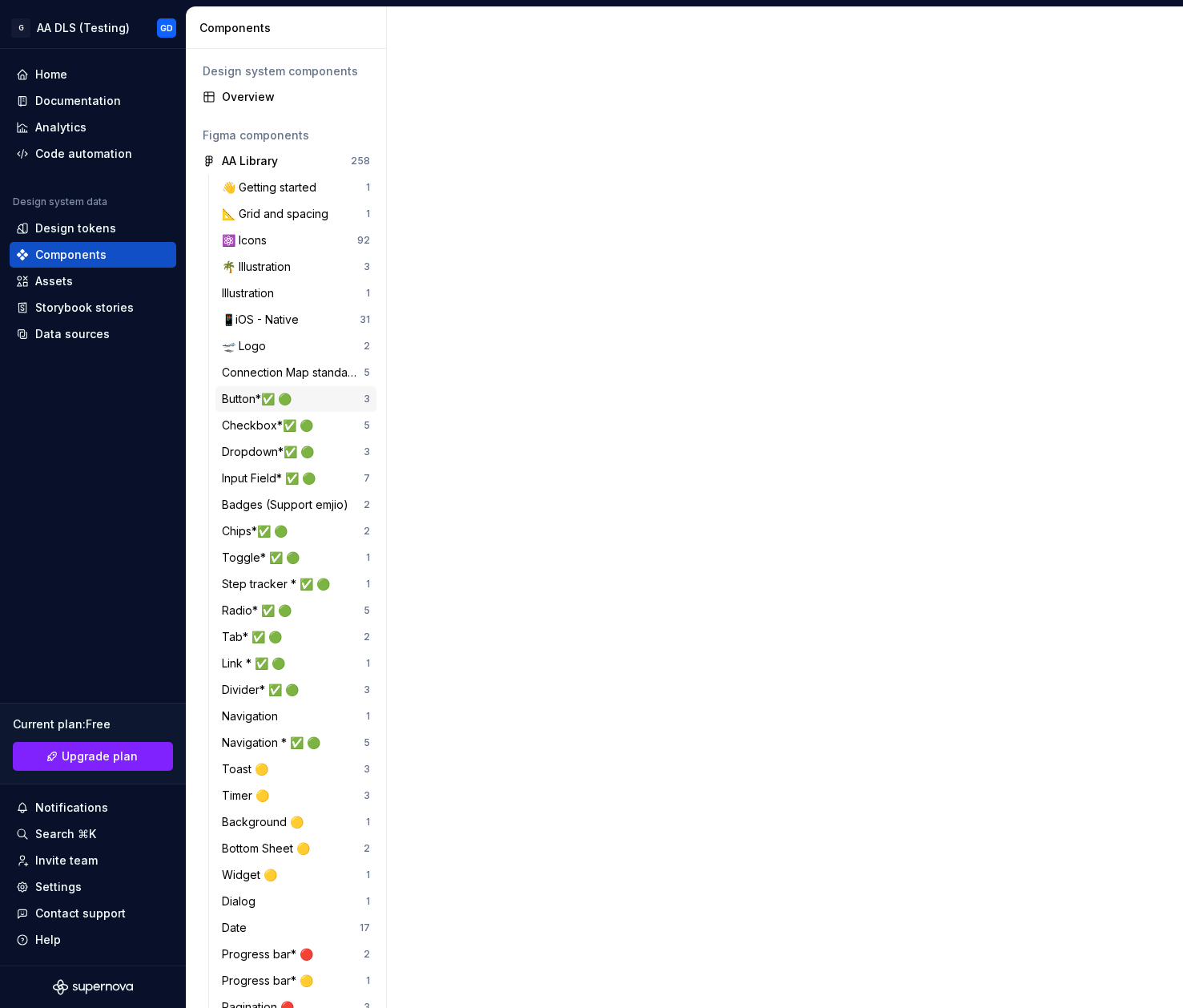
click at [314, 391] on div "Button*✅ 🟢" at bounding box center [293, 398] width 142 height 16
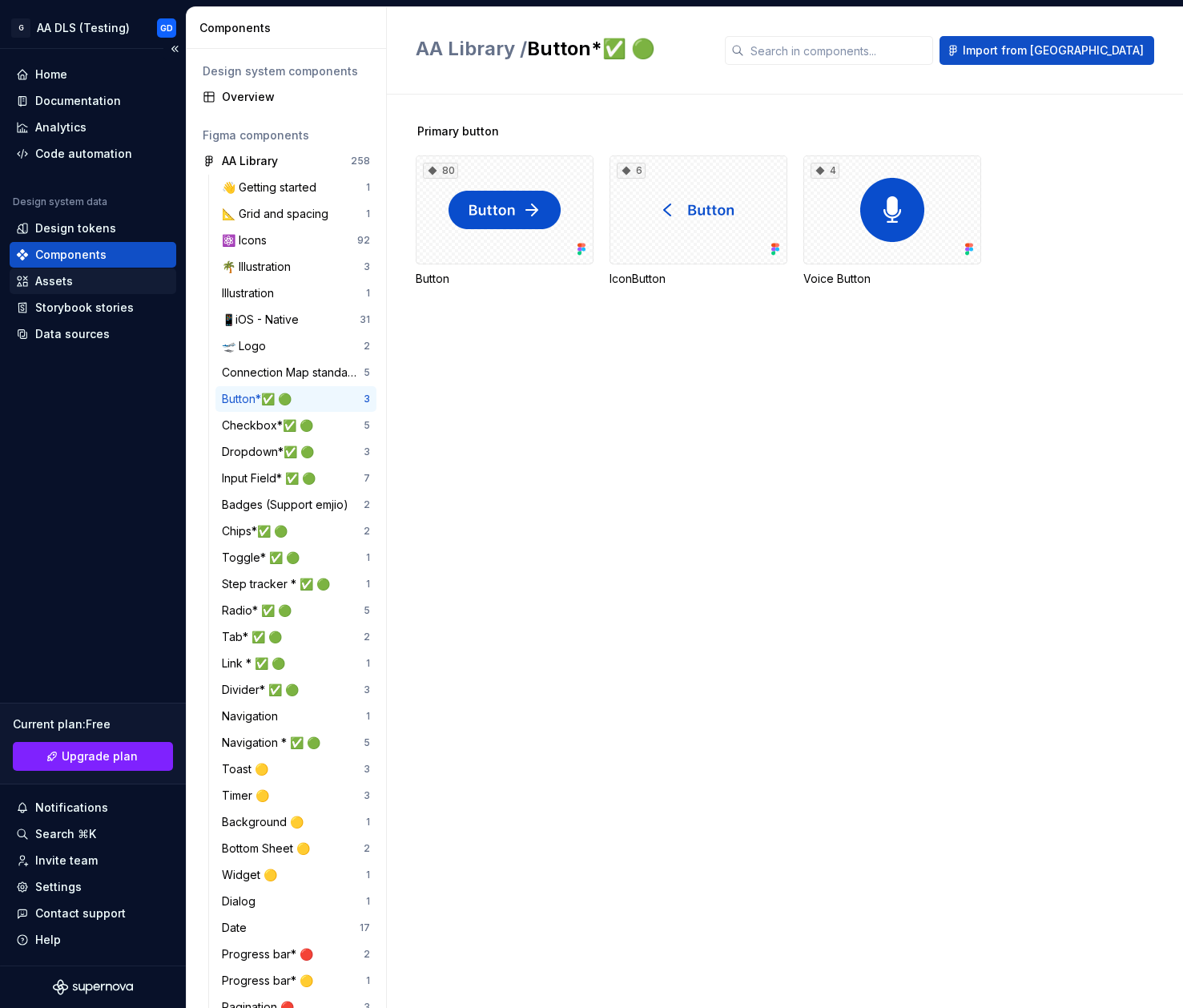
click at [97, 270] on div "Assets" at bounding box center [92, 280] width 167 height 25
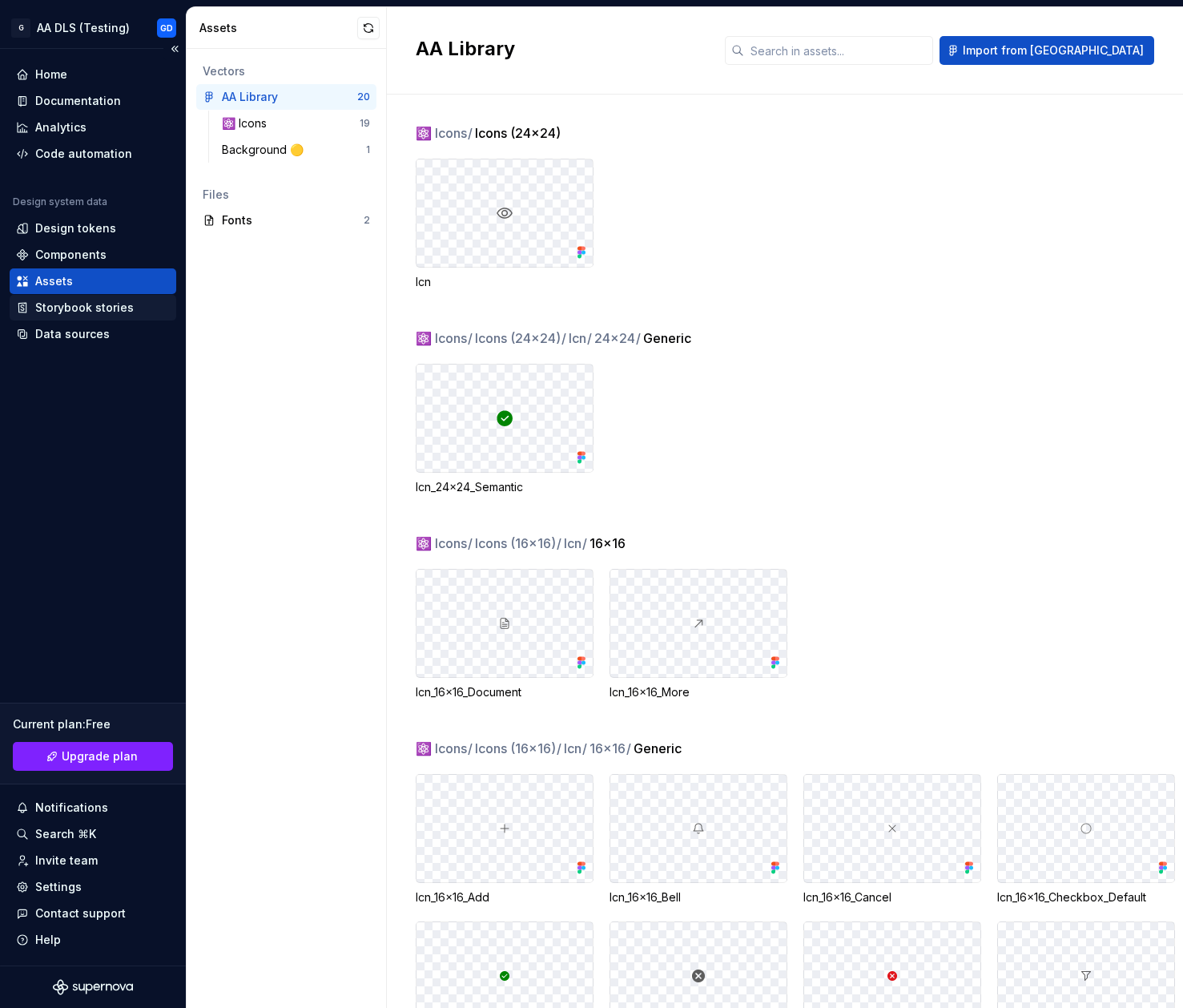
click at [96, 299] on div "Storybook stories" at bounding box center [84, 307] width 99 height 16
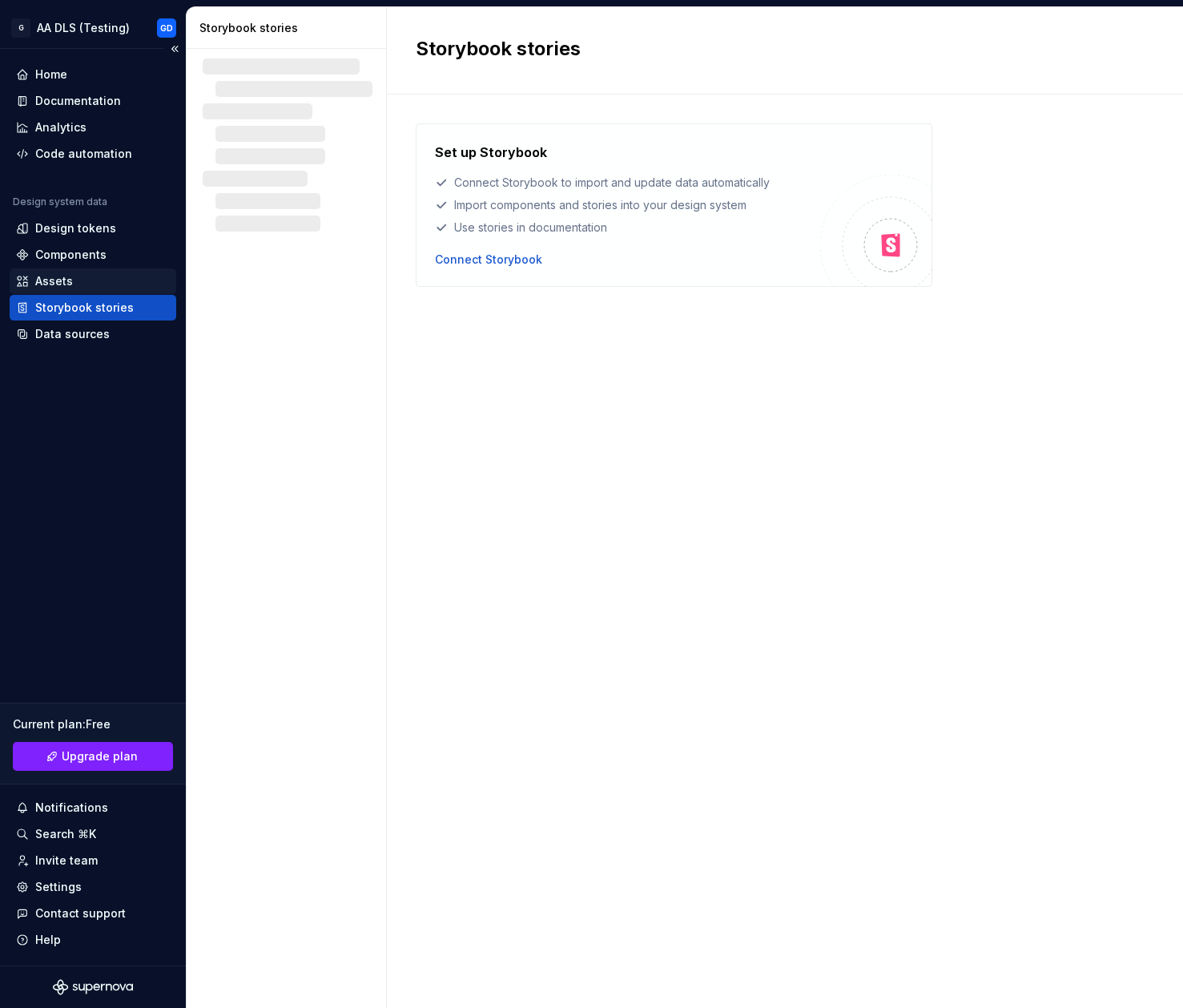
click at [94, 276] on div "Assets" at bounding box center [92, 280] width 153 height 16
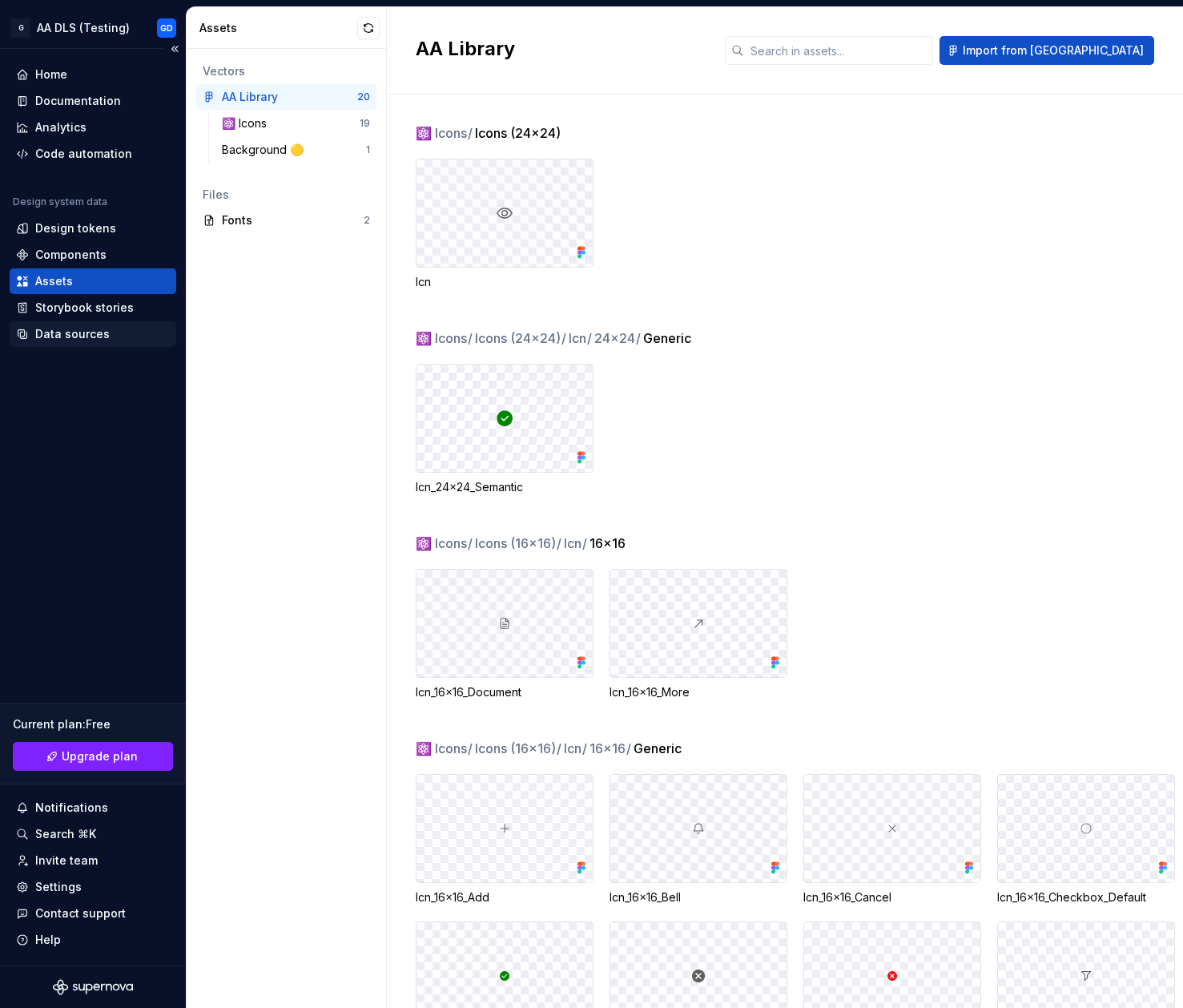
click at [74, 329] on div "Data sources" at bounding box center [72, 333] width 74 height 16
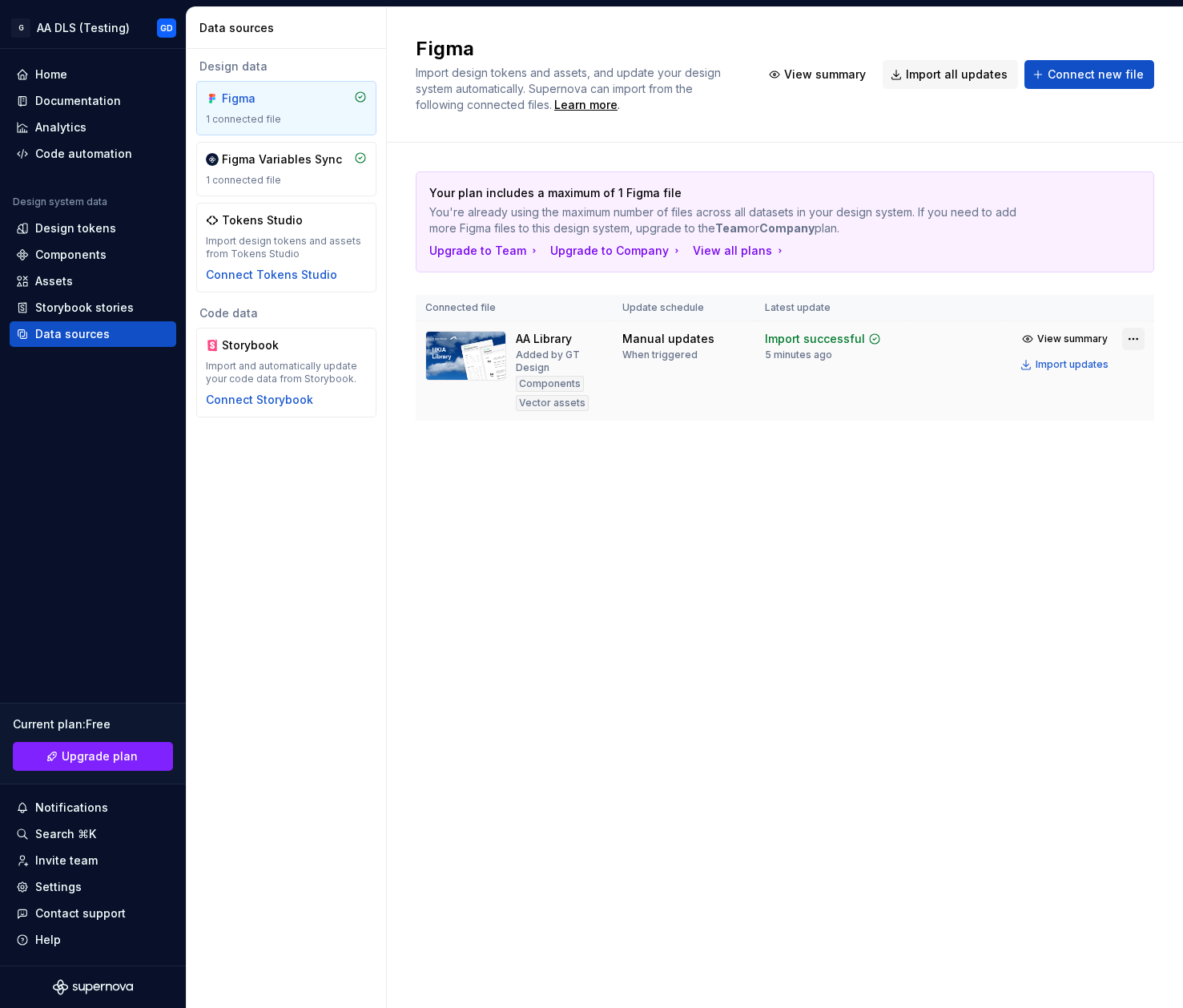
click at [1135, 336] on html "G AA DLS (Testing) GD Home Documentation Analytics Code automation Design syste…" at bounding box center [591, 504] width 1183 height 1008
click at [832, 452] on html "G AA DLS (Testing) GD Home Documentation Analytics Code automation Design syste…" at bounding box center [591, 504] width 1183 height 1008
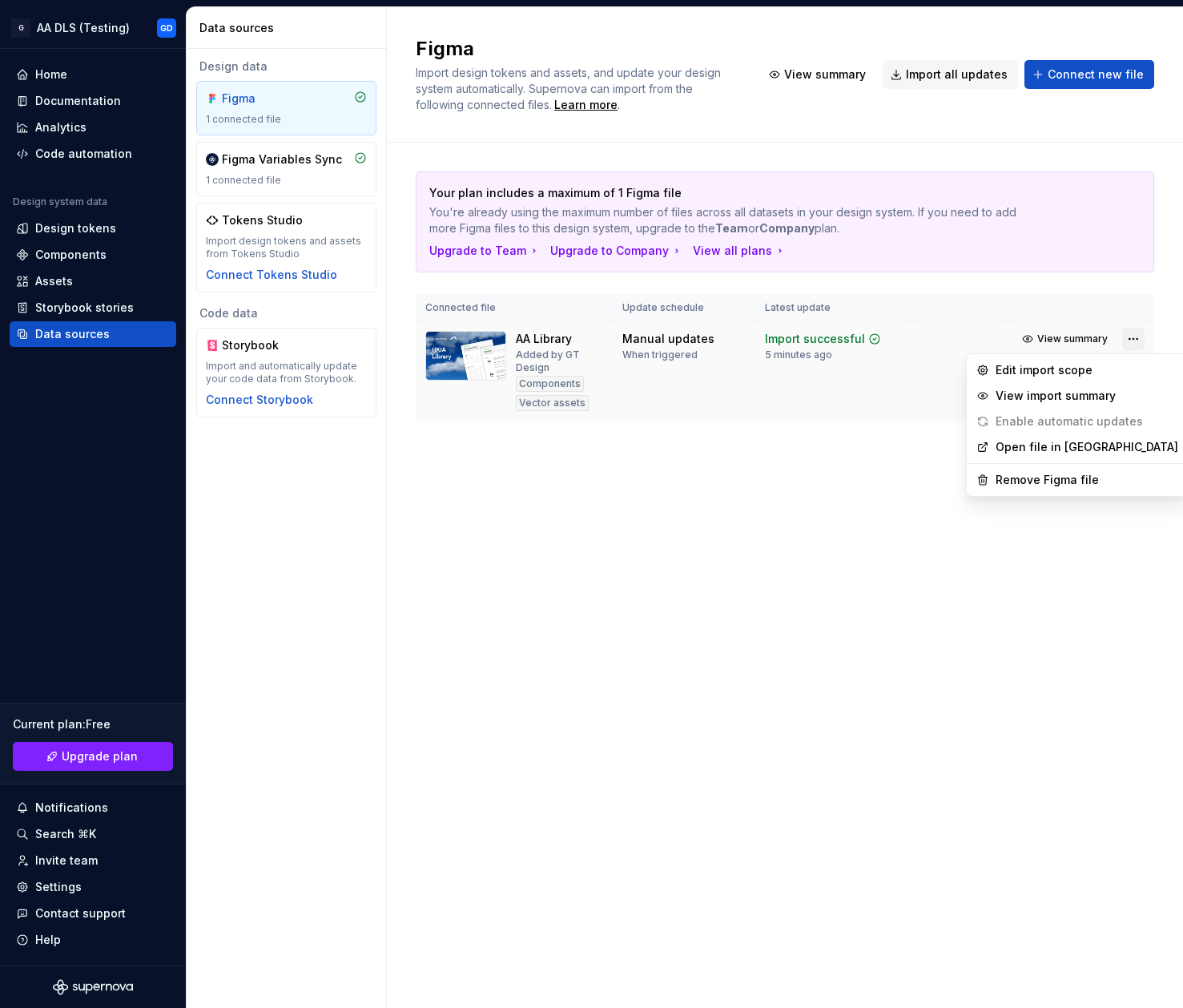
click at [1127, 339] on html "G AA DLS (Testing) GD Home Documentation Analytics Code automation Design syste…" at bounding box center [591, 504] width 1183 height 1008
click at [720, 498] on html "G AA DLS (Testing) GD Home Documentation Analytics Code automation Design syste…" at bounding box center [591, 504] width 1183 height 1008
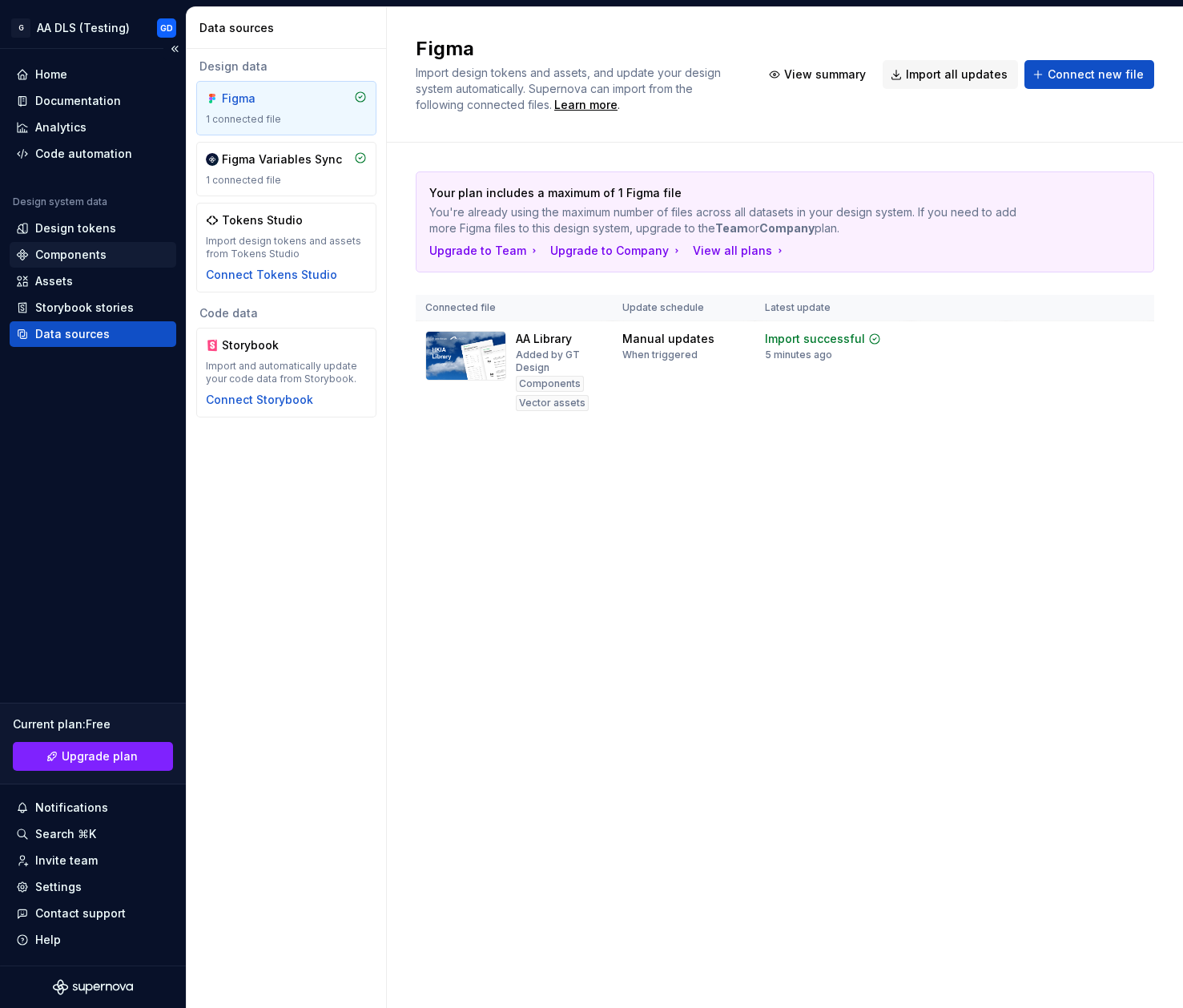
click at [57, 262] on div "Components" at bounding box center [71, 254] width 72 height 16
click at [62, 284] on div "Assets" at bounding box center [54, 280] width 38 height 16
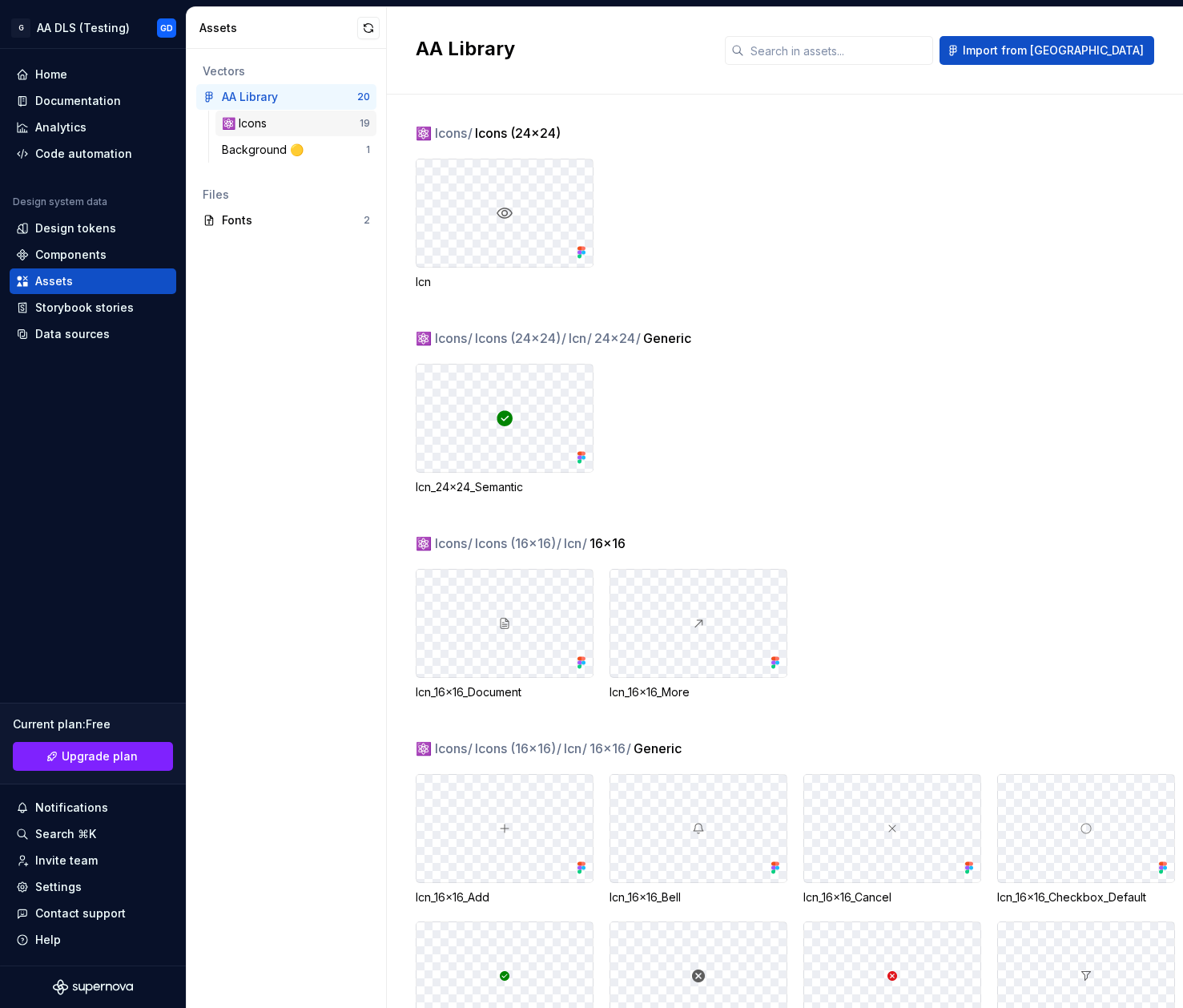
click at [291, 118] on div "⚛️ Icons" at bounding box center [291, 123] width 137 height 16
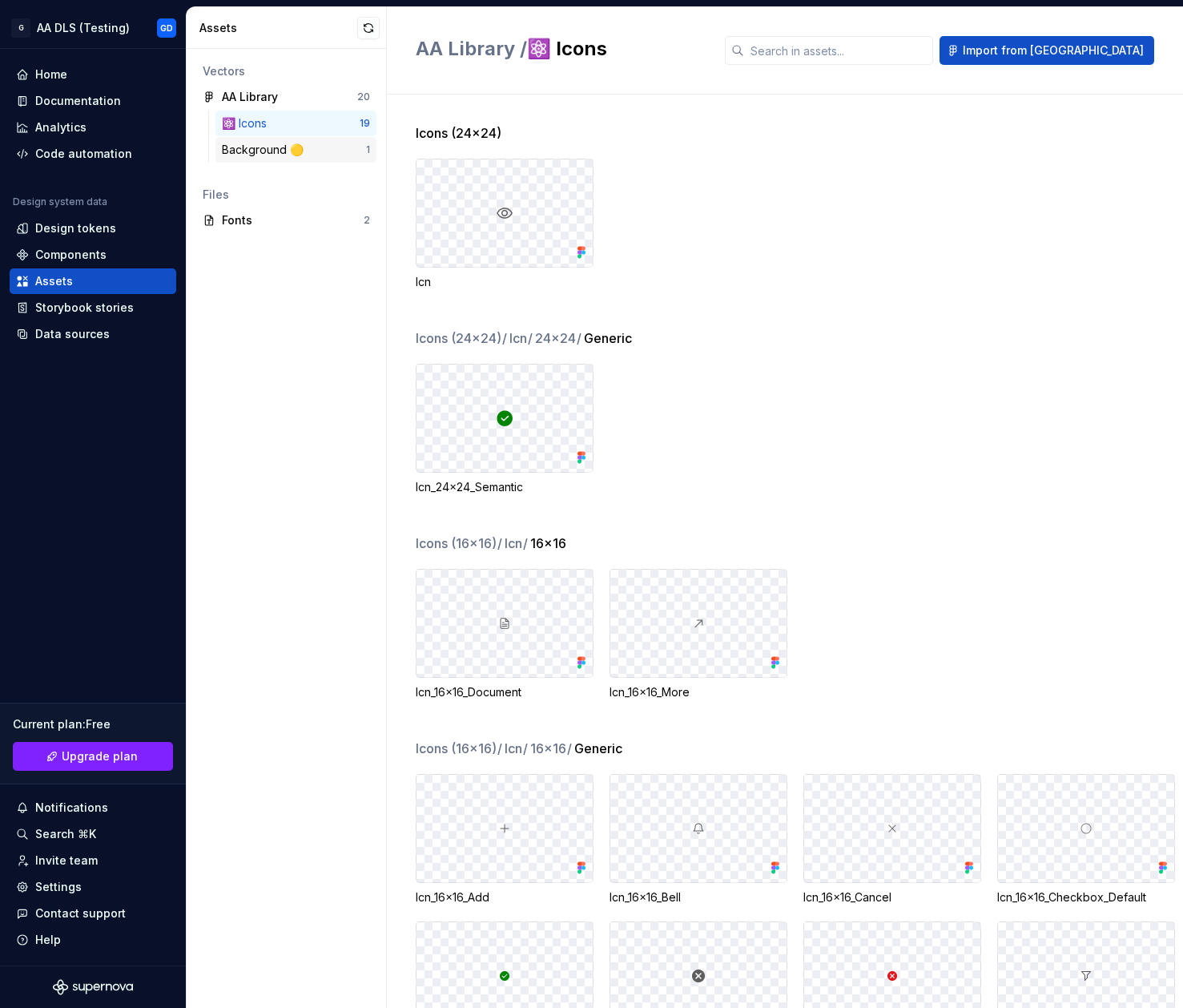
click at [327, 149] on div "Background 🟡" at bounding box center [294, 150] width 144 height 16
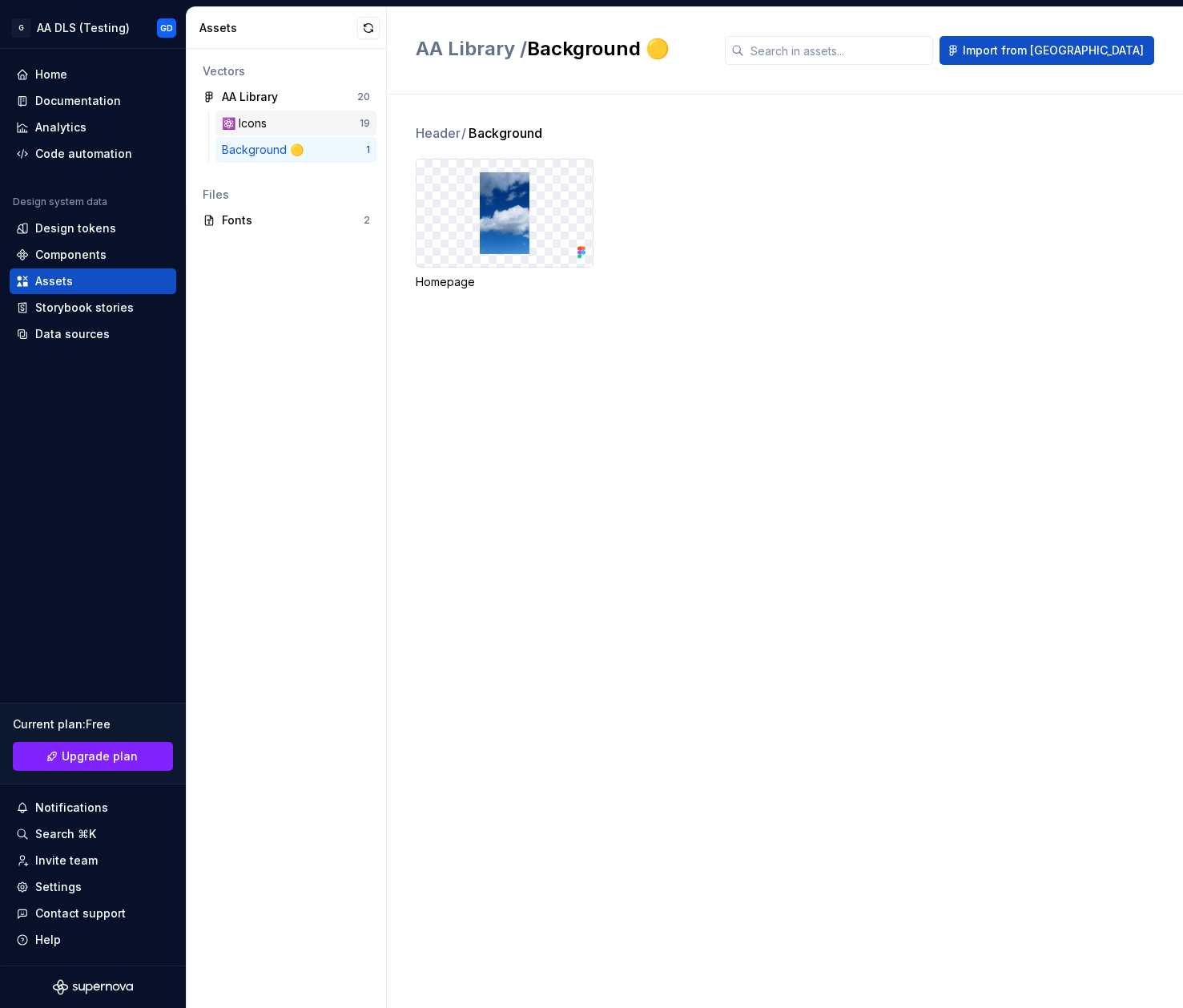
click at [299, 112] on div "⚛️ Icons 19" at bounding box center [296, 122] width 161 height 25
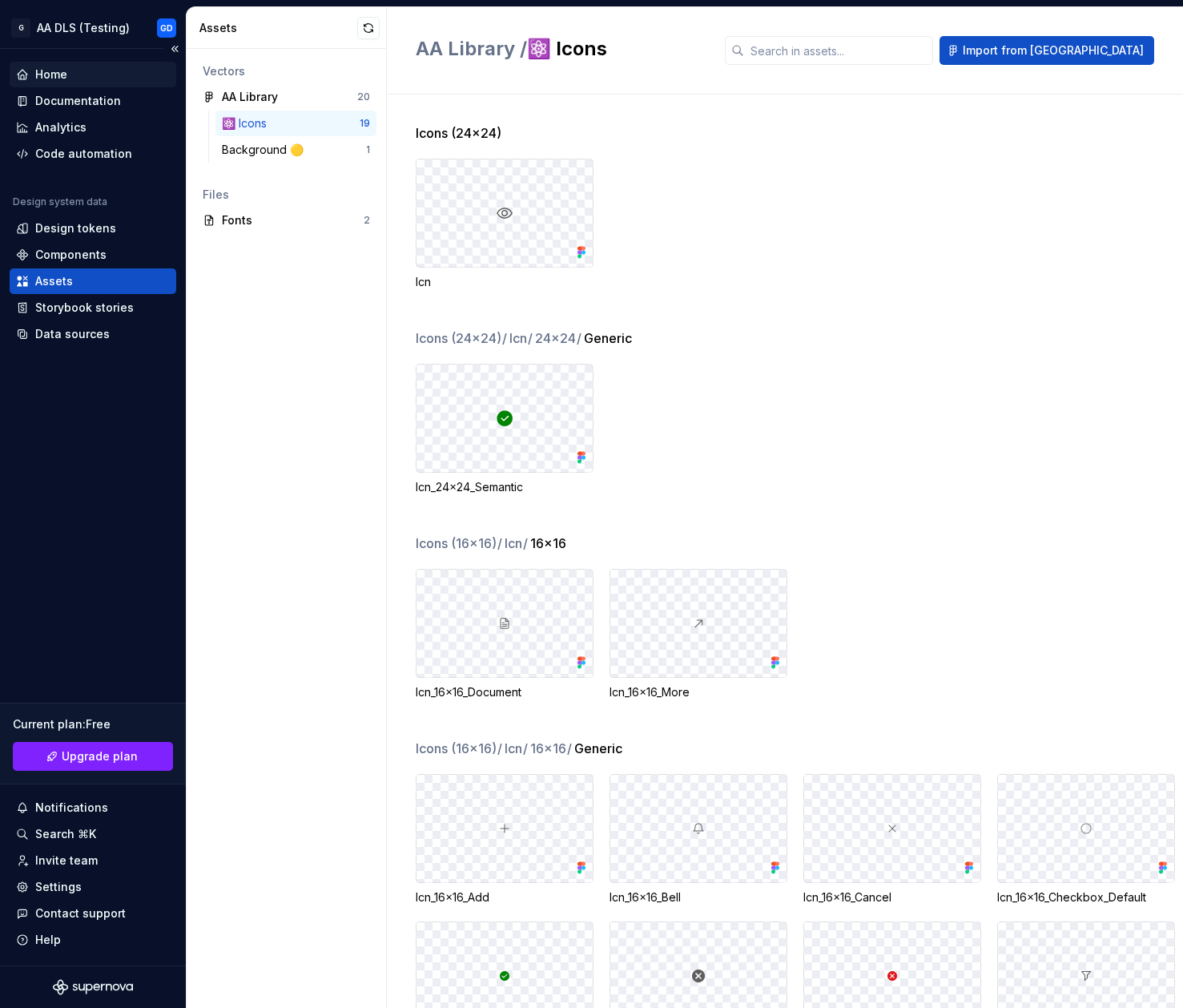
click at [64, 76] on div "Home" at bounding box center [51, 74] width 32 height 16
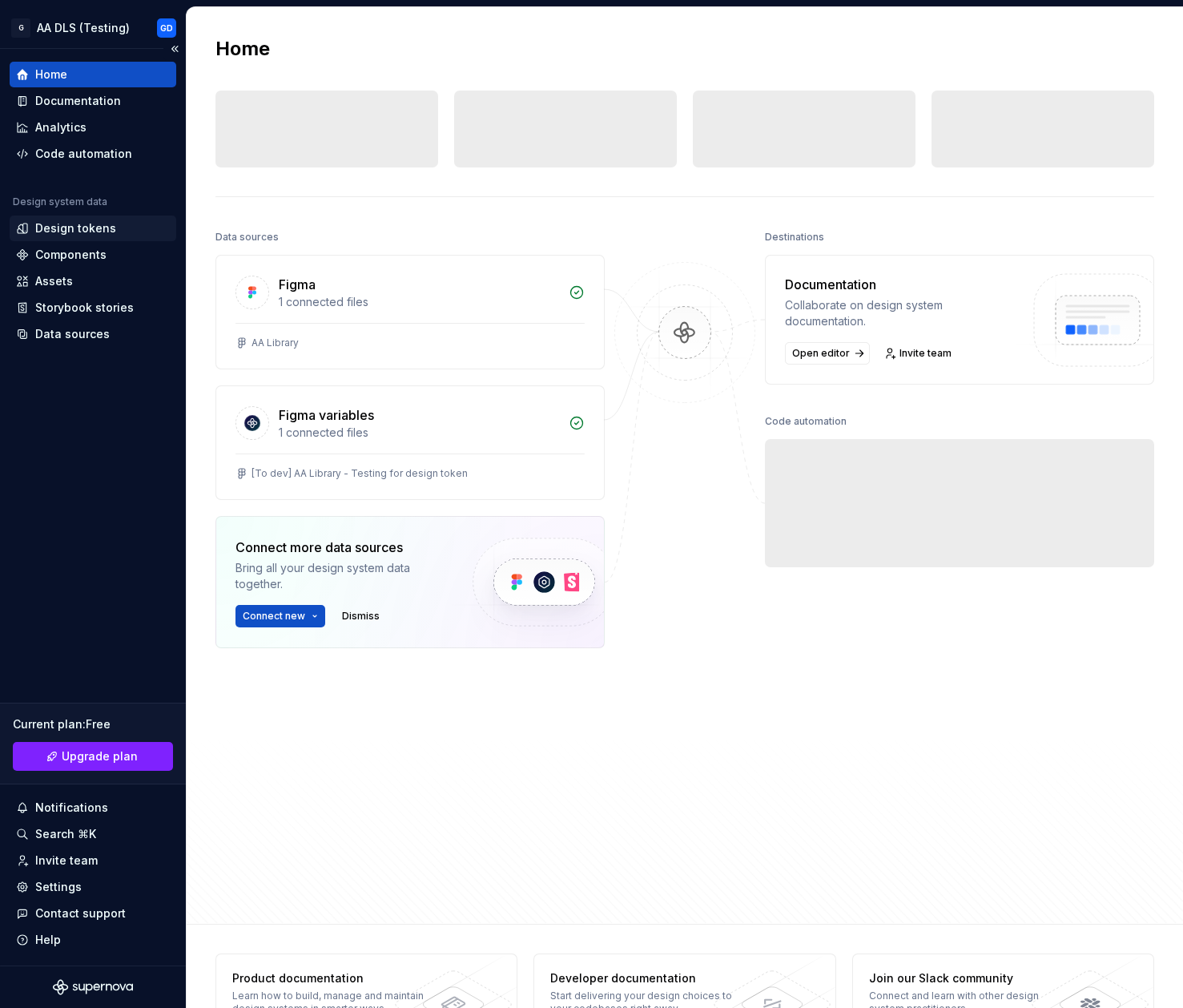
click at [112, 223] on div "Design tokens" at bounding box center [92, 228] width 153 height 16
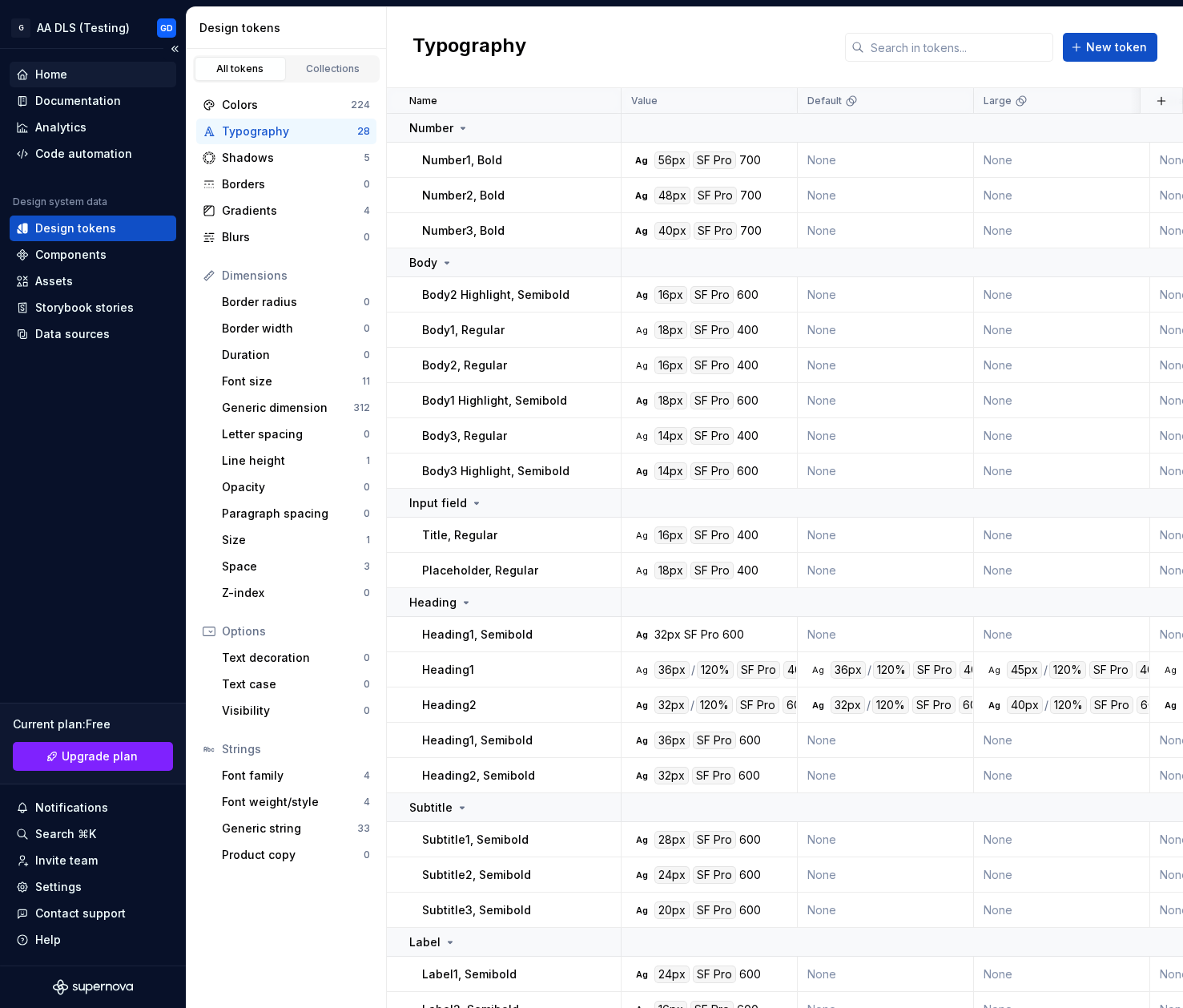
click at [87, 72] on div "Home" at bounding box center [92, 74] width 153 height 16
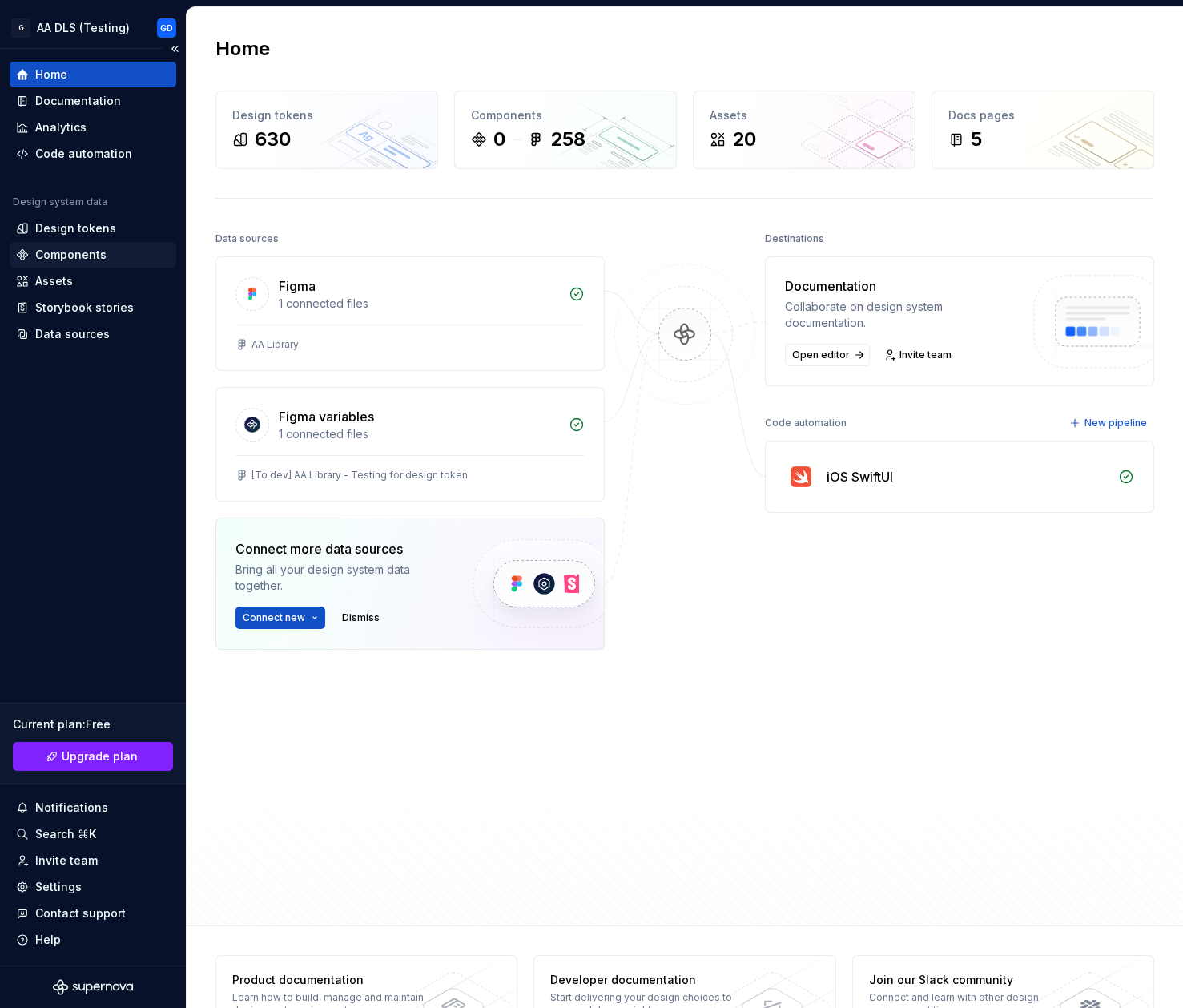
click at [83, 256] on div "Components" at bounding box center [71, 254] width 72 height 16
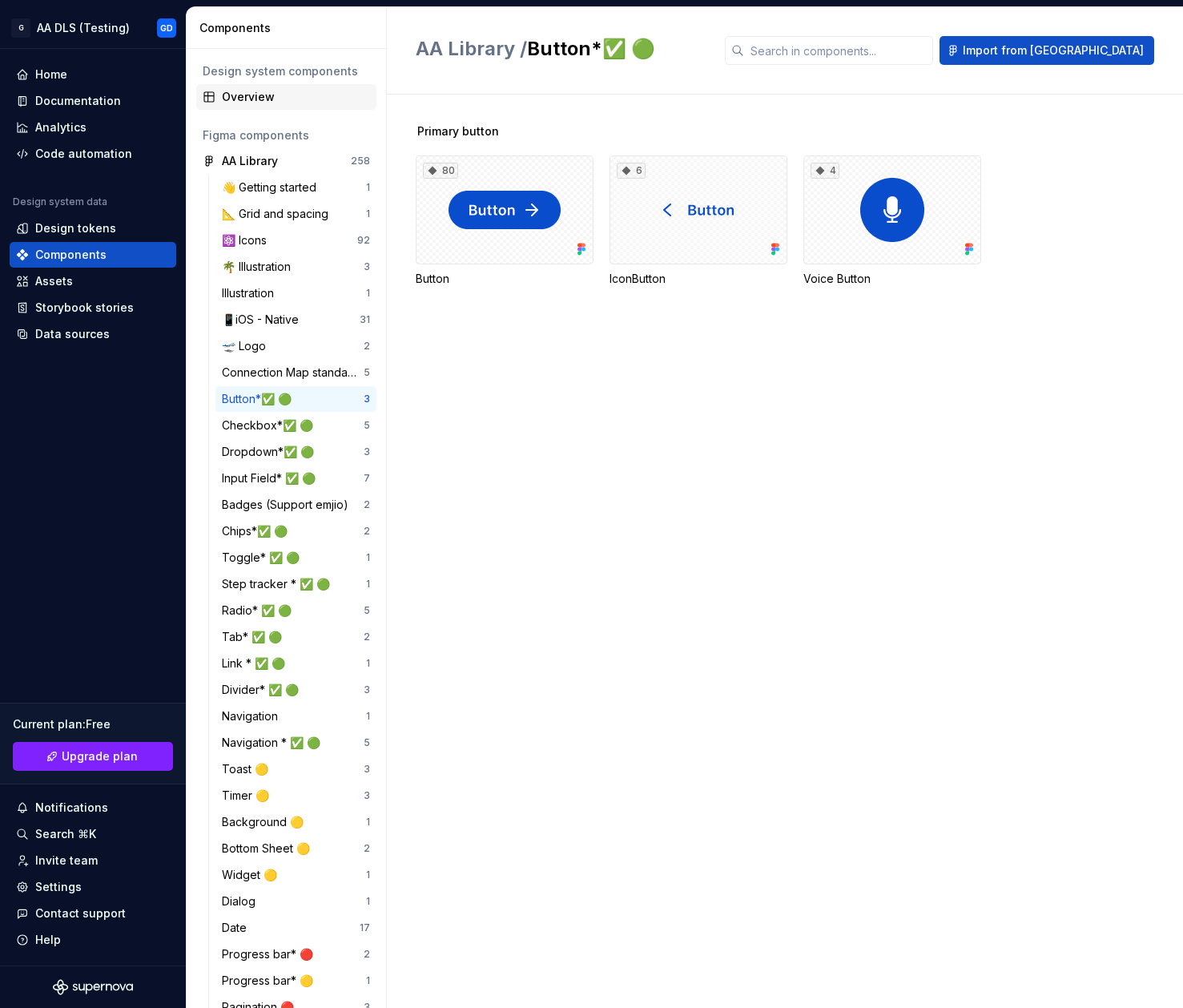
click at [248, 97] on div "Overview" at bounding box center [296, 96] width 148 height 16
click at [270, 164] on div "AA Library" at bounding box center [250, 161] width 56 height 16
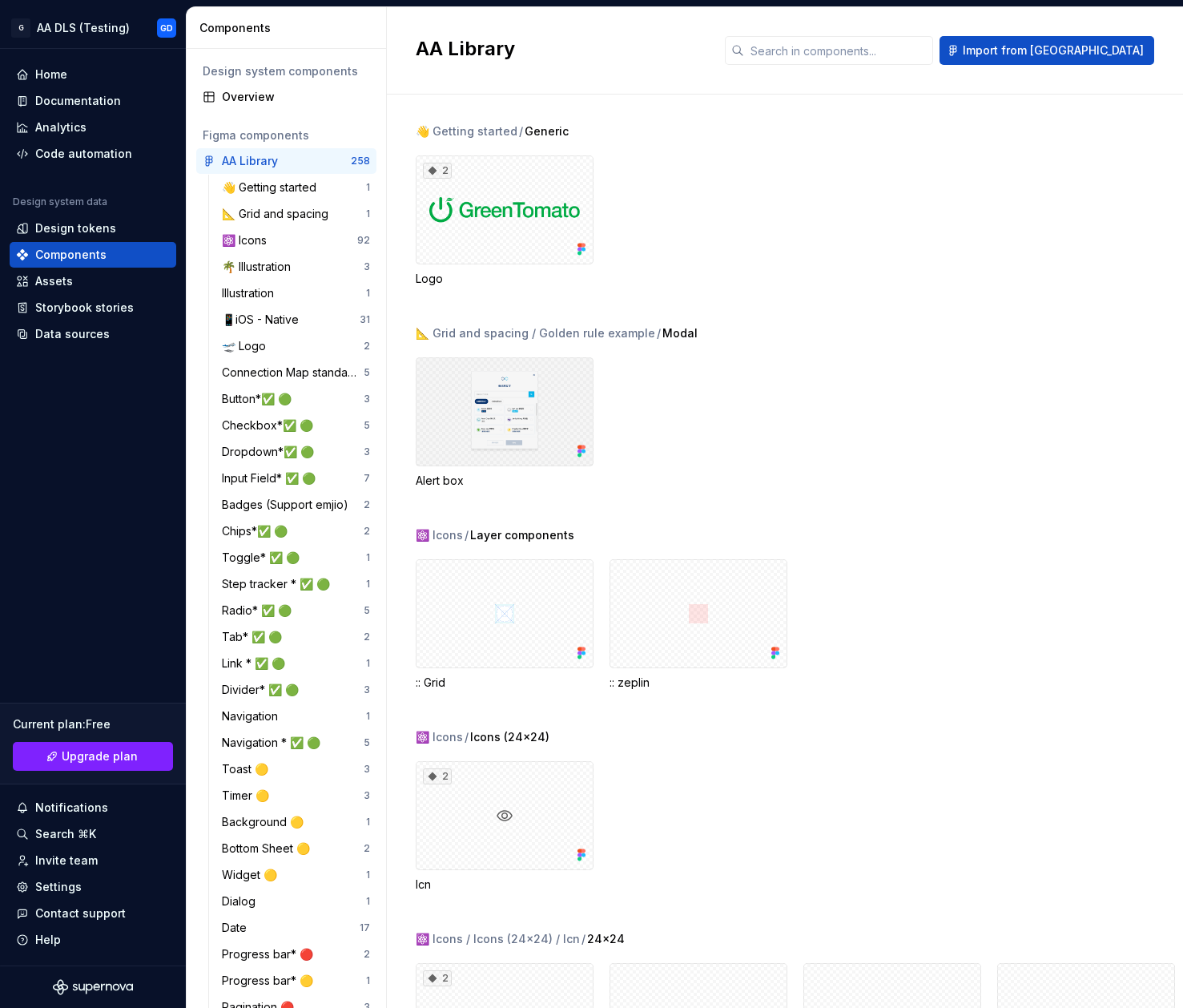
click at [527, 419] on div at bounding box center [504, 412] width 178 height 109
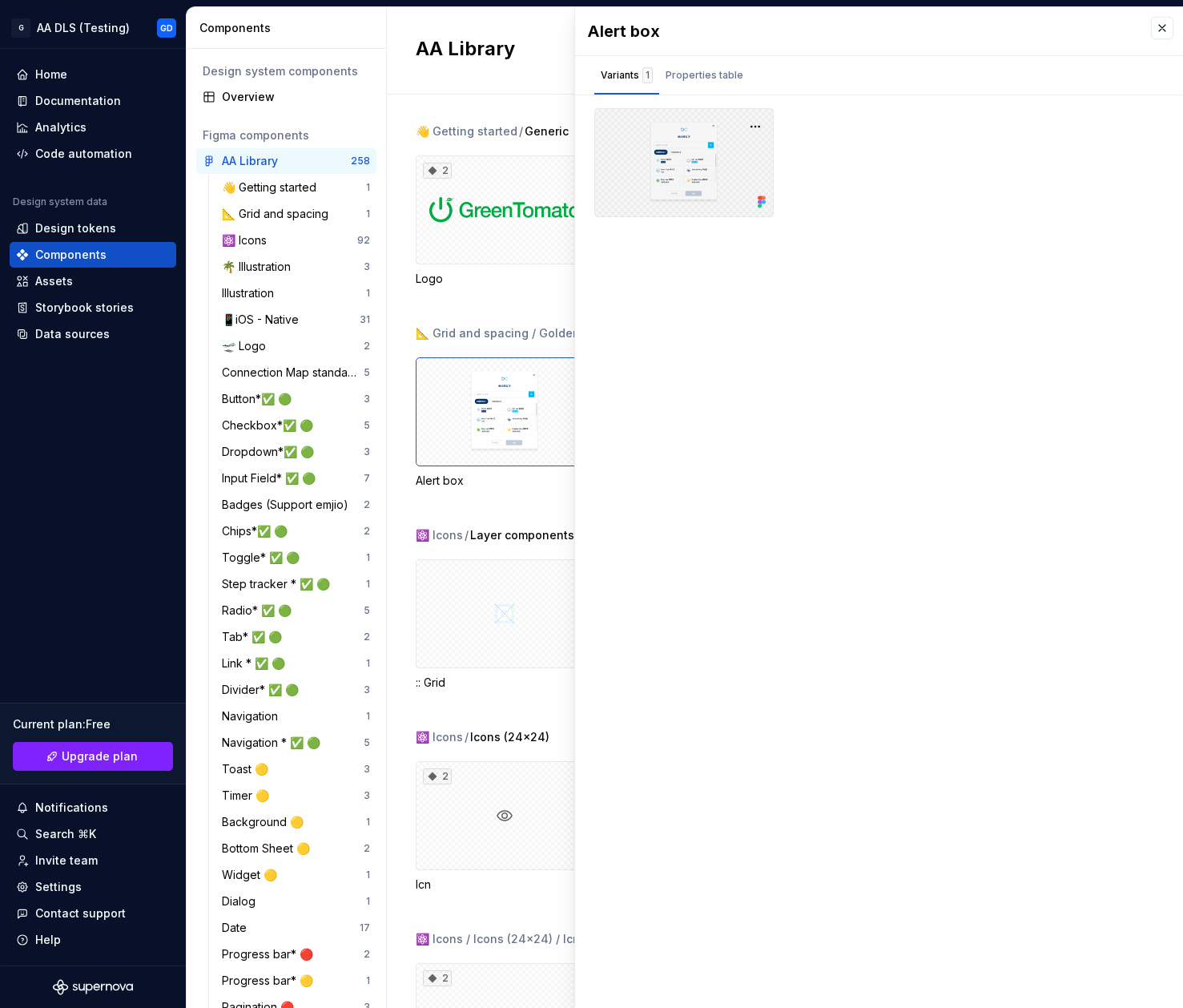
click at [738, 152] on div at bounding box center [684, 163] width 180 height 109
click at [696, 155] on div at bounding box center [684, 163] width 180 height 109
click at [1164, 25] on button "button" at bounding box center [1162, 28] width 23 height 23
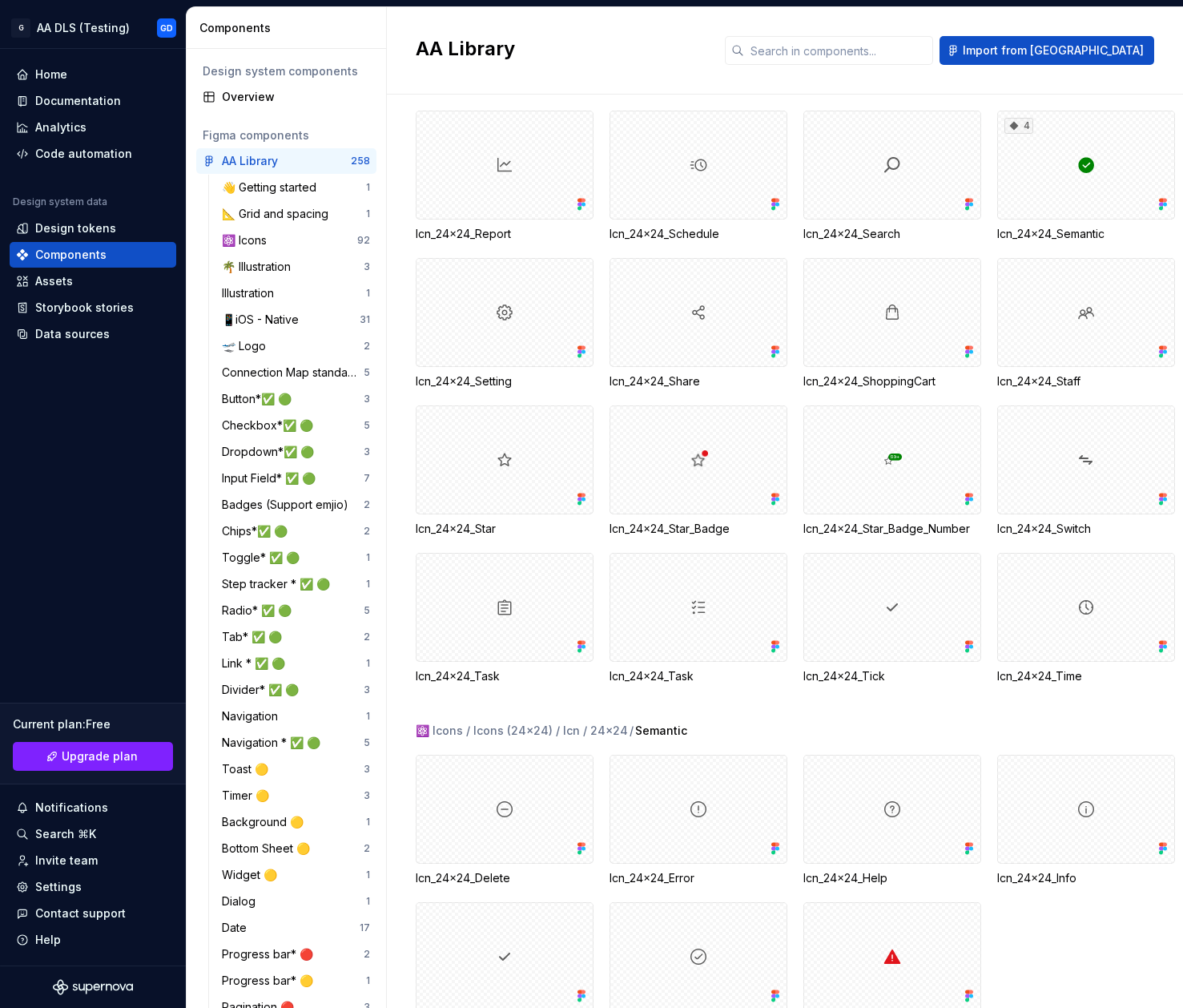
scroll to position [2428, 0]
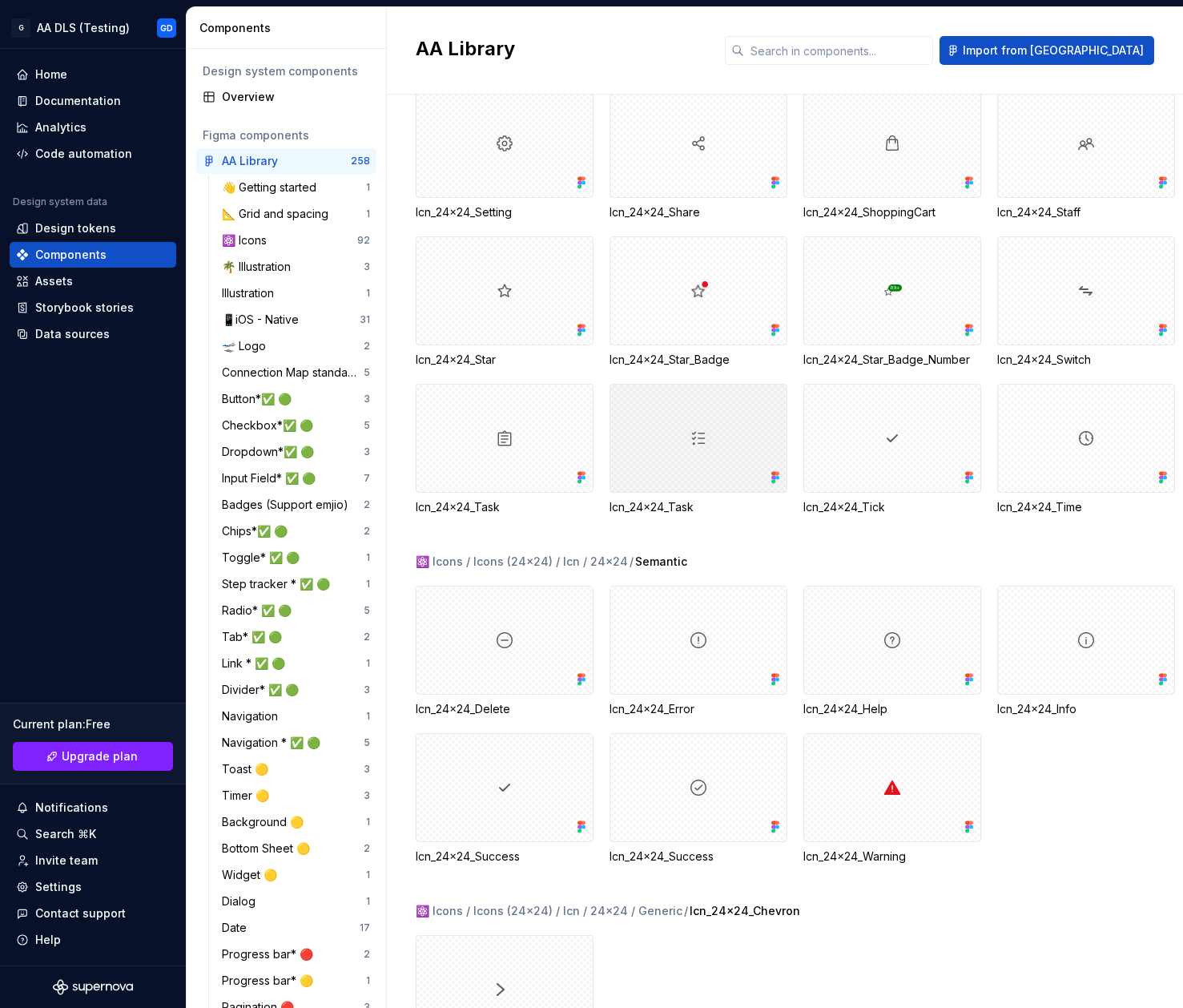
click at [711, 450] on div at bounding box center [698, 439] width 178 height 109
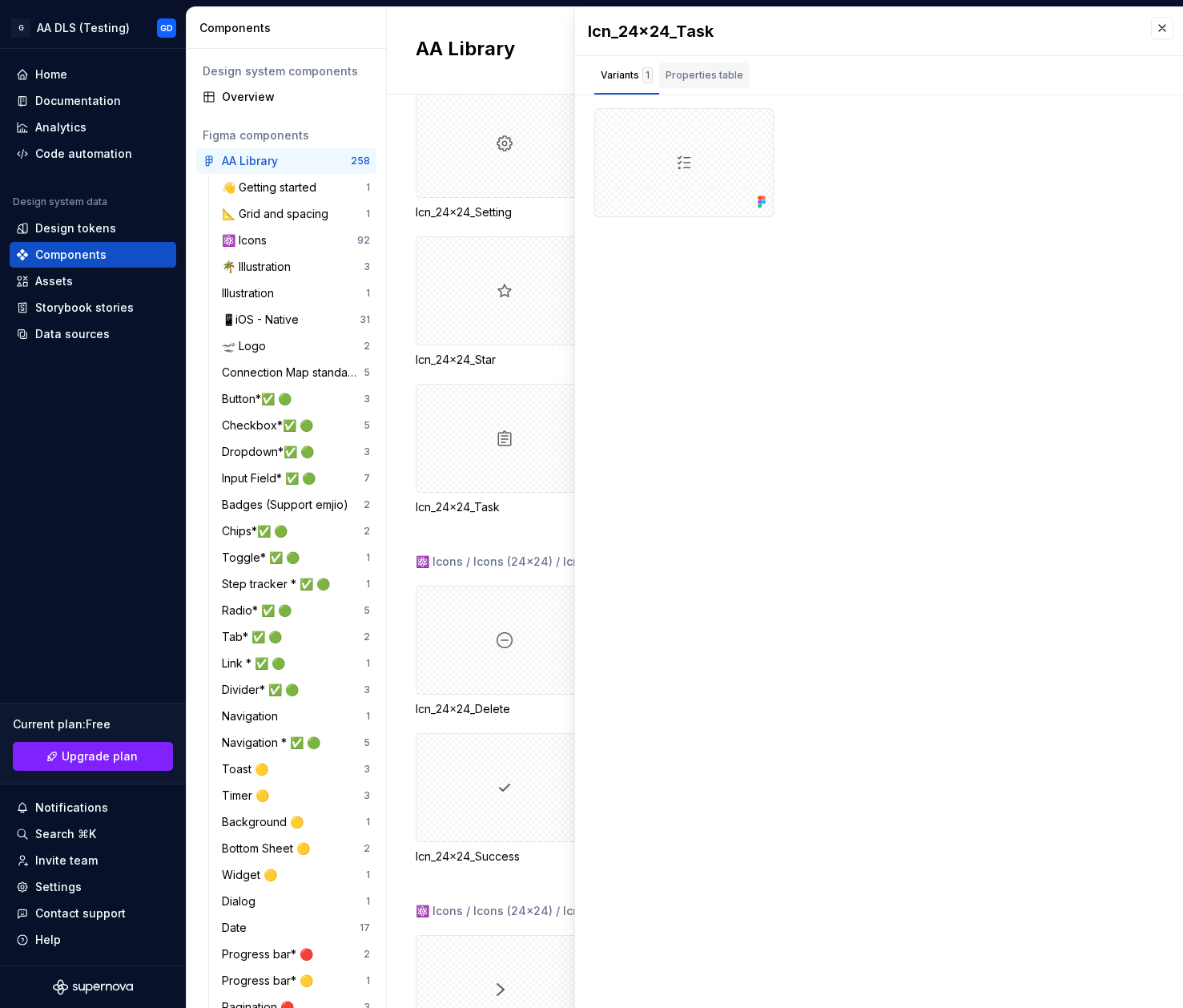
click at [718, 74] on div "Properties table" at bounding box center [704, 75] width 78 height 16
click at [1160, 30] on button "button" at bounding box center [1162, 28] width 23 height 23
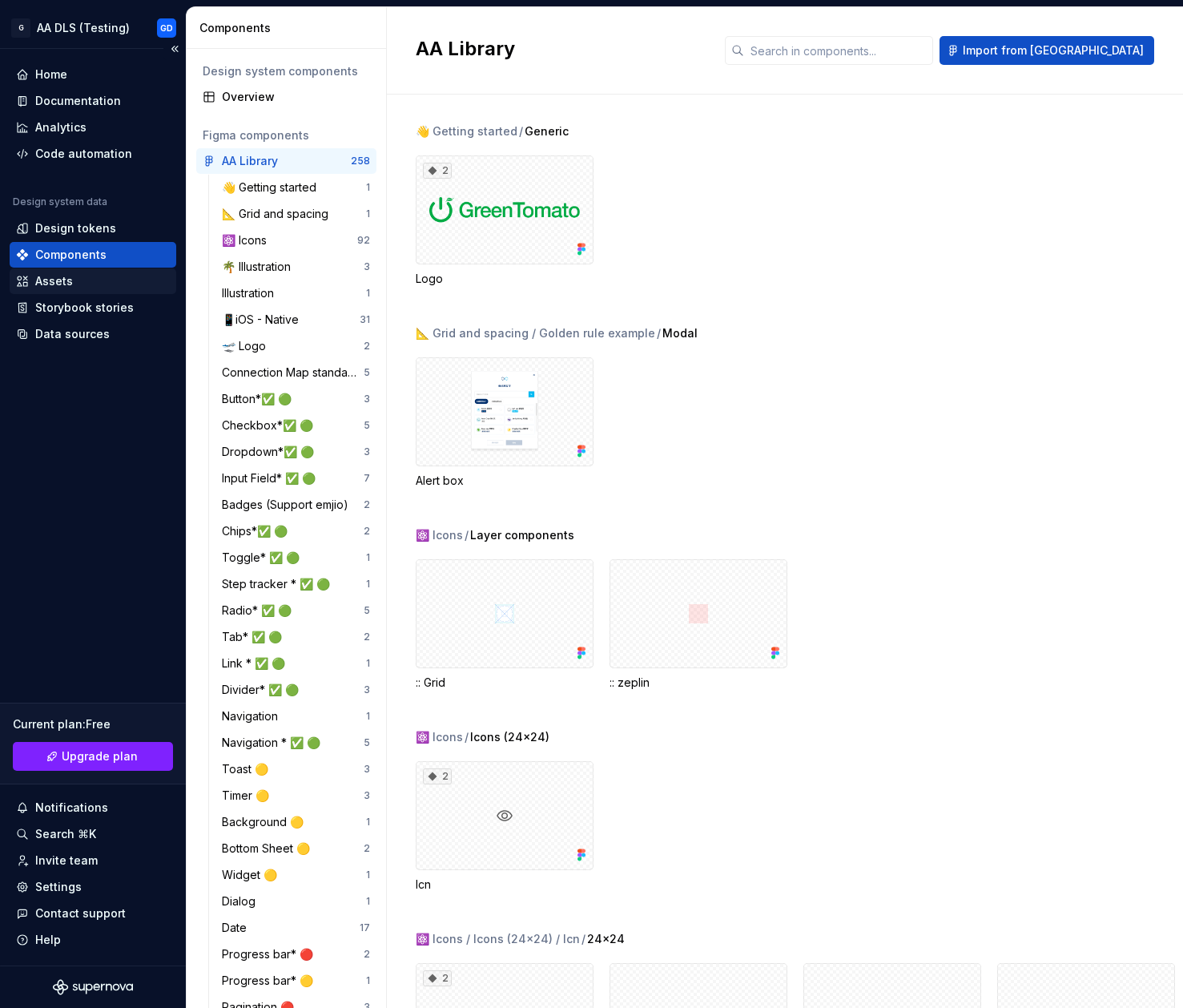
click at [72, 281] on div "Assets" at bounding box center [92, 280] width 153 height 16
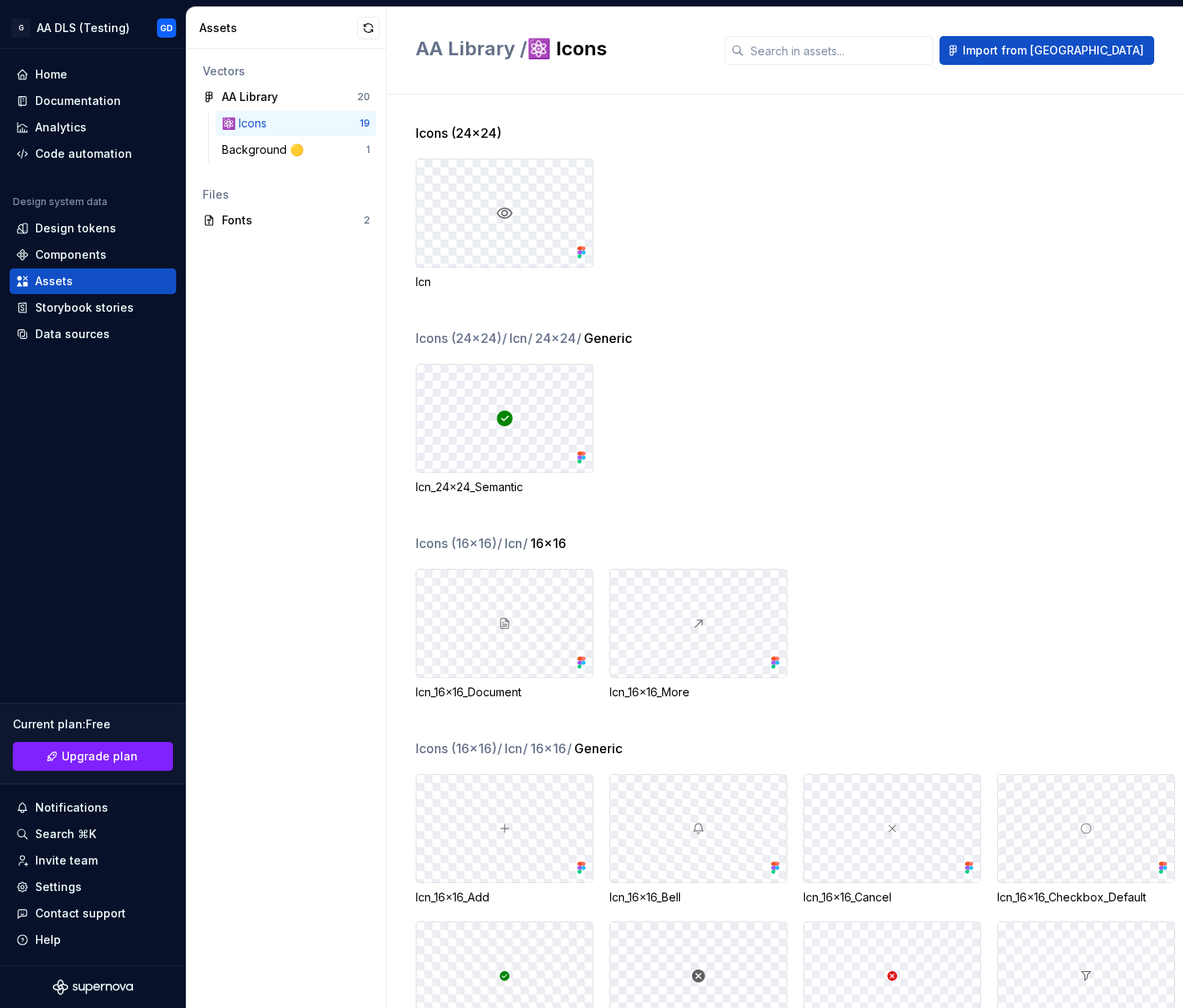
click at [265, 126] on div "⚛️ Icons" at bounding box center [248, 123] width 51 height 16
click at [117, 257] on div "Components" at bounding box center [92, 254] width 153 height 16
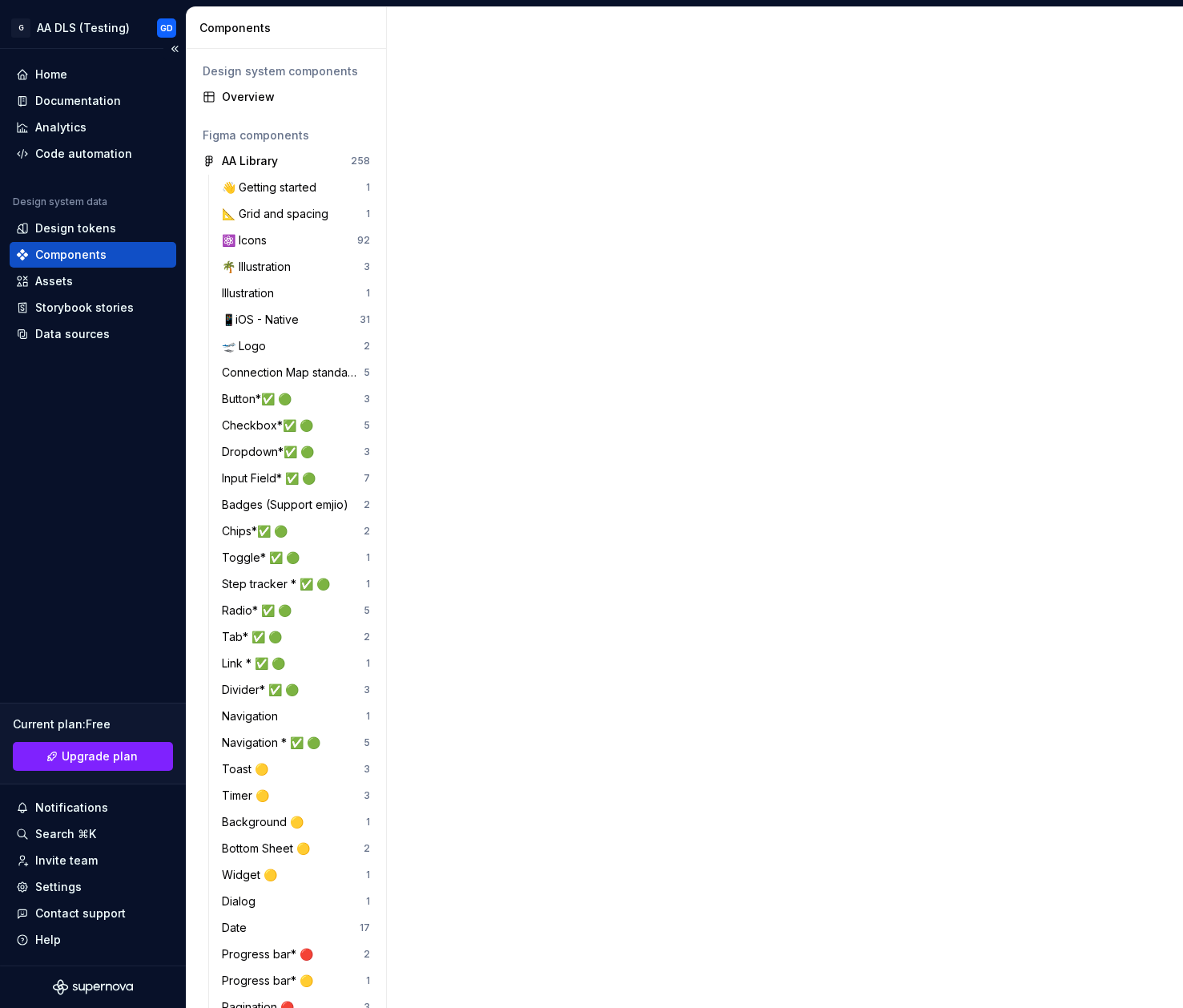
click at [107, 251] on div "Components" at bounding box center [92, 254] width 153 height 16
